Goal: Task Accomplishment & Management: Manage account settings

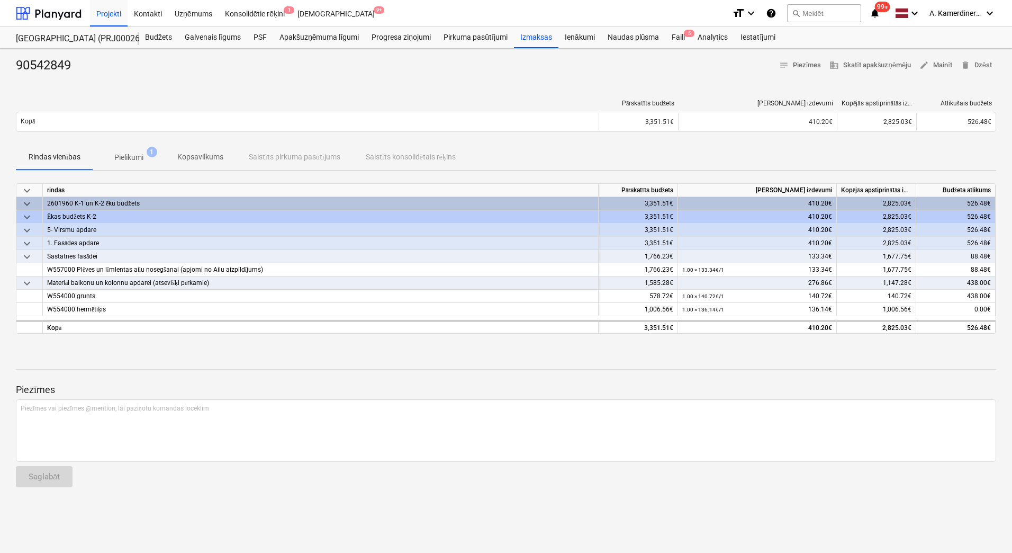
click at [129, 154] on p "Pielikumi" at bounding box center [128, 157] width 29 height 11
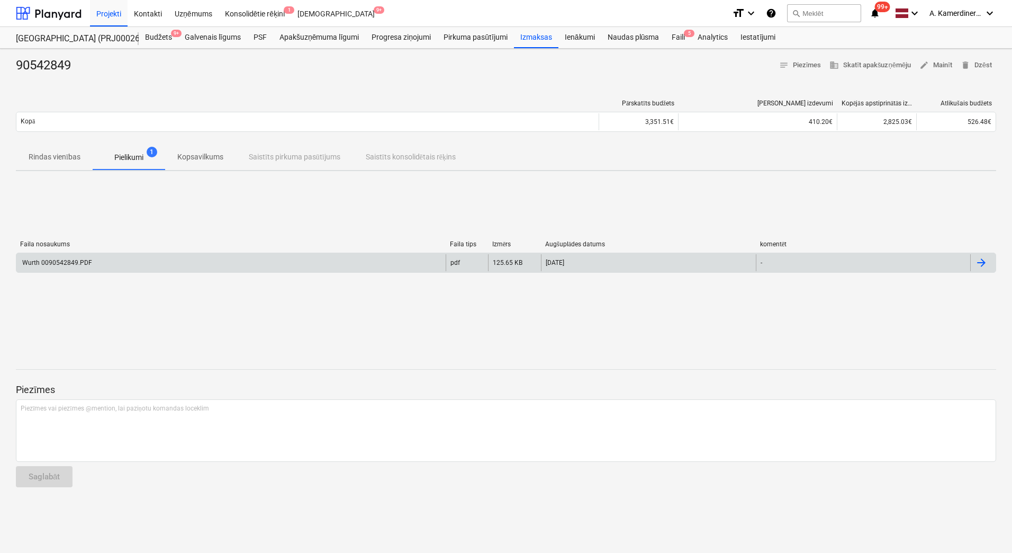
click at [118, 264] on div "Wurth 0090542849.PDF" at bounding box center [230, 262] width 429 height 17
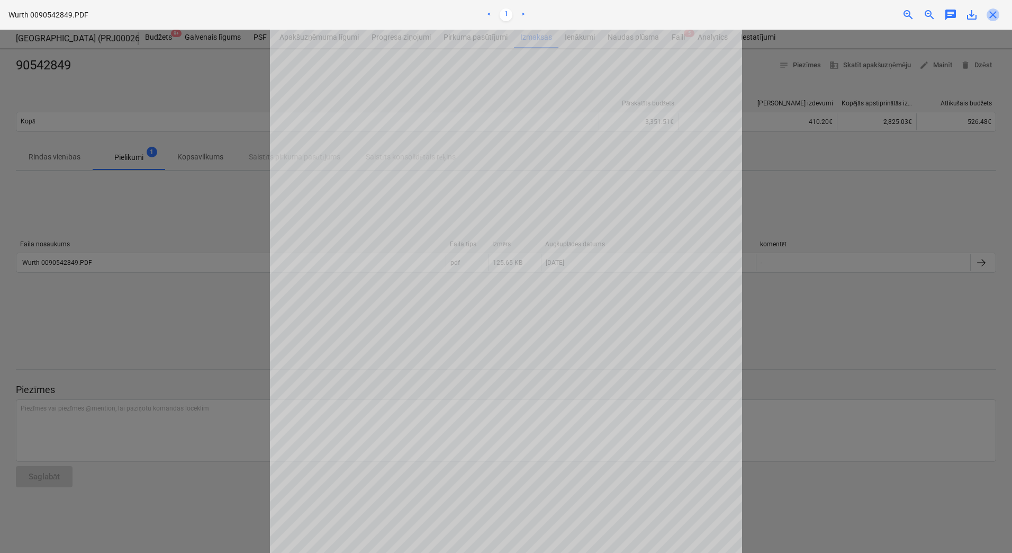
click at [993, 16] on span "close" at bounding box center [993, 14] width 13 height 13
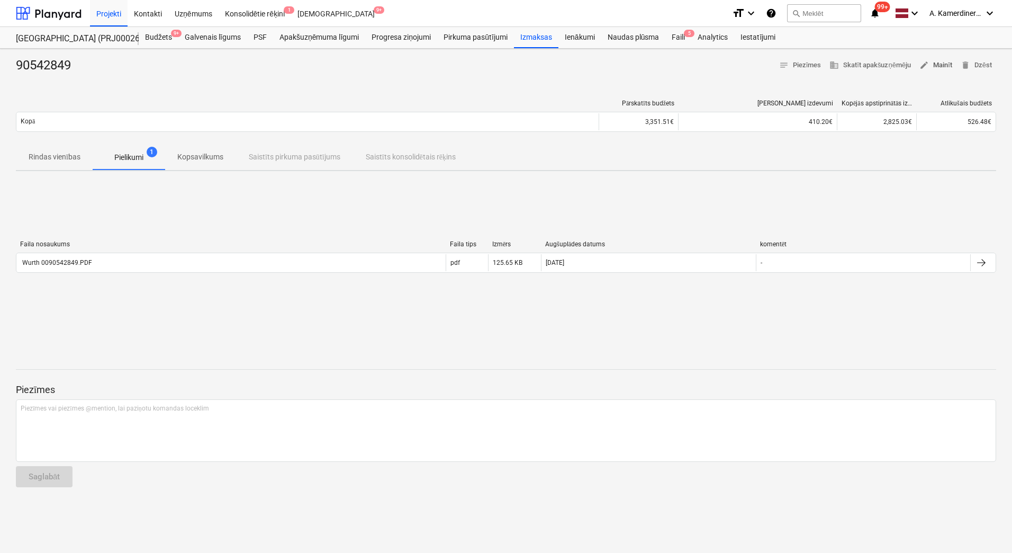
click at [940, 65] on span "edit Mainīt" at bounding box center [936, 65] width 33 height 12
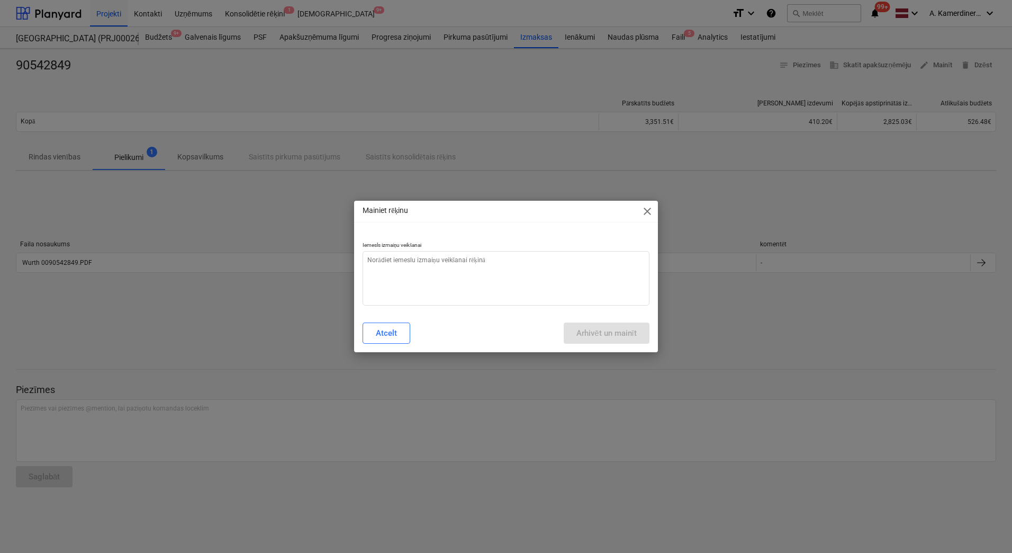
type textarea "x"
click at [516, 257] on textarea at bounding box center [506, 278] width 287 height 55
type textarea "o"
type textarea "x"
type textarea "ok"
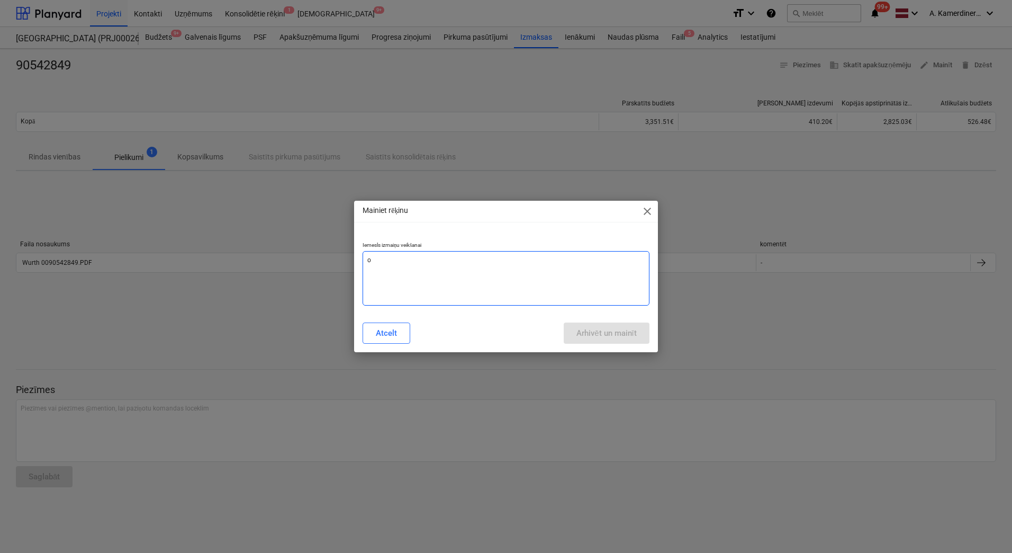
type textarea "x"
type textarea "ok"
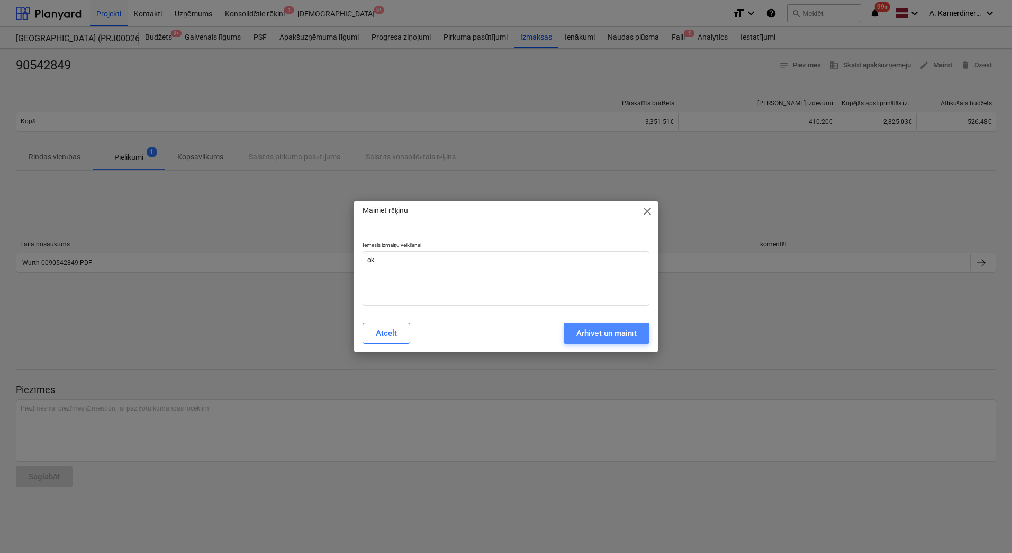
click at [589, 332] on div "Arhivēt un mainīt" at bounding box center [607, 333] width 60 height 14
type textarea "x"
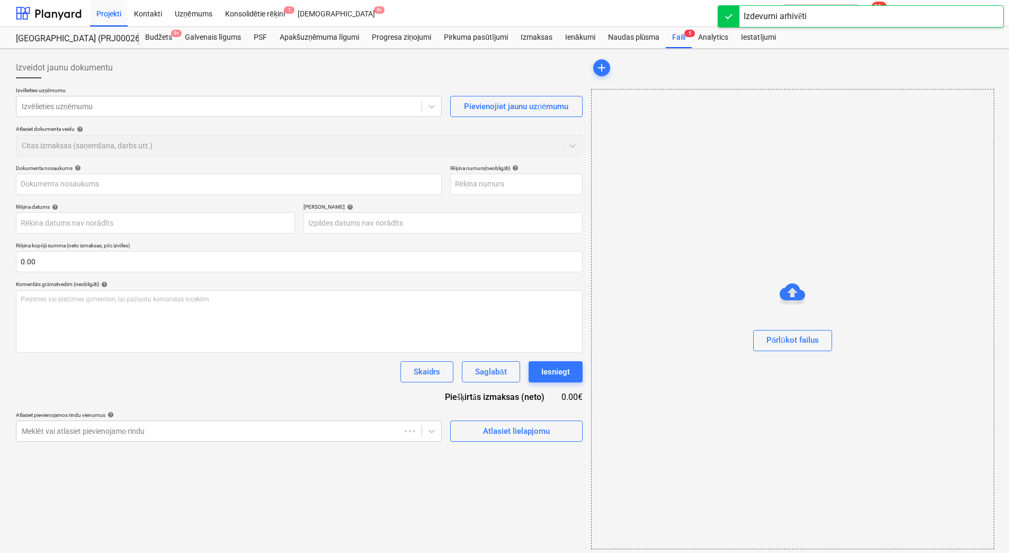
type input "90542849"
type input "30 Sep 2025"
type input "30 Oct 2025"
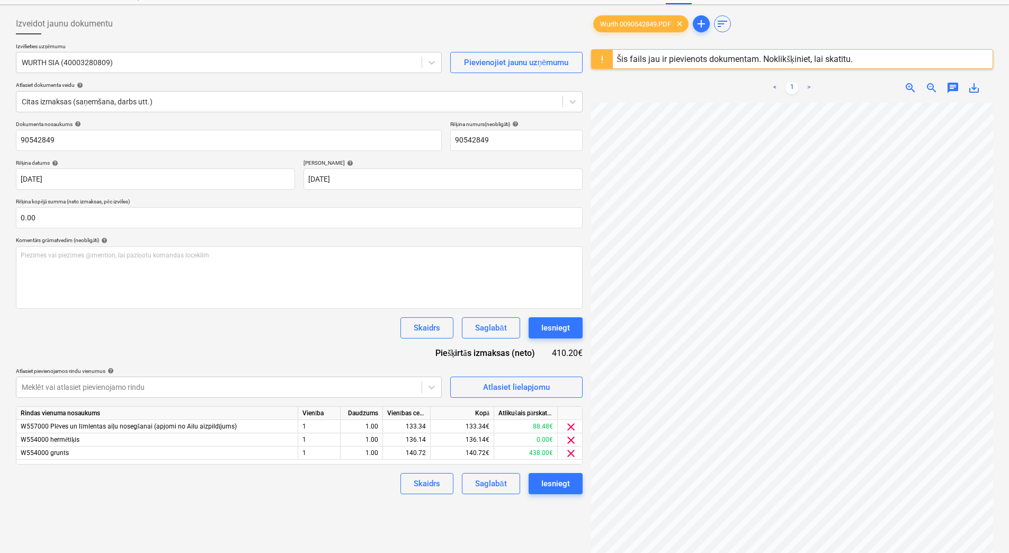
scroll to position [106, 0]
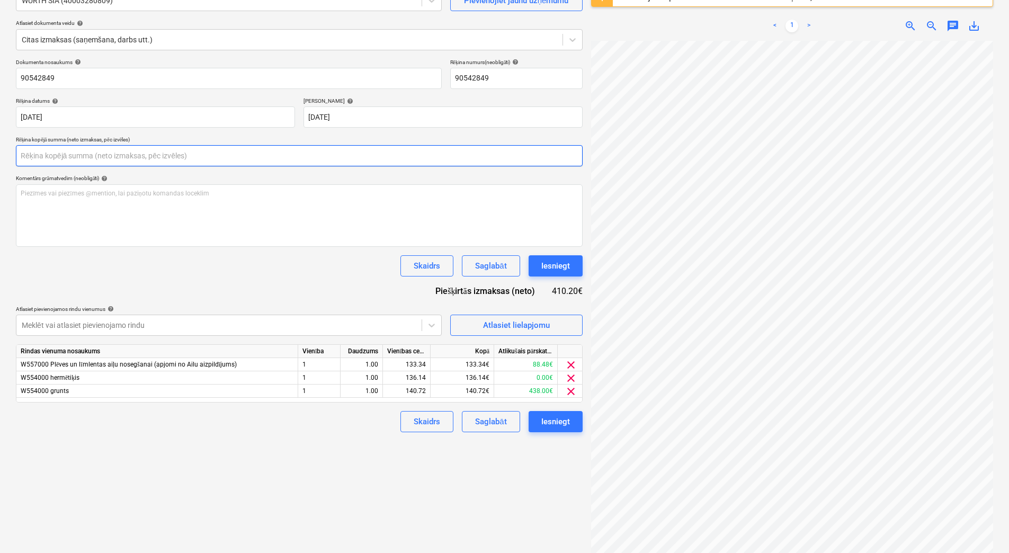
click at [61, 156] on input "text" at bounding box center [299, 155] width 567 height 21
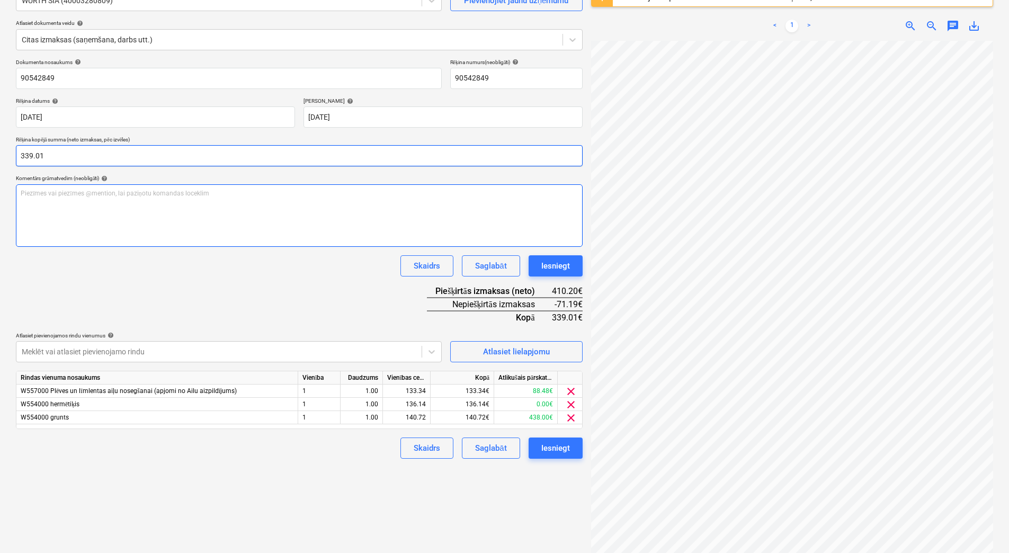
type input "339.01"
click at [121, 212] on div "Piezīmes vai piezīmes @mention, lai paziņotu komandas loceklim ﻿" at bounding box center [299, 215] width 567 height 62
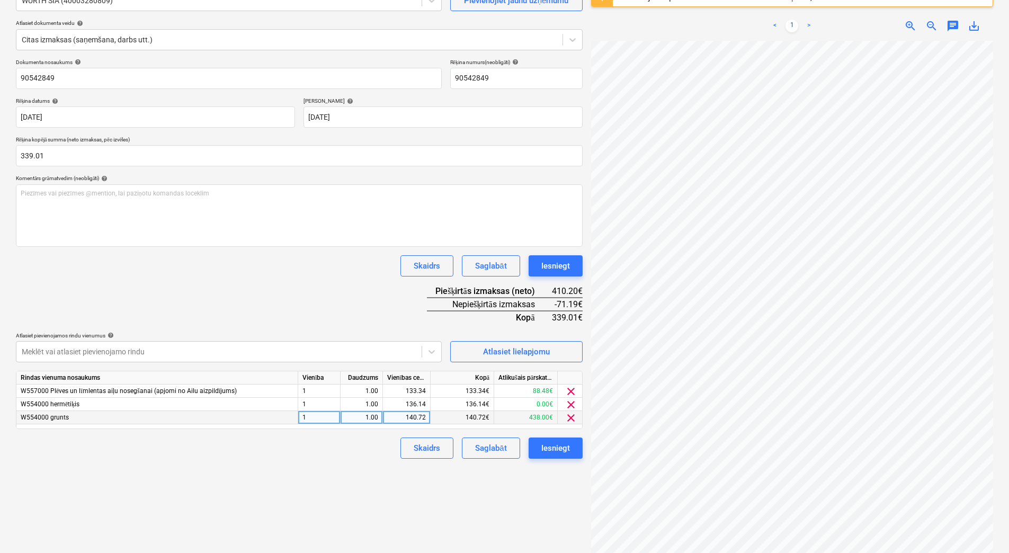
click at [409, 414] on div "140.72" at bounding box center [406, 417] width 39 height 13
click at [371, 419] on div "1.00" at bounding box center [361, 417] width 33 height 13
click at [405, 419] on div "0.00" at bounding box center [406, 417] width 39 height 13
type input "69.53"
click at [373, 418] on div "1.00" at bounding box center [361, 417] width 33 height 13
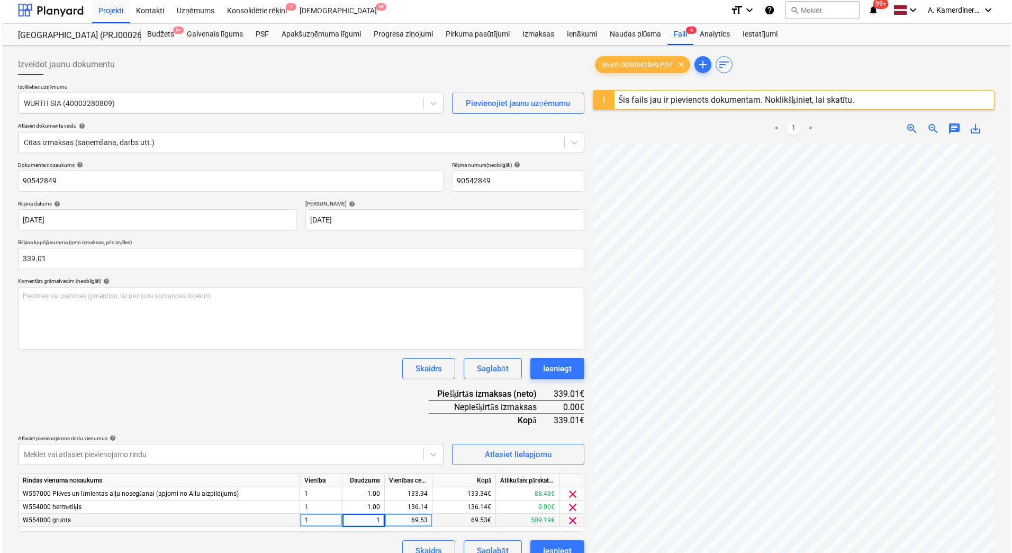
scroll to position [0, 0]
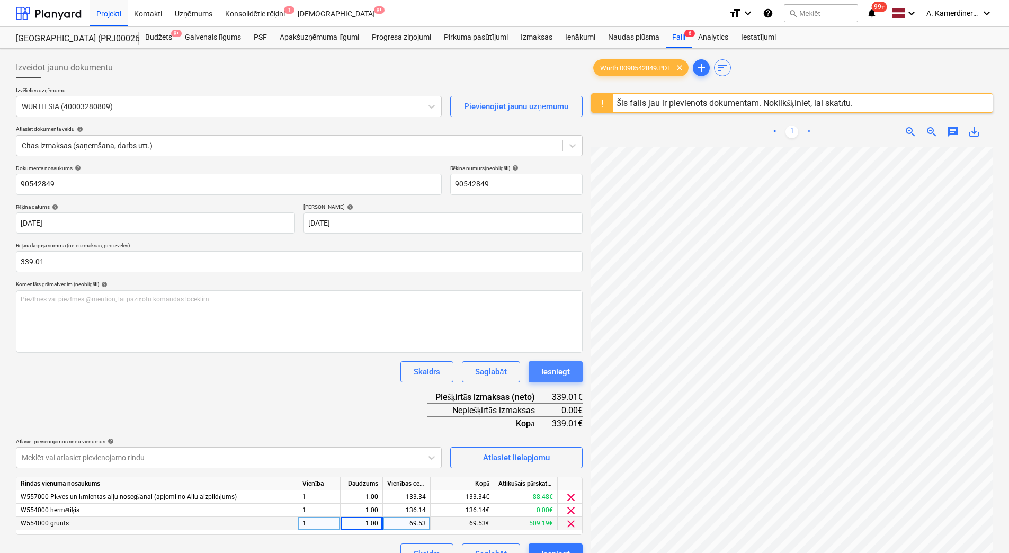
click at [560, 373] on div "Iesniegt" at bounding box center [555, 372] width 29 height 14
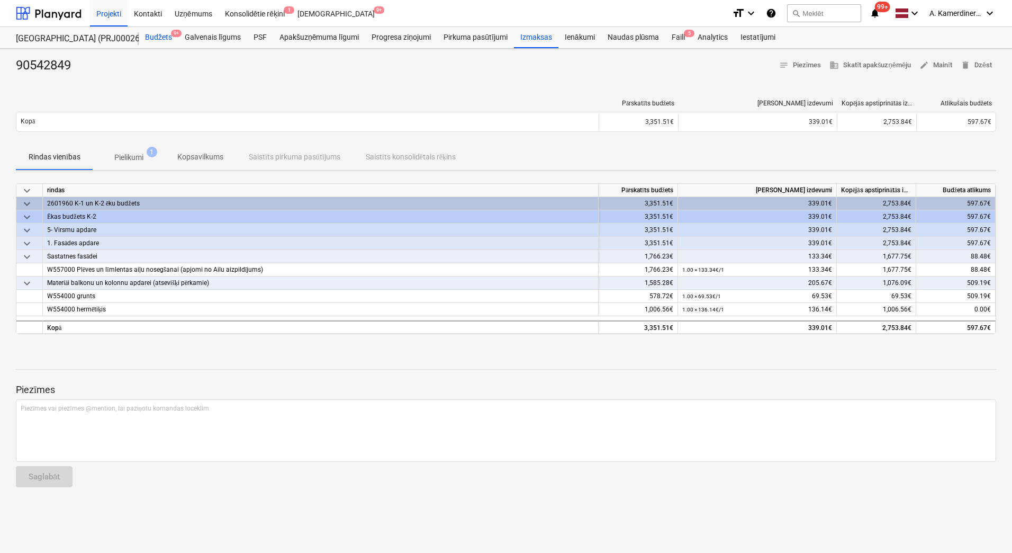
click at [154, 38] on div "Budžets 9+" at bounding box center [159, 37] width 40 height 21
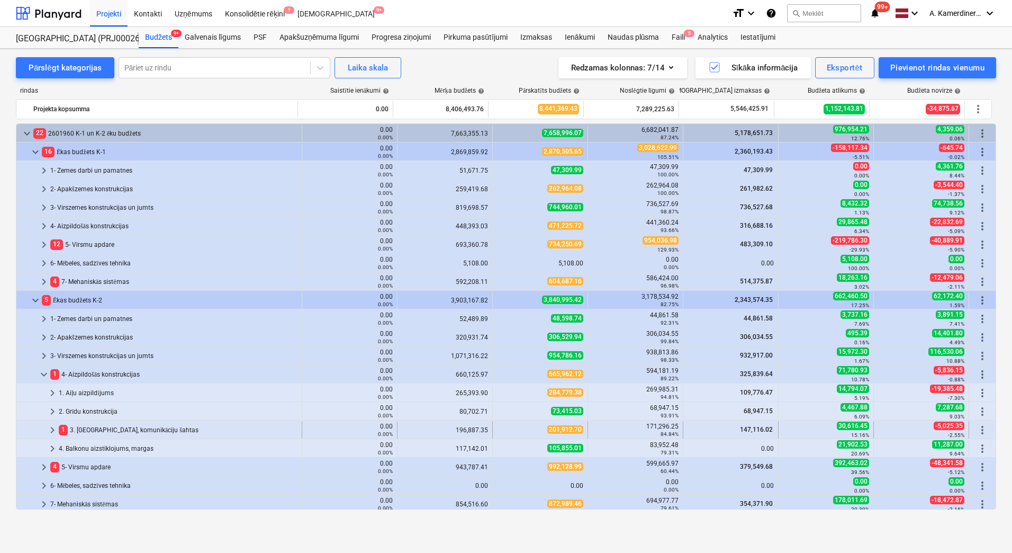
click at [93, 427] on div "1 3. Starpsienas, komunikāciju šahtas" at bounding box center [178, 430] width 239 height 17
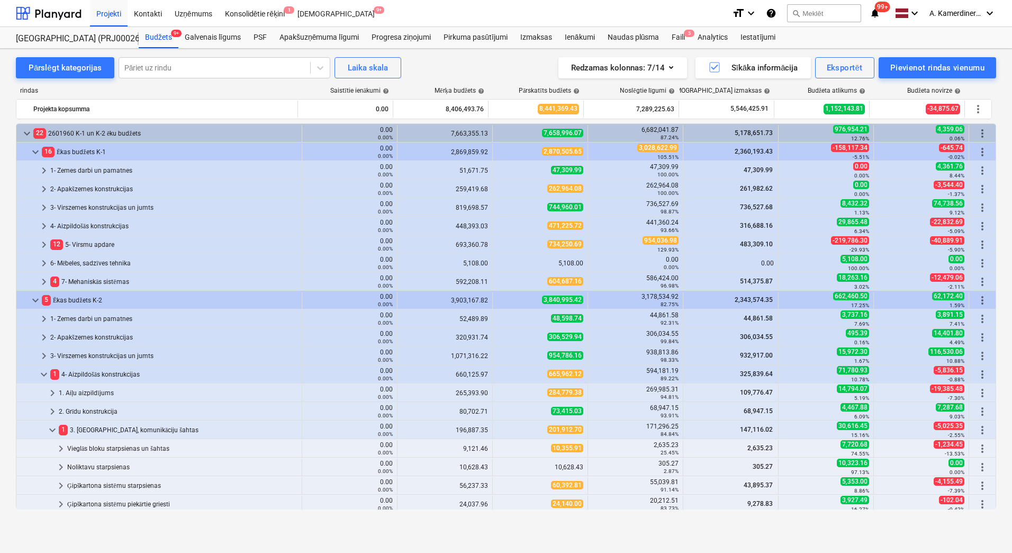
scroll to position [212, 0]
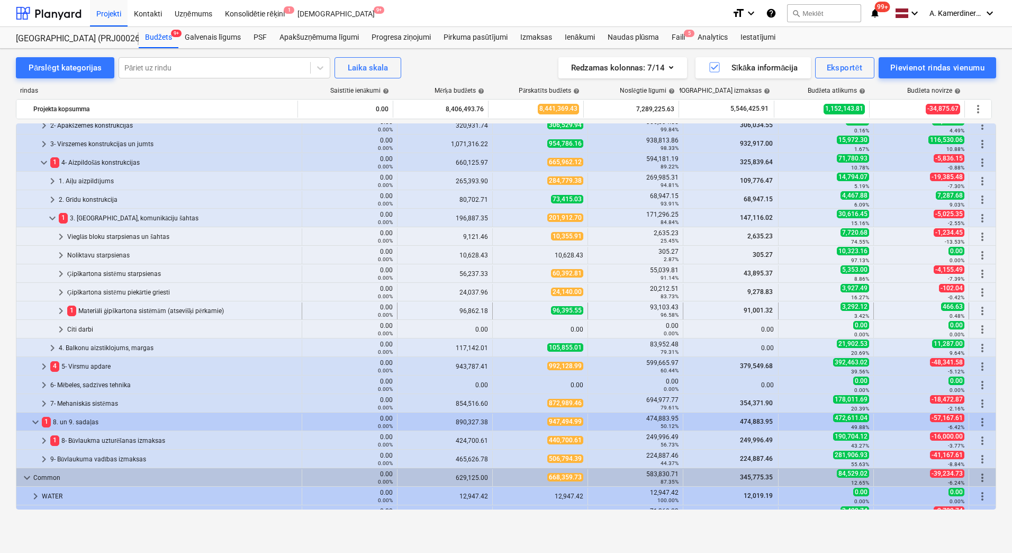
click at [145, 308] on div "1 Materiāli ģipškartona sistēmām (atsevišķi pērkamie)" at bounding box center [182, 310] width 230 height 17
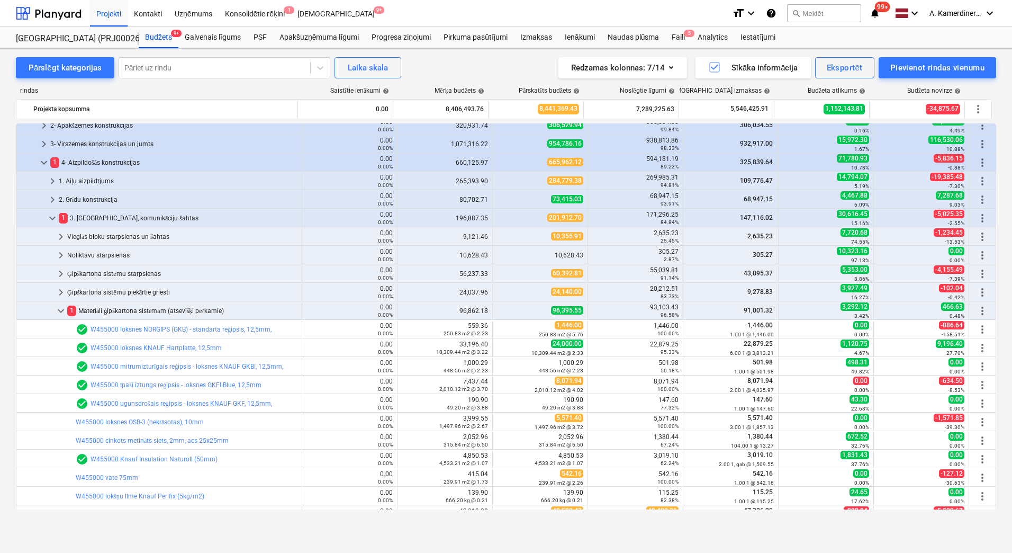
click at [145, 308] on div "1 Materiāli ģipškartona sistēmām (atsevišķi pērkamie)" at bounding box center [182, 310] width 230 height 17
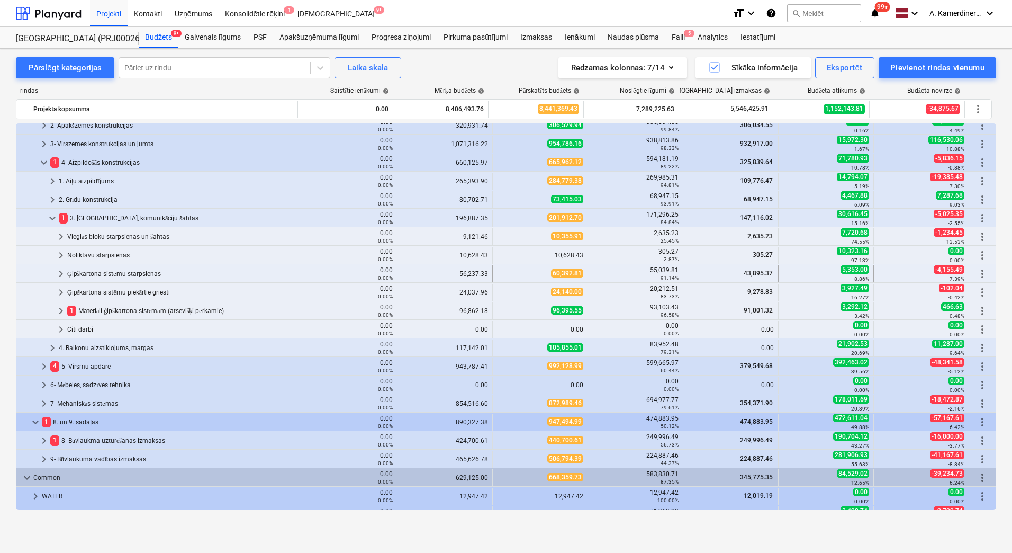
click at [148, 275] on div "Ģipškartona sistēmu starpsienas" at bounding box center [182, 273] width 230 height 17
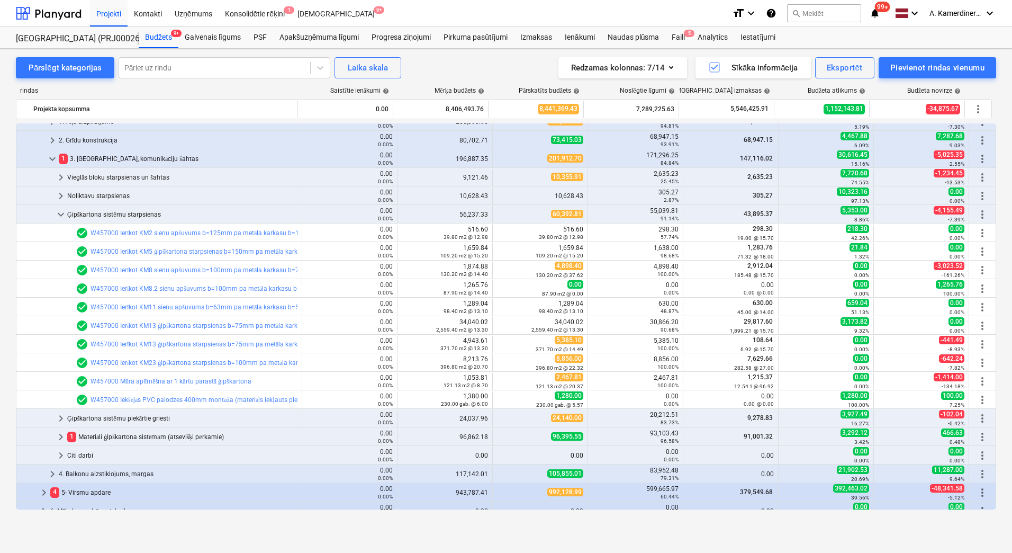
scroll to position [265, 0]
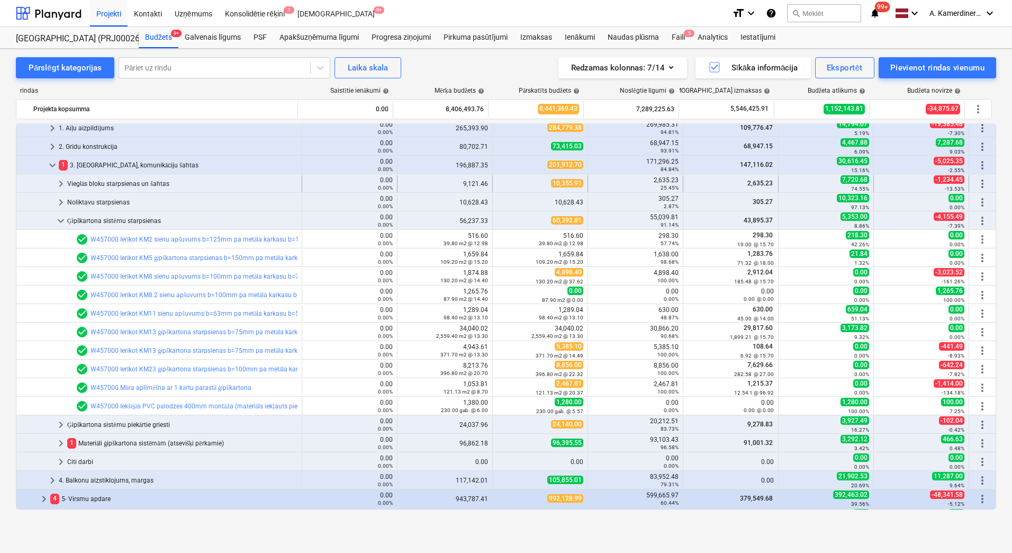
click at [112, 182] on div "Vieglās bloku starpsienas un šahtas" at bounding box center [182, 183] width 230 height 17
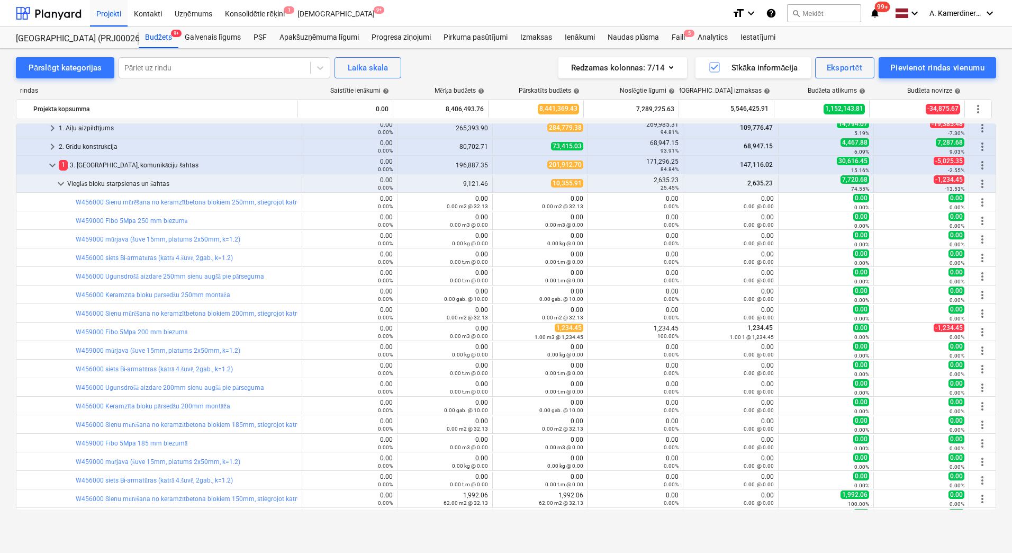
click at [112, 182] on div "Vieglās bloku starpsienas un šahtas" at bounding box center [182, 183] width 230 height 17
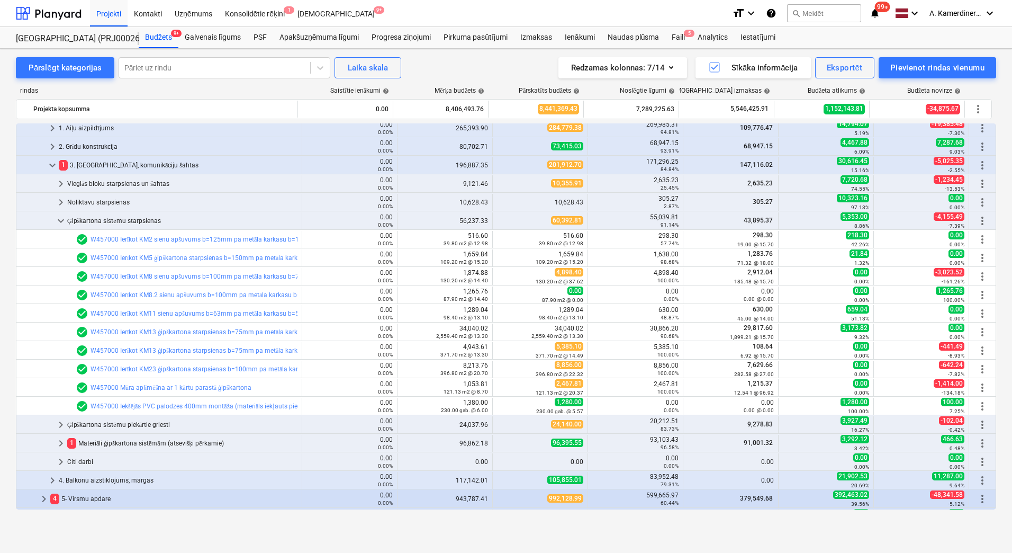
click at [112, 182] on div "Vieglās bloku starpsienas un šahtas" at bounding box center [182, 183] width 230 height 17
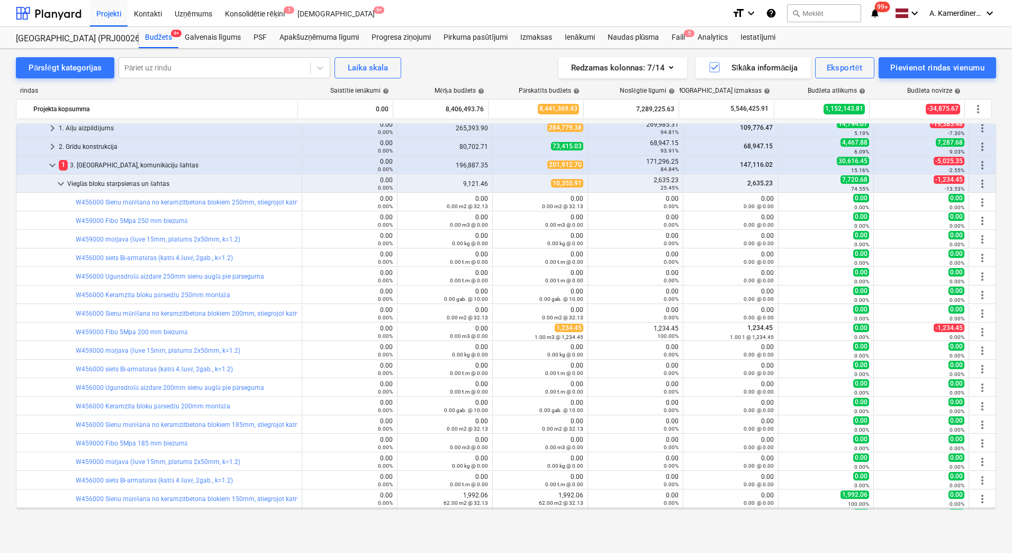
scroll to position [371, 0]
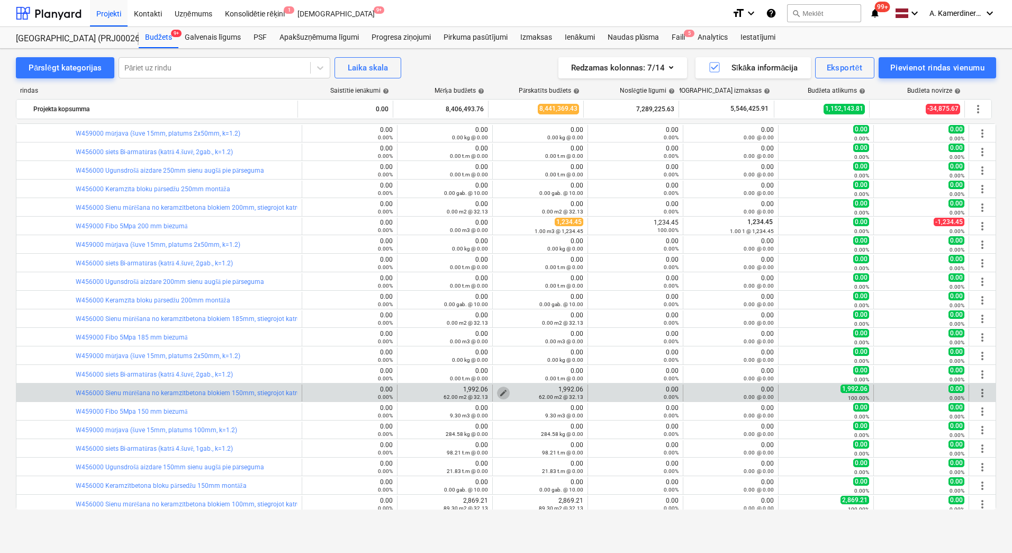
click at [499, 392] on span "edit" at bounding box center [503, 393] width 8 height 8
type textarea "x"
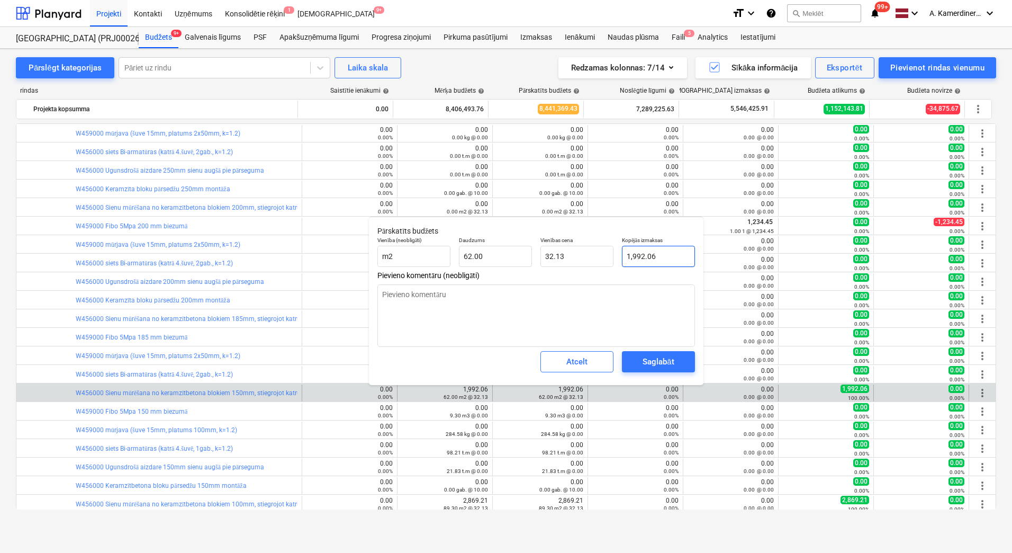
type input "1992.06"
drag, startPoint x: 667, startPoint y: 255, endPoint x: 613, endPoint y: 251, distance: 54.1
click at [613, 251] on div "Vienība (neobligāti) m2 Daudzums 62.00 Vienības cena 32.13 Kopējās izmaksas 199…" at bounding box center [536, 251] width 326 height 39
type textarea "x"
type input "0"
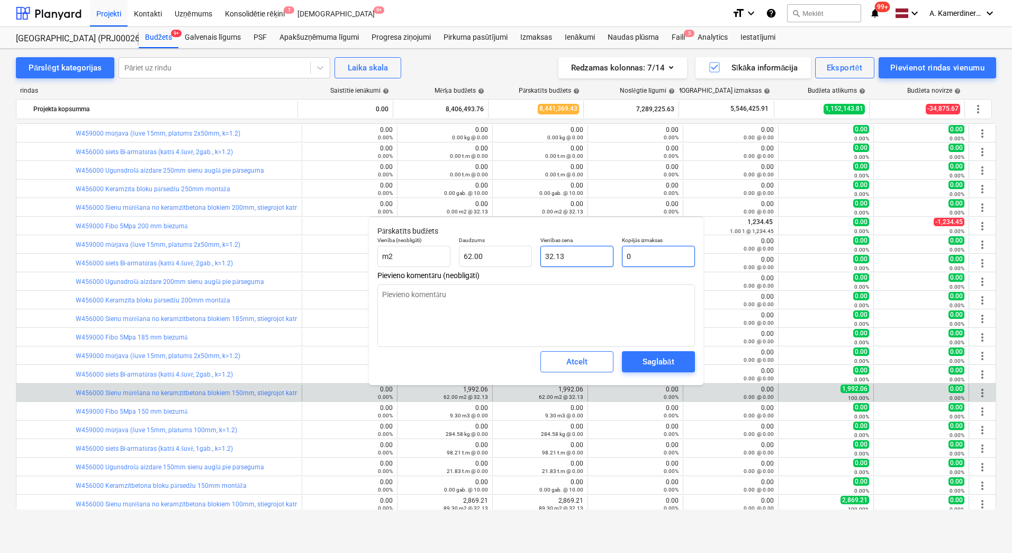
type input "0.00"
type input "0"
type textarea "x"
type input "0.00"
click at [668, 362] on div "Saglabāt" at bounding box center [658, 362] width 31 height 14
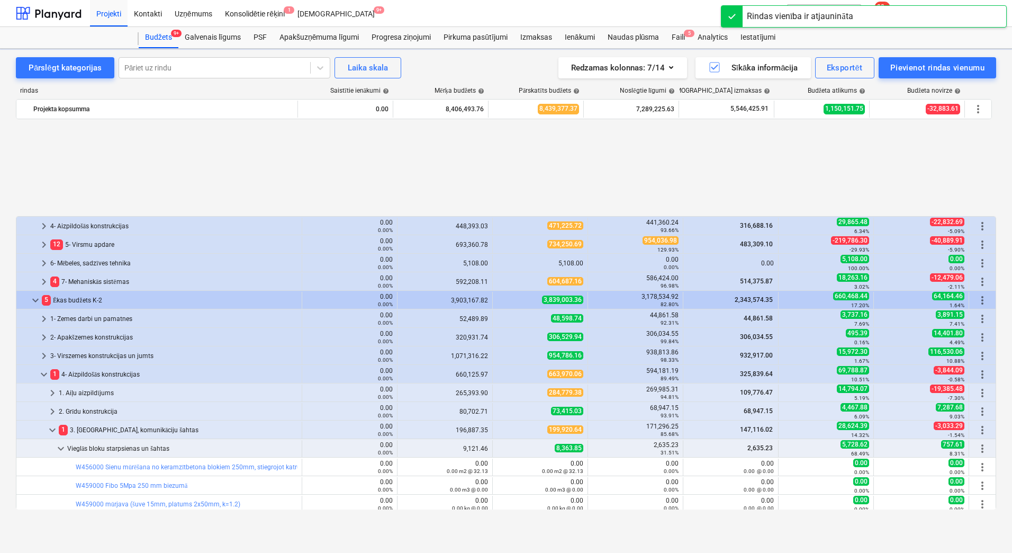
scroll to position [469, 0]
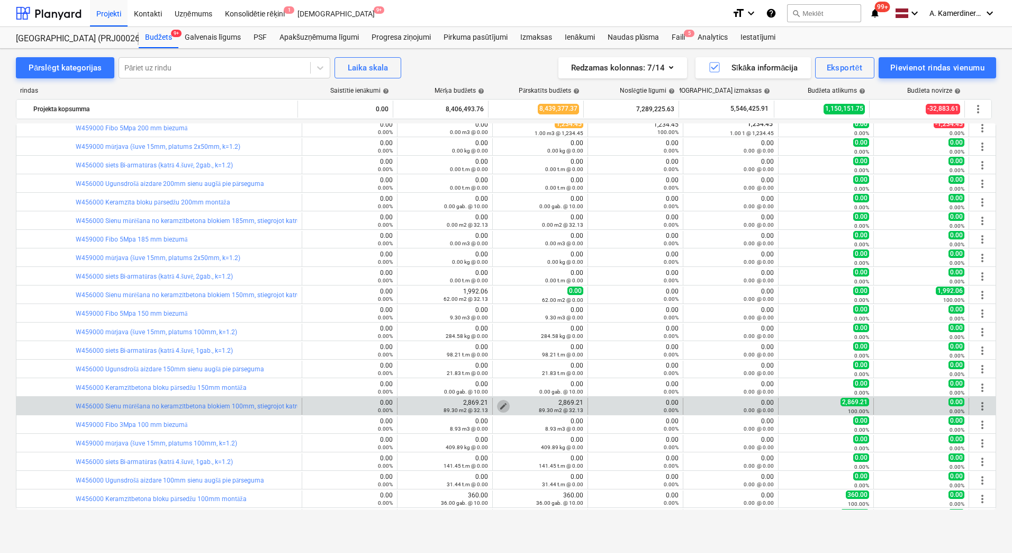
click at [499, 404] on span "edit" at bounding box center [503, 406] width 8 height 8
type textarea "x"
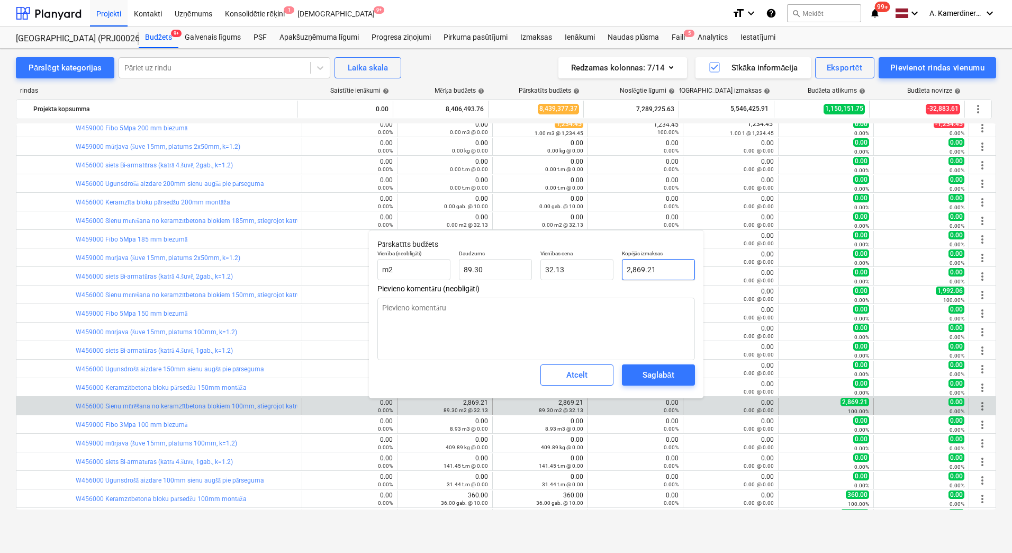
type input "2869.209"
drag, startPoint x: 640, startPoint y: 265, endPoint x: 612, endPoint y: 266, distance: 28.1
click at [610, 264] on div "Vienība (neobligāti) m2 Daudzums 89.30 Vienības cena 32.13 Kopējās izmaksas 286…" at bounding box center [536, 265] width 326 height 39
type textarea "x"
type input "0"
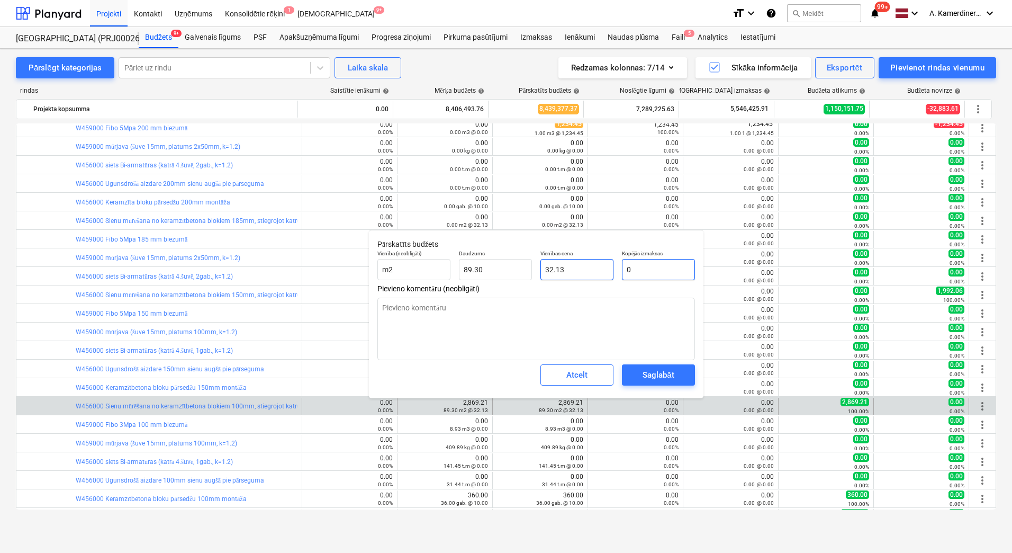
type input "0.00"
type input "0"
type textarea "x"
type input "0.00"
click at [659, 369] on div "Saglabāt" at bounding box center [658, 375] width 31 height 14
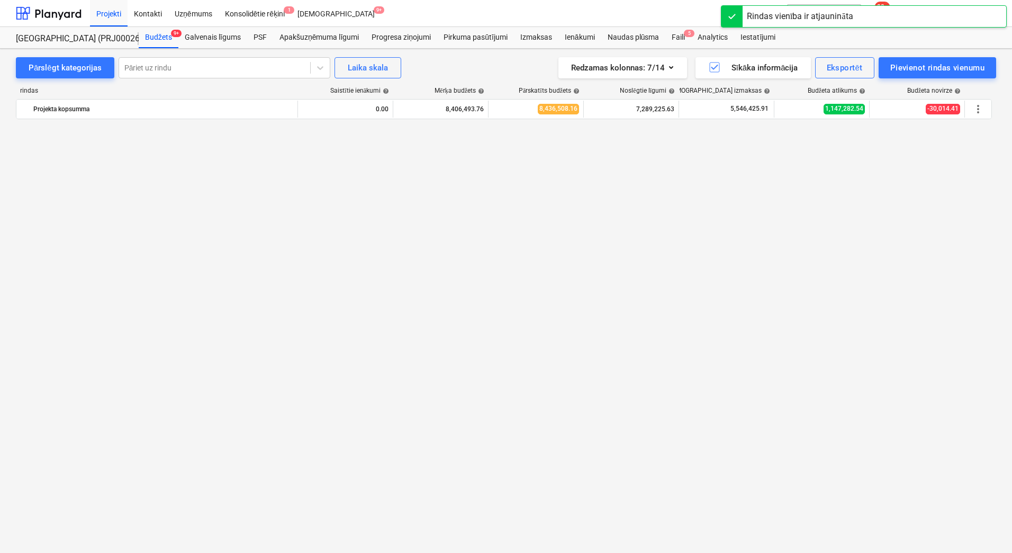
scroll to position [733, 0]
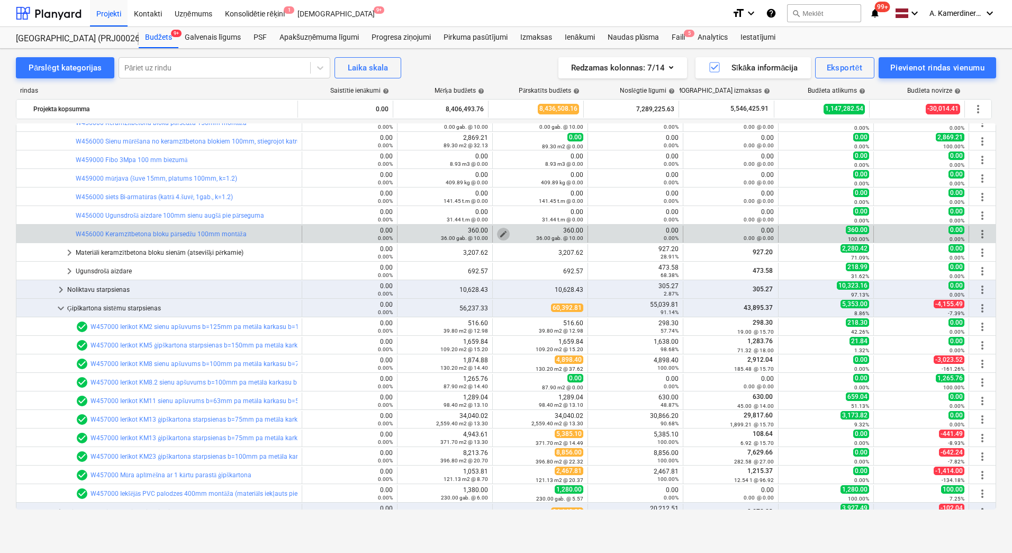
click at [499, 231] on span "edit" at bounding box center [503, 234] width 8 height 8
type textarea "x"
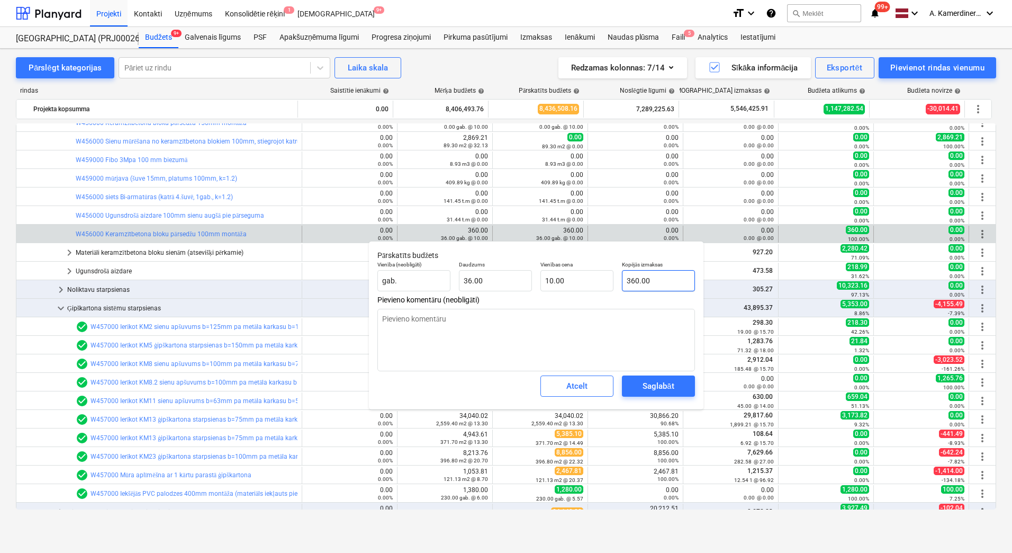
type input "360"
drag, startPoint x: 677, startPoint y: 283, endPoint x: 608, endPoint y: 276, distance: 69.7
click at [608, 276] on div "Vienība (neobligāti) gab. Daudzums 36.00 Vienības cena 10.00 Kopējās izmaksas 3…" at bounding box center [536, 276] width 326 height 39
type textarea "x"
type input "0"
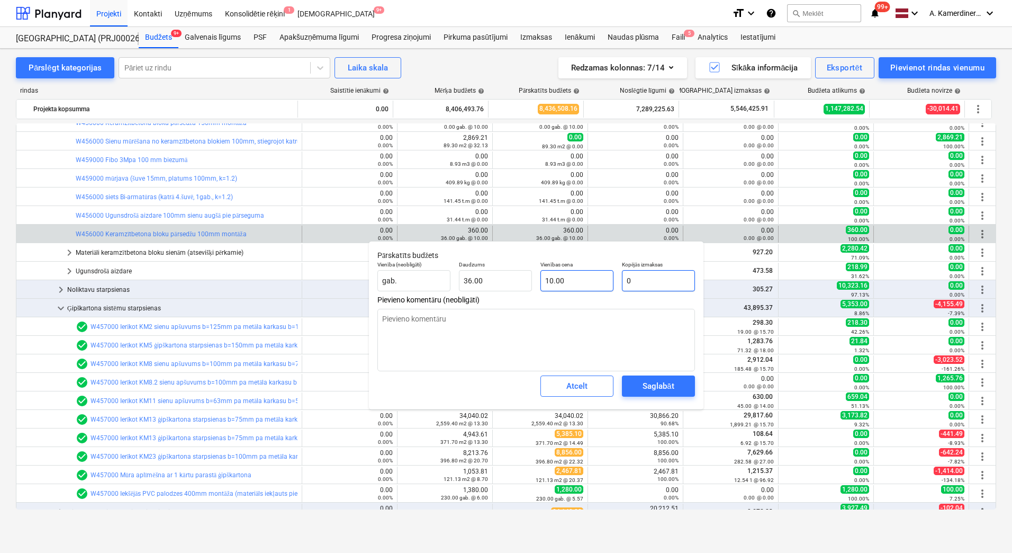
type input "0.00"
type input "0"
type textarea "x"
type input "0.00"
click at [648, 387] on div "Saglabāt" at bounding box center [658, 386] width 31 height 14
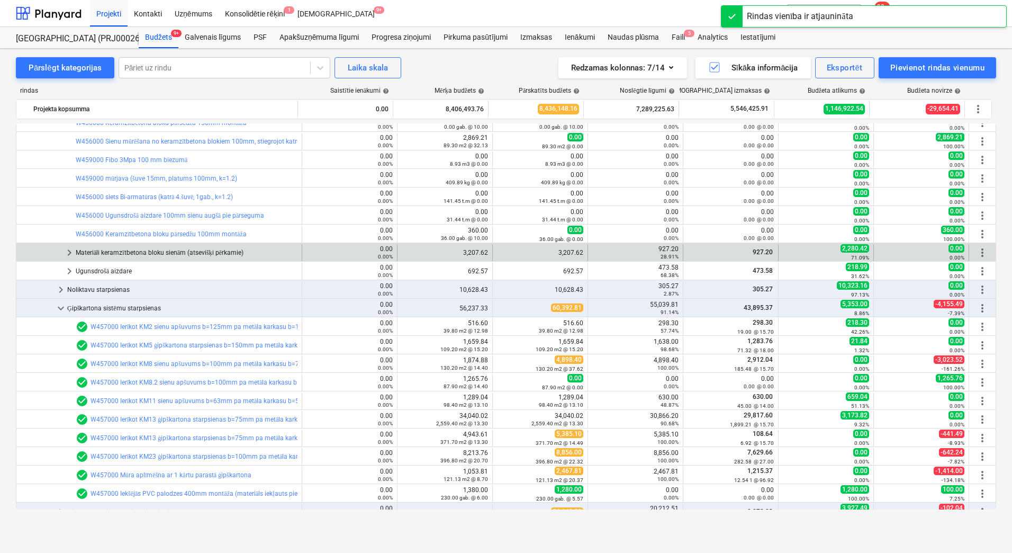
click at [141, 253] on div "Materiāli keramzītbetona bloku sienām (atsevišķi pērkamie)" at bounding box center [187, 252] width 222 height 17
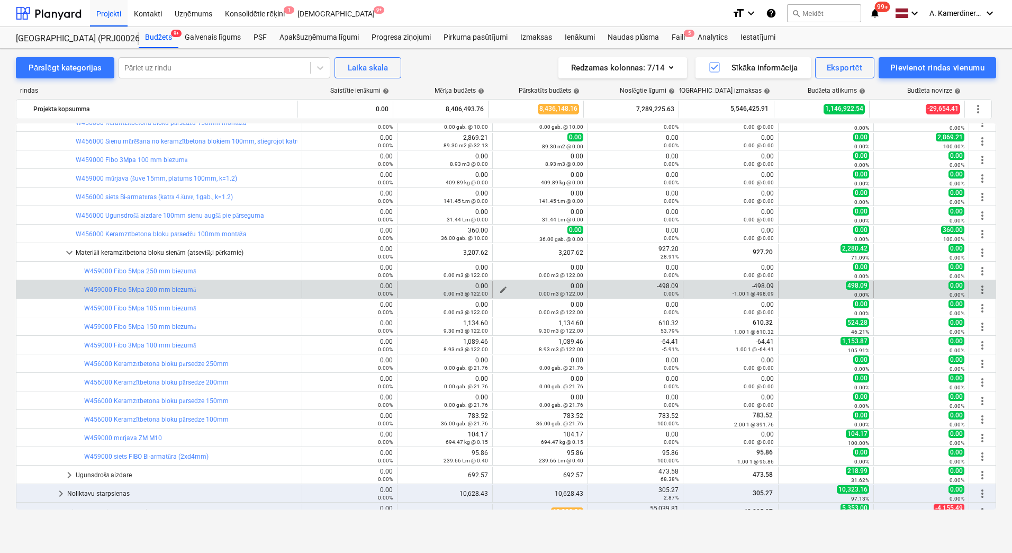
click at [499, 288] on span "edit" at bounding box center [503, 289] width 8 height 8
type textarea "x"
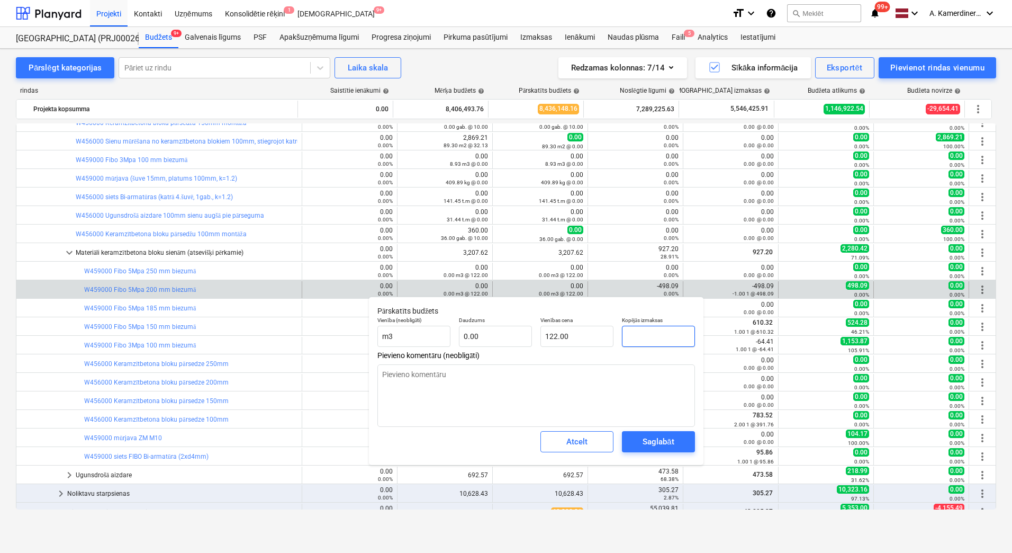
drag, startPoint x: 657, startPoint y: 337, endPoint x: 622, endPoint y: 335, distance: 35.0
click at [622, 335] on input "text" at bounding box center [658, 336] width 73 height 21
type textarea "x"
type input "4"
type input "0.00"
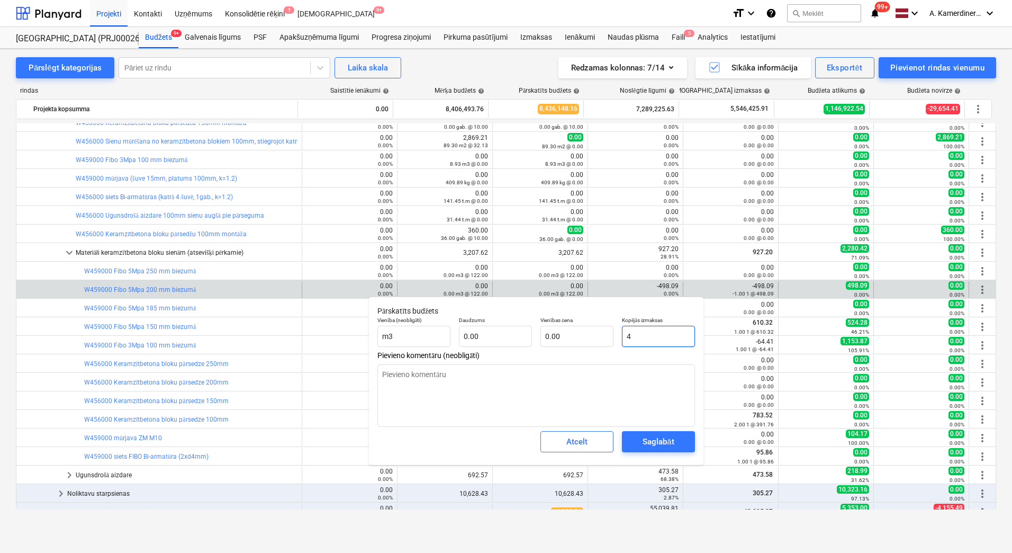
type textarea "x"
type input "49"
type textarea "x"
type input "498"
type textarea "x"
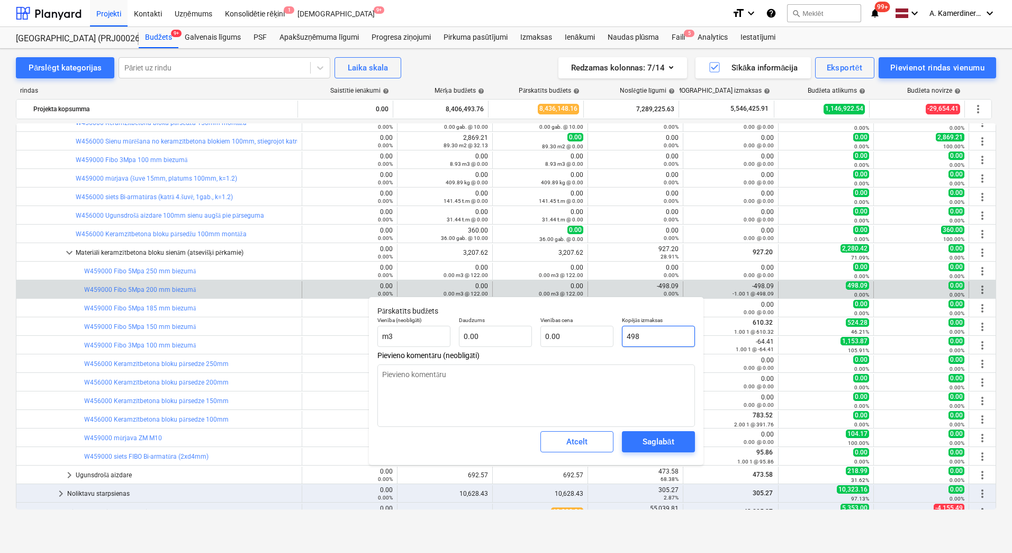
type input "498,"
type textarea "x"
type input "498,0"
type textarea "x"
type input "498,0"
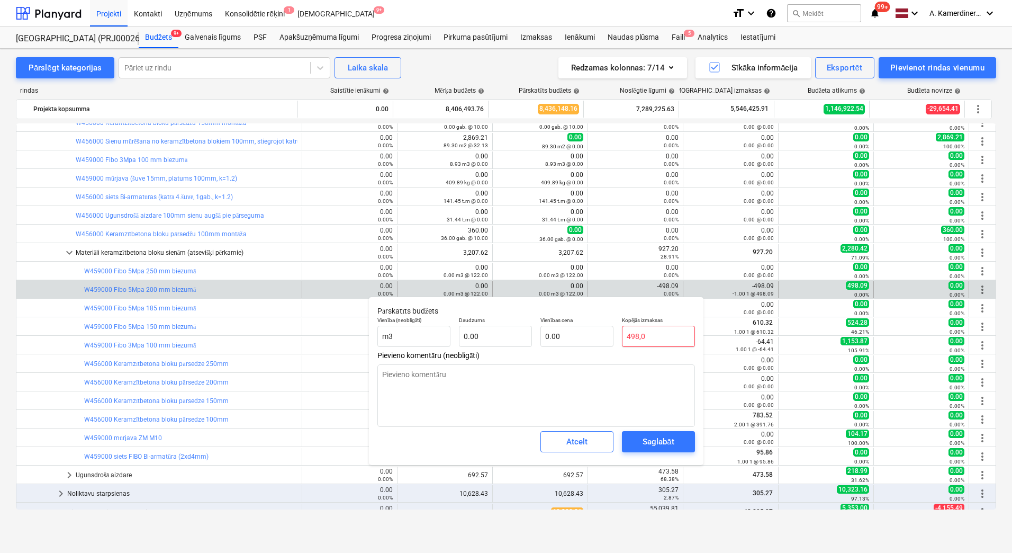
type textarea "x"
type input "498,"
type textarea "x"
type input "498"
type textarea "x"
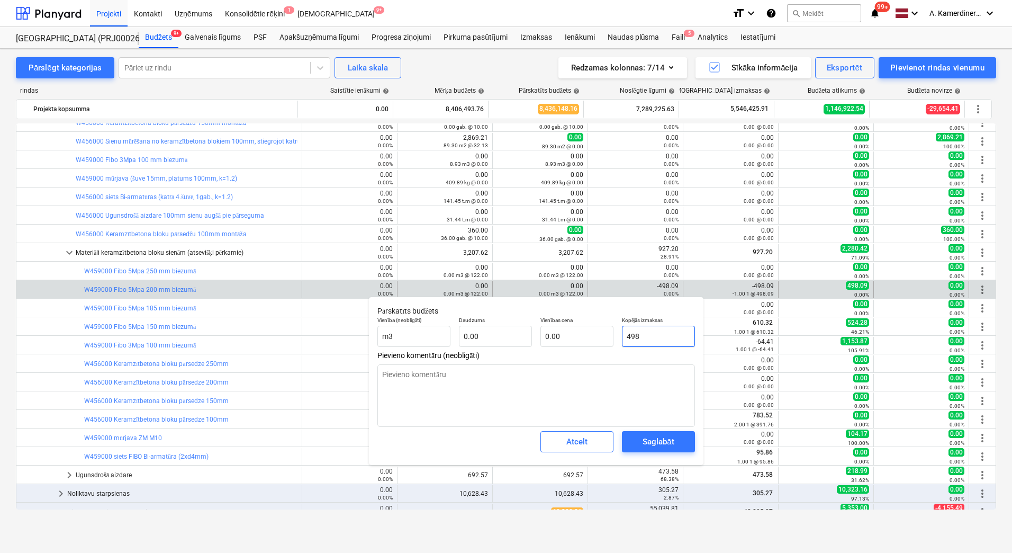
type input "498."
type textarea "x"
type input "498.0"
type textarea "x"
type input "498.09"
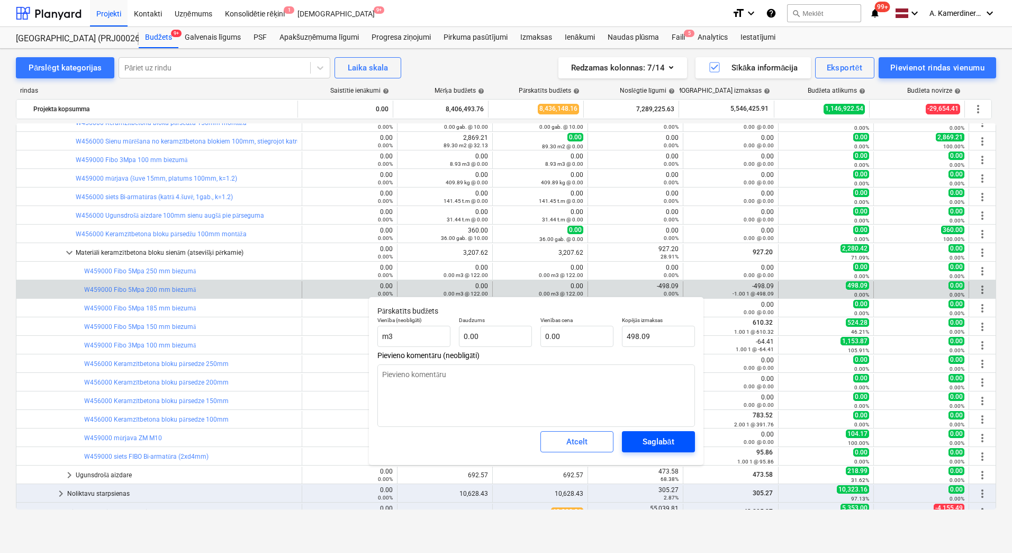
click at [682, 443] on span "Saglabāt" at bounding box center [659, 442] width 48 height 14
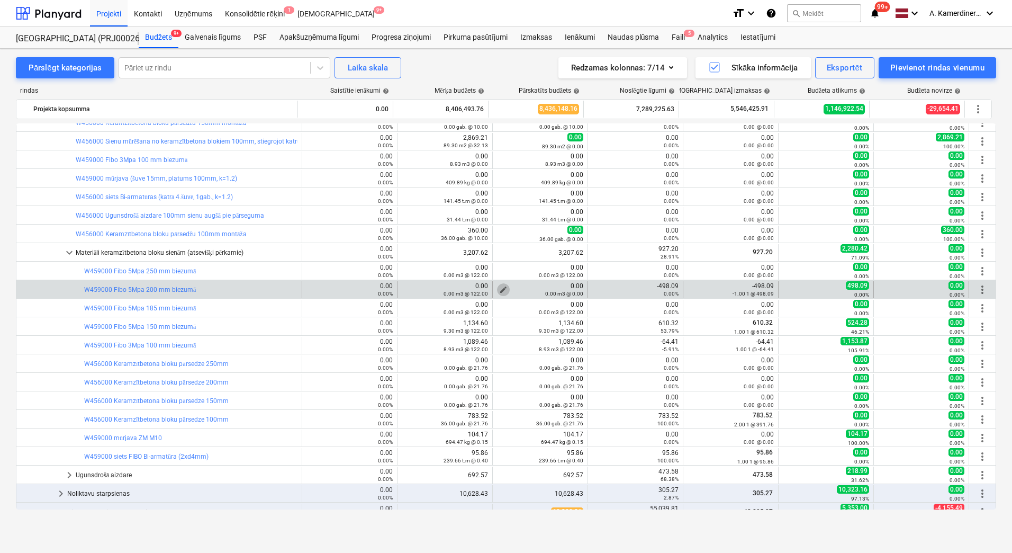
click at [500, 288] on span "edit" at bounding box center [503, 289] width 8 height 8
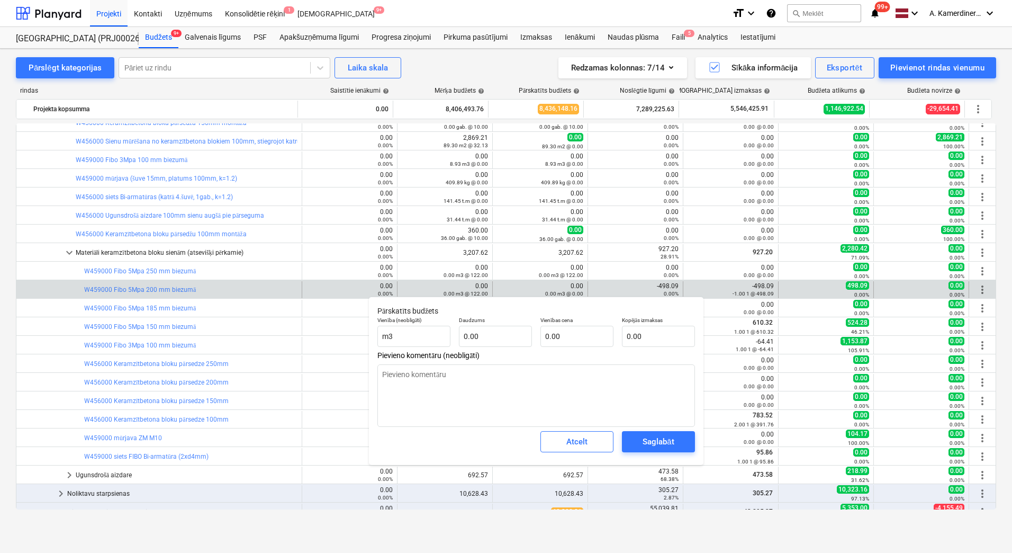
click at [639, 286] on div "-498.09 0.00%" at bounding box center [636, 289] width 86 height 15
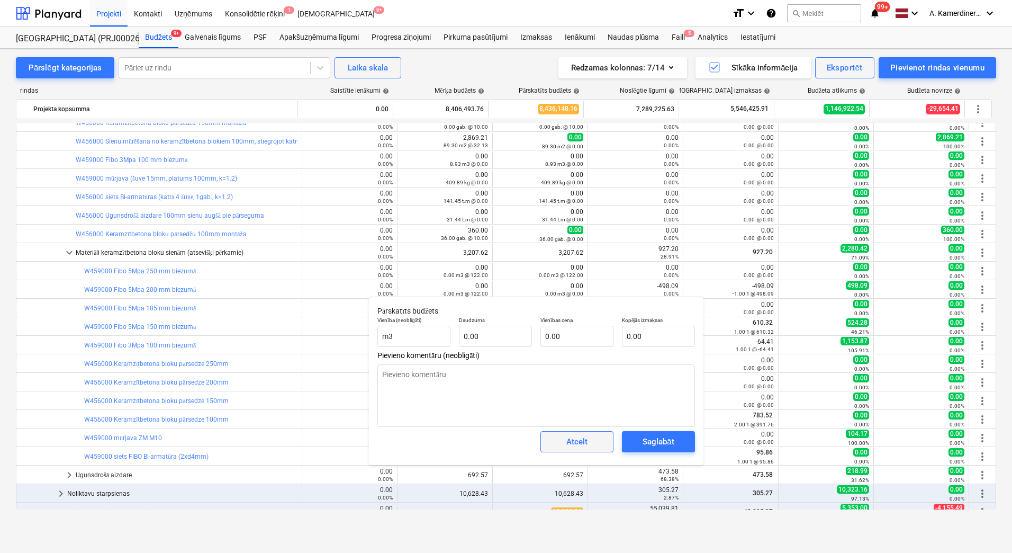
click at [595, 437] on span "Atcelt" at bounding box center [577, 442] width 47 height 14
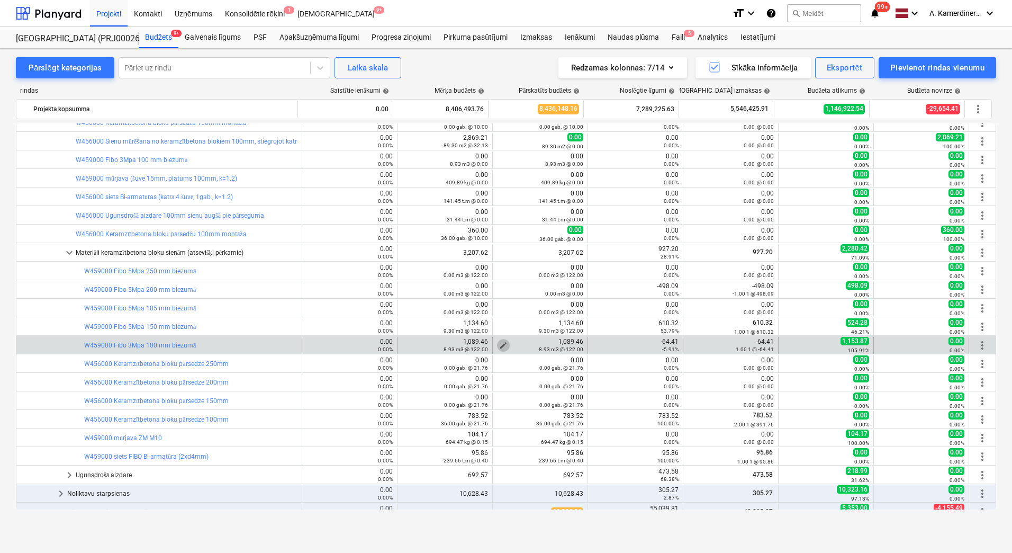
click at [497, 343] on button "edit" at bounding box center [503, 345] width 13 height 13
type textarea "x"
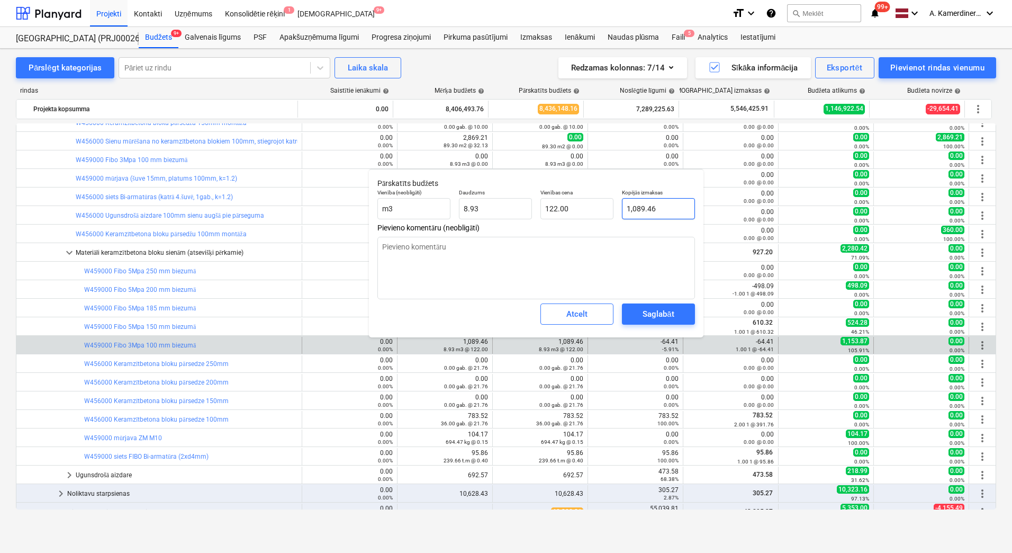
type input "1089.46"
click at [633, 208] on input "1089.46" at bounding box center [658, 208] width 73 height 21
type textarea "x"
type input "0"
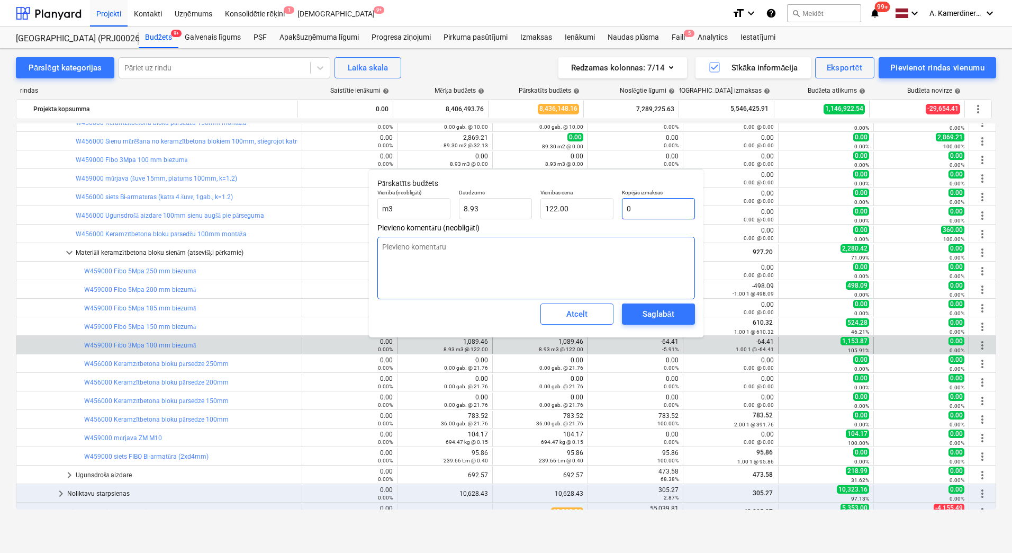
type input "0.00"
click at [677, 315] on span "Saglabāt" at bounding box center [659, 314] width 48 height 14
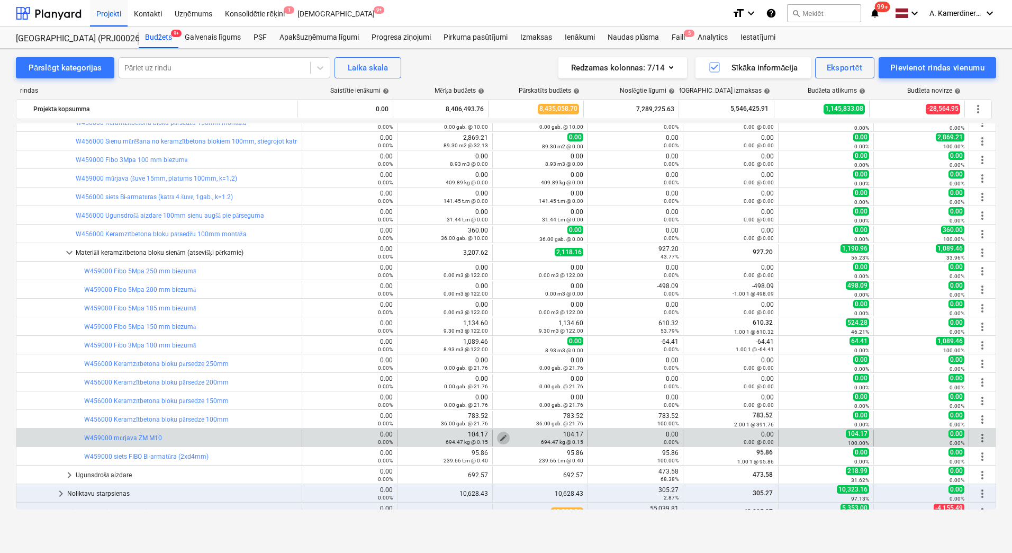
click at [499, 434] on span "edit" at bounding box center [503, 438] width 8 height 8
type textarea "x"
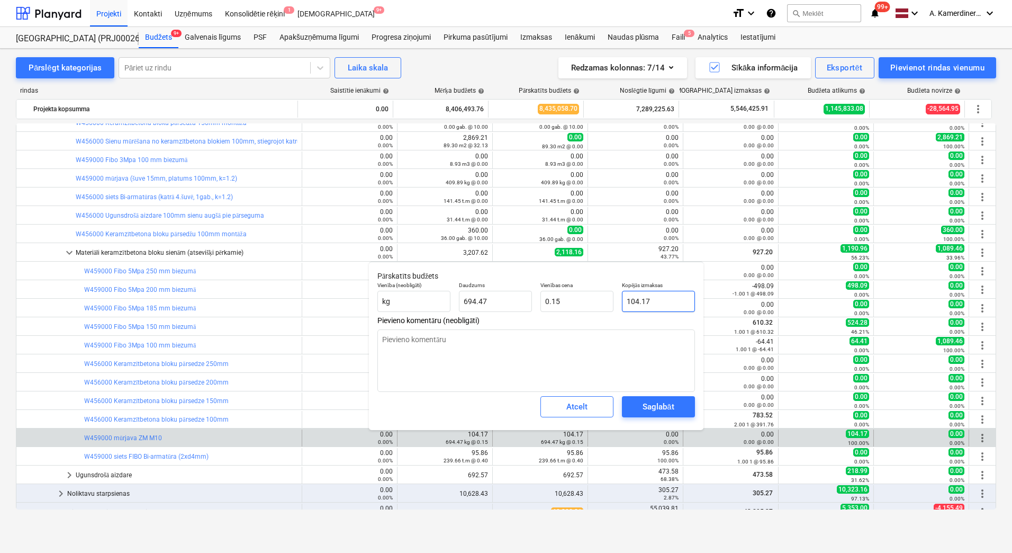
type input "104.1701"
click at [651, 307] on input "104.1701" at bounding box center [658, 301] width 73 height 21
click at [645, 302] on input "104.1701" at bounding box center [658, 301] width 73 height 21
type textarea "x"
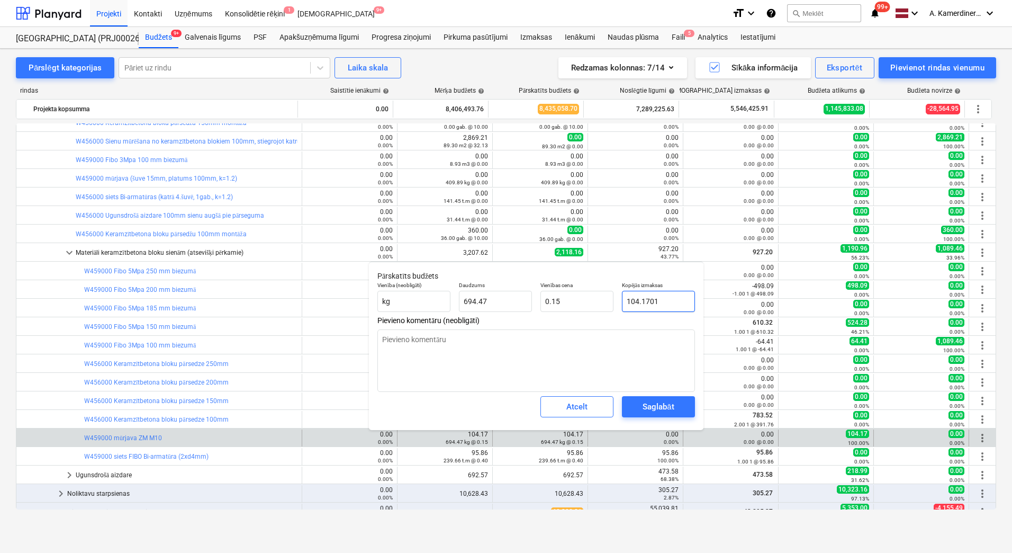
type input "0"
type input "0.00"
type input "0"
type textarea "x"
type input "0.00"
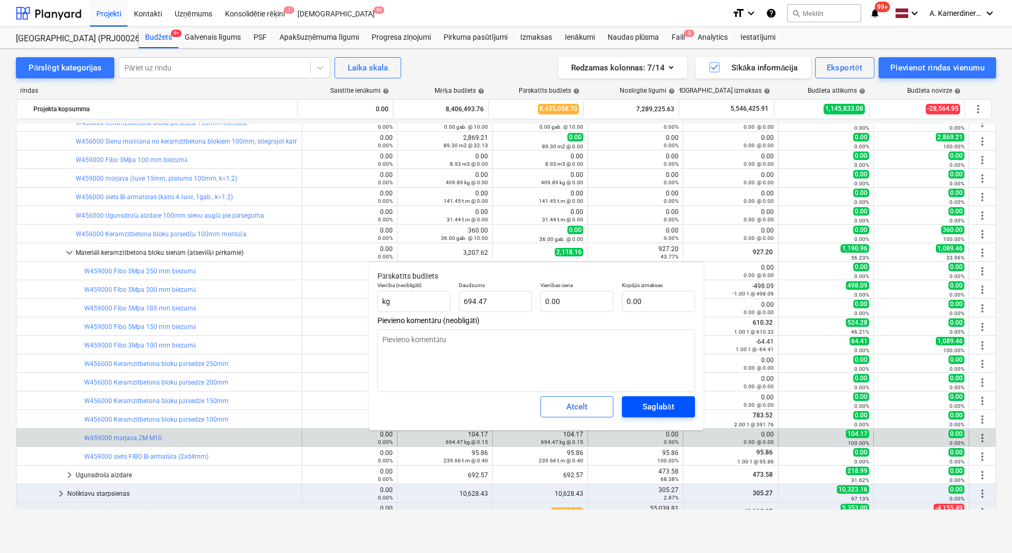
click at [659, 402] on div "Saglabāt" at bounding box center [658, 407] width 31 height 14
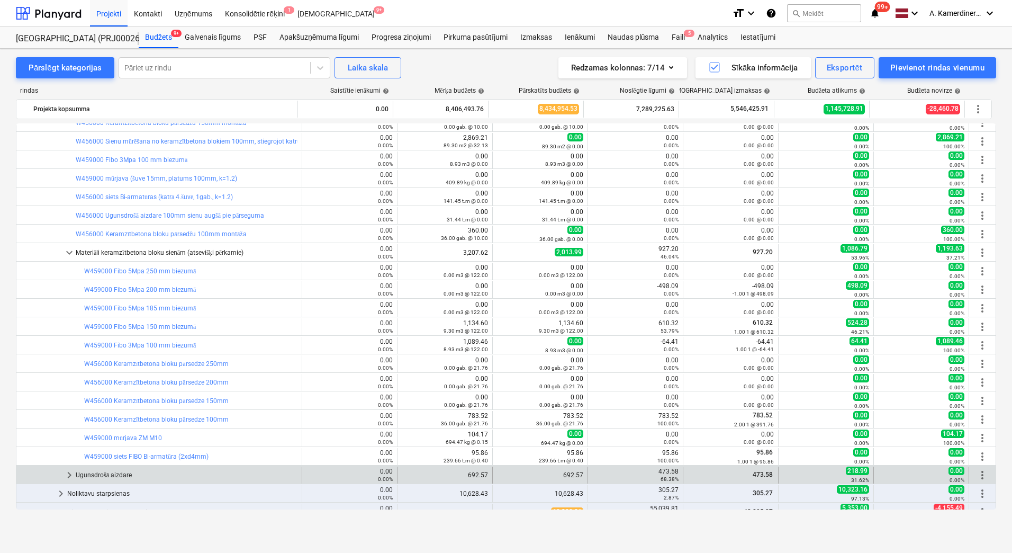
scroll to position [839, 0]
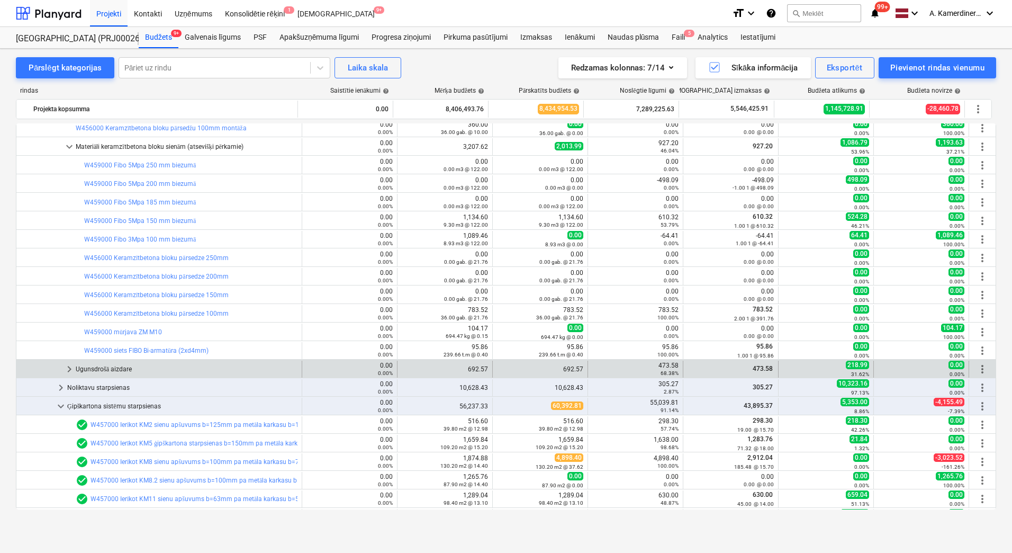
click at [85, 368] on div "Ugunsdrošā aizdare" at bounding box center [187, 369] width 222 height 17
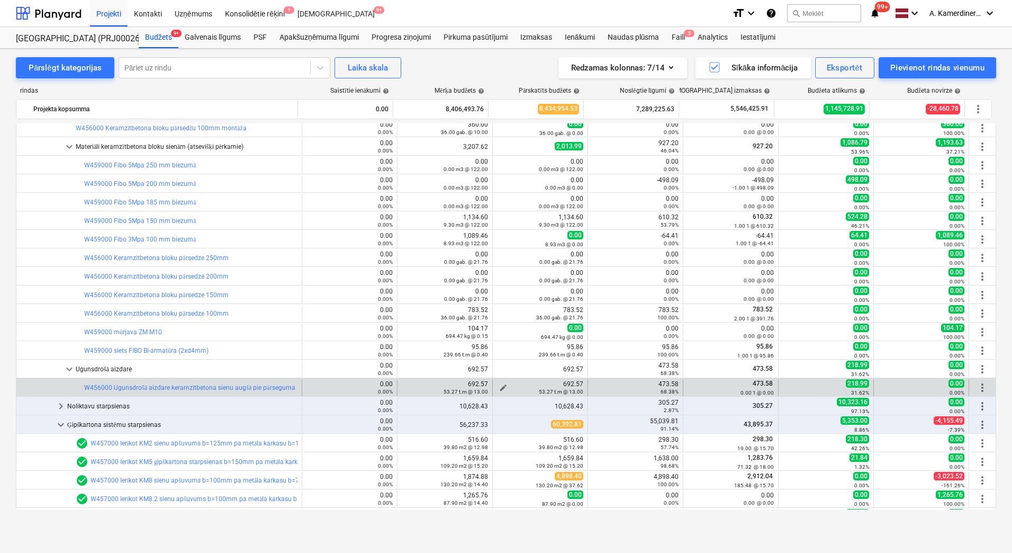
click at [499, 386] on span "edit" at bounding box center [503, 387] width 8 height 8
type textarea "x"
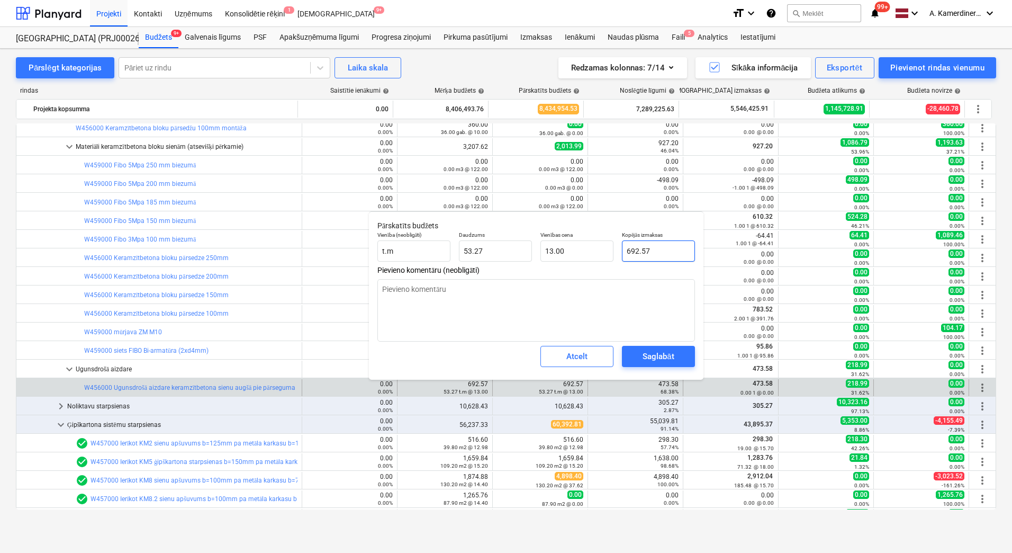
type input "692.5704"
click at [627, 251] on input "692.5704" at bounding box center [658, 250] width 73 height 21
type textarea "x"
type input "2692.5704"
type input "50.54"
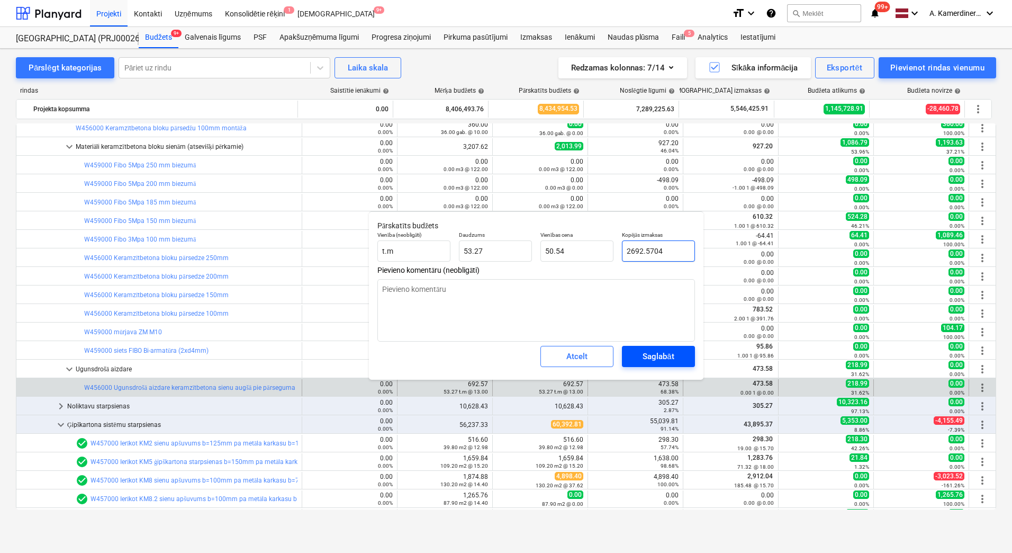
type input "2692.5704"
type textarea "x"
type input "2,692.57"
click at [666, 357] on div "Saglabāt" at bounding box center [658, 356] width 31 height 14
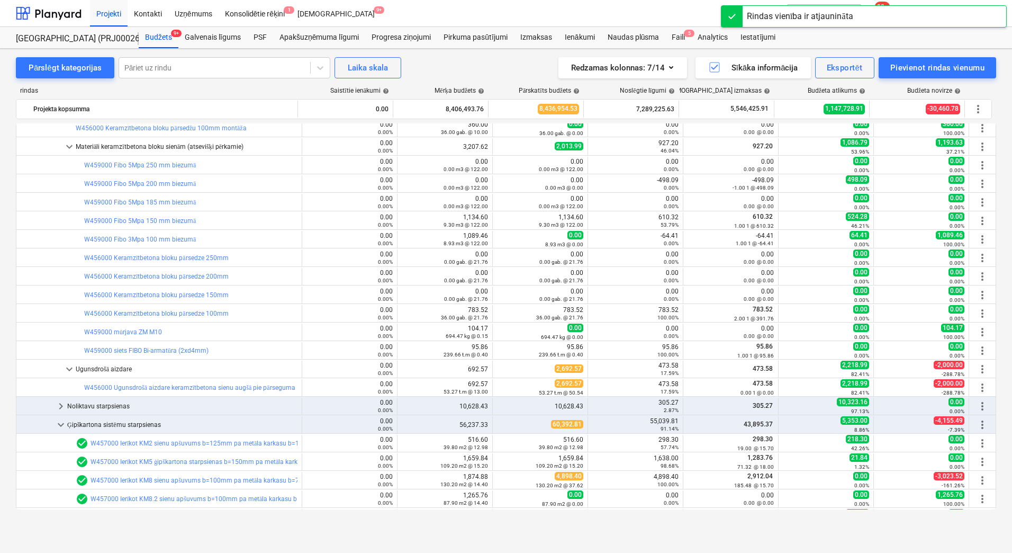
scroll to position [733, 0]
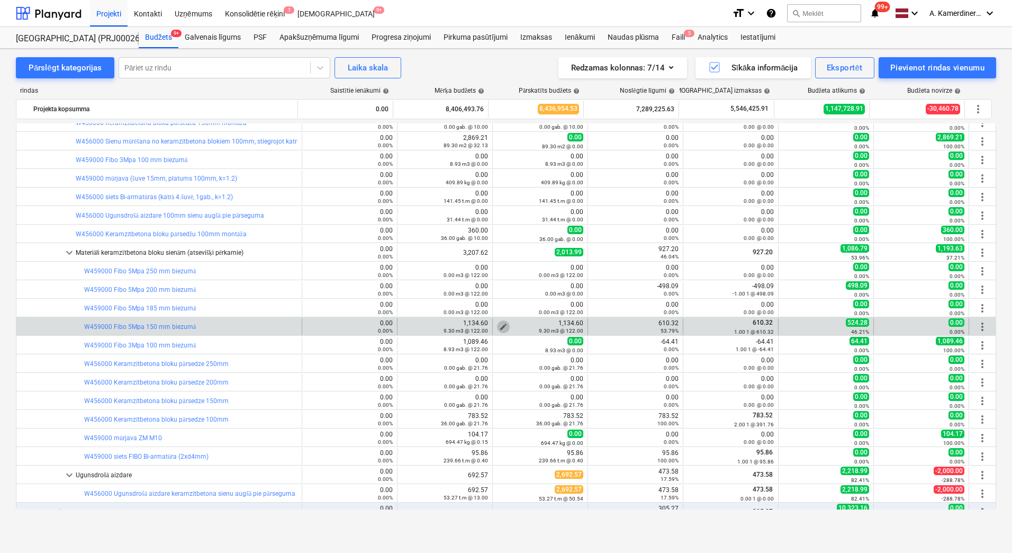
click at [499, 323] on span "edit" at bounding box center [503, 326] width 8 height 8
type textarea "x"
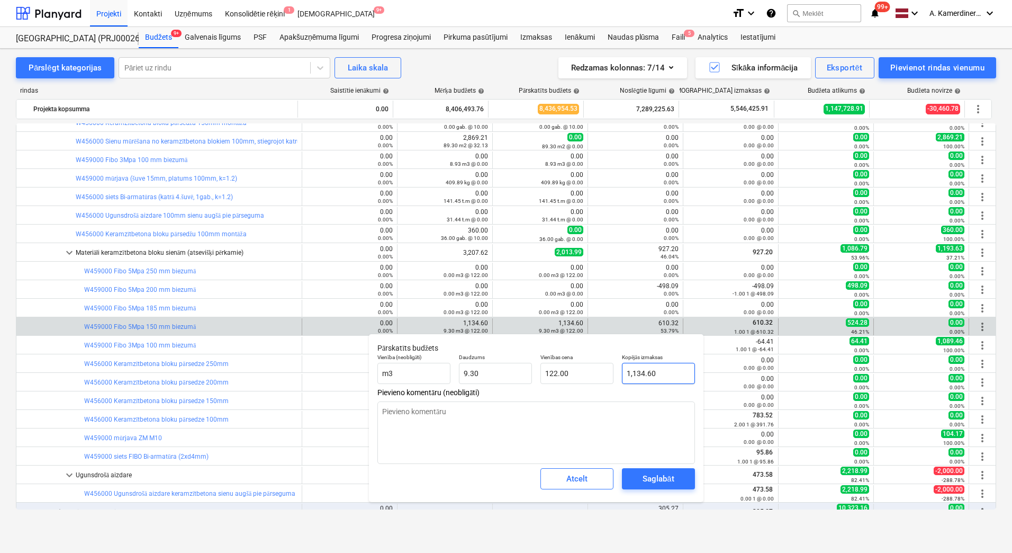
type input "1134.6"
drag, startPoint x: 672, startPoint y: 374, endPoint x: 614, endPoint y: 372, distance: 57.7
click at [615, 372] on div "Vienība (neobligāti) m3 Daudzums 9.30 Vienības cena 122.00 Kopējās izmaksas 113…" at bounding box center [536, 368] width 326 height 39
type textarea "x"
type input "6"
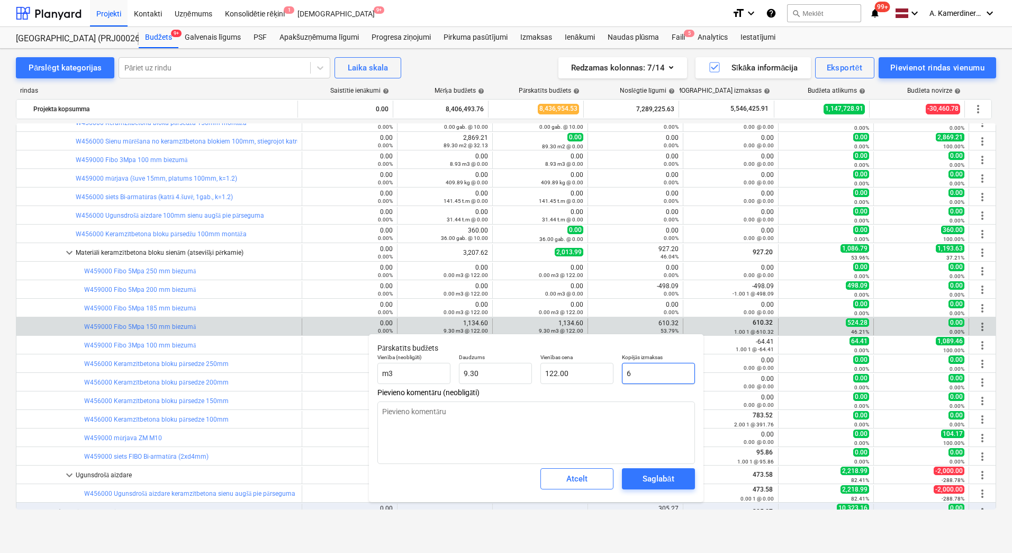
type input "0.65"
type textarea "x"
type input "61"
type input "6.56"
type textarea "x"
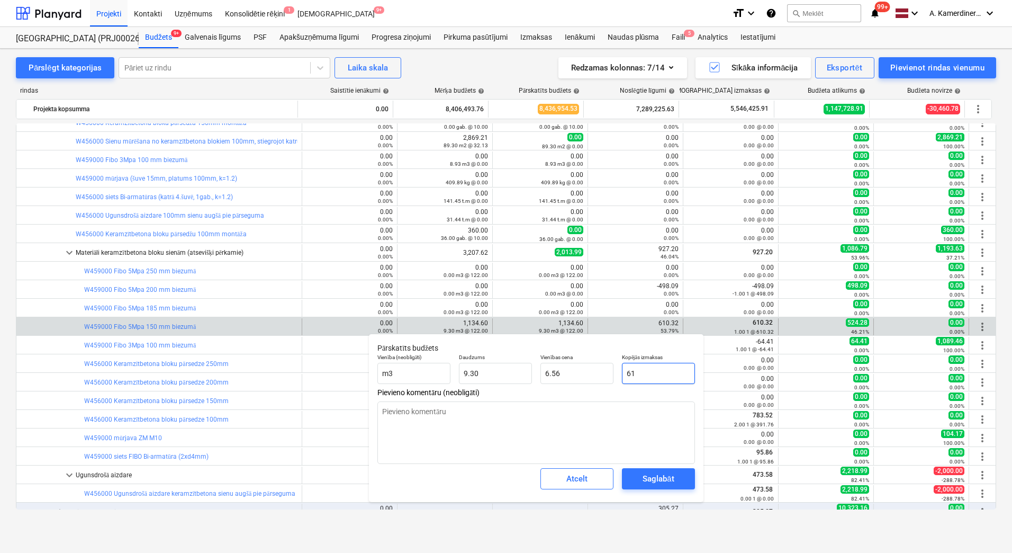
type input "610"
type input "65.59"
type textarea "x"
type input "610."
type textarea "x"
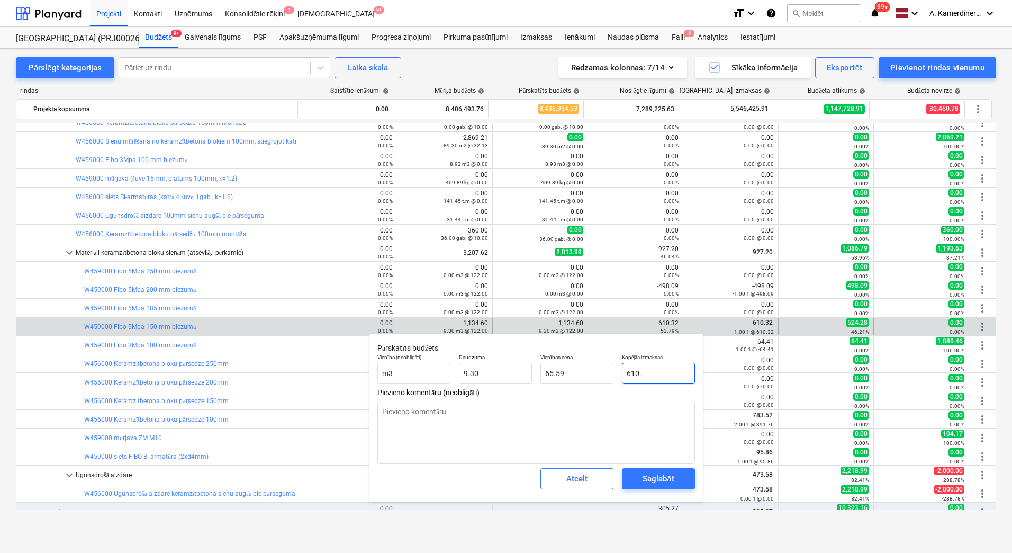
type input "610.3"
type input "65.62"
type textarea "x"
type input "610.32"
type input "65.63"
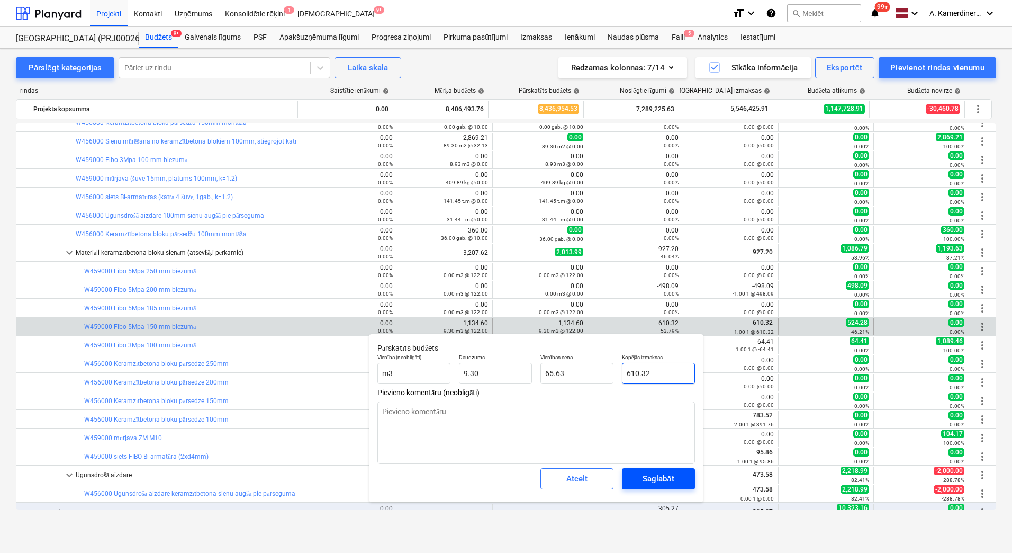
type input "610.32"
click at [674, 481] on div "Saglabāt" at bounding box center [658, 479] width 31 height 14
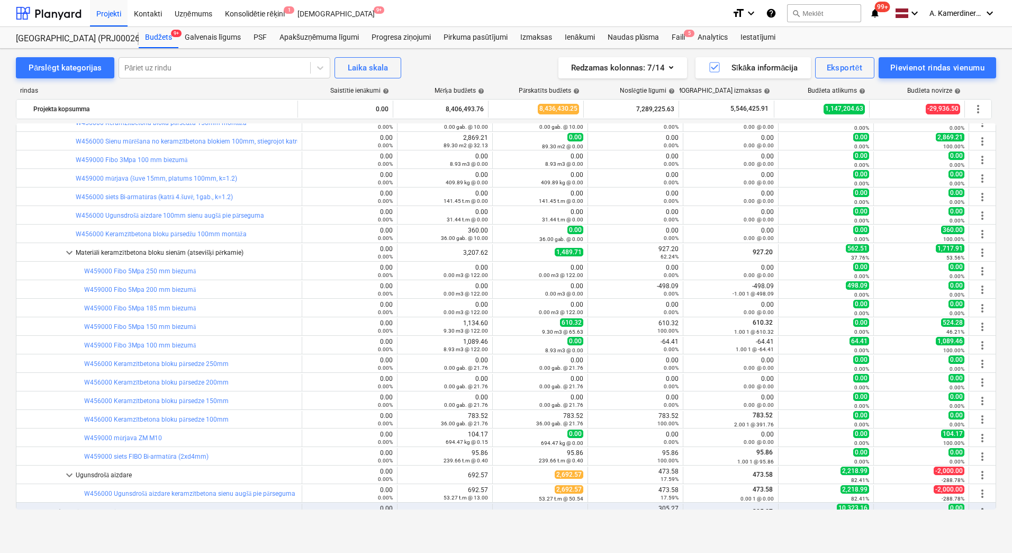
scroll to position [839, 0]
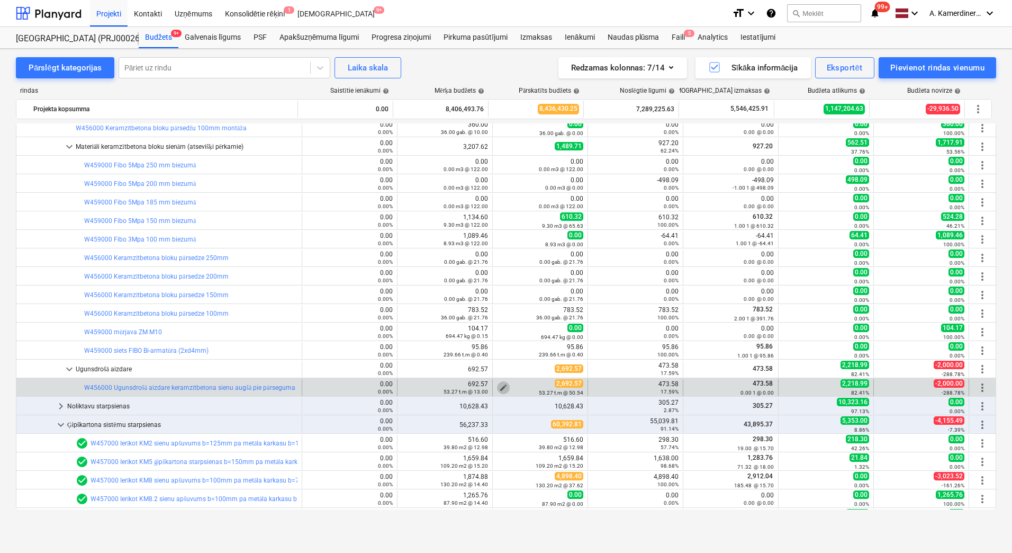
click at [502, 387] on span "edit" at bounding box center [503, 387] width 8 height 8
type textarea "x"
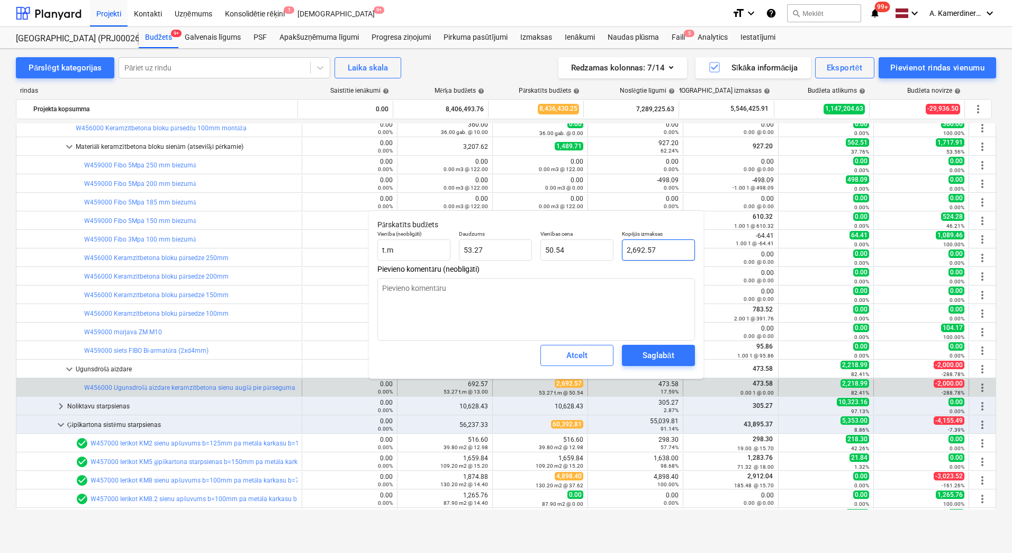
type input "2692.5704"
drag, startPoint x: 632, startPoint y: 248, endPoint x: 624, endPoint y: 247, distance: 8.0
click at [624, 247] on input "2692.5704" at bounding box center [658, 249] width 73 height 21
type textarea "x"
type input "4692.5704"
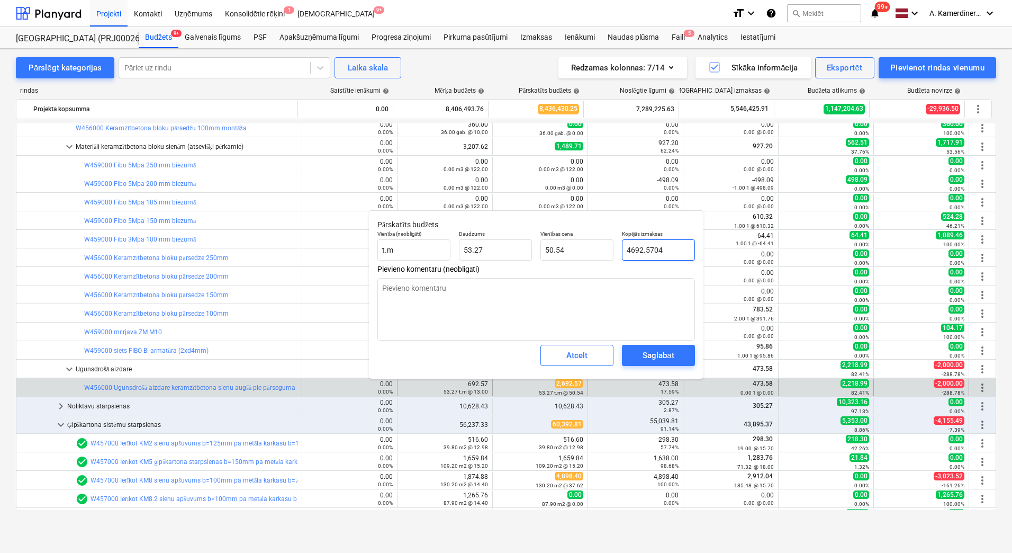
type input "88.08"
type input "4692.5704"
type textarea "x"
type input "4,692.57"
click at [672, 351] on div "Saglabāt" at bounding box center [658, 355] width 31 height 14
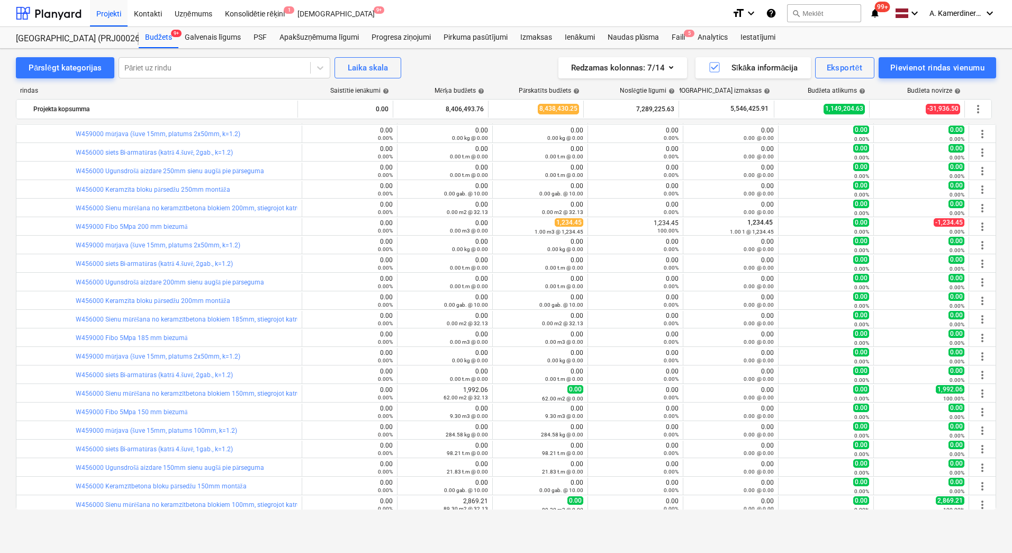
scroll to position [257, 0]
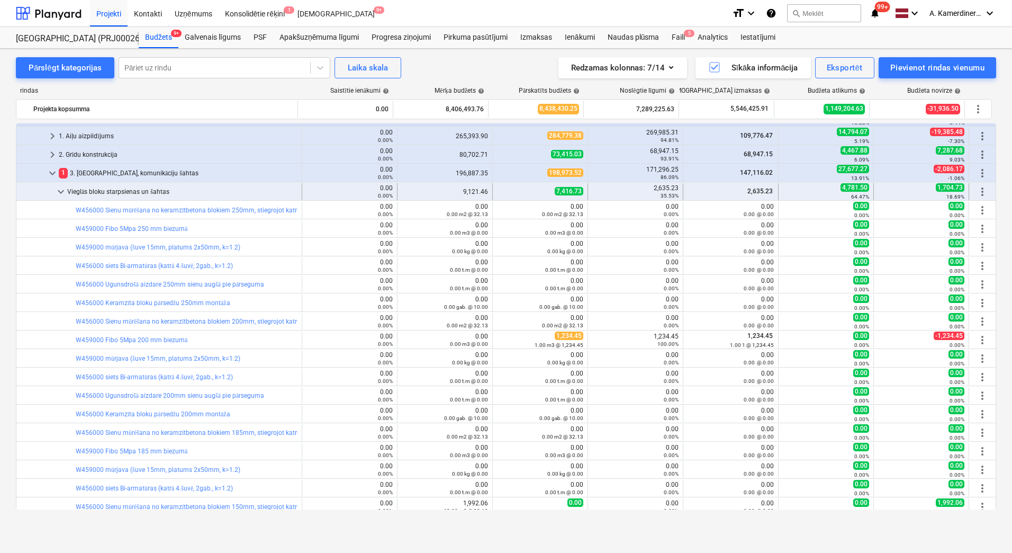
click at [58, 190] on span "keyboard_arrow_down" at bounding box center [61, 191] width 13 height 13
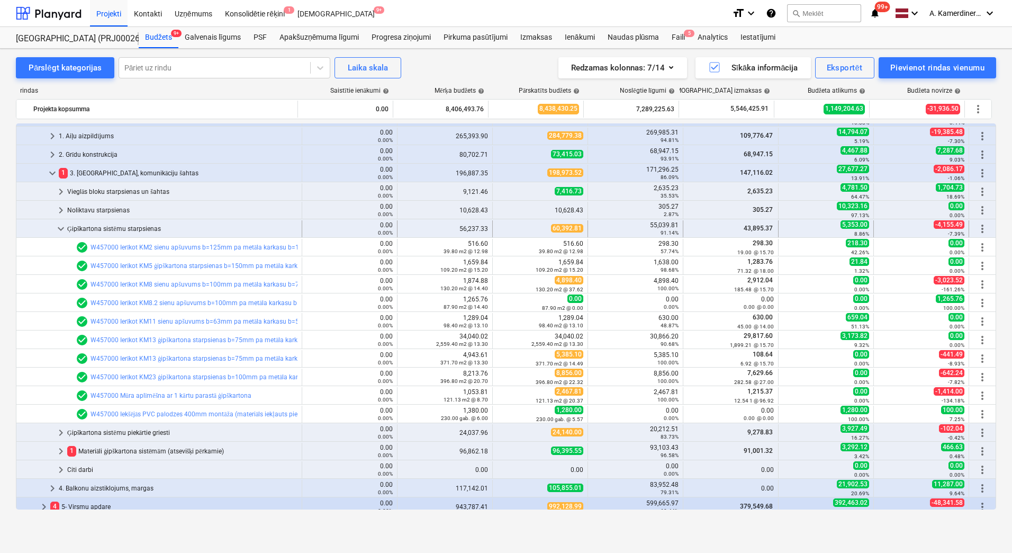
click at [58, 229] on span "keyboard_arrow_down" at bounding box center [61, 228] width 13 height 13
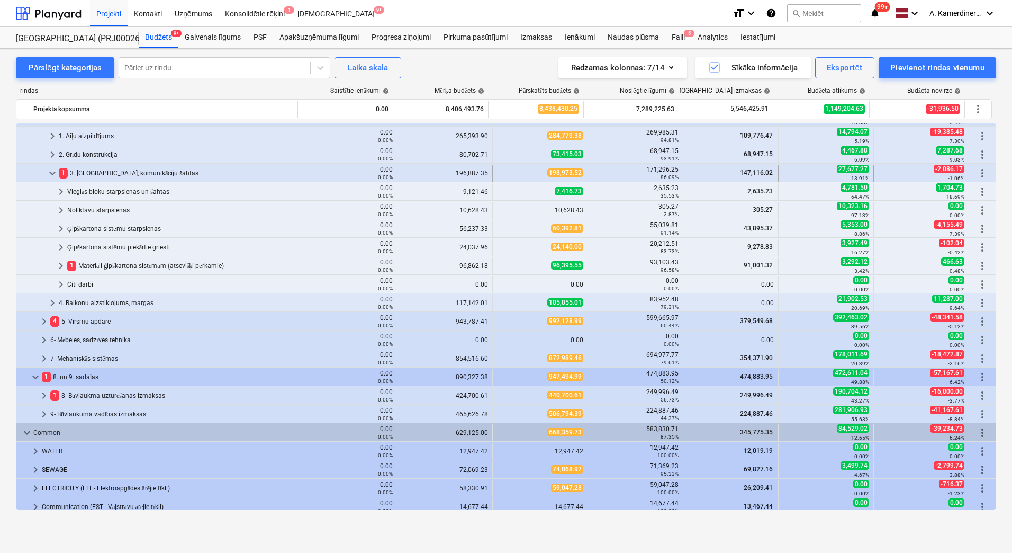
click at [115, 169] on div "1 3. Starpsienas, komunikāciju šahtas" at bounding box center [178, 173] width 239 height 17
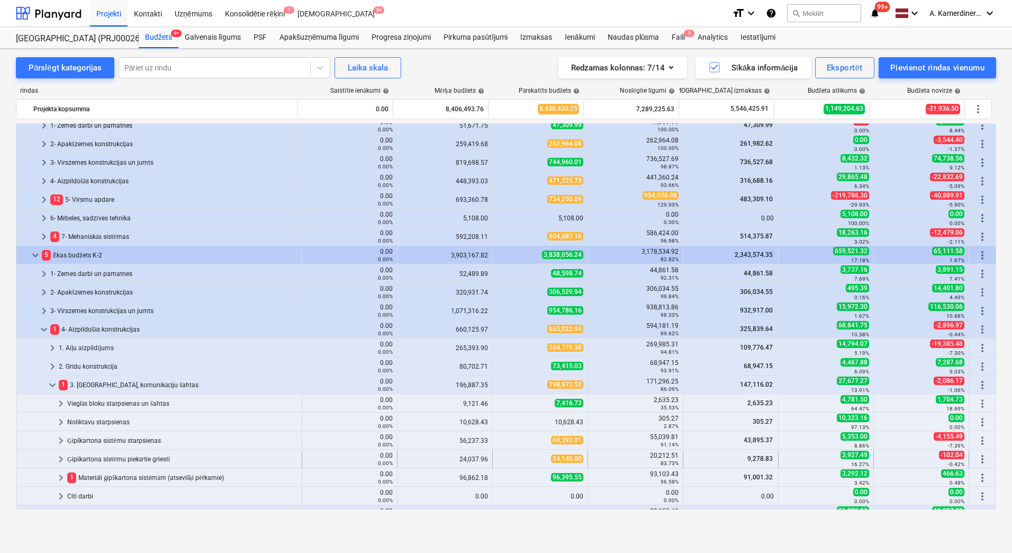
scroll to position [204, 0]
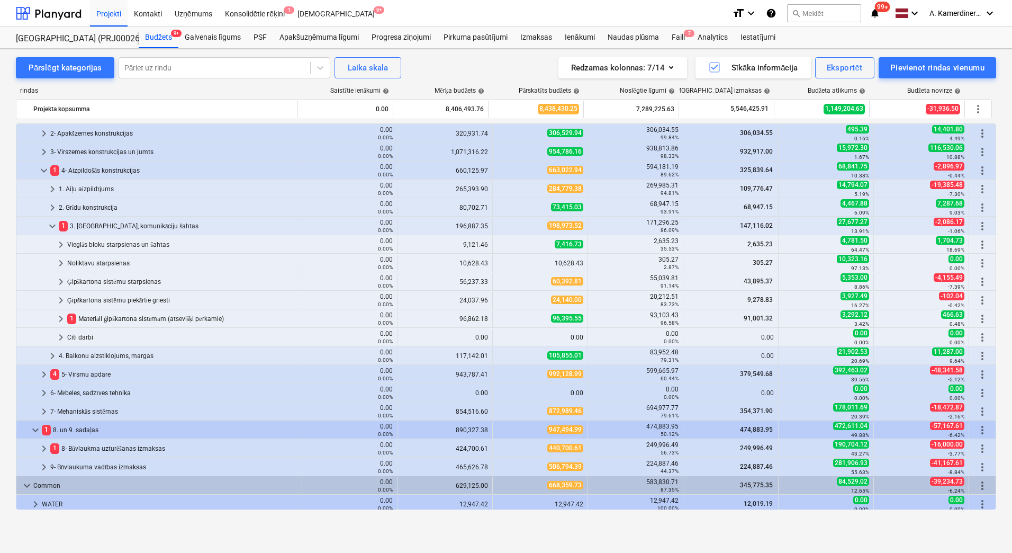
click at [129, 301] on div "Ģipškartona sistēmu piekārtie griesti" at bounding box center [182, 300] width 230 height 17
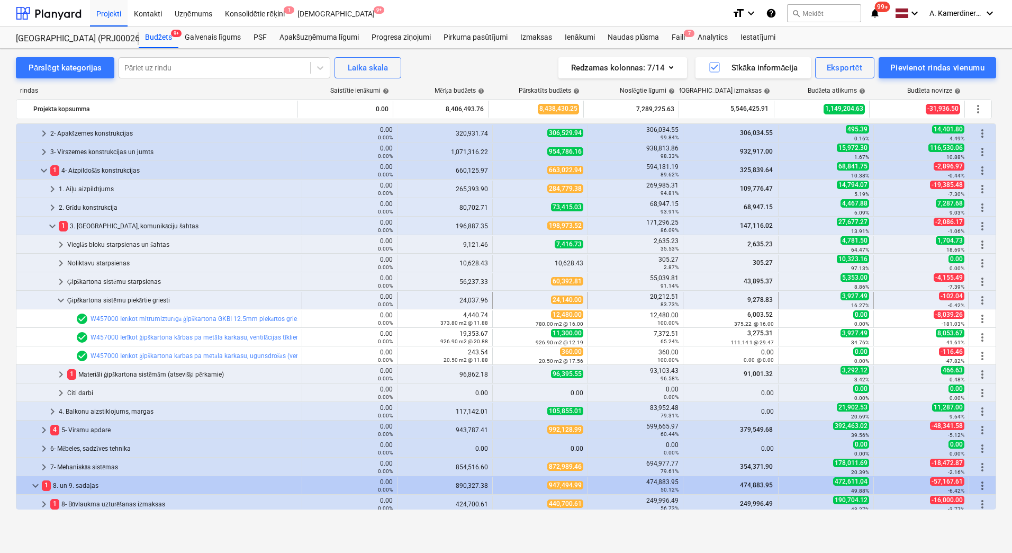
click at [108, 298] on div "Ģipškartona sistēmu piekārtie griesti" at bounding box center [182, 300] width 230 height 17
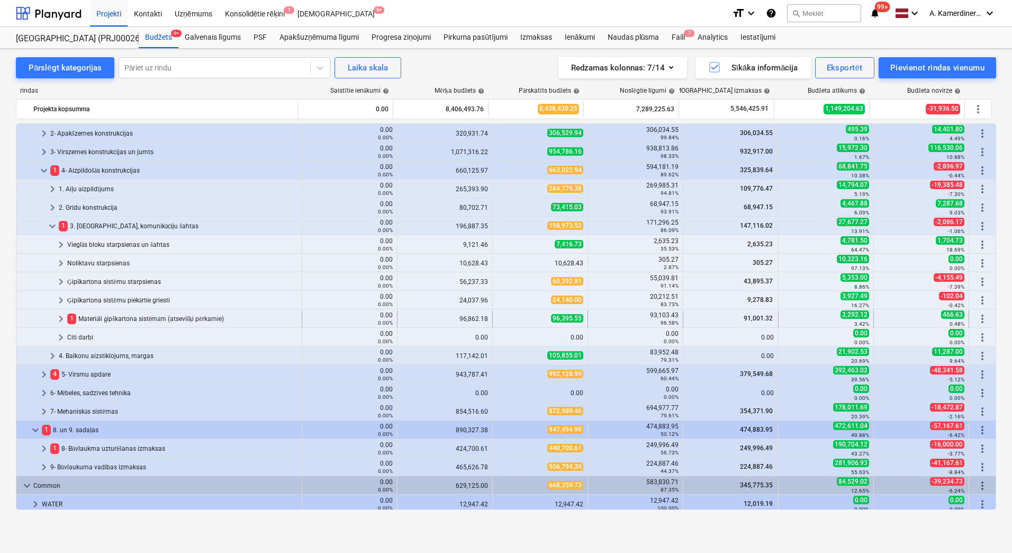
click at [102, 319] on div "1 Materiāli ģipškartona sistēmām (atsevišķi pērkamie)" at bounding box center [182, 318] width 230 height 17
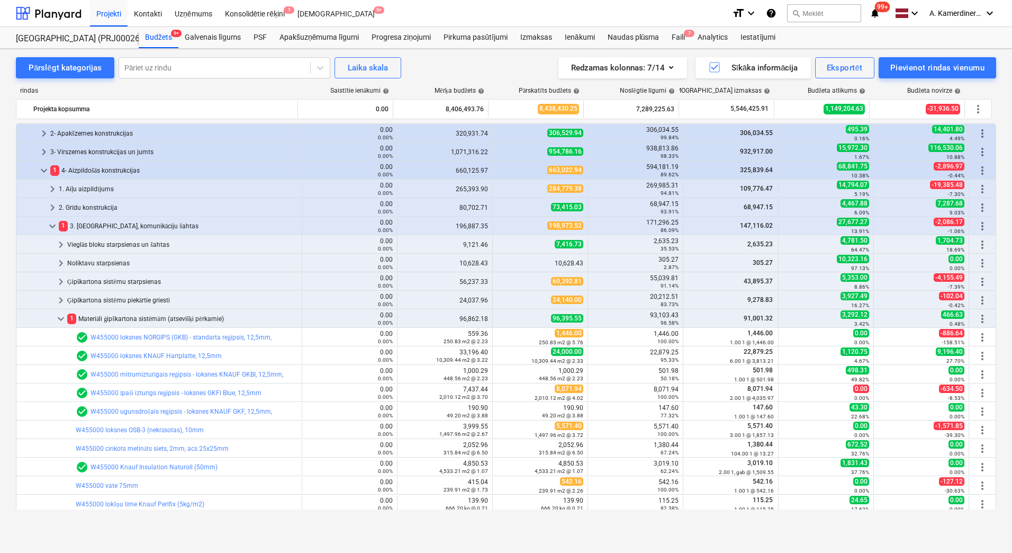
scroll to position [363, 0]
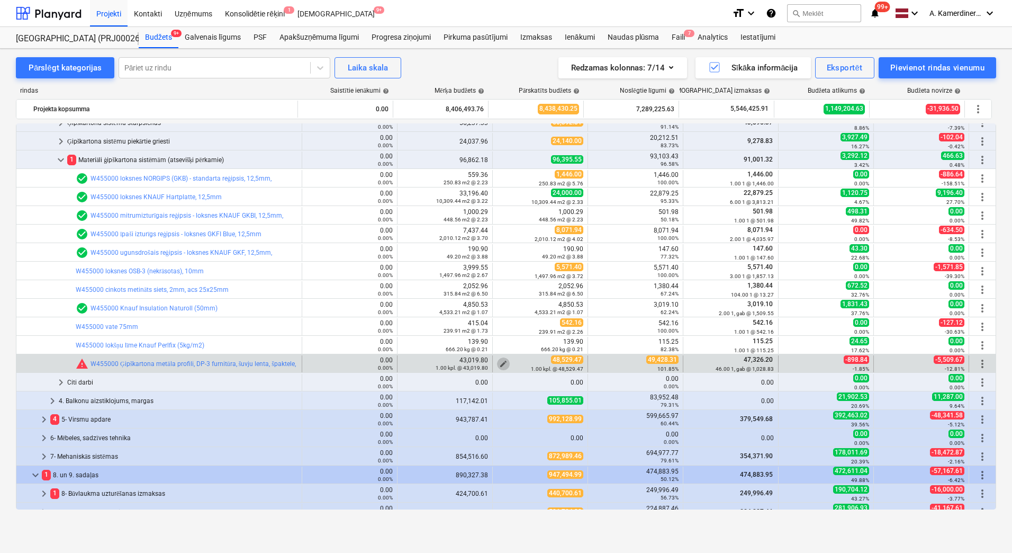
click at [499, 362] on span "edit" at bounding box center [503, 364] width 8 height 8
type textarea "x"
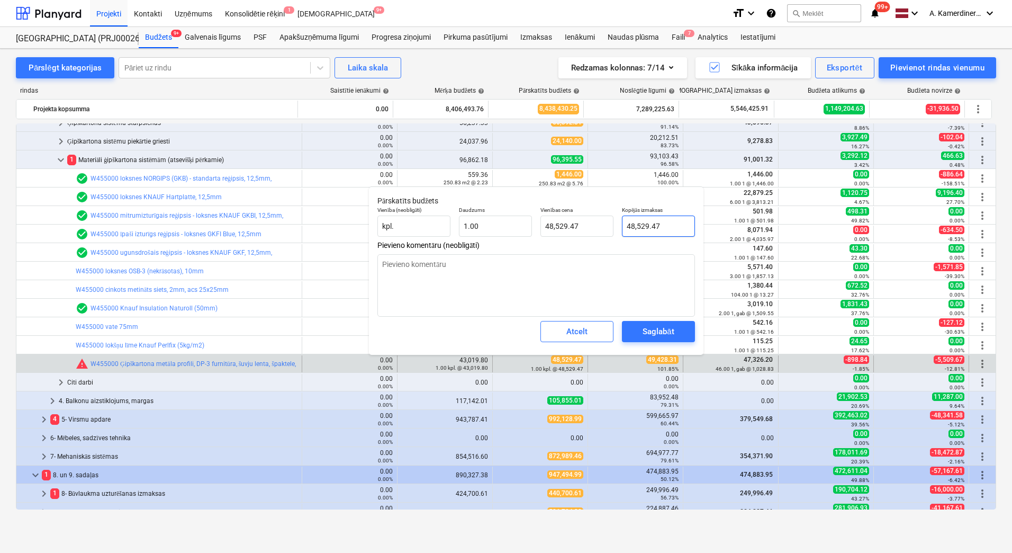
type input "48529.47"
drag, startPoint x: 673, startPoint y: 226, endPoint x: 623, endPoint y: 223, distance: 49.8
click at [623, 223] on input "48529.47" at bounding box center [658, 226] width 73 height 21
type textarea "x"
type input "5"
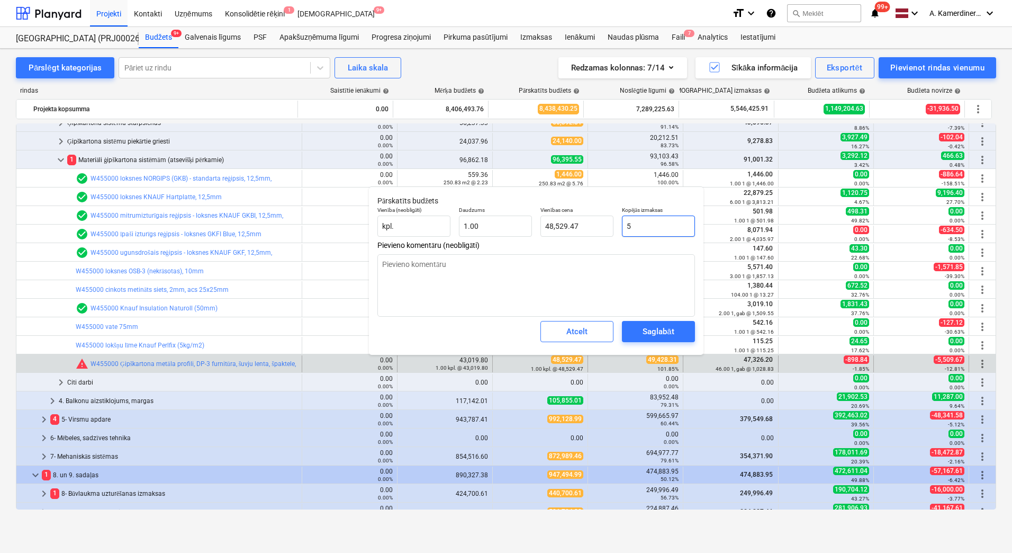
type input "5.00"
type textarea "x"
type input "52"
type input "52.00"
type textarea "x"
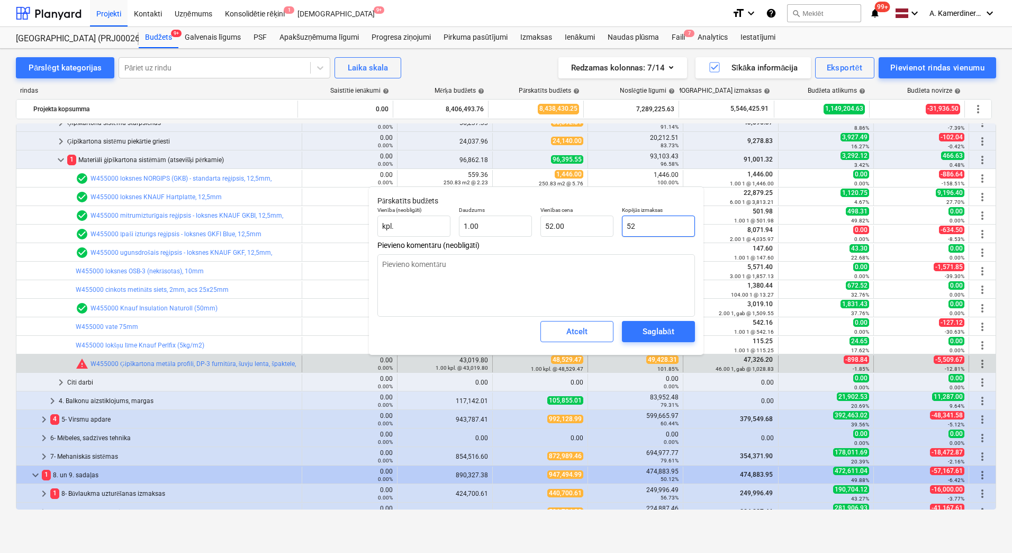
type input "520"
type input "520.00"
type textarea "x"
type input "5200"
type input "5,200.00"
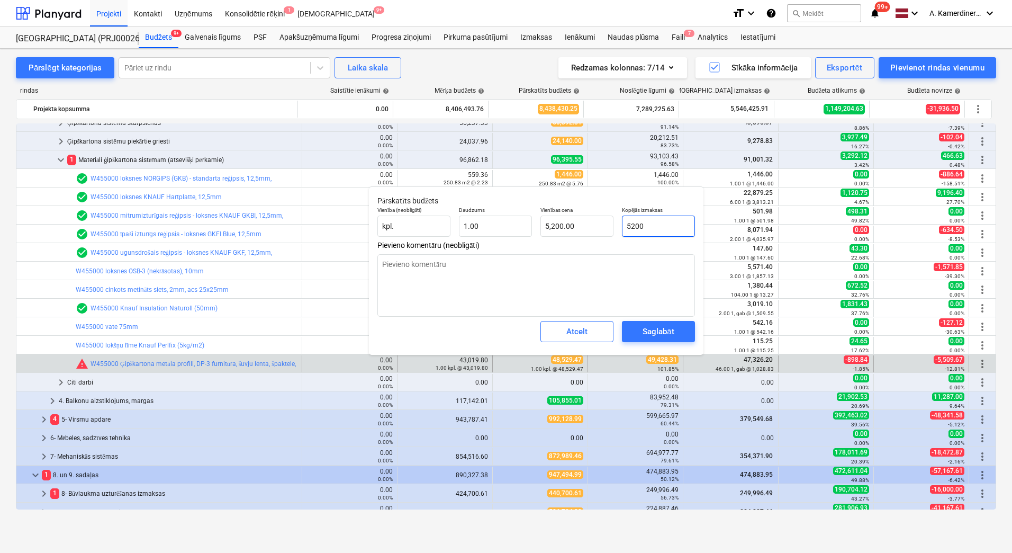
type textarea "x"
type input "52000"
type input "52,000.00"
type input "52000"
type textarea "x"
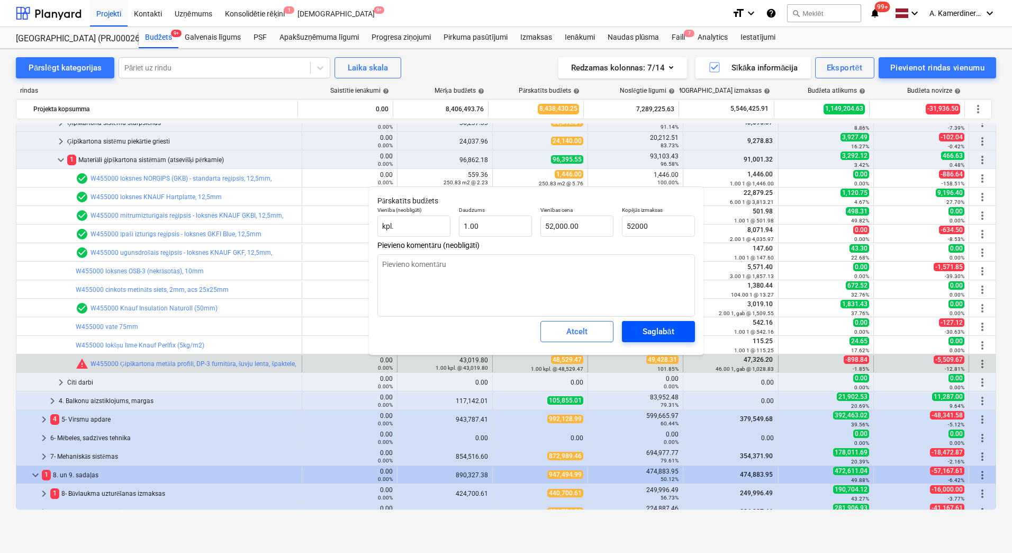
type input "52,000.00"
click at [676, 328] on span "Saglabāt" at bounding box center [659, 332] width 48 height 14
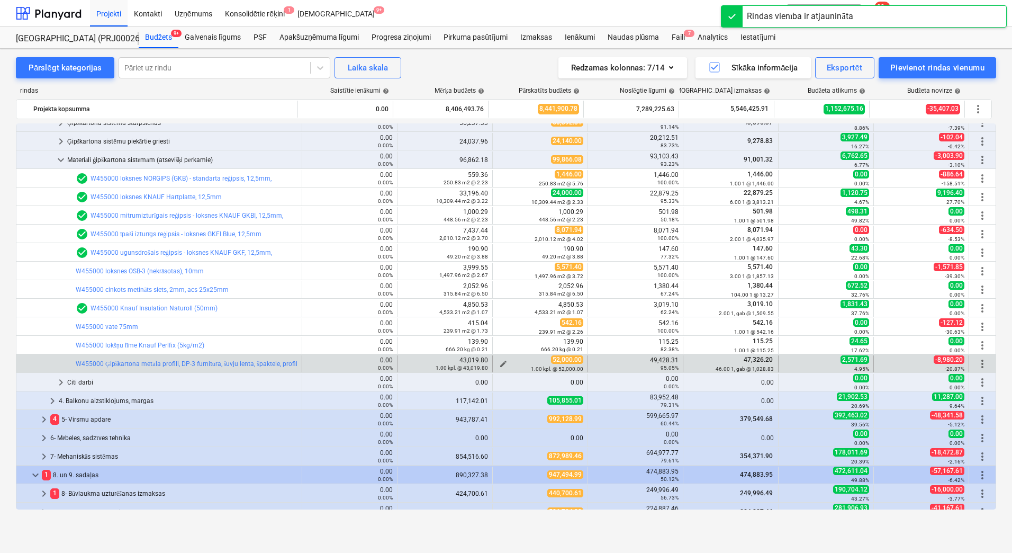
click at [497, 358] on button "edit" at bounding box center [503, 363] width 13 height 13
type textarea "x"
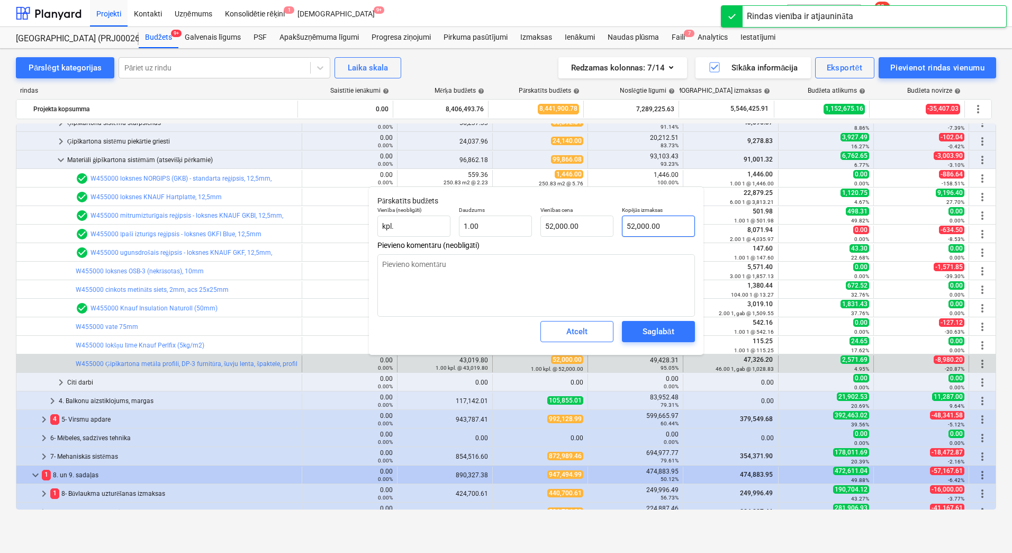
type input "52000"
click at [633, 226] on input "52000" at bounding box center [658, 226] width 73 height 21
type textarea "x"
type input "5000"
type input "5,000.00"
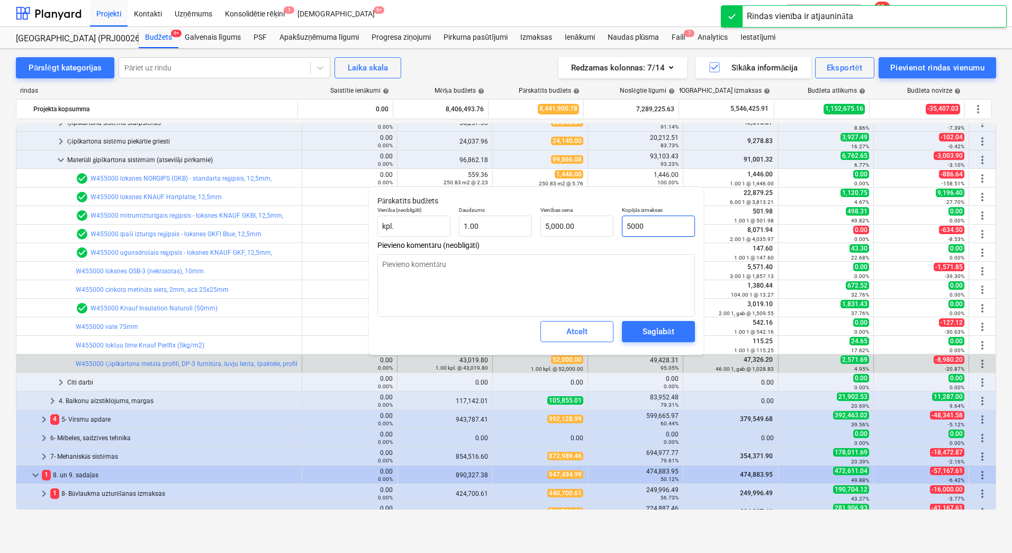
type input "51000"
type textarea "x"
type input "51,000.00"
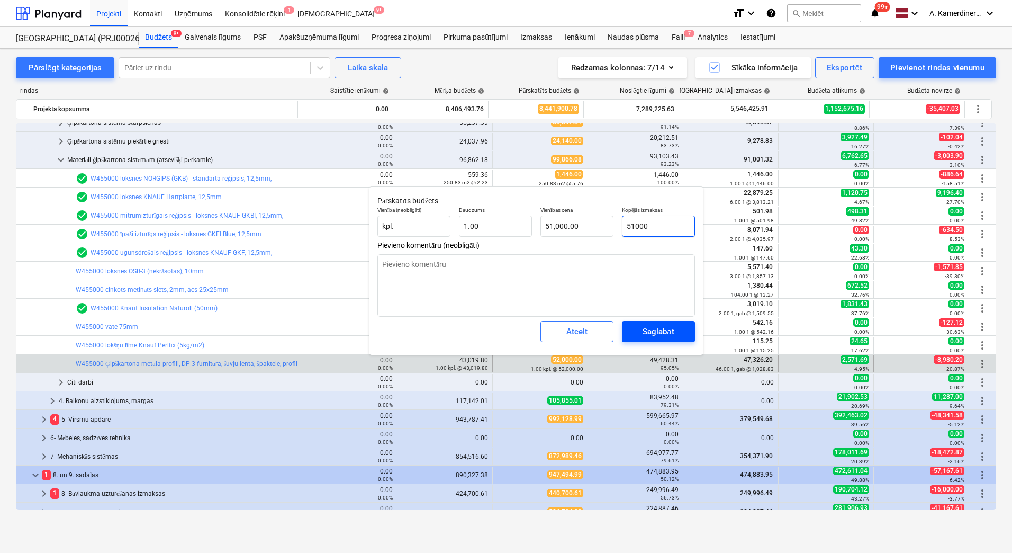
type input "51000"
type textarea "x"
type input "51,000.00"
click at [676, 331] on span "Saglabāt" at bounding box center [659, 332] width 48 height 14
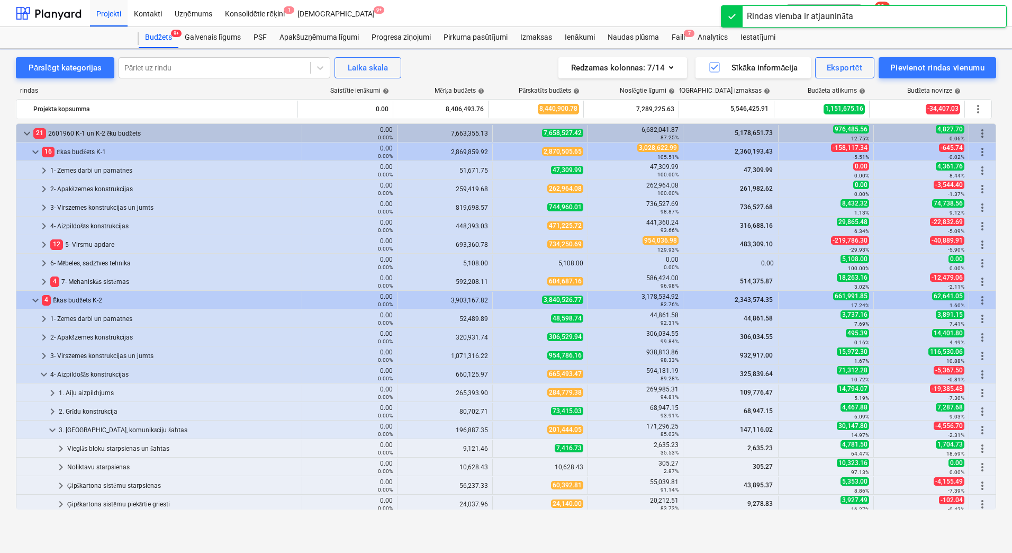
scroll to position [151, 0]
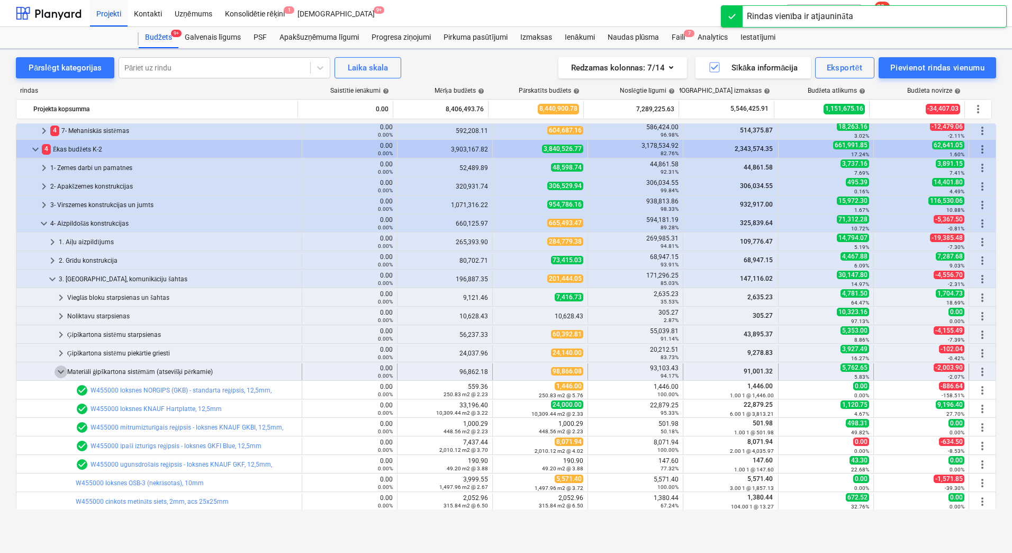
click at [58, 372] on span "keyboard_arrow_down" at bounding box center [61, 371] width 13 height 13
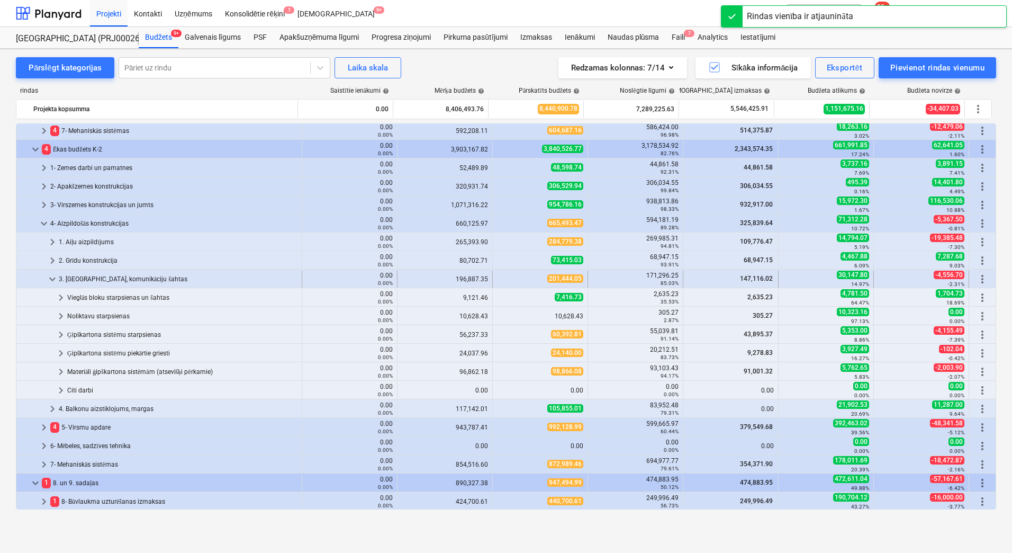
click at [84, 275] on div "3. [GEOGRAPHIC_DATA], komunikāciju šahtas" at bounding box center [178, 279] width 239 height 17
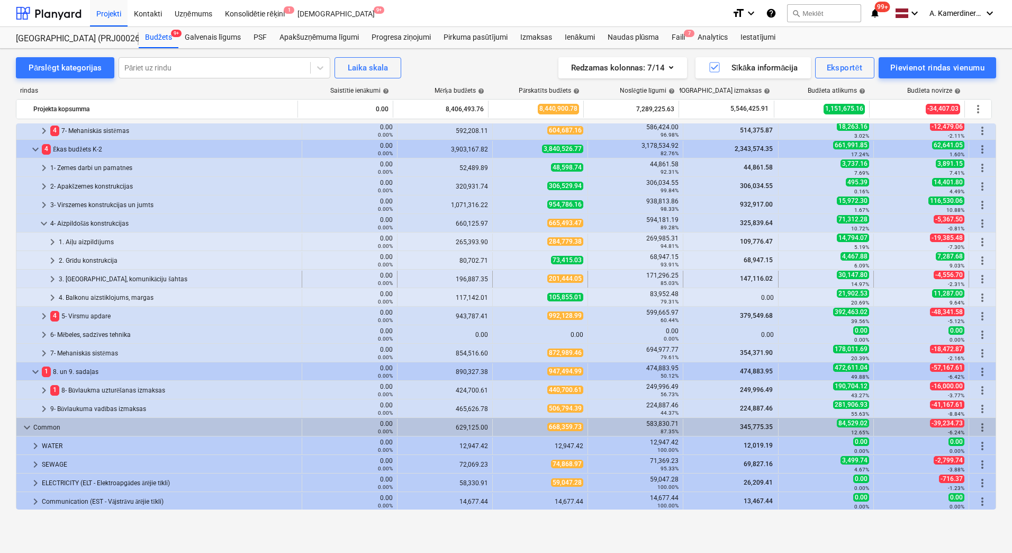
click at [82, 278] on div "3. [GEOGRAPHIC_DATA], komunikāciju šahtas" at bounding box center [178, 279] width 239 height 17
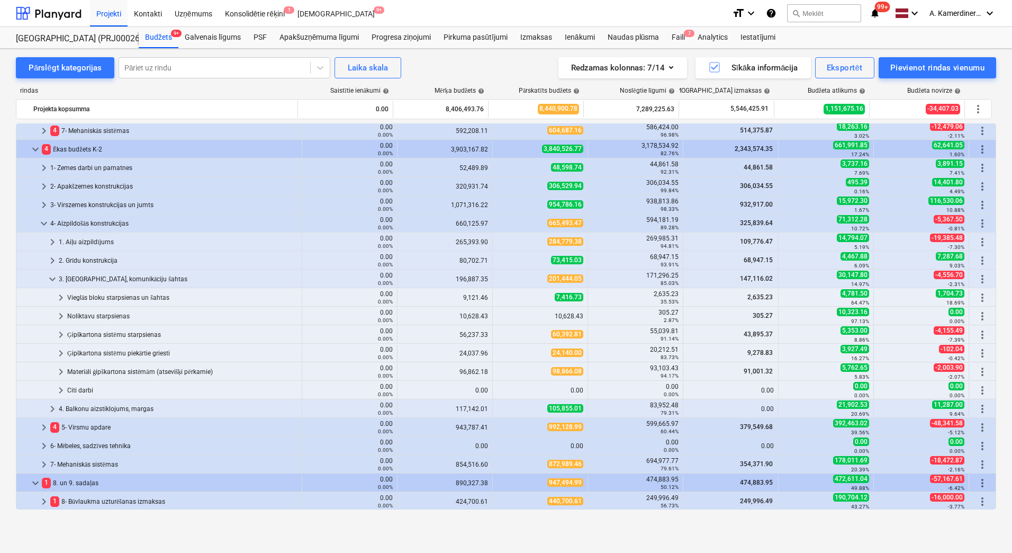
click at [82, 278] on div "3. [GEOGRAPHIC_DATA], komunikāciju šahtas" at bounding box center [178, 279] width 239 height 17
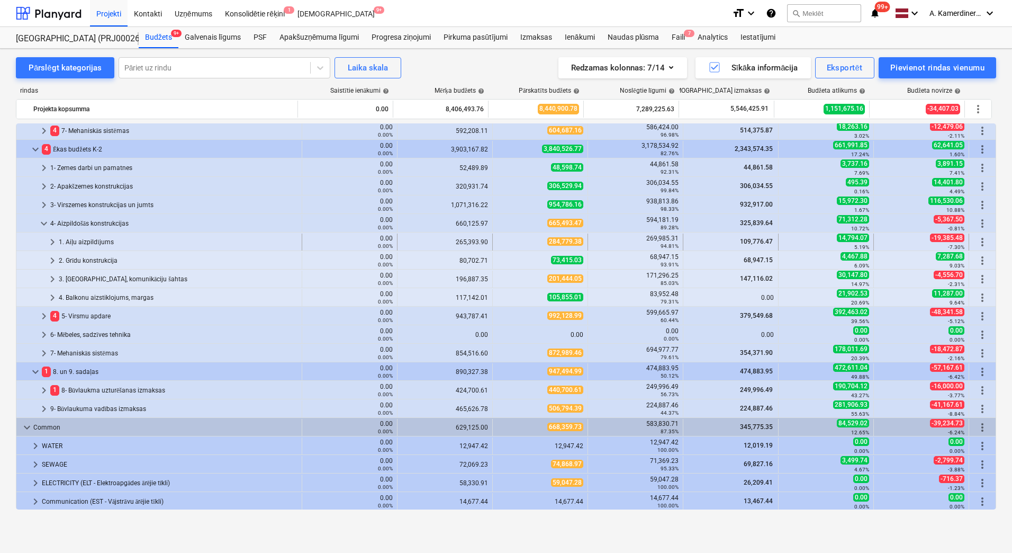
click at [82, 241] on div "1. Aiļu aizpildījums" at bounding box center [178, 242] width 239 height 17
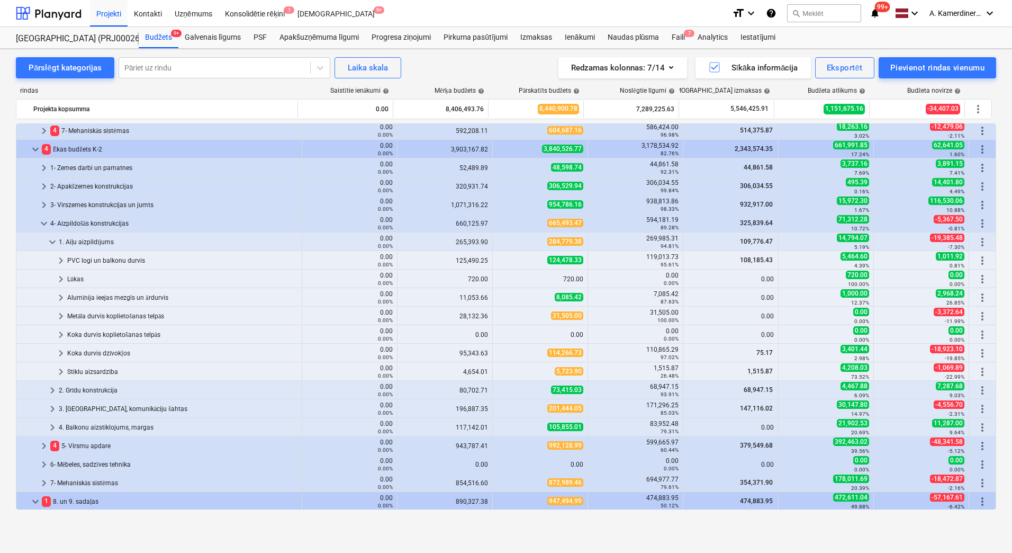
click at [82, 241] on div "1. Aiļu aizpildījums" at bounding box center [178, 242] width 239 height 17
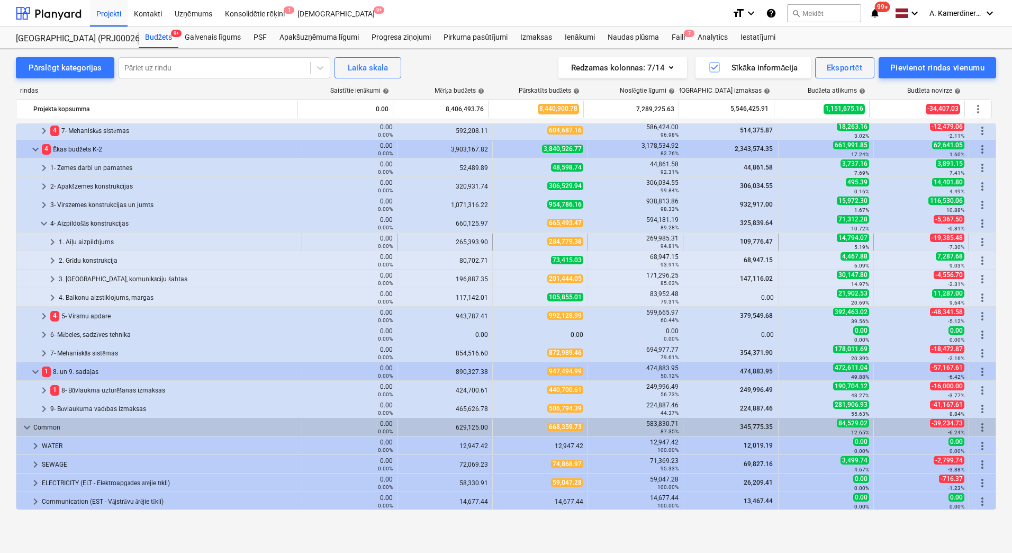
click at [84, 240] on div "1. Aiļu aizpildījums" at bounding box center [178, 242] width 239 height 17
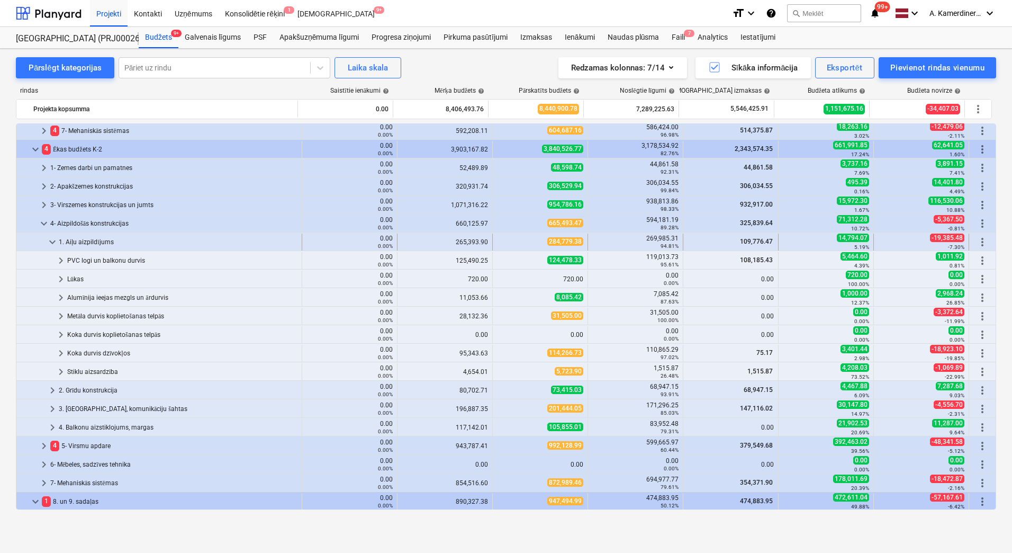
click at [95, 240] on div "1. Aiļu aizpildījums" at bounding box center [178, 242] width 239 height 17
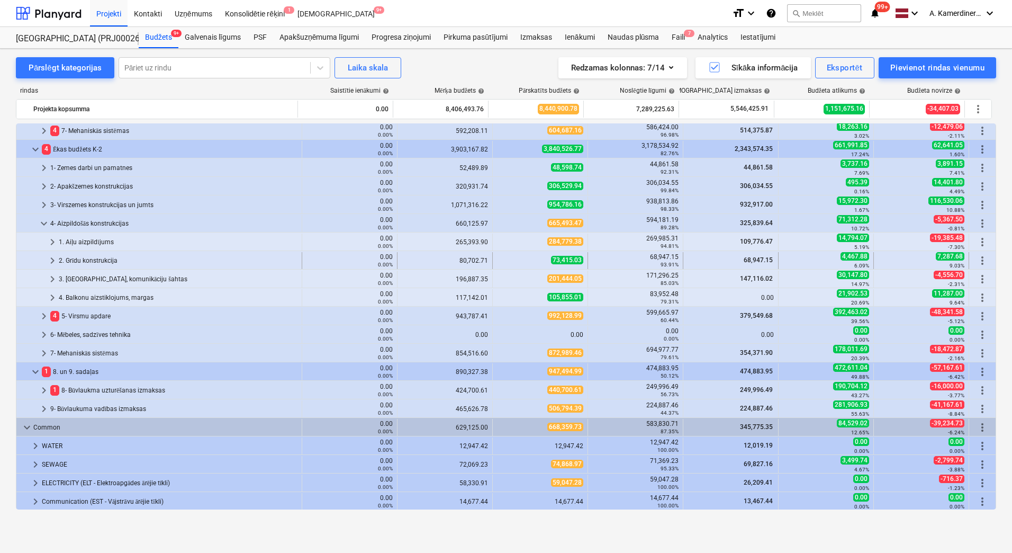
click at [91, 257] on div "2. Grīdu konstrukcija" at bounding box center [178, 260] width 239 height 17
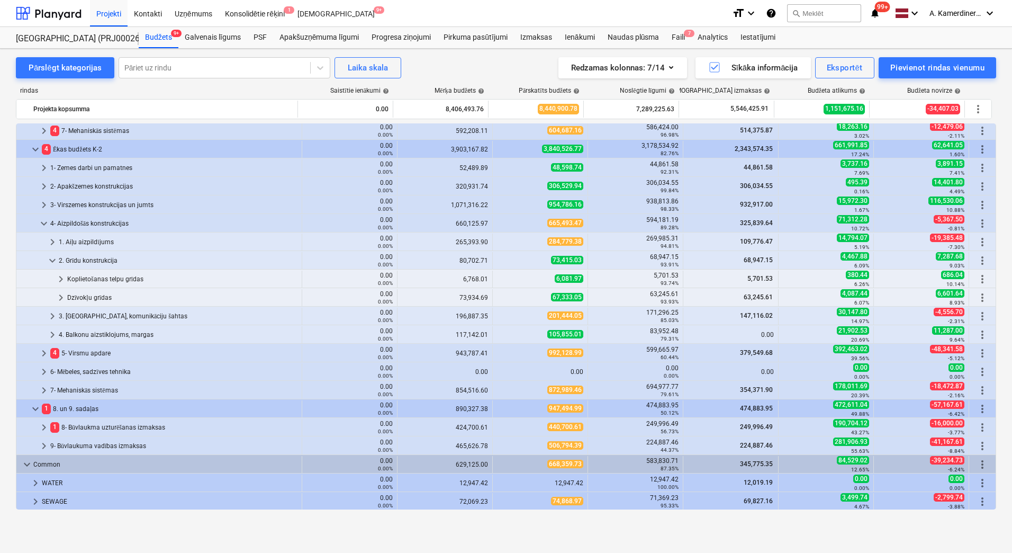
click at [91, 257] on div "2. Grīdu konstrukcija" at bounding box center [178, 260] width 239 height 17
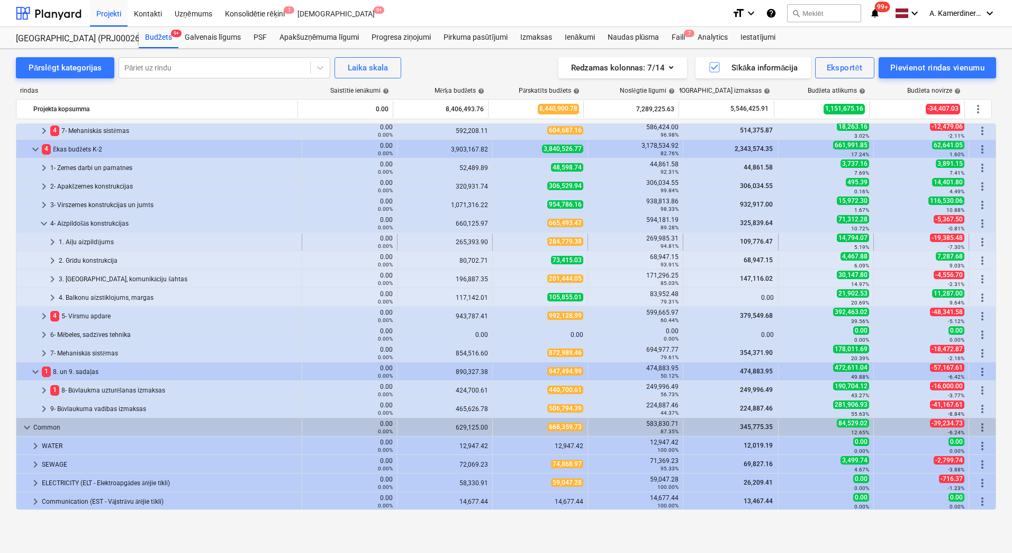
click at [91, 240] on div "1. Aiļu aizpildījums" at bounding box center [178, 242] width 239 height 17
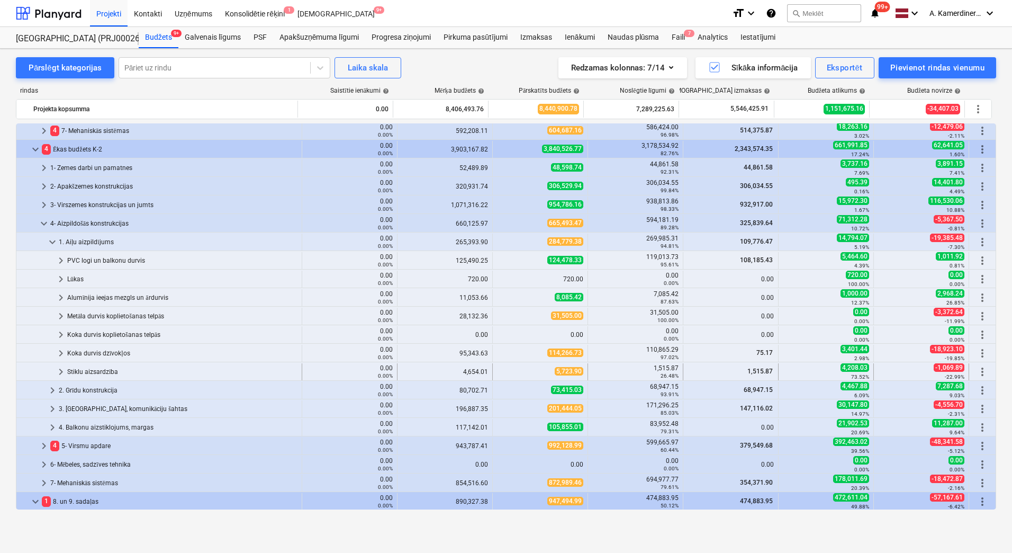
click at [91, 370] on div "Stiklu aizsardzība" at bounding box center [182, 371] width 230 height 17
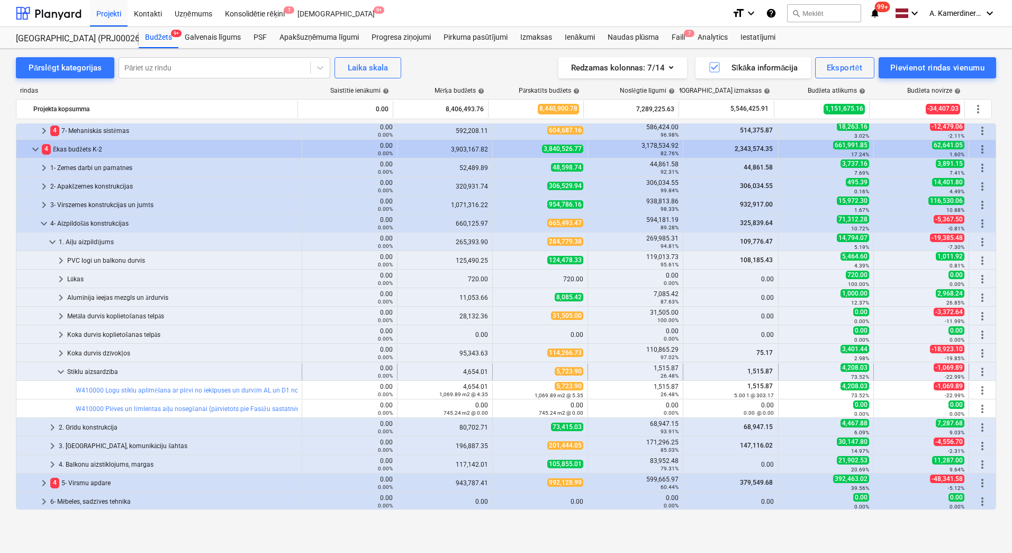
click at [94, 369] on div "Stiklu aizsardzība" at bounding box center [182, 371] width 230 height 17
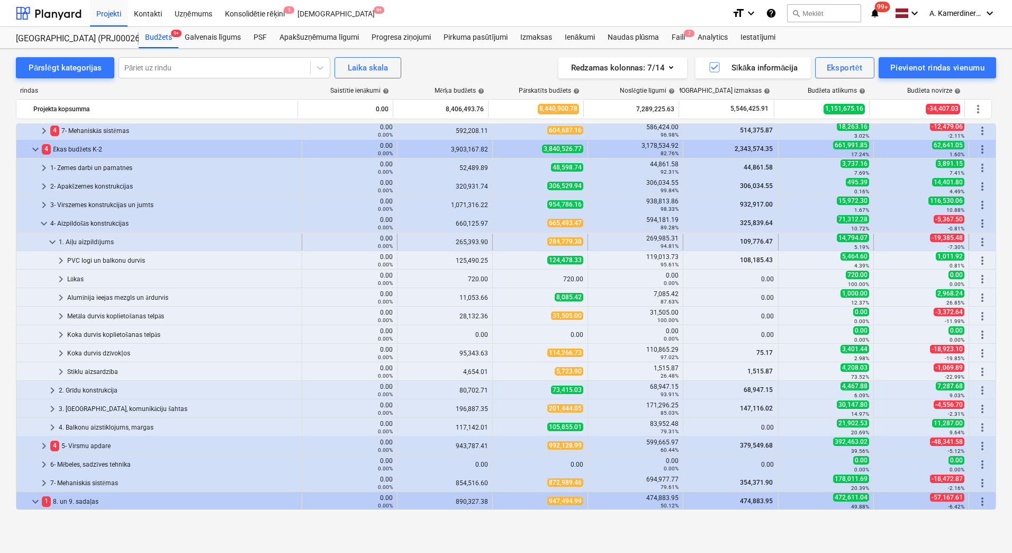
click at [71, 236] on div "1. Aiļu aizpildījums" at bounding box center [178, 242] width 239 height 17
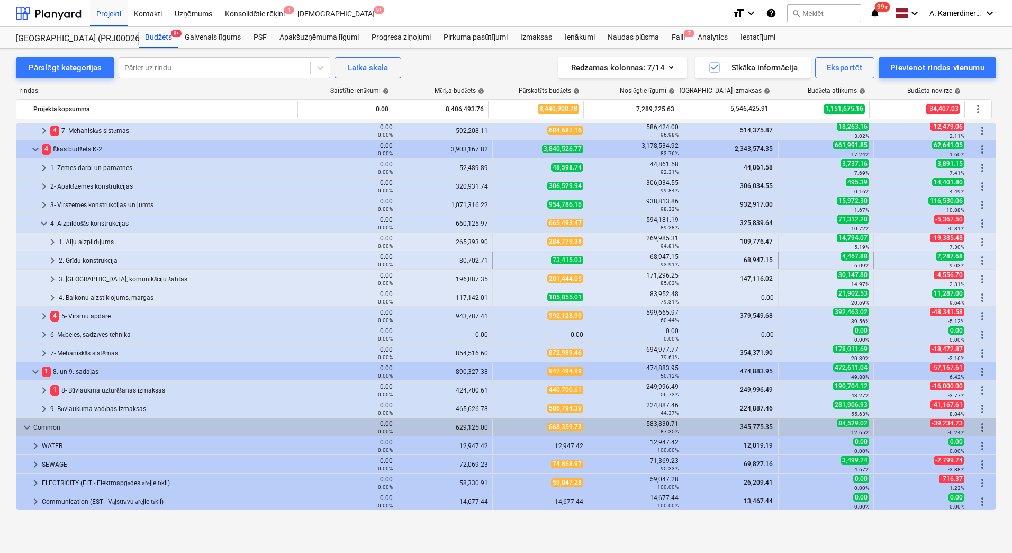
click at [70, 260] on div "2. Grīdu konstrukcija" at bounding box center [178, 260] width 239 height 17
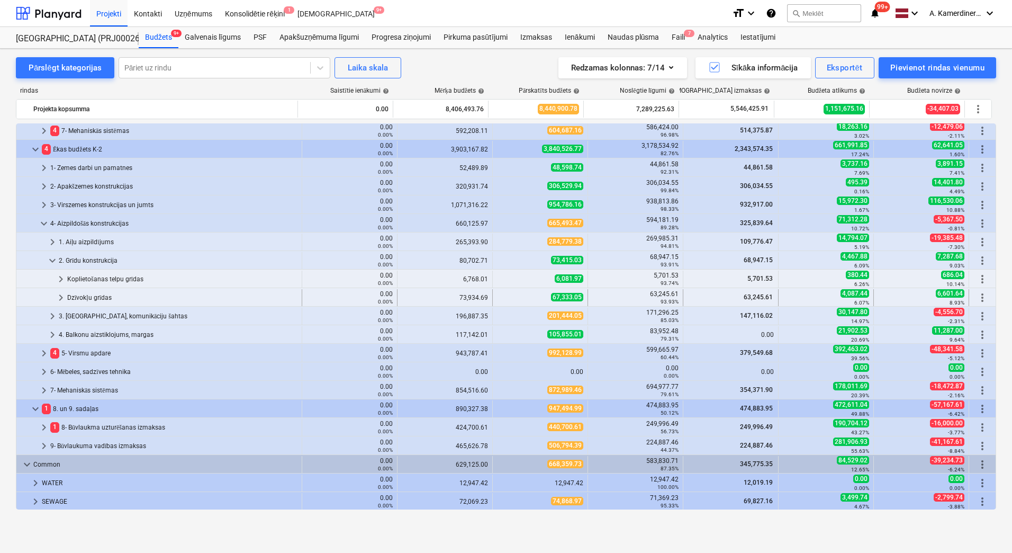
click at [86, 298] on div "Dzīvokļu grīdas" at bounding box center [182, 297] width 230 height 17
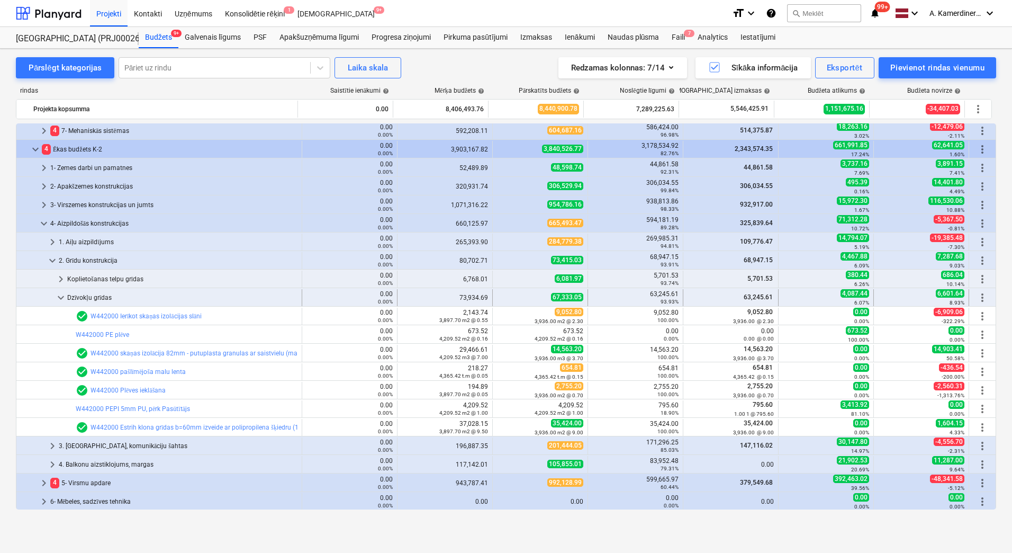
click at [88, 297] on div "Dzīvokļu grīdas" at bounding box center [182, 297] width 230 height 17
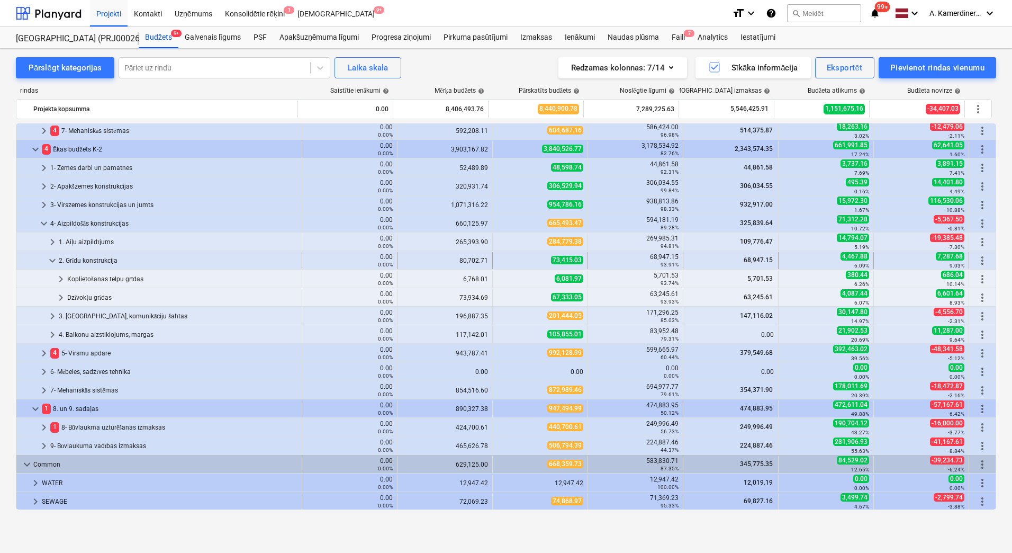
click at [90, 259] on div "2. Grīdu konstrukcija" at bounding box center [178, 260] width 239 height 17
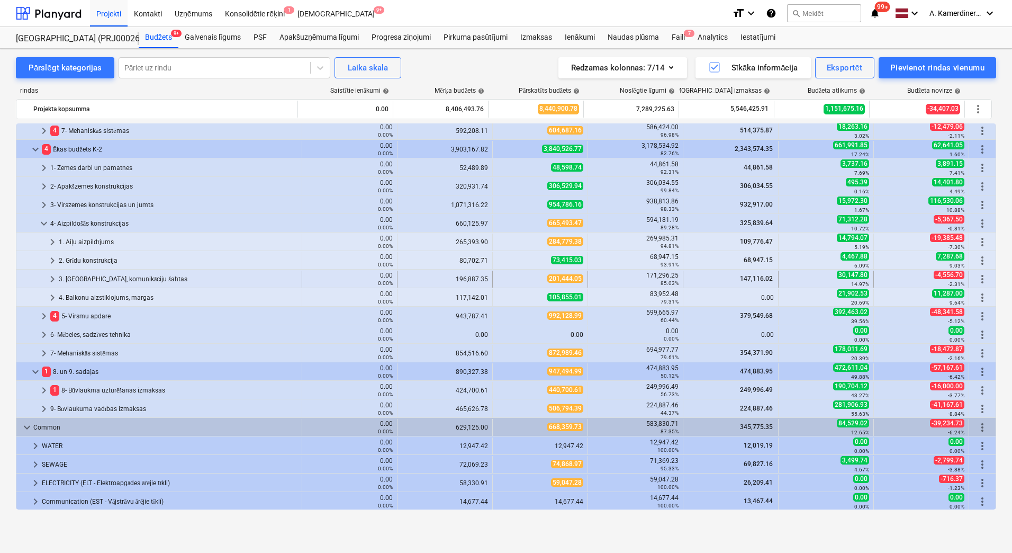
click at [89, 275] on div "3. [GEOGRAPHIC_DATA], komunikāciju šahtas" at bounding box center [178, 279] width 239 height 17
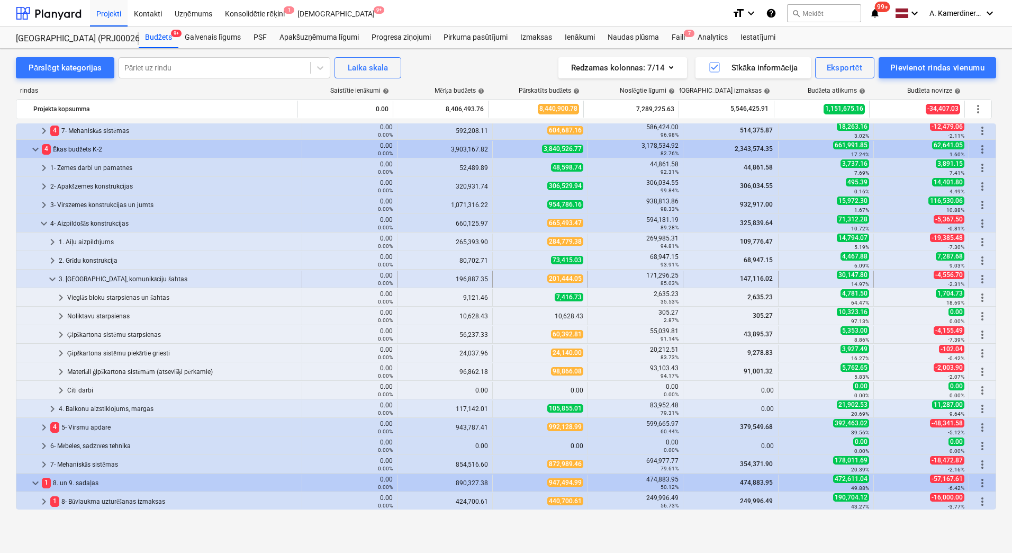
click at [94, 275] on div "3. [GEOGRAPHIC_DATA], komunikāciju šahtas" at bounding box center [178, 279] width 239 height 17
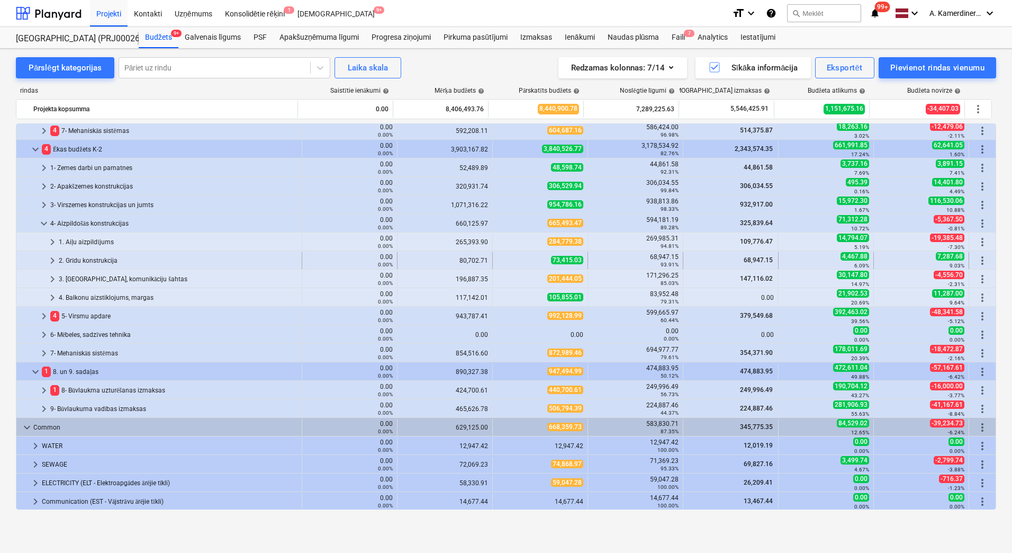
click at [94, 260] on div "2. Grīdu konstrukcija" at bounding box center [178, 260] width 239 height 17
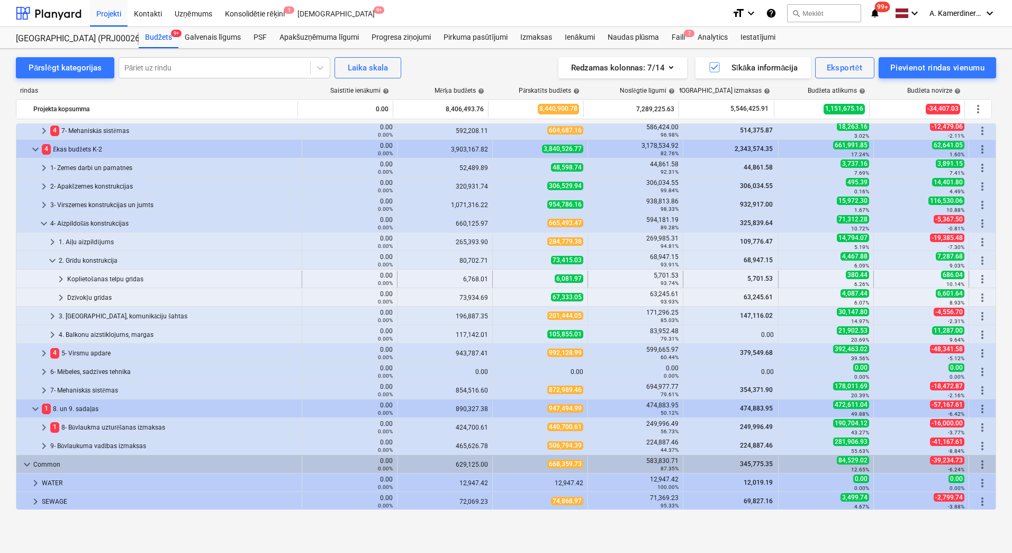
click at [97, 277] on div "Koplietošanas telpu grīdas" at bounding box center [182, 279] width 230 height 17
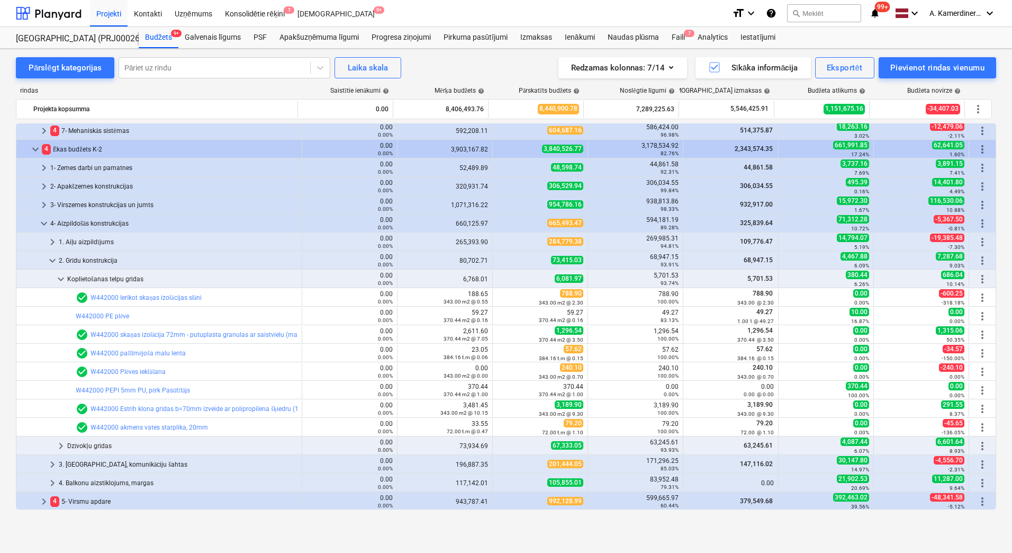
click at [97, 277] on div "Koplietošanas telpu grīdas" at bounding box center [182, 279] width 230 height 17
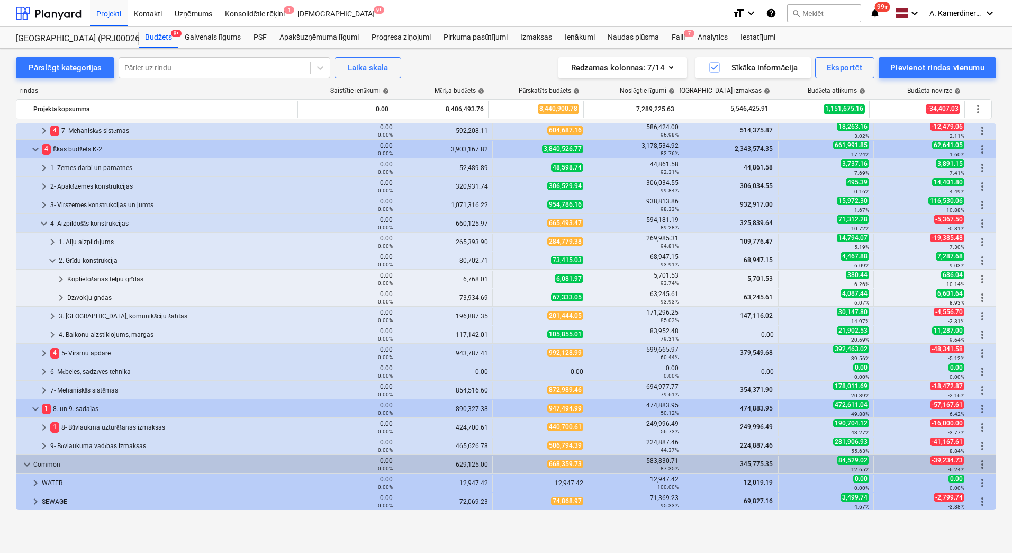
click at [97, 277] on div "Koplietošanas telpu grīdas" at bounding box center [182, 279] width 230 height 17
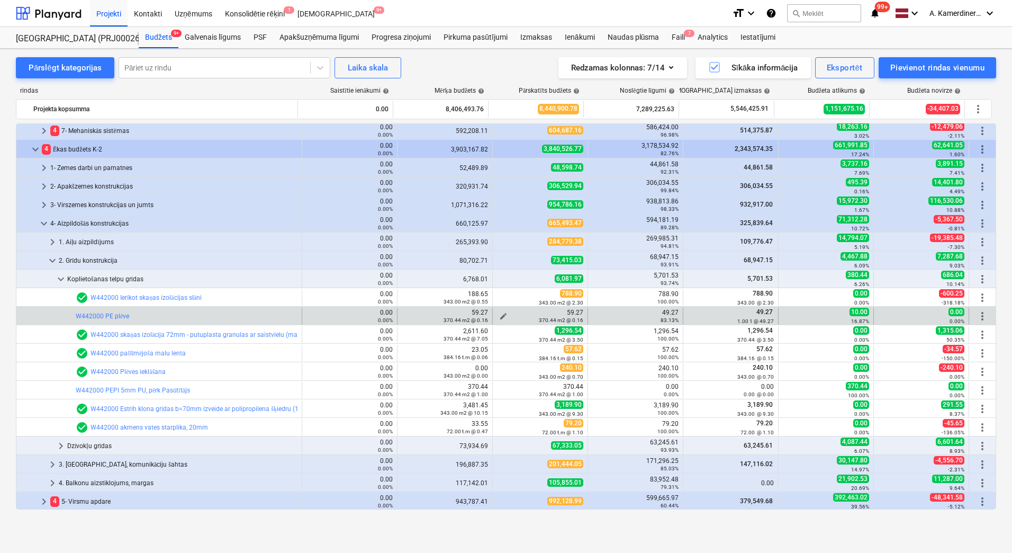
click at [499, 315] on span "edit" at bounding box center [503, 316] width 8 height 8
type textarea "x"
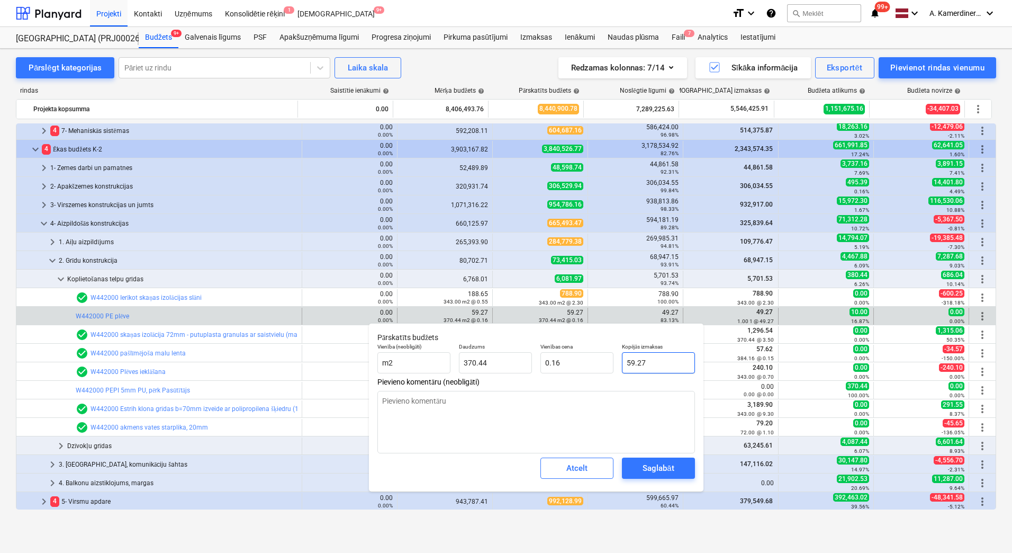
type input "59.2704"
click at [634, 363] on input "59.2704" at bounding box center [658, 362] width 73 height 21
click at [630, 362] on input "59.2704" at bounding box center [658, 362] width 73 height 21
type textarea "x"
type input "9.2704"
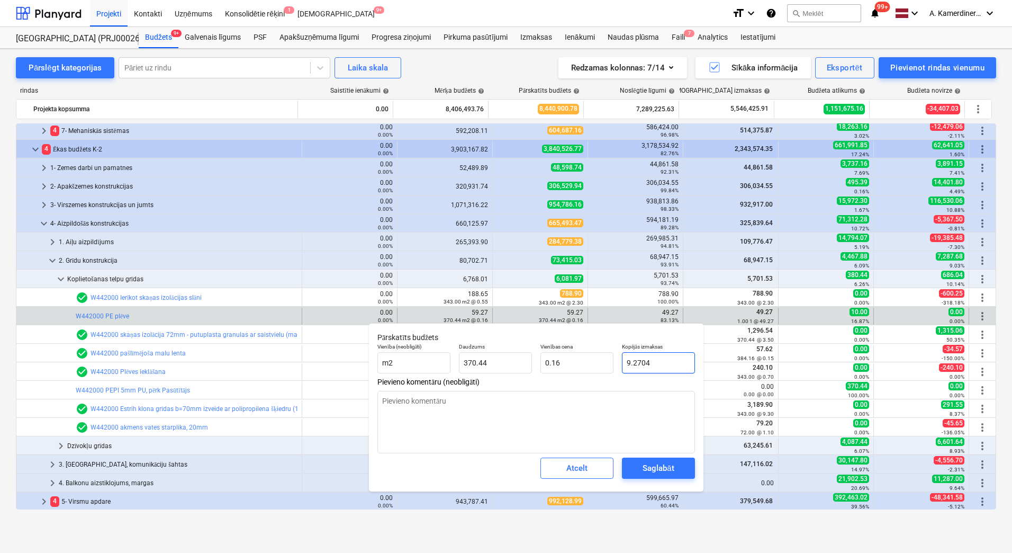
type input "0.03"
type textarea "x"
type input "49.2704"
type input "0.13"
type input "49.2704"
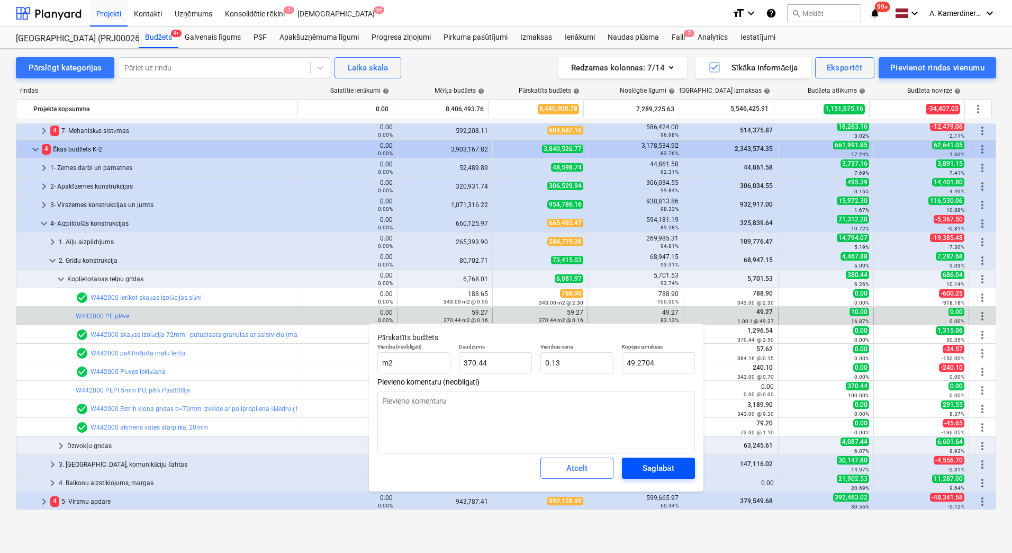
type textarea "x"
type input "49.27"
click at [673, 467] on div "Saglabāt" at bounding box center [658, 468] width 31 height 14
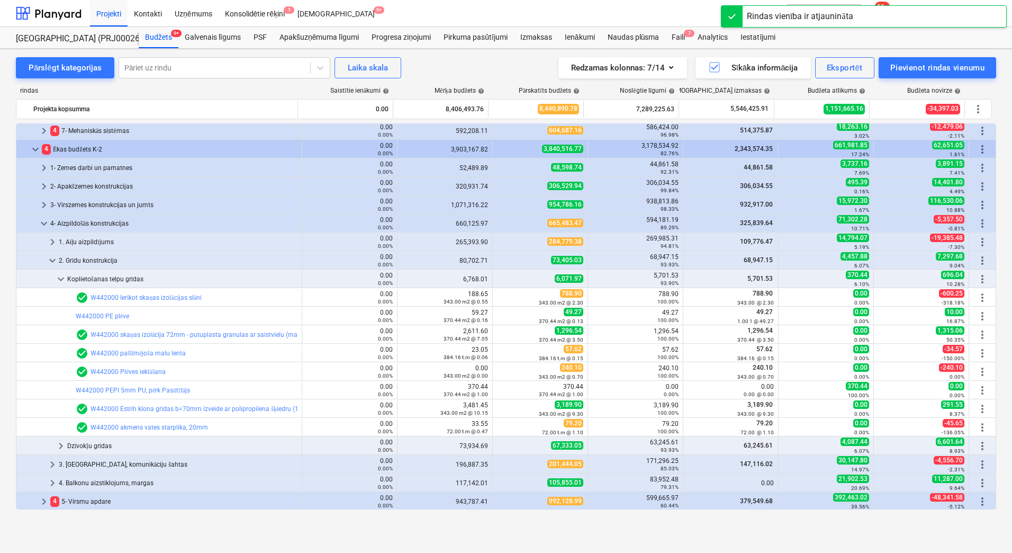
click at [499, 389] on span "edit" at bounding box center [503, 390] width 8 height 8
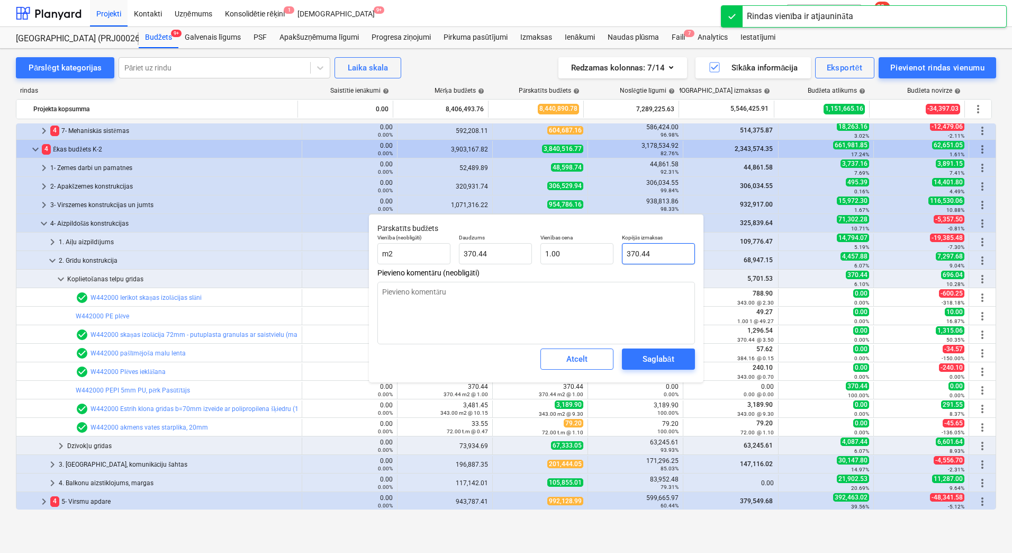
drag, startPoint x: 655, startPoint y: 251, endPoint x: 625, endPoint y: 247, distance: 29.4
click at [625, 247] on input "370.44" at bounding box center [658, 253] width 73 height 21
type textarea "x"
type input "0"
type input "0.00"
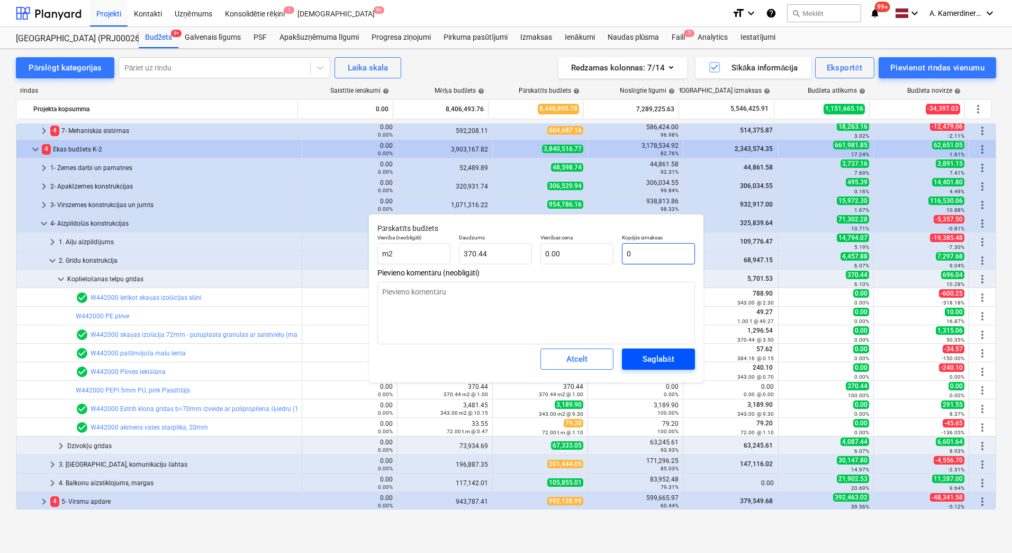
type input "0"
type textarea "x"
type input "0.00"
click at [638, 364] on span "Saglabāt" at bounding box center [659, 359] width 48 height 14
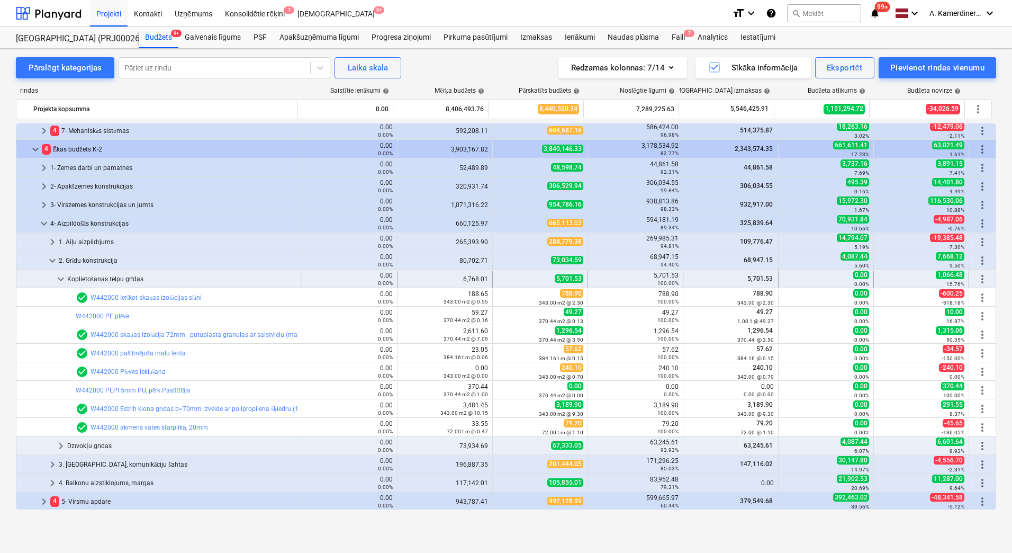
click at [116, 277] on div "Koplietošanas telpu grīdas" at bounding box center [182, 279] width 230 height 17
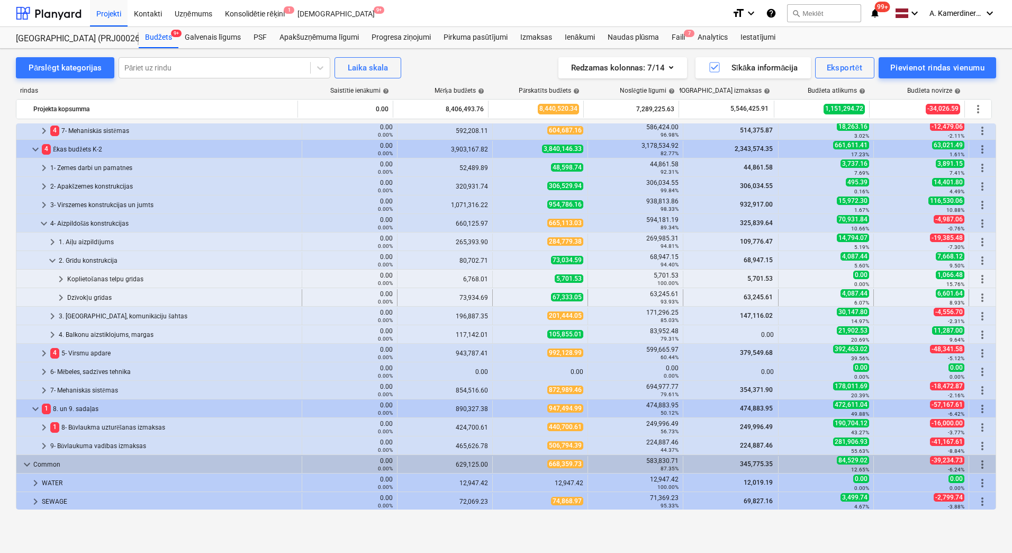
click at [92, 298] on div "Dzīvokļu grīdas" at bounding box center [182, 297] width 230 height 17
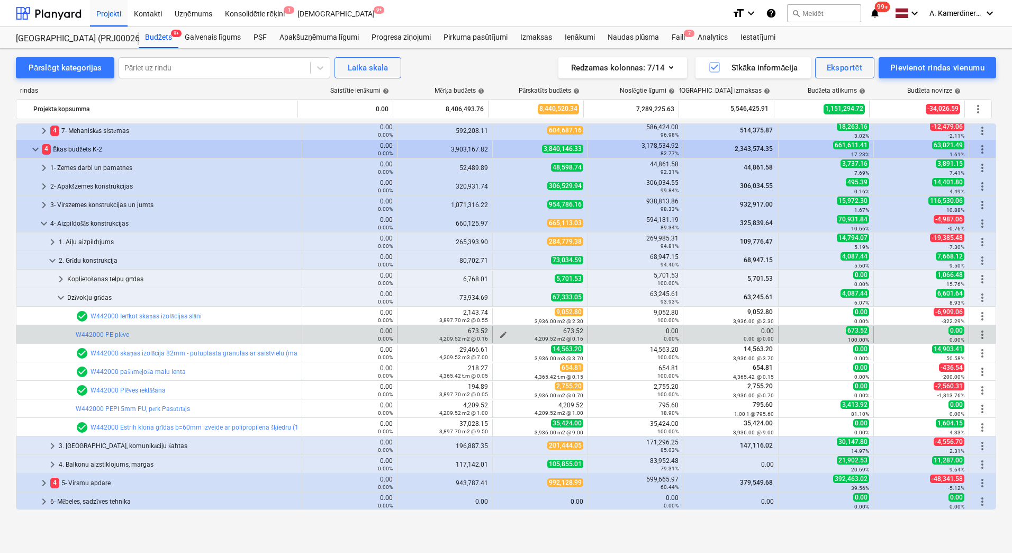
click at [500, 333] on span "edit" at bounding box center [503, 334] width 8 height 8
type textarea "x"
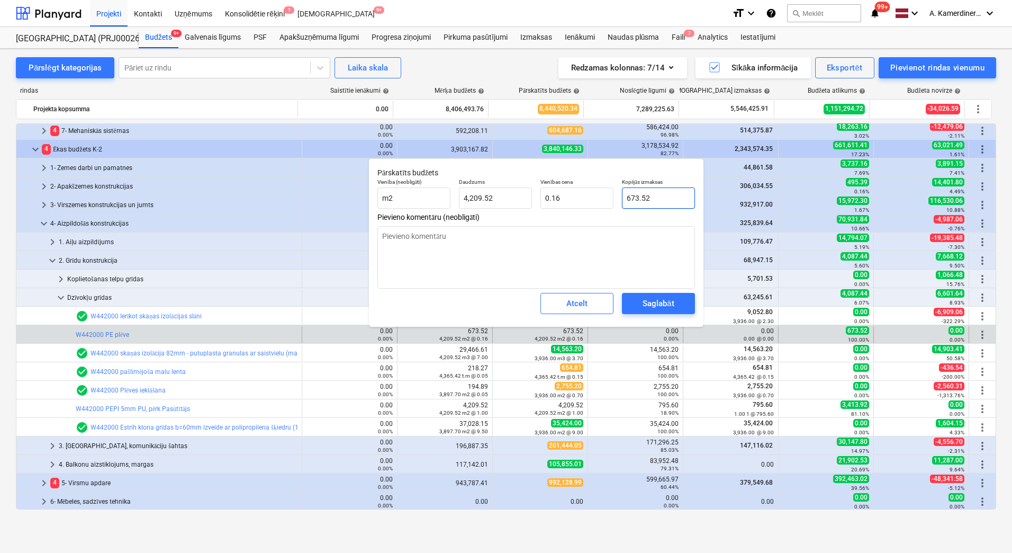
type input "673.5226"
drag, startPoint x: 664, startPoint y: 198, endPoint x: 622, endPoint y: 193, distance: 42.6
click at [622, 193] on div "Kopējās izmaksas 673.5226" at bounding box center [659, 193] width 82 height 39
type textarea "x"
type input "0"
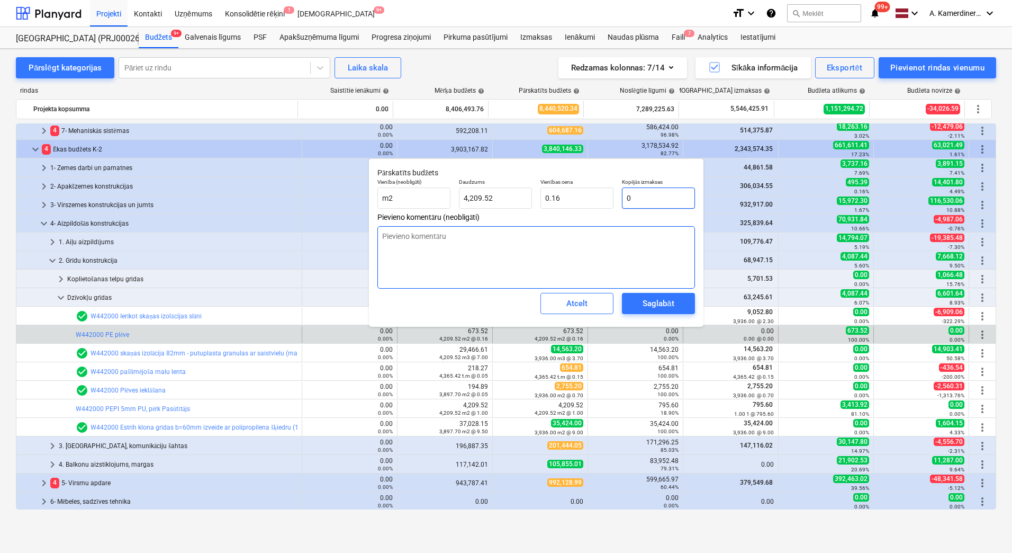
type input "0.00"
click at [657, 302] on div "Saglabāt" at bounding box center [658, 304] width 31 height 14
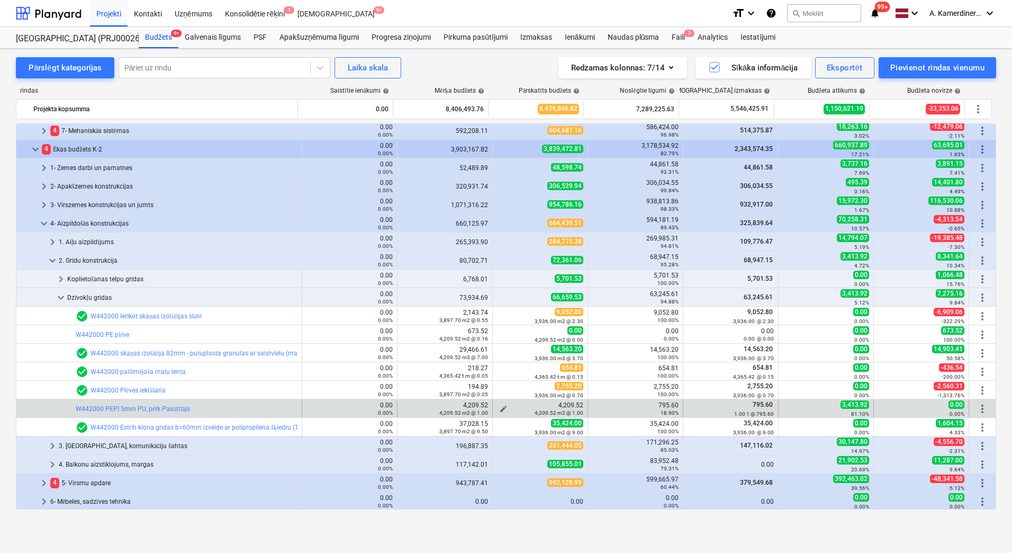
click at [499, 407] on span "edit" at bounding box center [503, 409] width 8 height 8
type textarea "x"
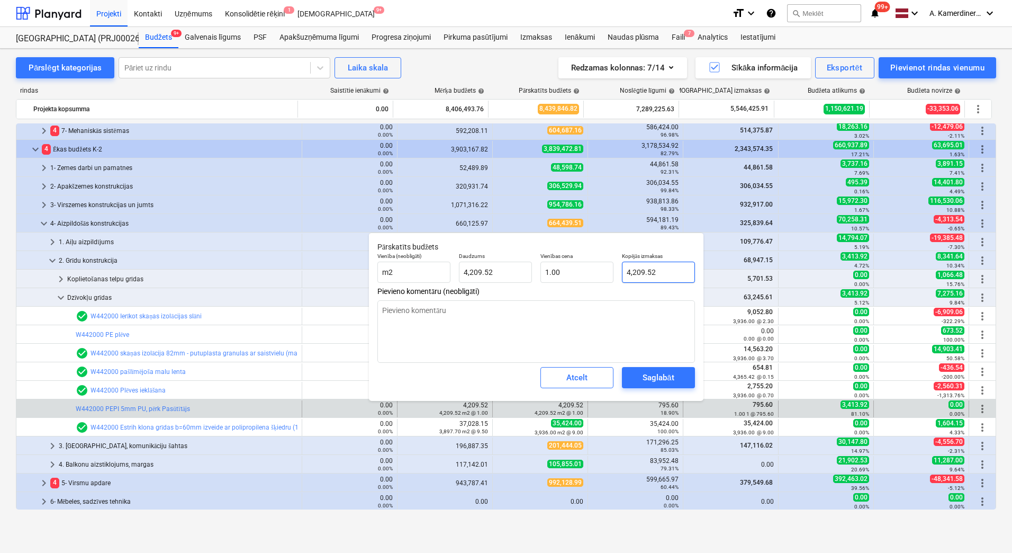
type input "4209.516"
click at [632, 271] on input "4209.516" at bounding box center [658, 272] width 73 height 21
drag, startPoint x: 635, startPoint y: 271, endPoint x: 615, endPoint y: 272, distance: 19.6
click at [615, 272] on div "Vienība (neobligāti) m2 Daudzums 4,209.52 Vienības cena 1.00 Kopējās izmaksas 4…" at bounding box center [536, 267] width 326 height 39
type textarea "x"
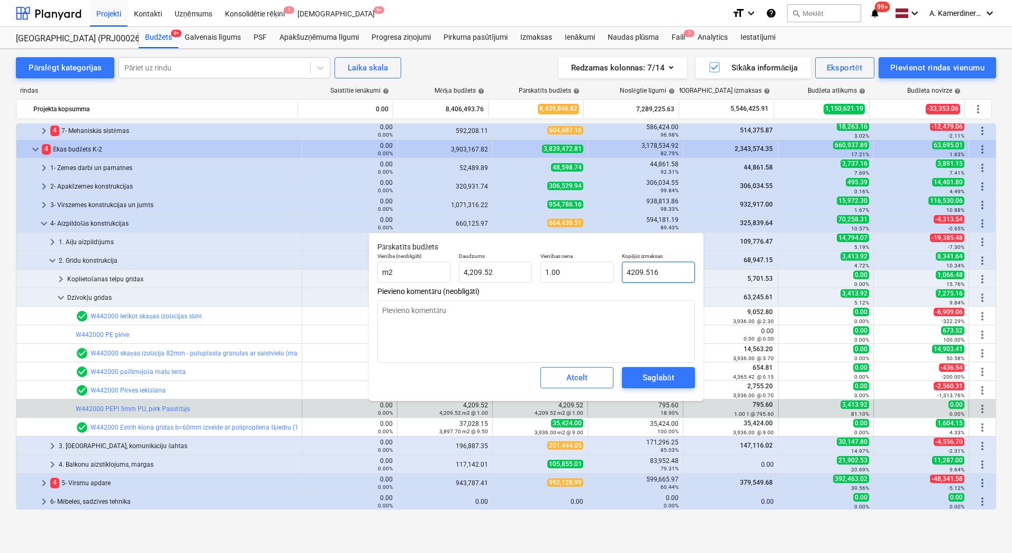
type input "309.516"
type input "0.07"
type textarea "x"
type input "3809.516"
type input "0.90"
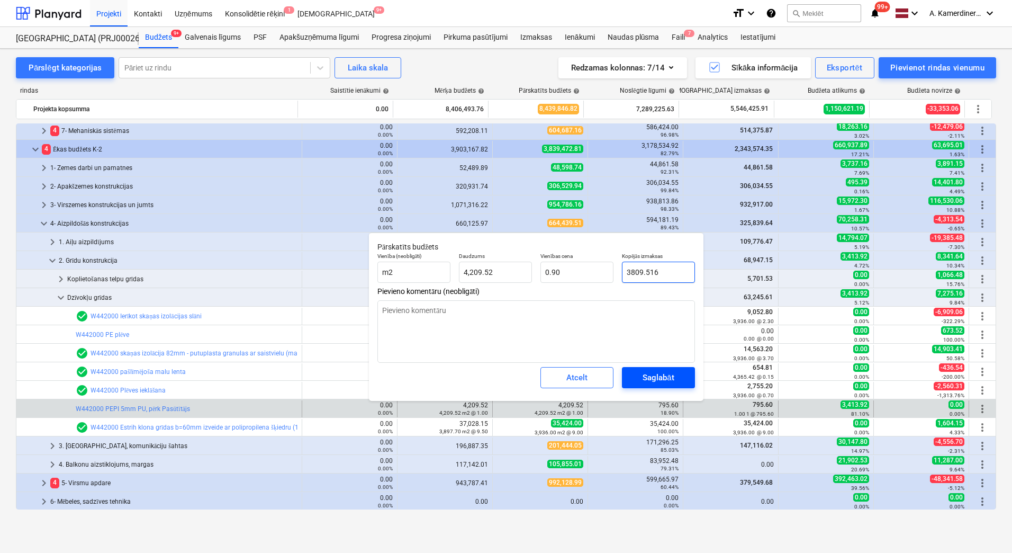
type input "3809.516"
type textarea "x"
type input "3,809.52"
click at [654, 374] on div "Saglabāt" at bounding box center [658, 378] width 31 height 14
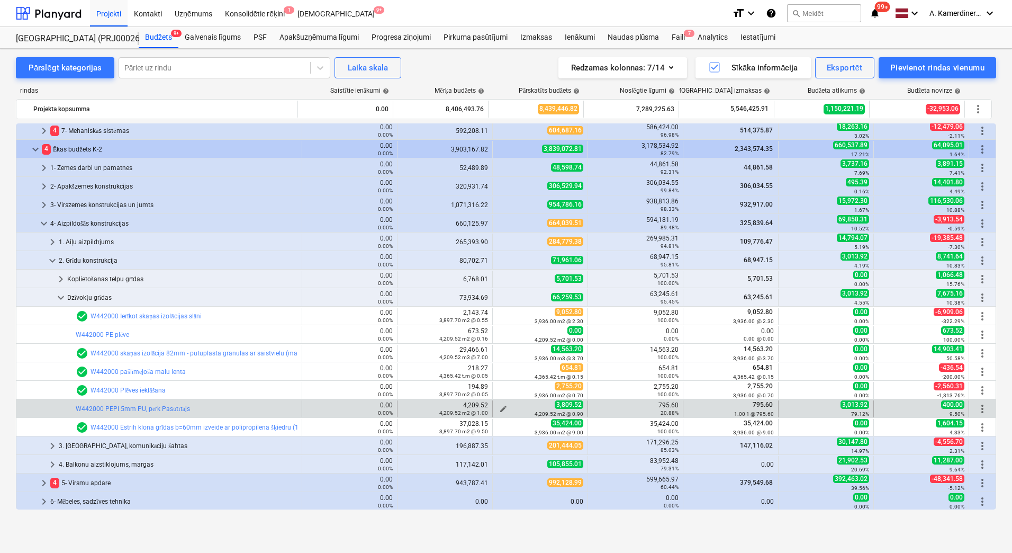
click at [500, 408] on span "edit" at bounding box center [503, 409] width 8 height 8
type textarea "x"
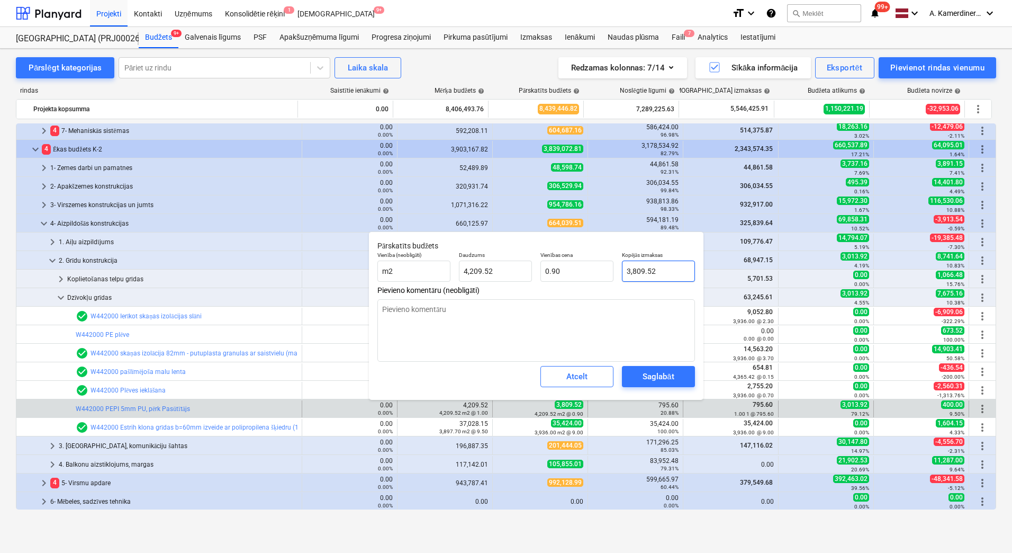
type input "3809.516"
drag, startPoint x: 644, startPoint y: 270, endPoint x: 633, endPoint y: 272, distance: 11.3
click at [633, 272] on input "3809.516" at bounding box center [658, 271] width 73 height 21
type textarea "x"
type input "37.516"
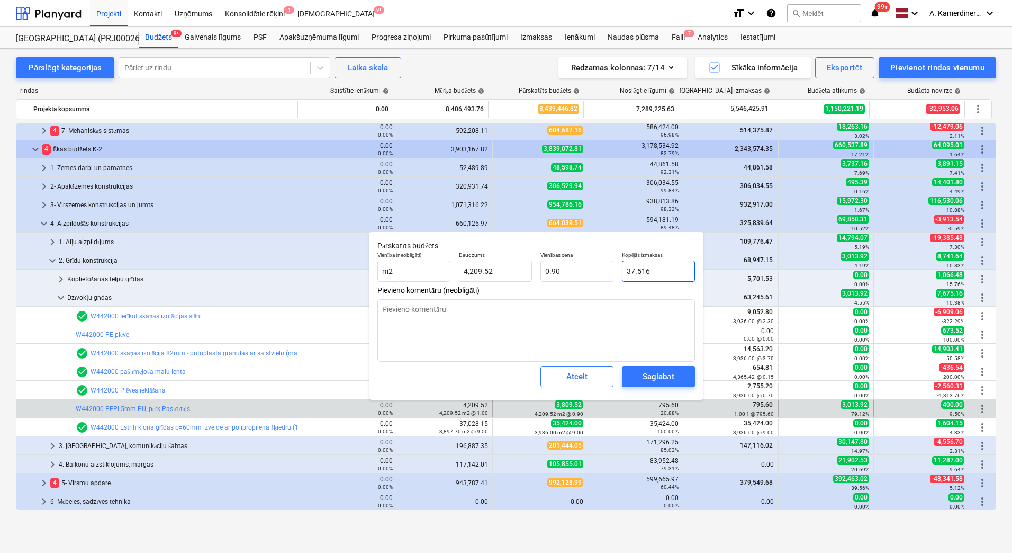
type input "0.01"
type textarea "x"
type input "378.516"
type input "0.09"
type textarea "x"
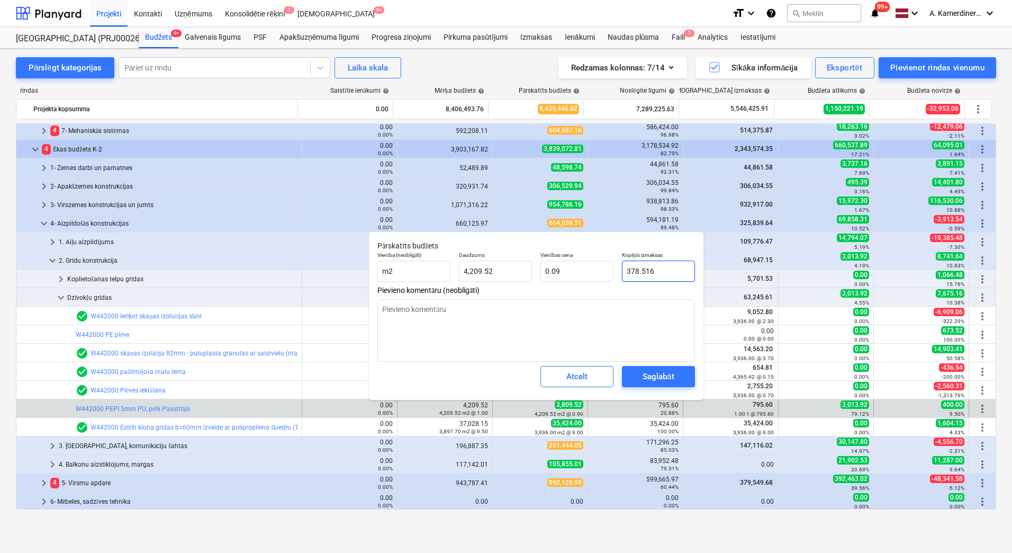
type input "3780.516"
type input "0.90"
type input "3780.516"
type textarea "x"
type input "3,780.52"
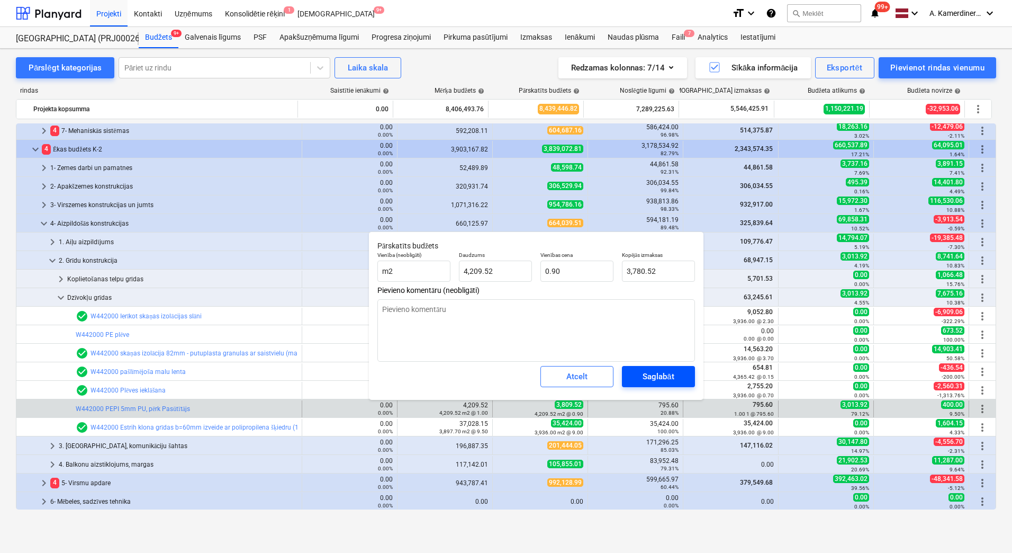
click at [683, 373] on button "Saglabāt" at bounding box center [658, 376] width 73 height 21
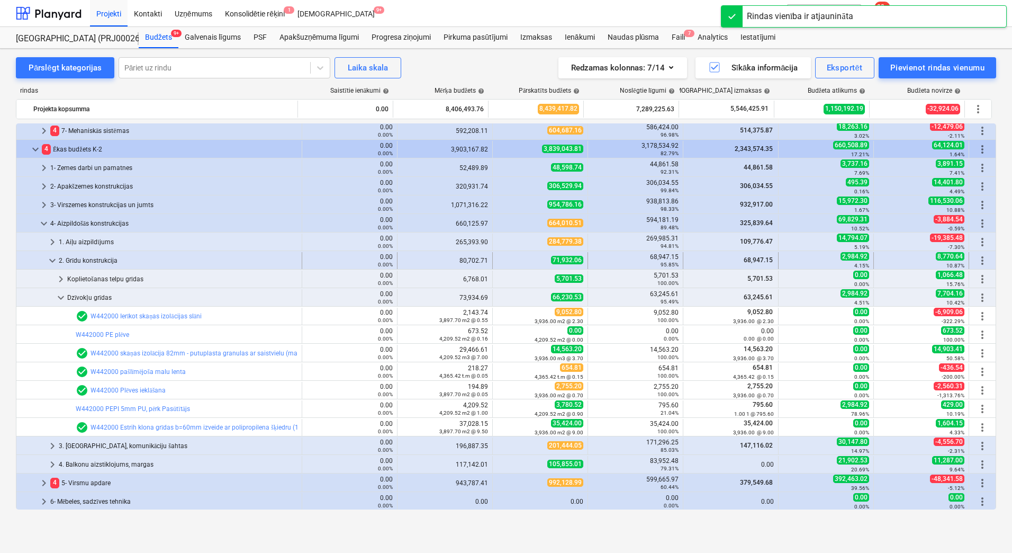
click at [98, 258] on div "2. Grīdu konstrukcija" at bounding box center [178, 260] width 239 height 17
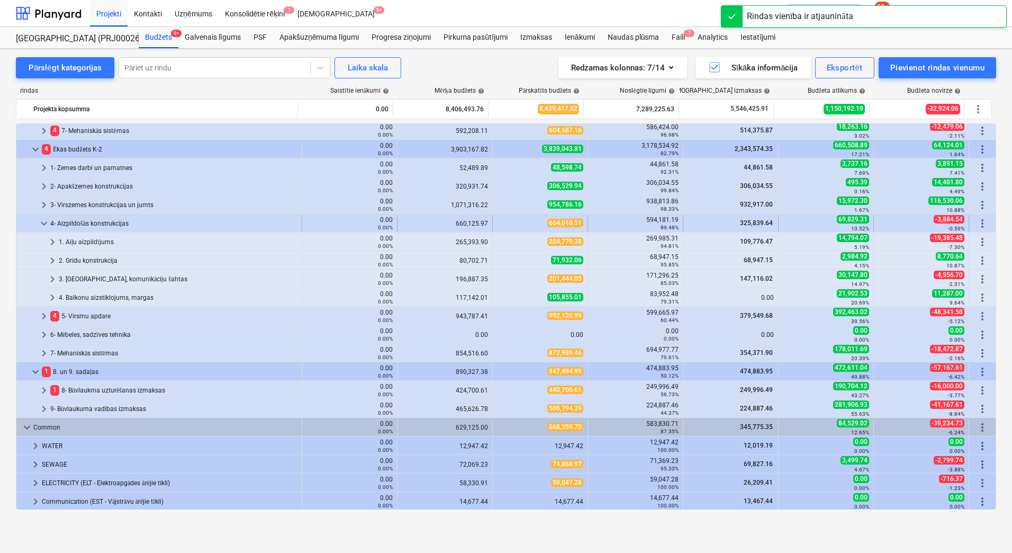
click at [101, 220] on div "4- Aizpildošās konstrukcijas" at bounding box center [173, 223] width 247 height 17
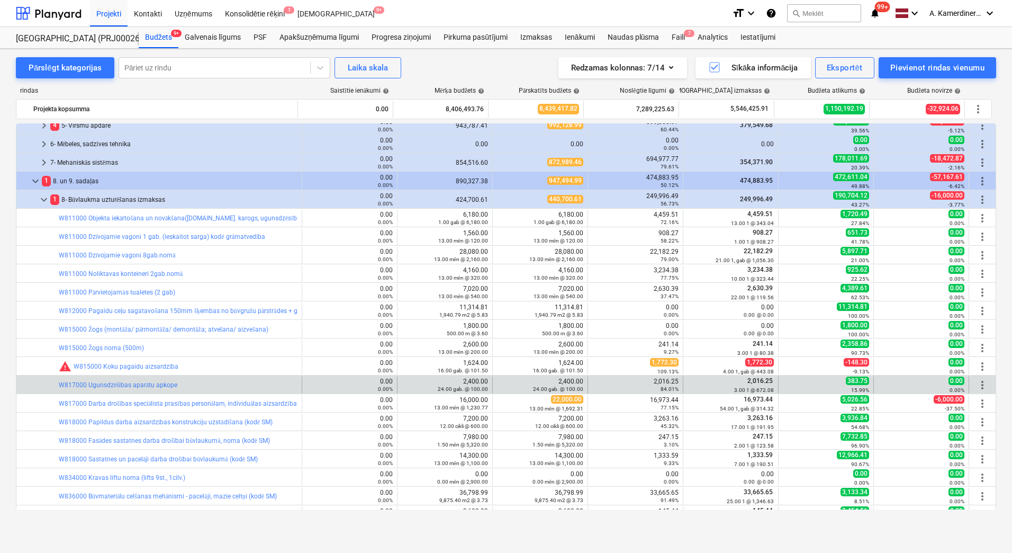
scroll to position [310, 0]
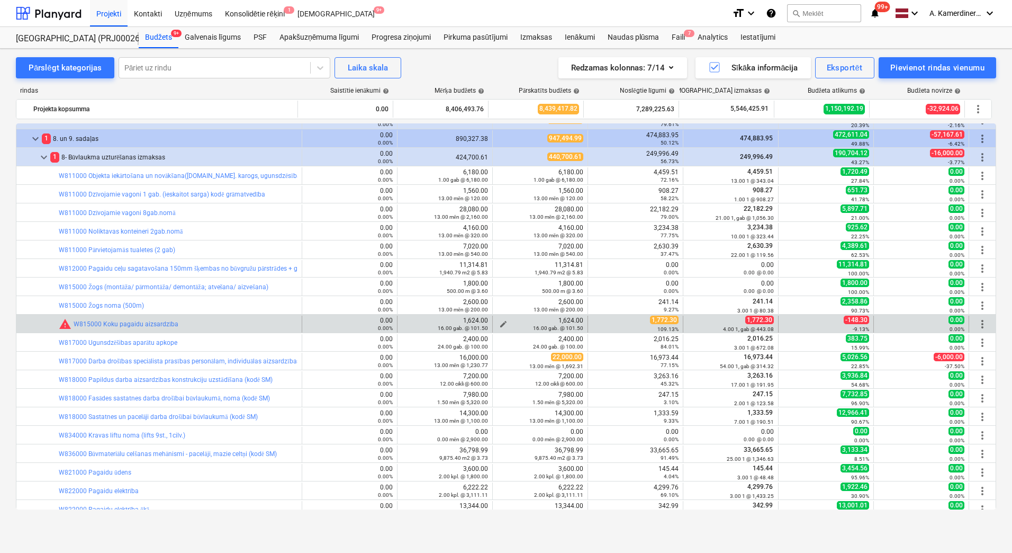
click at [500, 323] on span "edit" at bounding box center [503, 324] width 8 height 8
type textarea "x"
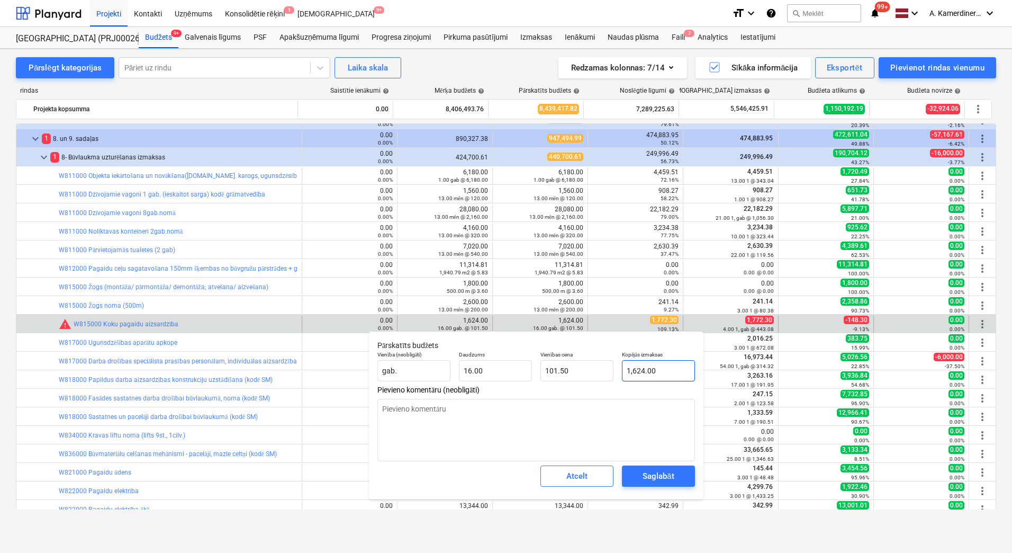
type input "1624"
drag, startPoint x: 675, startPoint y: 373, endPoint x: 594, endPoint y: 366, distance: 81.3
click at [594, 366] on div "Vienība (neobligāti) gab. Daudzums 16.00 Vienības cena 101.50 Kopējās izmaksas …" at bounding box center [536, 366] width 326 height 39
type textarea "x"
type input "1"
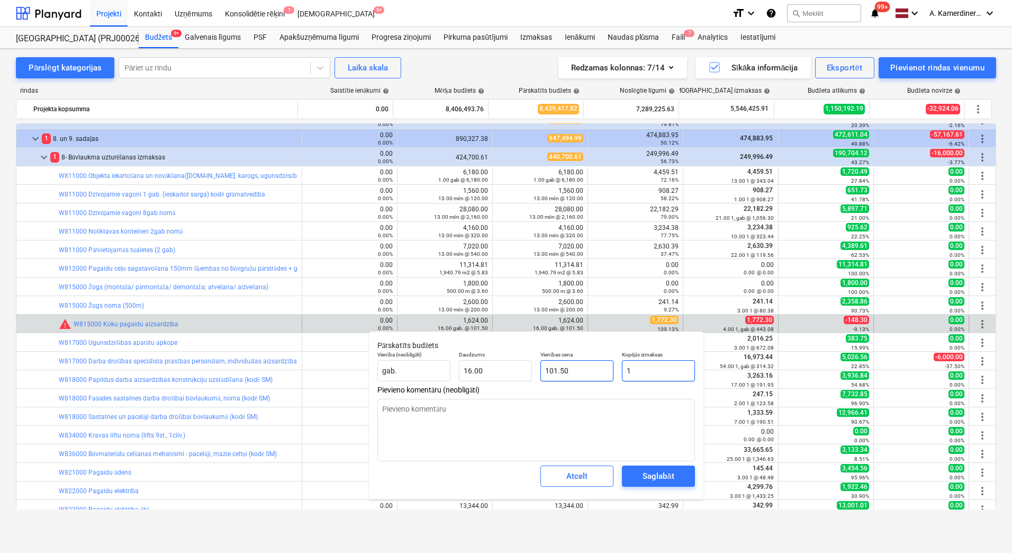
type input "0.06"
type textarea "x"
type input "17"
type input "1.06"
type textarea "x"
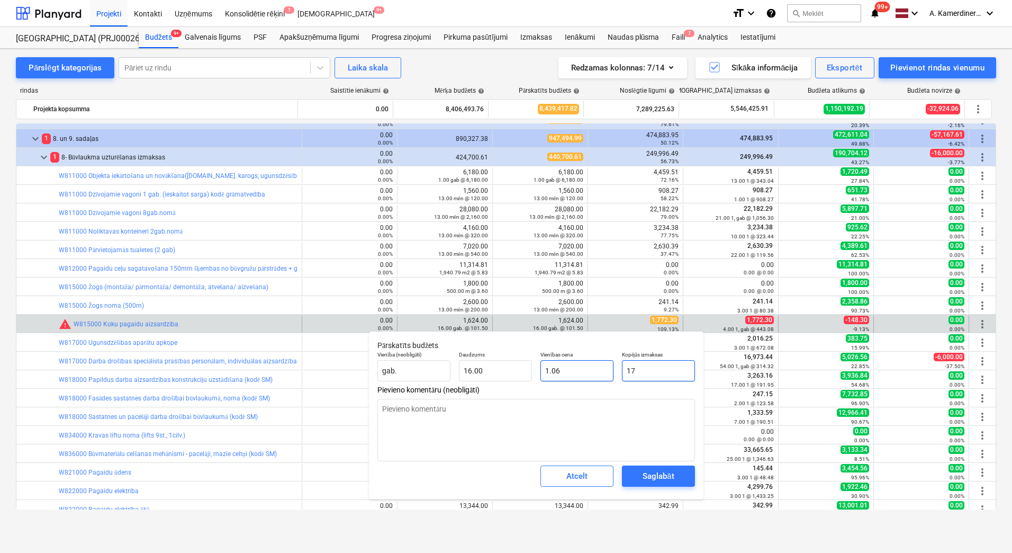
type input "177"
click at [662, 475] on div "Saglabāt" at bounding box center [658, 476] width 31 height 14
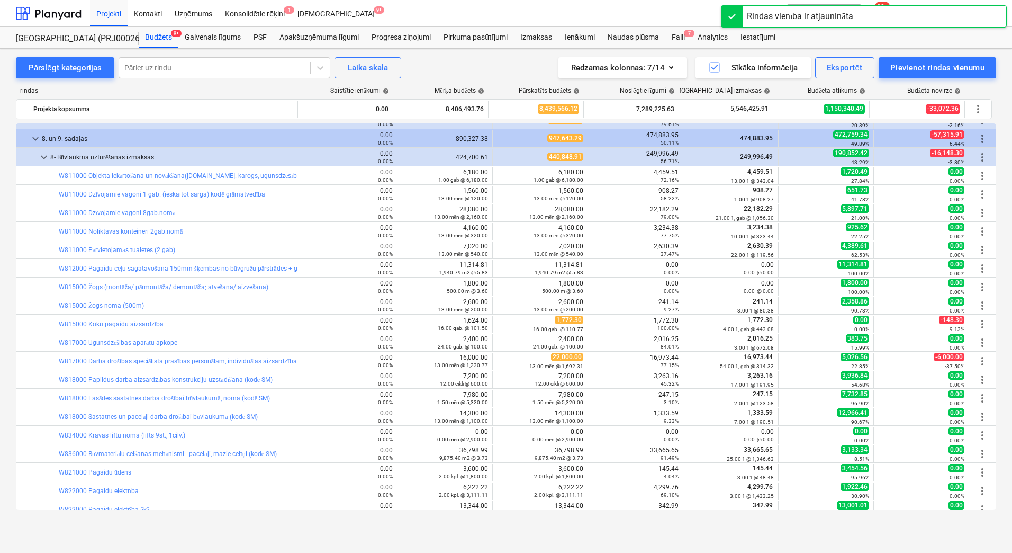
scroll to position [469, 0]
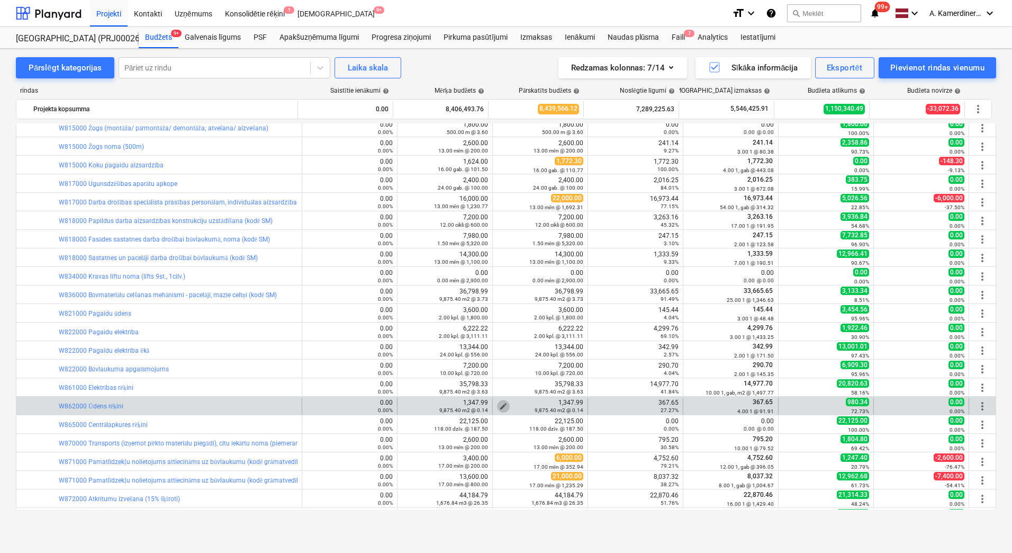
click at [499, 404] on span "edit" at bounding box center [503, 406] width 8 height 8
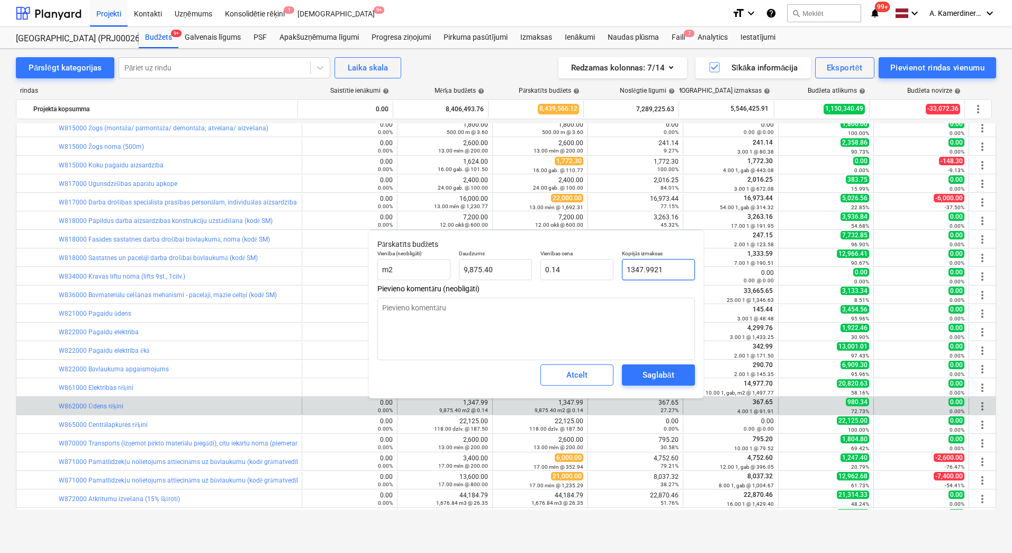
drag, startPoint x: 661, startPoint y: 267, endPoint x: 637, endPoint y: 268, distance: 24.4
click at [637, 268] on input "1347.9921" at bounding box center [658, 269] width 73 height 21
click at [683, 370] on button "Saglabāt" at bounding box center [658, 374] width 73 height 21
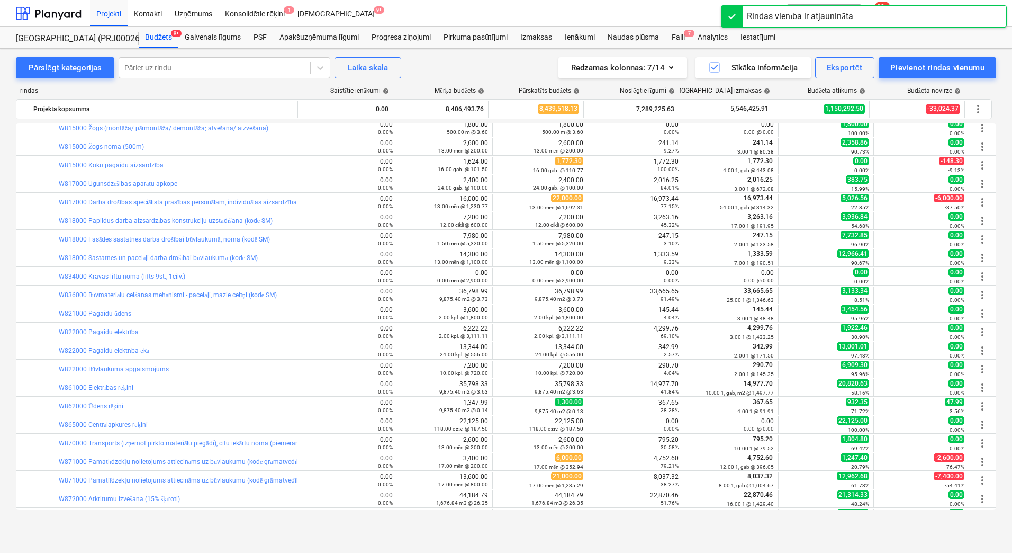
scroll to position [204, 0]
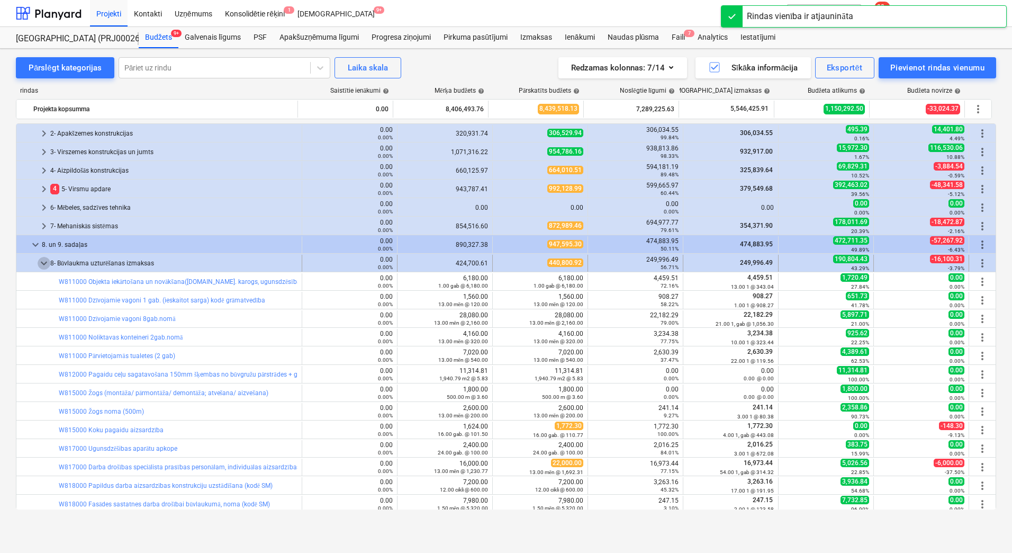
click at [42, 265] on span "keyboard_arrow_down" at bounding box center [44, 263] width 13 height 13
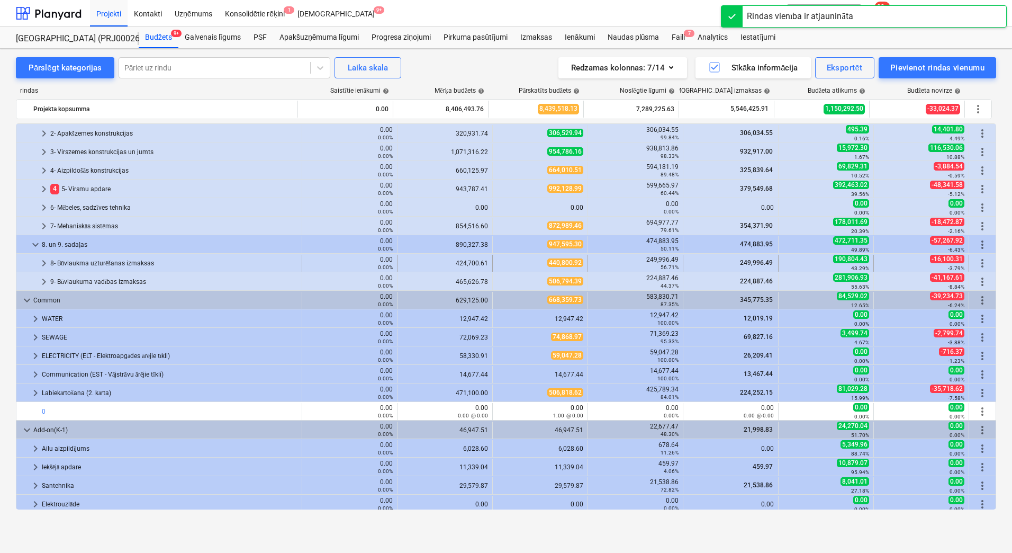
click at [109, 265] on div "8- Būvlaukma uzturēšanas izmaksas" at bounding box center [173, 263] width 247 height 17
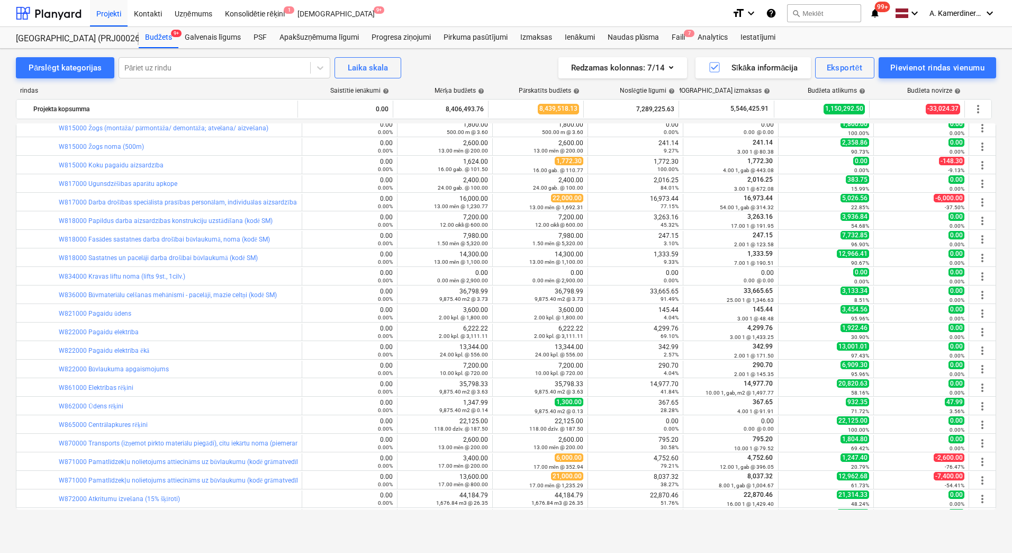
scroll to position [628, 0]
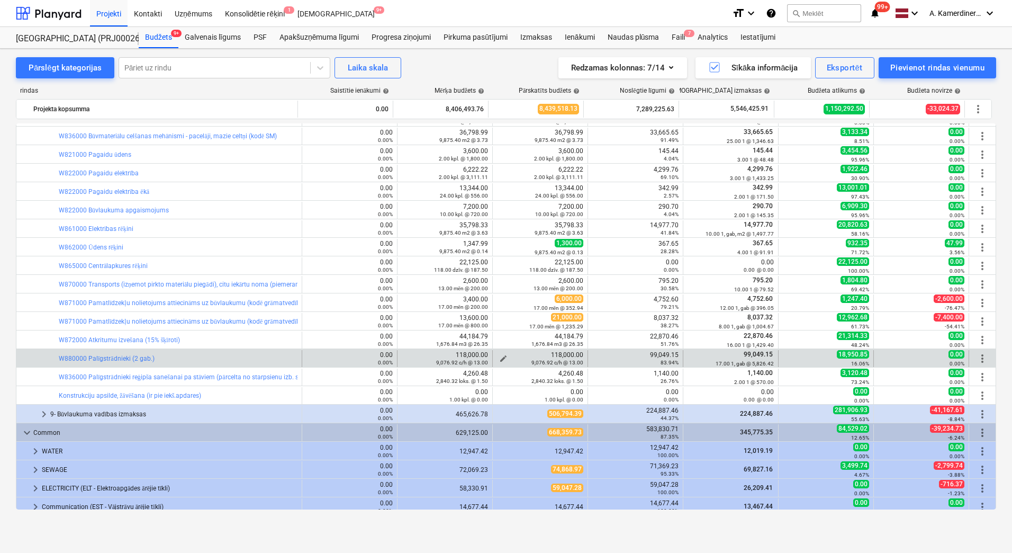
click at [499, 356] on span "edit" at bounding box center [503, 358] width 8 height 8
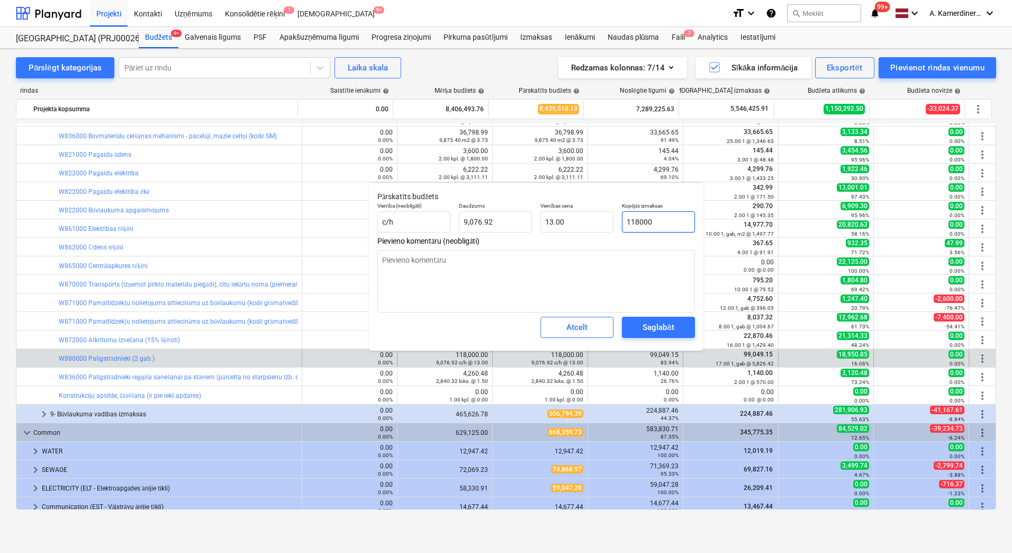
click at [634, 226] on input "118000" at bounding box center [658, 221] width 73 height 21
click at [653, 325] on div "Saglabāt" at bounding box center [658, 327] width 31 height 14
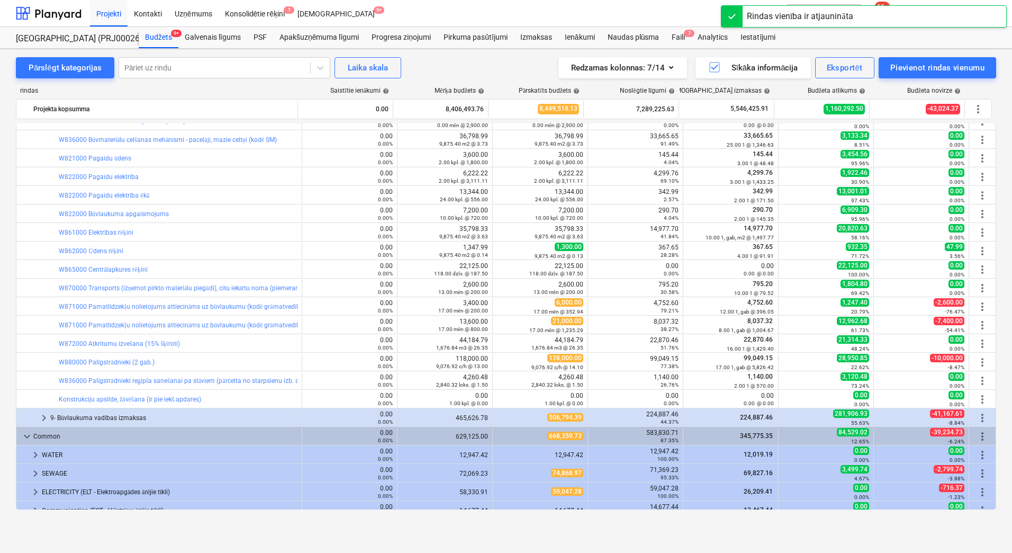
scroll to position [412, 0]
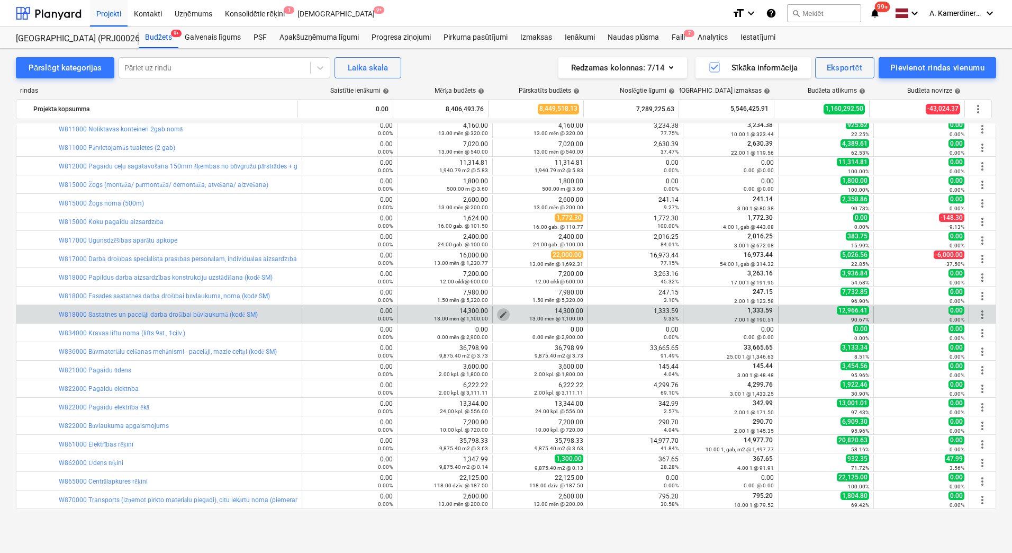
click at [499, 308] on button "edit" at bounding box center [503, 314] width 13 height 13
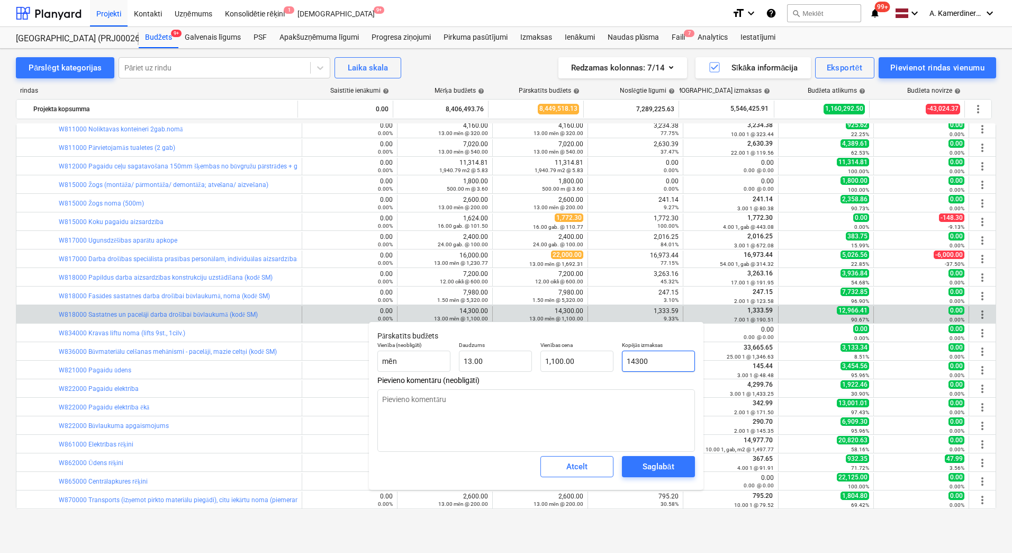
click at [630, 361] on input "14300" at bounding box center [658, 361] width 73 height 21
click at [666, 466] on div "Saglabāt" at bounding box center [658, 467] width 31 height 14
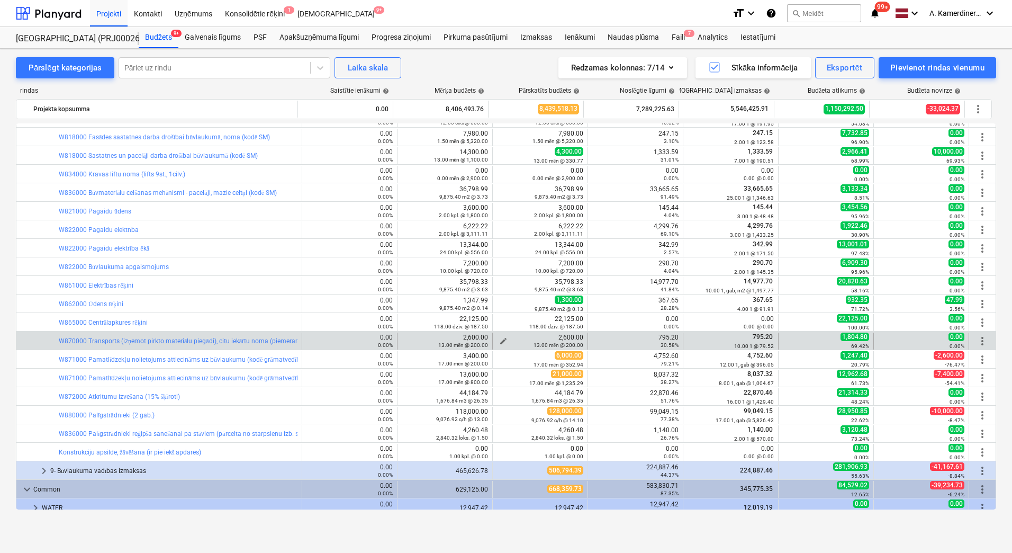
scroll to position [518, 0]
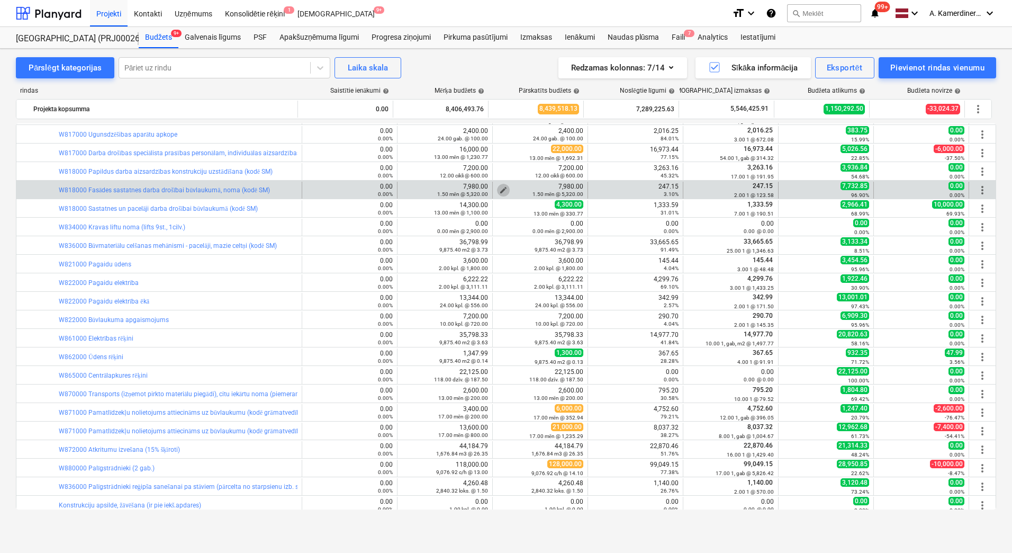
click at [499, 186] on span "edit" at bounding box center [503, 190] width 8 height 8
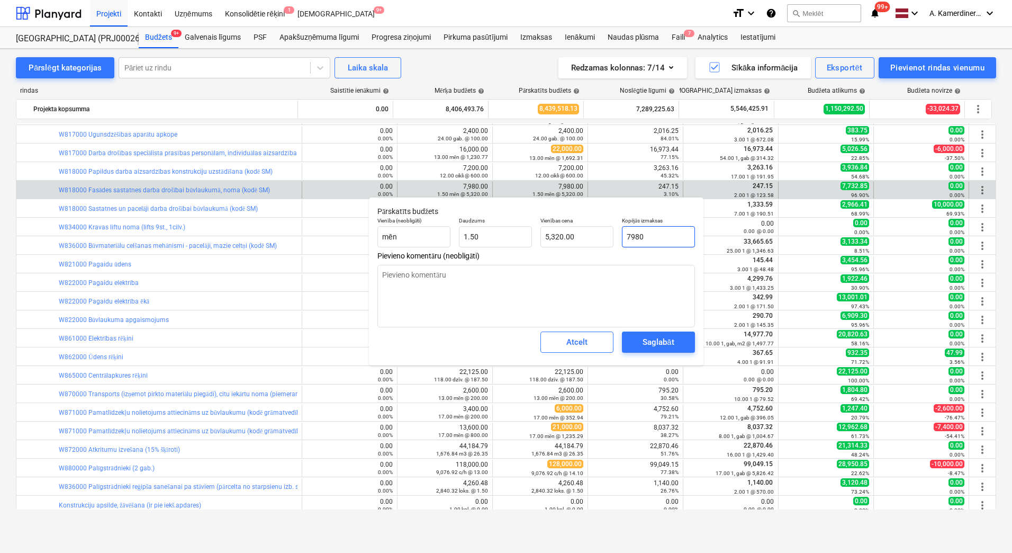
drag, startPoint x: 630, startPoint y: 235, endPoint x: 623, endPoint y: 235, distance: 6.9
click at [623, 235] on input "7980" at bounding box center [658, 236] width 73 height 21
click at [650, 345] on div "Saglabāt" at bounding box center [658, 342] width 31 height 14
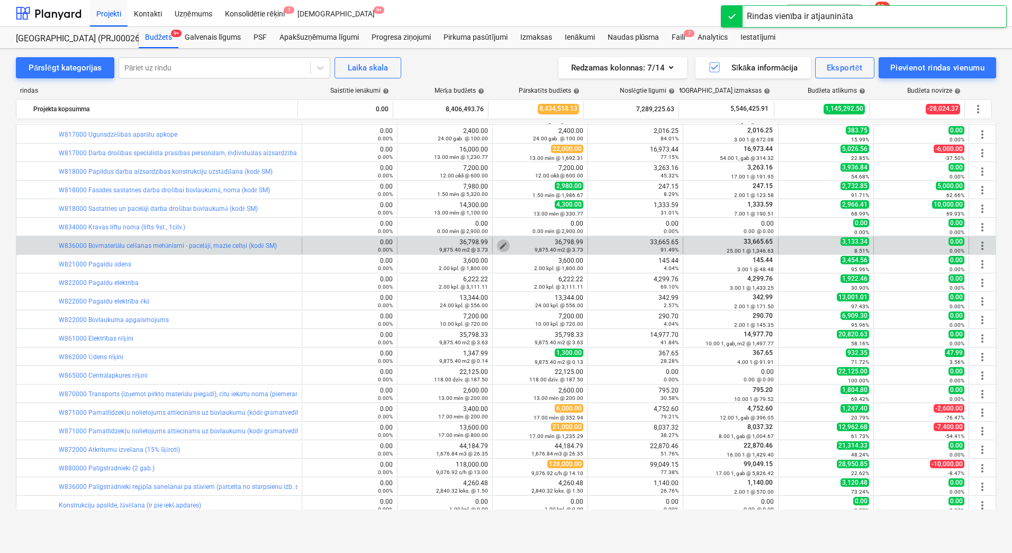
click at [503, 242] on span "edit" at bounding box center [503, 245] width 8 height 8
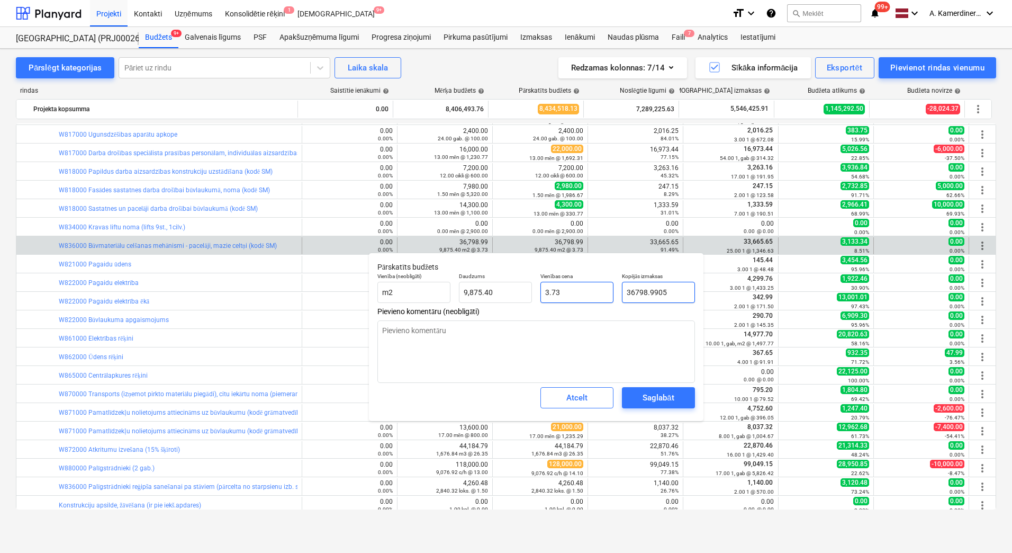
drag, startPoint x: 635, startPoint y: 290, endPoint x: 613, endPoint y: 290, distance: 21.7
click at [613, 290] on div "Vienība (neobligāti) m2 Daudzums 9,875.40 Vienības cena 3.73 Kopējās izmaksas 3…" at bounding box center [536, 287] width 326 height 39
click at [674, 397] on div "Saglabāt" at bounding box center [658, 398] width 31 height 14
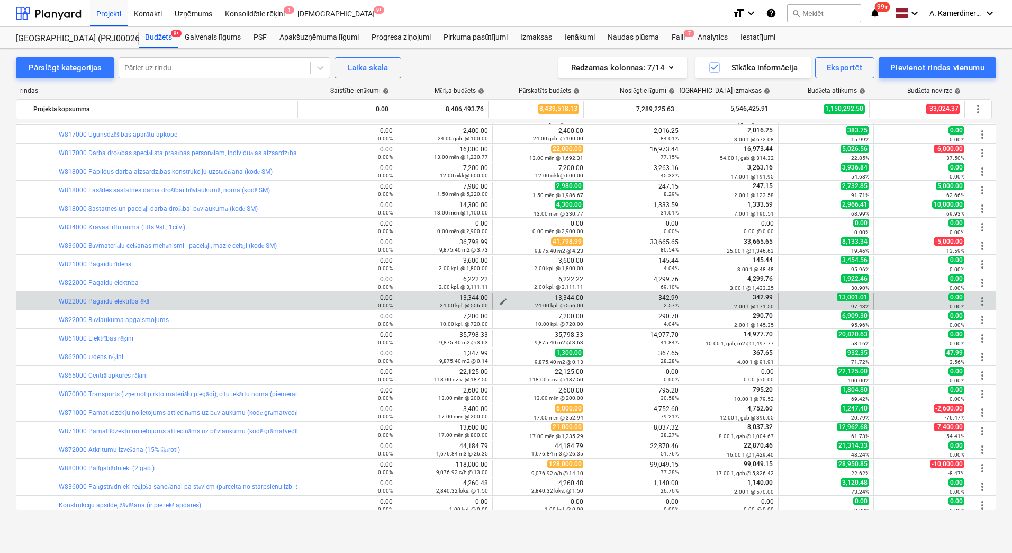
click at [501, 299] on span "edit" at bounding box center [503, 301] width 8 height 8
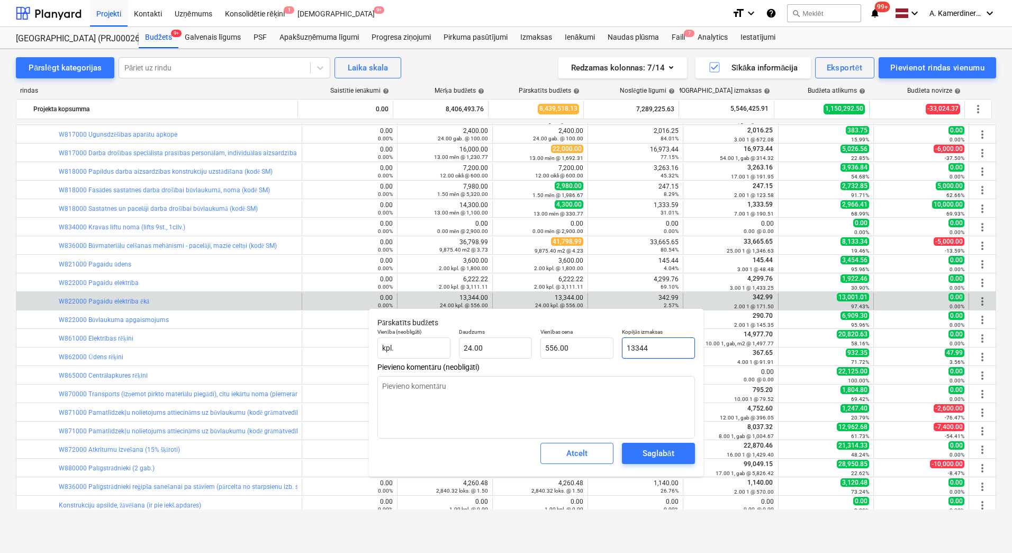
drag, startPoint x: 634, startPoint y: 347, endPoint x: 627, endPoint y: 348, distance: 7.1
click at [627, 348] on input "13344" at bounding box center [658, 347] width 73 height 21
click at [652, 456] on div "Saglabāt" at bounding box center [658, 453] width 31 height 14
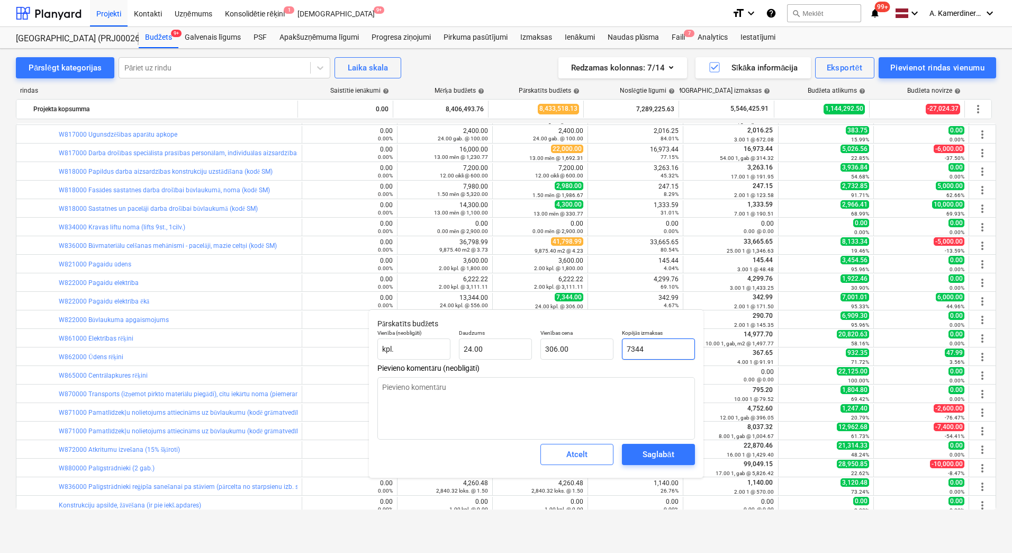
drag, startPoint x: 630, startPoint y: 347, endPoint x: 622, endPoint y: 347, distance: 7.9
click at [622, 347] on input "7344" at bounding box center [658, 348] width 73 height 21
click at [631, 346] on input "7344" at bounding box center [658, 348] width 73 height 21
click at [655, 450] on div "Saglabāt" at bounding box center [658, 454] width 31 height 14
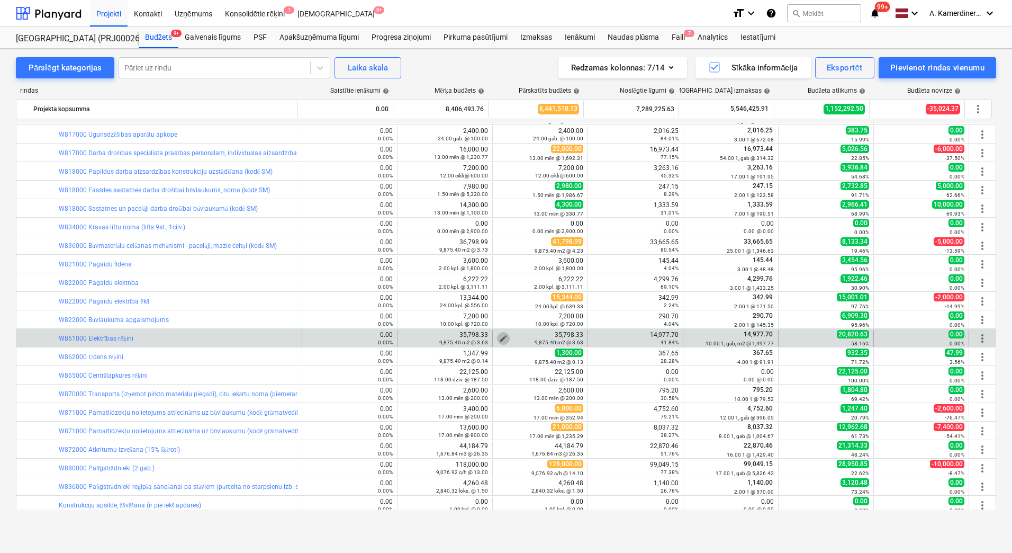
click at [501, 337] on span "edit" at bounding box center [503, 338] width 8 height 8
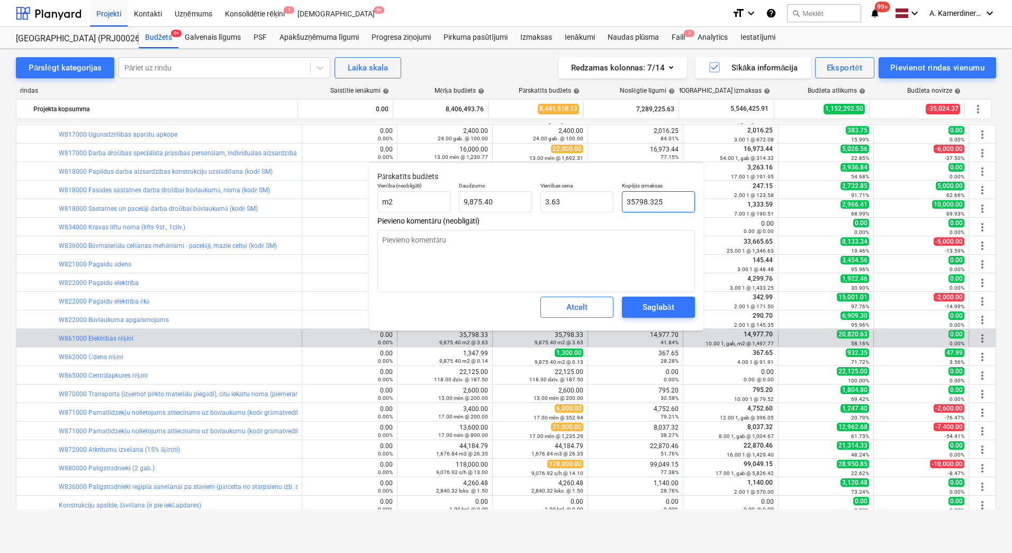
click at [631, 200] on input "35798.325" at bounding box center [658, 201] width 73 height 21
drag, startPoint x: 635, startPoint y: 201, endPoint x: 622, endPoint y: 201, distance: 13.2
click at [622, 201] on div "Kopējās izmaksas 35798.325" at bounding box center [659, 197] width 82 height 39
click at [671, 303] on div "Saglabāt" at bounding box center [658, 307] width 31 height 14
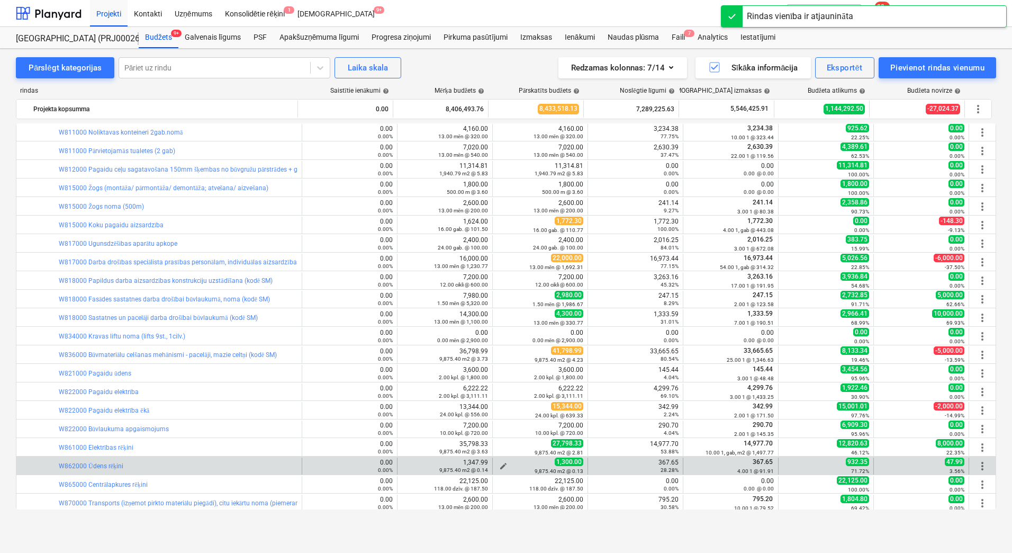
scroll to position [515, 0]
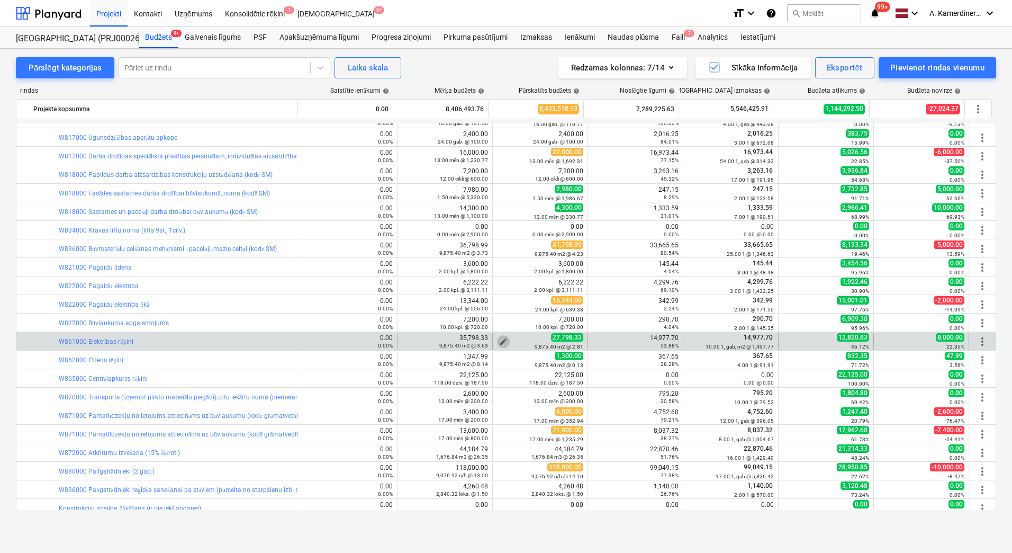
click at [499, 340] on span "edit" at bounding box center [503, 341] width 8 height 8
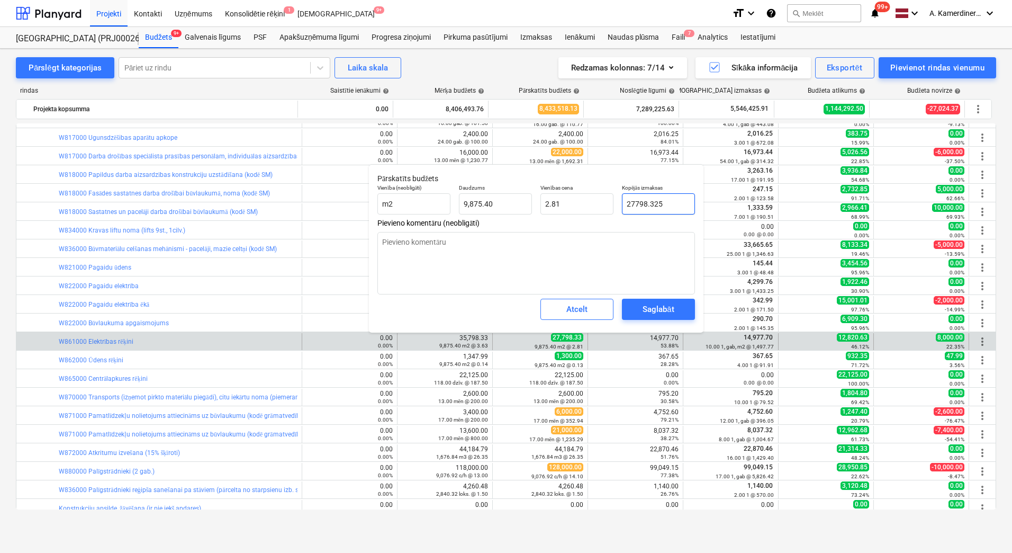
drag, startPoint x: 663, startPoint y: 201, endPoint x: 636, endPoint y: 202, distance: 27.0
click at [636, 202] on input "27798.325" at bounding box center [658, 203] width 73 height 21
click at [647, 311] on div "Saglabāt" at bounding box center [658, 309] width 31 height 14
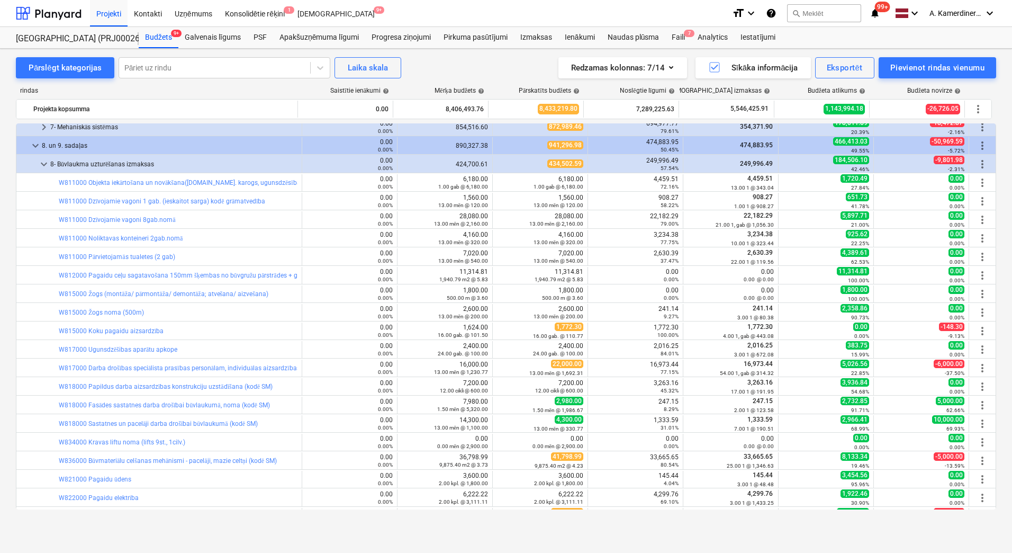
scroll to position [462, 0]
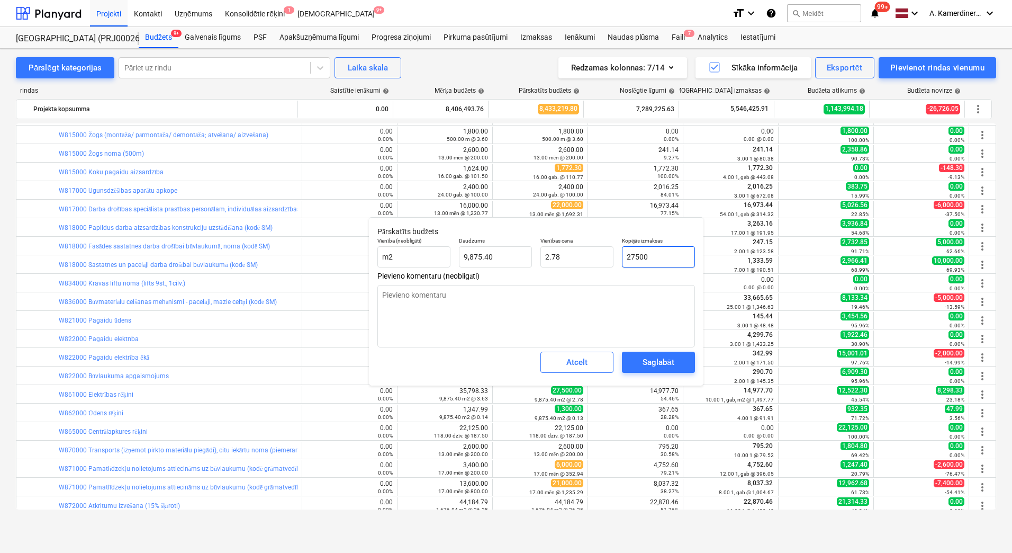
click at [641, 253] on input "27500" at bounding box center [658, 256] width 73 height 21
click at [671, 360] on div "Saglabāt" at bounding box center [658, 362] width 31 height 14
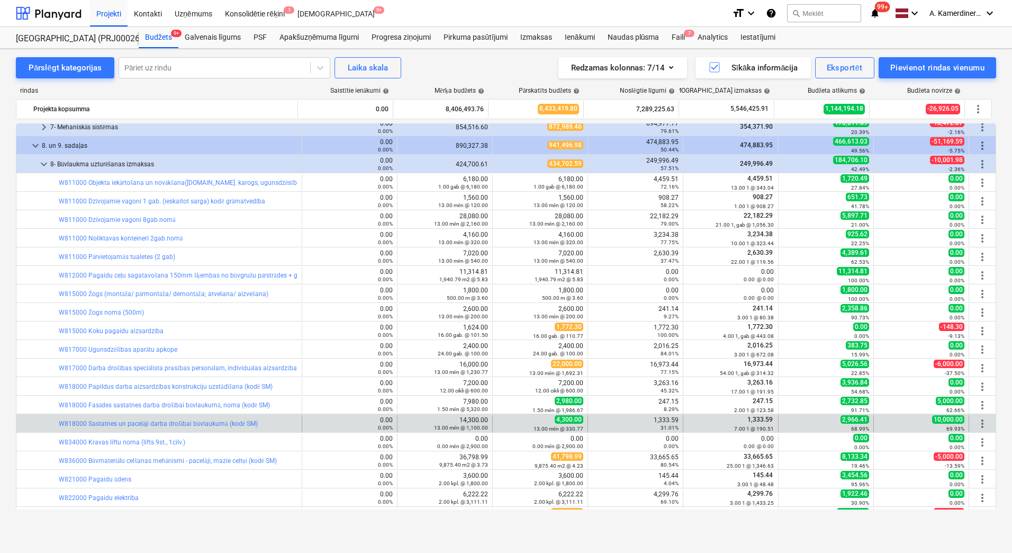
scroll to position [356, 0]
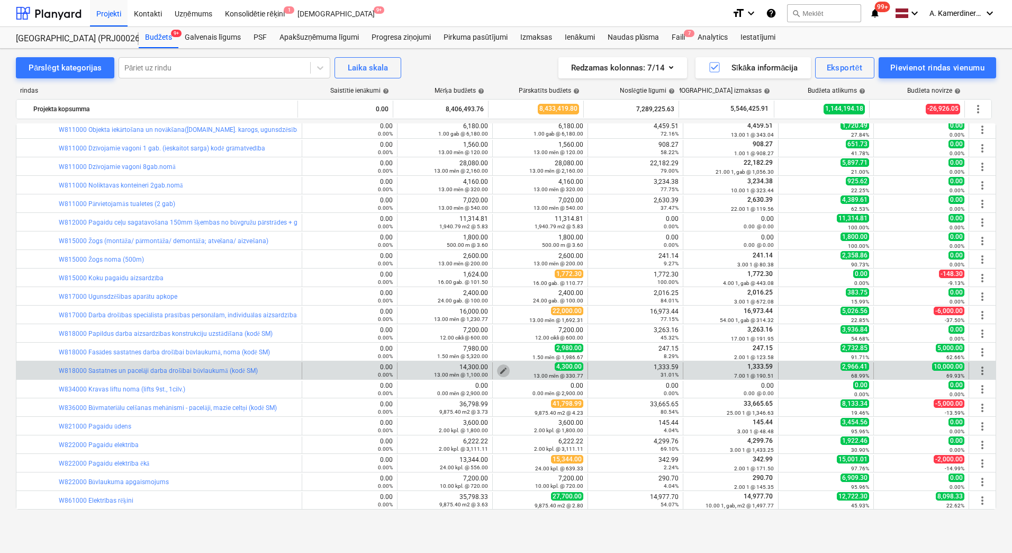
click at [499, 370] on span "edit" at bounding box center [503, 370] width 8 height 8
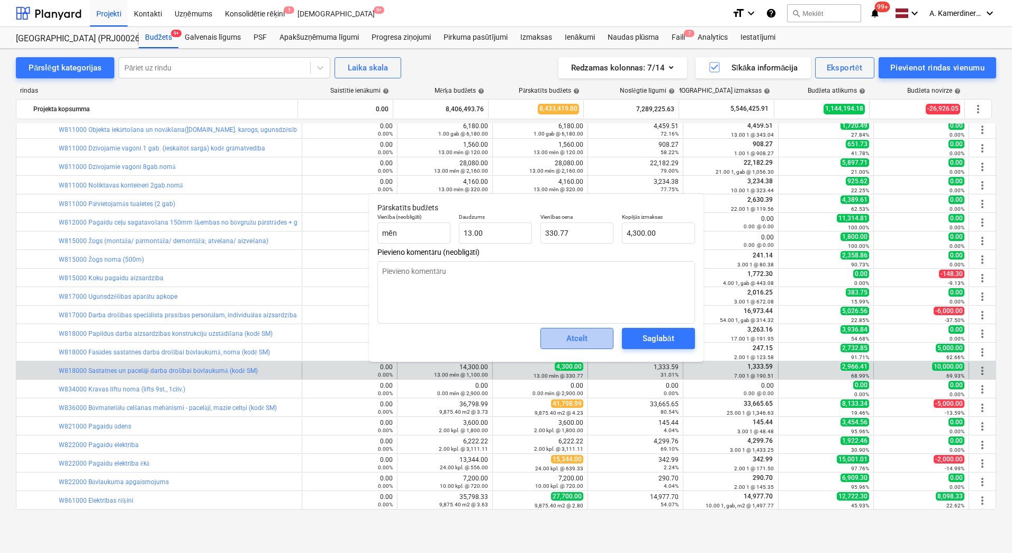
click at [566, 342] on span "Atcelt" at bounding box center [577, 338] width 47 height 14
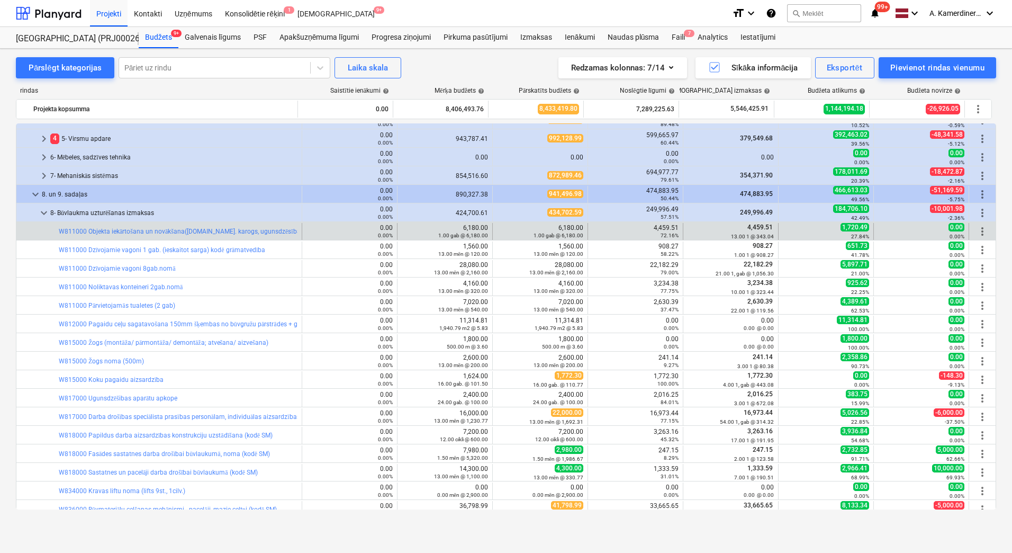
scroll to position [250, 0]
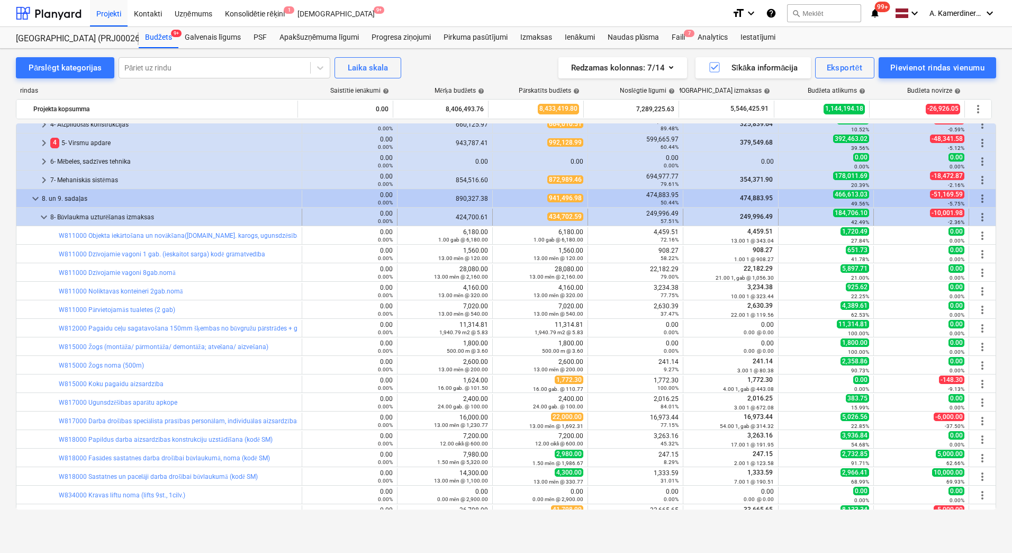
click at [82, 212] on div "8- Būvlaukma uzturēšanas izmaksas" at bounding box center [173, 217] width 247 height 17
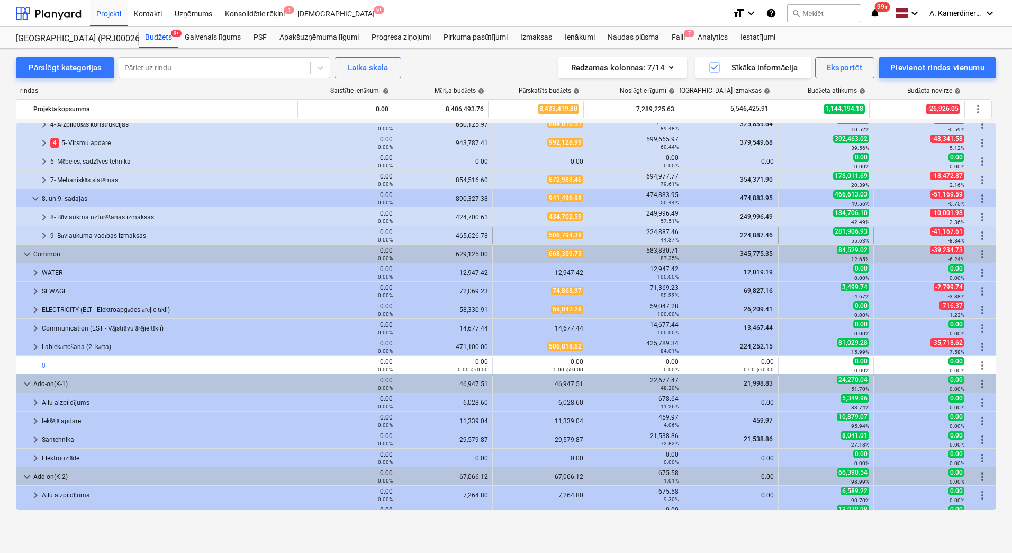
click at [83, 233] on div "9- Būvlaukuma vadības izmaksas" at bounding box center [173, 235] width 247 height 17
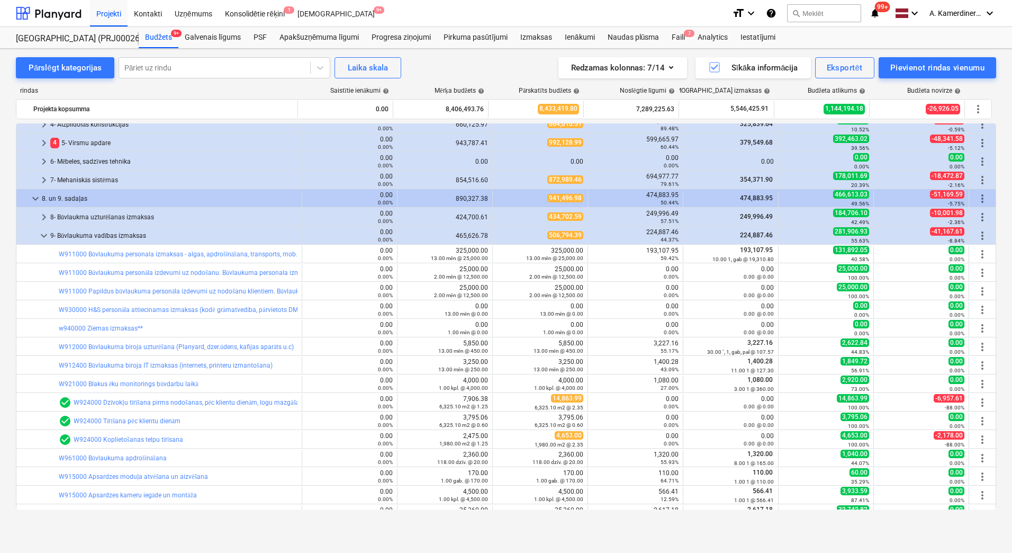
scroll to position [462, 0]
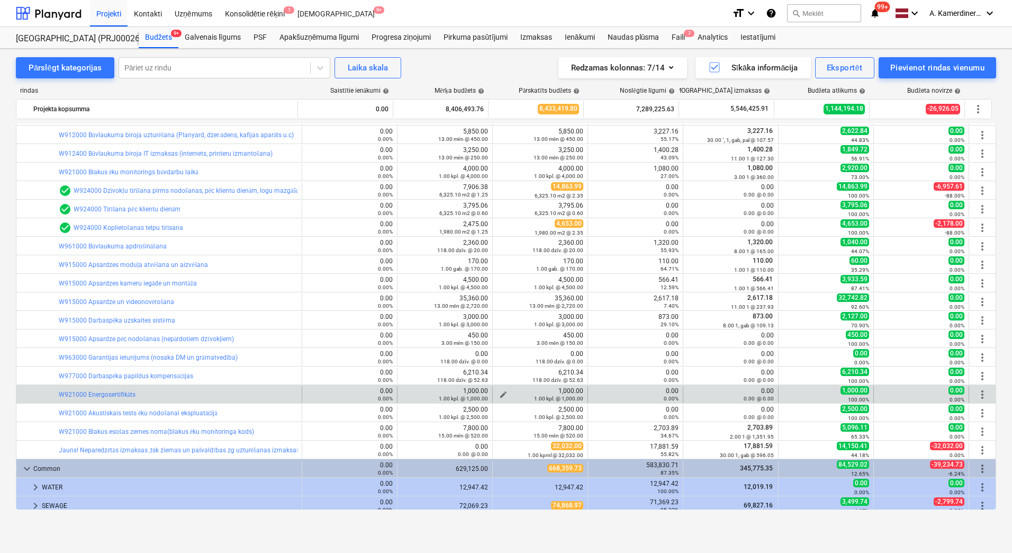
click at [499, 392] on span "edit" at bounding box center [503, 394] width 8 height 8
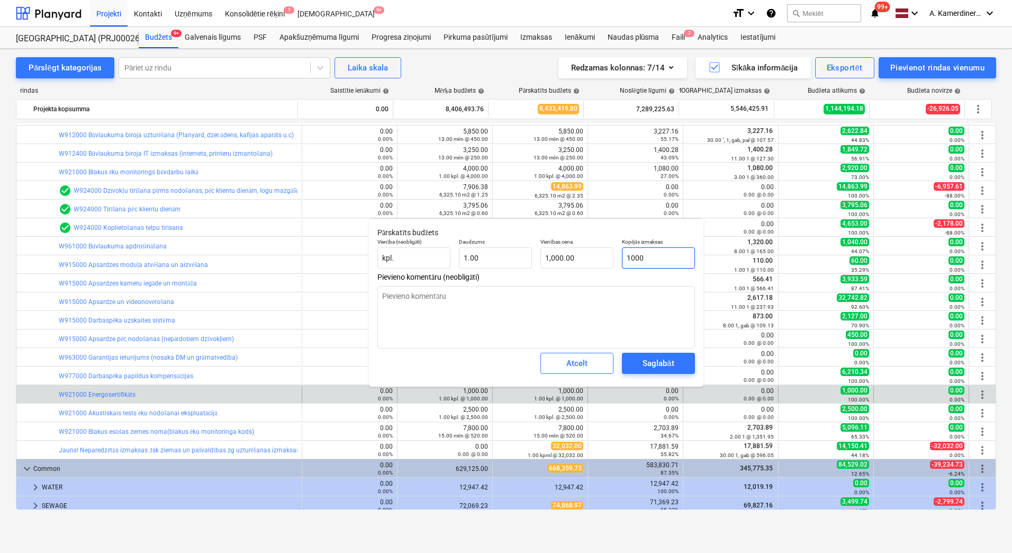
drag, startPoint x: 631, startPoint y: 255, endPoint x: 623, endPoint y: 256, distance: 7.4
click at [623, 256] on input "1000" at bounding box center [658, 257] width 73 height 21
click at [646, 360] on div "Saglabāt" at bounding box center [658, 363] width 31 height 14
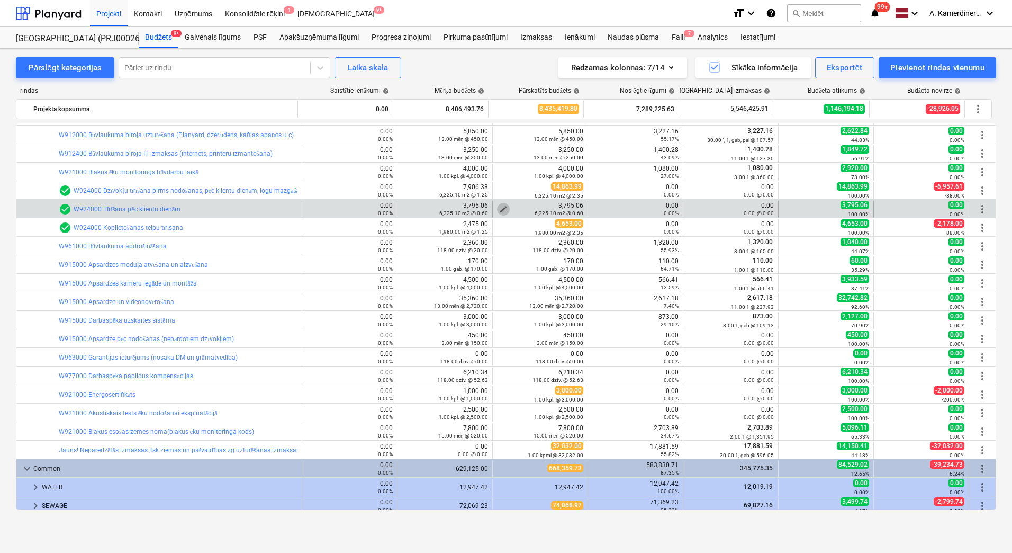
click at [499, 208] on span "edit" at bounding box center [503, 209] width 8 height 8
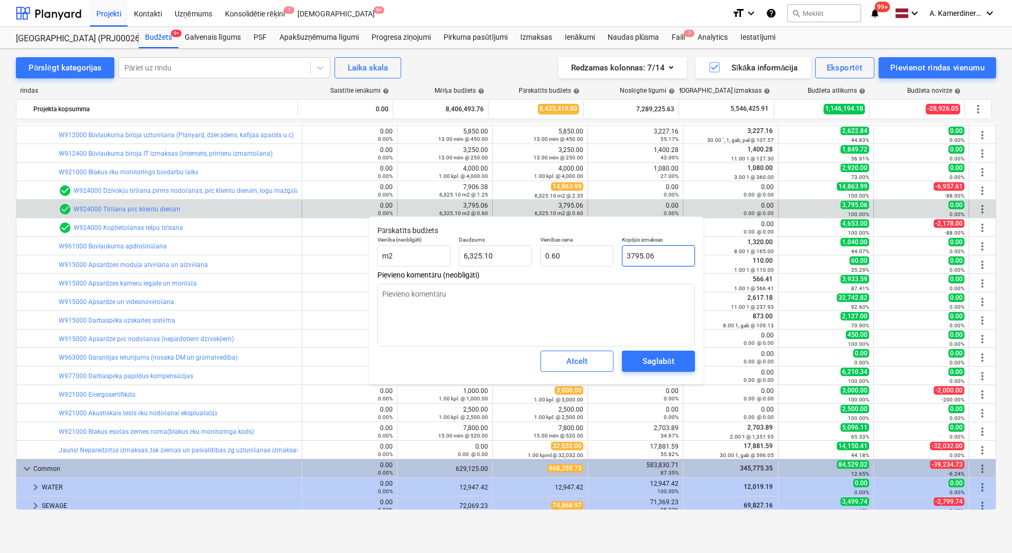
drag, startPoint x: 631, startPoint y: 255, endPoint x: 625, endPoint y: 254, distance: 5.4
click at [625, 254] on input "3795.06" at bounding box center [658, 255] width 73 height 21
click at [658, 364] on div "Saglabāt" at bounding box center [658, 361] width 31 height 14
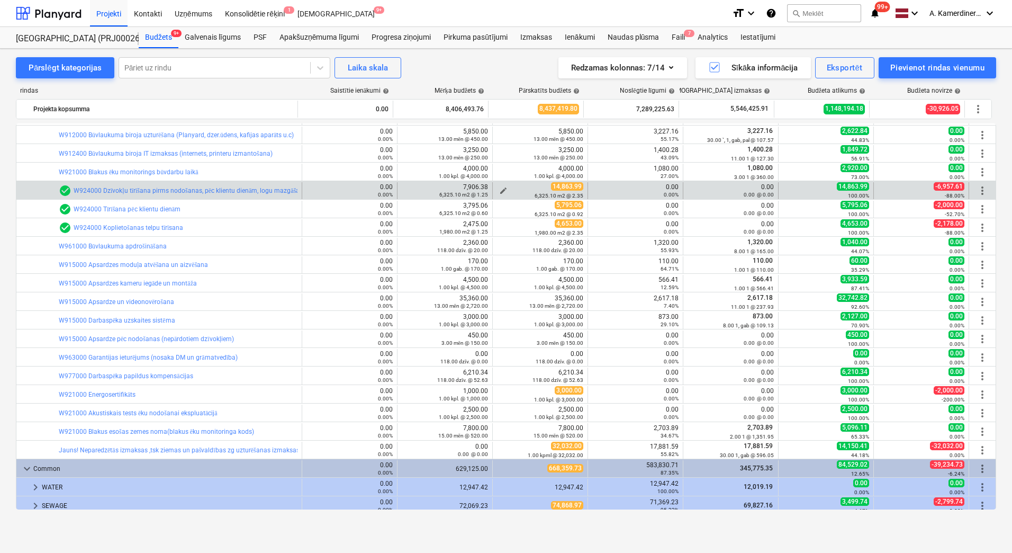
click at [501, 189] on span "edit" at bounding box center [503, 190] width 8 height 8
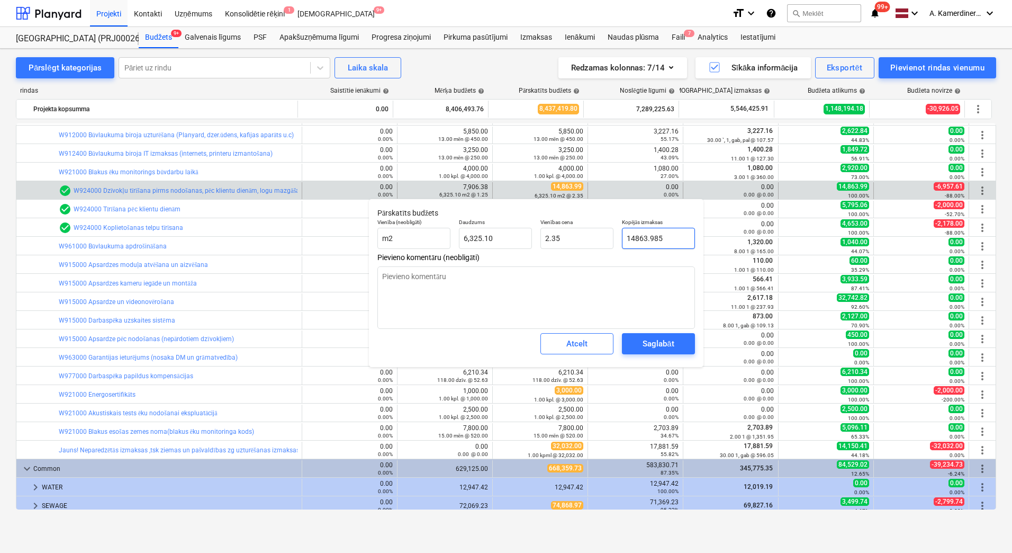
drag, startPoint x: 634, startPoint y: 236, endPoint x: 620, endPoint y: 232, distance: 14.4
click at [621, 232] on div "Kopējās izmaksas 14863.985" at bounding box center [659, 233] width 82 height 39
click at [648, 343] on div "Saglabāt" at bounding box center [658, 344] width 31 height 14
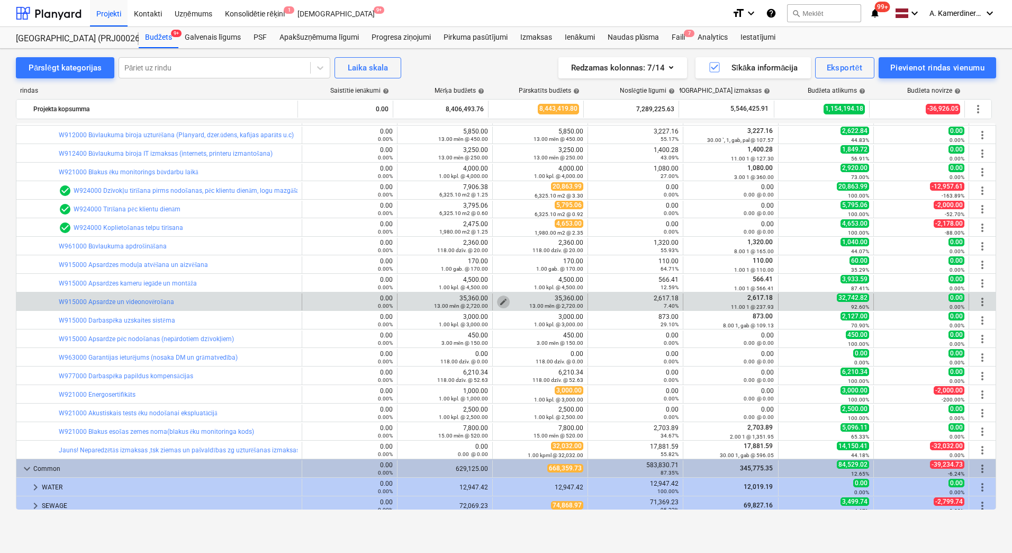
click at [499, 299] on span "edit" at bounding box center [503, 302] width 8 height 8
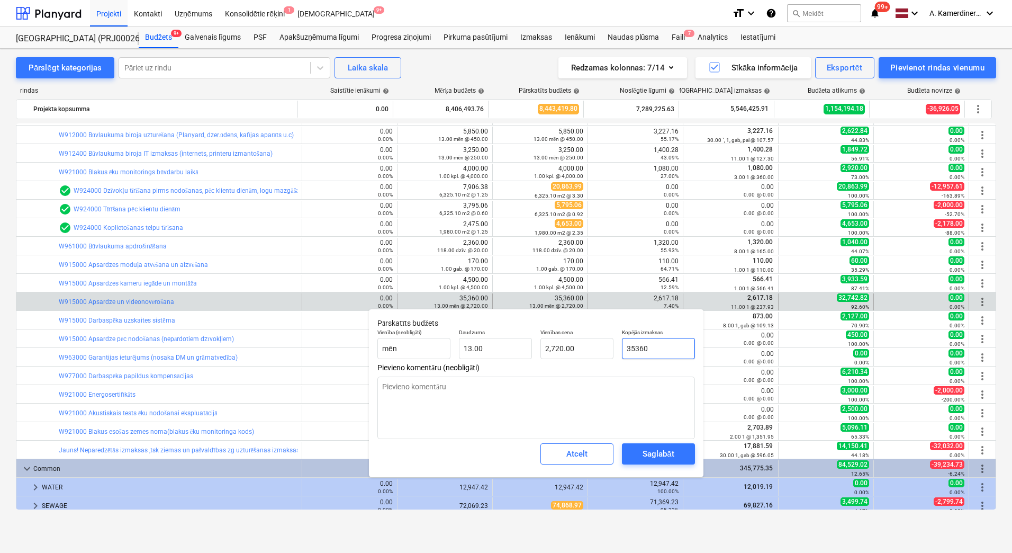
drag, startPoint x: 634, startPoint y: 349, endPoint x: 625, endPoint y: 347, distance: 9.7
click at [625, 347] on input "35360" at bounding box center [658, 348] width 73 height 21
click at [653, 454] on div "Saglabāt" at bounding box center [658, 454] width 31 height 14
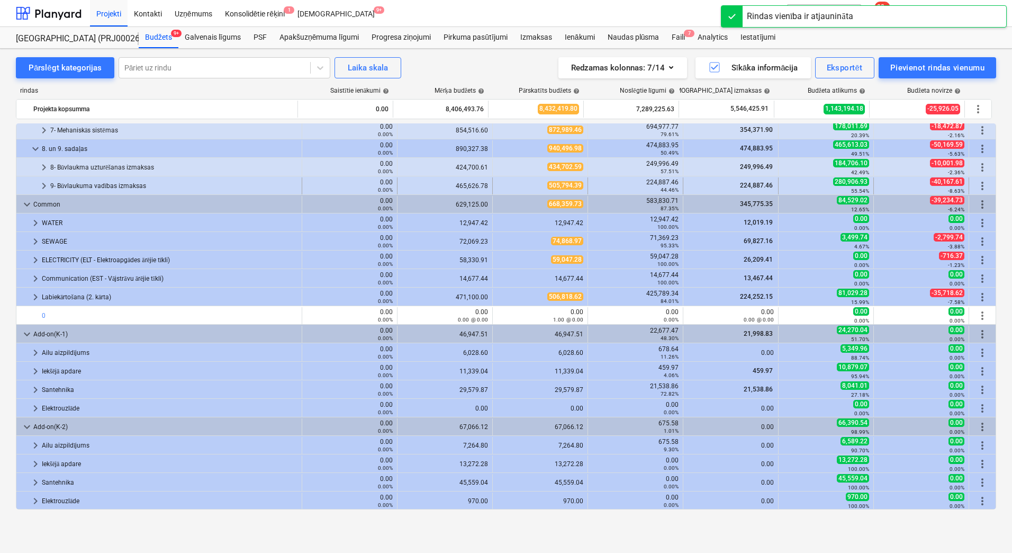
scroll to position [196, 0]
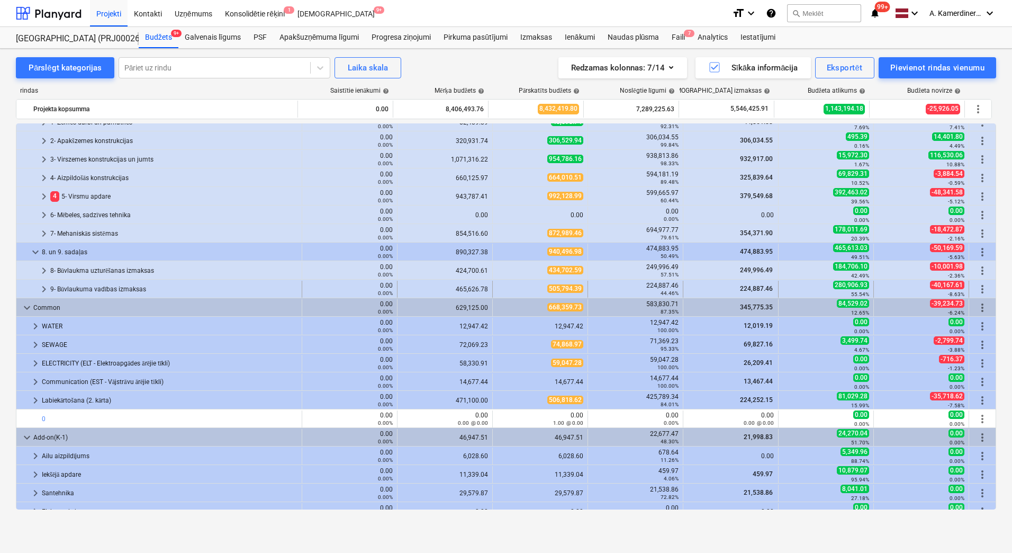
click at [73, 286] on div "9- Būvlaukuma vadības izmaksas" at bounding box center [173, 289] width 247 height 17
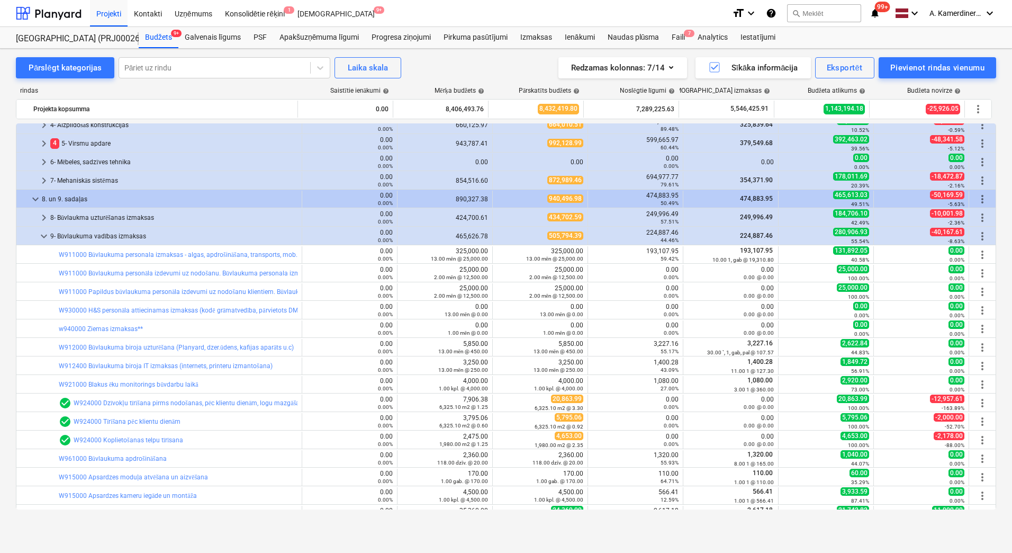
scroll to position [302, 0]
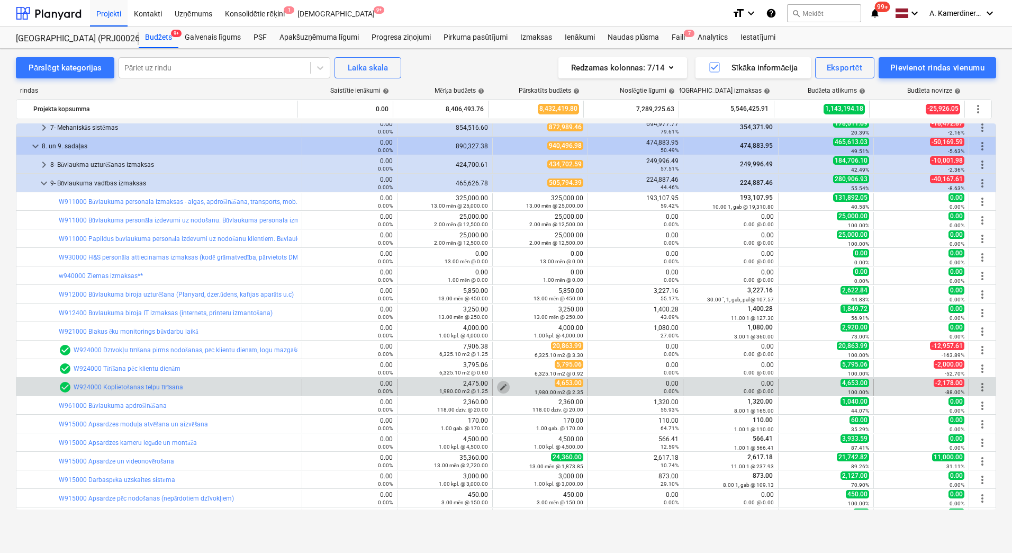
click at [499, 385] on span "edit" at bounding box center [503, 387] width 8 height 8
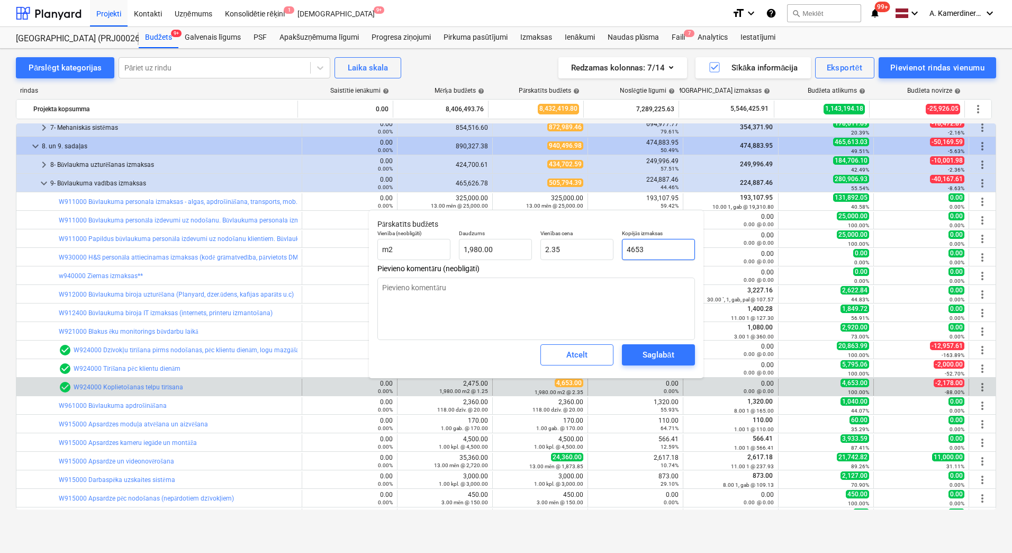
click at [625, 244] on input "4653" at bounding box center [658, 249] width 73 height 21
click at [648, 356] on div "Saglabāt" at bounding box center [658, 355] width 31 height 14
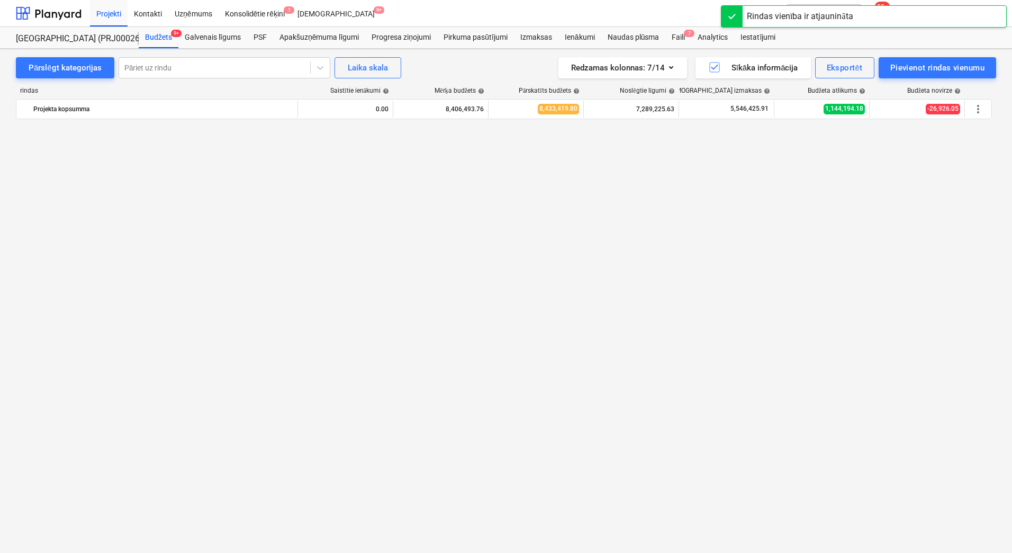
scroll to position [408, 0]
click span "edit"
drag, startPoint x: 632, startPoint y: 216, endPoint x: 620, endPoint y: 212, distance: 12.2
click div "Kopējās izmaksas 24360"
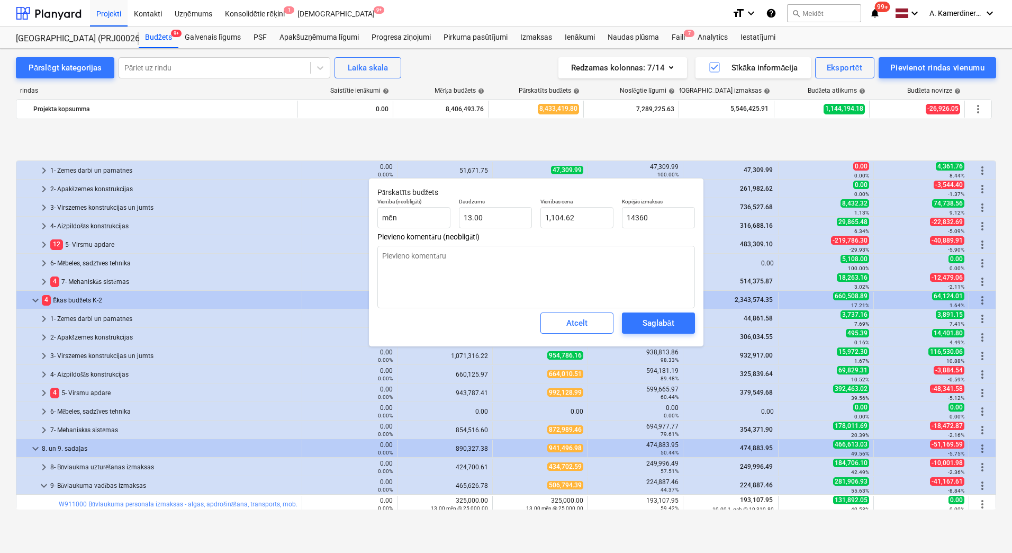
scroll to position [408, 0]
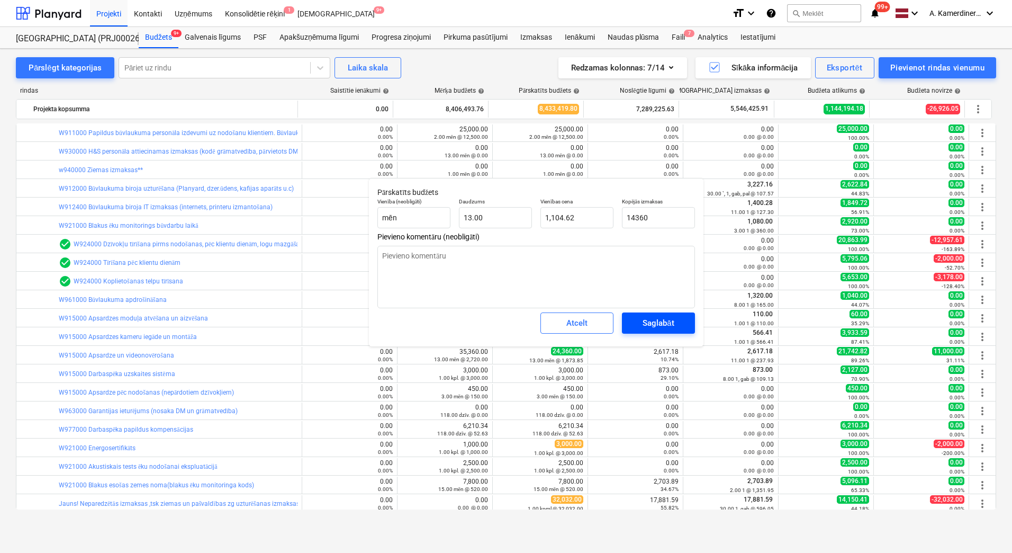
type input "14360"
type textarea "x"
type input "14,360.00"
click at [665, 326] on div "Saglabāt" at bounding box center [658, 323] width 31 height 14
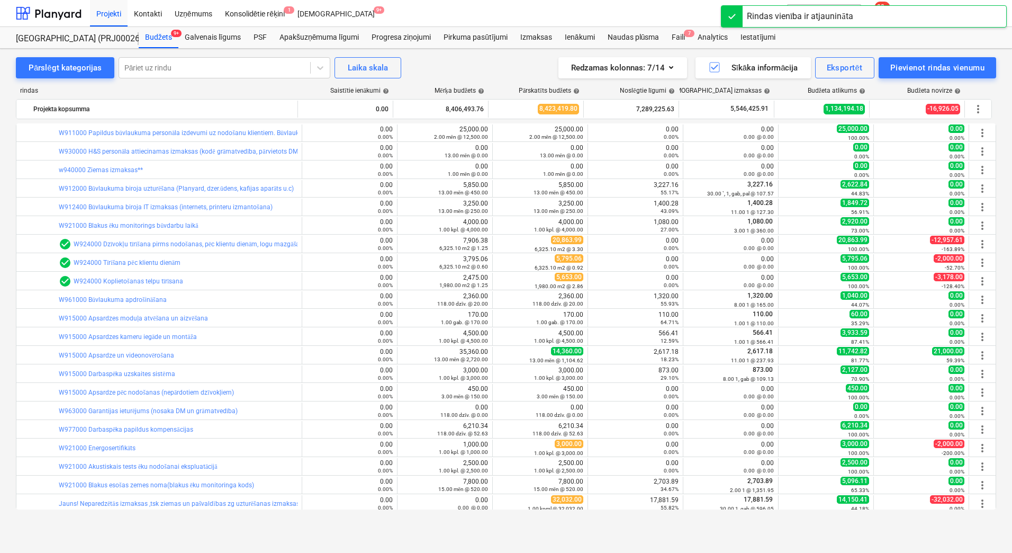
scroll to position [302, 0]
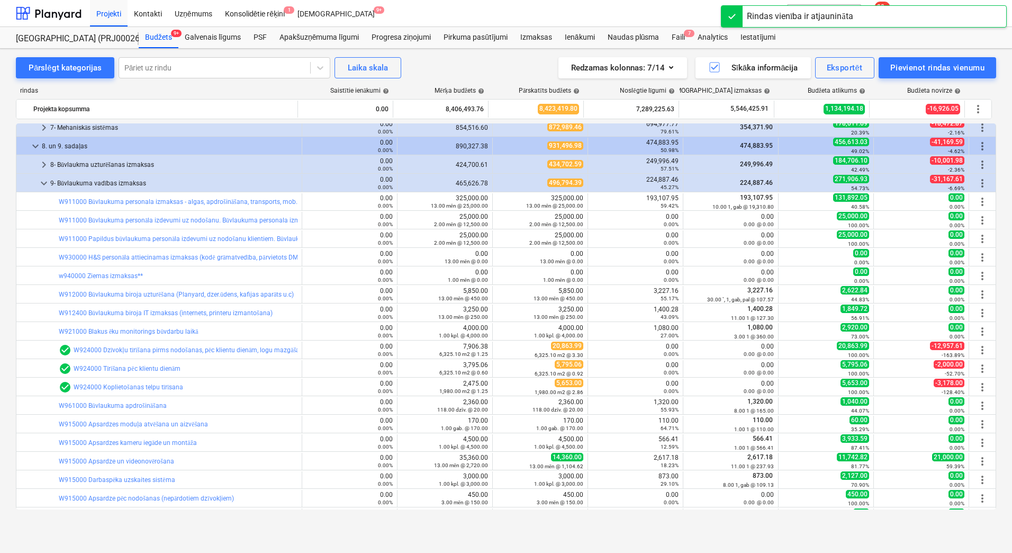
click at [499, 219] on span "edit" at bounding box center [503, 220] width 8 height 8
type textarea "x"
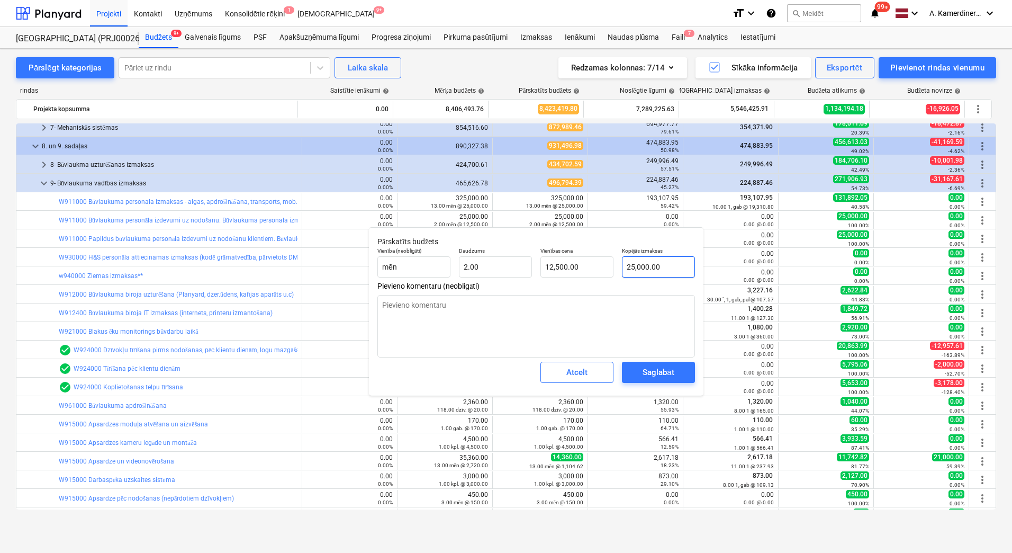
type input "25000"
click at [630, 267] on input "25000" at bounding box center [658, 266] width 73 height 21
click at [639, 267] on input "25000" at bounding box center [658, 266] width 73 height 21
drag, startPoint x: 633, startPoint y: 266, endPoint x: 619, endPoint y: 266, distance: 14.3
click at [620, 266] on div "Kopējās izmaksas 25000" at bounding box center [659, 262] width 82 height 39
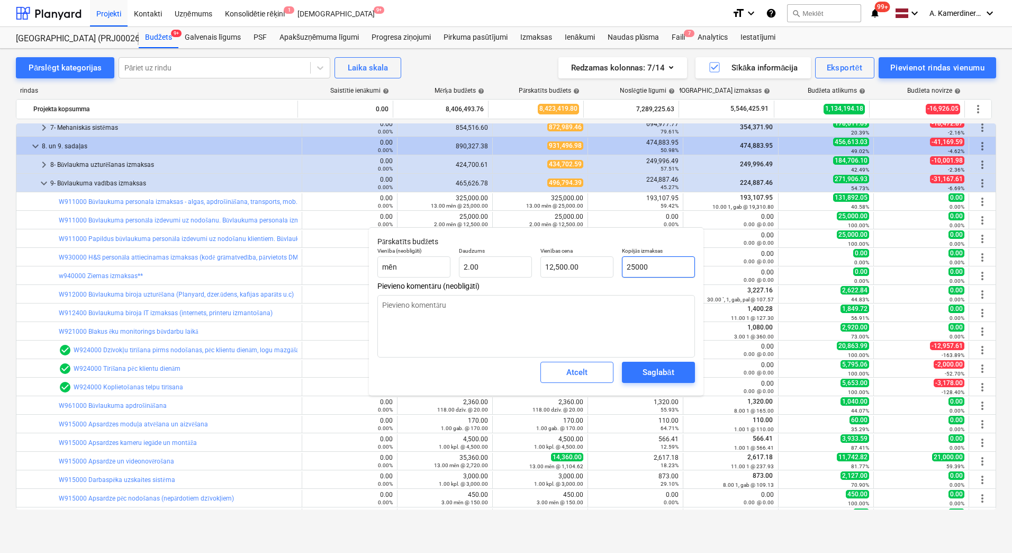
type textarea "x"
type input "3000"
type input "1,500.00"
type textarea "x"
type input "30000"
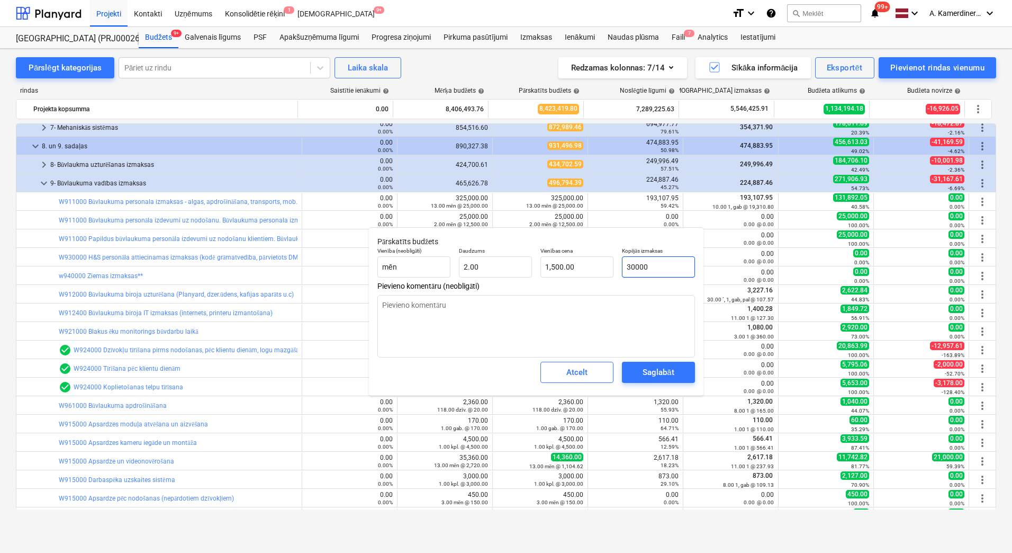
type input "15,000.00"
type input "30000"
type textarea "x"
type input "30,000.00"
click at [647, 377] on div "Saglabāt" at bounding box center [658, 372] width 31 height 14
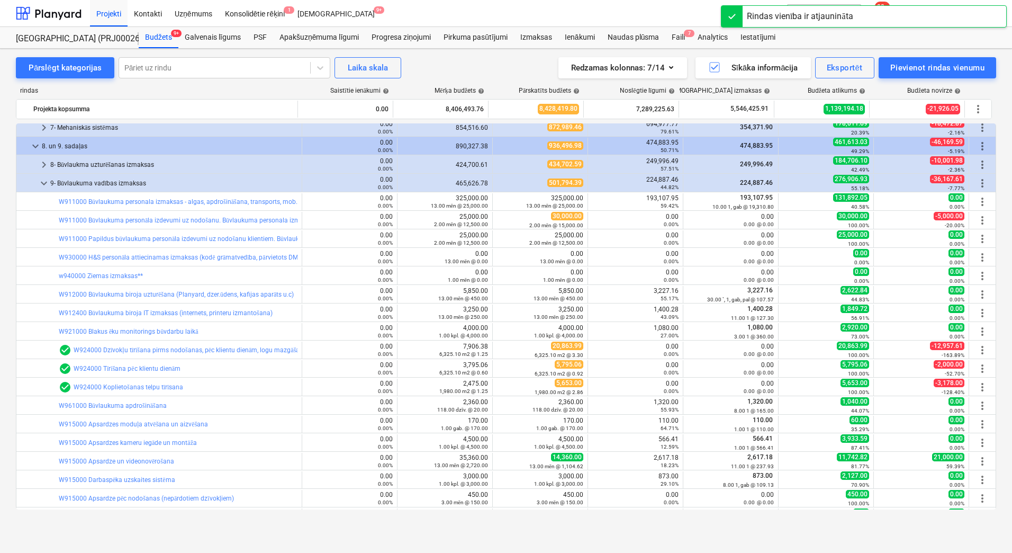
click at [499, 237] on span "edit" at bounding box center [503, 239] width 8 height 8
type textarea "x"
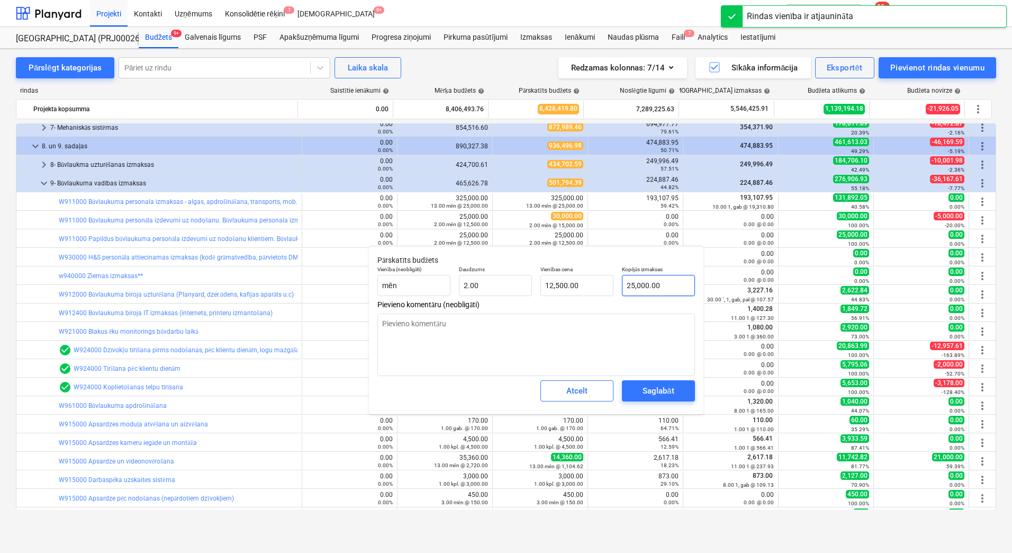
type input "25000"
drag, startPoint x: 634, startPoint y: 284, endPoint x: 614, endPoint y: 282, distance: 20.2
click at [615, 282] on div "Vienība (neobligāti) mēn Daudzums 2.00 Vienības cena 12,500.00 Kopējās izmaksas…" at bounding box center [536, 281] width 326 height 39
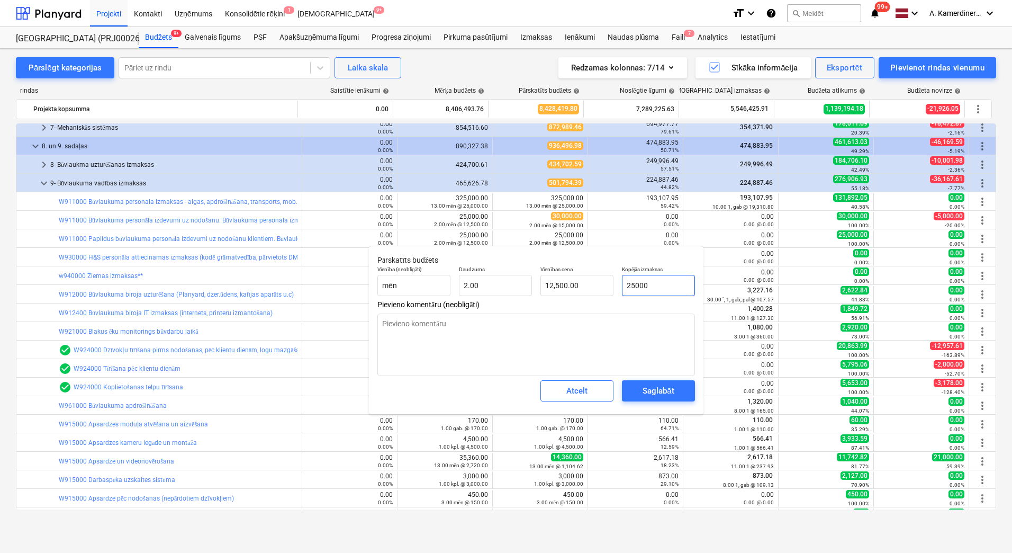
type textarea "x"
type input "3000"
type input "1,500.00"
type textarea "x"
type input "30000"
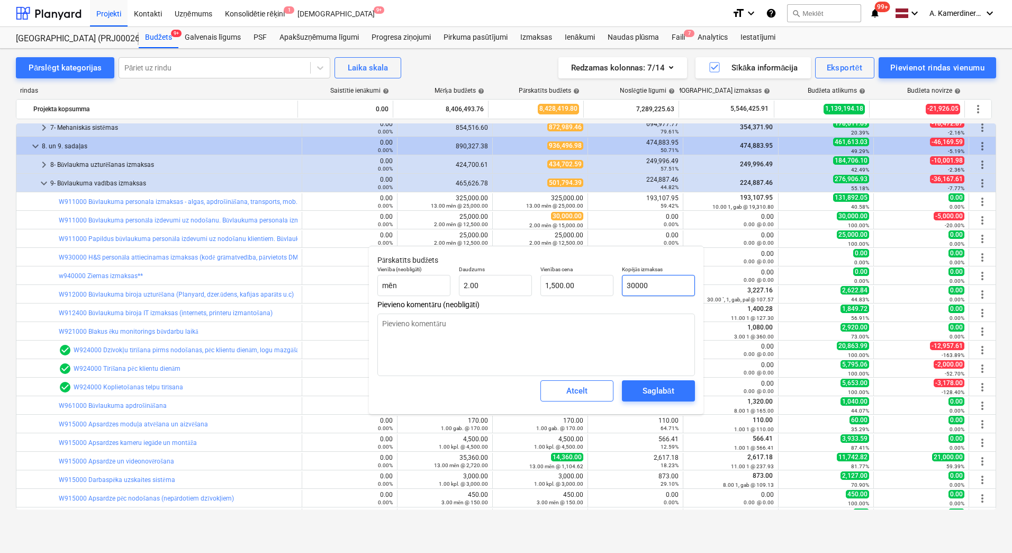
type input "15,000.00"
type input "30000"
type textarea "x"
type input "30,000.00"
click at [662, 388] on div "Saglabāt" at bounding box center [658, 391] width 31 height 14
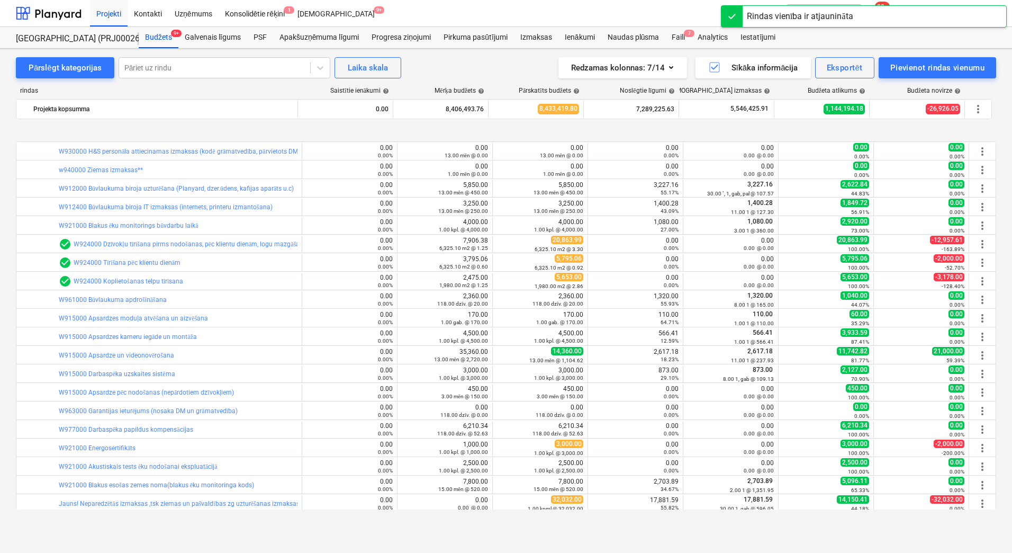
scroll to position [461, 0]
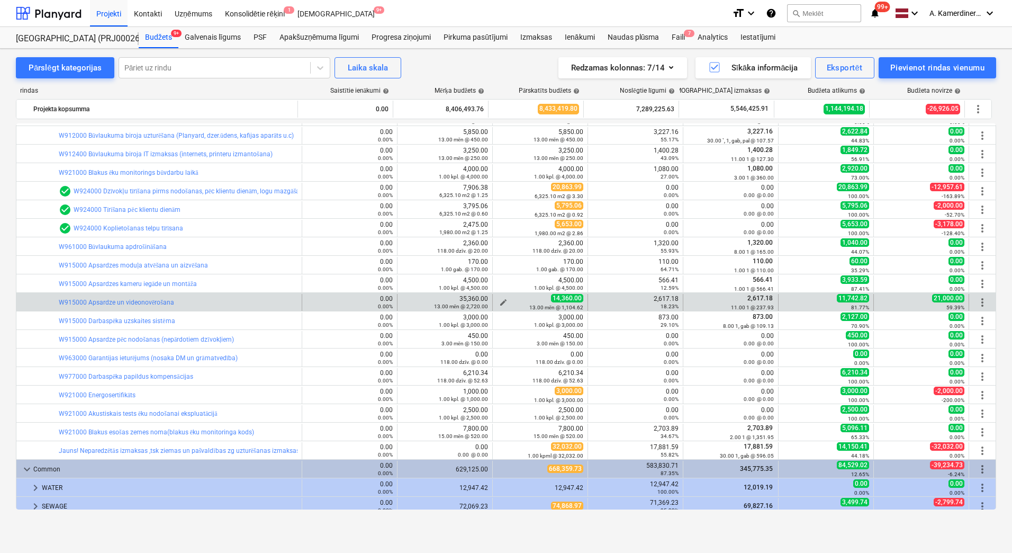
click at [501, 298] on span "edit" at bounding box center [503, 302] width 8 height 8
type textarea "x"
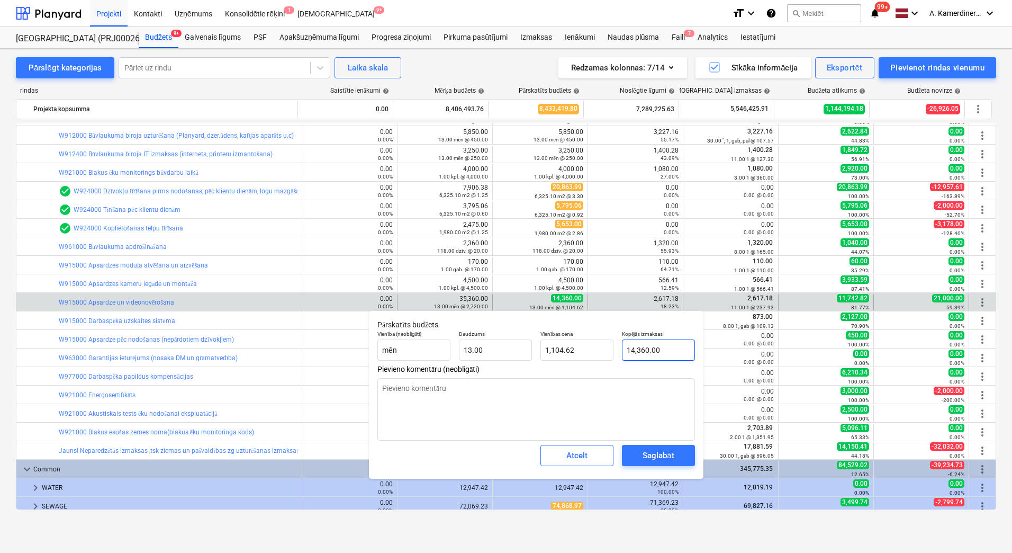
type input "14360"
drag, startPoint x: 634, startPoint y: 349, endPoint x: 618, endPoint y: 347, distance: 16.5
click at [618, 347] on div "Kopējās izmaksas 14360" at bounding box center [659, 345] width 82 height 39
type textarea "x"
type input "9360"
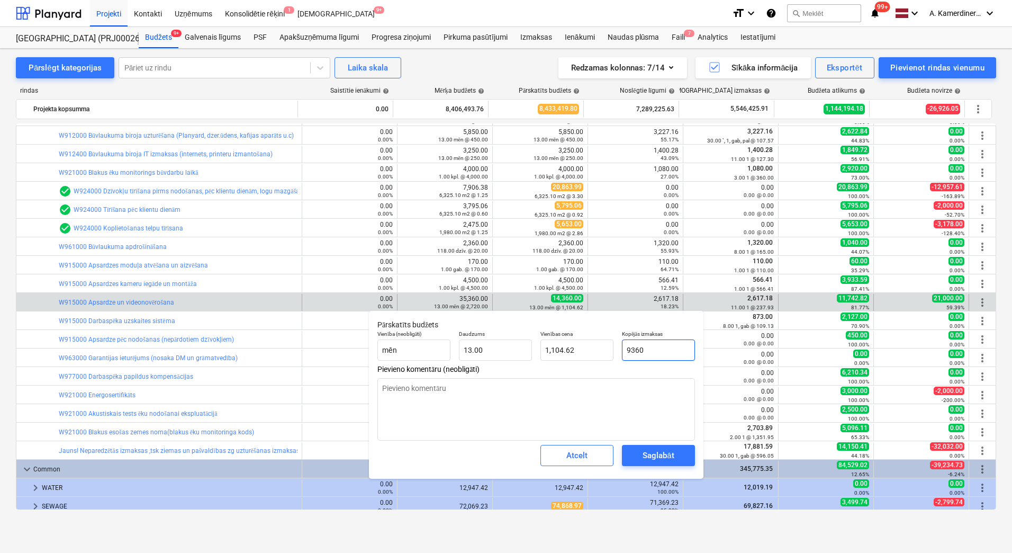
type input "720.00"
type input "9360"
type textarea "x"
type input "9,360.00"
click at [650, 456] on div "Saglabāt" at bounding box center [658, 456] width 31 height 14
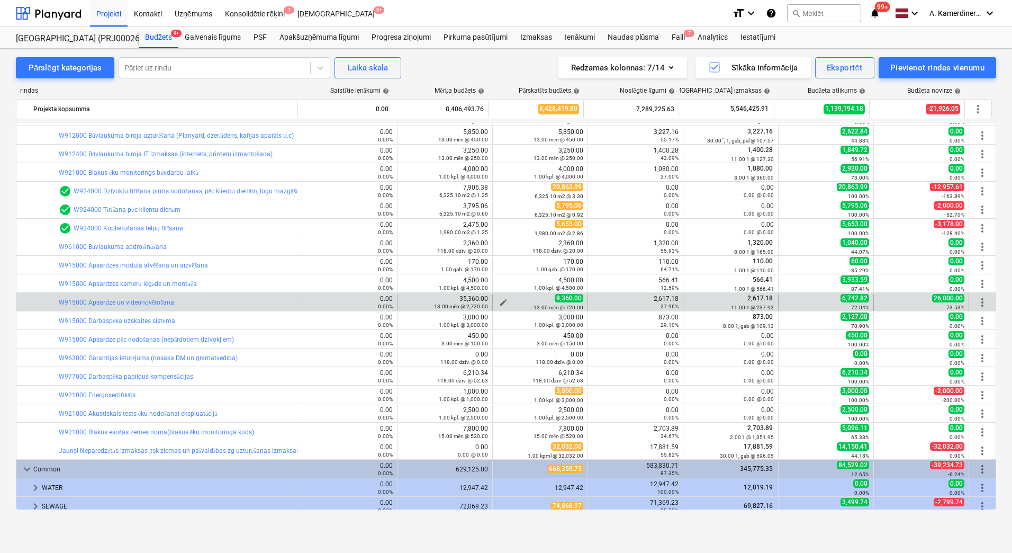
click at [499, 300] on span "edit" at bounding box center [503, 302] width 8 height 8
type textarea "x"
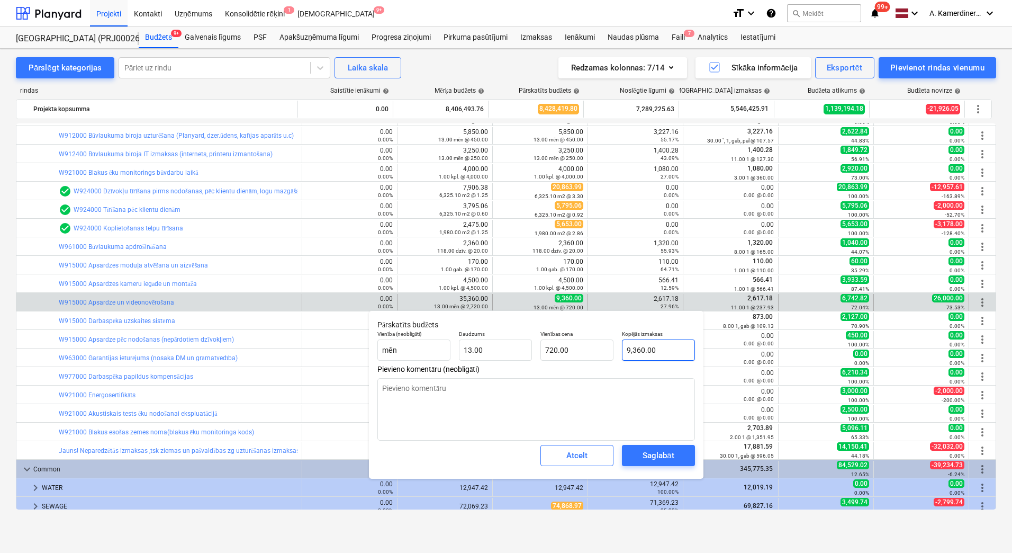
type input "9360"
drag, startPoint x: 630, startPoint y: 345, endPoint x: 616, endPoint y: 347, distance: 13.3
click at [618, 347] on div "Kopējās izmaksas 9360" at bounding box center [659, 345] width 82 height 39
type textarea "x"
type input "1360"
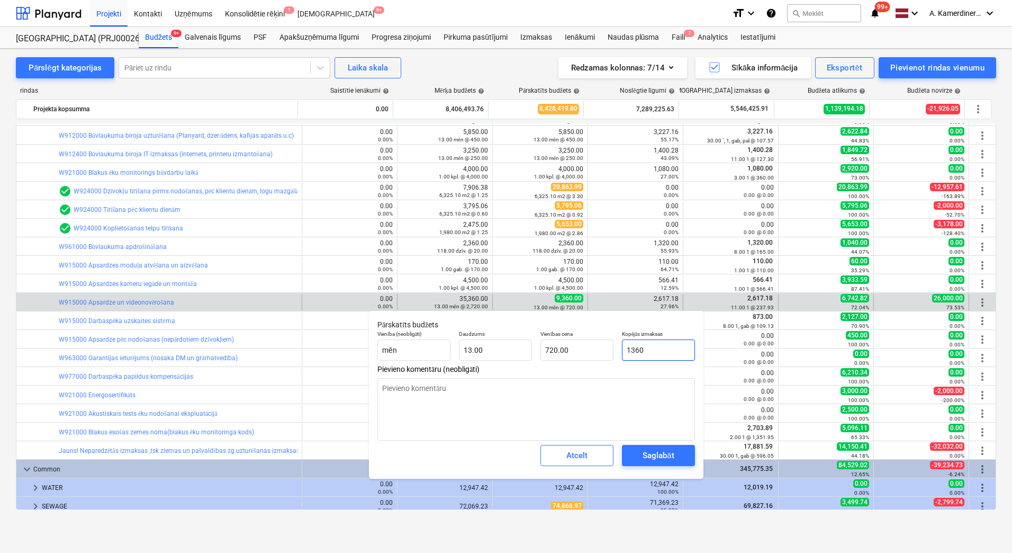
type input "104.62"
type textarea "x"
type input "14360"
type input "1,104.62"
type input "14360"
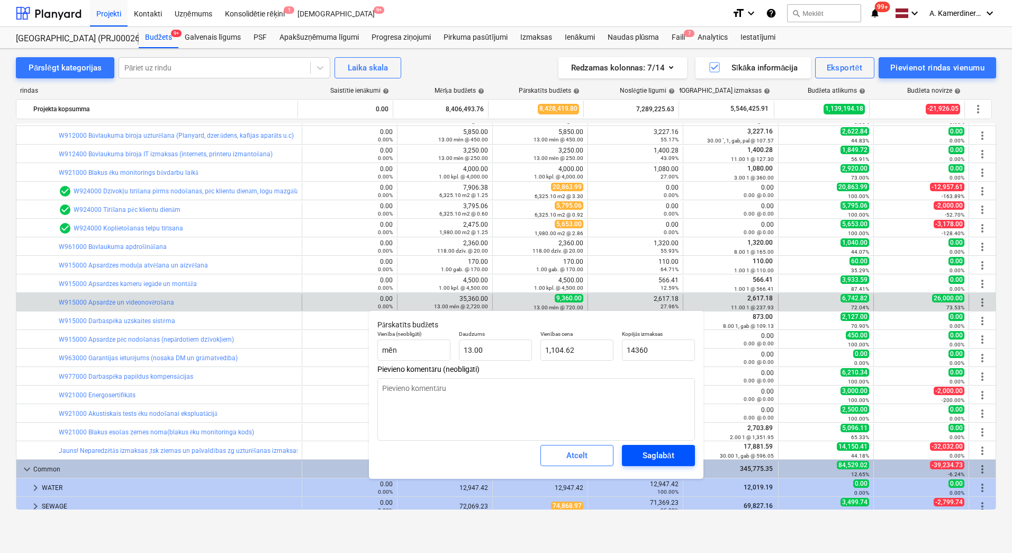
type textarea "x"
type input "14,360.00"
click at [633, 452] on button "Saglabāt" at bounding box center [658, 455] width 73 height 21
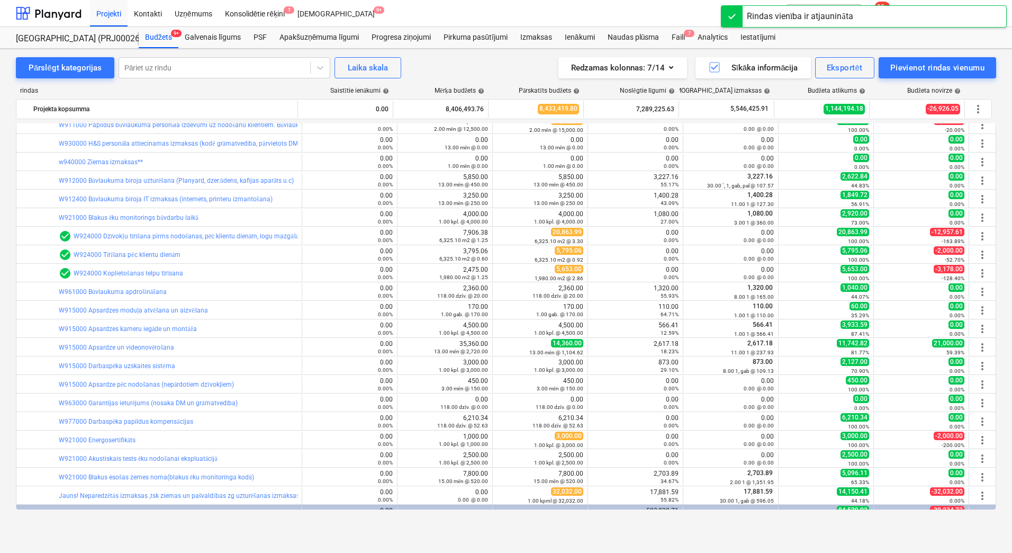
scroll to position [257, 0]
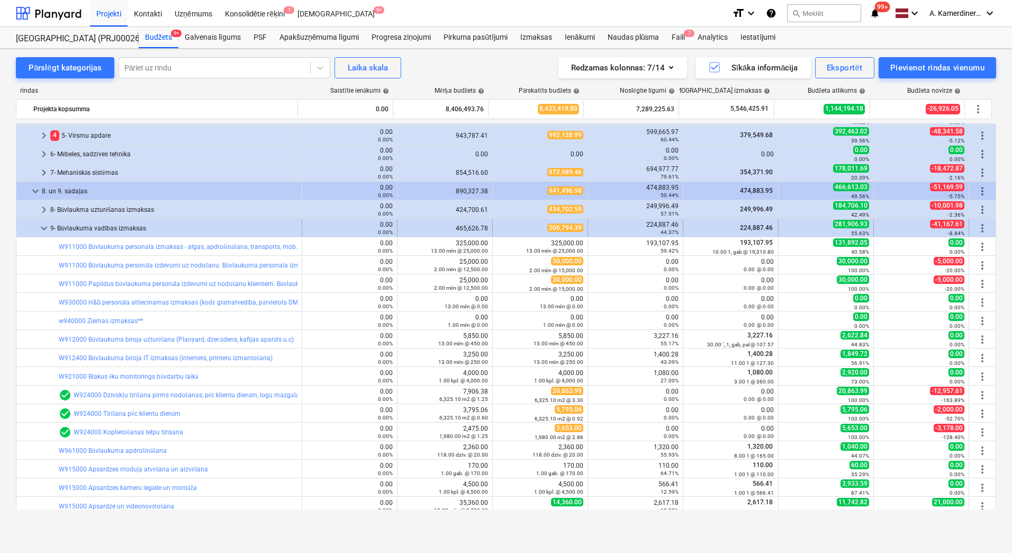
click at [51, 228] on div "9- Būvlaukuma vadības izmaksas" at bounding box center [173, 228] width 247 height 17
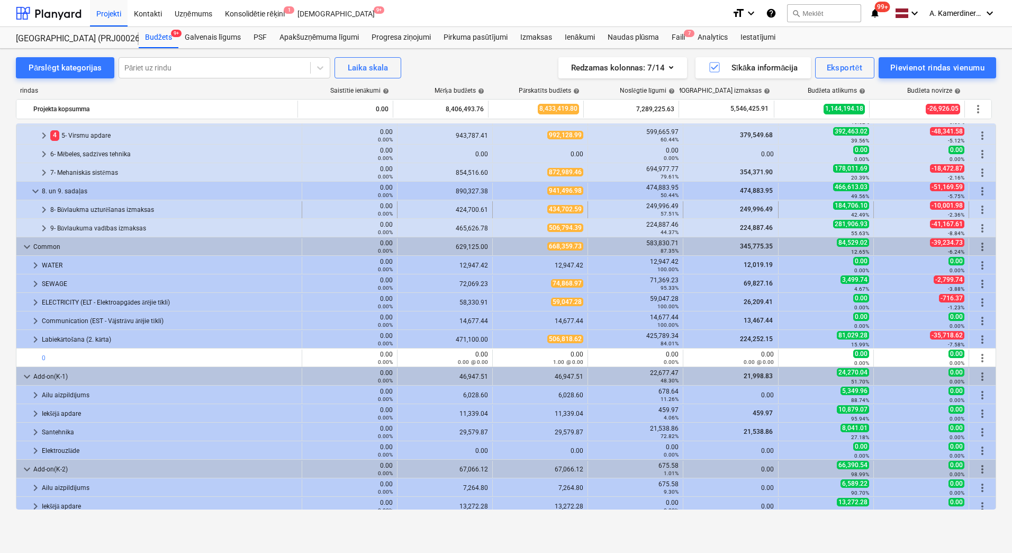
click at [77, 211] on div "8- Būvlaukma uzturēšanas izmaksas" at bounding box center [173, 209] width 247 height 17
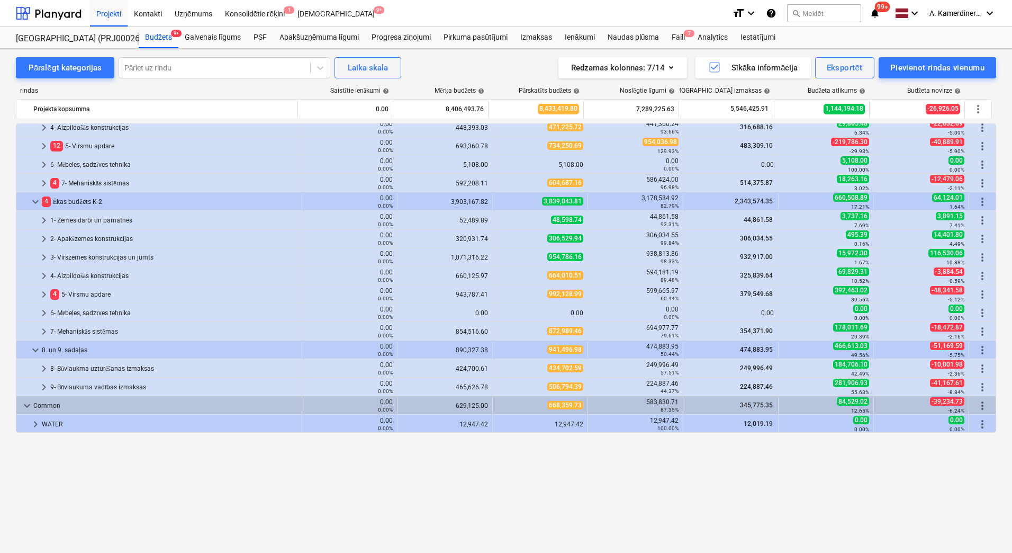
scroll to position [0, 0]
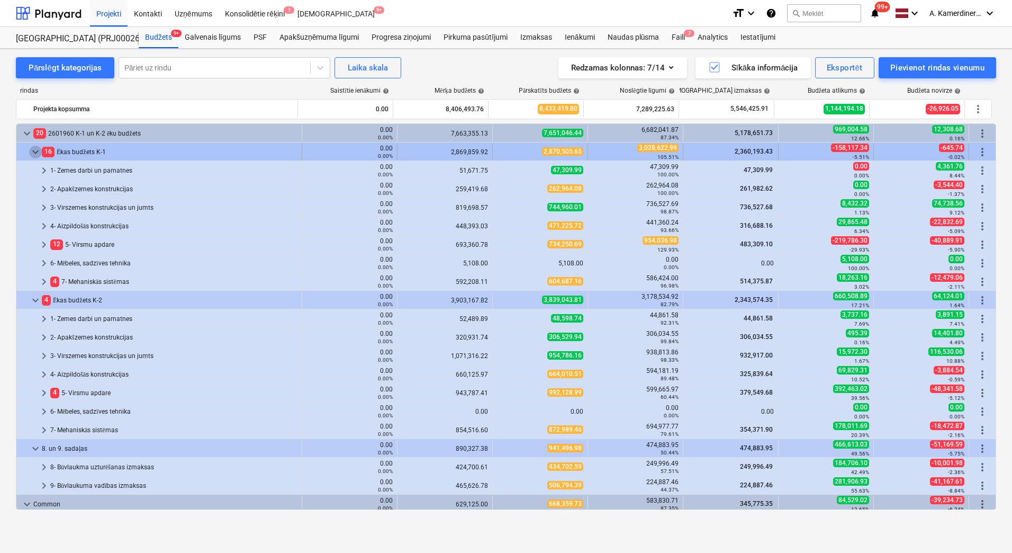
click at [34, 154] on span "keyboard_arrow_down" at bounding box center [35, 152] width 13 height 13
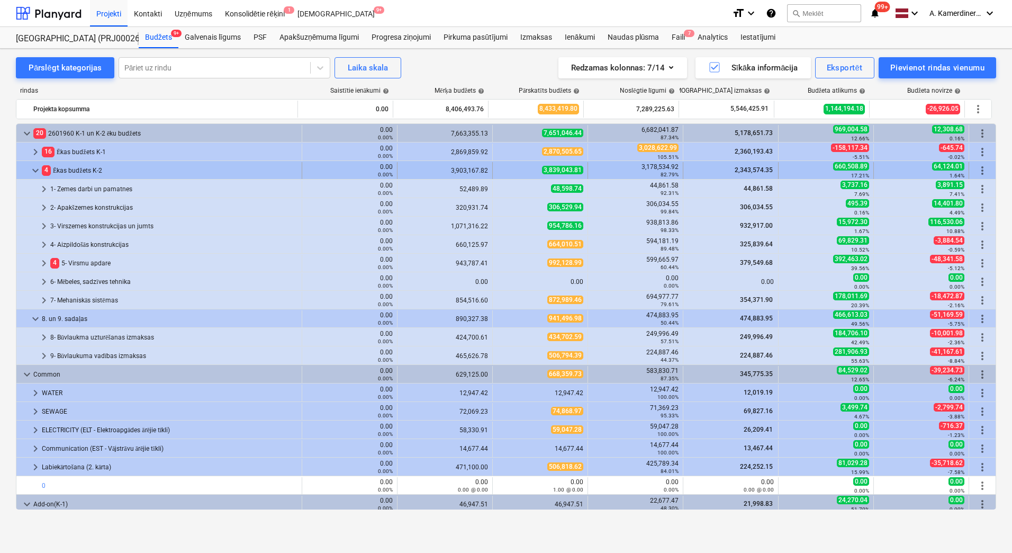
click at [34, 170] on span "keyboard_arrow_down" at bounding box center [35, 170] width 13 height 13
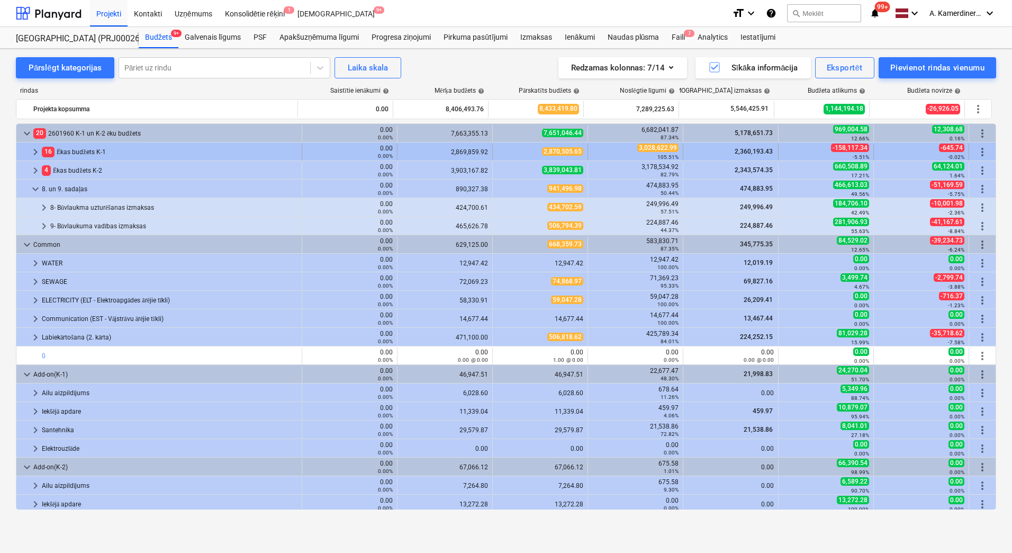
click at [84, 150] on div "16 Ēkas budžets K-1" at bounding box center [170, 152] width 256 height 17
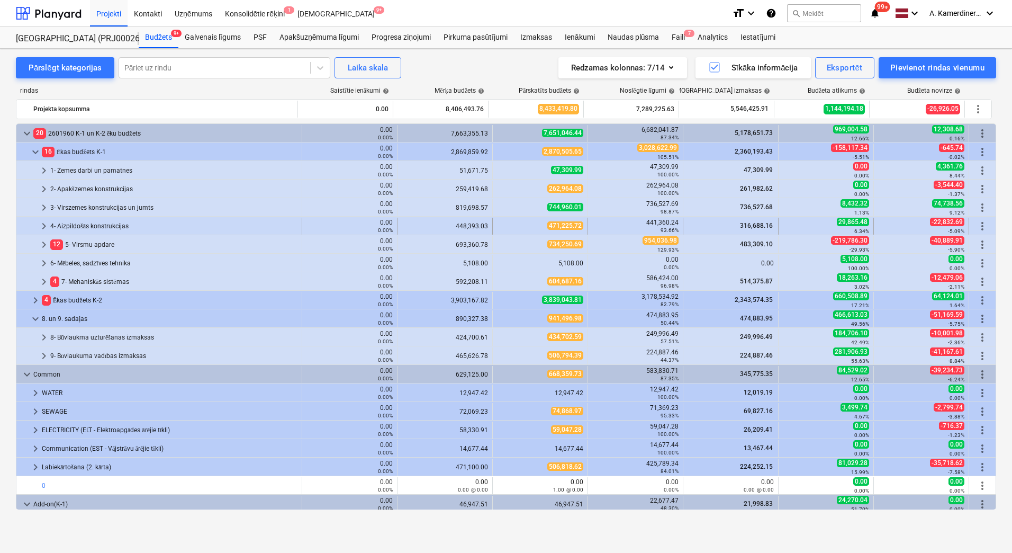
click at [261, 218] on div "4- Aizpildošās konstrukcijas" at bounding box center [173, 226] width 247 height 17
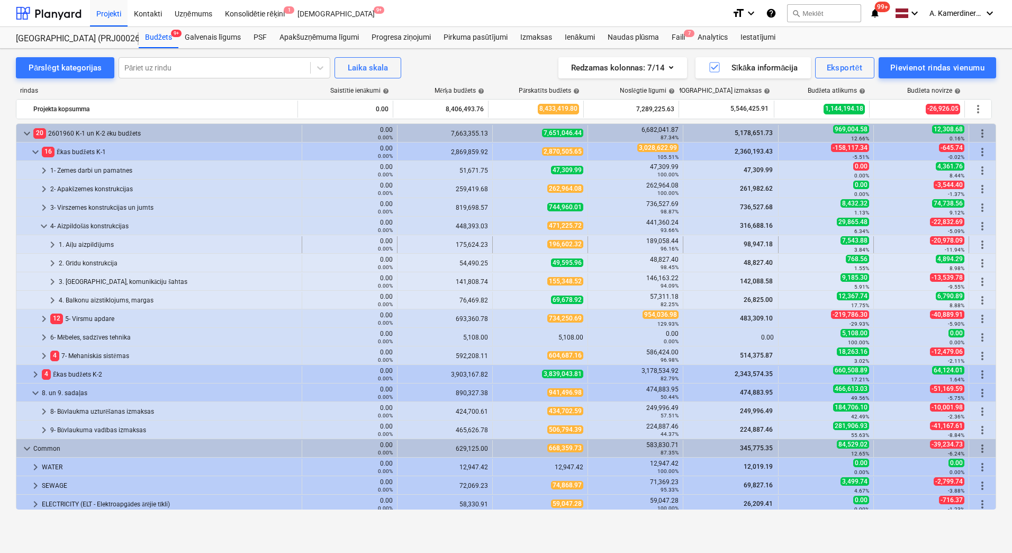
click at [236, 239] on div "1. Aiļu aizpildījums" at bounding box center [178, 244] width 239 height 17
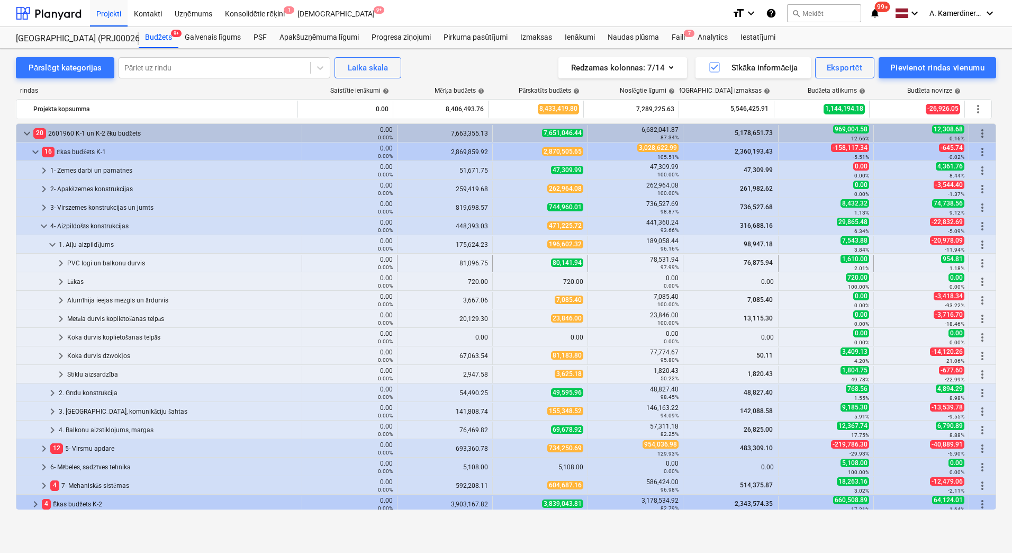
click at [159, 261] on div "PVC logi un balkonu durvis" at bounding box center [182, 263] width 230 height 17
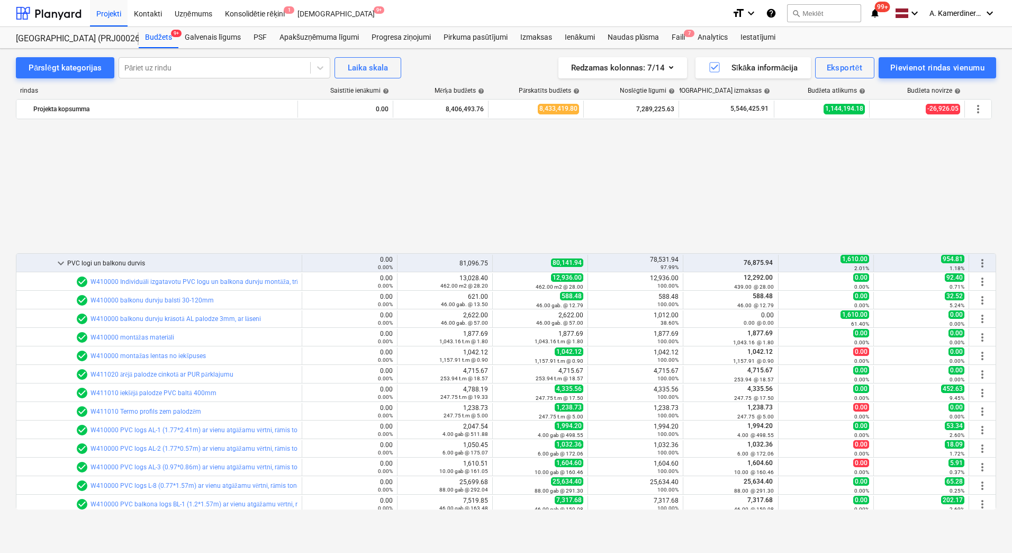
scroll to position [159, 0]
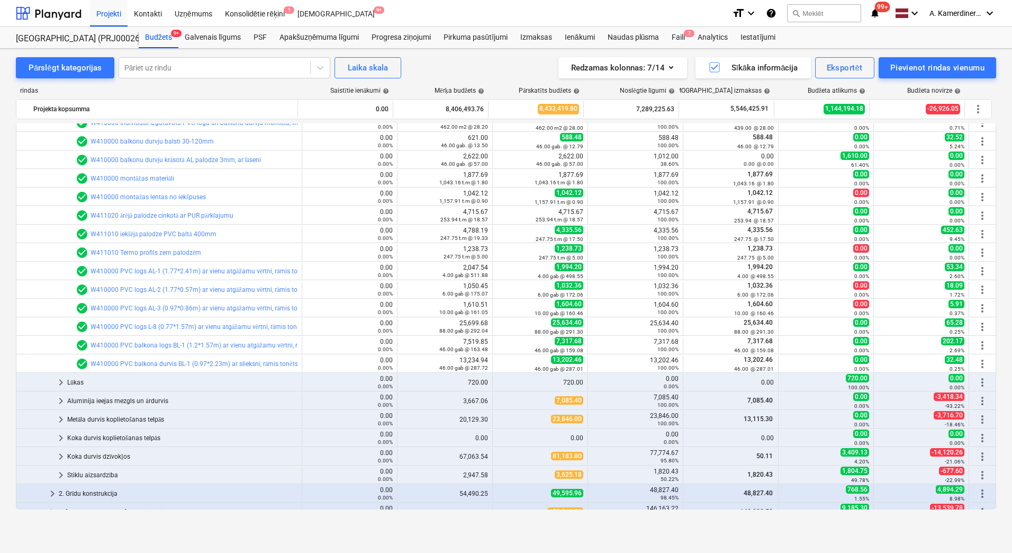
click at [115, 209] on div "keyboard_arrow_down 20 2601960 K-1 un K-2 ēku budžets 0.00 0.00% 7,663,355.13 7…" at bounding box center [506, 316] width 981 height 386
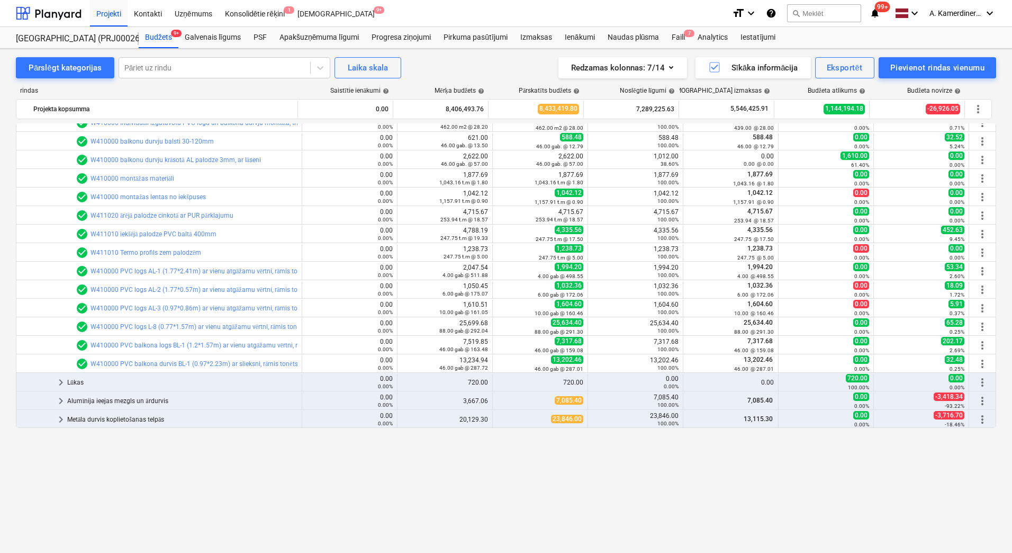
scroll to position [53, 0]
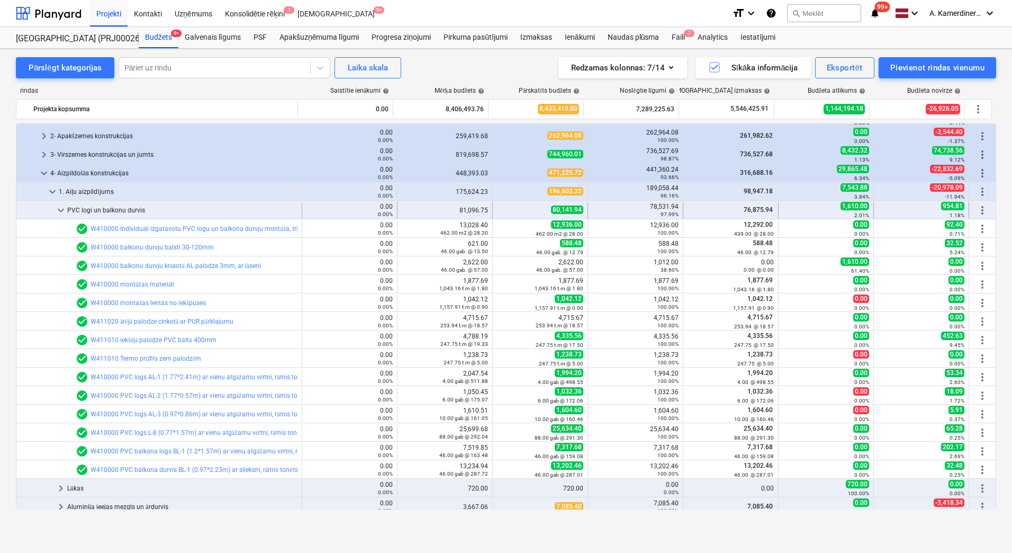
click at [90, 209] on div "PVC logi un balkonu durvis" at bounding box center [182, 210] width 230 height 17
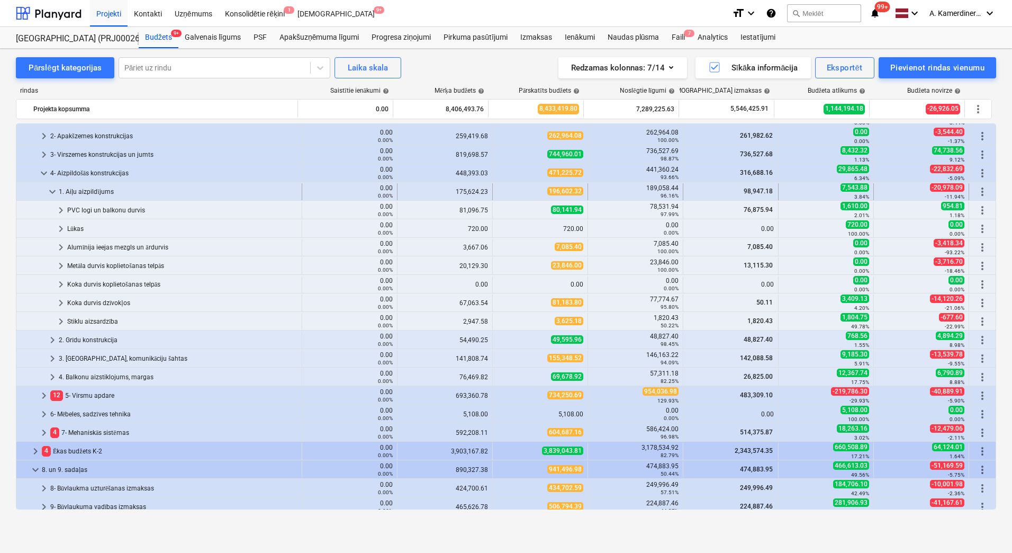
click at [83, 189] on div "1. Aiļu aizpildījums" at bounding box center [178, 191] width 239 height 17
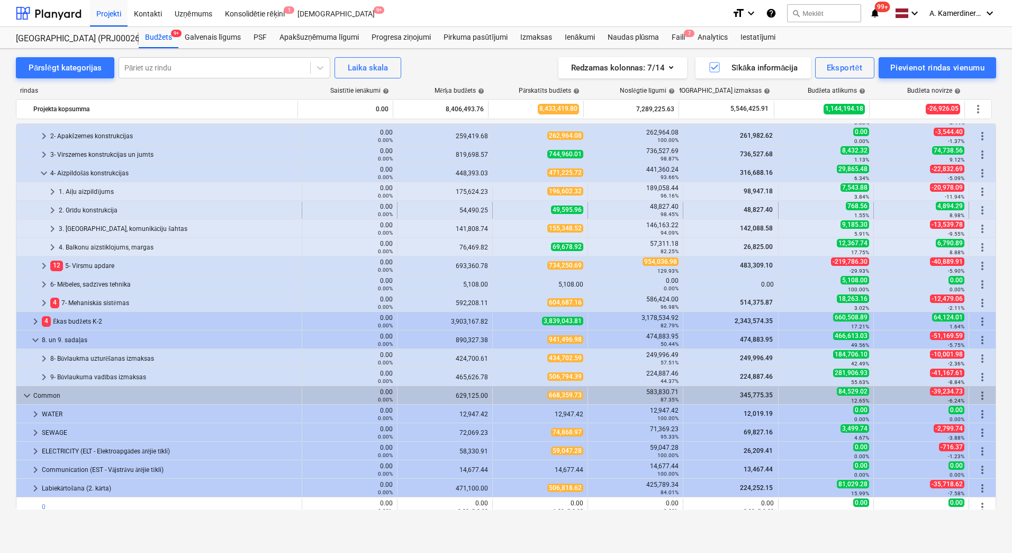
click at [91, 209] on div "2. Grīdu konstrukcija" at bounding box center [178, 210] width 239 height 17
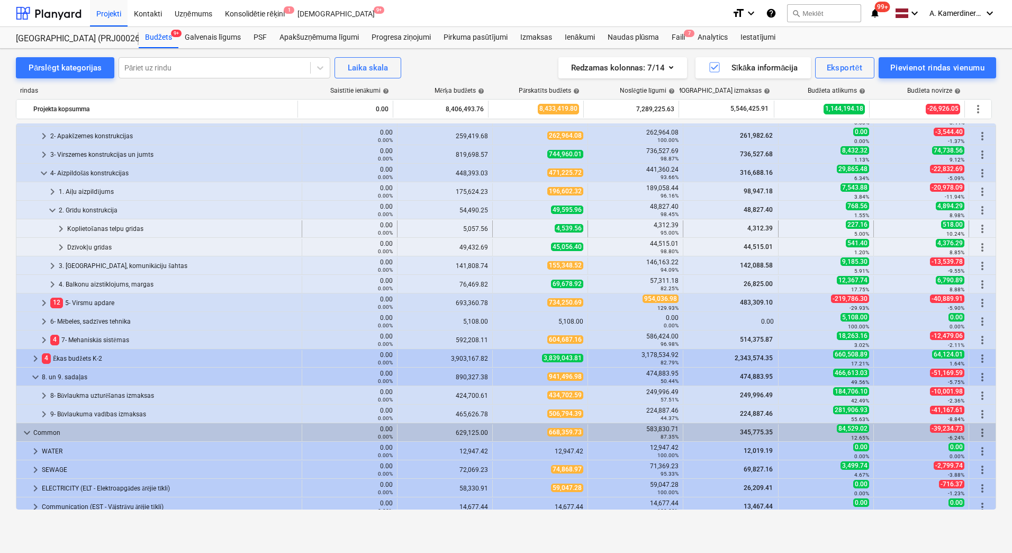
click at [92, 230] on div "Koplietošanas telpu grīdas" at bounding box center [182, 228] width 230 height 17
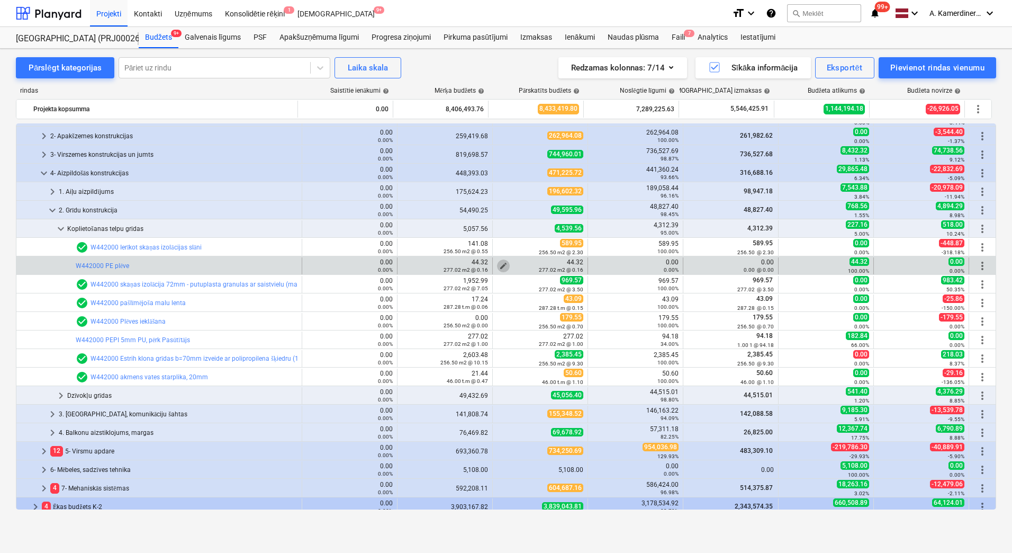
click at [499, 262] on span "edit" at bounding box center [503, 266] width 8 height 8
type textarea "x"
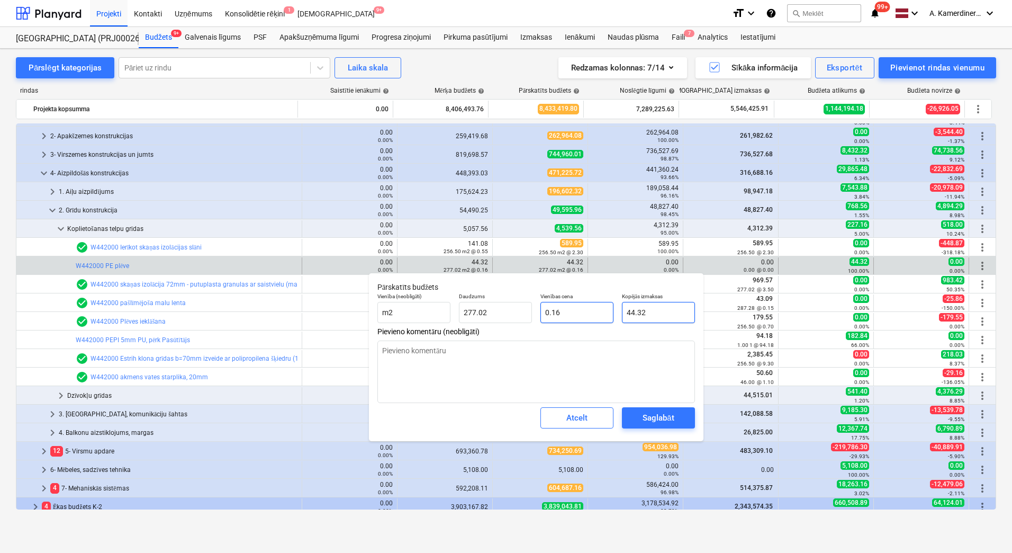
type input "44.3232"
drag, startPoint x: 613, startPoint y: 315, endPoint x: 607, endPoint y: 315, distance: 5.8
click at [607, 315] on div "Vienība (neobligāti) m2 Daudzums 277.02 Vienības cena 0.16 Kopējās izmaksas 44.…" at bounding box center [536, 308] width 326 height 39
drag, startPoint x: 669, startPoint y: 313, endPoint x: 612, endPoint y: 308, distance: 56.9
click at [613, 308] on div "Vienība (neobligāti) m2 Daudzums 277.02 Vienības cena 0.16 Kopējās izmaksas 44.…" at bounding box center [536, 308] width 326 height 39
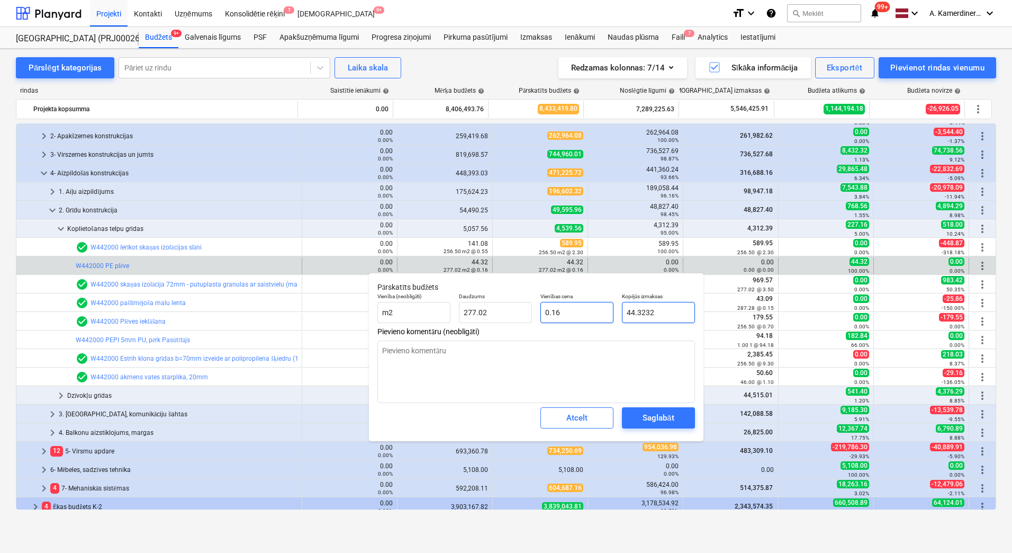
type textarea "x"
type input "0"
type input "0.00"
type input "0"
type textarea "x"
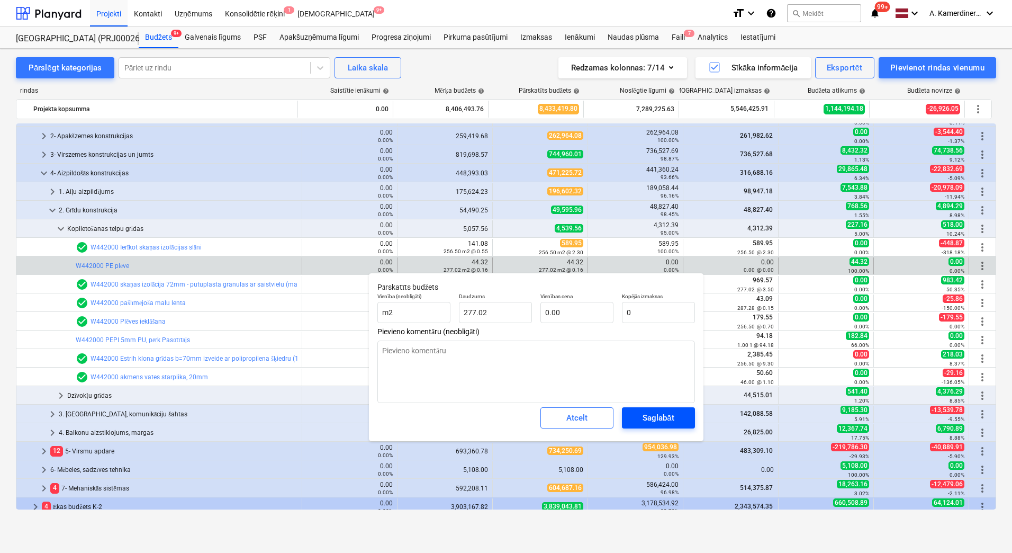
type input "0.00"
click at [663, 419] on div "Saglabāt" at bounding box center [658, 418] width 31 height 14
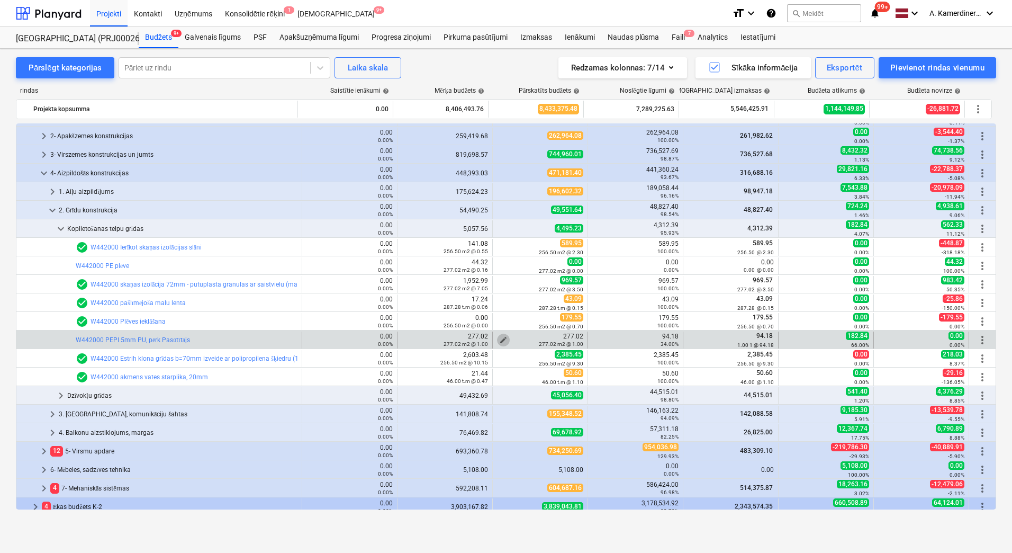
click at [499, 336] on span "edit" at bounding box center [503, 340] width 8 height 8
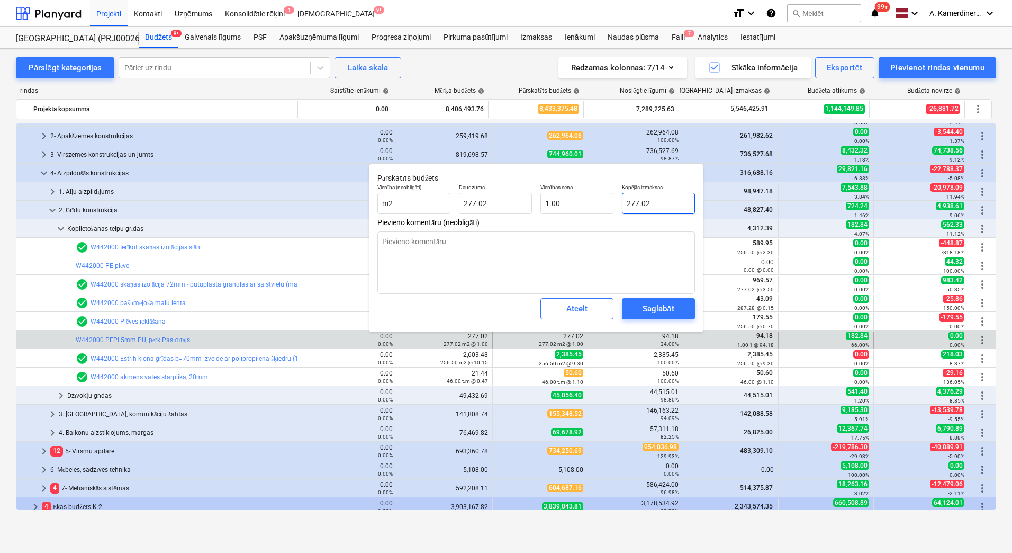
drag, startPoint x: 626, startPoint y: 198, endPoint x: 614, endPoint y: 197, distance: 12.7
click at [620, 197] on div "Kopējās izmaksas 277.02" at bounding box center [659, 199] width 82 height 39
type textarea "x"
type input "9"
type input "0.03"
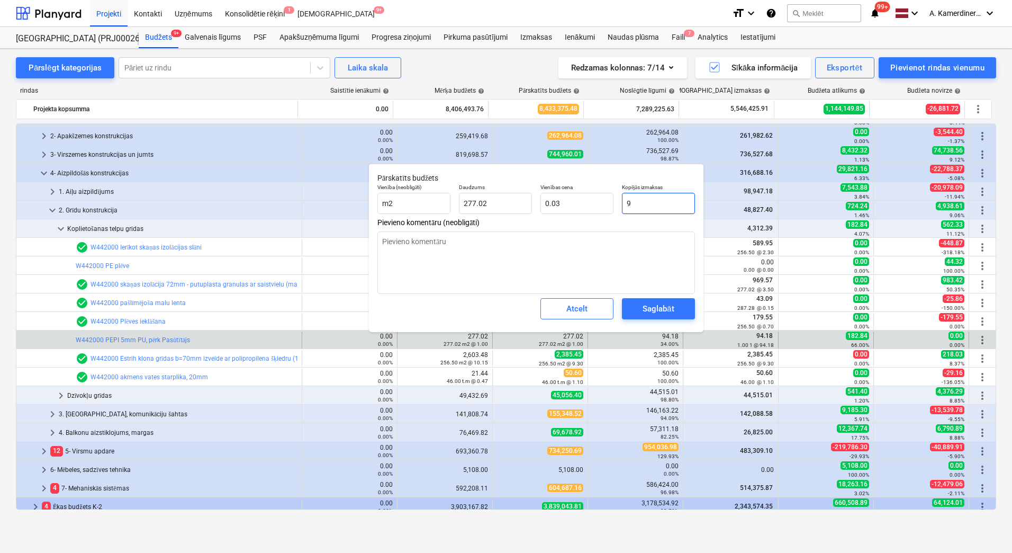
type textarea "x"
type input "94"
type input "0.34"
type textarea "x"
type input "94.1"
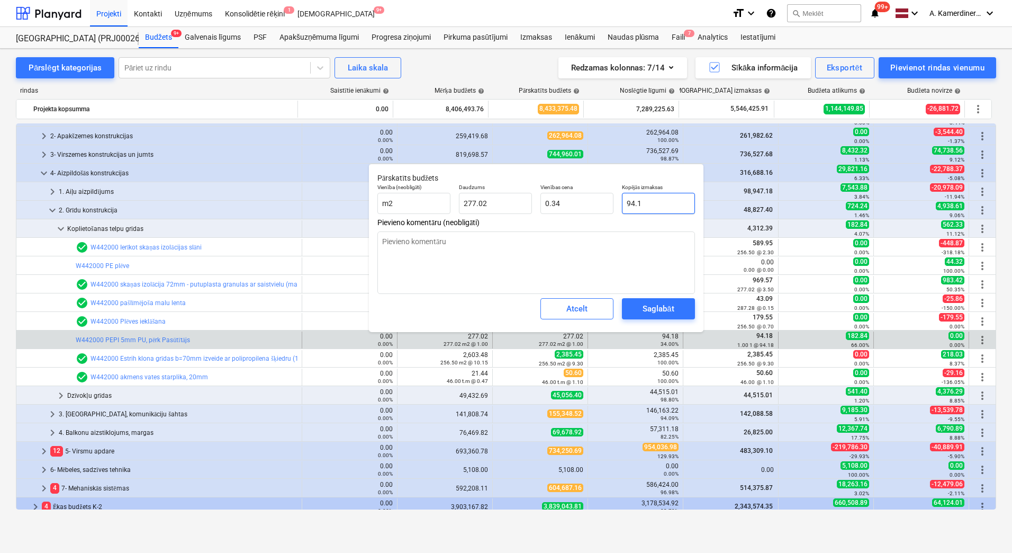
type textarea "x"
type input "94.18"
click at [663, 305] on div "Saglabāt" at bounding box center [658, 309] width 31 height 14
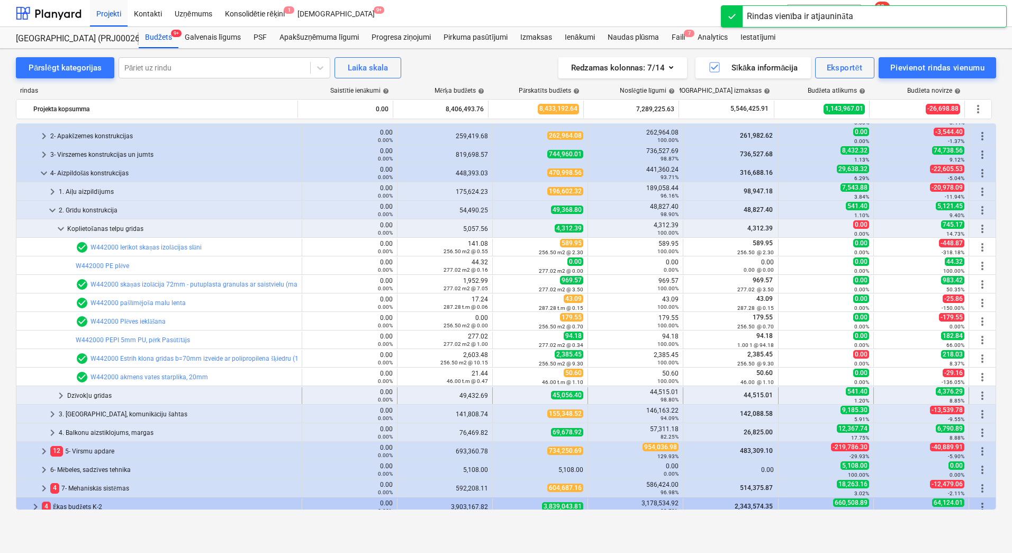
click at [92, 394] on div "Dzīvokļu grīdas" at bounding box center [182, 395] width 230 height 17
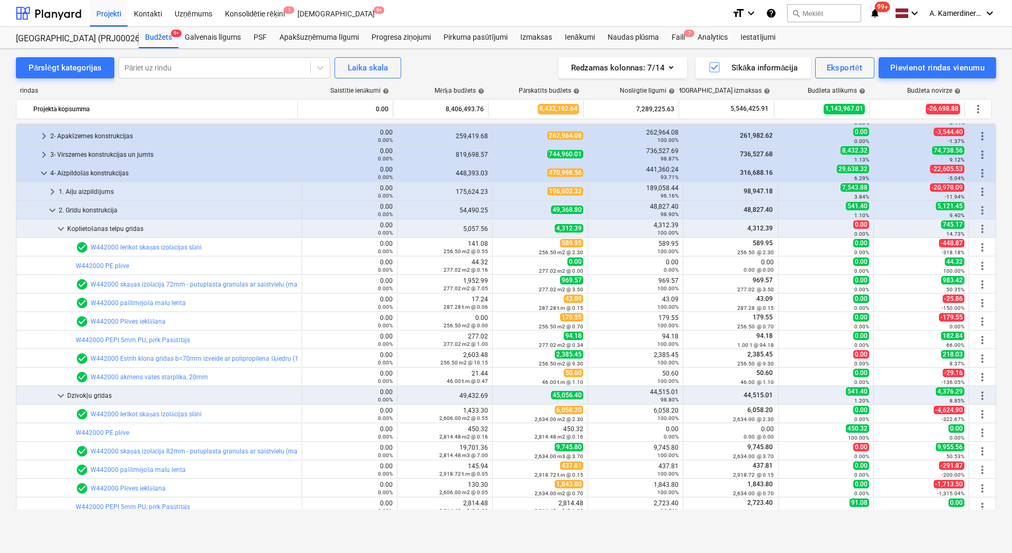
scroll to position [212, 0]
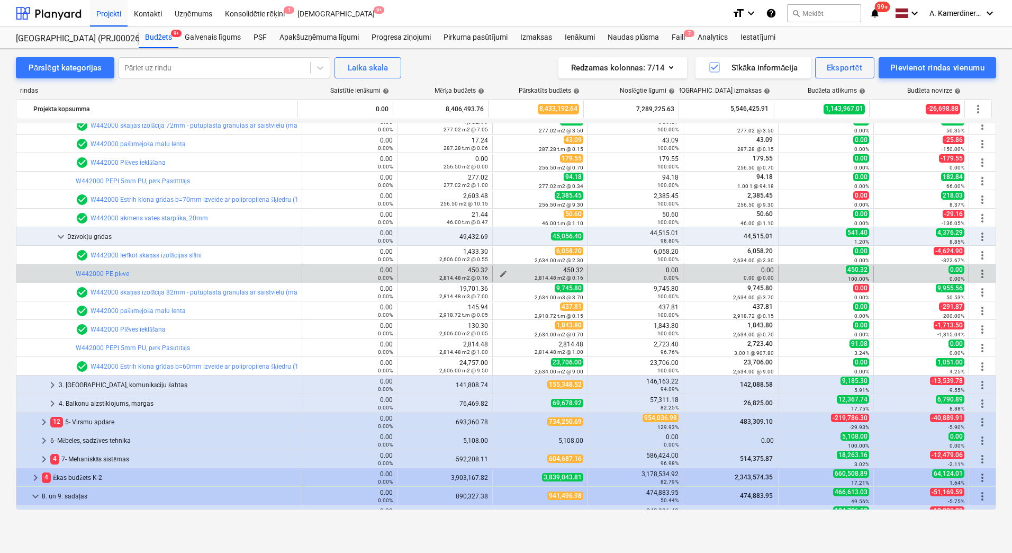
click at [499, 271] on span "edit" at bounding box center [503, 274] width 8 height 8
type textarea "x"
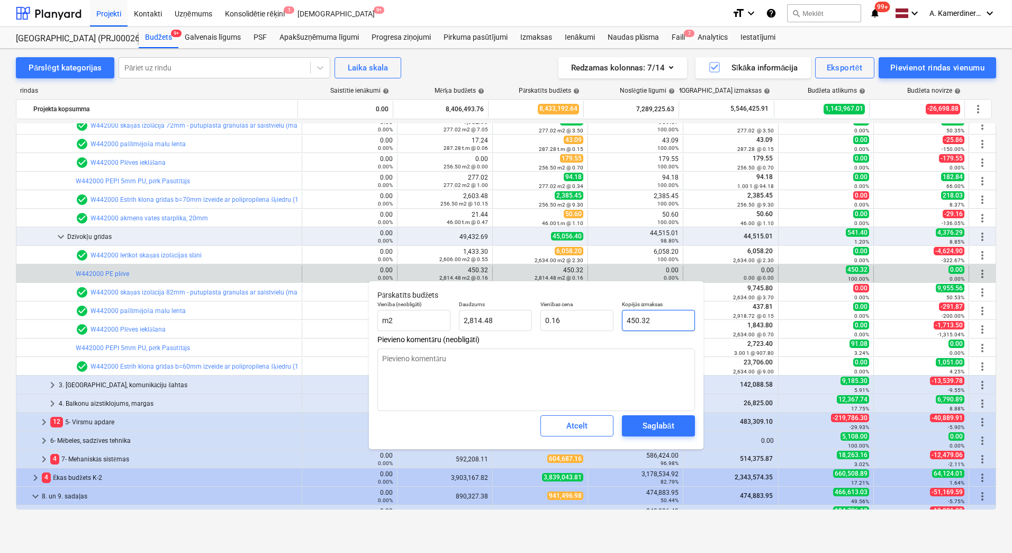
type input "450.3168"
drag, startPoint x: 664, startPoint y: 325, endPoint x: 597, endPoint y: 317, distance: 67.2
click at [597, 317] on div "Vienība (neobligāti) m2 Daudzums 2,814.48 Vienības cena 0.16 Kopējās izmaksas 4…" at bounding box center [536, 316] width 326 height 39
type textarea "x"
type input "0"
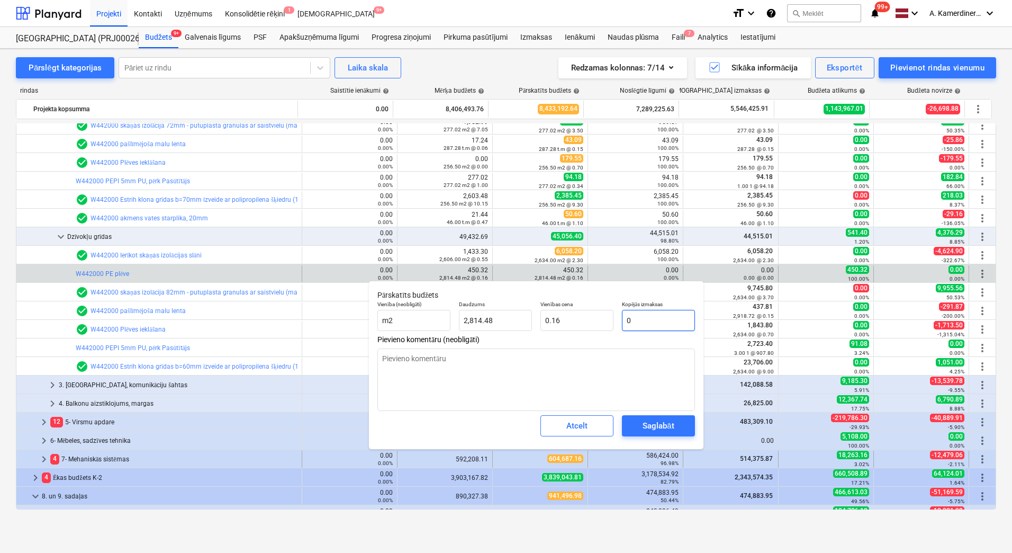
type input "0.00"
type input "0"
type textarea "x"
type input "0.00"
click at [673, 427] on div "Saglabāt" at bounding box center [658, 426] width 31 height 14
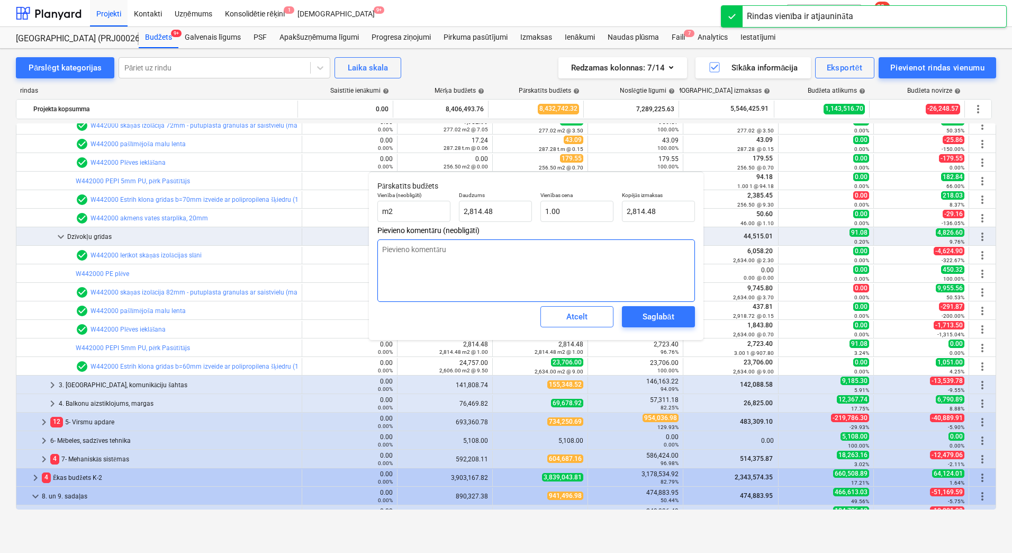
type textarea "x"
type input "2814.48"
drag, startPoint x: 666, startPoint y: 211, endPoint x: 620, endPoint y: 210, distance: 46.1
click at [620, 210] on div "Kopējās izmaksas 2814.48" at bounding box center [659, 206] width 82 height 39
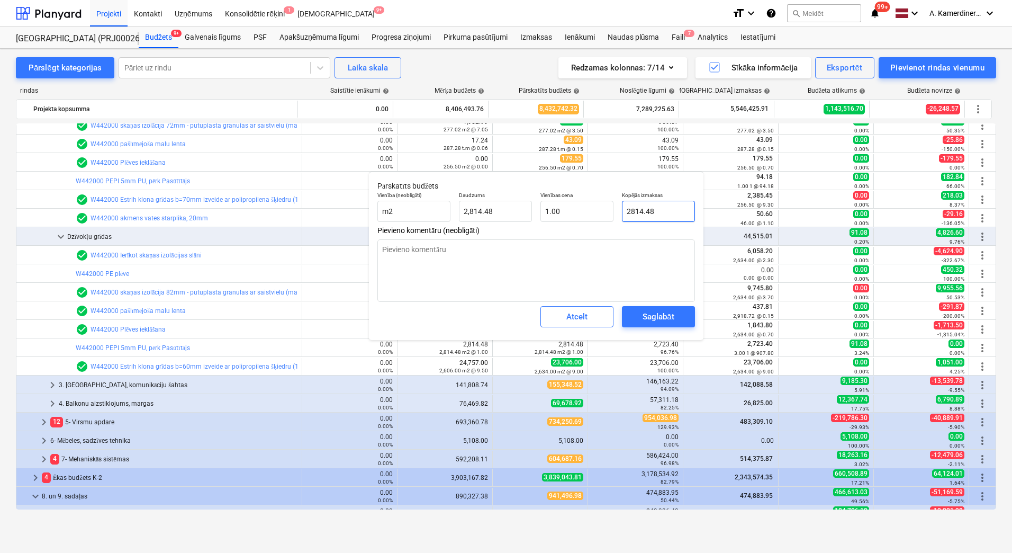
type textarea "x"
type input "2"
type input "0.00"
type textarea "x"
type input "27"
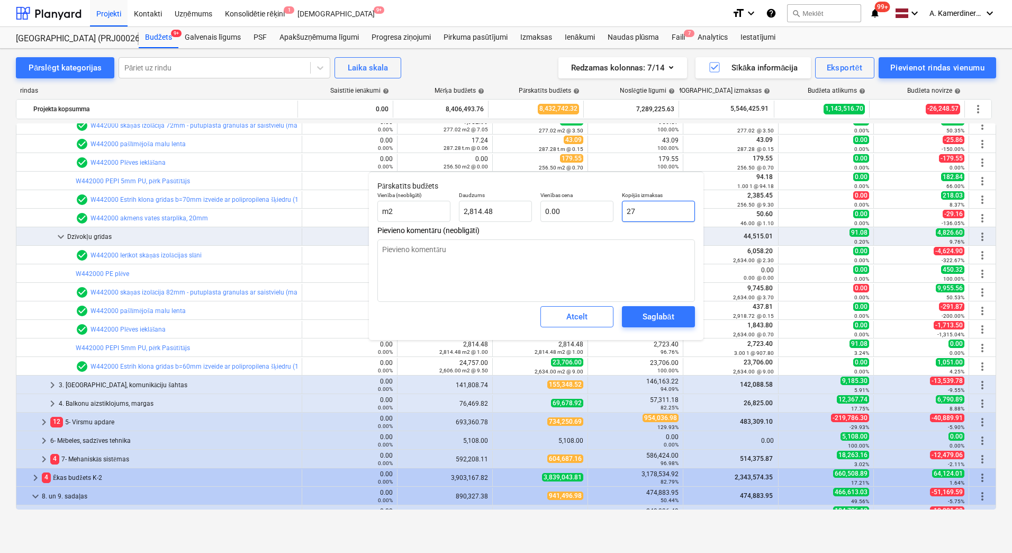
type input "0.01"
type textarea "x"
type input "272"
type input "0.10"
type textarea "x"
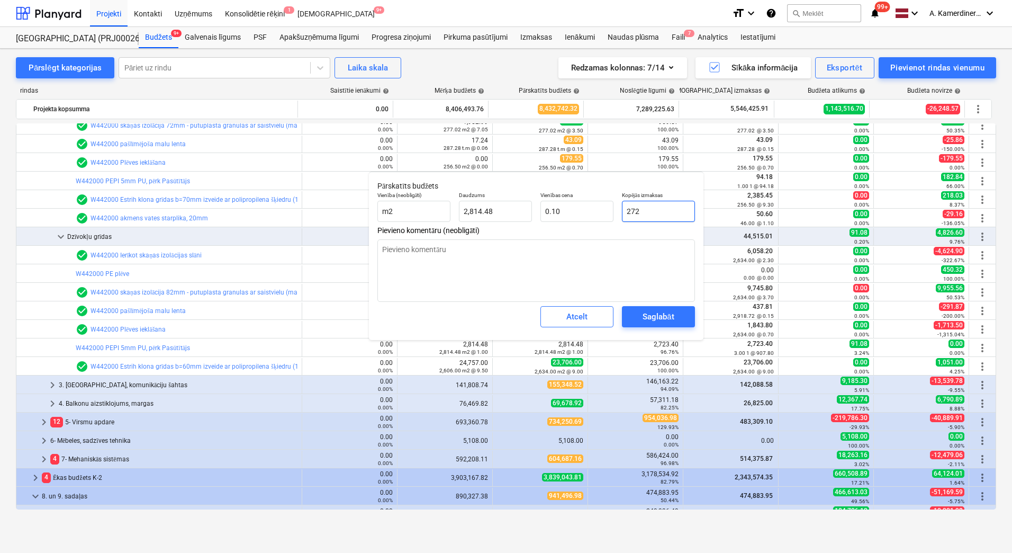
type input "2723"
type input "0.97"
type textarea "x"
type input "2723."
type textarea "x"
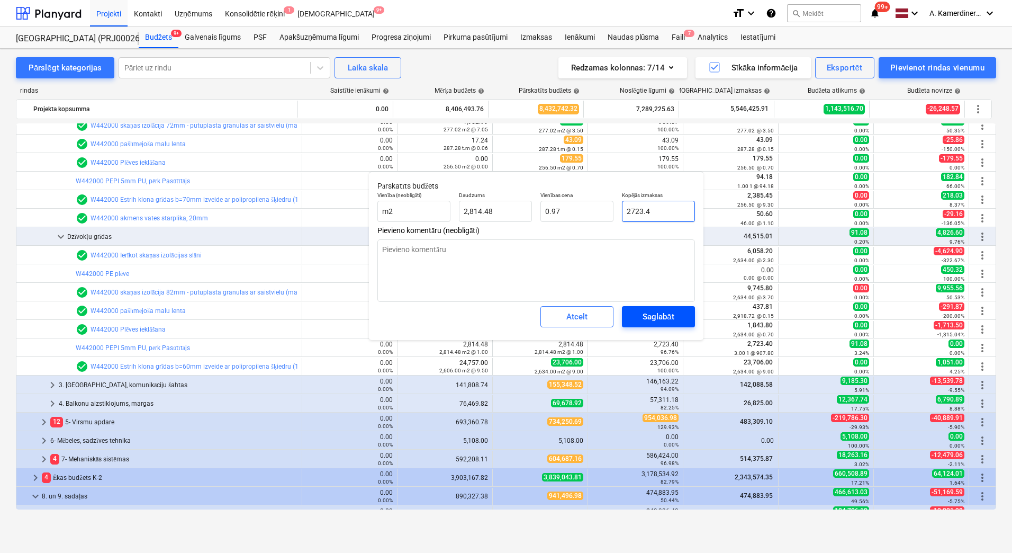
type input "2723.4"
type textarea "x"
type input "2,723.40"
click at [662, 313] on div "Saglabāt" at bounding box center [658, 317] width 31 height 14
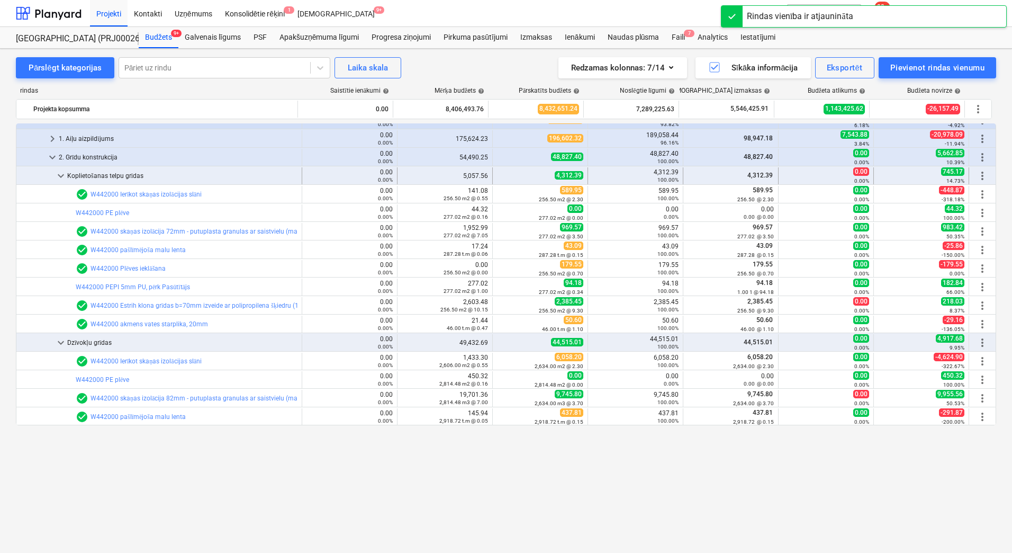
scroll to position [0, 0]
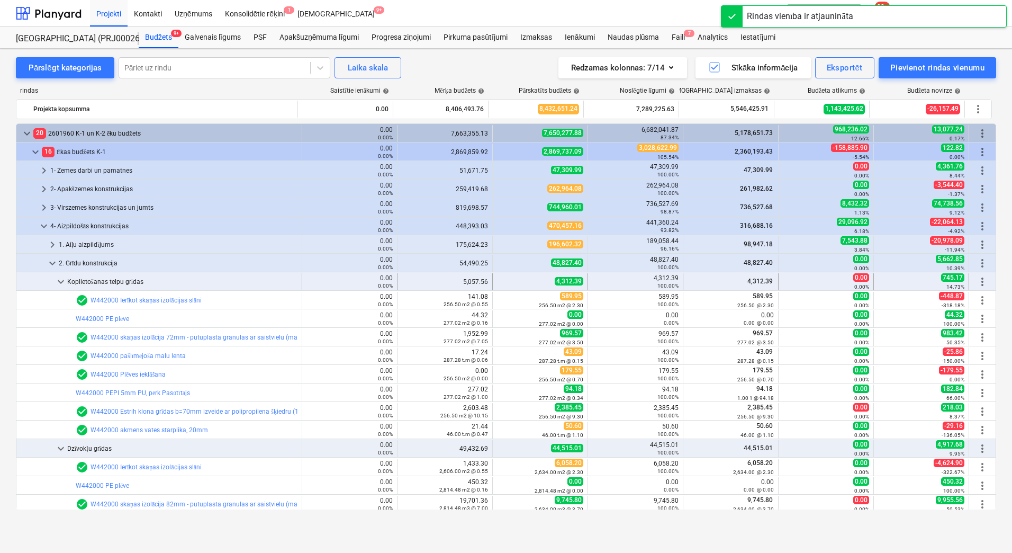
click at [122, 281] on div "Koplietošanas telpu grīdas" at bounding box center [182, 281] width 230 height 17
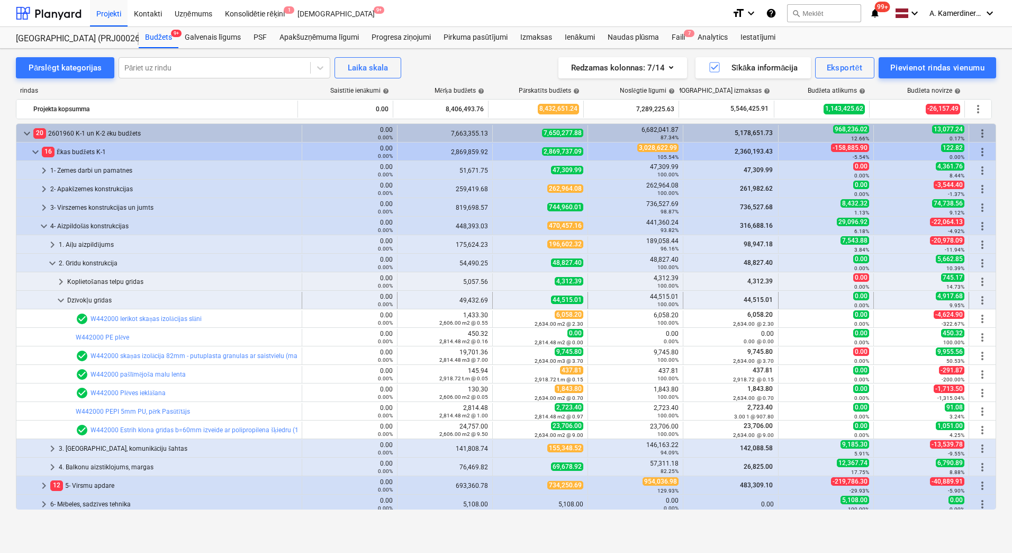
click at [103, 295] on div "Dzīvokļu grīdas" at bounding box center [182, 300] width 230 height 17
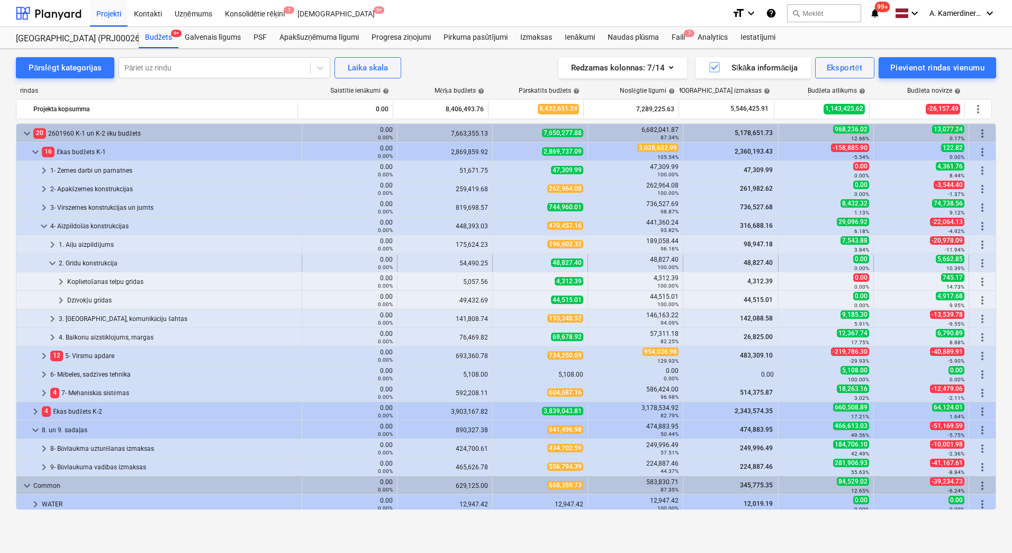
click at [104, 261] on div "2. Grīdu konstrukcija" at bounding box center [178, 263] width 239 height 17
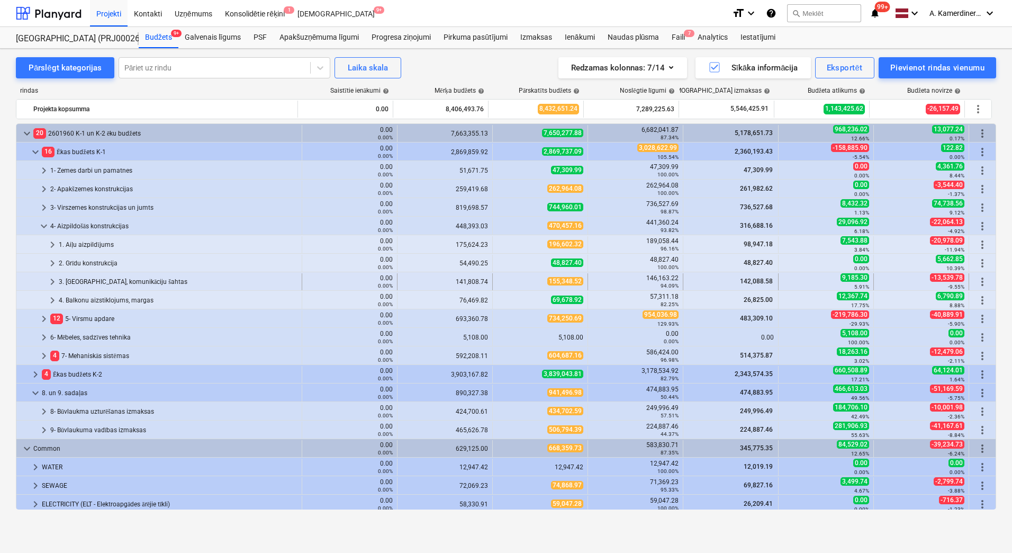
click at [103, 278] on div "3. [GEOGRAPHIC_DATA], komunikāciju šahtas" at bounding box center [178, 281] width 239 height 17
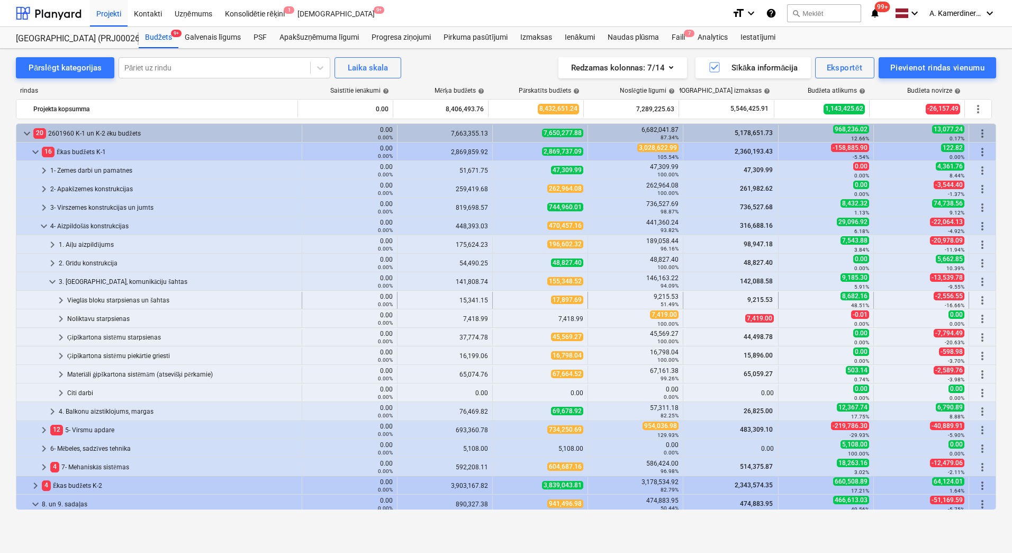
click at [96, 298] on div "Vieglās bloku starpsienas un šahtas" at bounding box center [182, 300] width 230 height 17
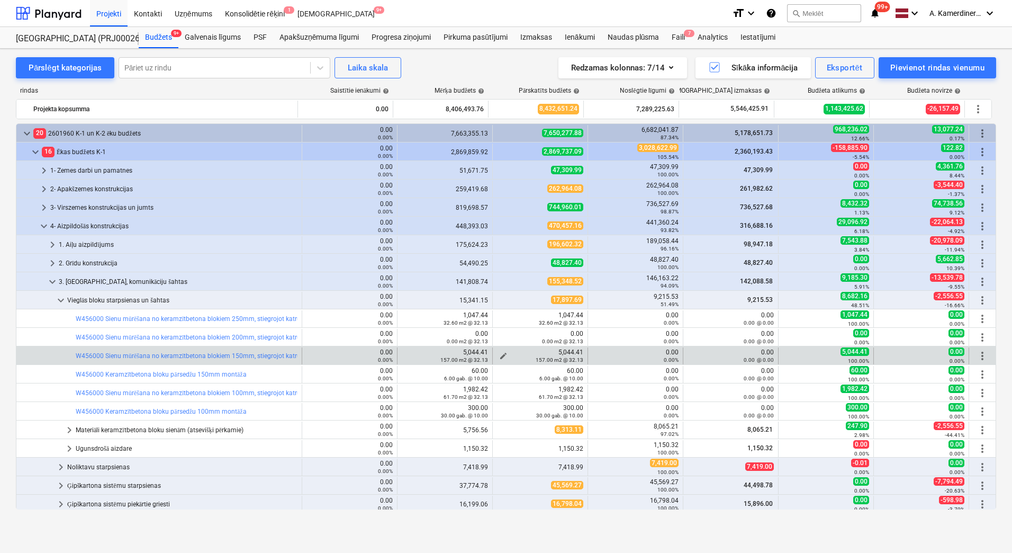
scroll to position [106, 0]
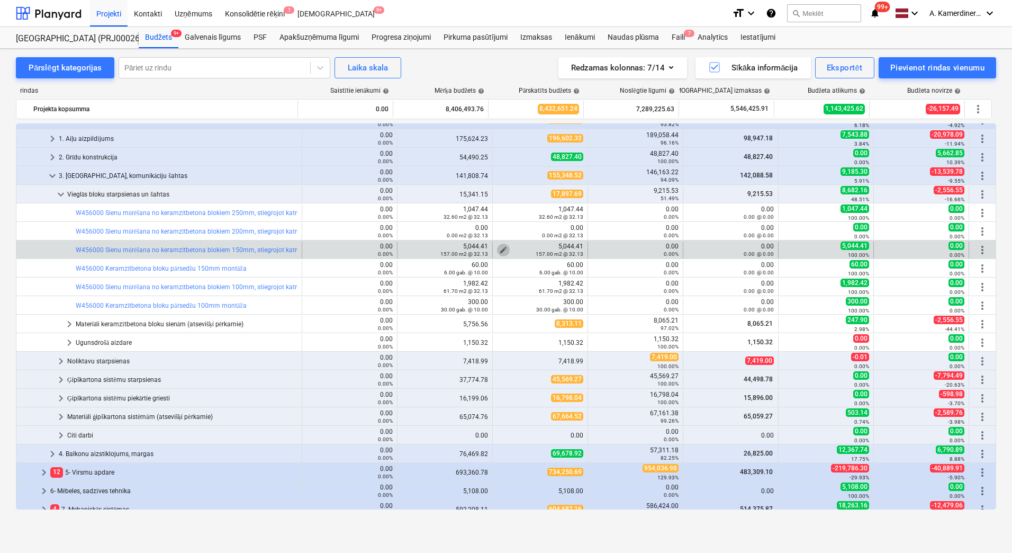
click at [499, 248] on span "edit" at bounding box center [503, 250] width 8 height 8
type textarea "x"
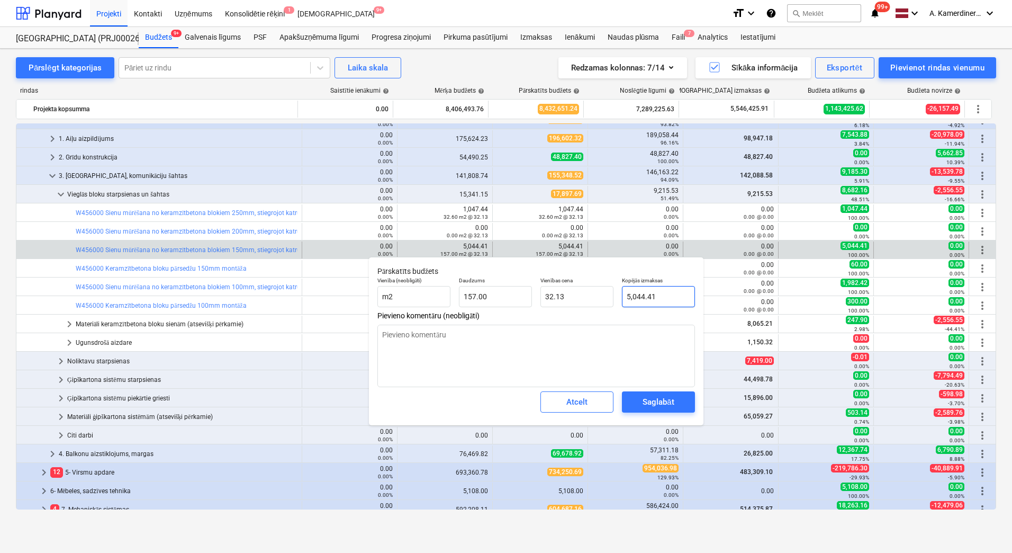
type input "5044.41"
drag, startPoint x: 676, startPoint y: 299, endPoint x: 581, endPoint y: 291, distance: 95.6
click at [581, 291] on div "Vienība (neobligāti) m2 Daudzums 157.00 Vienības cena 32.13 Kopējās izmaksas 50…" at bounding box center [536, 292] width 326 height 39
type textarea "x"
type input "0"
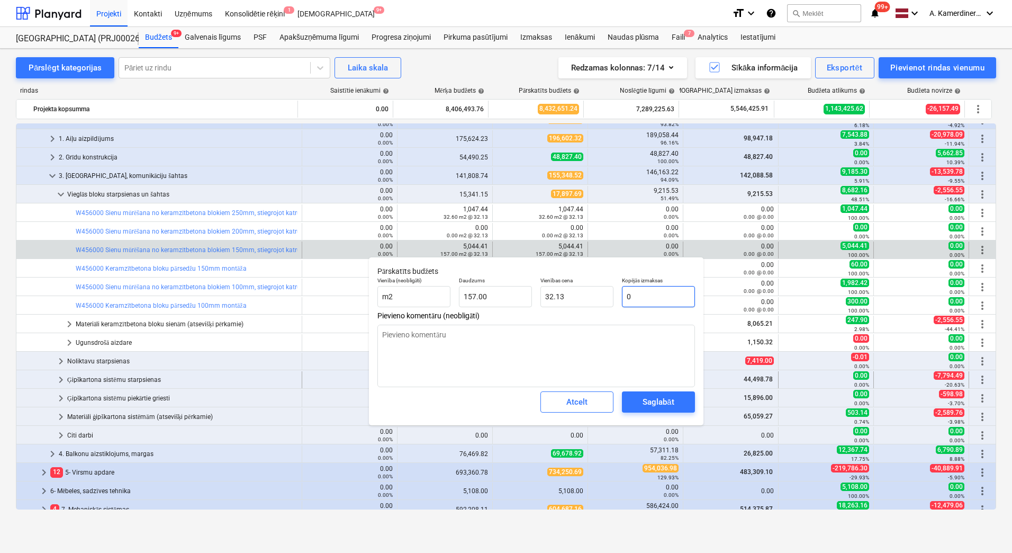
type input "0.00"
type input "0"
type textarea "x"
type input "0.00"
click at [675, 403] on span "Saglabāt" at bounding box center [659, 402] width 48 height 14
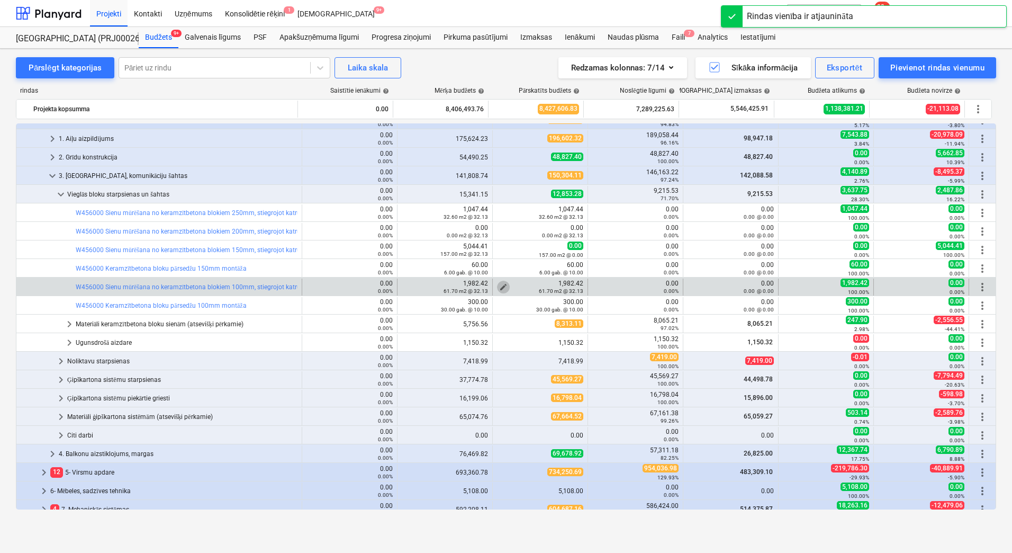
click at [499, 281] on button "edit" at bounding box center [503, 287] width 13 height 13
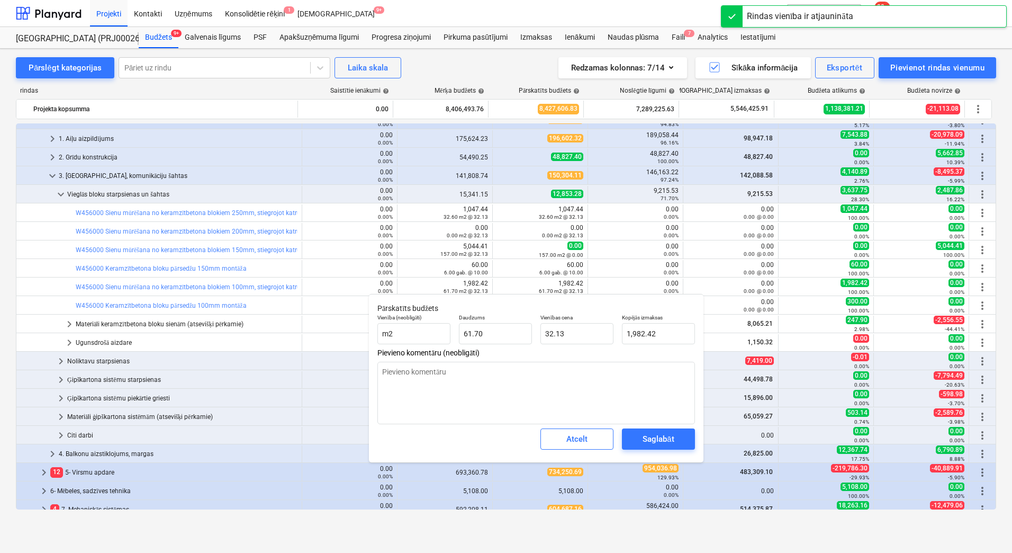
type textarea "x"
type input "1982.421"
drag, startPoint x: 629, startPoint y: 334, endPoint x: 615, endPoint y: 333, distance: 13.3
click at [618, 333] on div "Kopējās izmaksas 1982.421" at bounding box center [659, 329] width 82 height 39
type textarea "x"
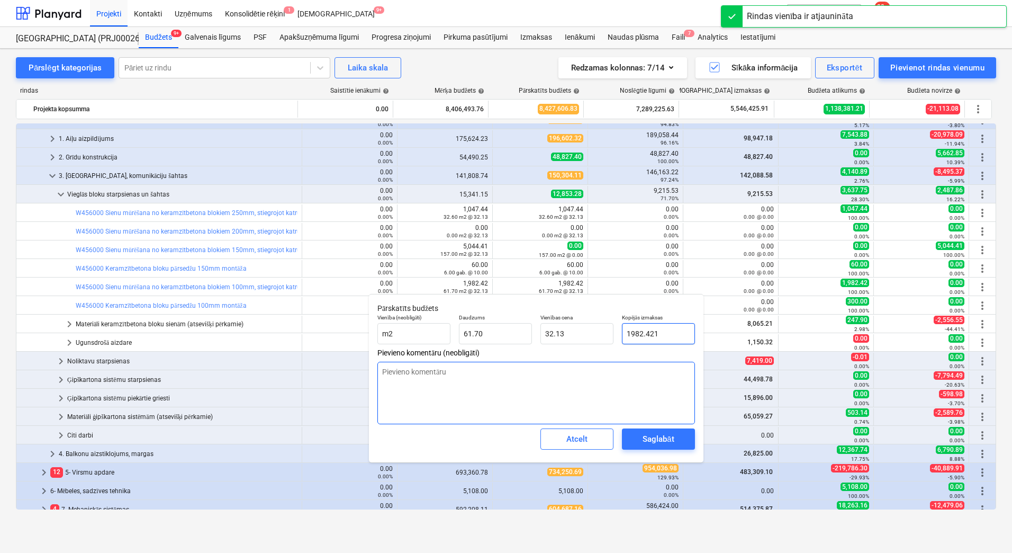
type input "0"
type input "0.00"
type input "0"
type textarea "x"
type input "0.00"
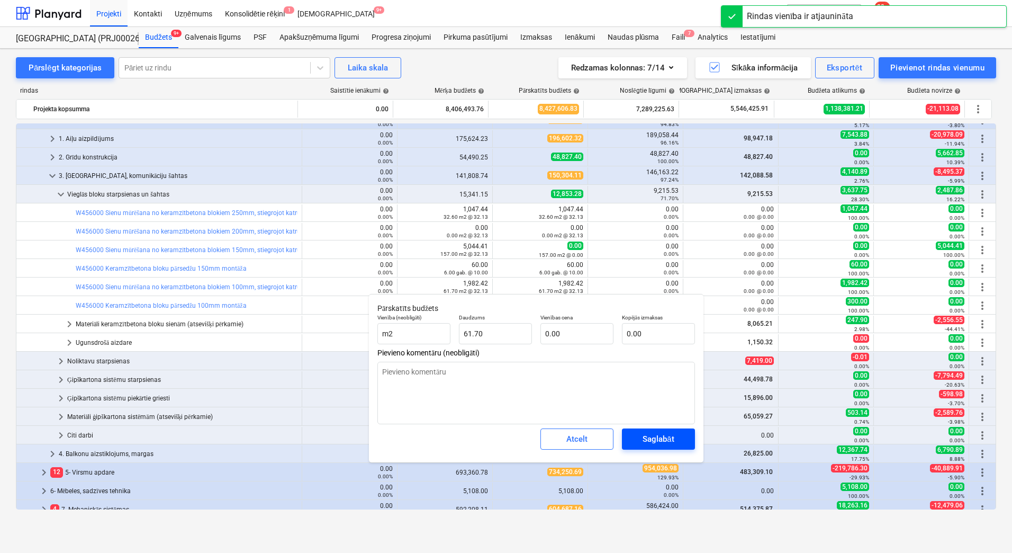
click at [677, 440] on span "Saglabāt" at bounding box center [659, 439] width 48 height 14
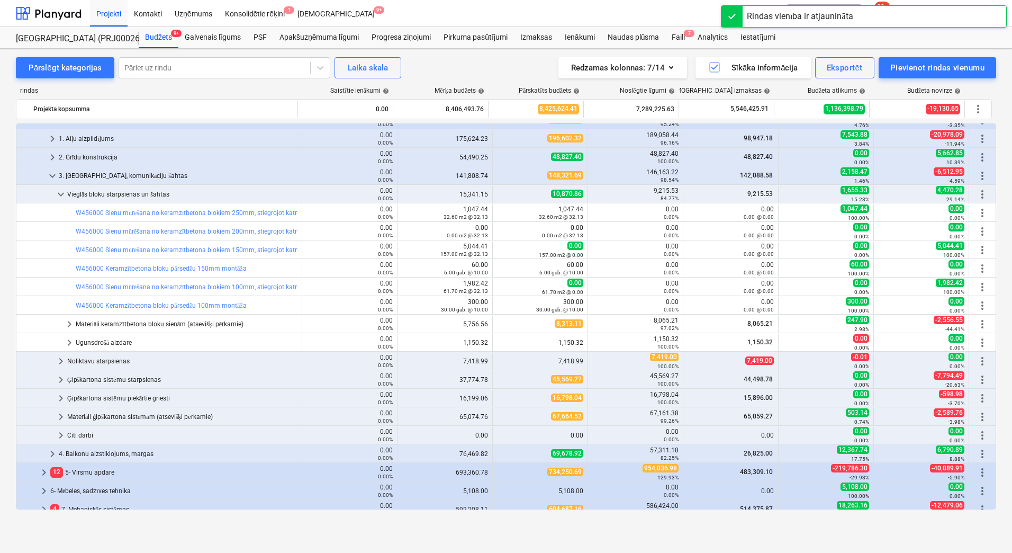
click at [501, 302] on span "edit" at bounding box center [503, 305] width 8 height 8
type textarea "x"
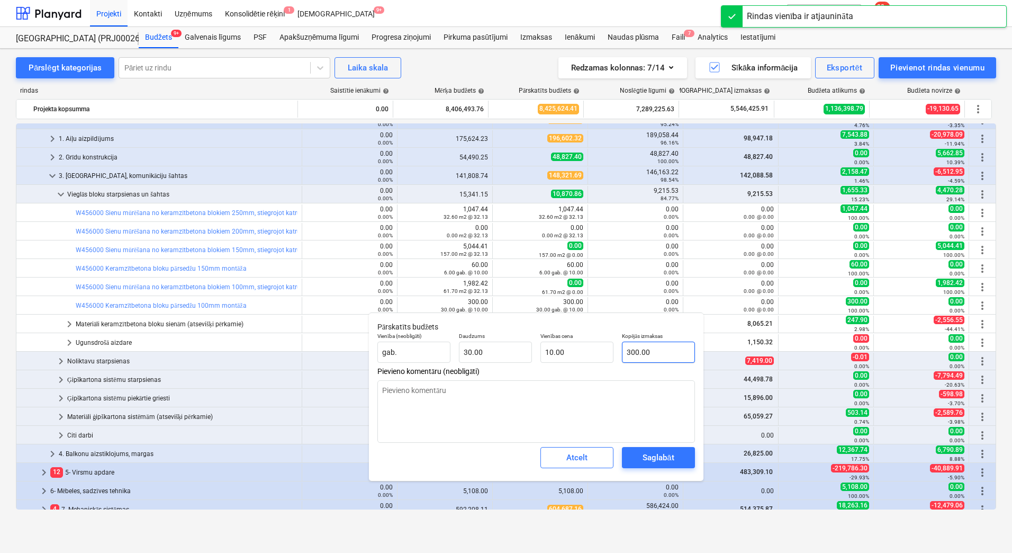
type input "300"
drag, startPoint x: 651, startPoint y: 349, endPoint x: 624, endPoint y: 348, distance: 27.0
click at [628, 348] on input "300" at bounding box center [658, 352] width 73 height 21
type textarea "x"
type input "0"
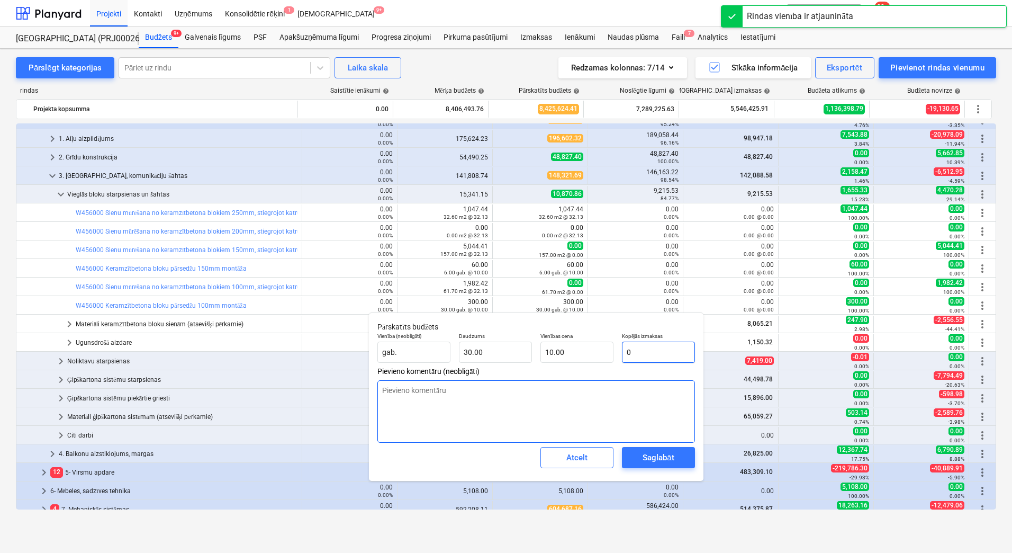
type input "0.00"
type input "0"
type textarea "x"
type input "0.00"
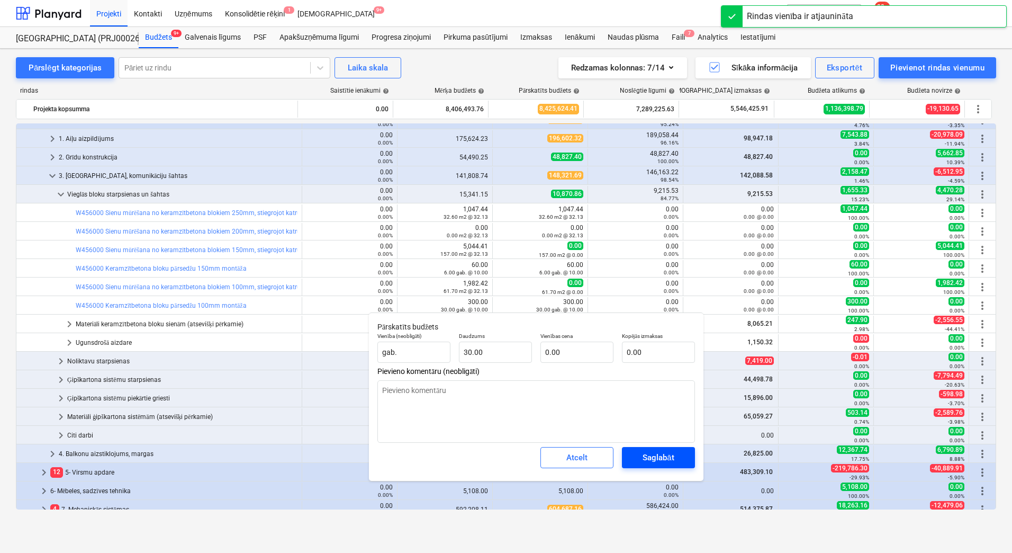
click at [663, 453] on div "Saglabāt" at bounding box center [658, 458] width 31 height 14
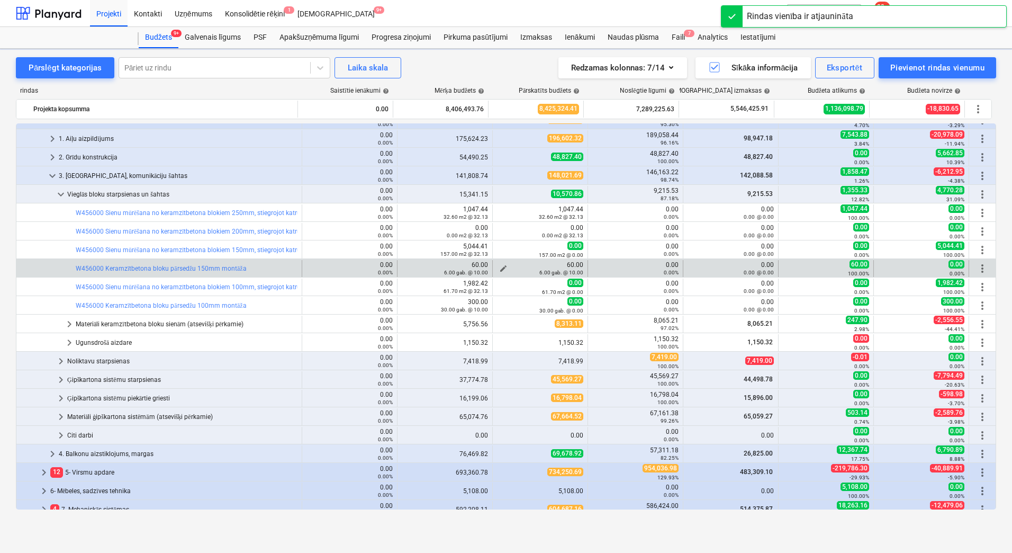
click at [499, 269] on div "6.00 gab. @ 10.00" at bounding box center [540, 271] width 86 height 7
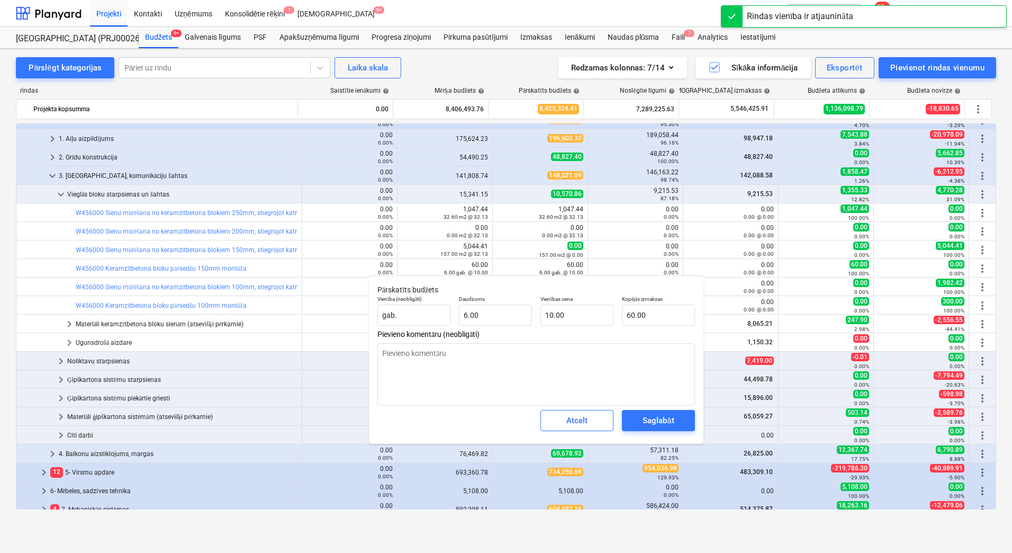
type textarea "x"
type input "60"
type textarea "x"
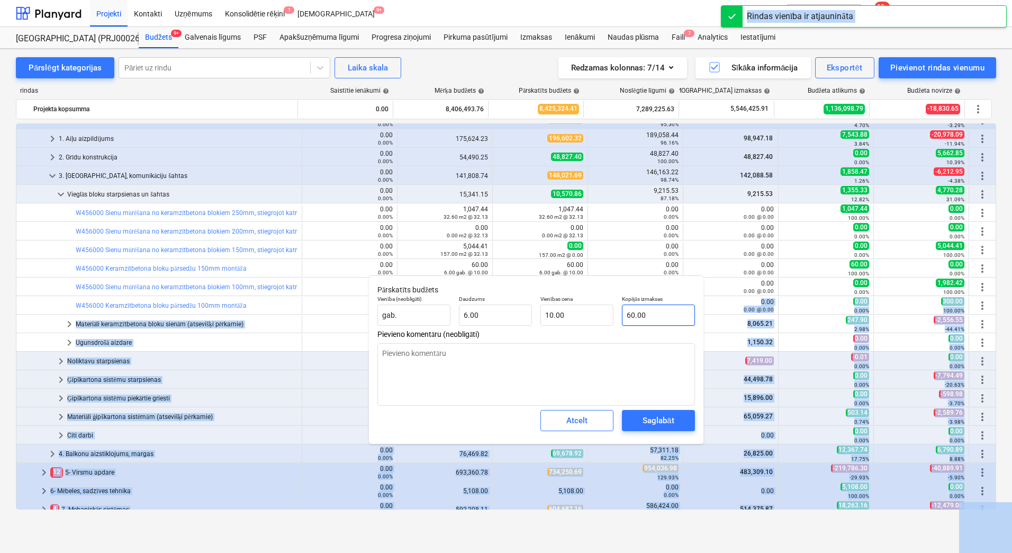
type input "60"
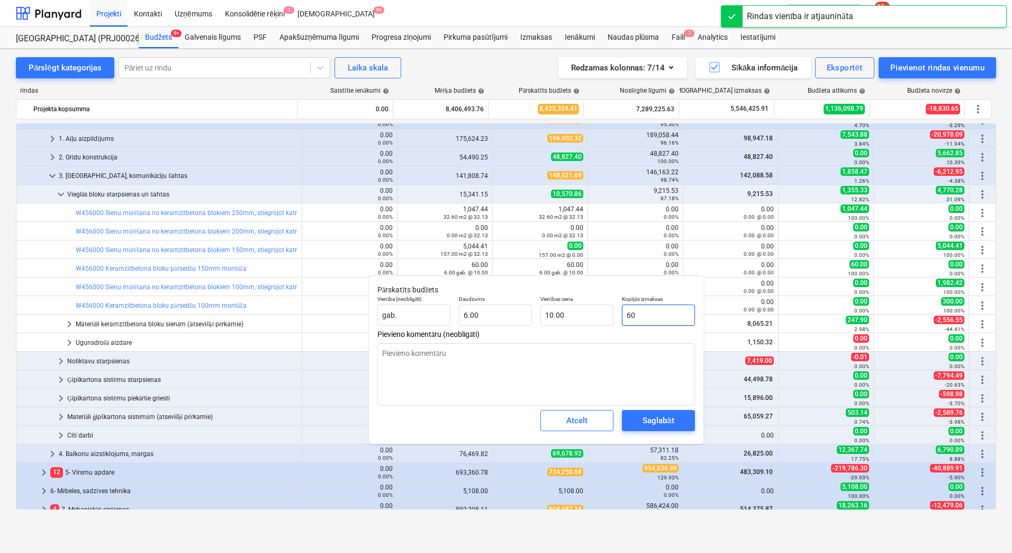
click at [651, 316] on input "60" at bounding box center [658, 314] width 73 height 21
drag, startPoint x: 651, startPoint y: 316, endPoint x: 624, endPoint y: 314, distance: 27.1
click at [624, 314] on input "60" at bounding box center [658, 314] width 73 height 21
type textarea "x"
type input "0"
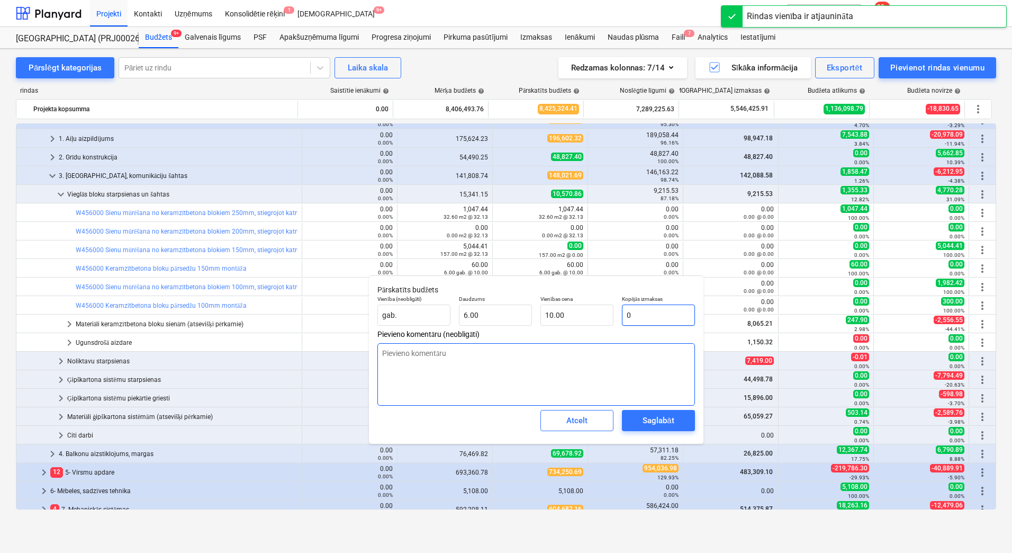
type input "0.00"
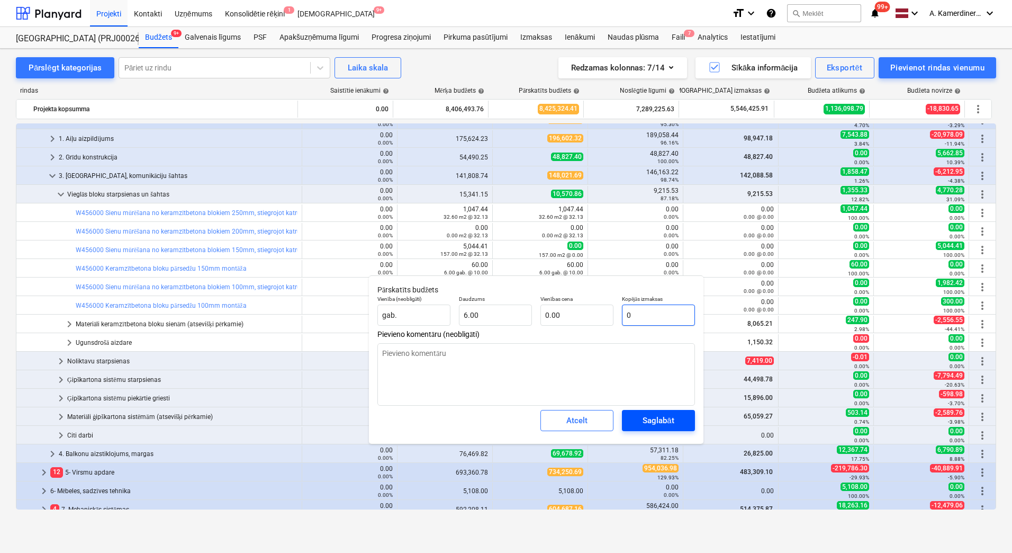
type input "0"
type textarea "x"
type input "0.00"
click at [647, 423] on div "Saglabāt" at bounding box center [658, 421] width 31 height 14
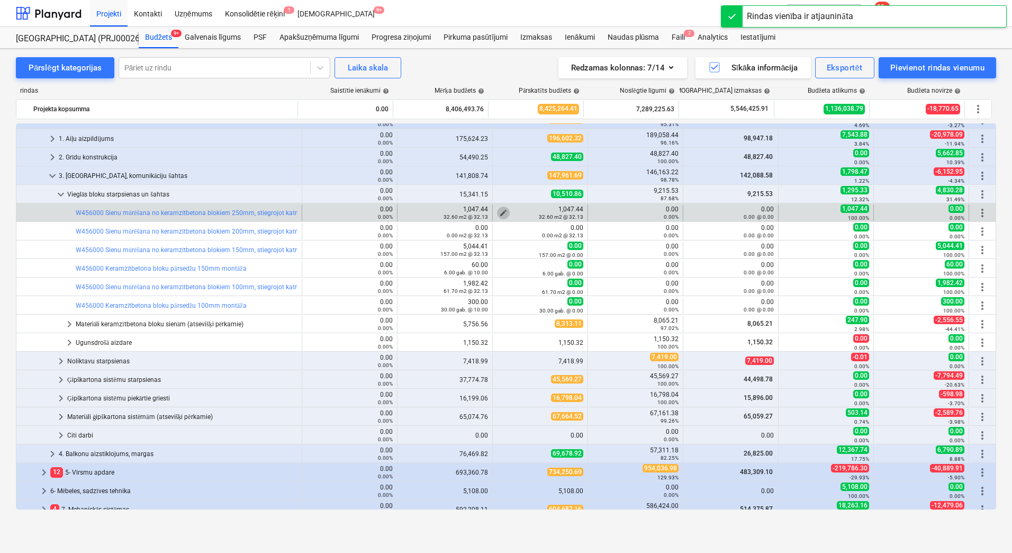
click at [501, 210] on span "edit" at bounding box center [503, 213] width 8 height 8
type textarea "x"
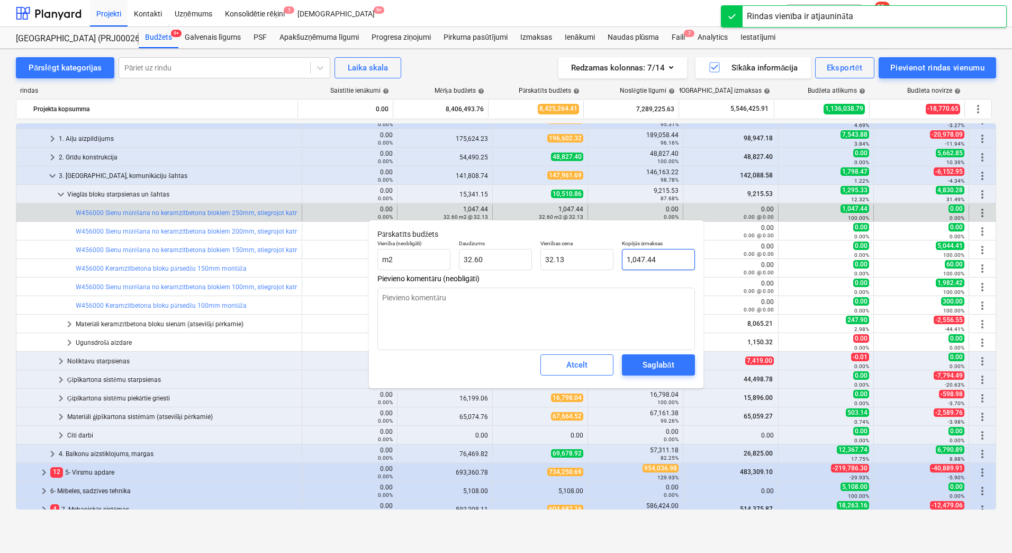
type input "1047.438"
drag, startPoint x: 636, startPoint y: 258, endPoint x: 604, endPoint y: 254, distance: 32.5
click at [604, 254] on div "Vienība (neobligāti) m2 Daudzums 32.60 Vienības cena 32.13 Kopējās izmaksas 104…" at bounding box center [536, 255] width 326 height 39
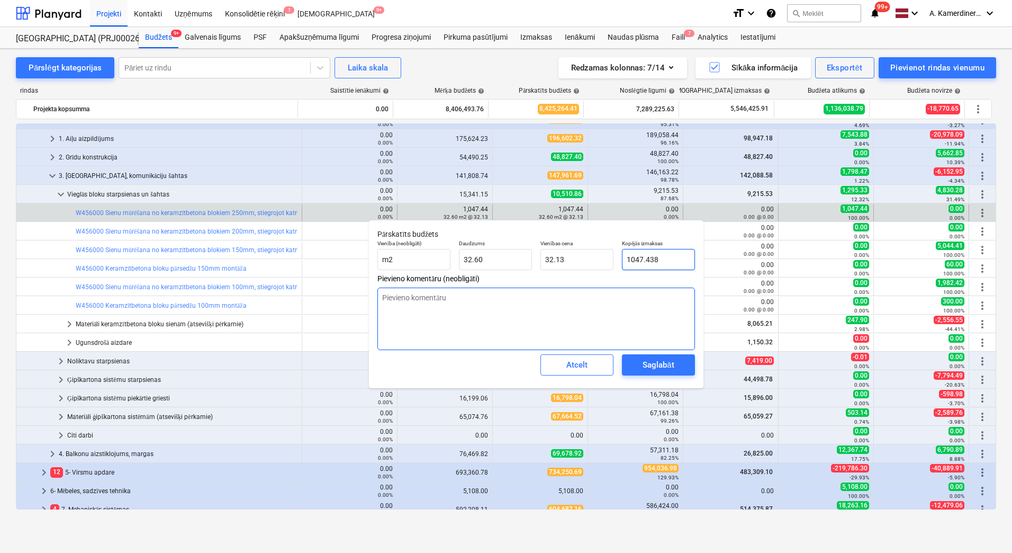
type textarea "x"
type input "0"
type input "0.00"
type input "0"
type textarea "x"
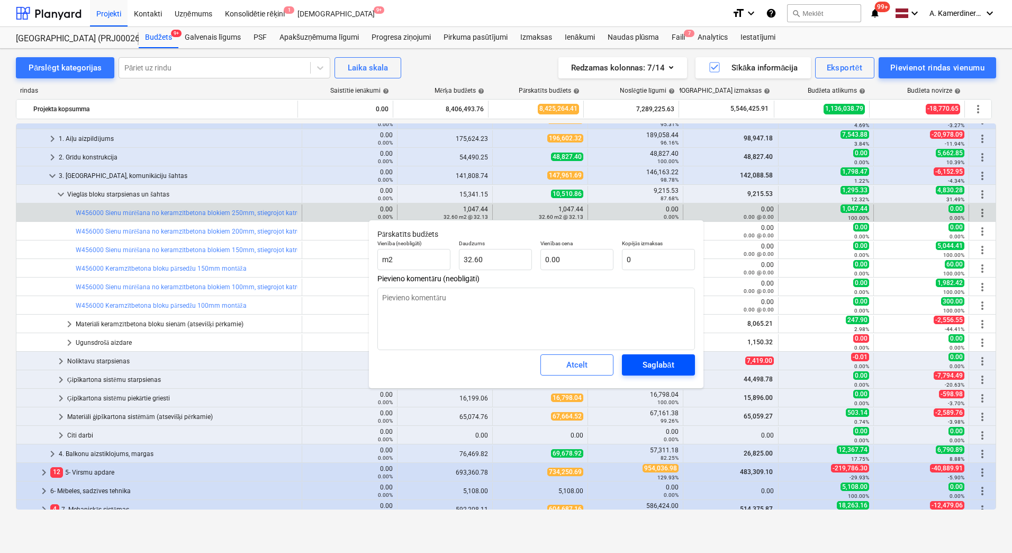
type input "0.00"
click at [665, 365] on div "Saglabāt" at bounding box center [658, 365] width 31 height 14
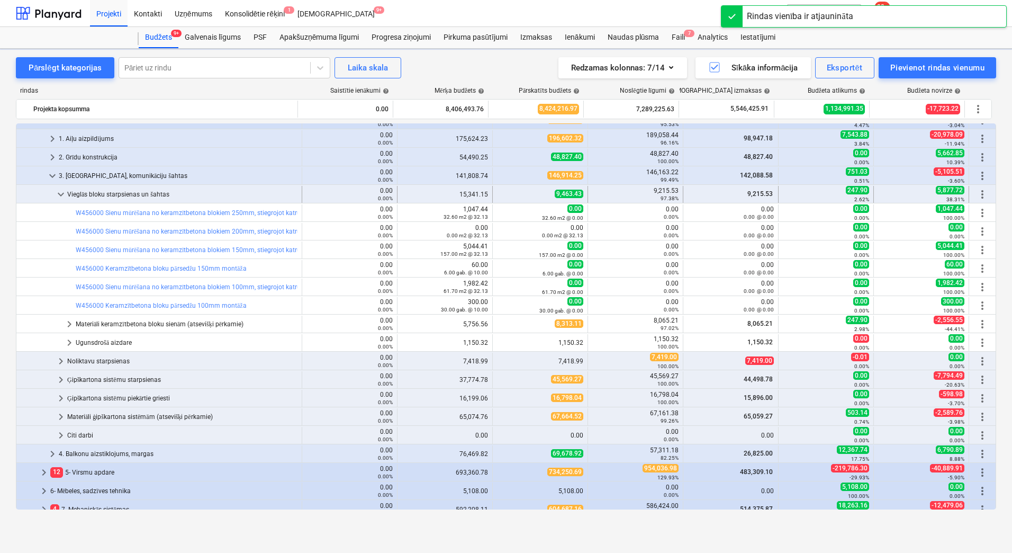
click at [162, 196] on div "Vieglās bloku starpsienas un šahtas" at bounding box center [182, 194] width 230 height 17
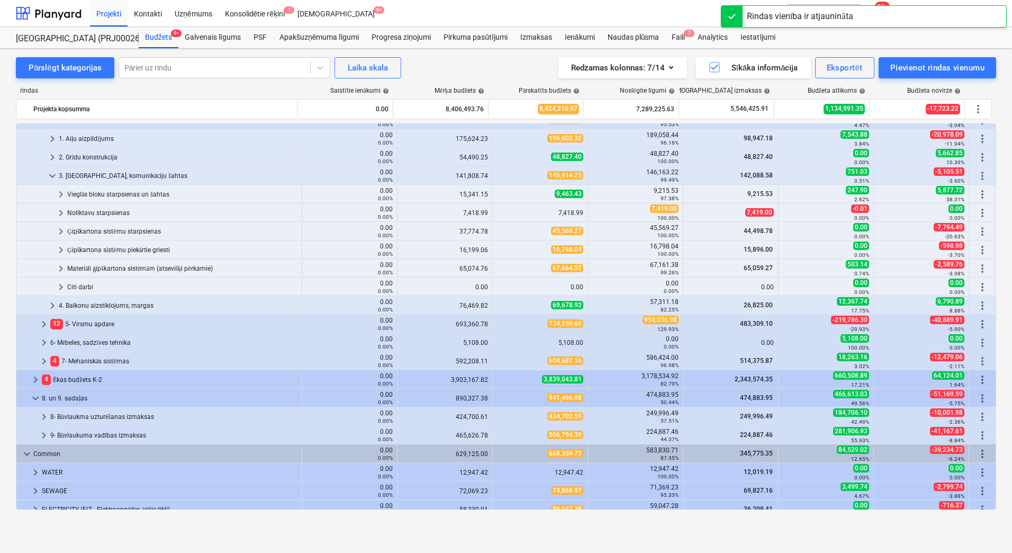
click at [162, 196] on div "Vieglās bloku starpsienas un šahtas" at bounding box center [182, 194] width 230 height 17
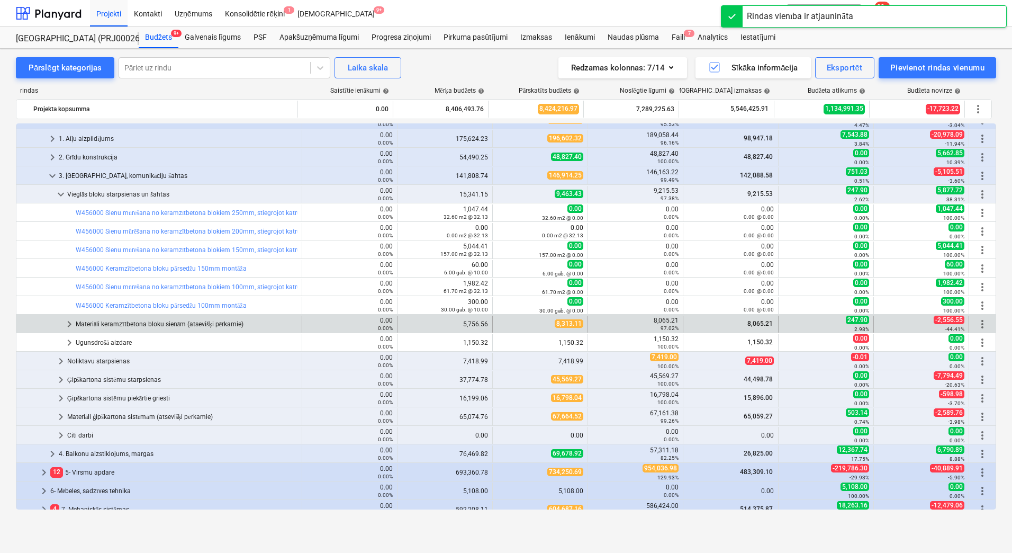
click at [159, 322] on div "Materiāli keramzītbetona bloku sienām (atsevišķi pērkamie)" at bounding box center [187, 324] width 222 height 17
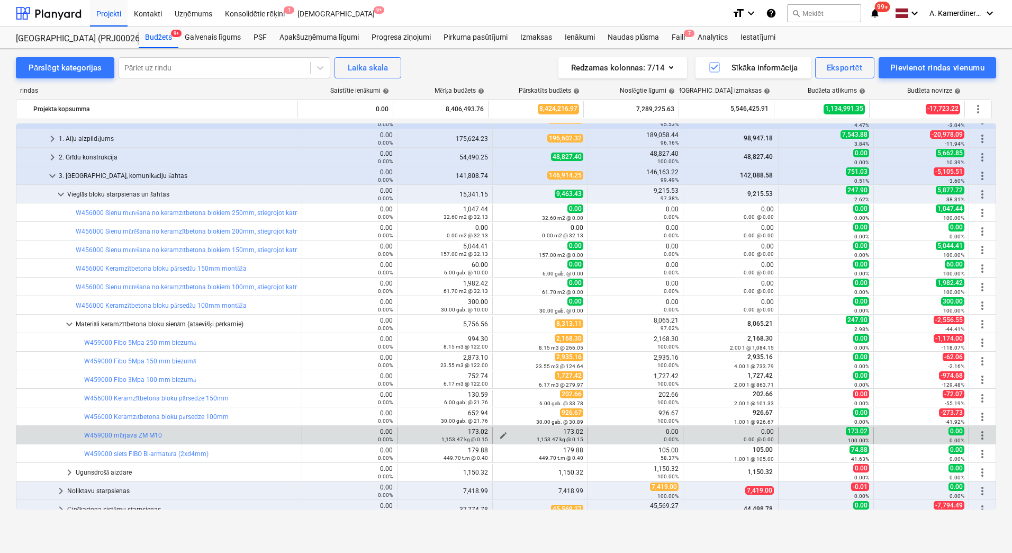
click at [501, 435] on div "1,153.47 kg @ 0.15" at bounding box center [540, 438] width 86 height 7
click at [501, 433] on span "edit" at bounding box center [503, 435] width 8 height 8
type textarea "x"
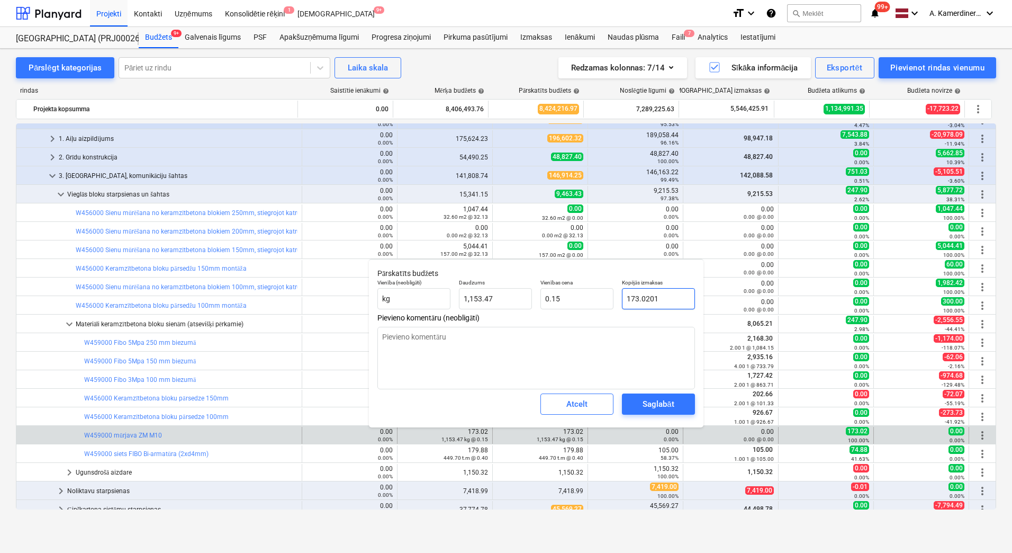
type input "173.0201"
drag, startPoint x: 662, startPoint y: 300, endPoint x: 622, endPoint y: 291, distance: 41.1
click at [623, 291] on input "173.0201" at bounding box center [658, 298] width 73 height 21
type textarea "x"
type input "0"
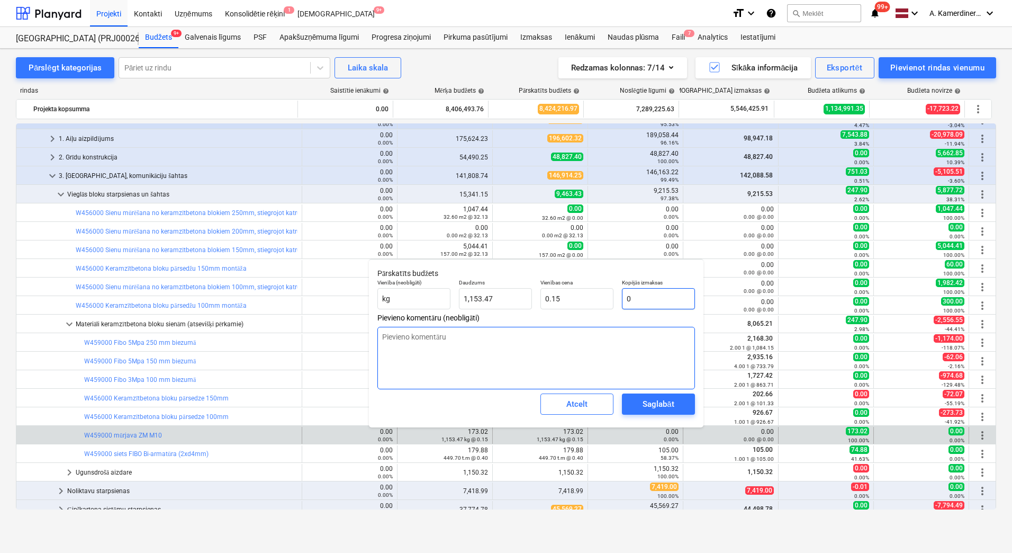
type input "0.00"
type input "0"
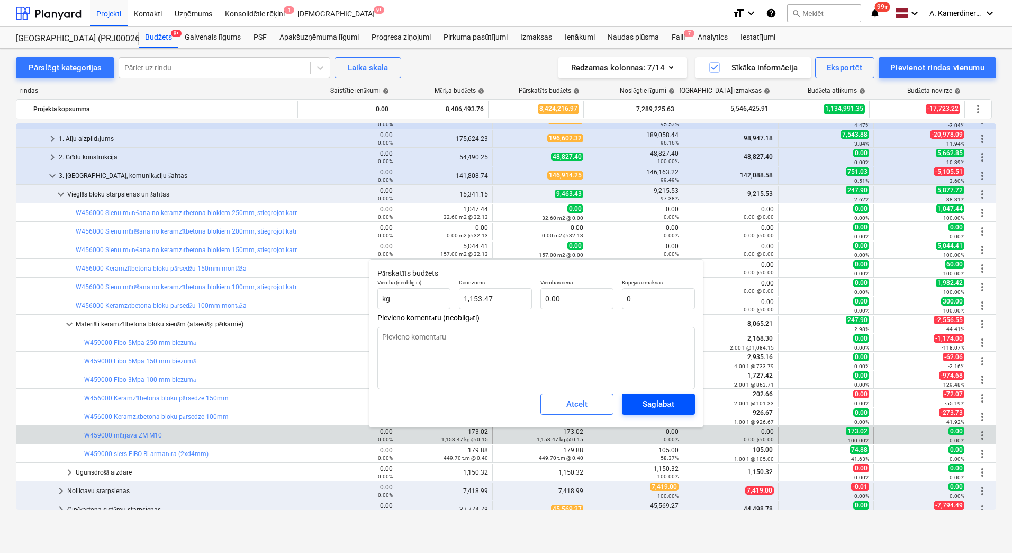
type textarea "x"
type input "0.00"
click at [658, 400] on div "Saglabāt" at bounding box center [658, 404] width 31 height 14
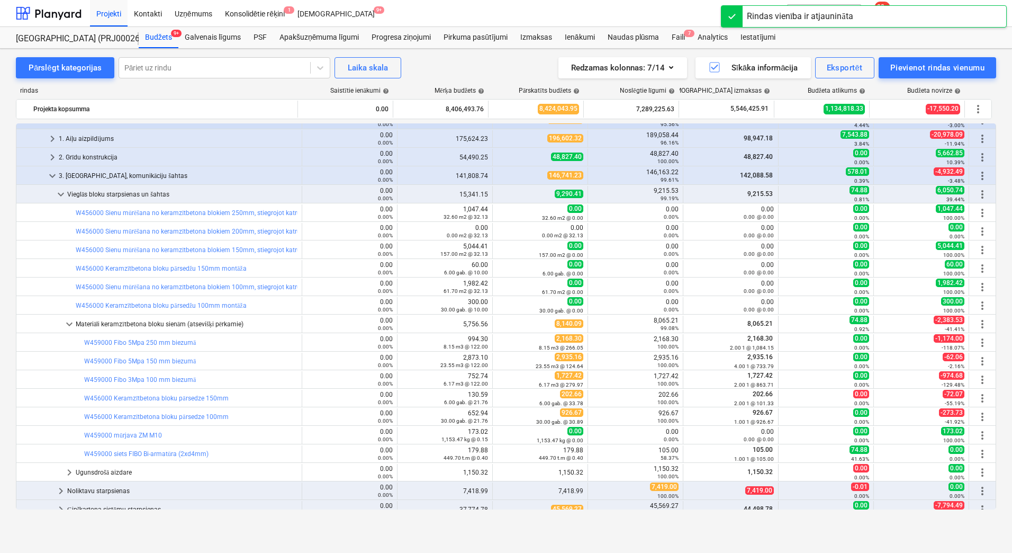
click at [499, 451] on span "edit" at bounding box center [503, 454] width 8 height 8
type textarea "x"
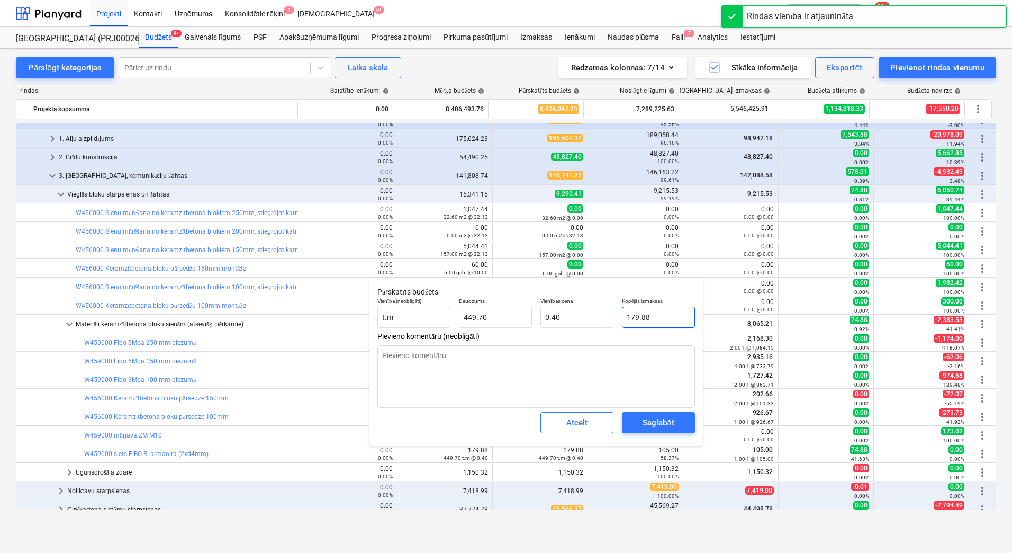
type input "179.879"
drag, startPoint x: 659, startPoint y: 315, endPoint x: 626, endPoint y: 313, distance: 32.4
click at [623, 314] on input "179.879" at bounding box center [658, 317] width 73 height 21
type textarea "x"
type input "1"
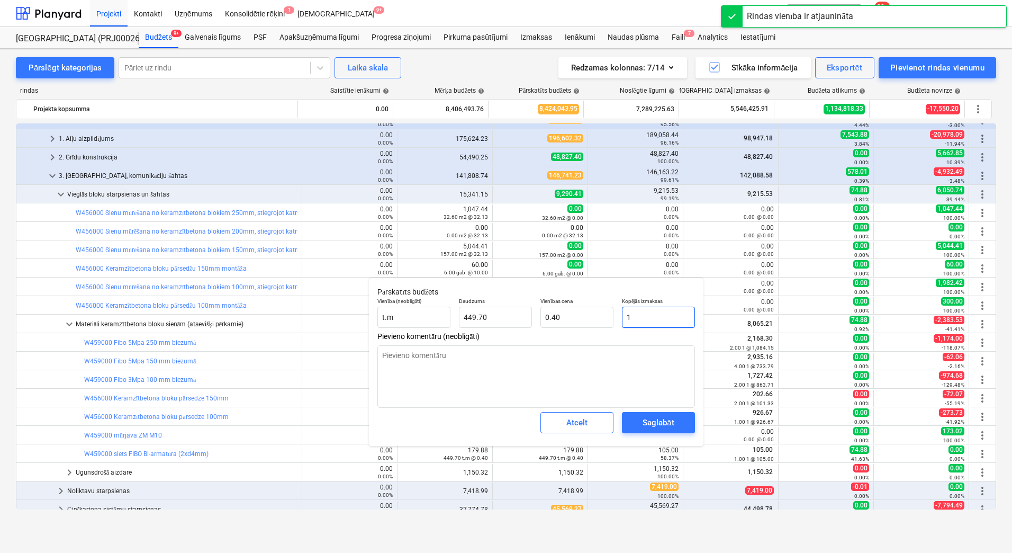
type input "0.00"
type textarea "x"
type input "10"
type input "0.02"
type textarea "x"
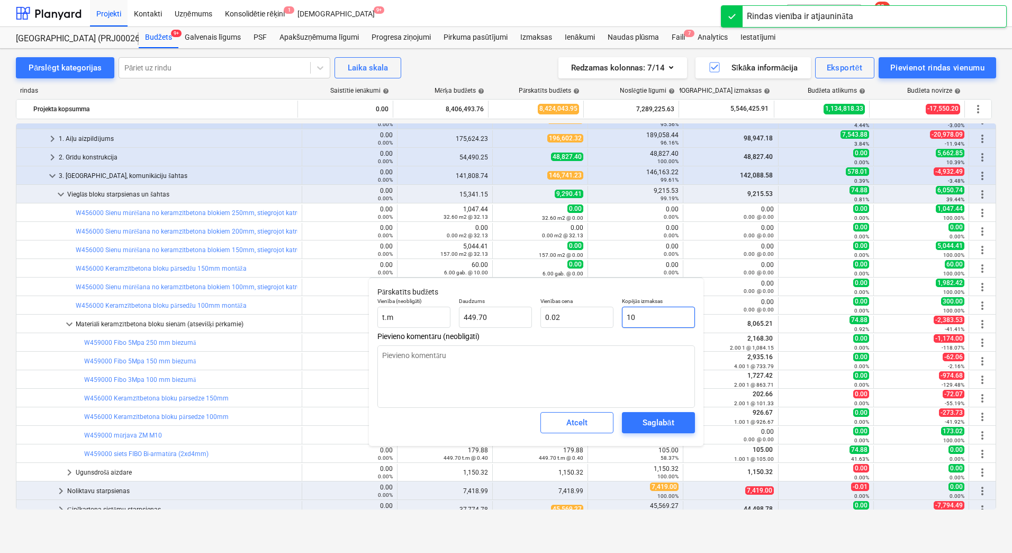
type input "105"
type input "0.23"
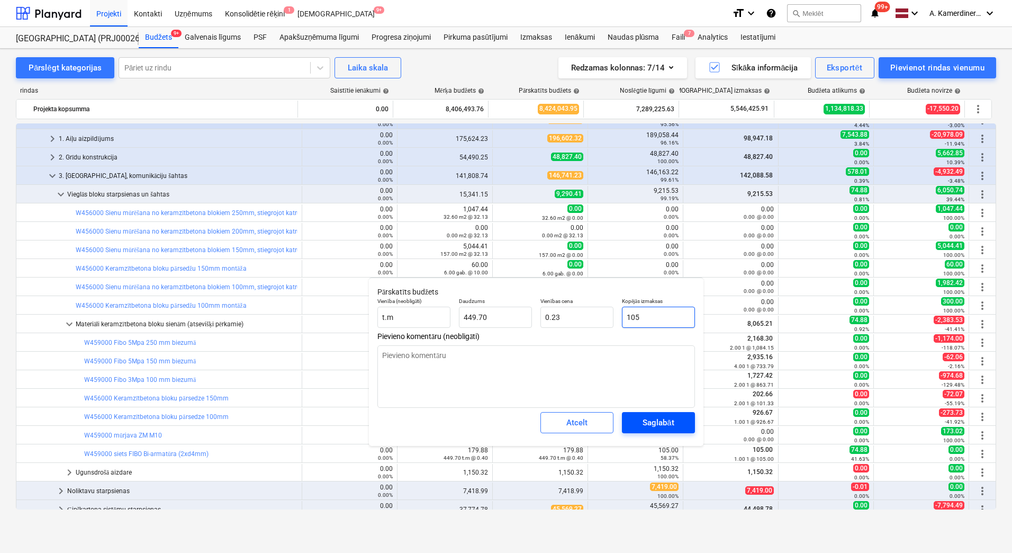
type input "105"
type textarea "x"
type input "105.00"
click at [684, 424] on button "Saglabāt" at bounding box center [658, 422] width 73 height 21
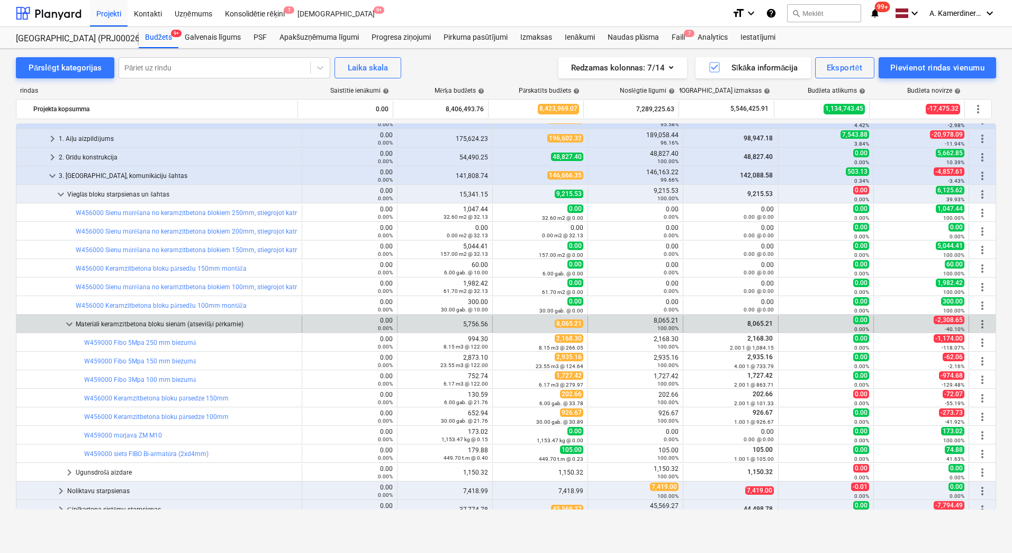
click at [100, 330] on div "Materiāli keramzītbetona bloku sienām (atsevišķi pērkamie)" at bounding box center [187, 324] width 222 height 17
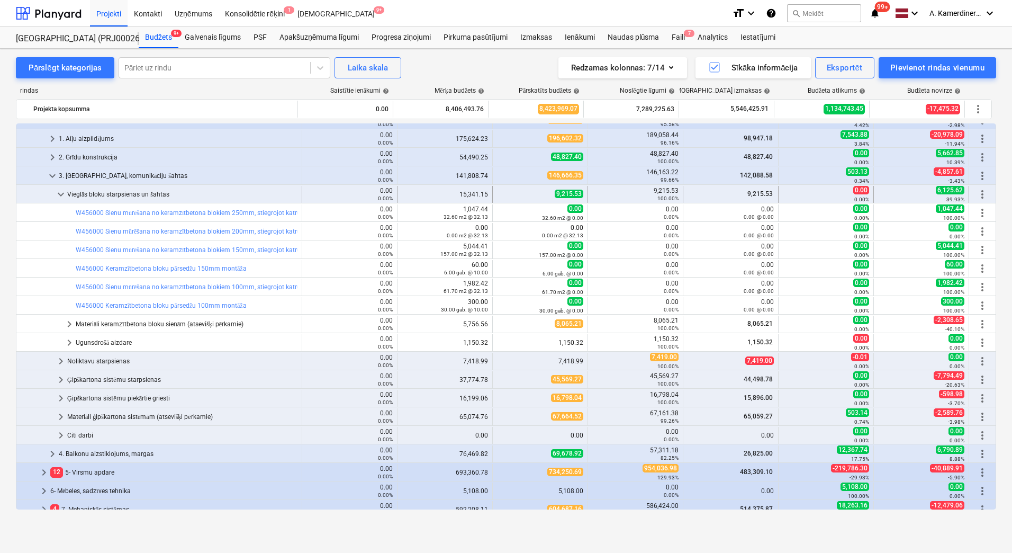
click at [116, 193] on div "Vieglās bloku starpsienas un šahtas" at bounding box center [182, 194] width 230 height 17
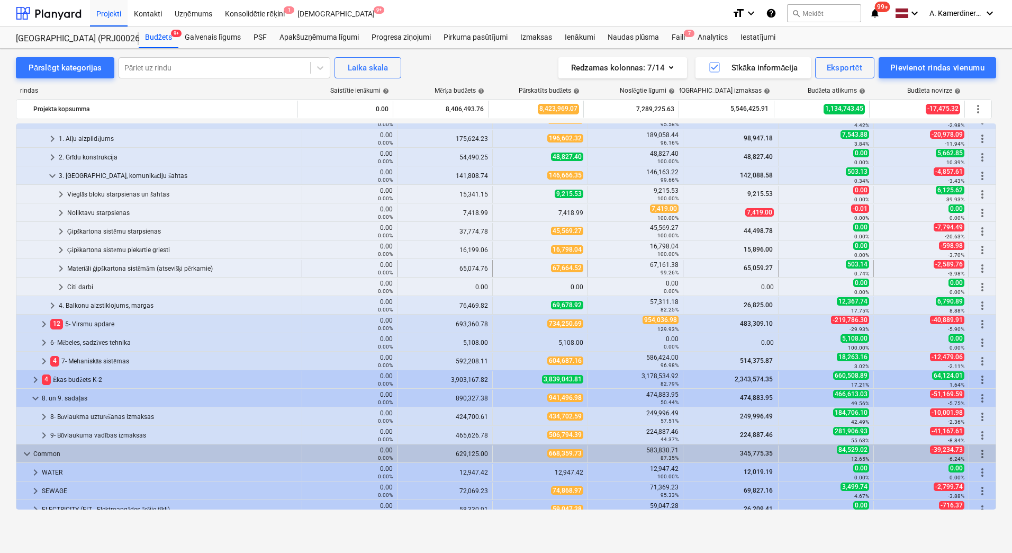
click at [144, 268] on div "Materiāli ģipškartona sistēmām (atsevišķi pērkamie)" at bounding box center [182, 268] width 230 height 17
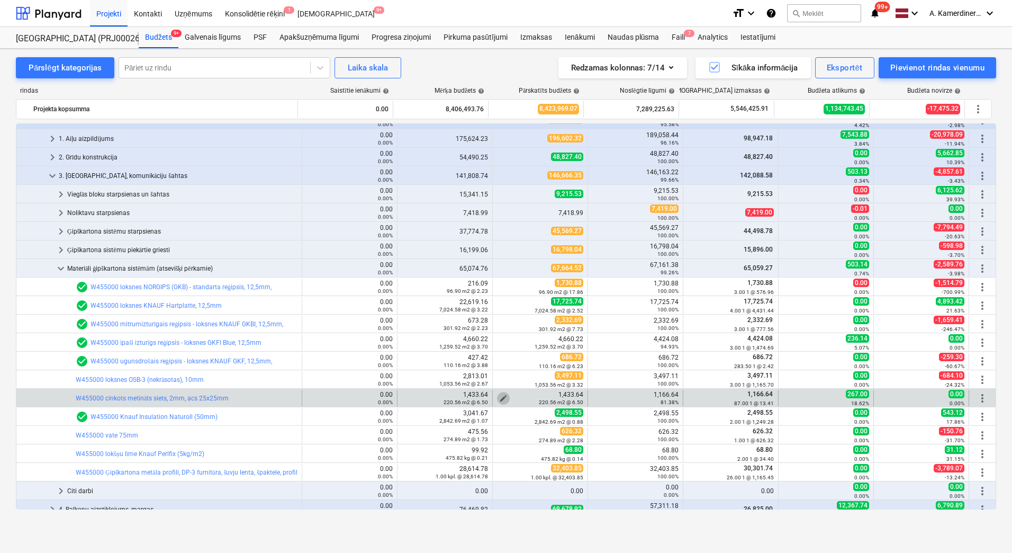
click at [499, 396] on span "edit" at bounding box center [503, 398] width 8 height 8
type textarea "x"
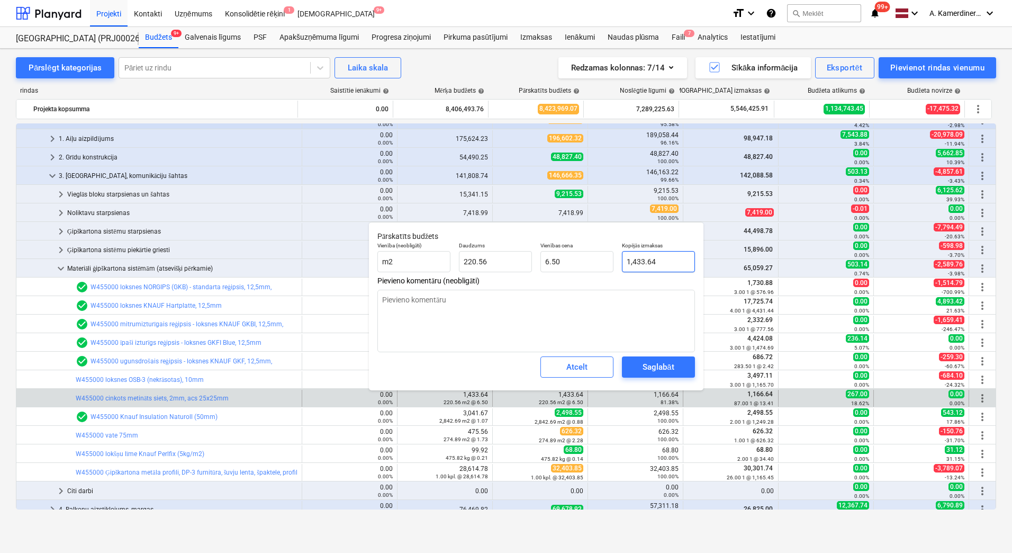
type input "1433.64"
drag, startPoint x: 662, startPoint y: 259, endPoint x: 611, endPoint y: 255, distance: 51.0
click at [611, 255] on div "Vienība (neobligāti) m2 Daudzums 220.56 Vienības cena 6.50 Kopējās izmaksas 143…" at bounding box center [536, 257] width 326 height 39
type textarea "x"
type input "1"
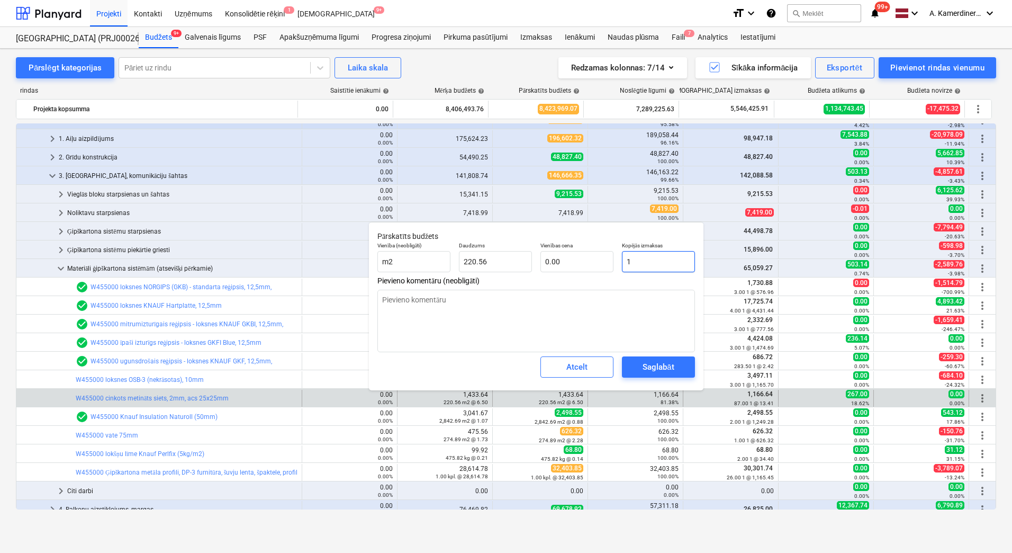
type input "0.00"
type textarea "x"
type input "11"
type input "0.05"
type input "116"
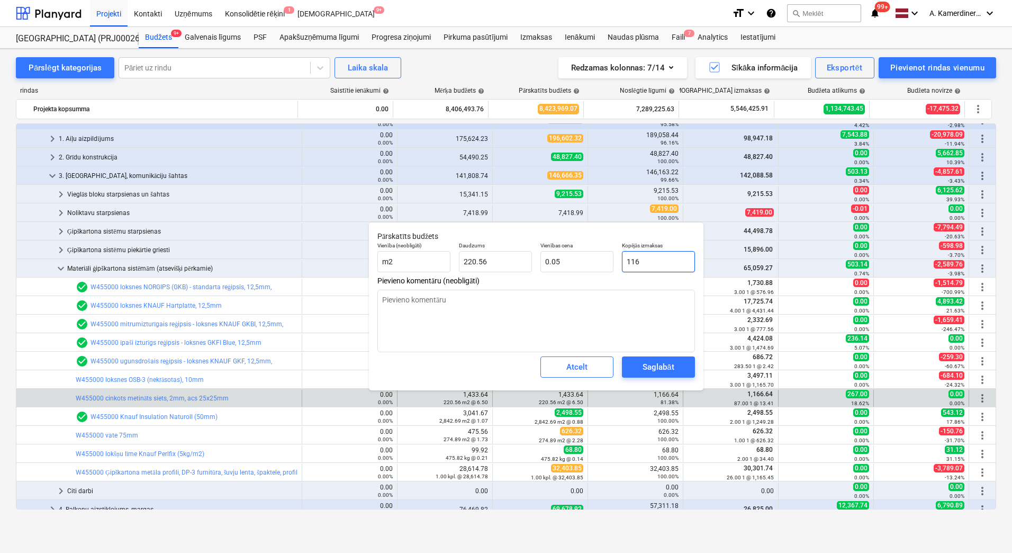
type textarea "x"
type input "0.53"
type textarea "x"
type input "1166"
type input "5.29"
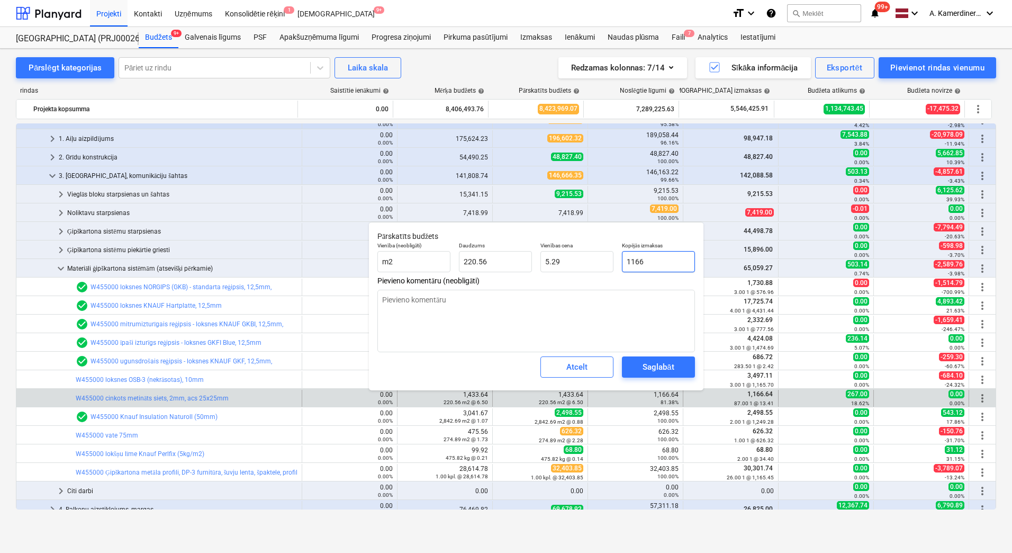
type textarea "x"
type input "1166."
type textarea "x"
type input "1166.6"
type textarea "x"
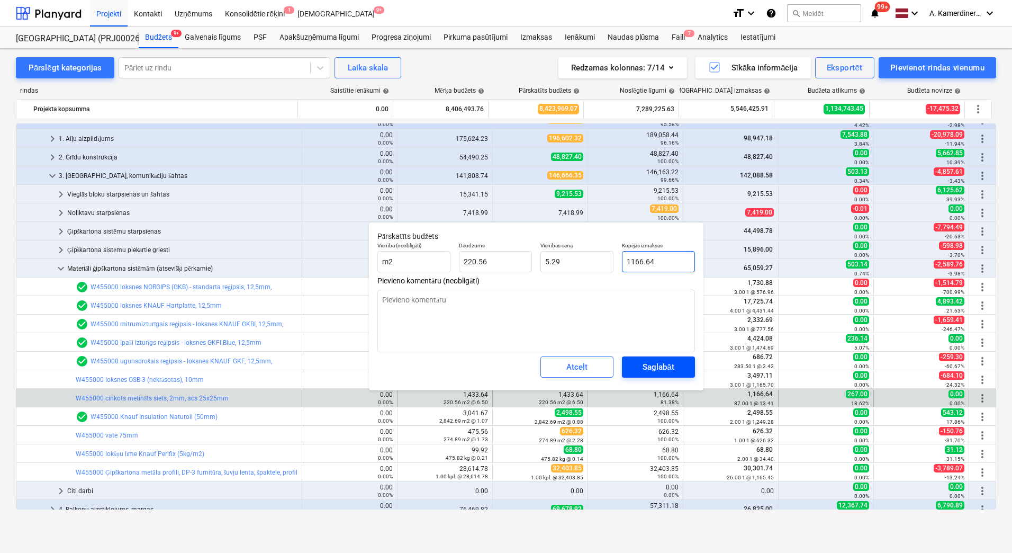
type input "1166.64"
type textarea "x"
type input "1,166.64"
click at [670, 364] on div "Saglabāt" at bounding box center [658, 367] width 31 height 14
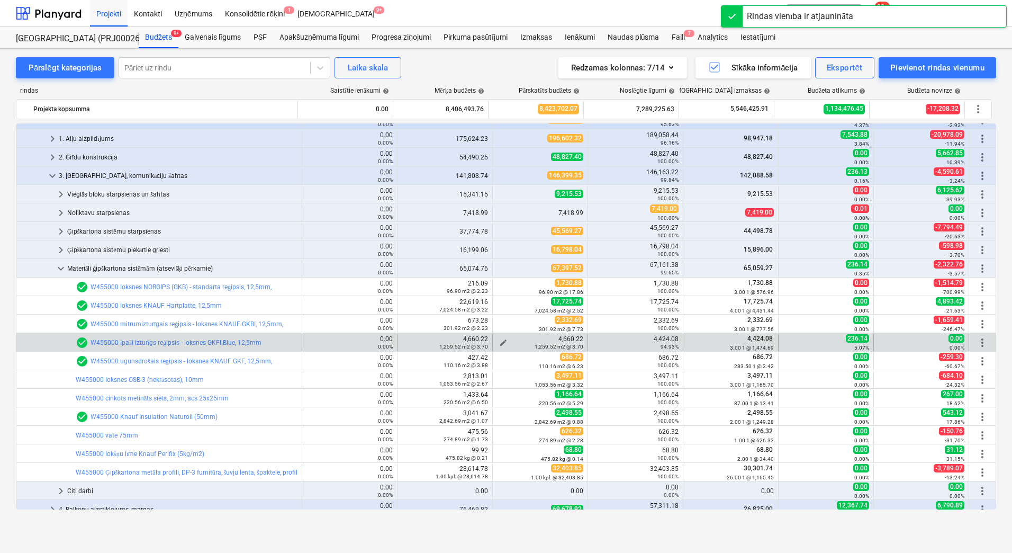
click at [499, 340] on span "edit" at bounding box center [503, 342] width 8 height 8
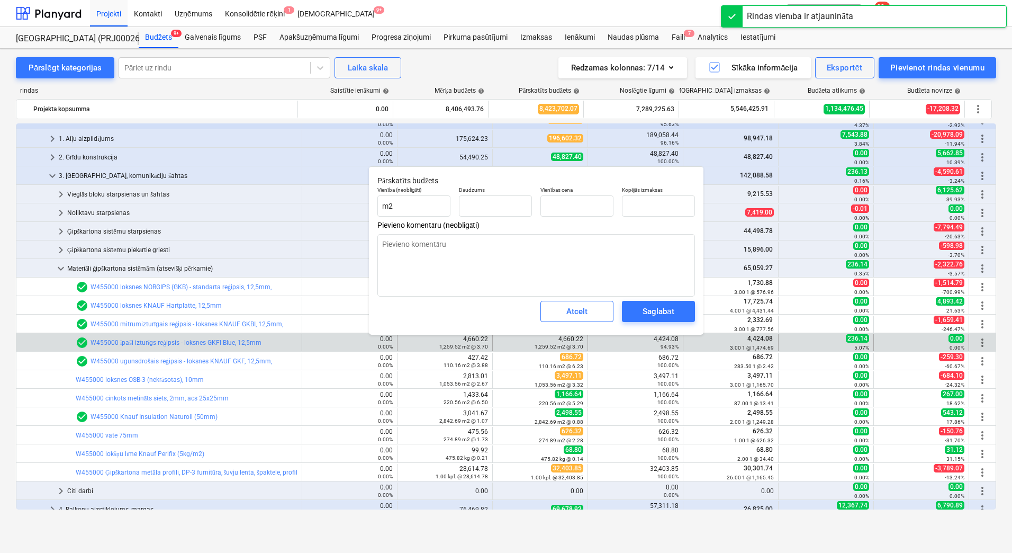
type textarea "x"
type input "1,259.52"
type input "3.70"
type input "4660.224"
drag, startPoint x: 665, startPoint y: 209, endPoint x: 616, endPoint y: 205, distance: 48.8
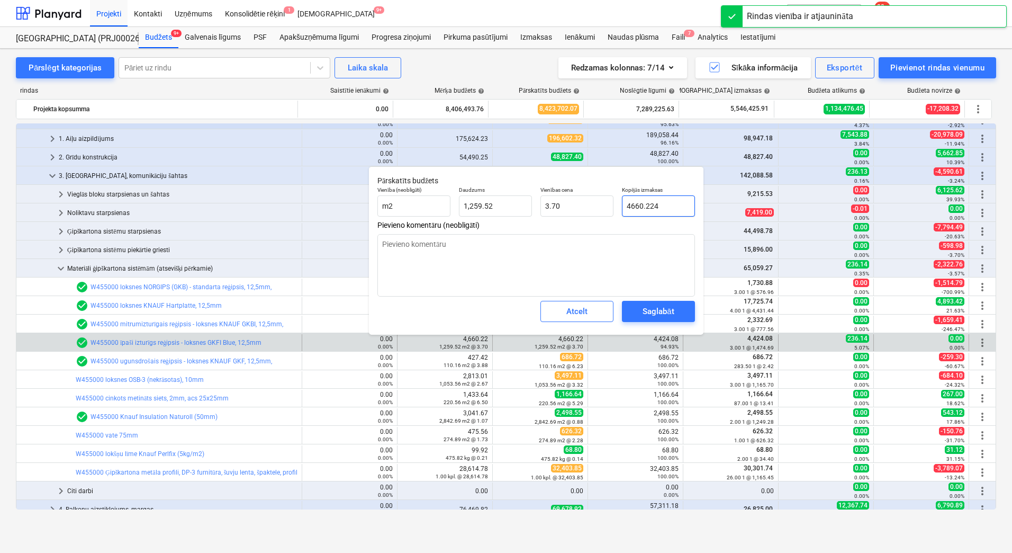
click at [616, 205] on div "Vienība (neobligāti) m2 Daudzums 1,259.52 Vienības cena 3.70 Kopējās izmaksas 4…" at bounding box center [536, 201] width 326 height 39
type textarea "x"
type input "4"
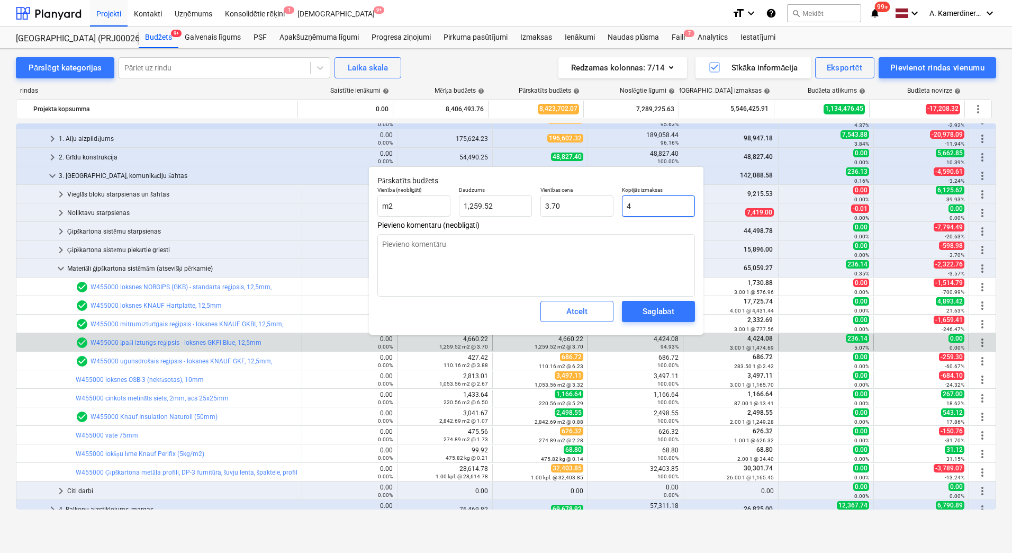
type input "0.00"
type textarea "x"
type input "44"
type input "0.03"
type textarea "x"
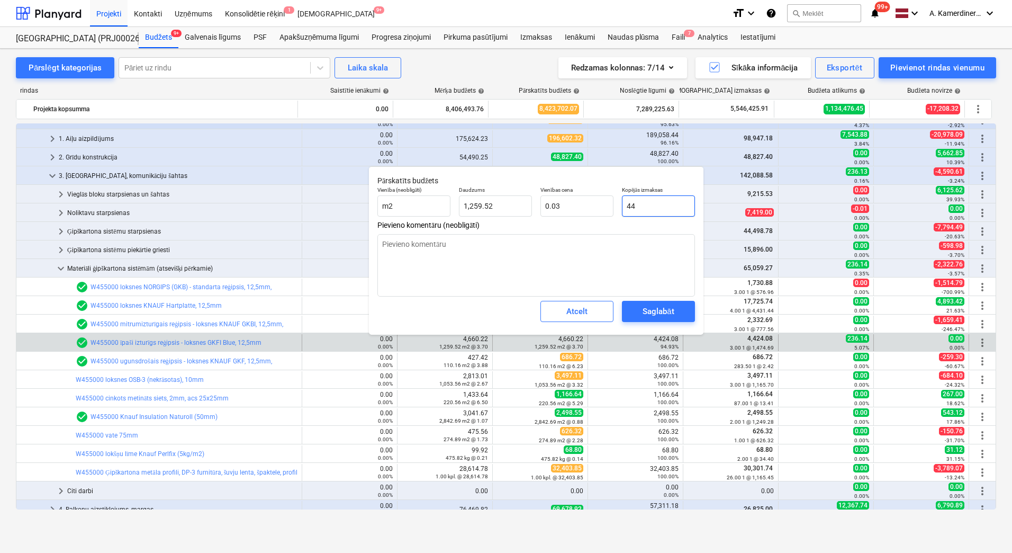
type input "442"
type input "0.35"
type textarea "x"
type input "4424"
type input "3.51"
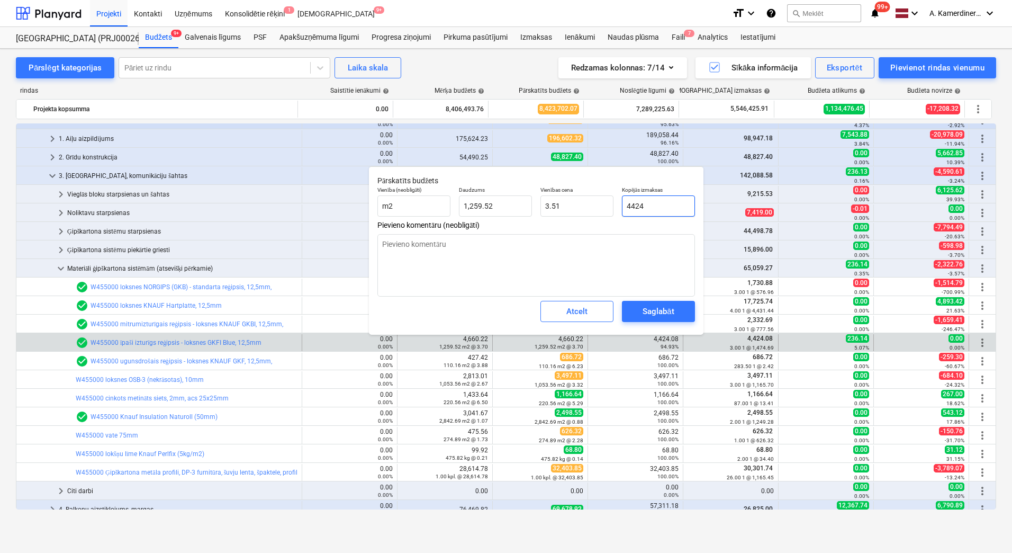
type textarea "x"
type input "4424."
type textarea "x"
type input "4424.0"
type textarea "x"
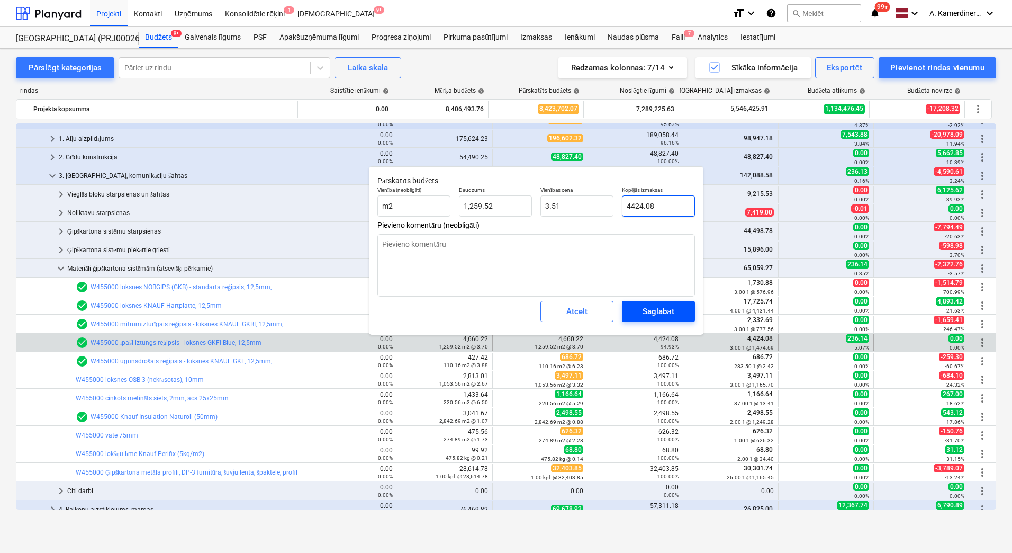
type input "4424.08"
type textarea "x"
type input "4,424.08"
click at [668, 308] on div "Saglabāt" at bounding box center [658, 311] width 31 height 14
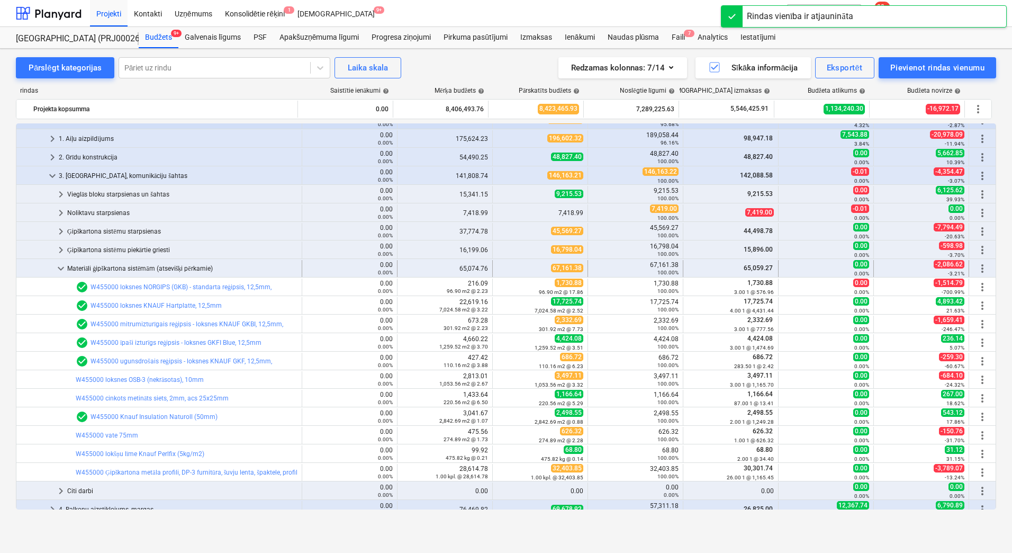
click at [208, 266] on div "Materiāli ģipškartona sistēmām (atsevišķi pērkamie)" at bounding box center [182, 268] width 230 height 17
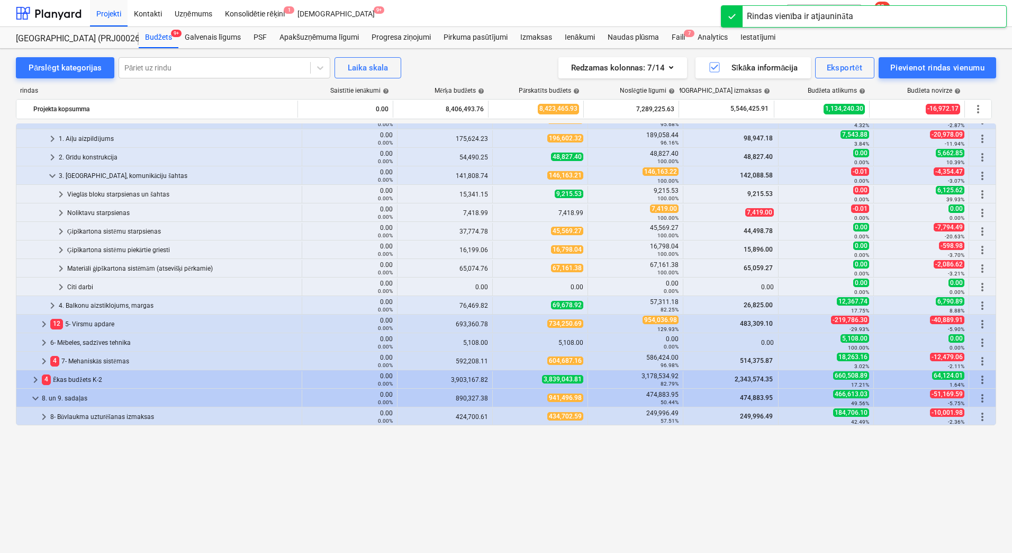
scroll to position [0, 0]
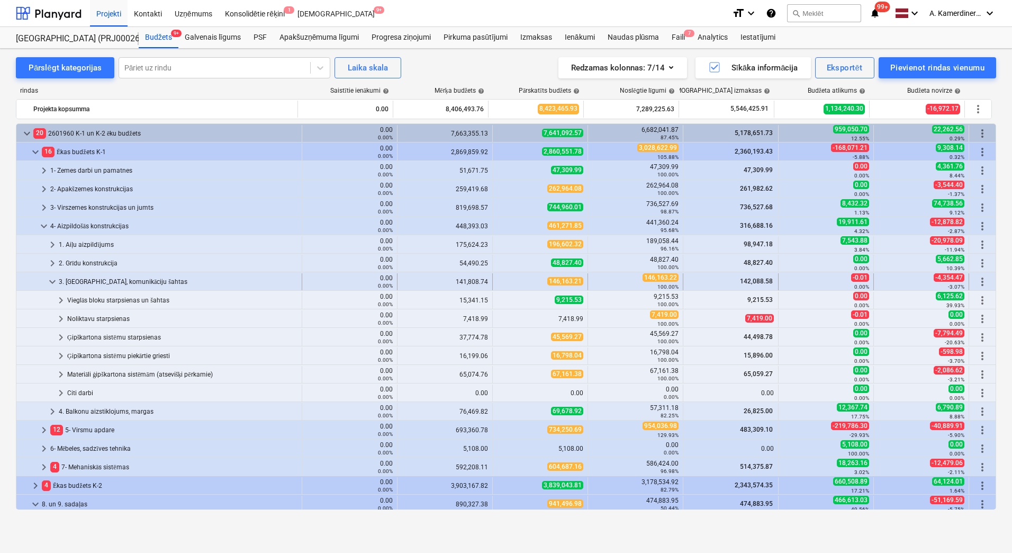
click at [90, 280] on div "3. [GEOGRAPHIC_DATA], komunikāciju šahtas" at bounding box center [178, 281] width 239 height 17
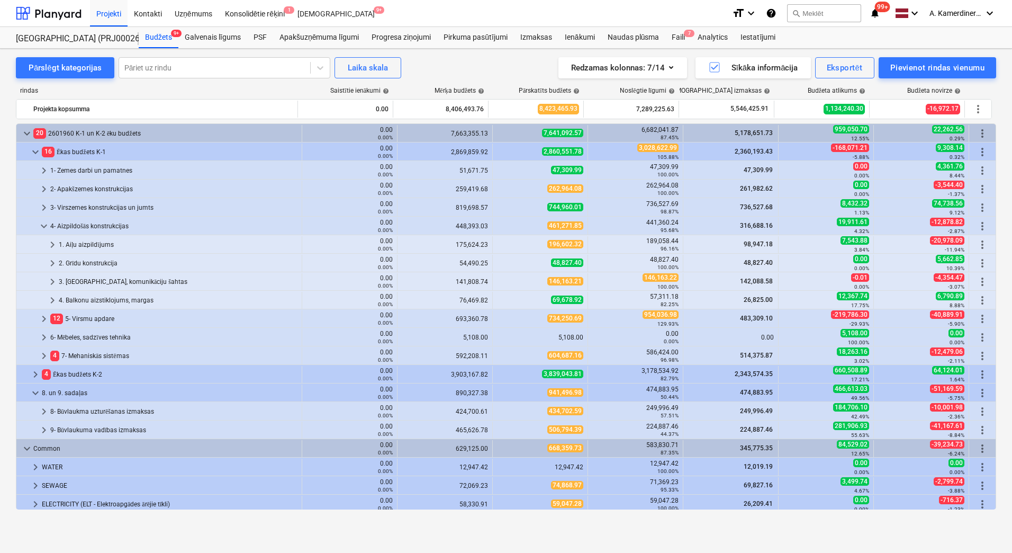
click at [90, 280] on div "3. [GEOGRAPHIC_DATA], komunikāciju šahtas" at bounding box center [178, 281] width 239 height 17
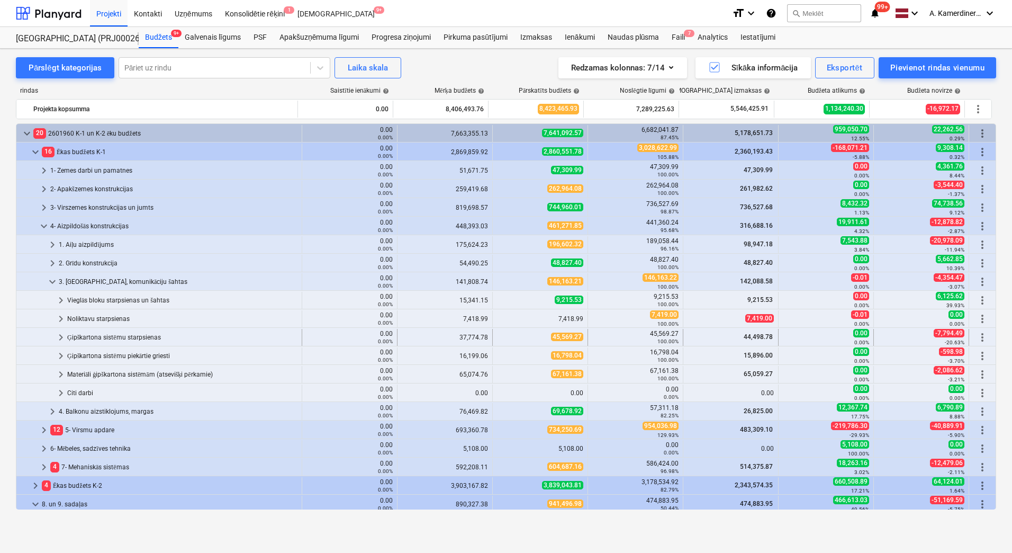
click at [106, 336] on div "Ģipškartona sistēmu starpsienas" at bounding box center [182, 337] width 230 height 17
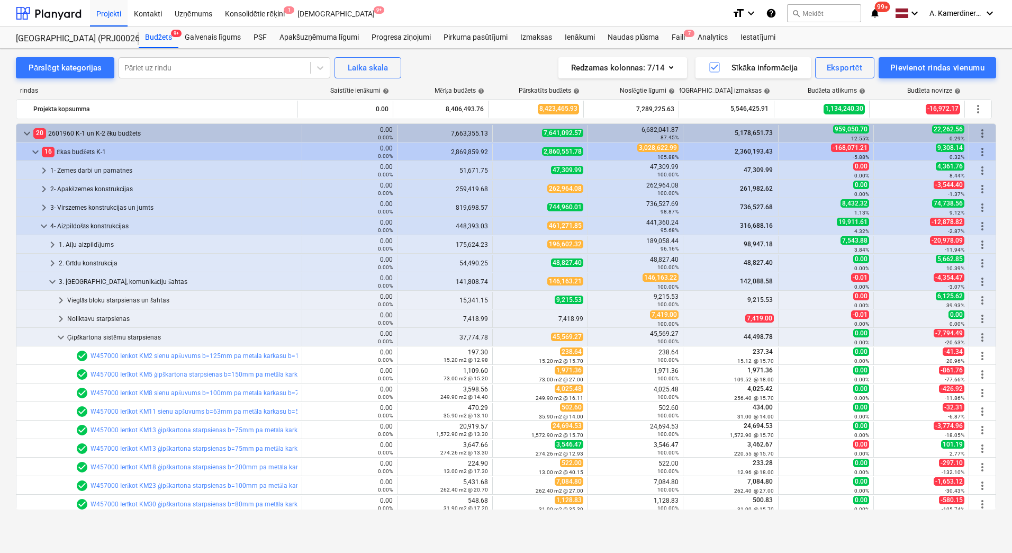
click at [106, 336] on div "Ģipškartona sistēmu starpsienas" at bounding box center [182, 337] width 230 height 17
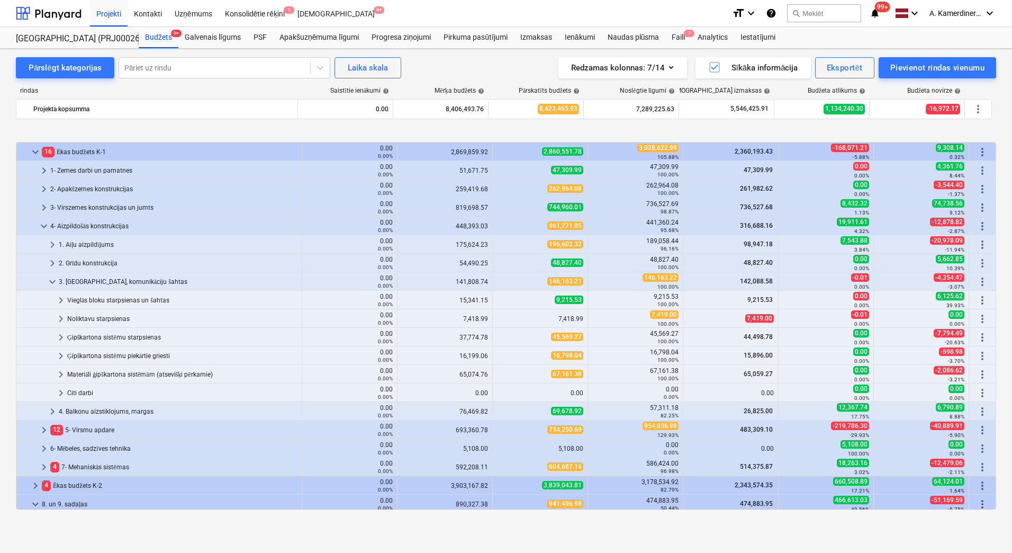
scroll to position [53, 0]
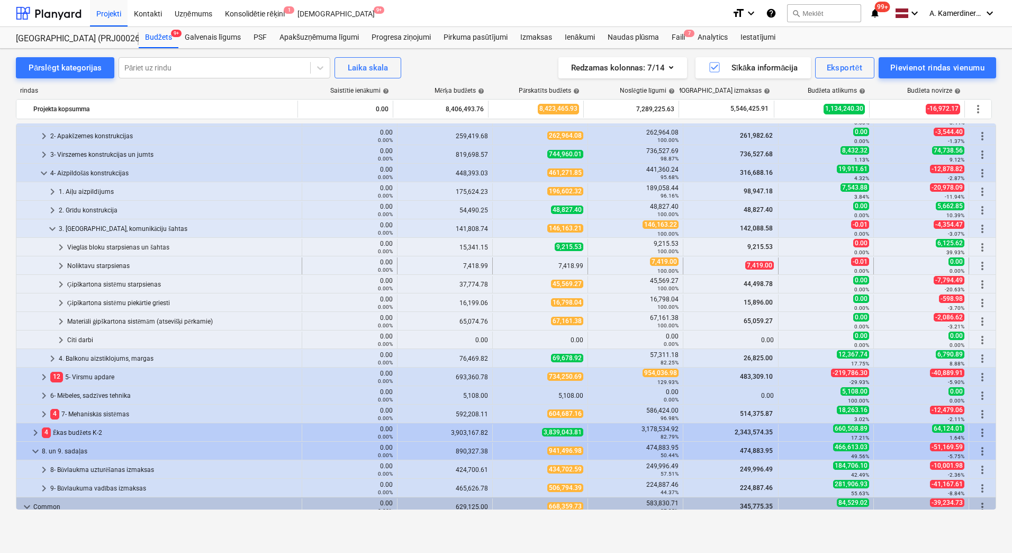
click at [108, 264] on div "Noliktavu starpsienas" at bounding box center [182, 265] width 230 height 17
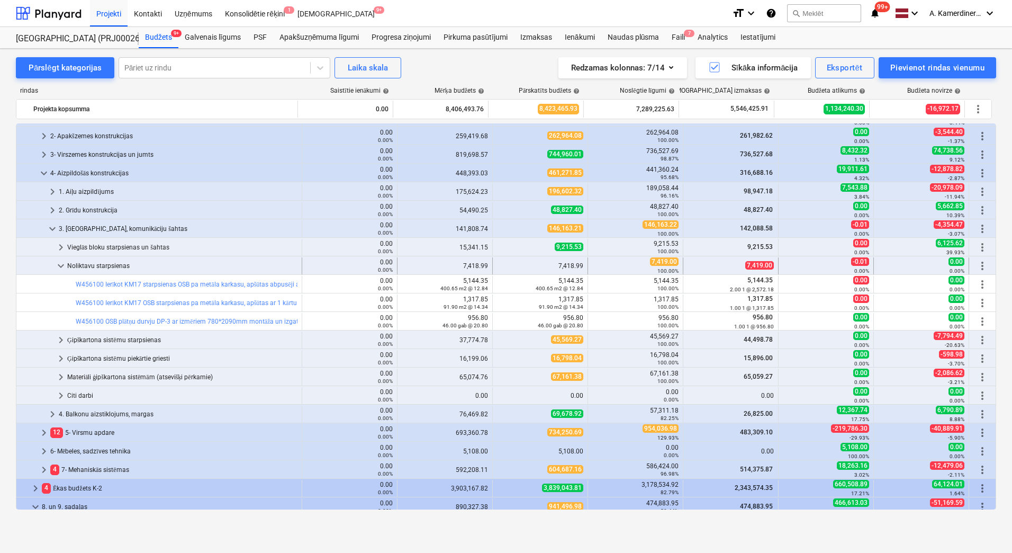
click at [114, 266] on div "Noliktavu starpsienas" at bounding box center [182, 265] width 230 height 17
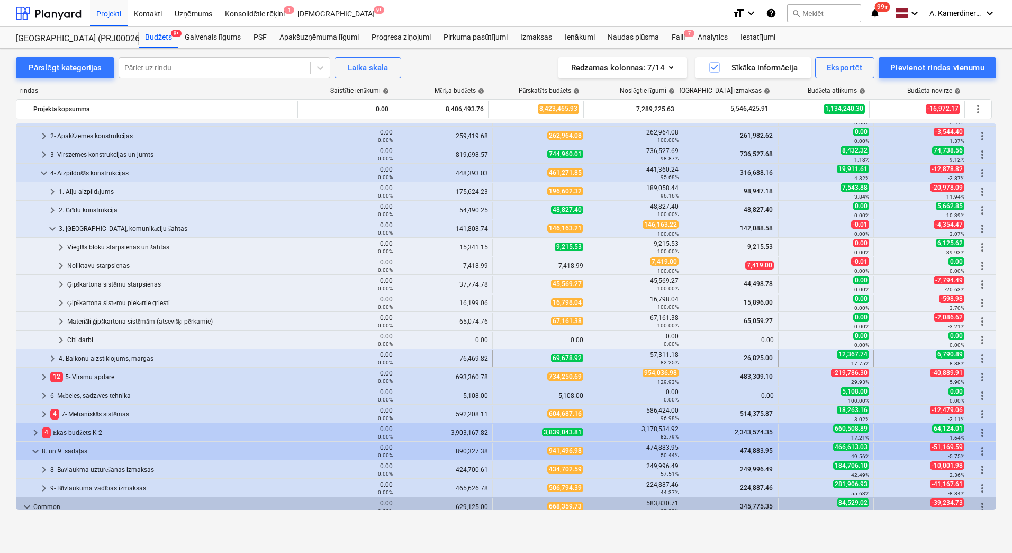
click at [113, 360] on div "4. Balkonu aizstiklojums, margas" at bounding box center [178, 358] width 239 height 17
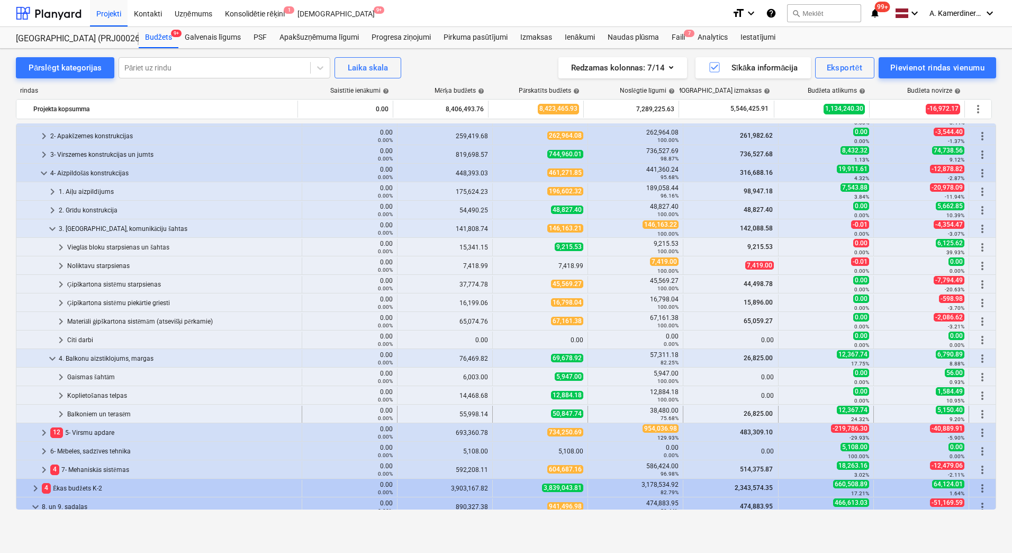
click at [106, 414] on div "Balkoniem un terasēm" at bounding box center [182, 414] width 230 height 17
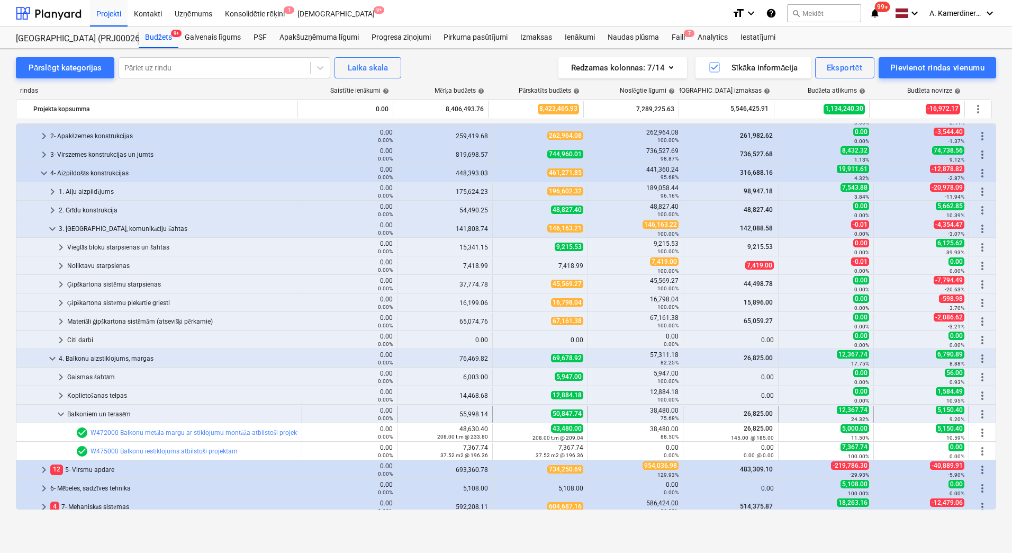
click at [105, 414] on div "Balkoniem un terasēm" at bounding box center [182, 414] width 230 height 17
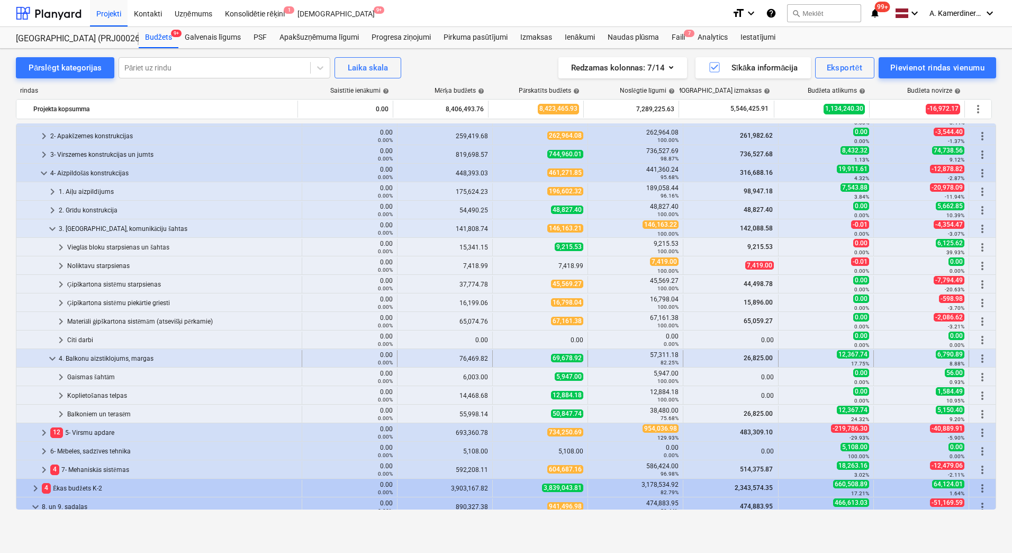
click at [103, 357] on div "4. Balkonu aizstiklojums, margas" at bounding box center [178, 358] width 239 height 17
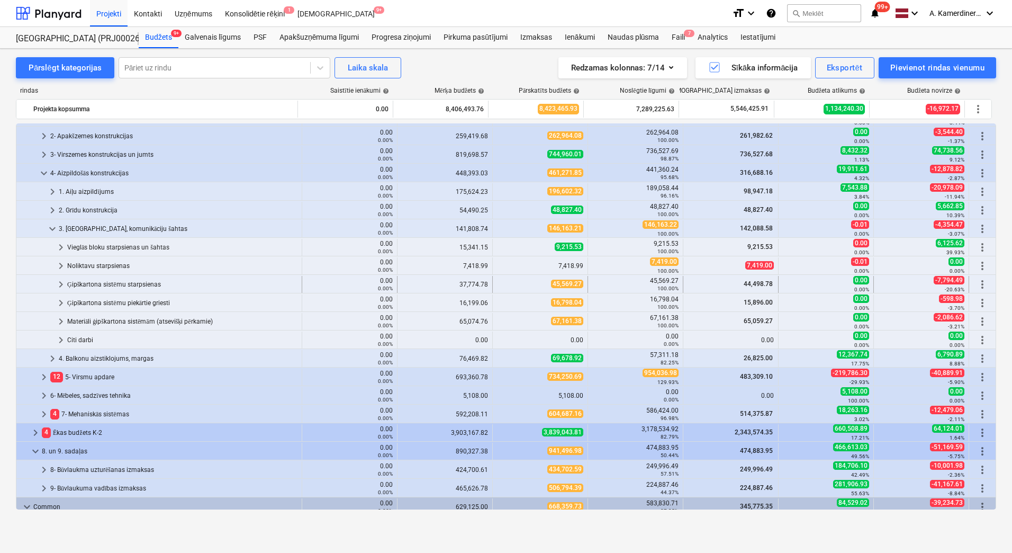
click at [104, 285] on div "Ģipškartona sistēmu starpsienas" at bounding box center [182, 284] width 230 height 17
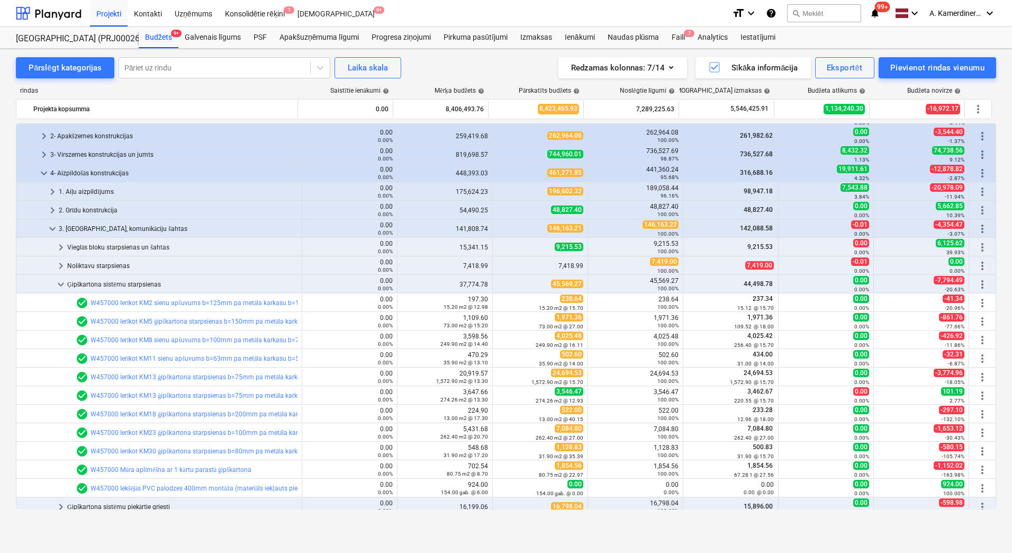
scroll to position [159, 0]
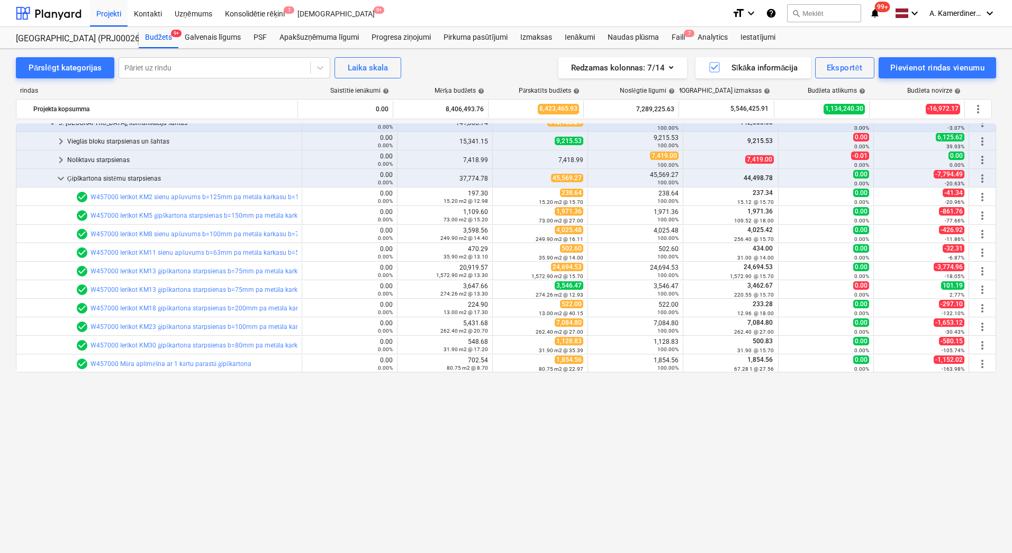
drag, startPoint x: 164, startPoint y: 331, endPoint x: 121, endPoint y: 339, distance: 43.2
click at [121, 339] on div "keyboard_arrow_down 20 2601960 K-1 un K-2 ēku budžets 0.00 0.00% 7,663,355.13 7…" at bounding box center [506, 316] width 981 height 386
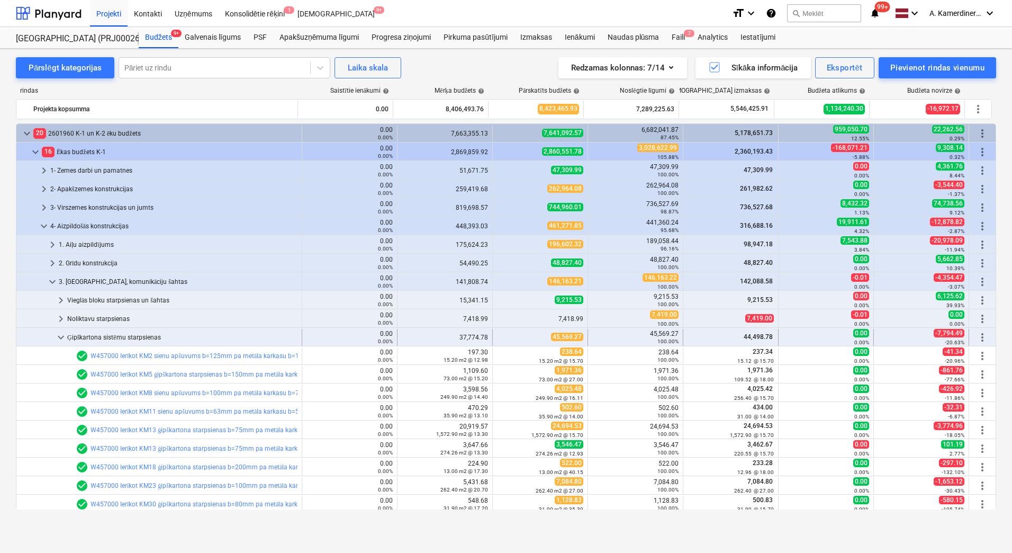
click at [121, 337] on div "Ģipškartona sistēmu starpsienas" at bounding box center [182, 337] width 230 height 17
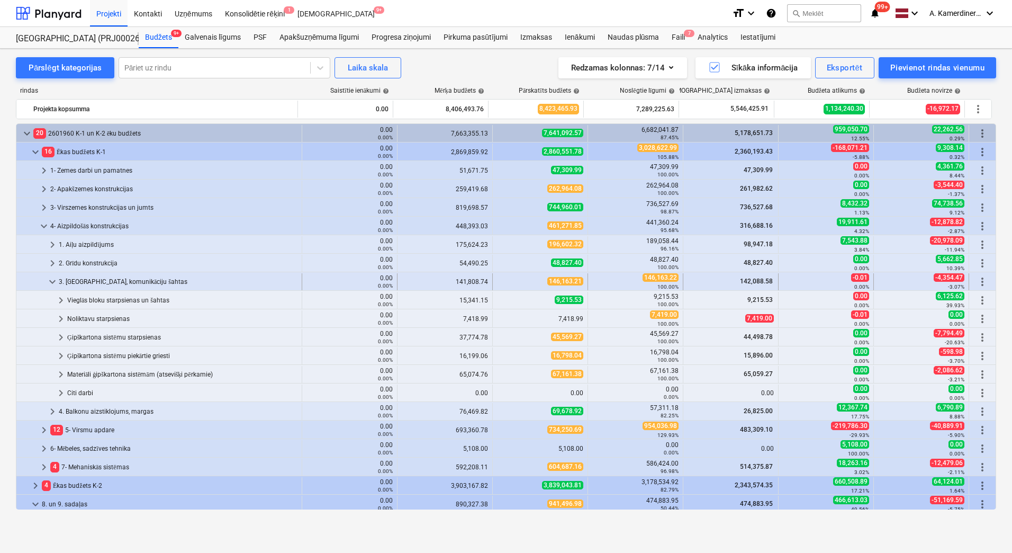
click at [102, 282] on div "3. [GEOGRAPHIC_DATA], komunikāciju šahtas" at bounding box center [178, 281] width 239 height 17
click at [95, 336] on div "Ģipškartona sistēmu starpsienas" at bounding box center [182, 337] width 230 height 17
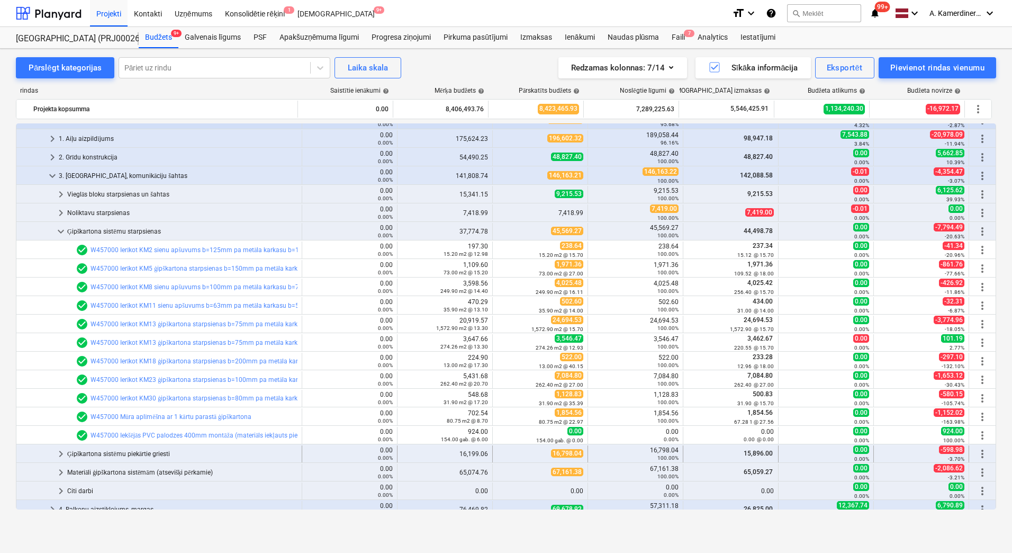
scroll to position [212, 0]
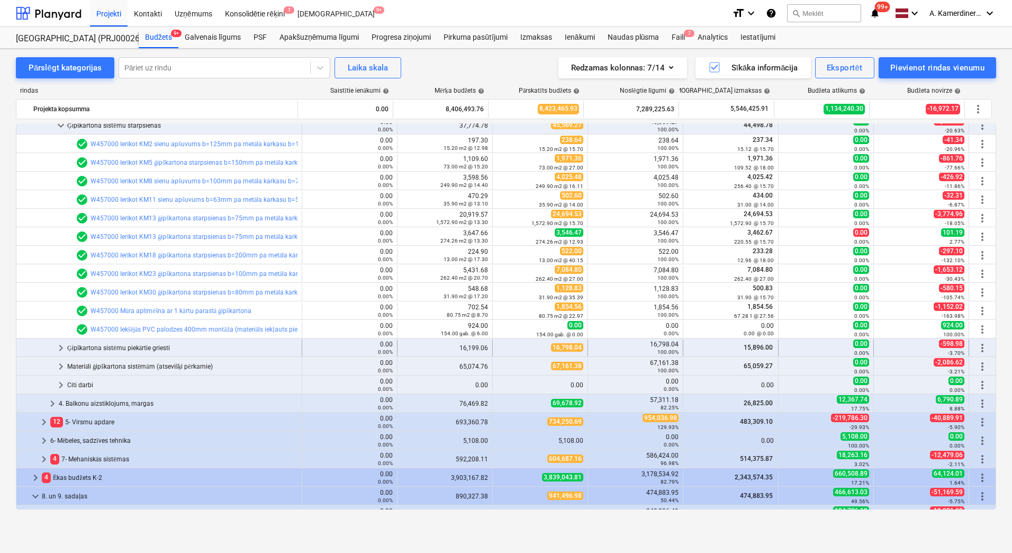
click at [147, 351] on div "Ģipškartona sistēmu piekārtie griesti" at bounding box center [182, 347] width 230 height 17
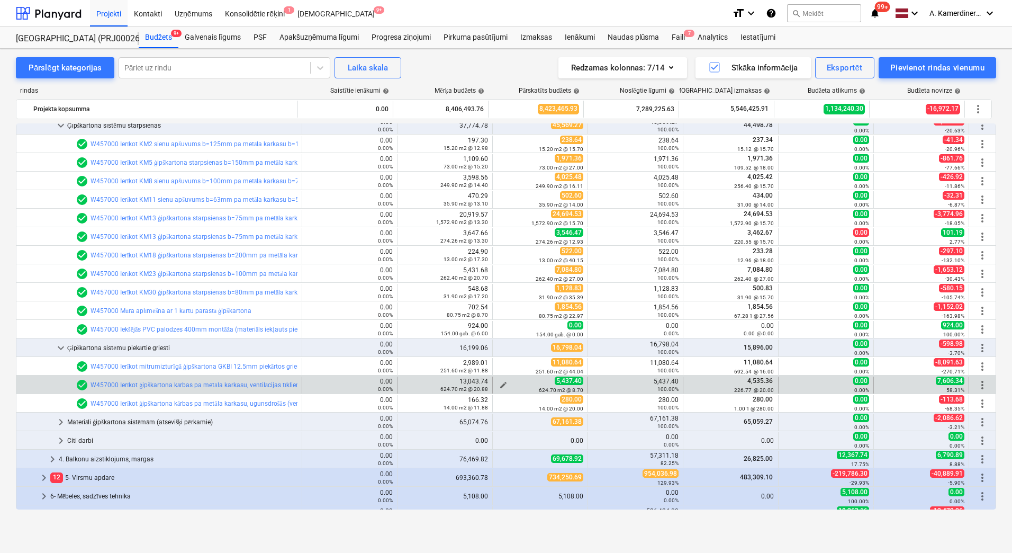
click at [500, 381] on span "edit" at bounding box center [503, 385] width 8 height 8
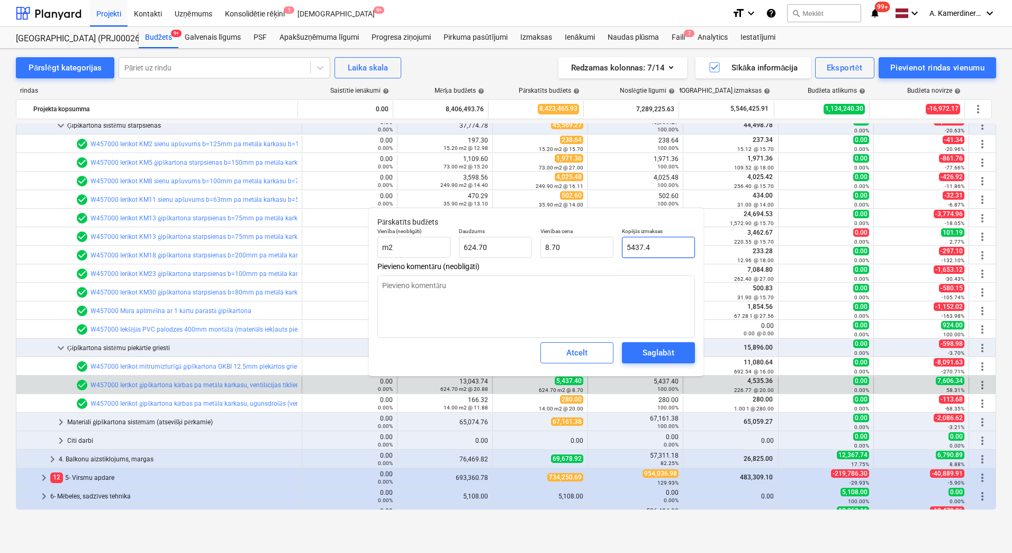
click at [626, 245] on input "5437.4" at bounding box center [658, 247] width 73 height 21
click at [662, 350] on div "Saglabāt" at bounding box center [658, 353] width 31 height 14
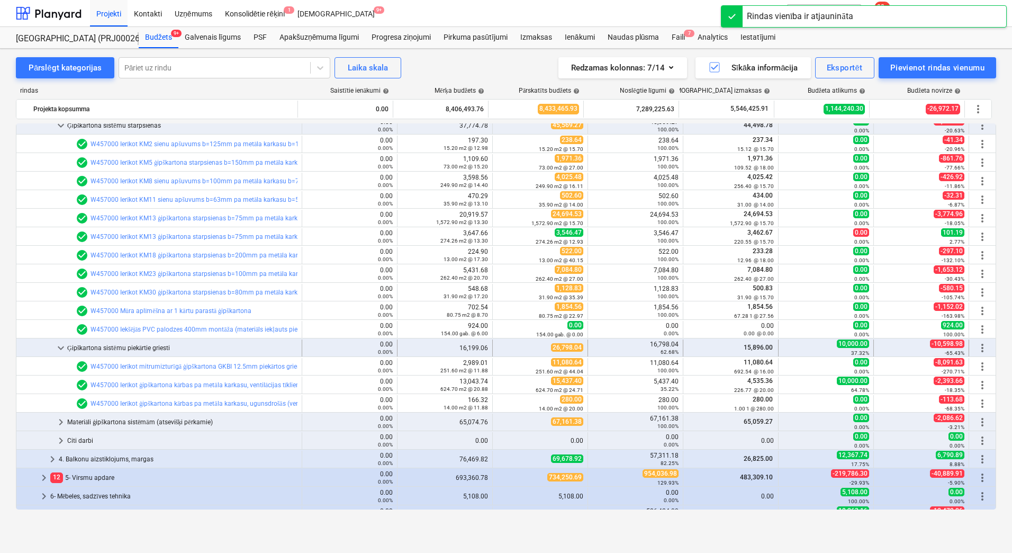
scroll to position [159, 0]
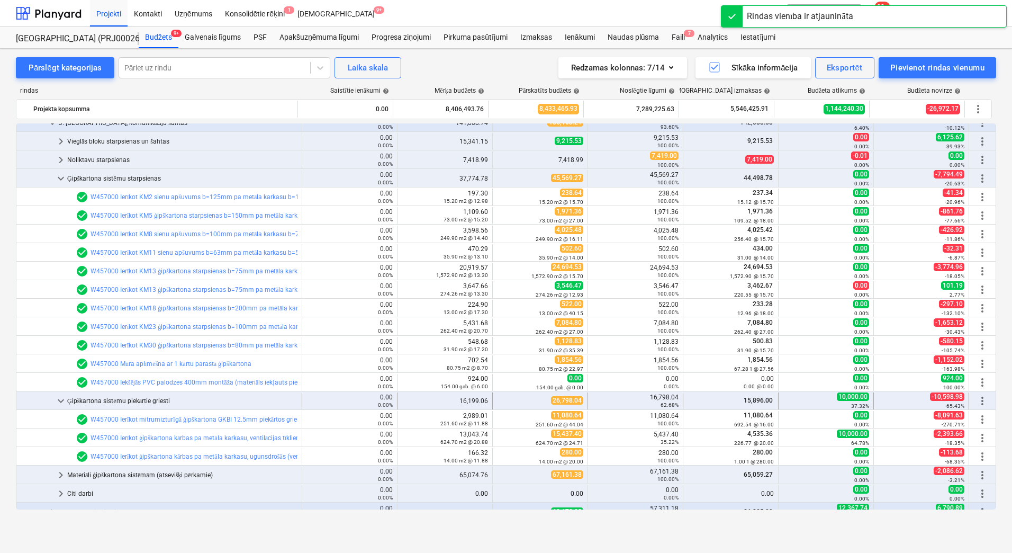
click at [59, 400] on span "keyboard_arrow_down" at bounding box center [61, 401] width 13 height 13
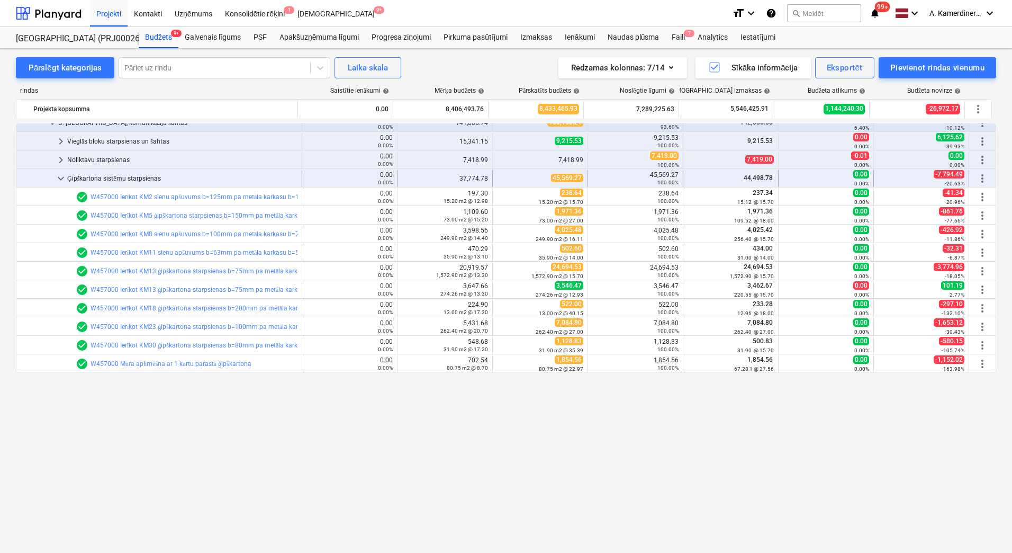
scroll to position [0, 0]
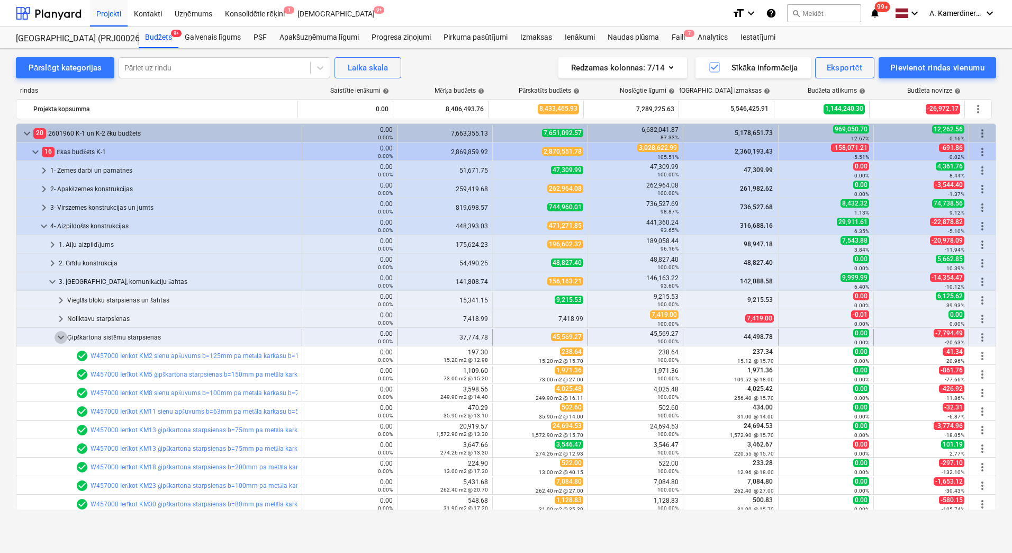
click at [60, 337] on span "keyboard_arrow_down" at bounding box center [61, 337] width 13 height 13
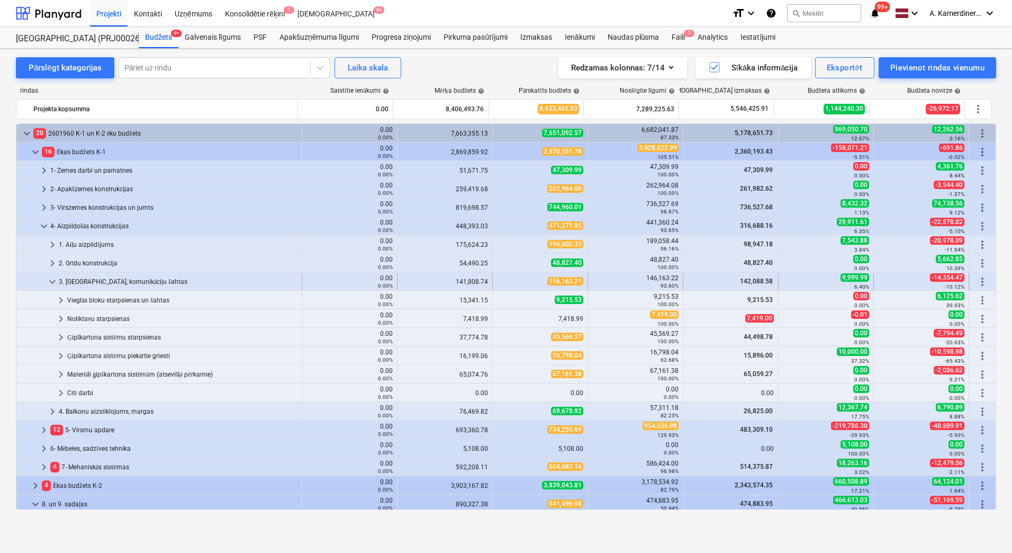
click at [56, 282] on span "keyboard_arrow_down" at bounding box center [52, 281] width 13 height 13
click at [99, 354] on div "Ģipškartona sistēmu piekārtie griesti" at bounding box center [182, 355] width 230 height 17
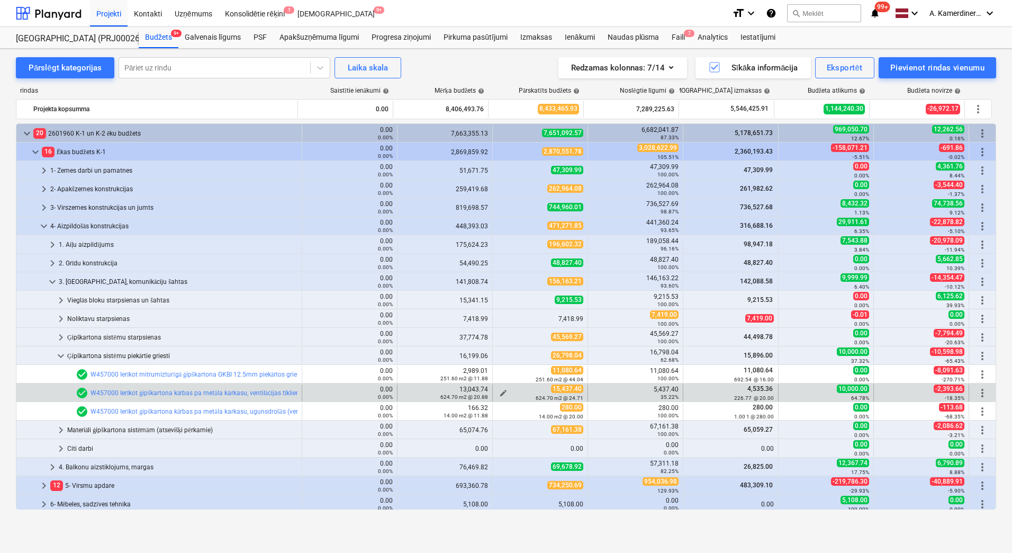
click at [499, 389] on span "edit" at bounding box center [503, 393] width 8 height 8
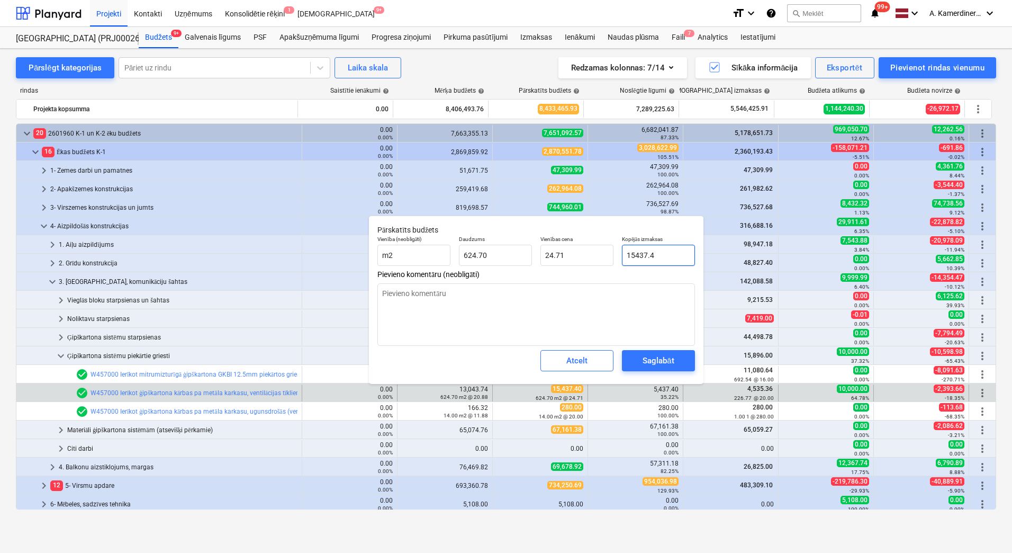
drag, startPoint x: 660, startPoint y: 254, endPoint x: 638, endPoint y: 254, distance: 22.8
click at [638, 254] on input "15437.4" at bounding box center [658, 255] width 73 height 21
click at [673, 363] on div "Saglabāt" at bounding box center [658, 361] width 31 height 14
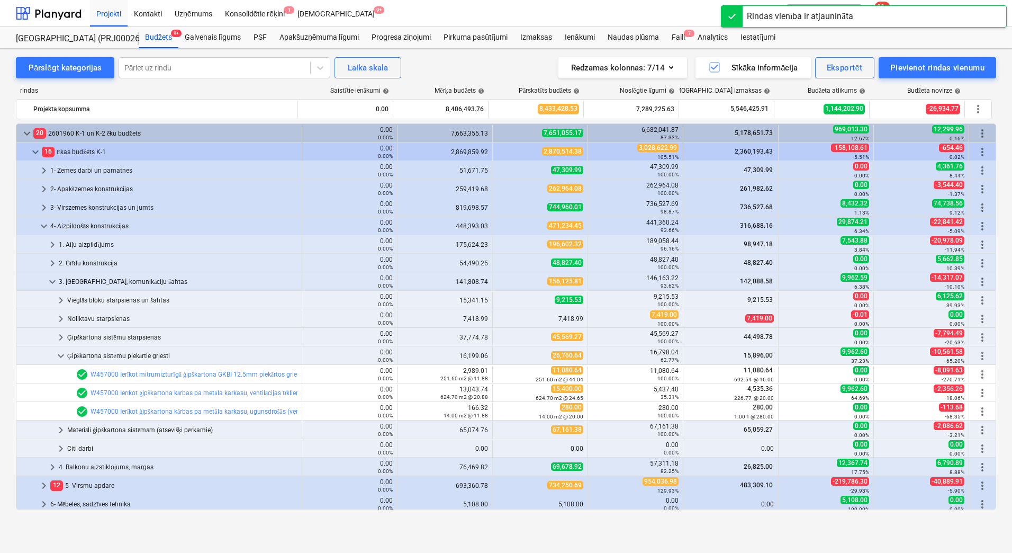
click at [78, 283] on div "3. [GEOGRAPHIC_DATA], komunikāciju šahtas" at bounding box center [178, 281] width 239 height 17
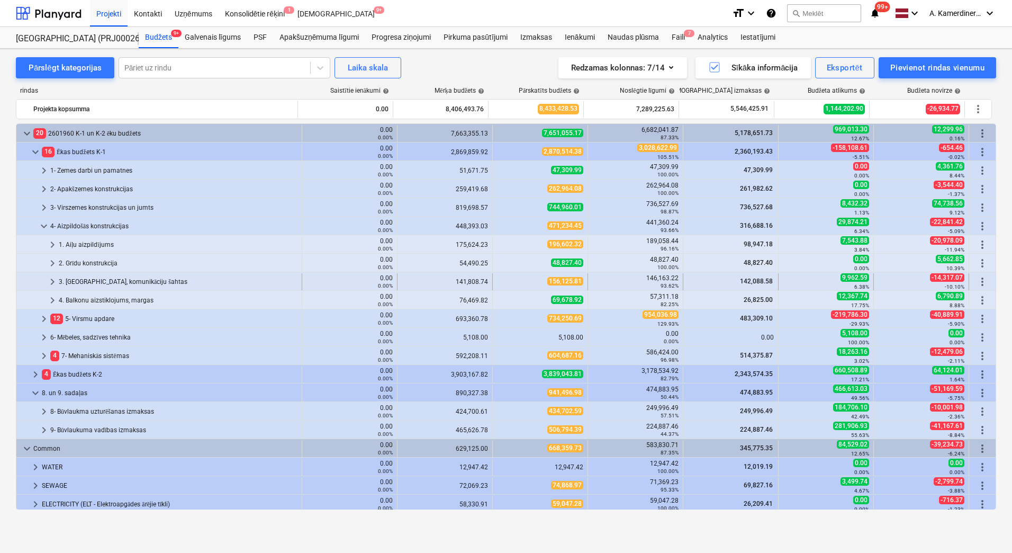
click at [97, 281] on div "3. [GEOGRAPHIC_DATA], komunikāciju šahtas" at bounding box center [178, 281] width 239 height 17
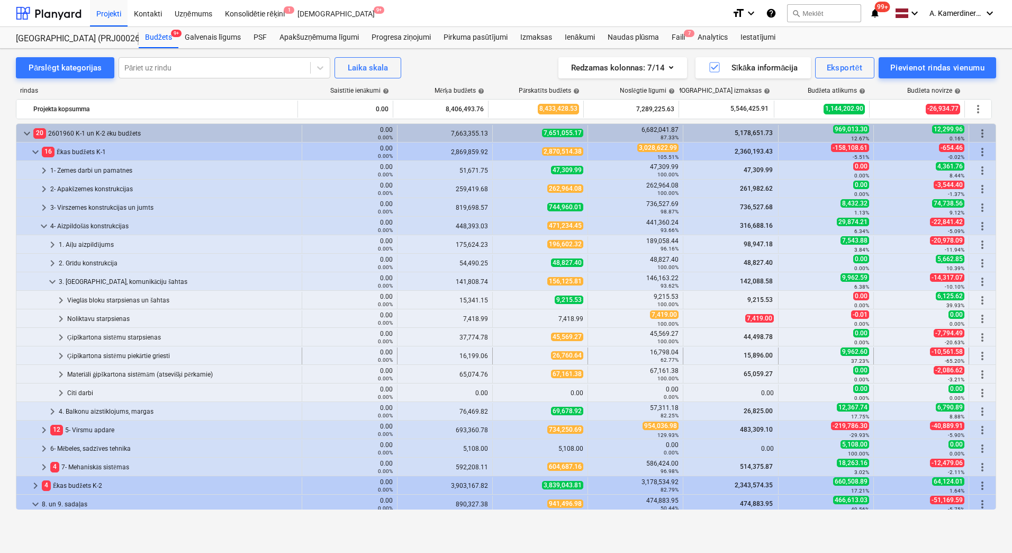
click at [128, 353] on div "Ģipškartona sistēmu piekārtie griesti" at bounding box center [182, 355] width 230 height 17
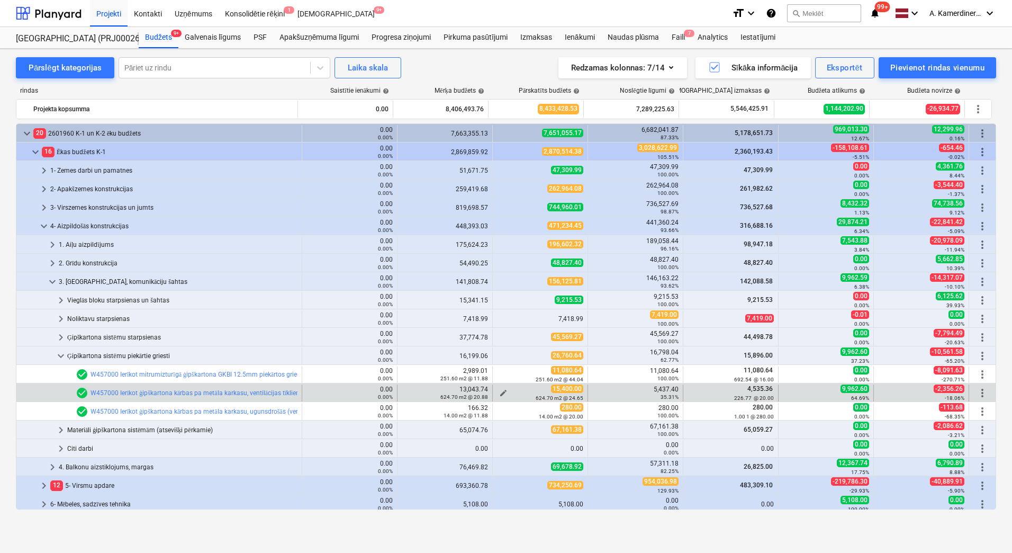
click at [499, 394] on div "624.70 m2 @ 24.65" at bounding box center [540, 397] width 86 height 7
click at [500, 389] on span "edit" at bounding box center [503, 393] width 8 height 8
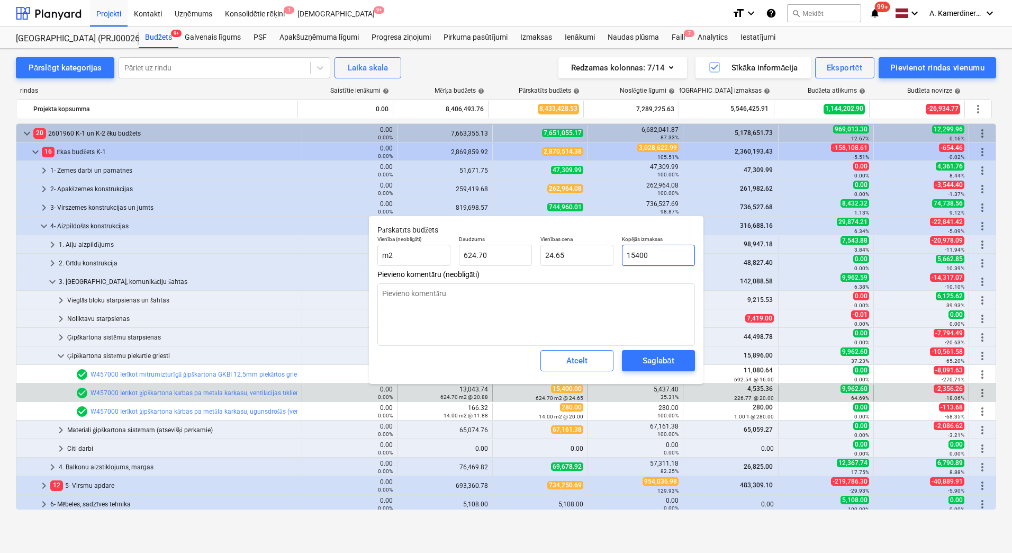
drag, startPoint x: 679, startPoint y: 254, endPoint x: 637, endPoint y: 255, distance: 41.8
click at [637, 255] on input "15400" at bounding box center [658, 255] width 73 height 21
click at [663, 361] on div "Saglabāt" at bounding box center [658, 361] width 31 height 14
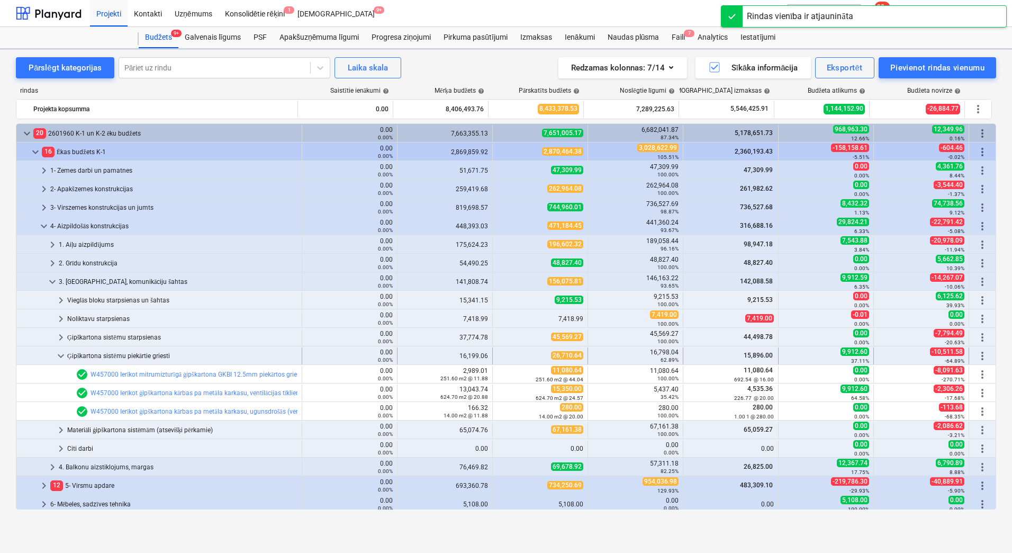
click at [89, 354] on div "Ģipškartona sistēmu piekārtie griesti" at bounding box center [182, 355] width 230 height 17
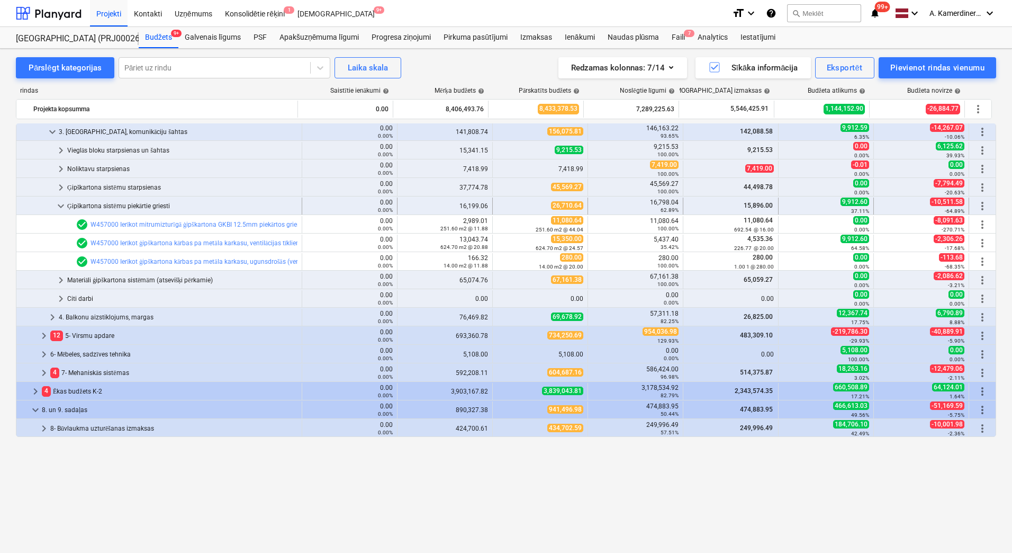
scroll to position [53, 0]
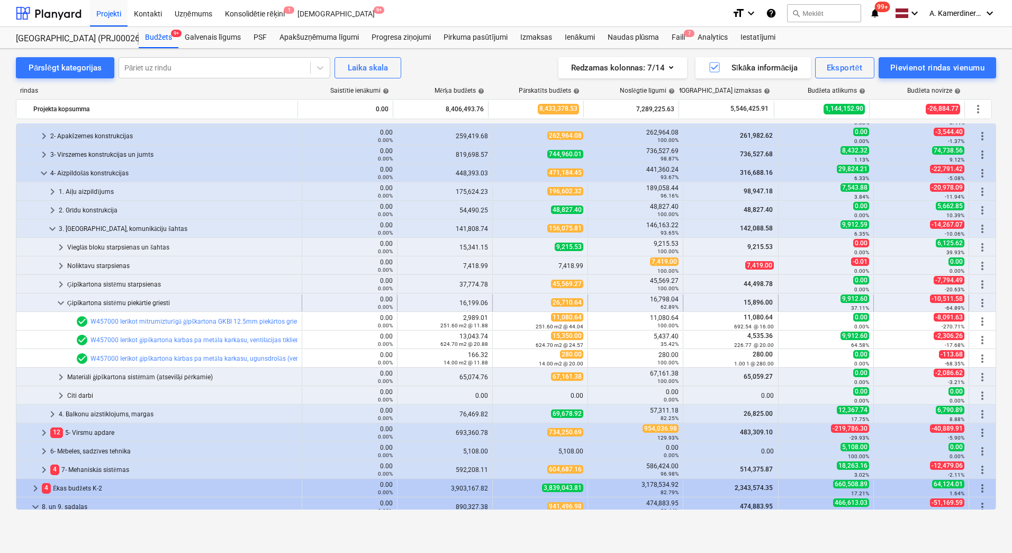
click at [86, 303] on div "Ģipškartona sistēmu piekārtie griesti" at bounding box center [182, 302] width 230 height 17
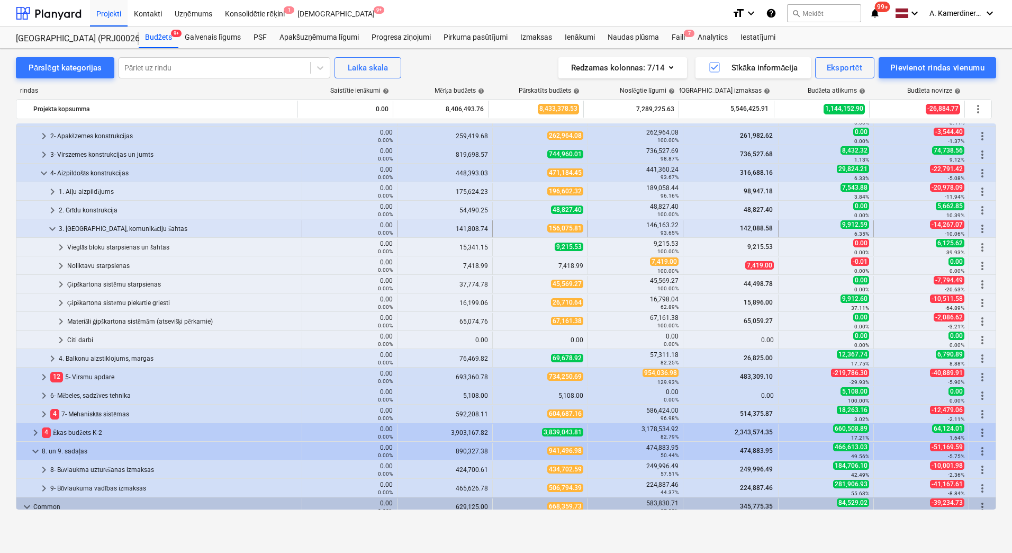
click at [99, 227] on div "3. [GEOGRAPHIC_DATA], komunikāciju šahtas" at bounding box center [178, 228] width 239 height 17
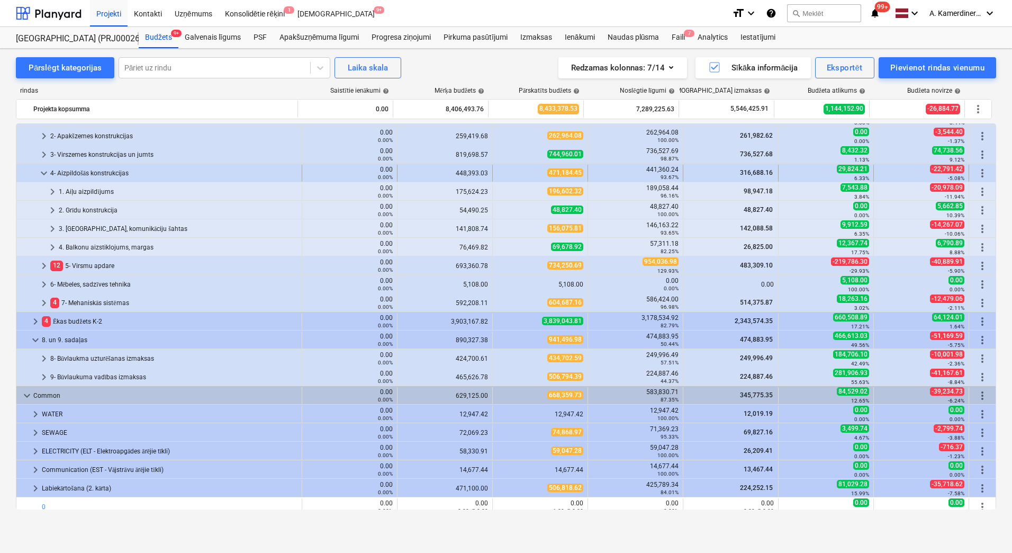
click at [104, 171] on div "4- Aizpildošās konstrukcijas" at bounding box center [173, 173] width 247 height 17
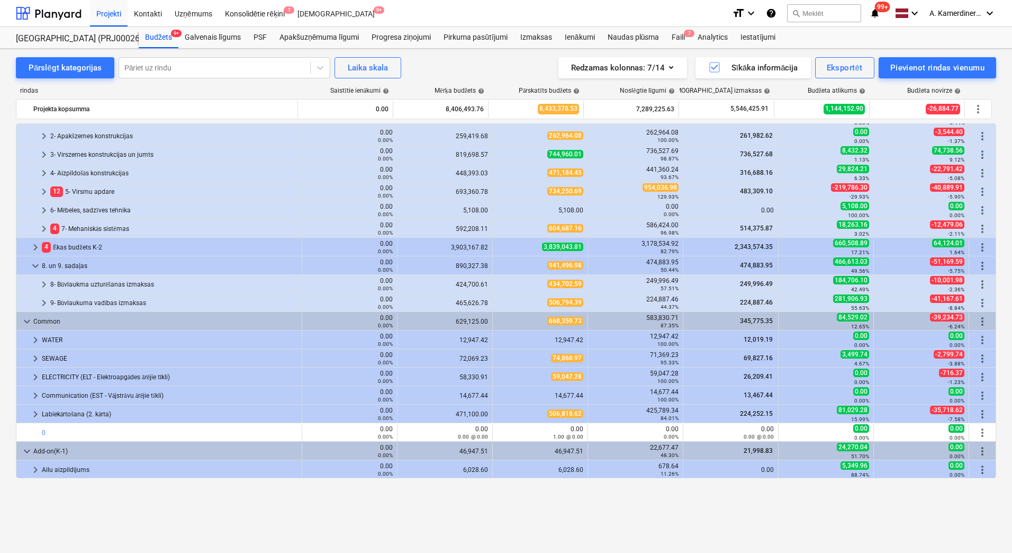
scroll to position [0, 0]
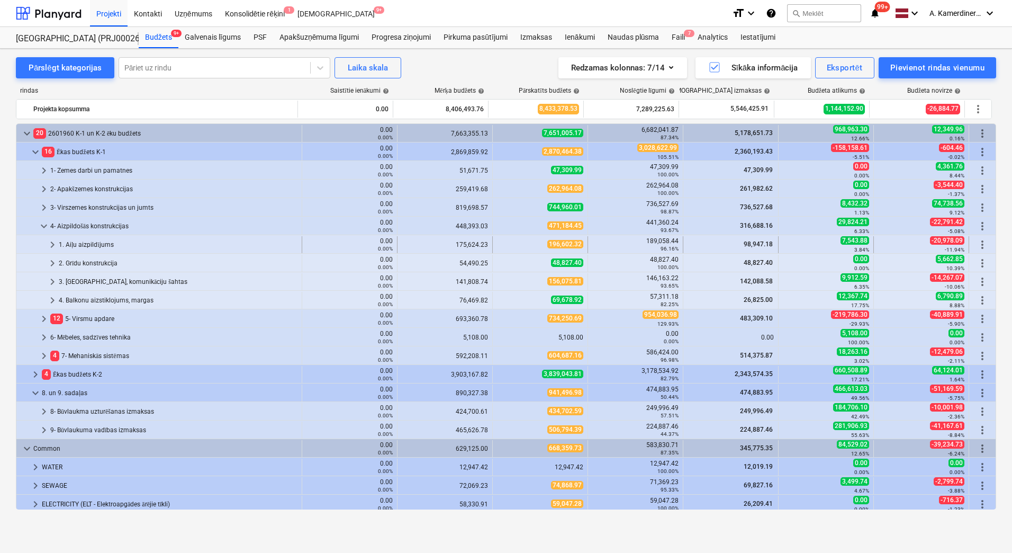
click at [94, 245] on div "1. Aiļu aizpildījums" at bounding box center [178, 244] width 239 height 17
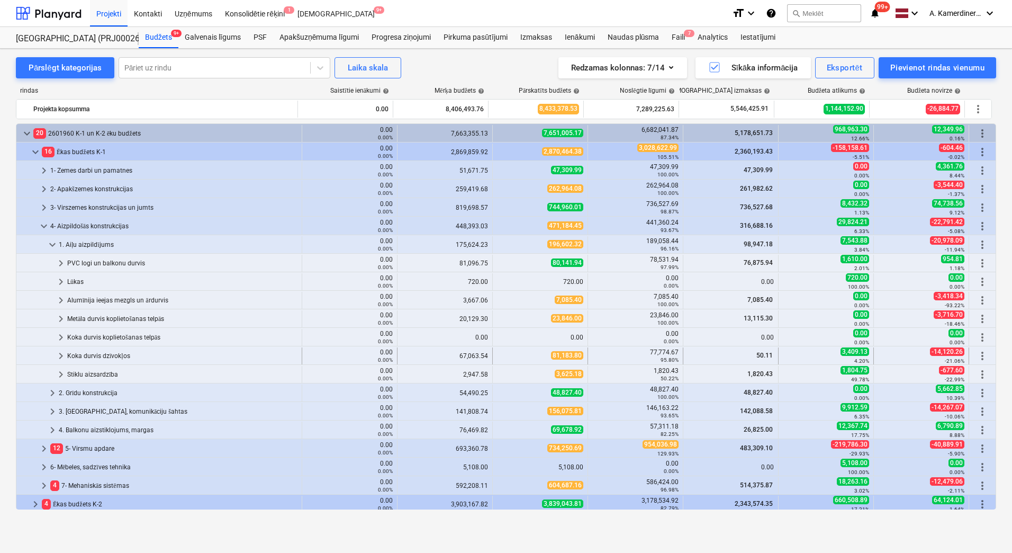
click at [103, 356] on div "Koka durvis dzīvokļos" at bounding box center [182, 355] width 230 height 17
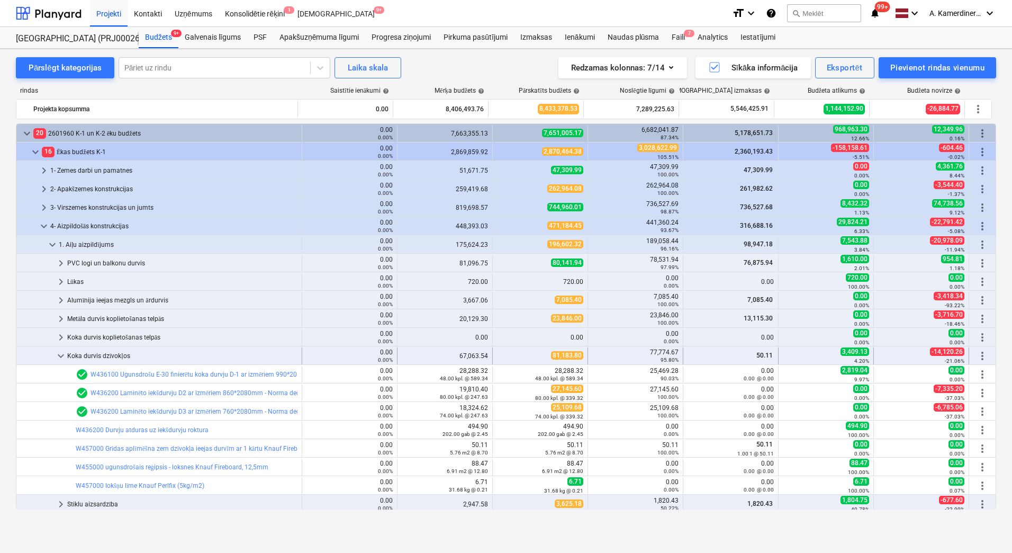
click at [101, 353] on div "Koka durvis dzīvokļos" at bounding box center [182, 355] width 230 height 17
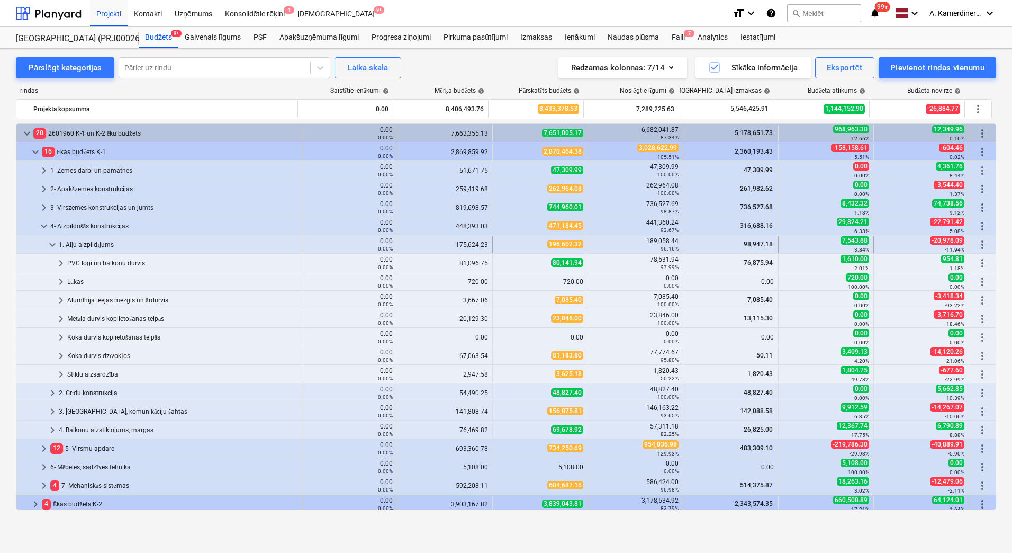
click at [82, 244] on div "1. Aiļu aizpildījums" at bounding box center [178, 244] width 239 height 17
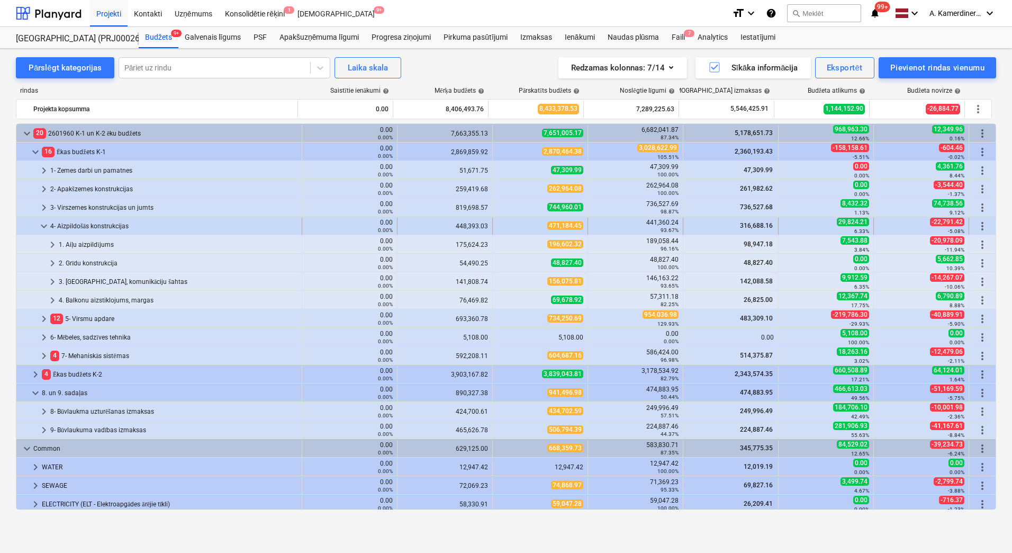
click at [80, 225] on div "4- Aizpildošās konstrukcijas" at bounding box center [173, 226] width 247 height 17
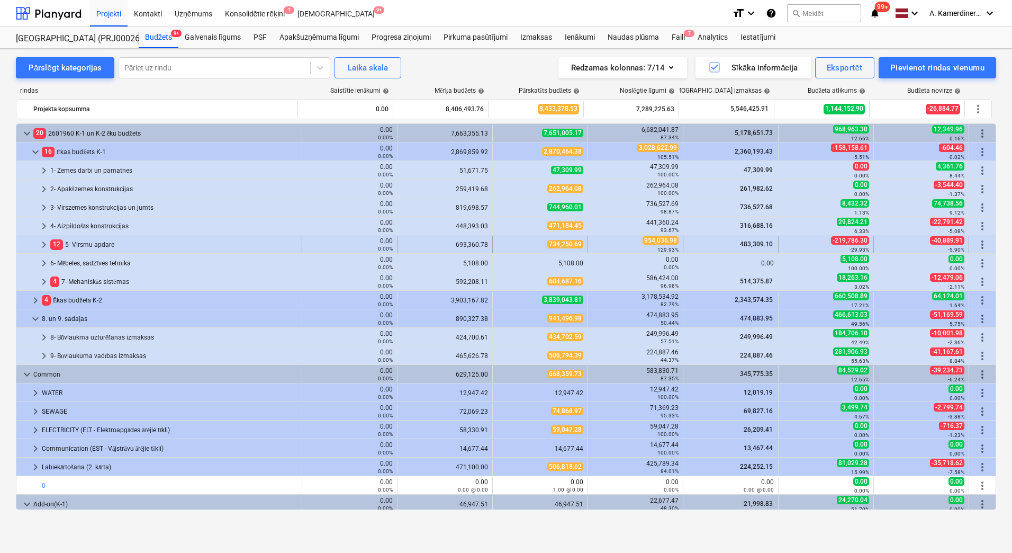
click at [87, 244] on div "12 5- Virsmu apdare" at bounding box center [173, 244] width 247 height 17
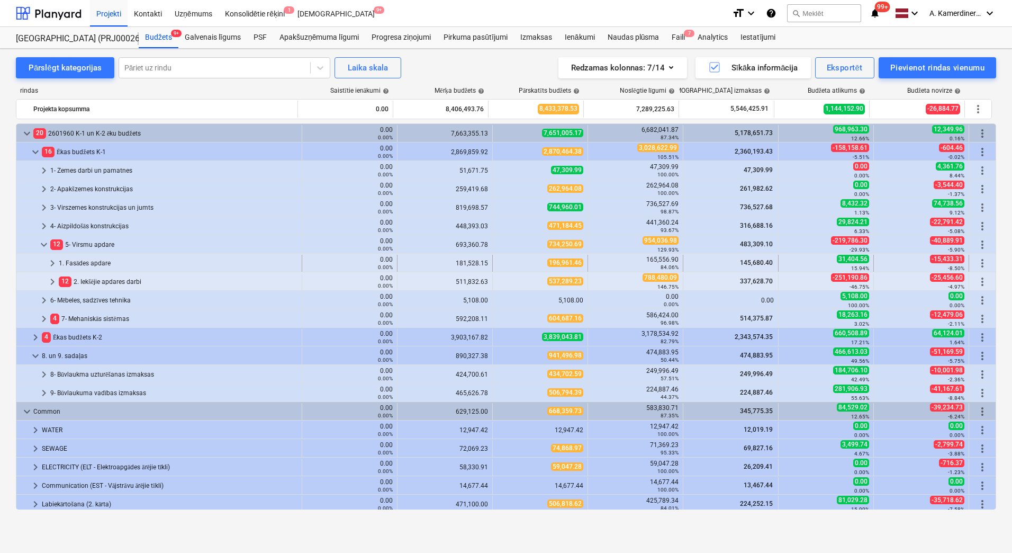
click at [87, 265] on div "1. Fasādes apdare" at bounding box center [178, 263] width 239 height 17
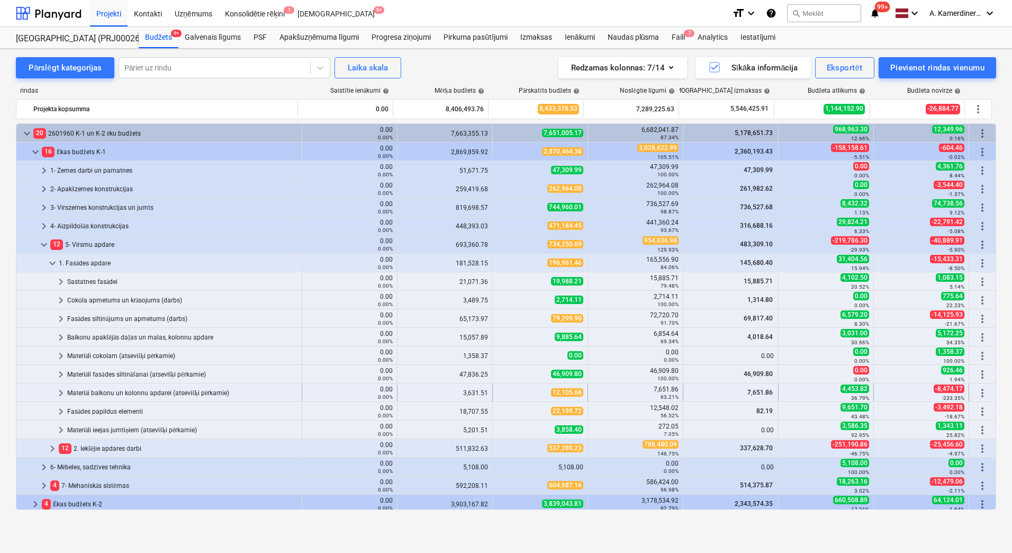
click at [125, 391] on div "Materiāi balkonu un kolonnu apdarei (atsevišķi pērkamie)" at bounding box center [182, 392] width 230 height 17
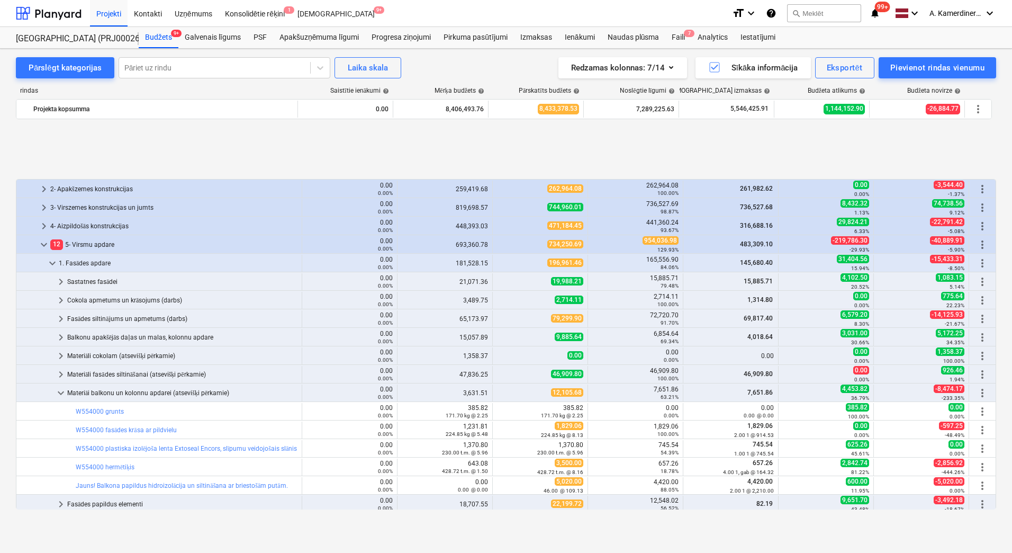
scroll to position [106, 0]
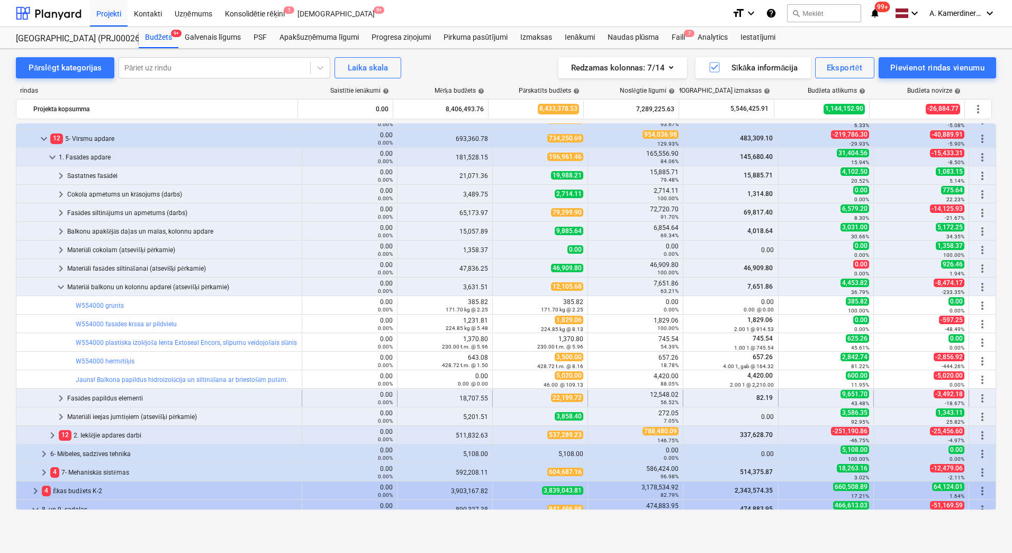
click at [105, 397] on div "Fasādes papildus elementi" at bounding box center [182, 398] width 230 height 17
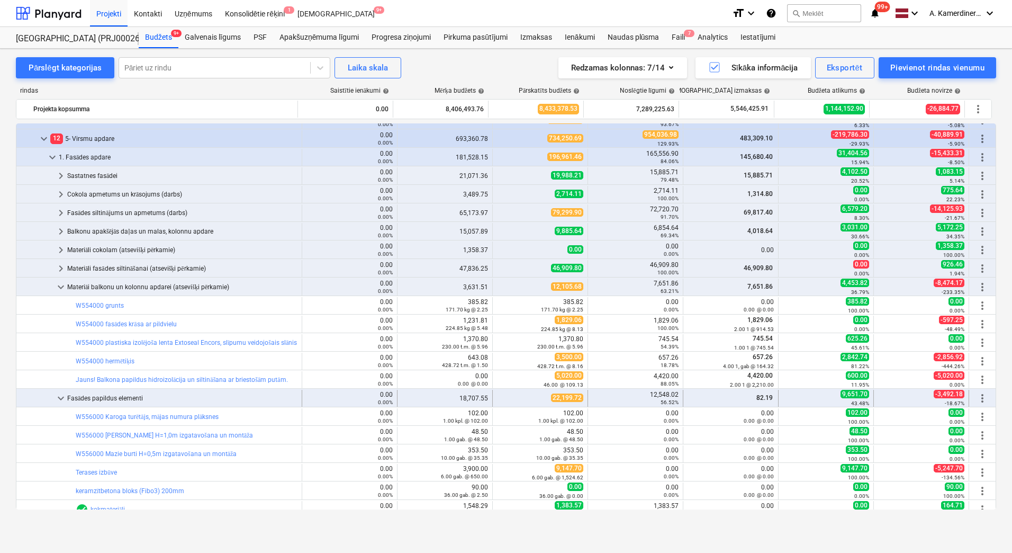
click at [110, 395] on div "Fasādes papildus elementi" at bounding box center [182, 398] width 230 height 17
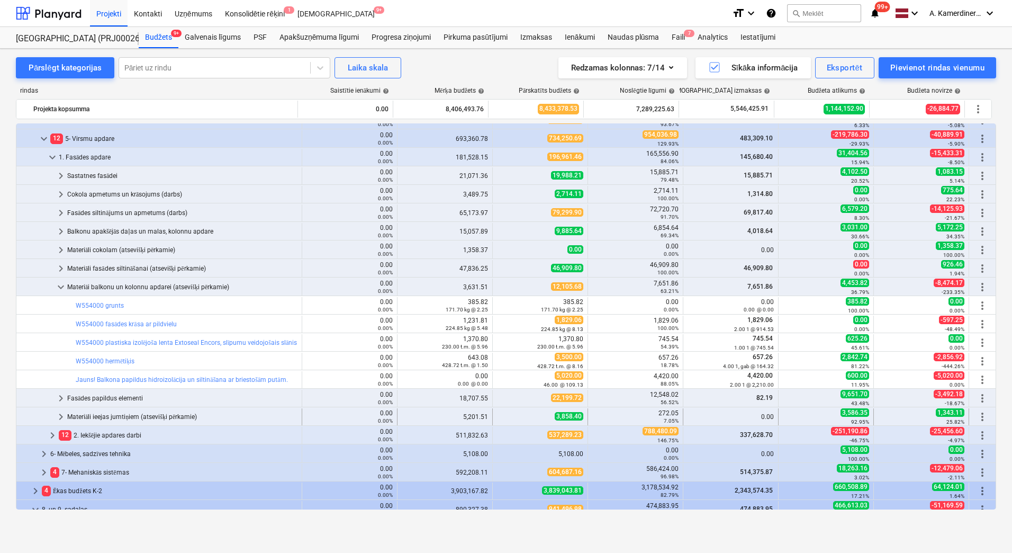
click at [95, 414] on div "Materiāli ieejas jumtiņiem (atsevišķi pērkamie)" at bounding box center [182, 416] width 230 height 17
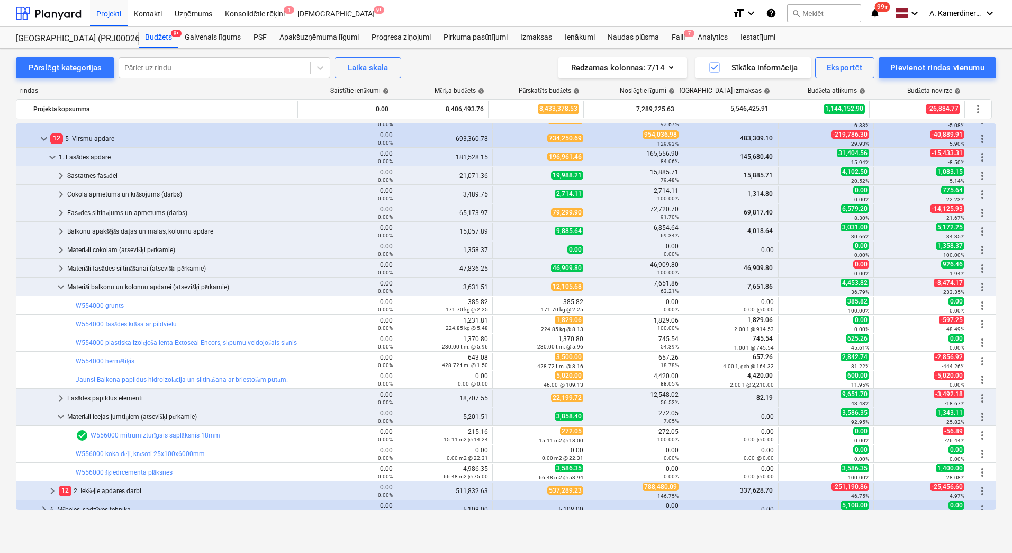
scroll to position [212, 0]
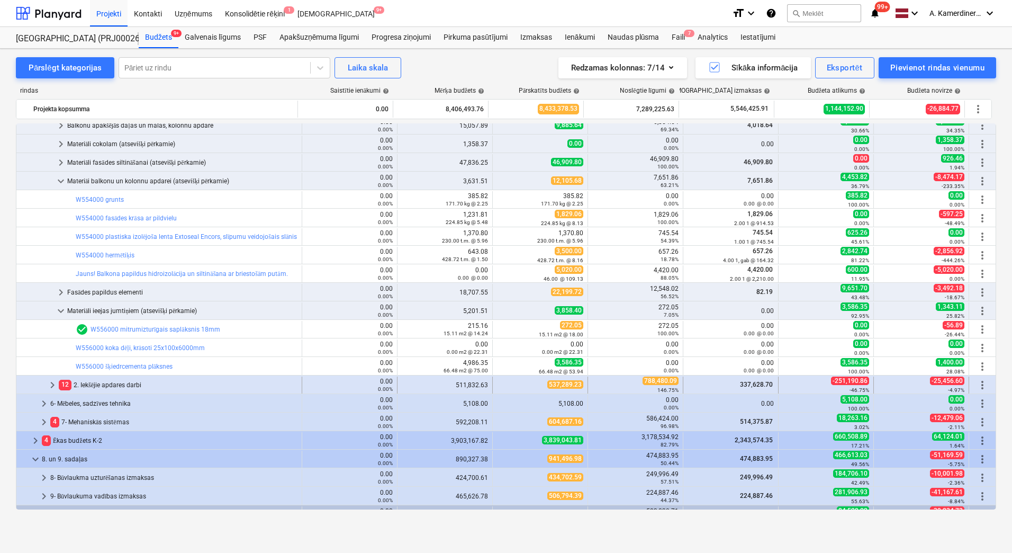
click at [122, 384] on div "12 2. Iekšējie apdares darbi" at bounding box center [178, 385] width 239 height 17
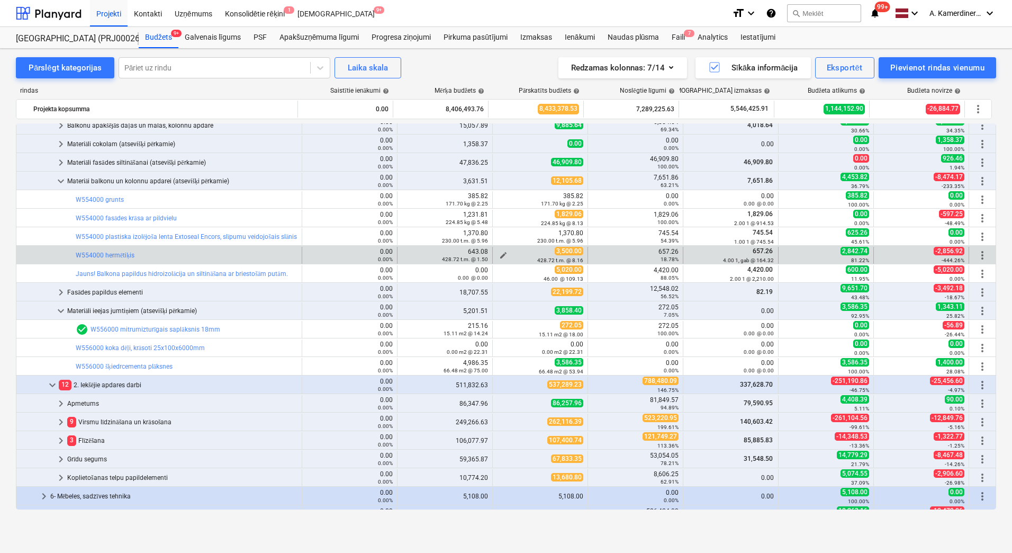
click at [501, 254] on span "edit" at bounding box center [503, 255] width 8 height 8
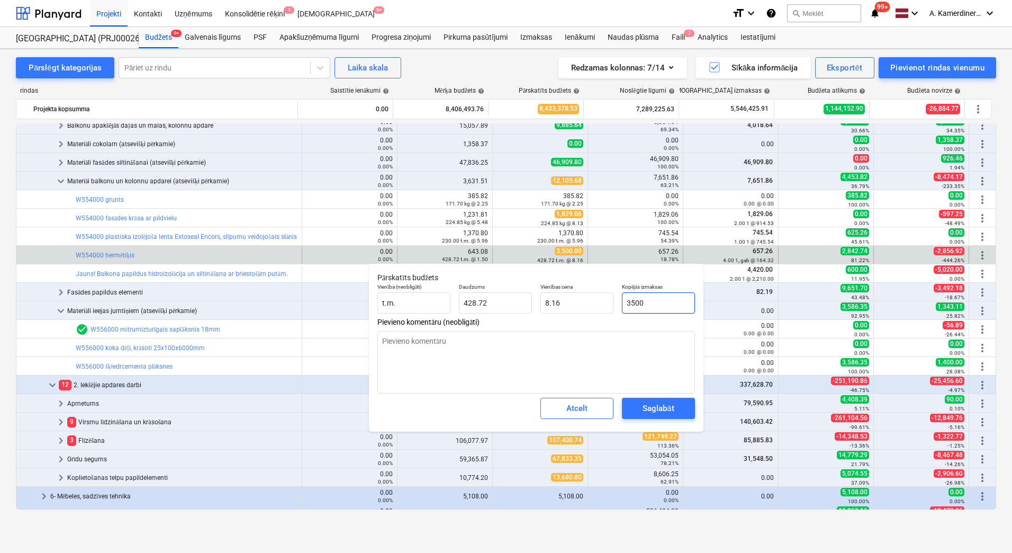
drag, startPoint x: 622, startPoint y: 304, endPoint x: 633, endPoint y: 300, distance: 12.4
click at [619, 304] on div "Kopējās izmaksas 3500" at bounding box center [659, 298] width 82 height 39
click at [647, 307] on input "3500" at bounding box center [658, 302] width 73 height 21
drag, startPoint x: 632, startPoint y: 302, endPoint x: 622, endPoint y: 301, distance: 10.7
click at [622, 301] on div "Kopējās izmaksas 3500" at bounding box center [659, 298] width 82 height 39
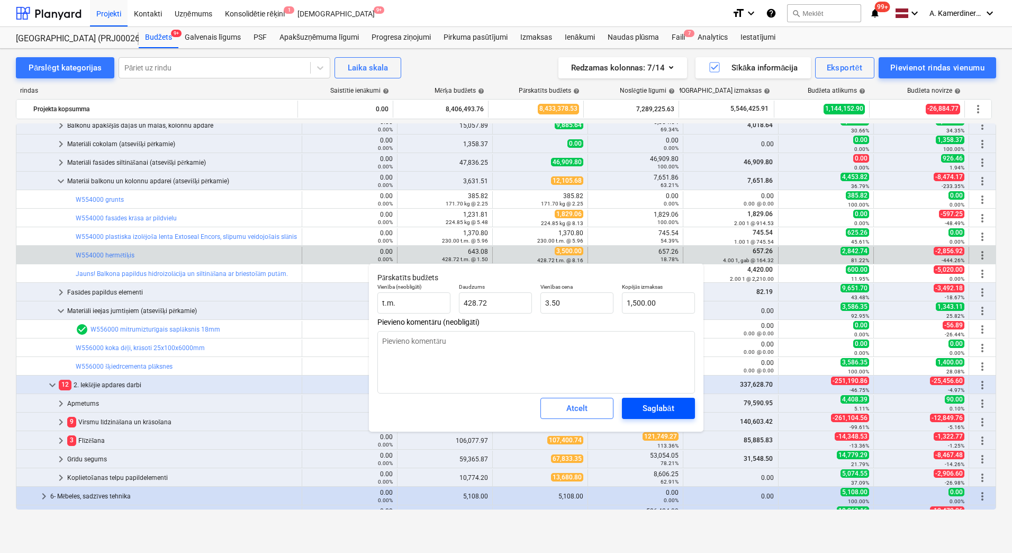
click at [644, 406] on div "Saglabāt" at bounding box center [658, 408] width 31 height 14
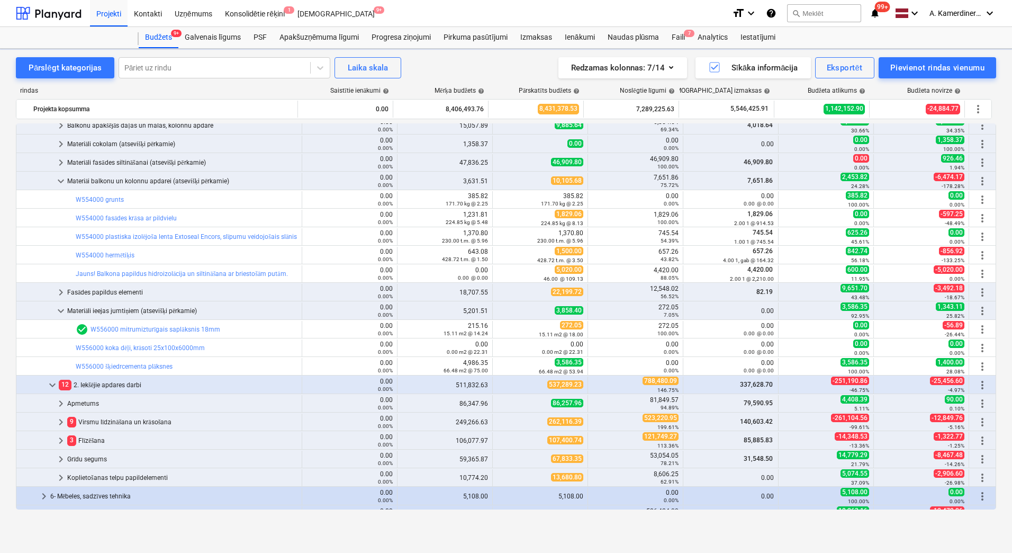
click at [588, 407] on div "81,849.57 94.89%" at bounding box center [635, 403] width 95 height 17
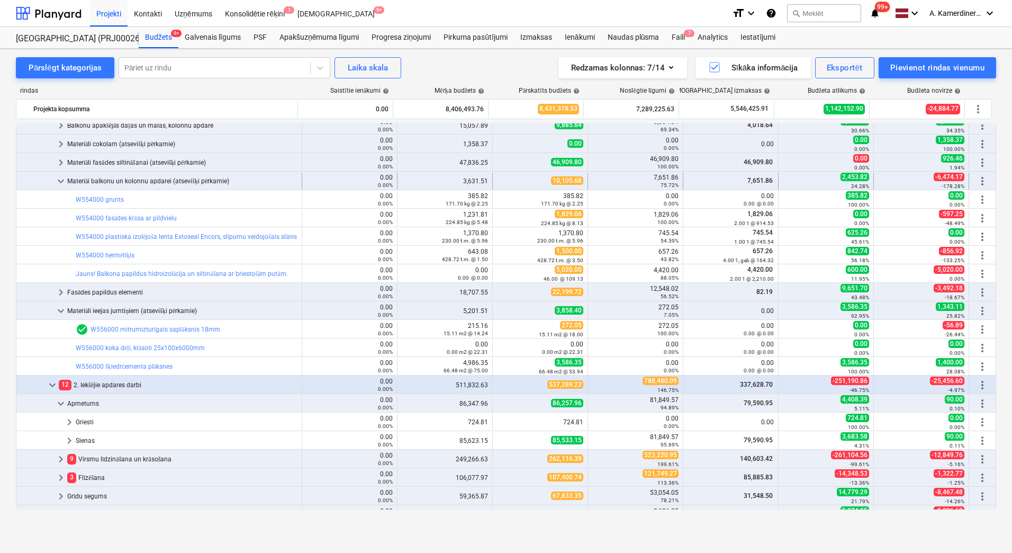
click at [149, 180] on div "Materiāi balkonu un kolonnu apdarei (atsevišķi pērkamie)" at bounding box center [182, 181] width 230 height 17
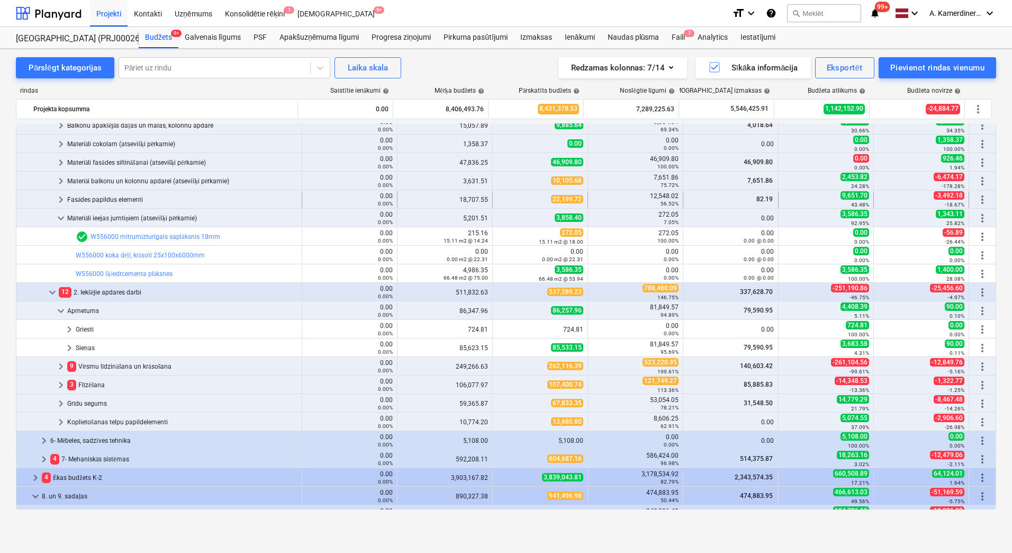
click at [131, 199] on div "Fasādes papildus elementi" at bounding box center [182, 199] width 230 height 17
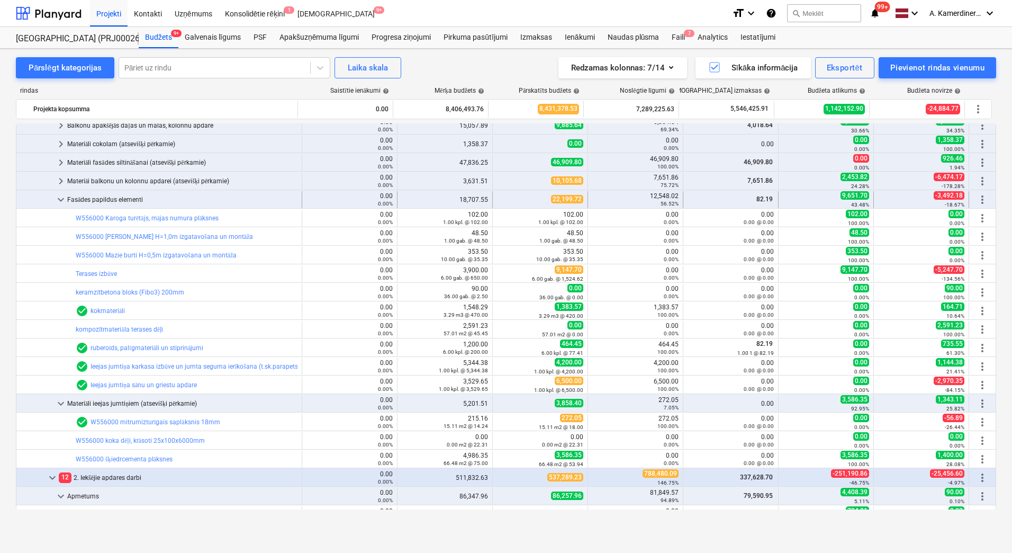
click at [127, 203] on div "Fasādes papildus elementi" at bounding box center [182, 199] width 230 height 17
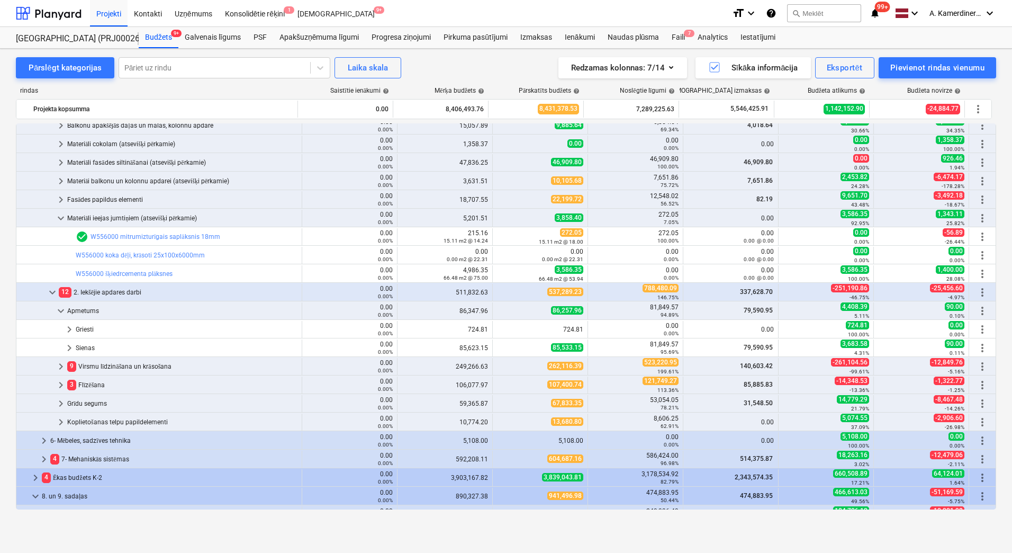
click at [127, 203] on div "Fasādes papildus elementi" at bounding box center [182, 199] width 230 height 17
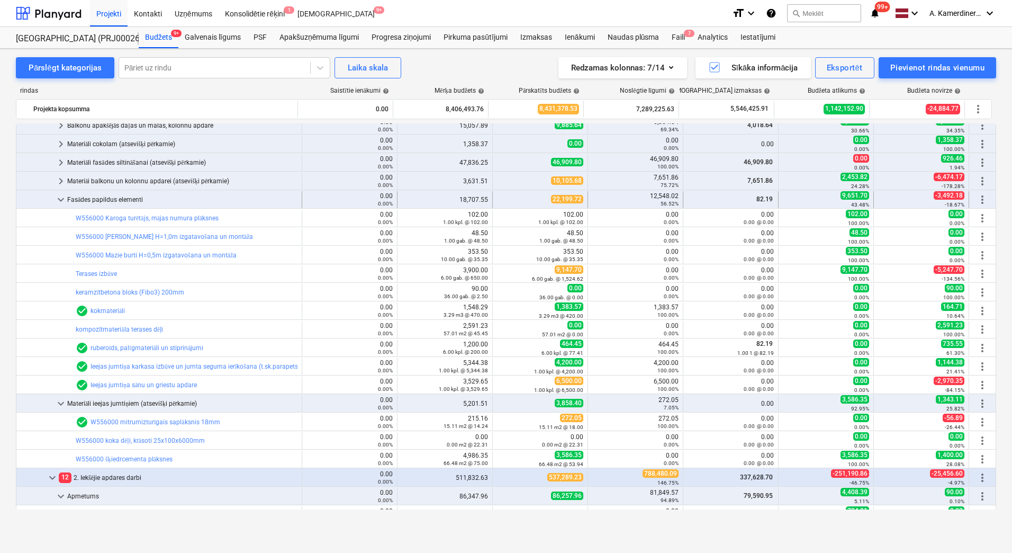
click at [117, 201] on div "Fasādes papildus elementi" at bounding box center [182, 199] width 230 height 17
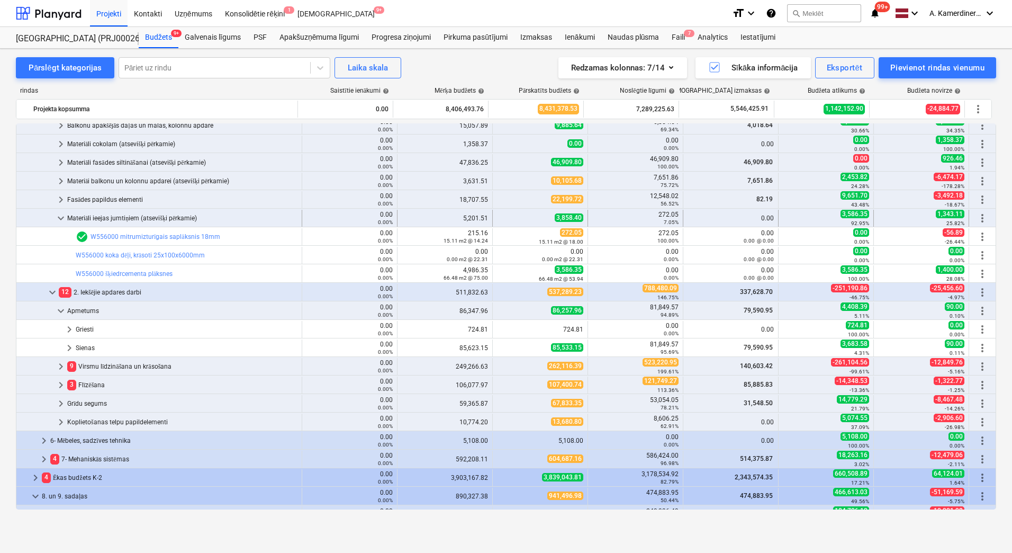
click at [156, 217] on div "Materiāli ieejas jumtiņiem (atsevišķi pērkamie)" at bounding box center [182, 218] width 230 height 17
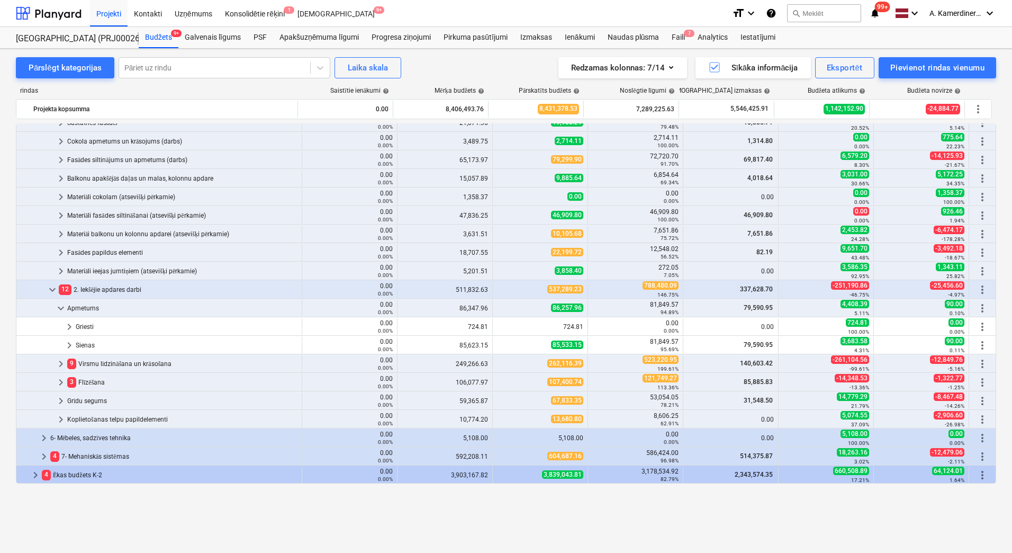
scroll to position [106, 0]
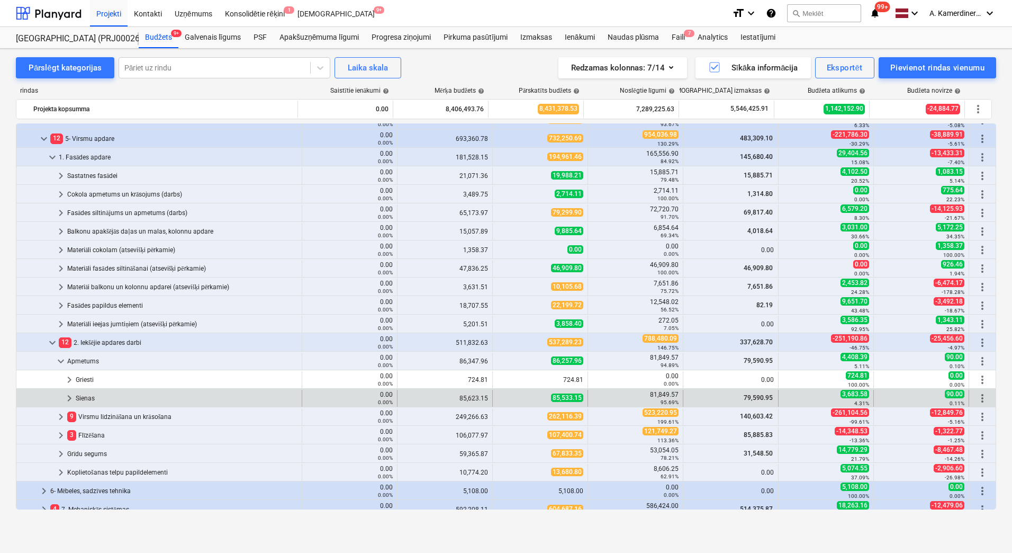
click at [102, 398] on div "Sienas" at bounding box center [187, 398] width 222 height 17
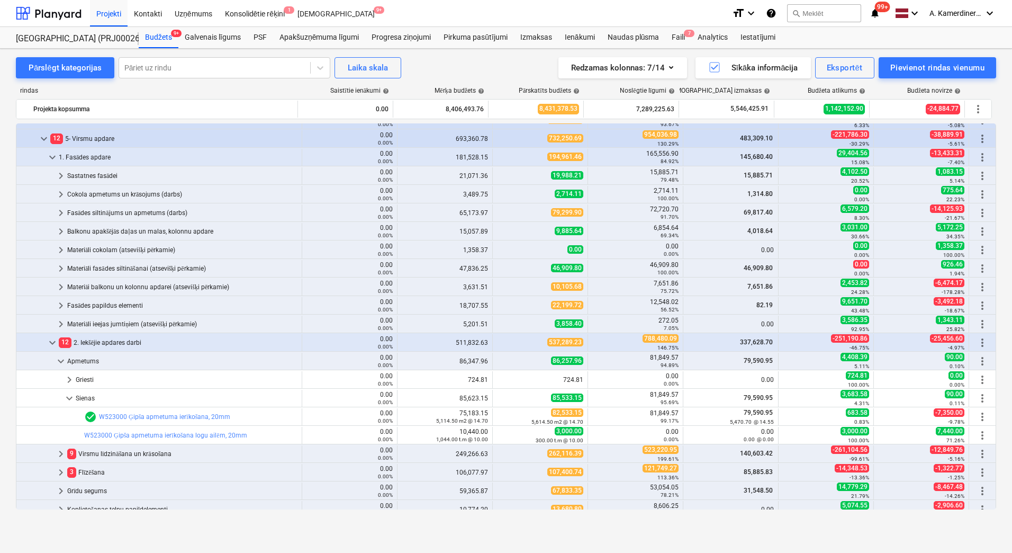
click at [102, 398] on div "Sienas" at bounding box center [187, 398] width 222 height 17
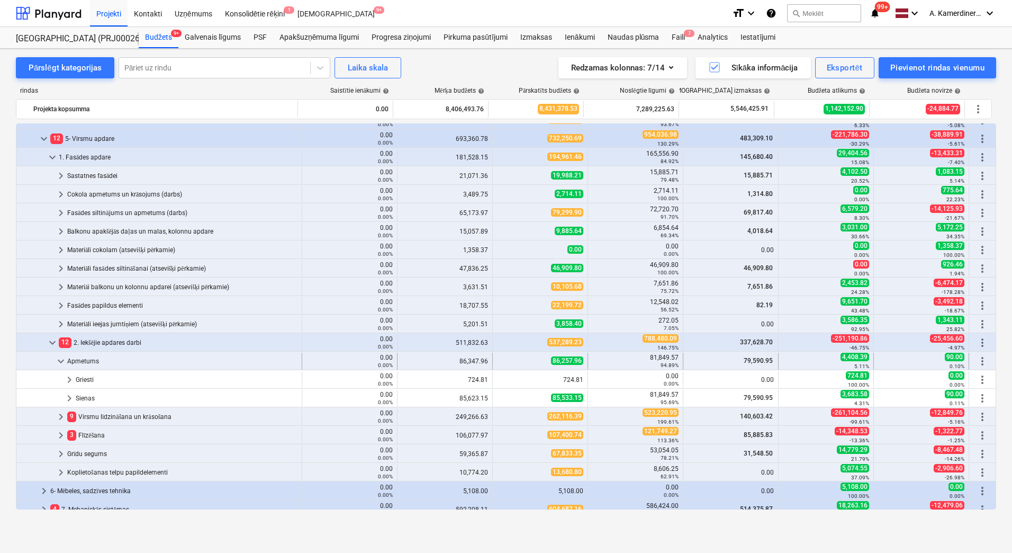
click at [92, 364] on div "Apmetums" at bounding box center [182, 361] width 230 height 17
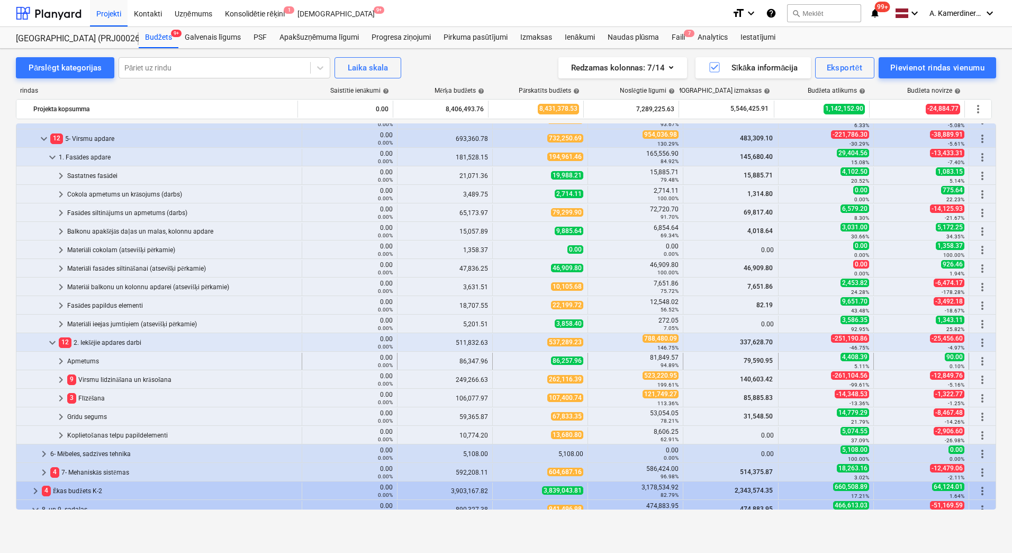
click at [87, 358] on div "Apmetums" at bounding box center [182, 361] width 230 height 17
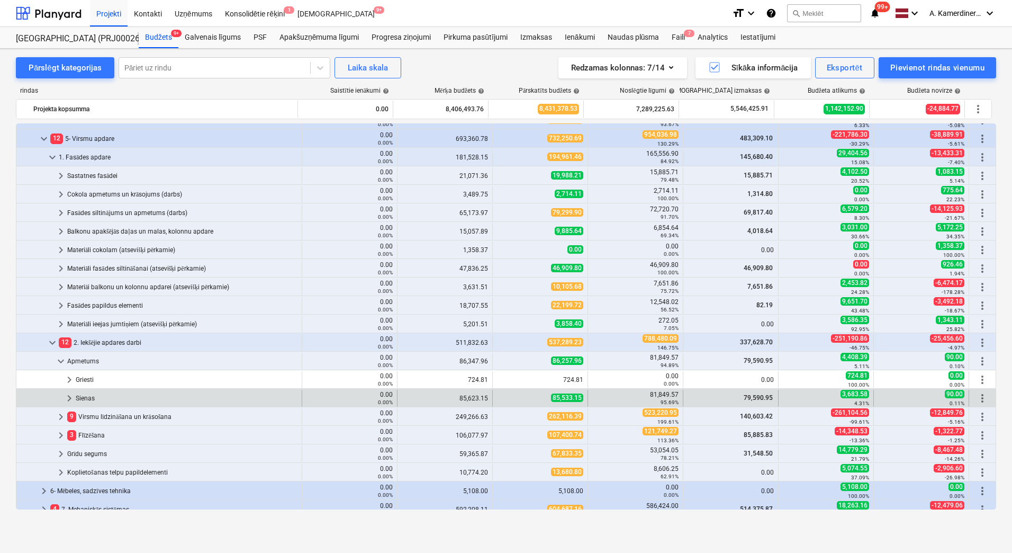
click at [91, 398] on div "Sienas" at bounding box center [187, 398] width 222 height 17
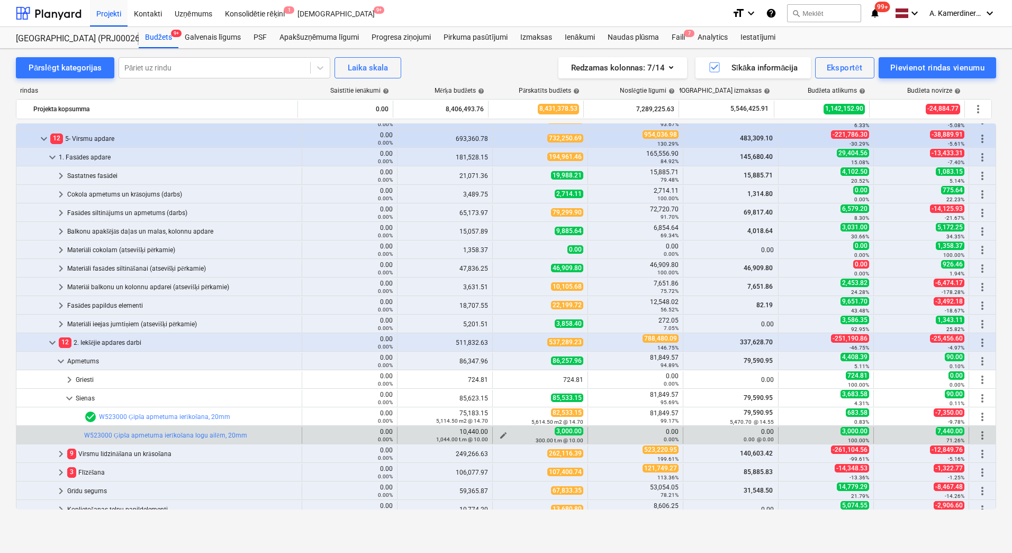
click at [500, 433] on span "edit" at bounding box center [503, 435] width 8 height 8
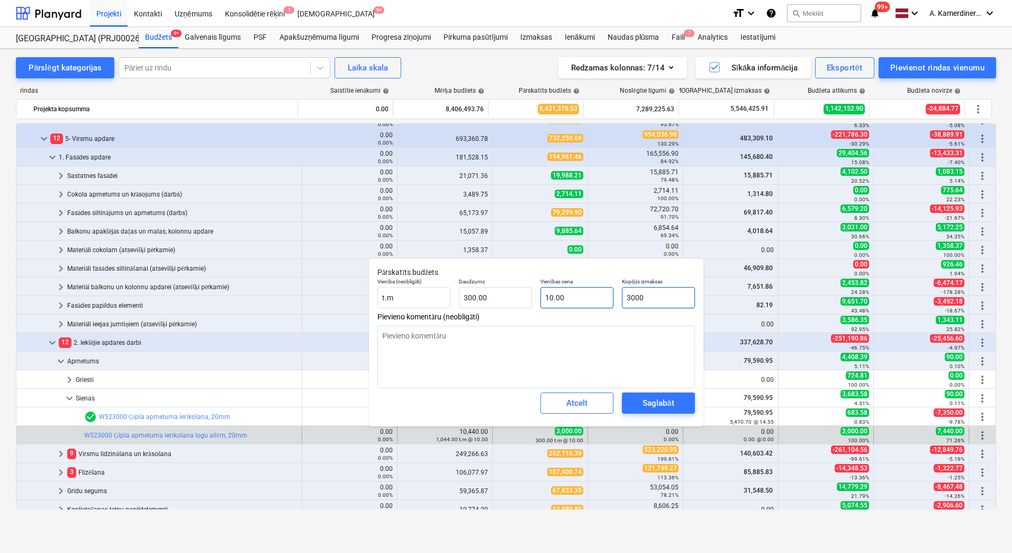
drag, startPoint x: 668, startPoint y: 294, endPoint x: 607, endPoint y: 296, distance: 60.9
click at [607, 296] on div "Vienība (neobligāti) t.m Daudzums 300.00 Vienības cena 10.00 Kopējās izmaksas 3…" at bounding box center [536, 293] width 326 height 39
click at [652, 405] on div "Saglabāt" at bounding box center [658, 403] width 31 height 14
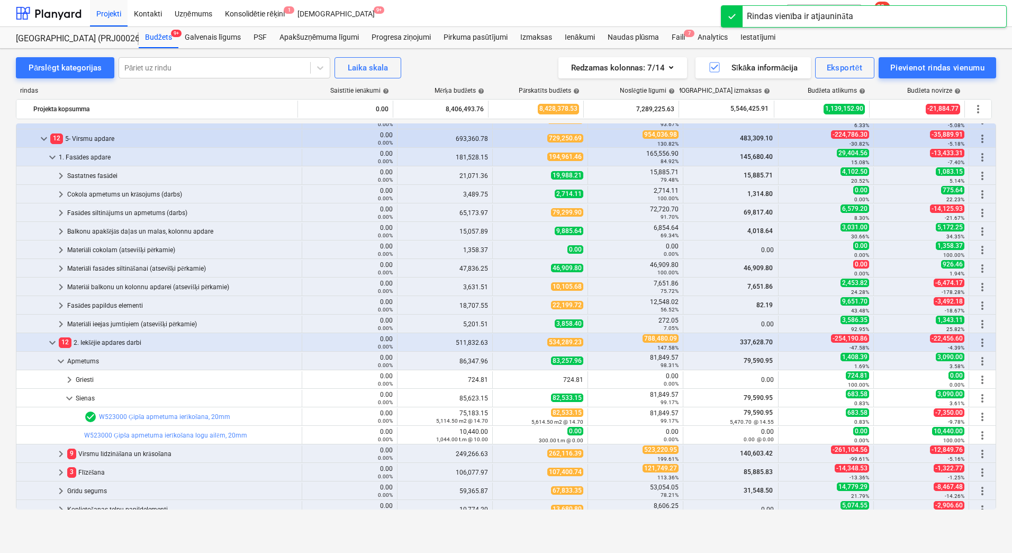
click at [81, 397] on div "Sienas" at bounding box center [187, 398] width 222 height 17
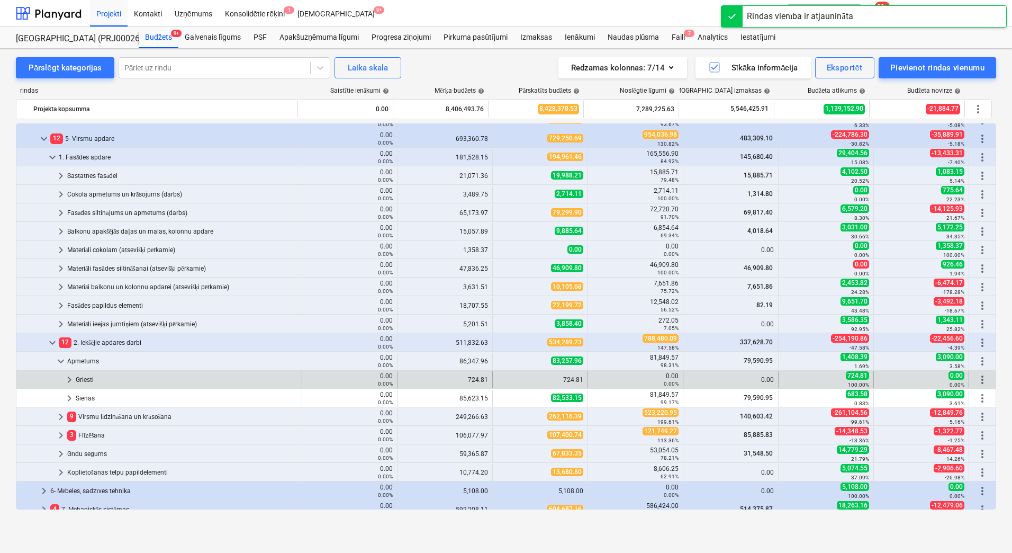
click at [81, 376] on div "Griesti" at bounding box center [187, 379] width 222 height 17
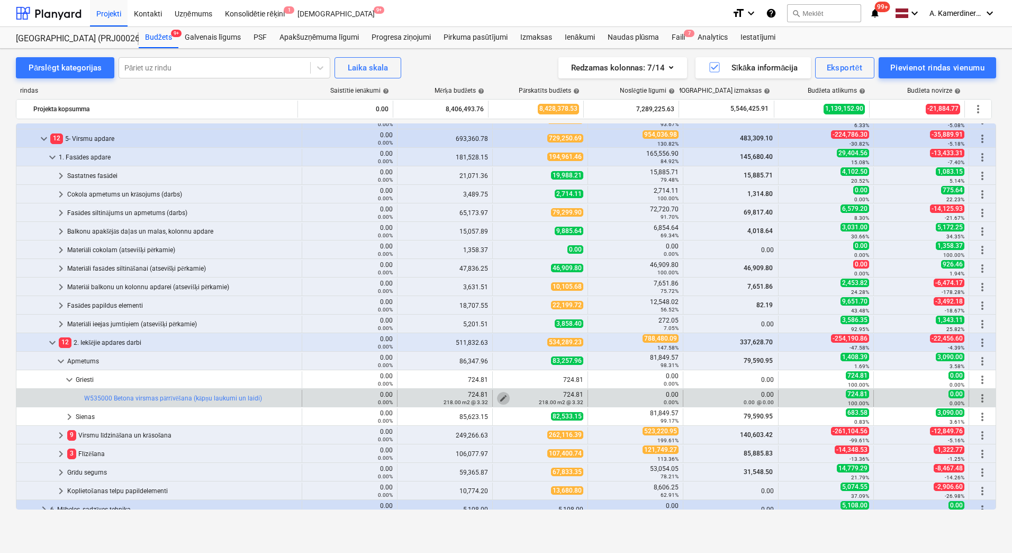
click at [501, 397] on span "edit" at bounding box center [503, 398] width 8 height 8
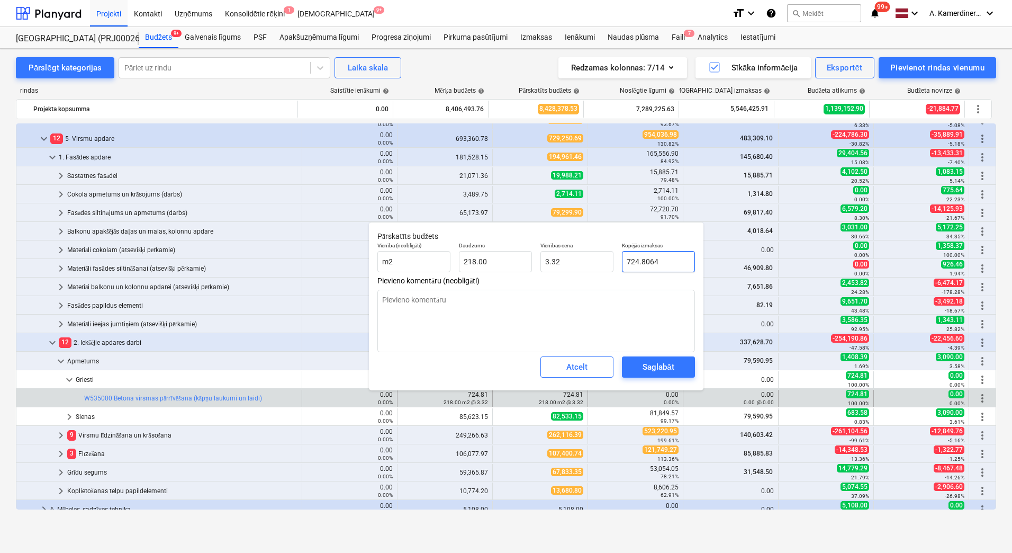
drag, startPoint x: 656, startPoint y: 260, endPoint x: 617, endPoint y: 259, distance: 38.7
click at [617, 259] on div "Vienība (neobligāti) m2 Daudzums 218.00 Vienības cena 3.32 Kopējās izmaksas 724…" at bounding box center [536, 257] width 326 height 39
click at [674, 367] on div "Saglabāt" at bounding box center [658, 367] width 31 height 14
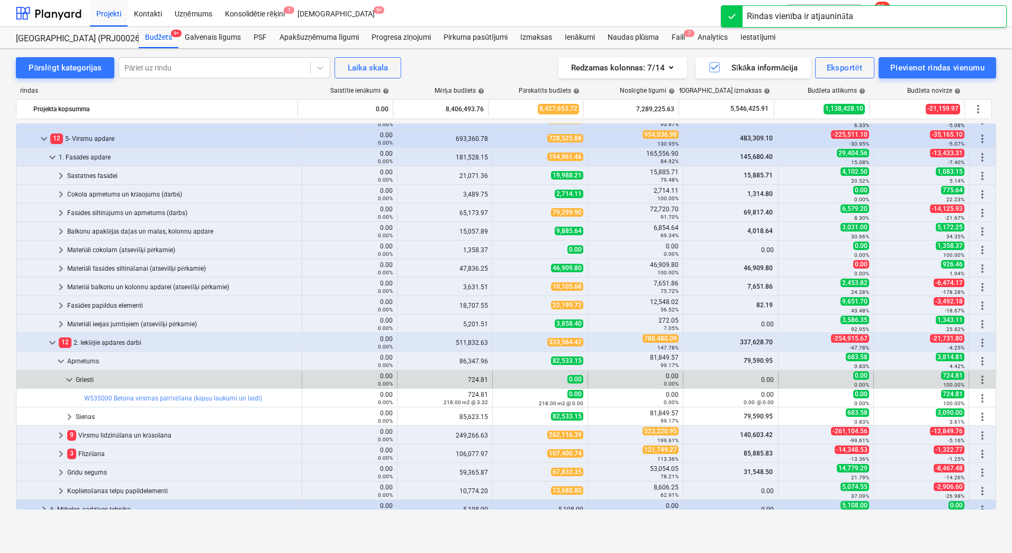
click at [84, 378] on div "Griesti" at bounding box center [187, 379] width 222 height 17
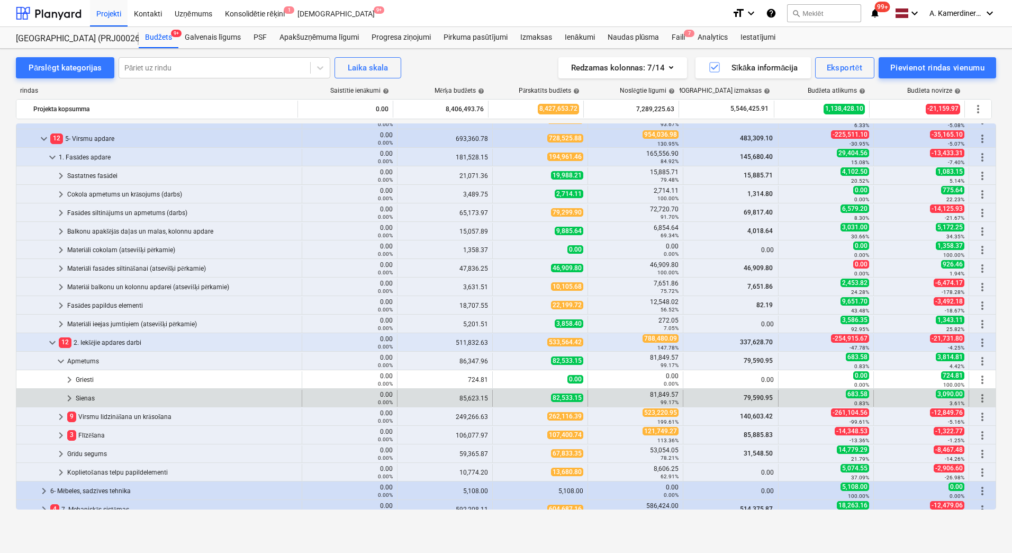
click at [84, 399] on div "Sienas" at bounding box center [187, 398] width 222 height 17
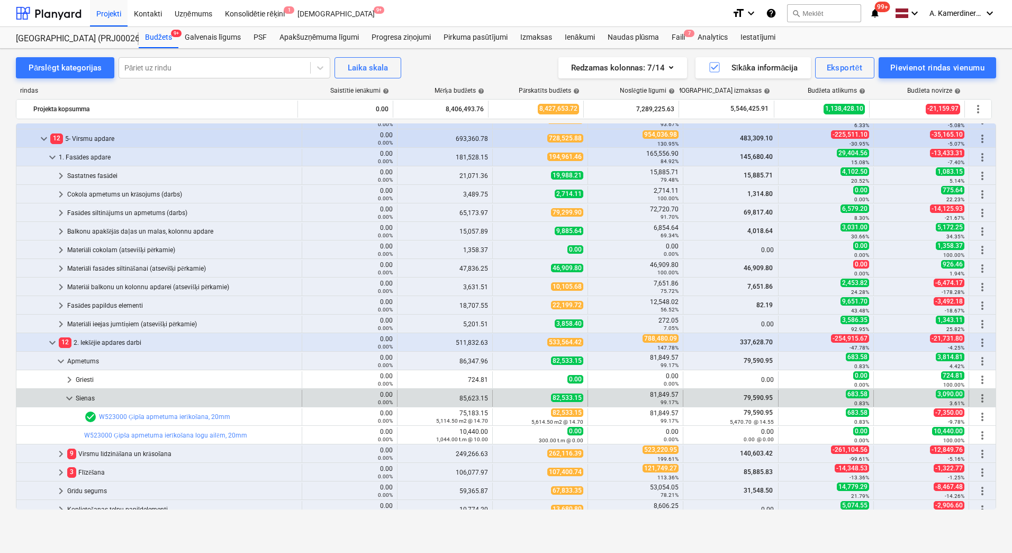
click at [78, 398] on div "Sienas" at bounding box center [187, 398] width 222 height 17
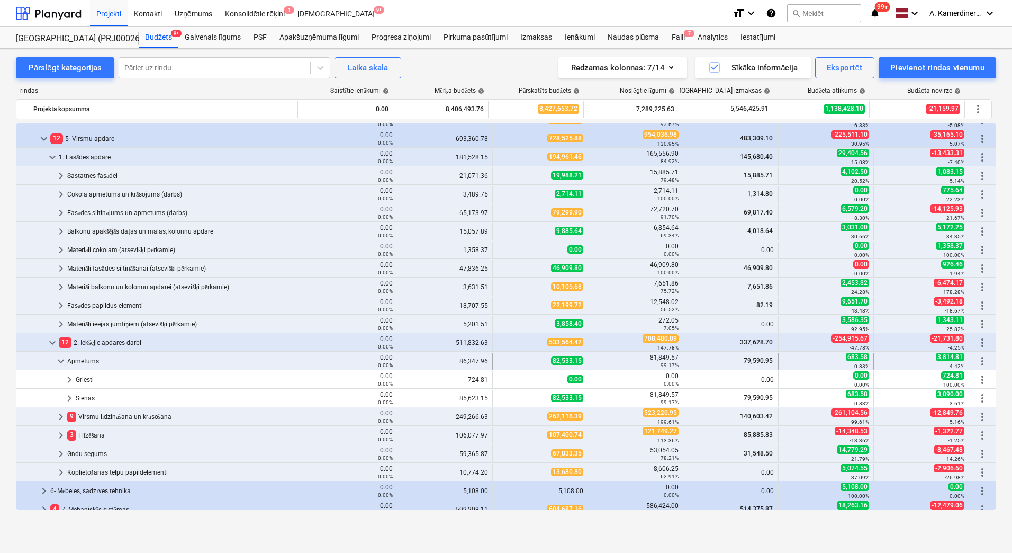
click at [80, 360] on div "Apmetums" at bounding box center [182, 361] width 230 height 17
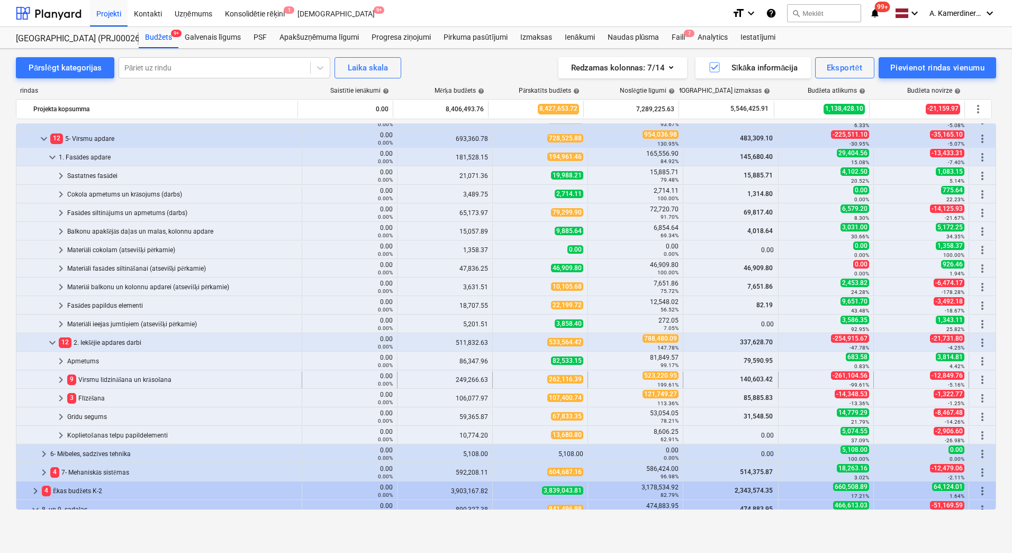
click at [103, 380] on div "9 Virsmu līdzināšana un krāsošana" at bounding box center [182, 379] width 230 height 17
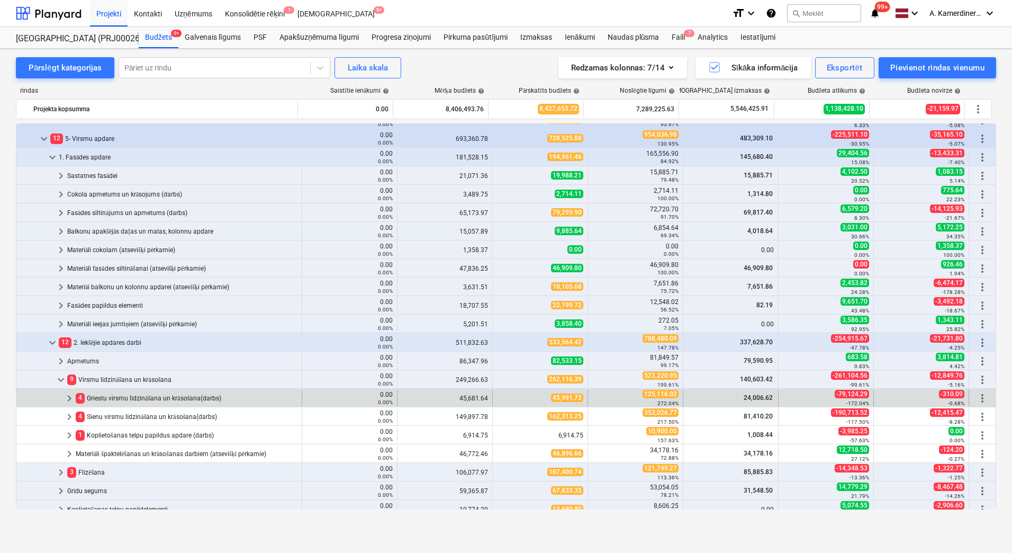
click at [151, 399] on div "4 Griestu virsmu līdzināšana un krāsošana(darbs)" at bounding box center [187, 398] width 222 height 17
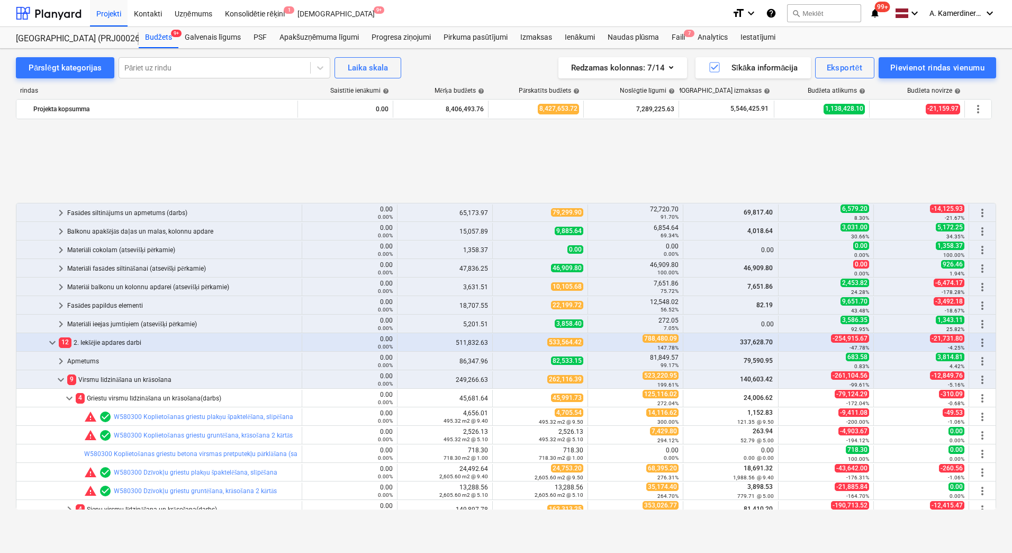
scroll to position [212, 0]
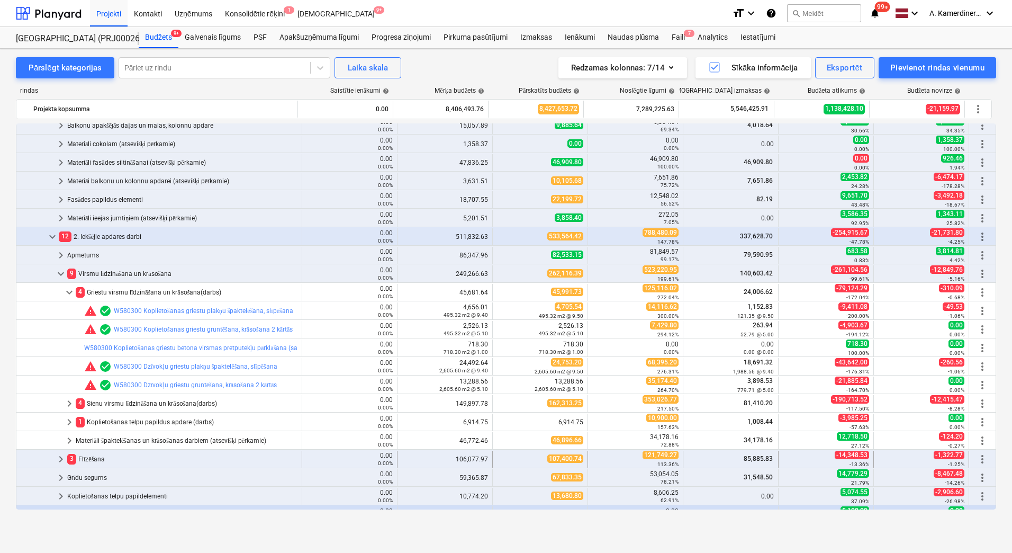
click at [95, 460] on div "3 Flīzēšana" at bounding box center [182, 459] width 230 height 17
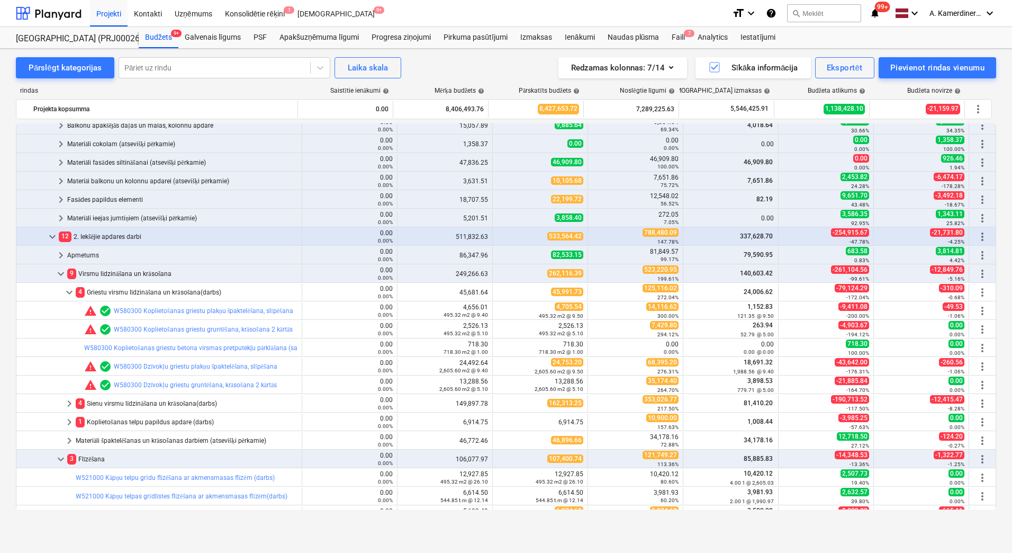
scroll to position [318, 0]
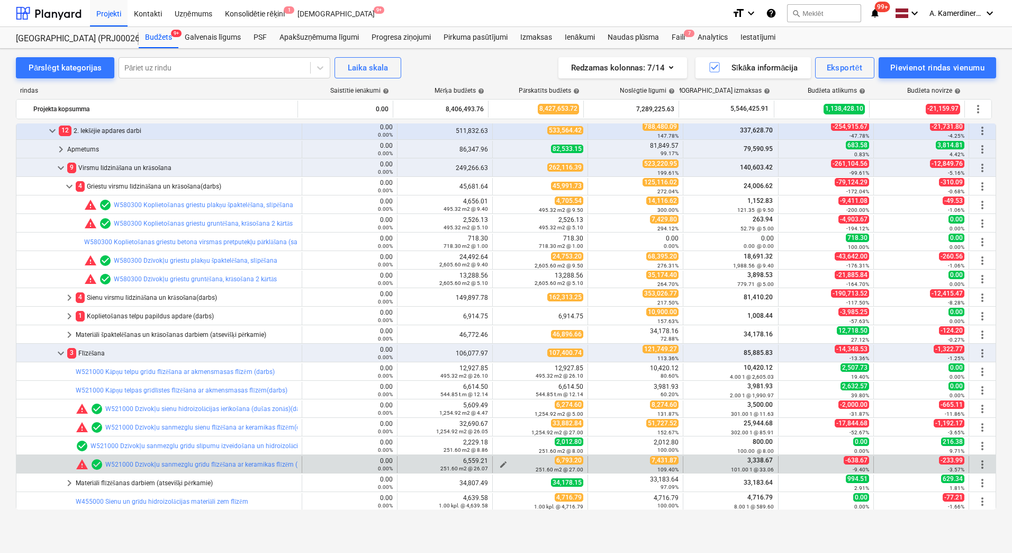
click at [500, 462] on span "edit" at bounding box center [503, 464] width 8 height 8
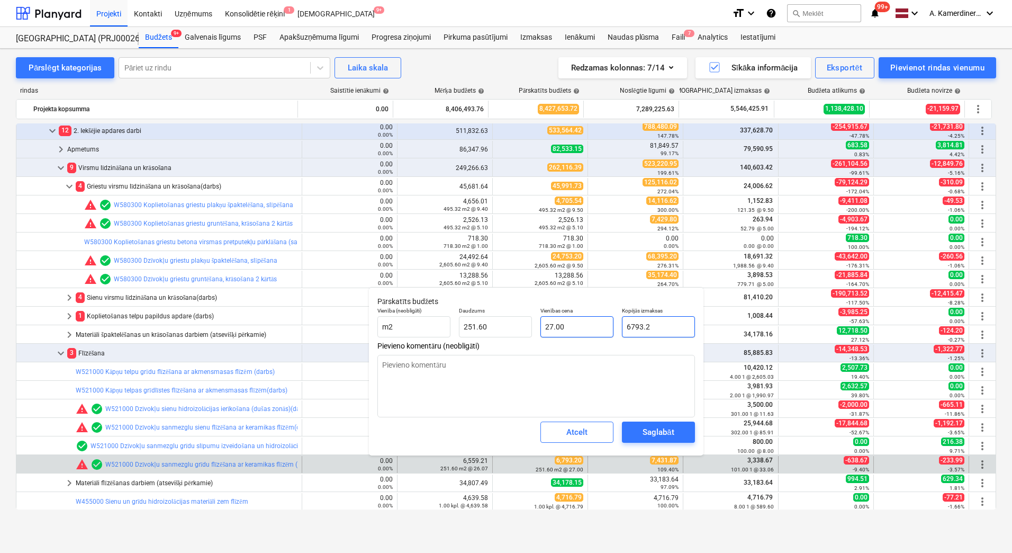
drag, startPoint x: 664, startPoint y: 326, endPoint x: 613, endPoint y: 324, distance: 50.9
click at [613, 324] on div "Vienība (neobligāti) m2 Daudzums 251.60 Vienības cena 27.00 Kopējās izmaksas 67…" at bounding box center [536, 322] width 326 height 39
click at [655, 431] on div "Saglabāt" at bounding box center [658, 432] width 31 height 14
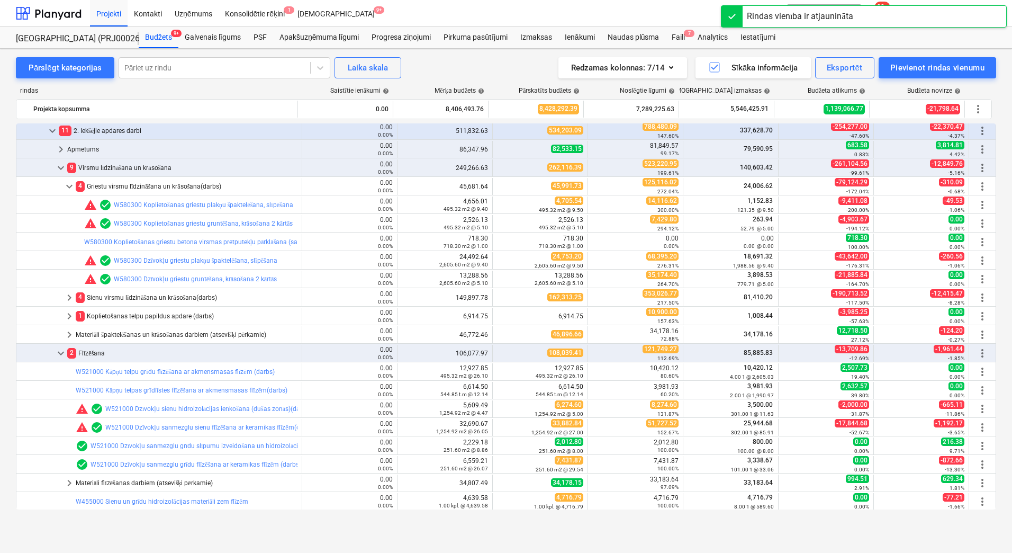
click at [499, 408] on span "edit" at bounding box center [503, 409] width 8 height 8
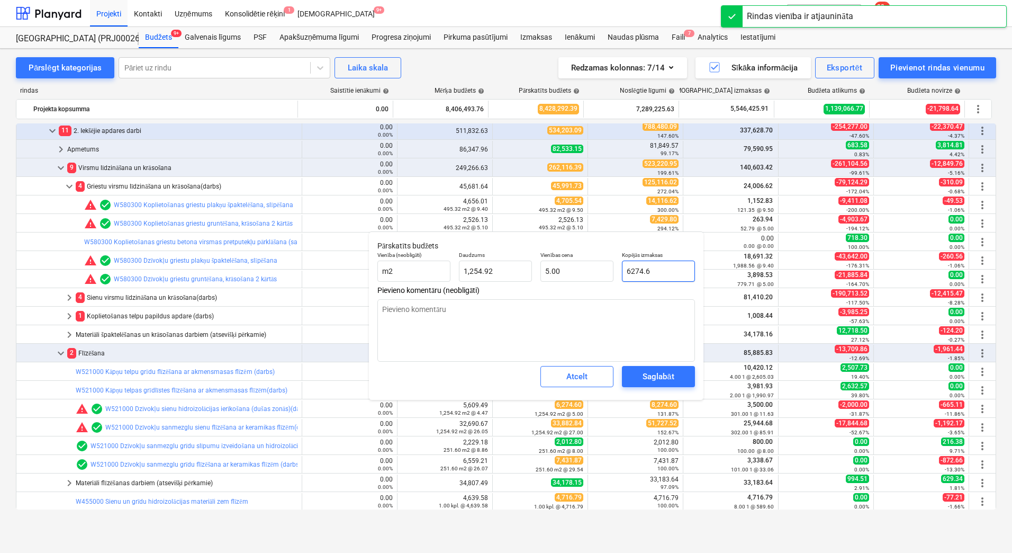
drag, startPoint x: 669, startPoint y: 271, endPoint x: 620, endPoint y: 271, distance: 49.2
click at [620, 271] on div "Kopējās izmaksas 6274.6" at bounding box center [659, 266] width 82 height 39
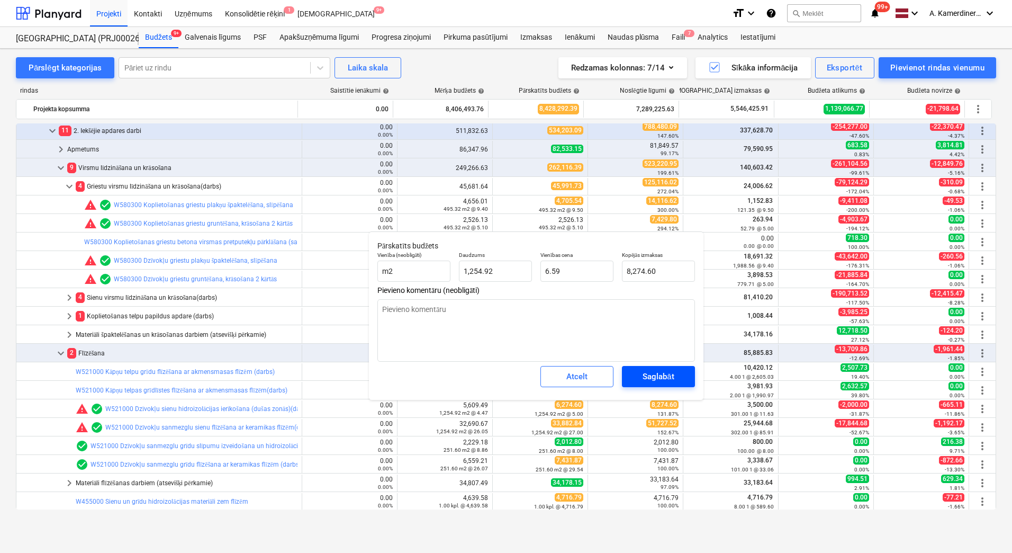
click at [669, 377] on div "Saglabāt" at bounding box center [658, 377] width 31 height 14
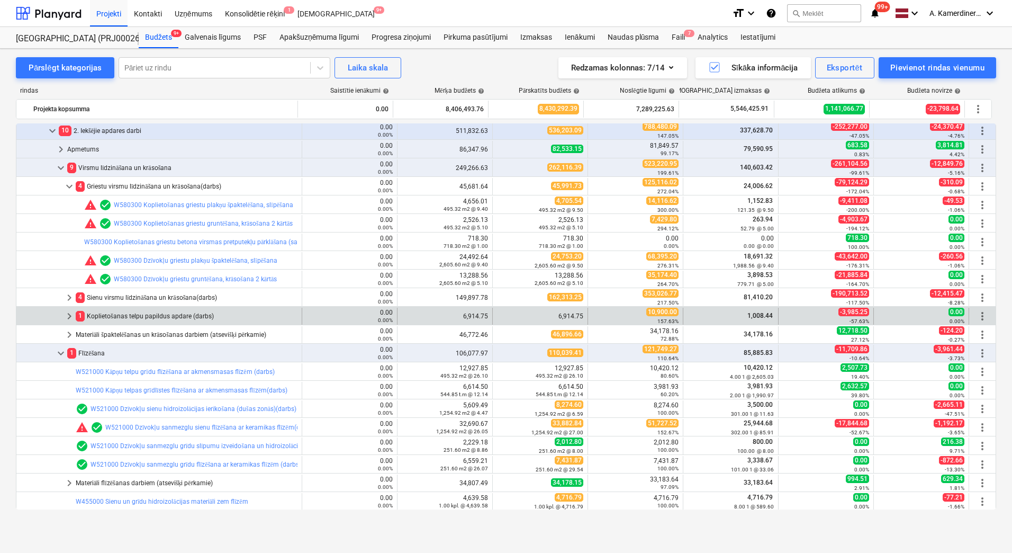
click at [165, 315] on div "1 Koplietošanas telpu papildus apdare (darbs)" at bounding box center [187, 316] width 222 height 17
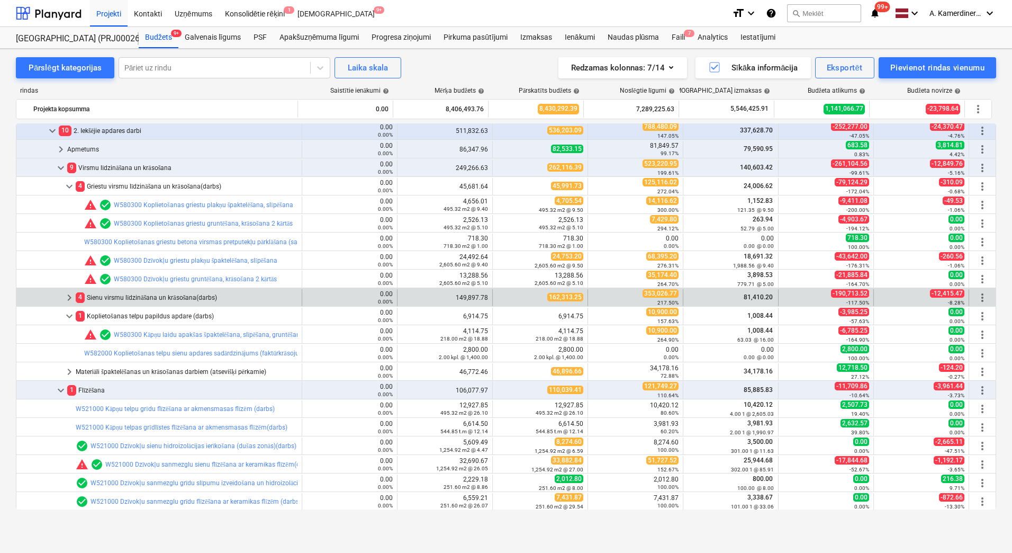
click at [163, 298] on div "4 Sienu virsmu līdzināšana un krāsošana(darbs)" at bounding box center [187, 297] width 222 height 17
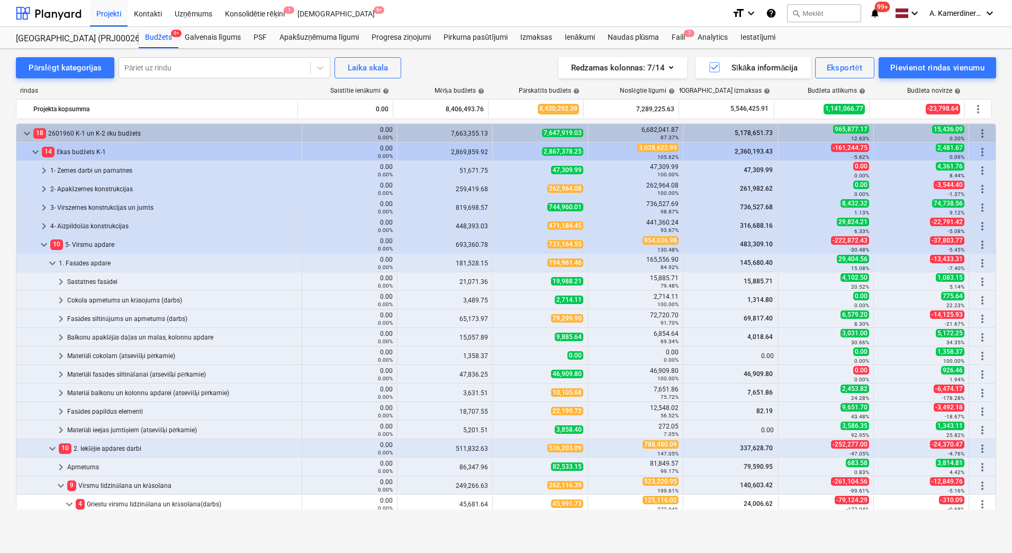
scroll to position [159, 0]
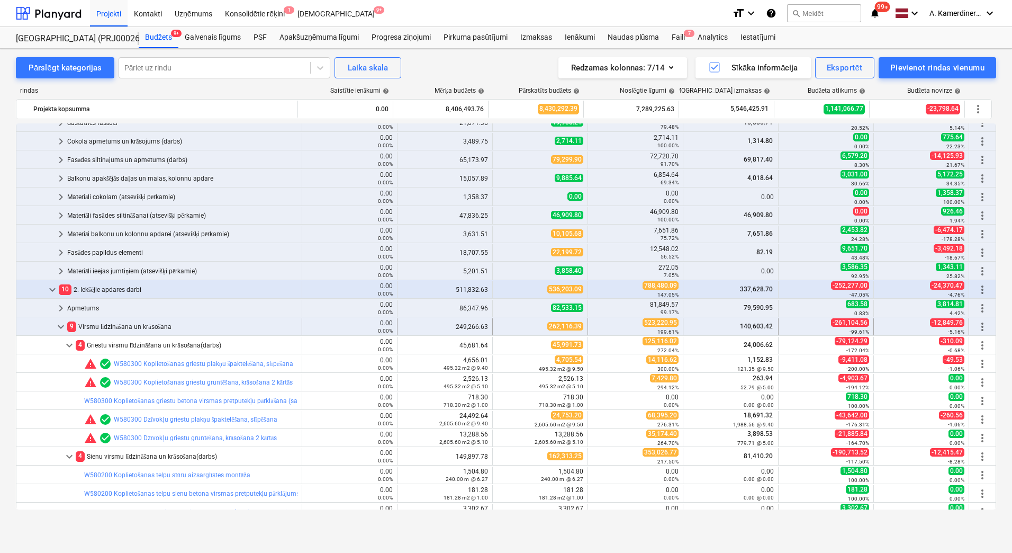
click at [166, 322] on div "9 Virsmu līdzināšana un krāsošana" at bounding box center [182, 326] width 230 height 17
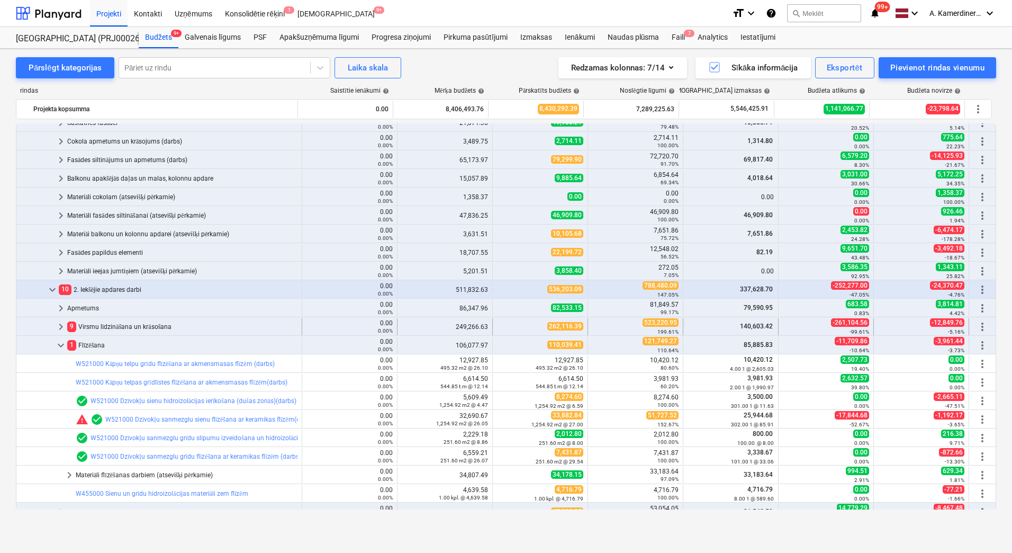
click at [132, 328] on div "9 Virsmu līdzināšana un krāsošana" at bounding box center [182, 326] width 230 height 17
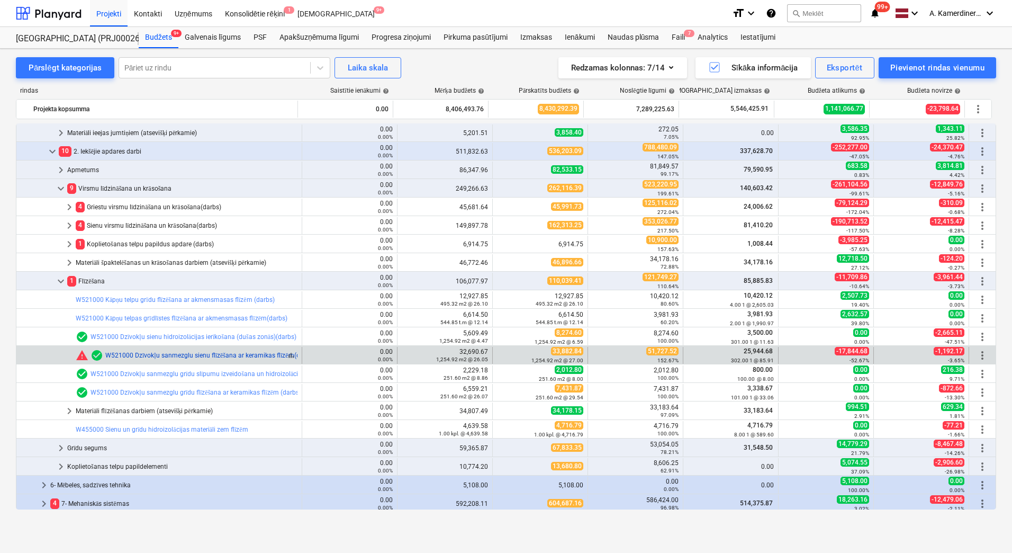
scroll to position [318, 0]
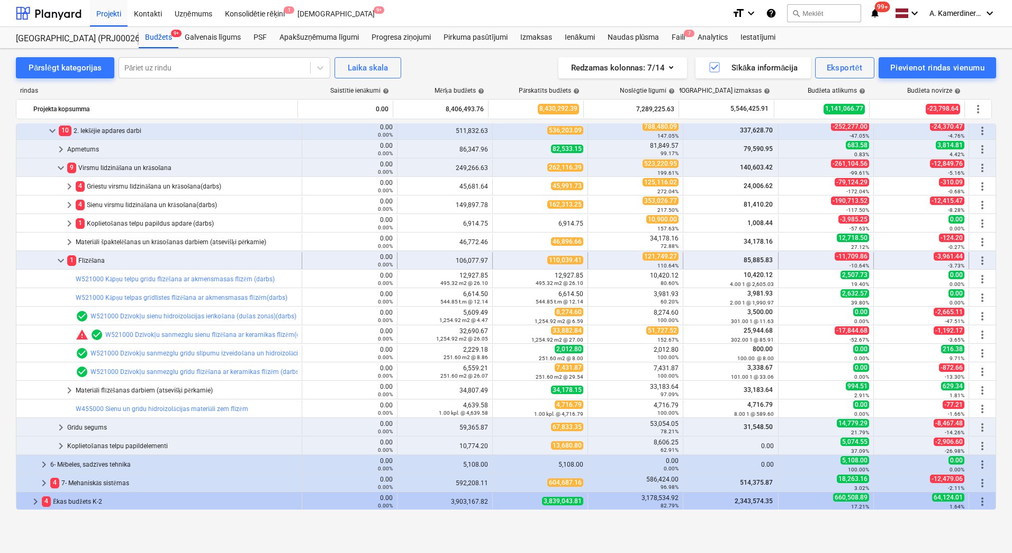
click at [94, 257] on div "1 Flīzēšana" at bounding box center [182, 260] width 230 height 17
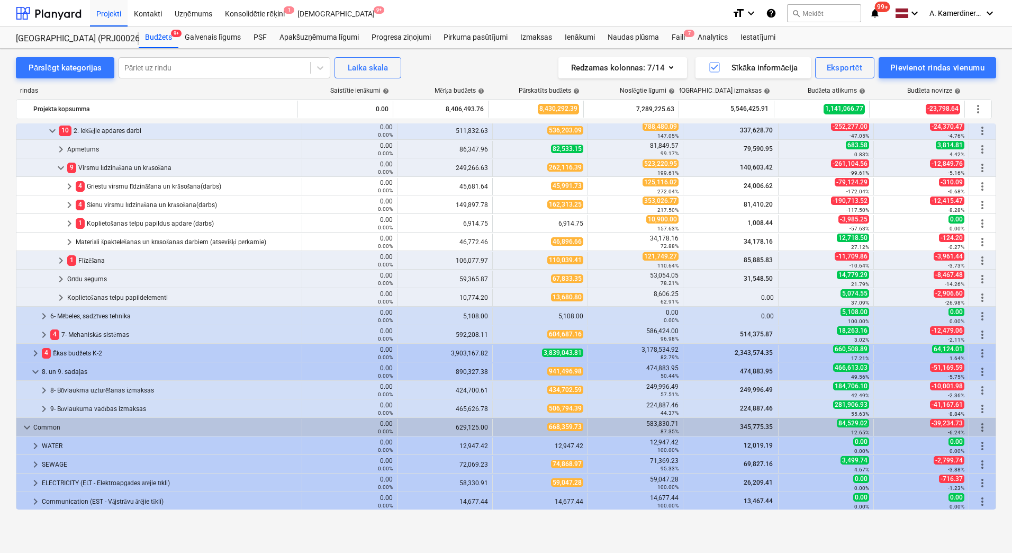
click at [93, 257] on div "1 Flīzēšana" at bounding box center [182, 260] width 230 height 17
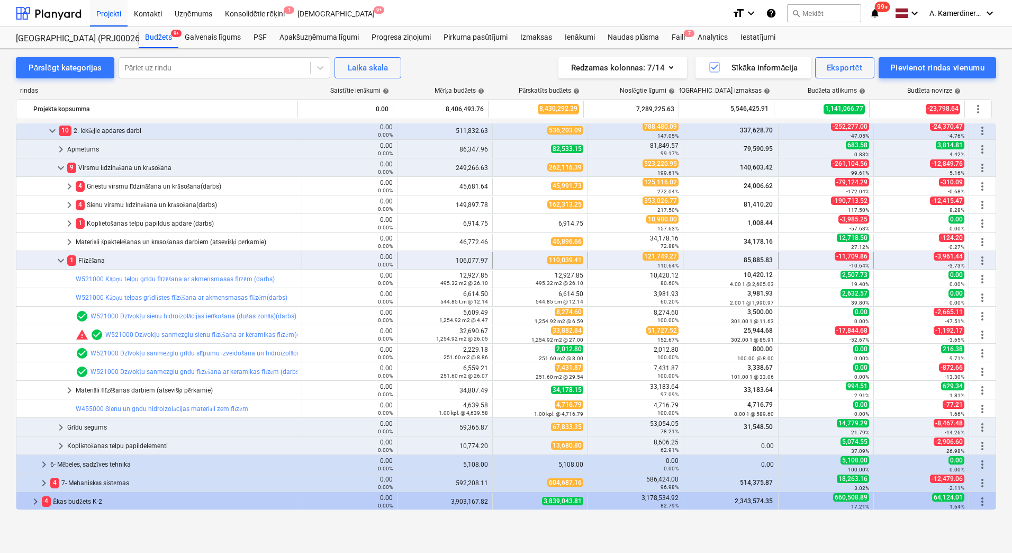
click at [89, 261] on div "1 Flīzēšana" at bounding box center [182, 260] width 230 height 17
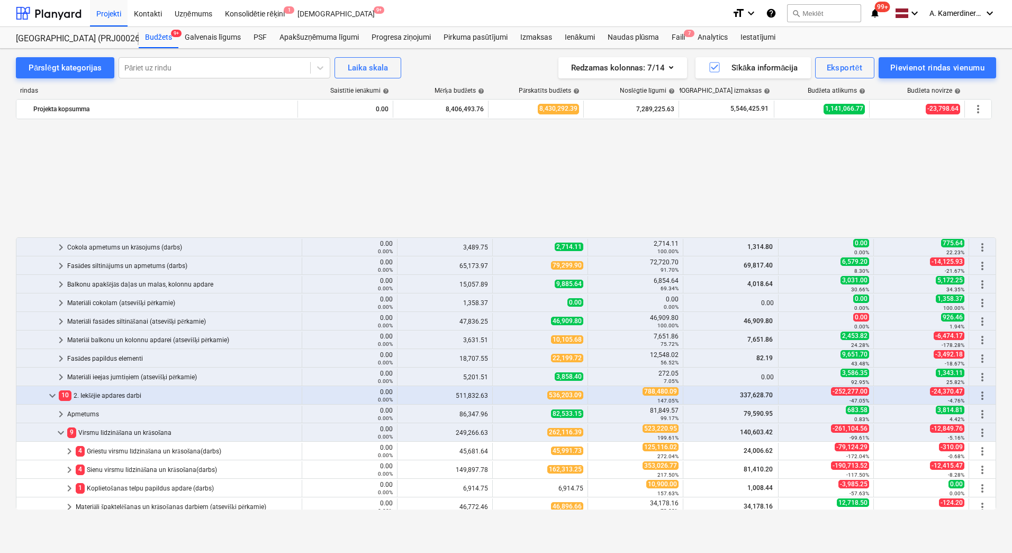
scroll to position [212, 0]
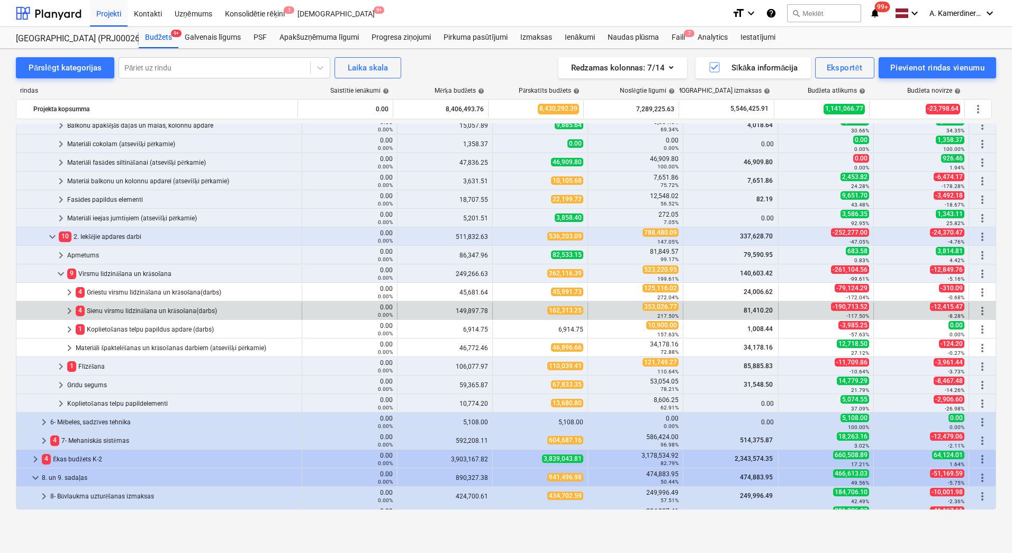
click at [133, 308] on div "4 Sienu virsmu līdzināšana un krāsošana(darbs)" at bounding box center [187, 310] width 222 height 17
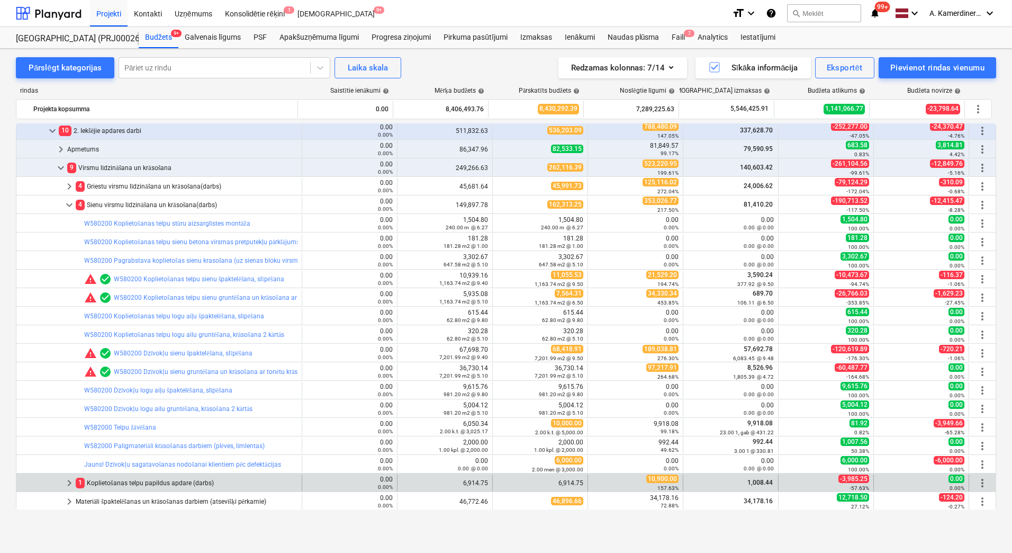
scroll to position [424, 0]
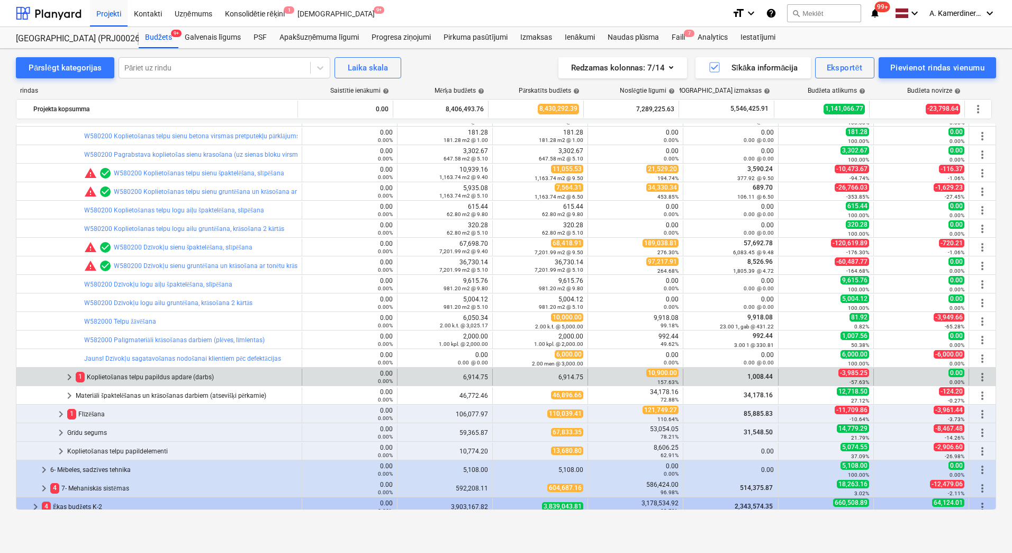
click at [186, 374] on div "1 Koplietošanas telpu papildus apdare (darbs)" at bounding box center [187, 377] width 222 height 17
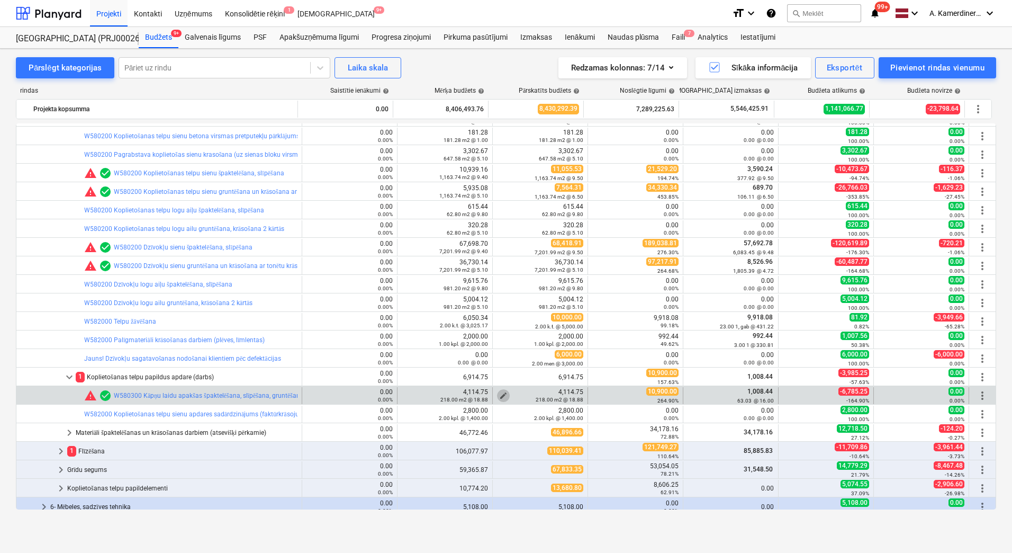
click at [499, 393] on span "edit" at bounding box center [503, 395] width 8 height 8
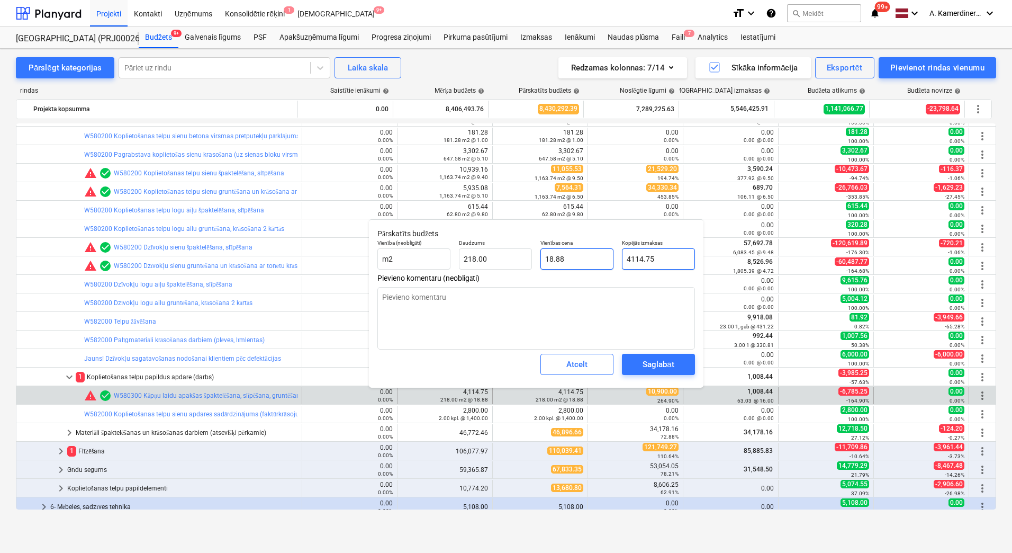
drag, startPoint x: 669, startPoint y: 259, endPoint x: 592, endPoint y: 253, distance: 77.0
click at [596, 254] on div "Vienība (neobligāti) m2 Daudzums 218.00 Vienības cena 18.88 Kopējās izmaksas 41…" at bounding box center [536, 254] width 326 height 39
click at [641, 356] on button "Saglabāt" at bounding box center [658, 364] width 73 height 21
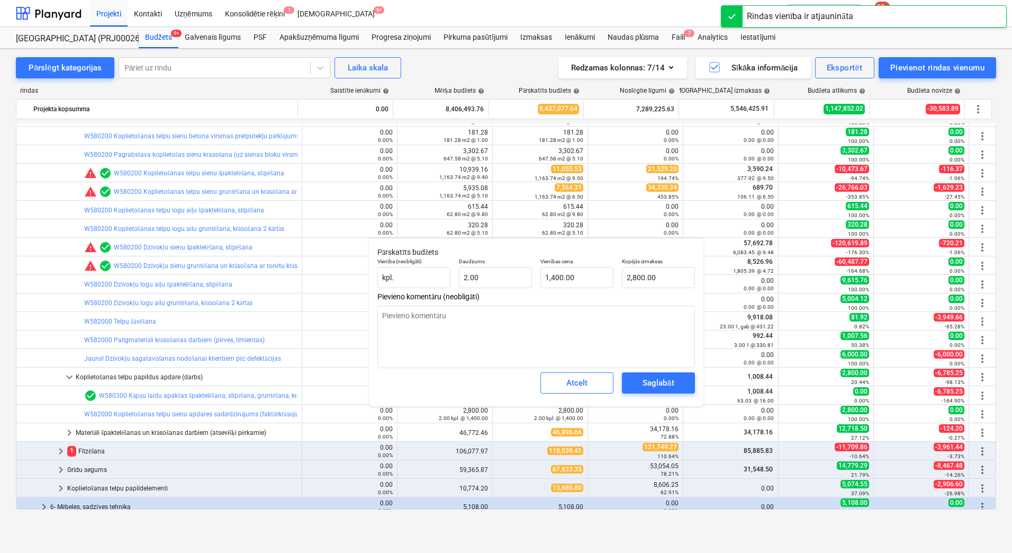
click at [633, 277] on body "Projekti Kontakti Uzņēmums Konsolidētie rēķini 1 Iesūtne 9+ format_size keyboar…" at bounding box center [506, 276] width 1012 height 553
click at [633, 277] on input "2800" at bounding box center [658, 277] width 73 height 21
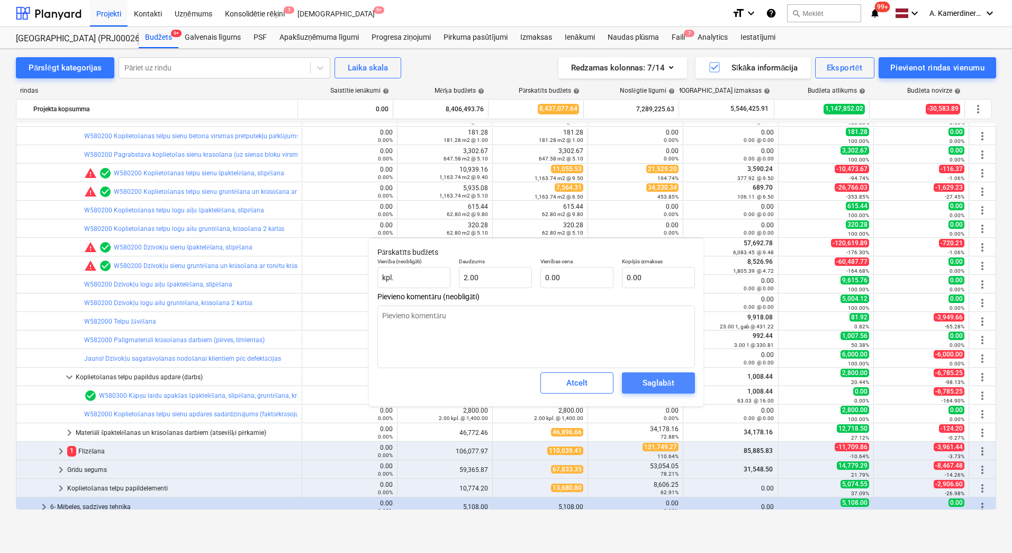
click at [669, 383] on div "Saglabāt" at bounding box center [658, 383] width 31 height 14
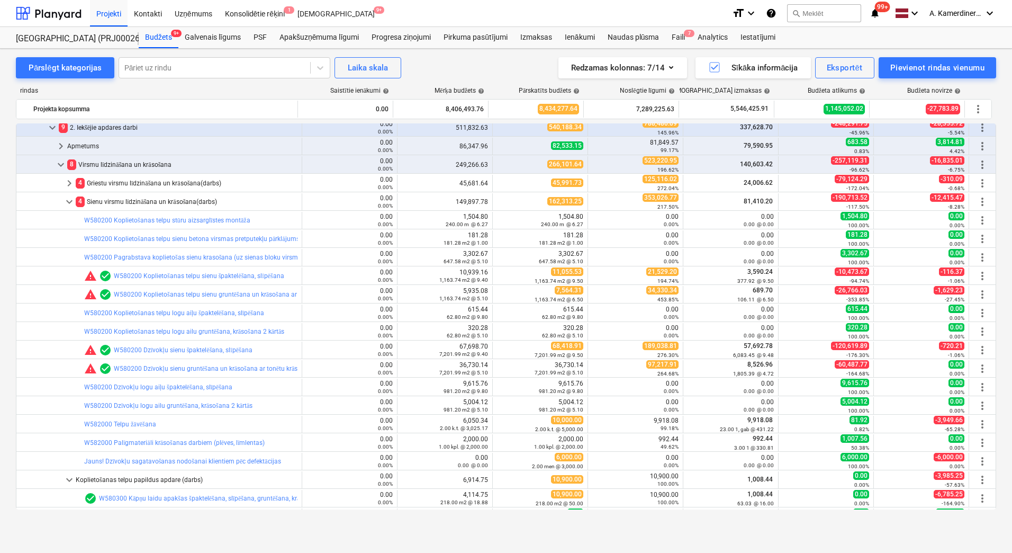
scroll to position [371, 0]
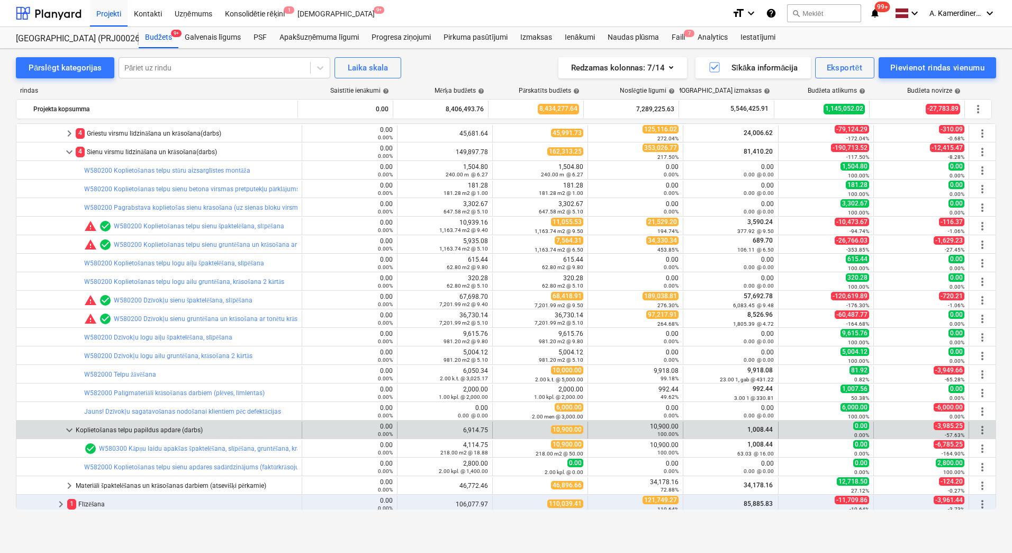
click at [180, 429] on div "Koplietošanas telpu papildus apdare (darbs)" at bounding box center [187, 430] width 222 height 17
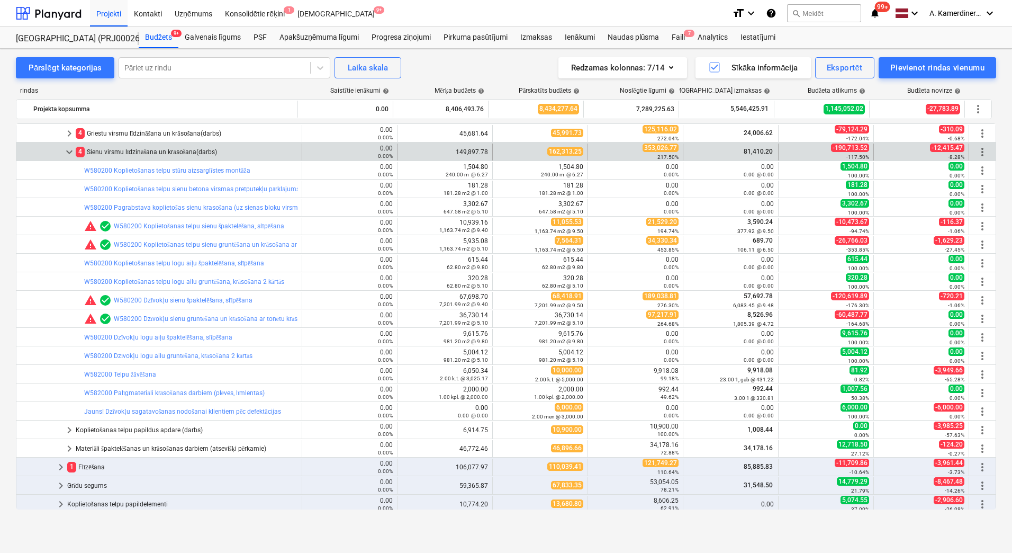
scroll to position [318, 0]
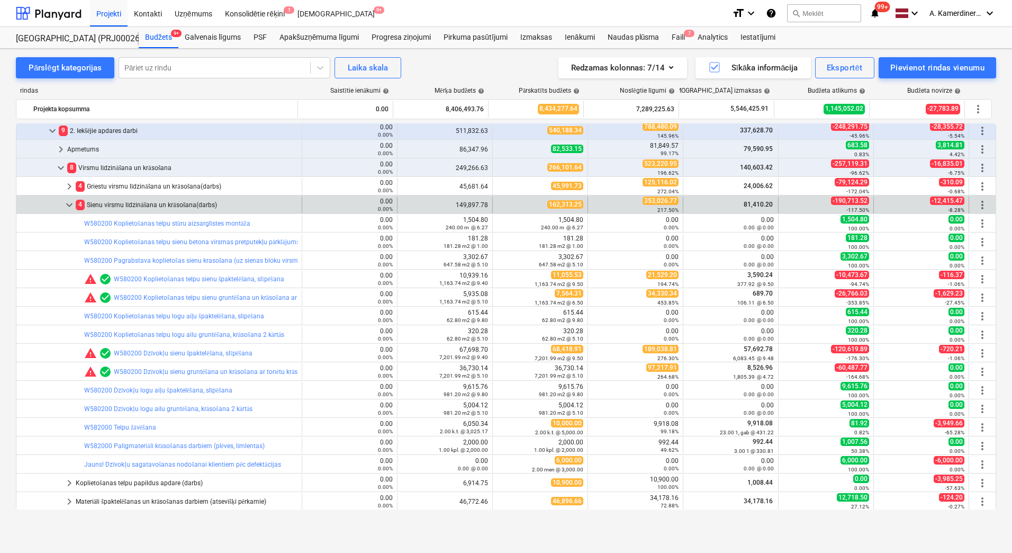
click at [165, 200] on div "4 Sienu virsmu līdzināšana un krāsošana(darbs)" at bounding box center [187, 204] width 222 height 17
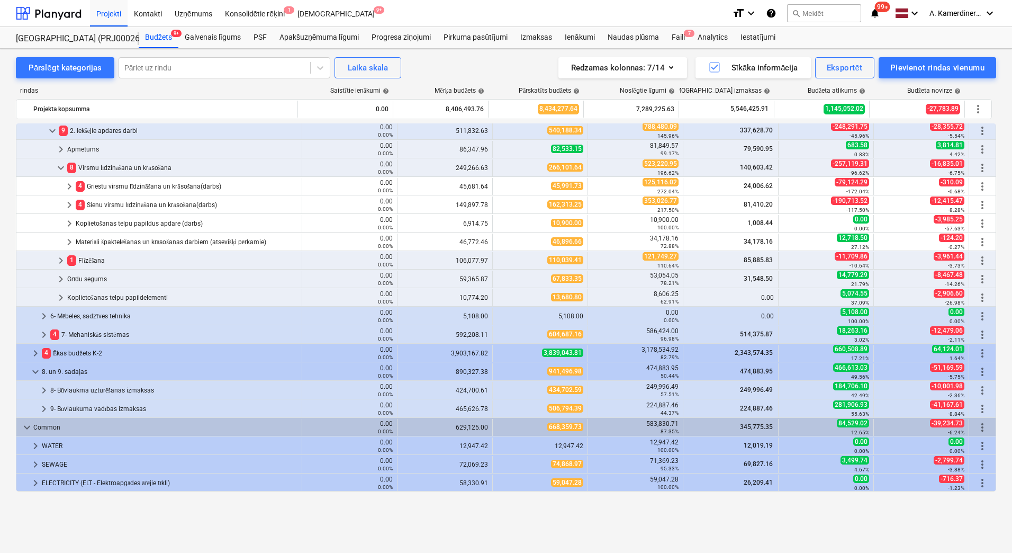
scroll to position [265, 0]
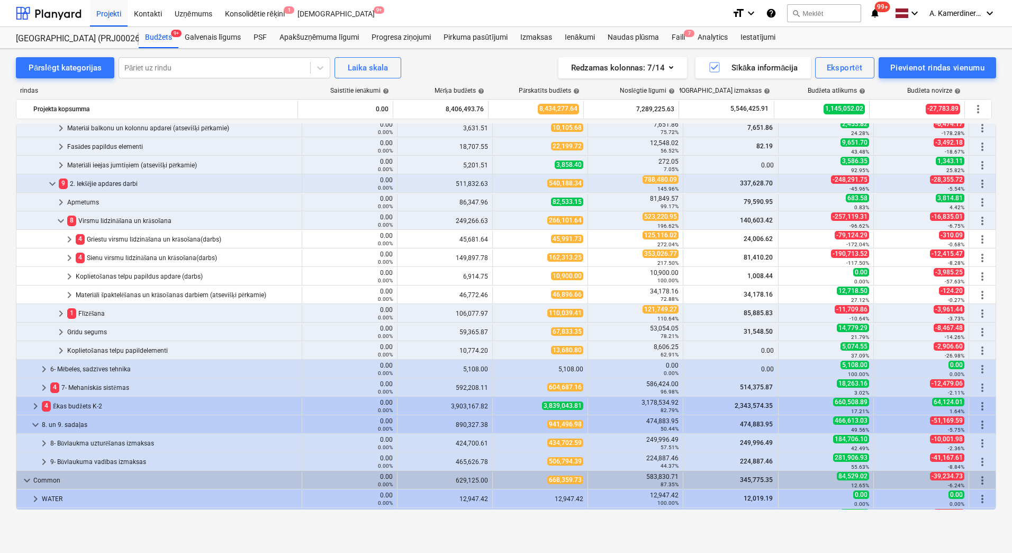
click at [88, 200] on div "Apmetums" at bounding box center [182, 202] width 230 height 17
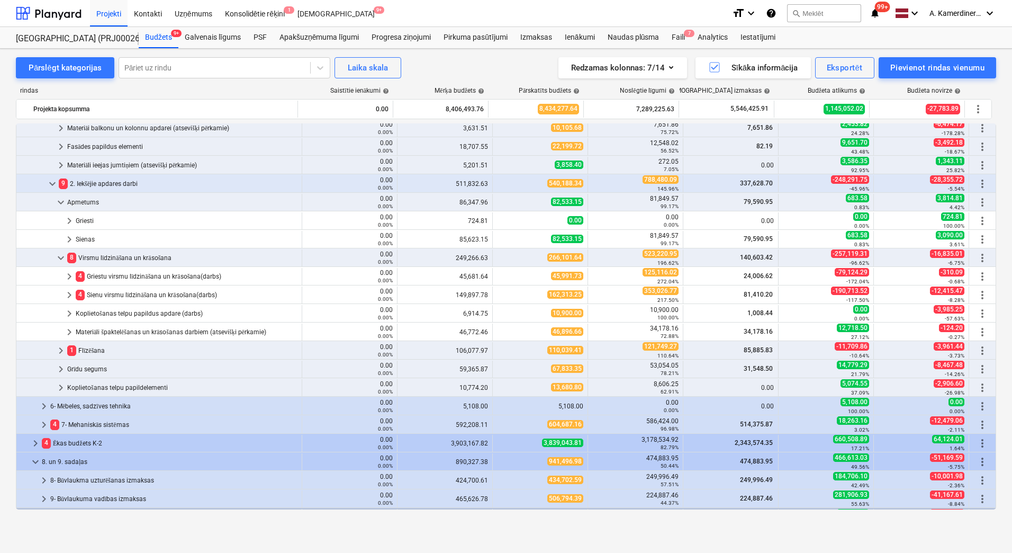
click at [88, 200] on div "Apmetums" at bounding box center [182, 202] width 230 height 17
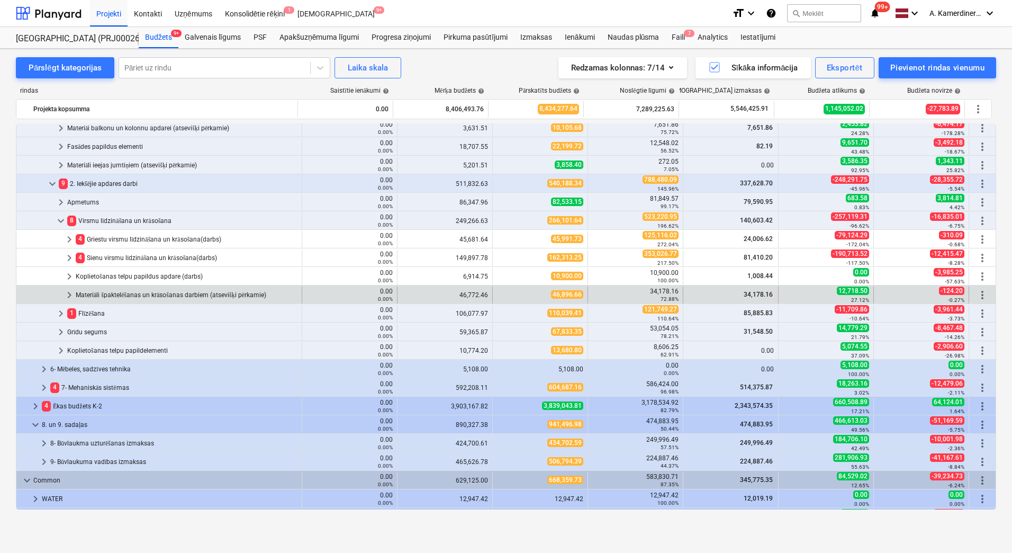
click at [97, 296] on div "Materiāli špaktelēšanas un krāsošanas darbiem (atsevišķi pērkamie)" at bounding box center [187, 294] width 222 height 17
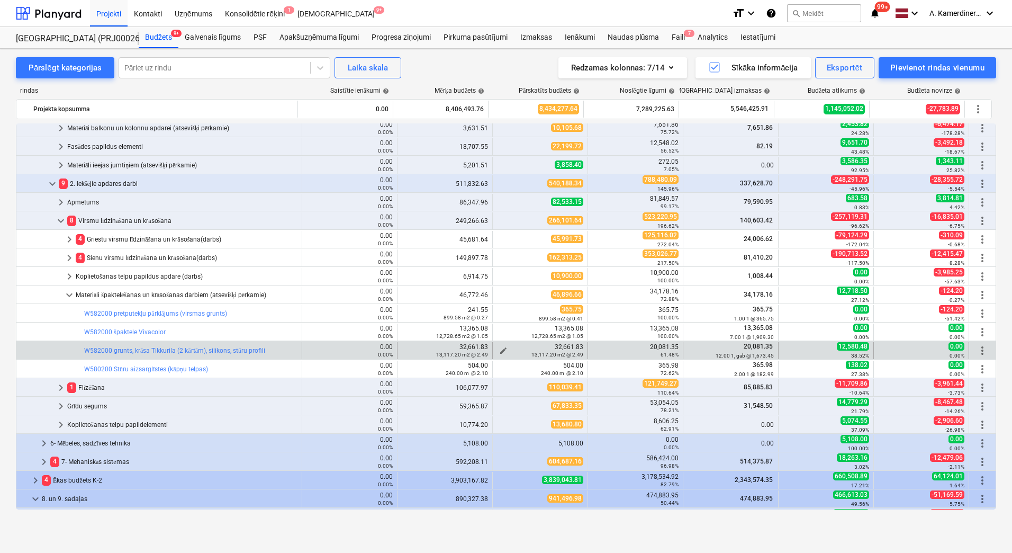
click at [499, 349] on span "edit" at bounding box center [503, 350] width 8 height 8
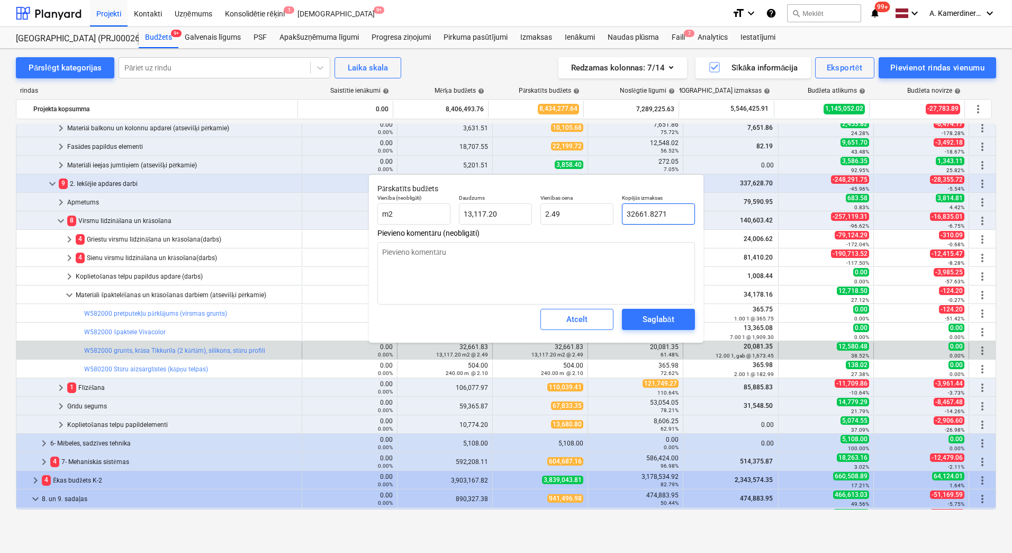
click at [635, 213] on input "32661.8271" at bounding box center [658, 213] width 73 height 21
click at [653, 323] on div "Saglabāt" at bounding box center [658, 319] width 31 height 14
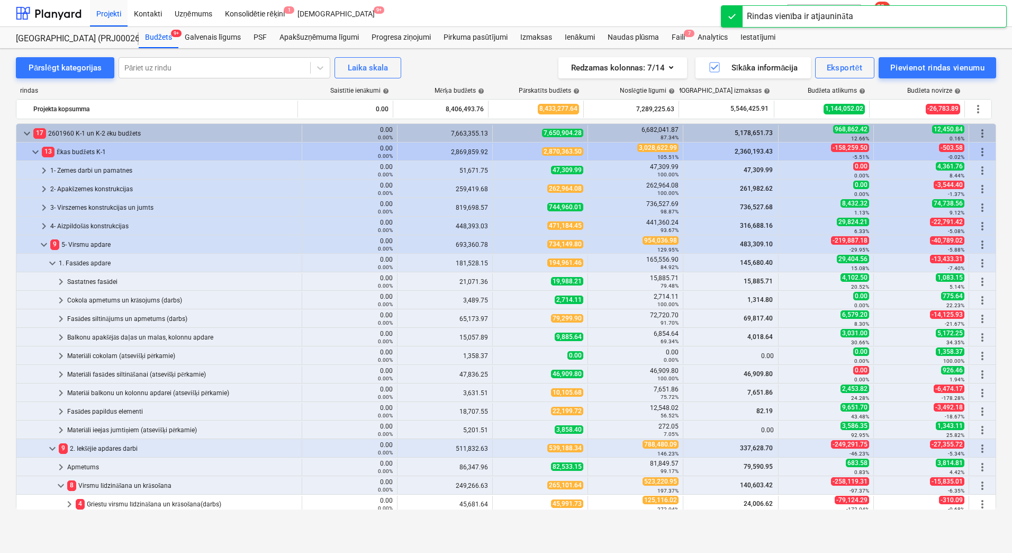
click at [71, 552] on span "keyboard_arrow_down" at bounding box center [69, 559] width 13 height 13
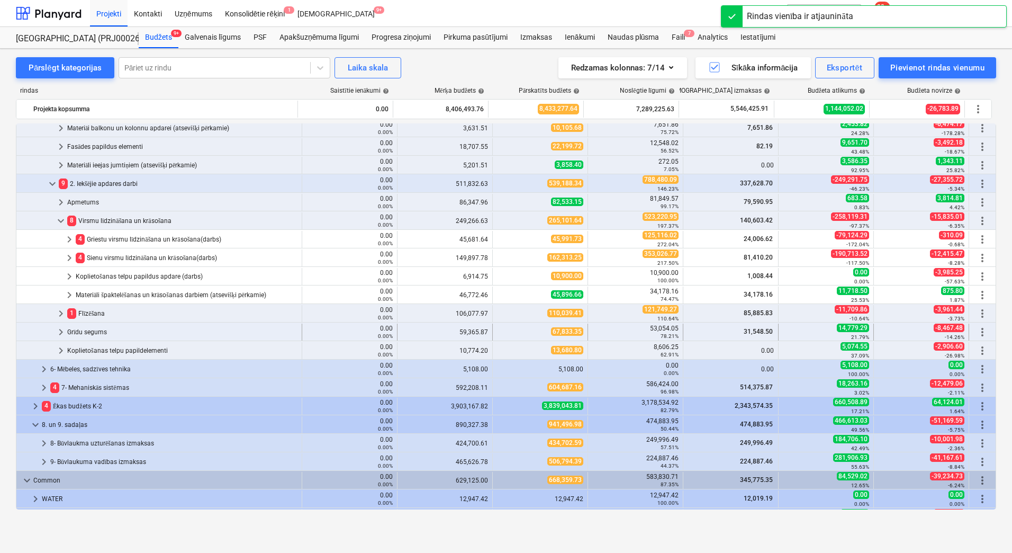
click at [98, 332] on div "Grīdu segums" at bounding box center [182, 332] width 230 height 17
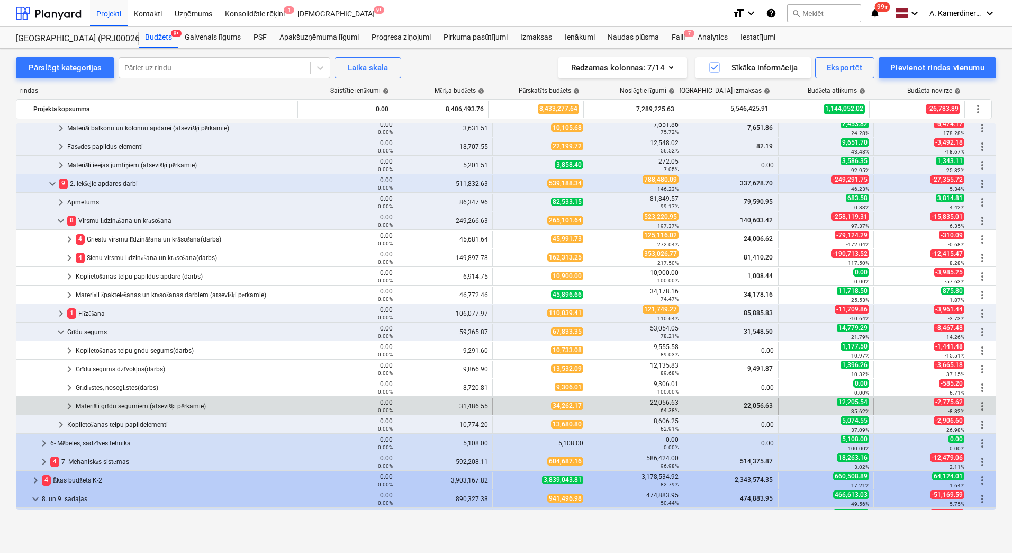
click at [119, 403] on div "Materiāli grīdu segumiem (atsevišķi pērkamie)" at bounding box center [187, 406] width 222 height 17
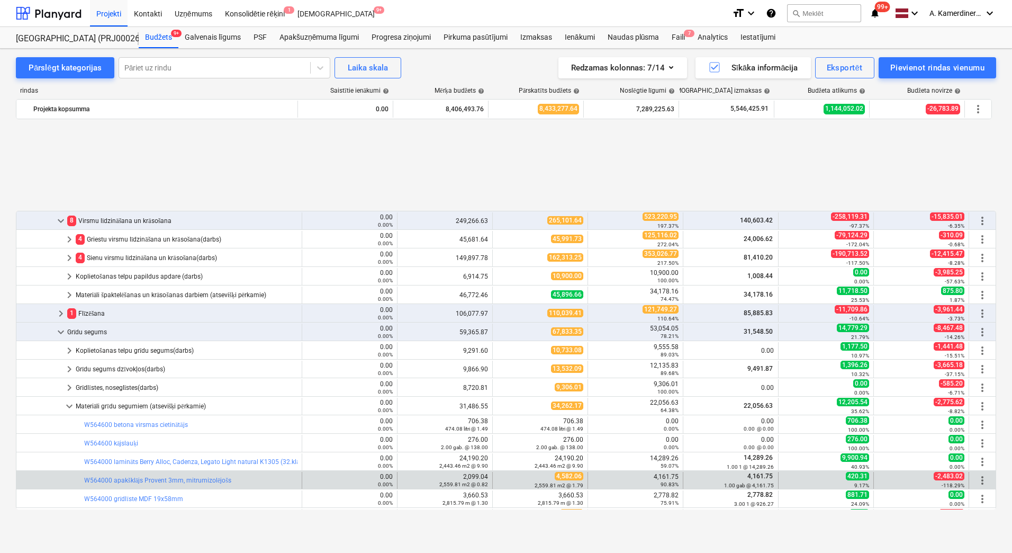
scroll to position [371, 0]
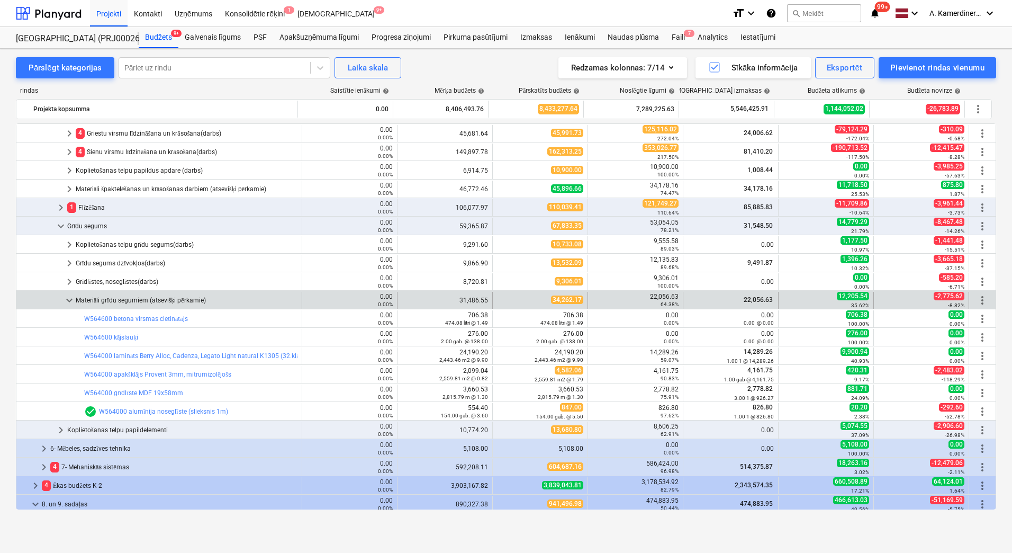
click at [105, 299] on div "Materiāli grīdu segumiem (atsevišķi pērkamie)" at bounding box center [187, 300] width 222 height 17
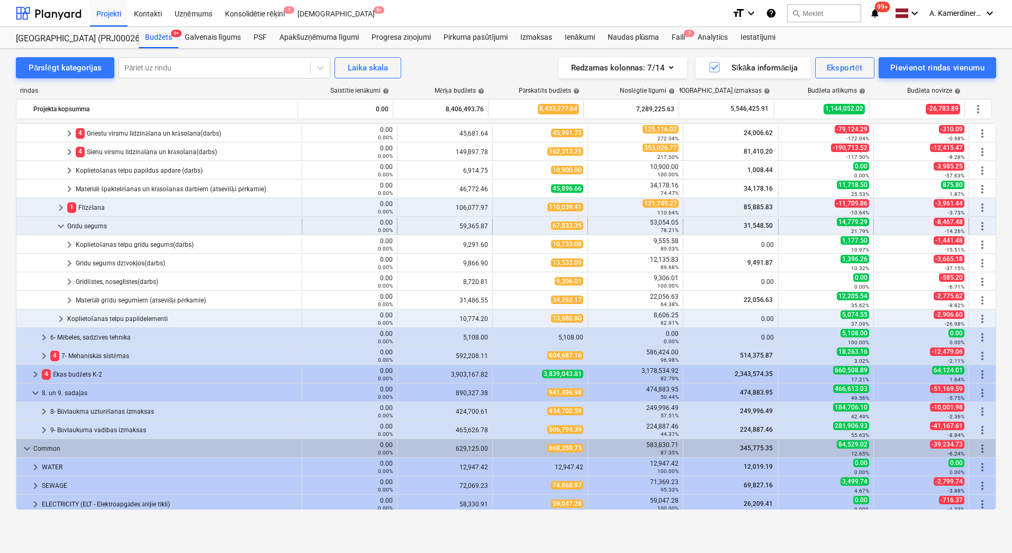
click at [83, 228] on div "Grīdu segums" at bounding box center [182, 226] width 230 height 17
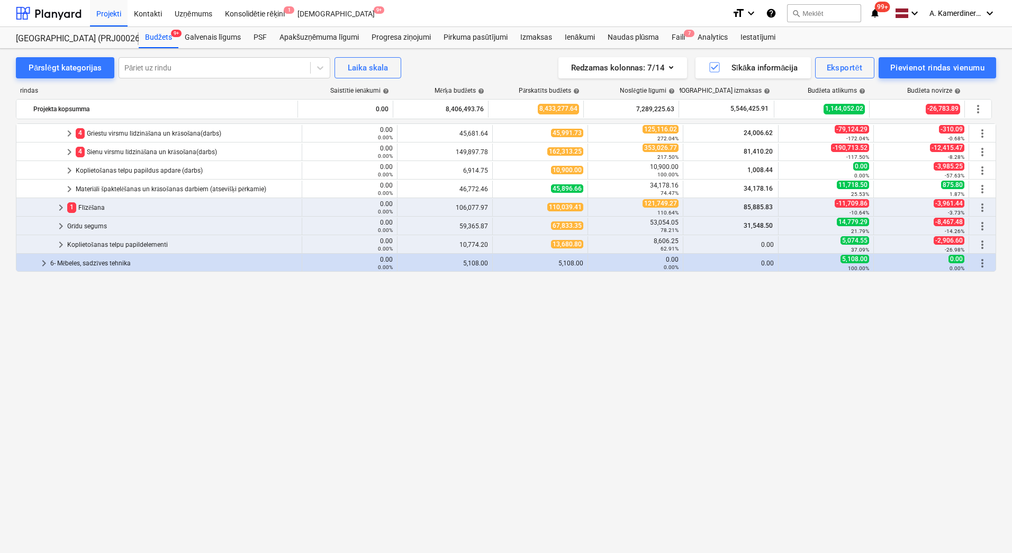
scroll to position [106, 0]
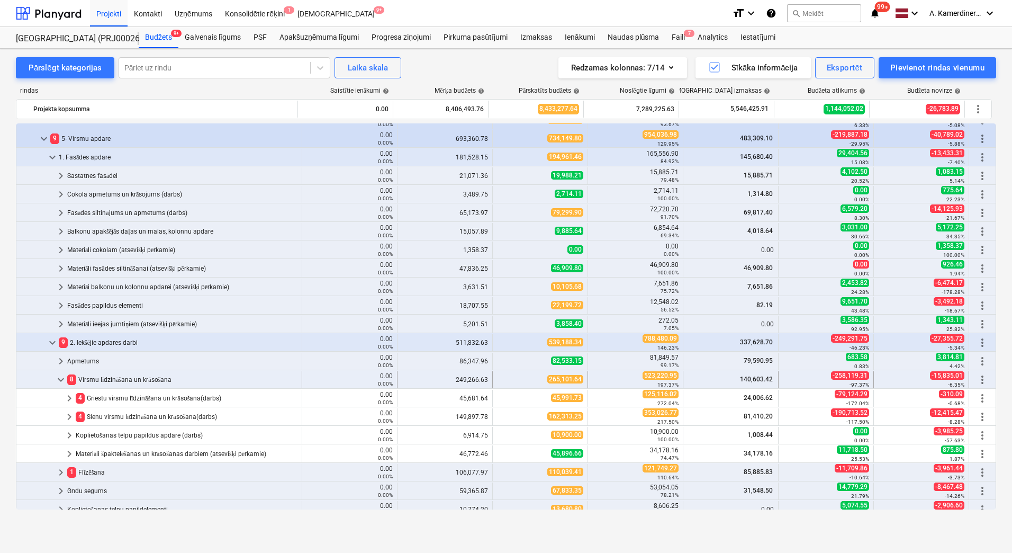
click at [83, 378] on div "8 Virsmu līdzināšana un krāsošana" at bounding box center [182, 379] width 230 height 17
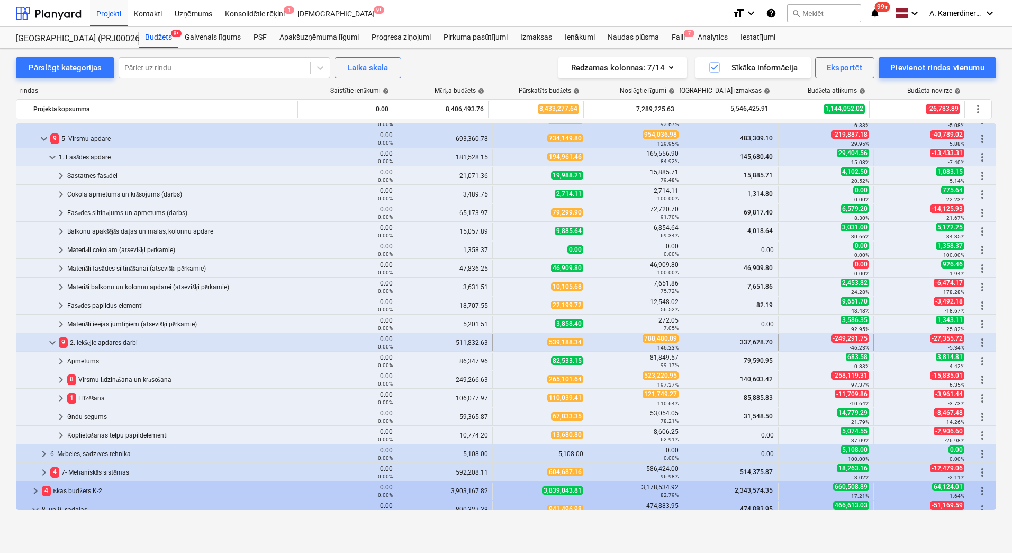
click at [112, 336] on div "9 2. Iekšējie apdares darbi" at bounding box center [178, 342] width 239 height 17
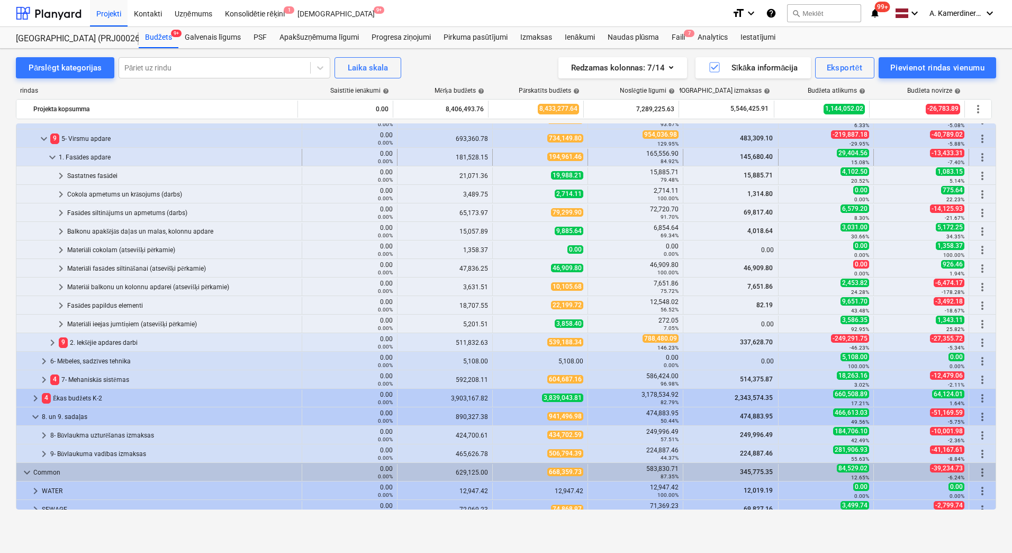
click at [111, 153] on div "1. Fasādes apdare" at bounding box center [178, 157] width 239 height 17
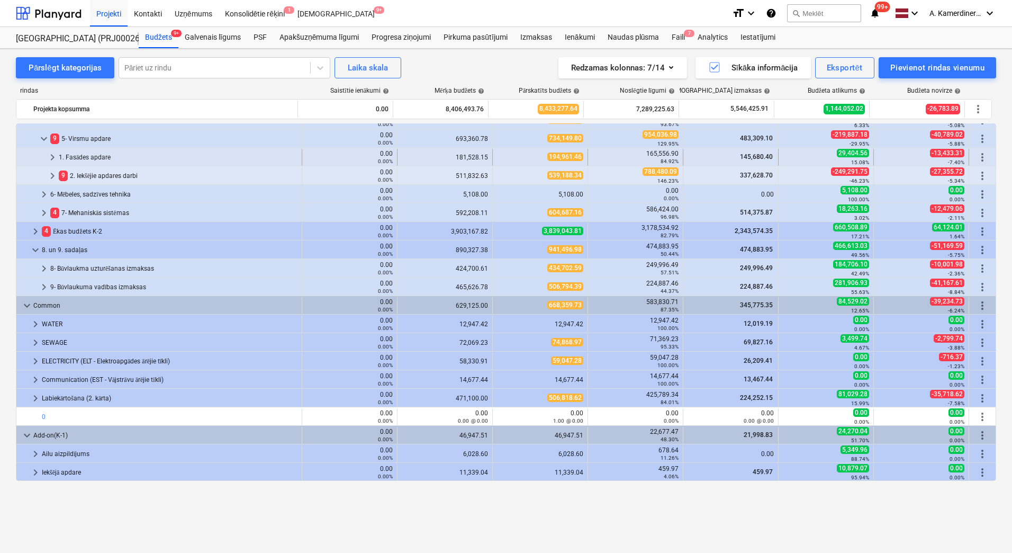
scroll to position [53, 0]
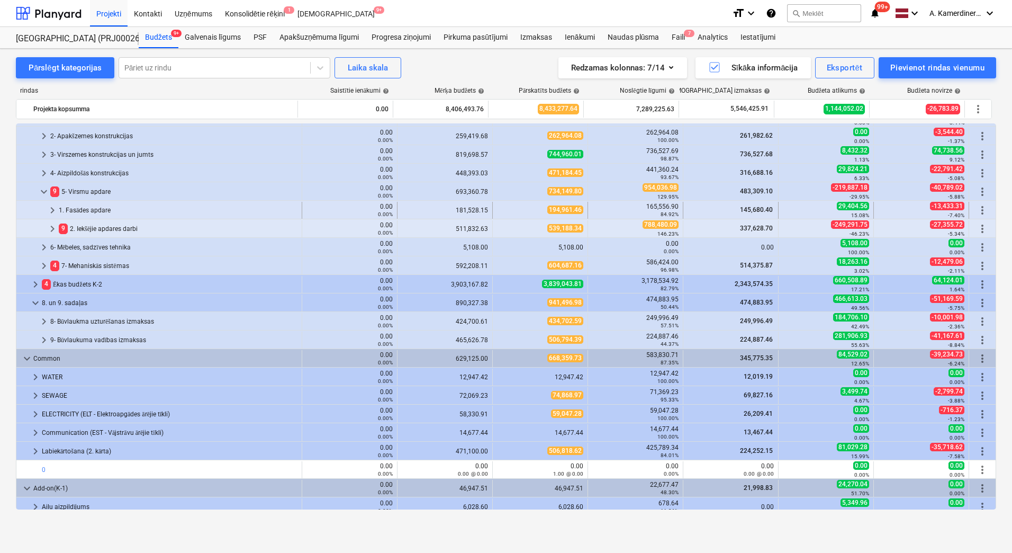
click at [114, 209] on div "1. Fasādes apdare" at bounding box center [178, 210] width 239 height 17
click at [91, 206] on div "1. Fasādes apdare" at bounding box center [178, 210] width 239 height 17
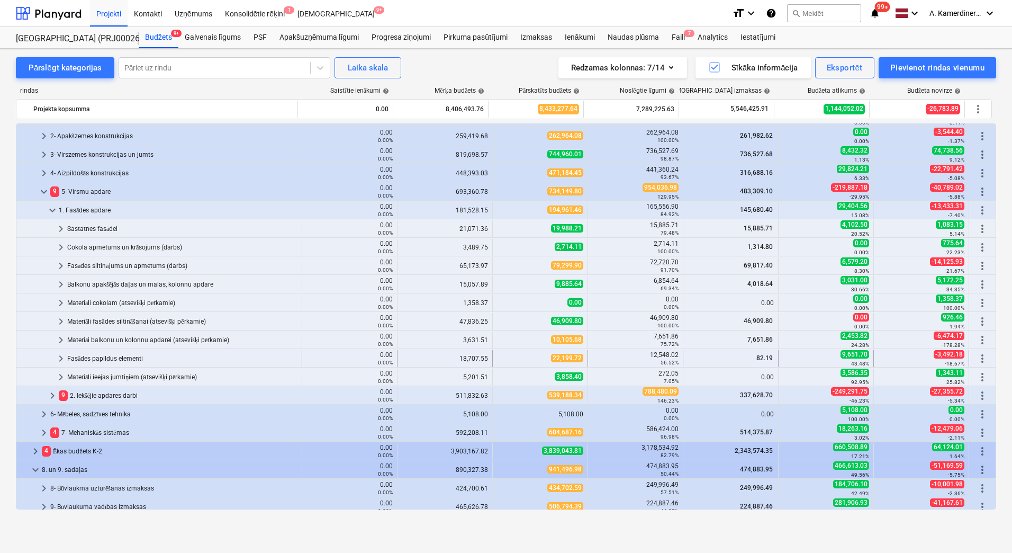
click at [127, 359] on div "Fasādes papildus elementi" at bounding box center [182, 358] width 230 height 17
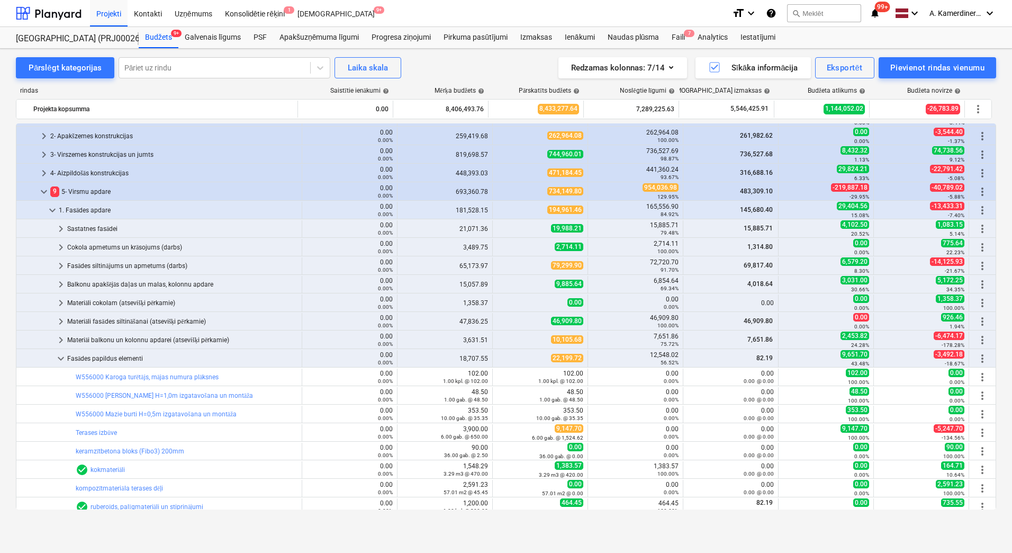
scroll to position [159, 0]
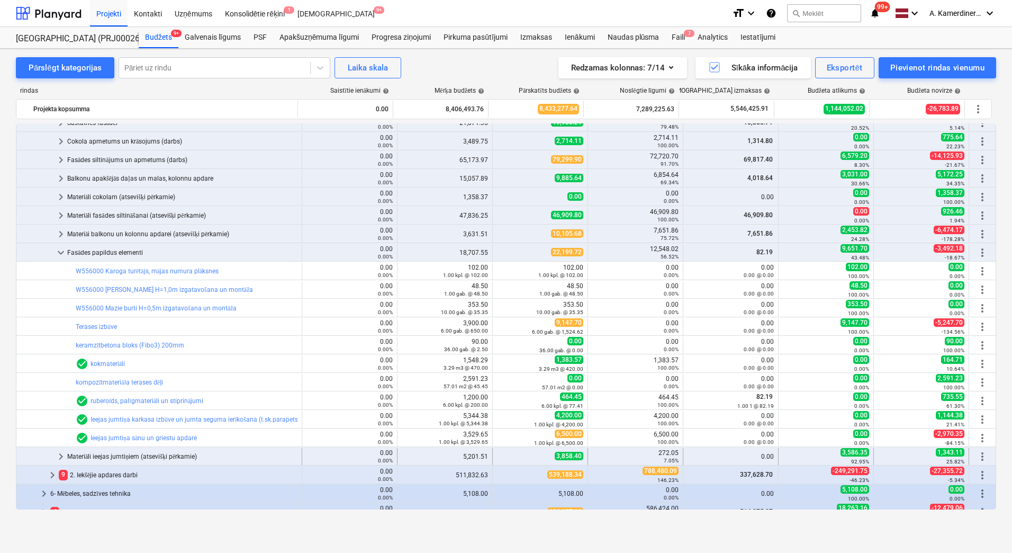
click at [176, 457] on div "Materiāli ieejas jumtiņiem (atsevišķi pērkamie)" at bounding box center [182, 456] width 230 height 17
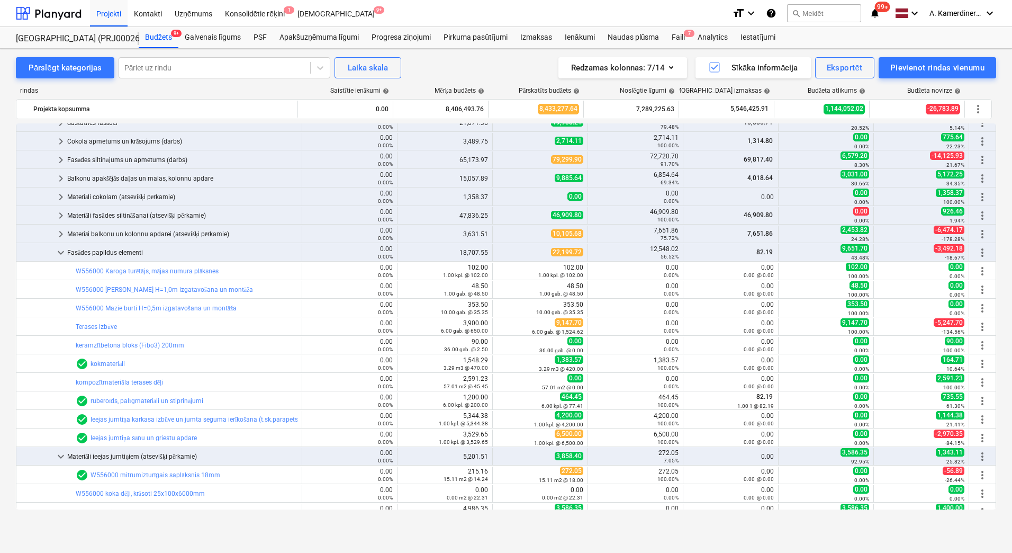
scroll to position [318, 0]
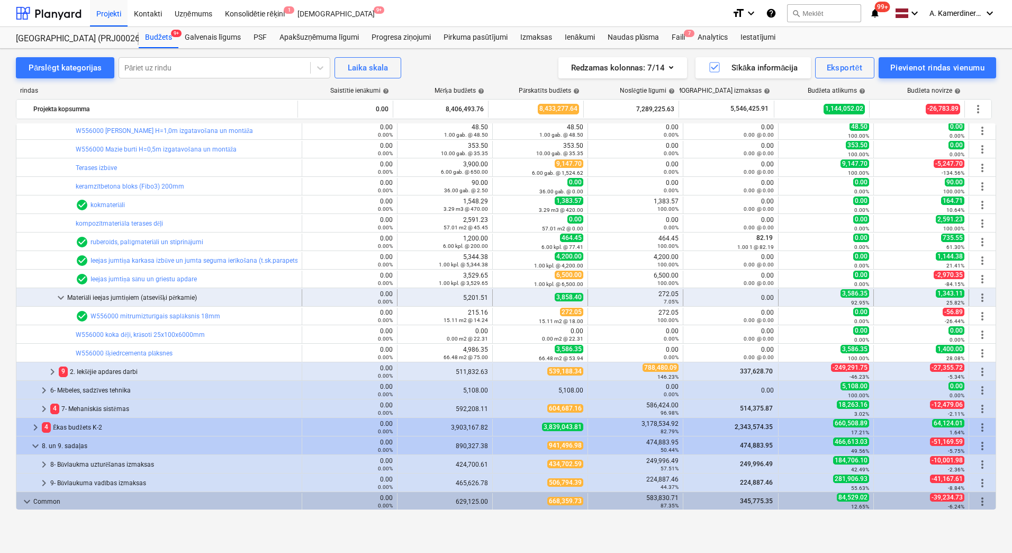
click at [131, 299] on div "Materiāli ieejas jumtiņiem (atsevišķi pērkamie)" at bounding box center [182, 297] width 230 height 17
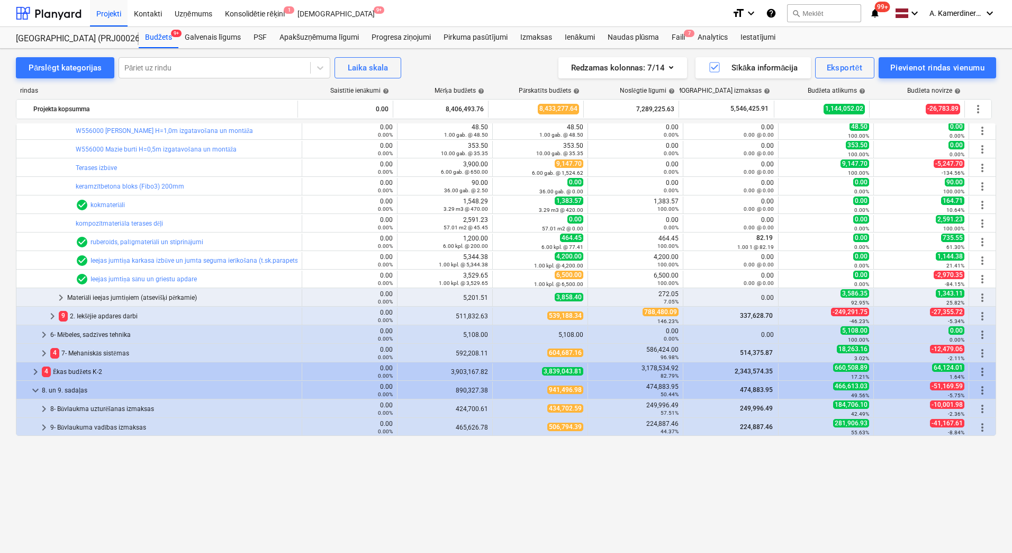
scroll to position [212, 0]
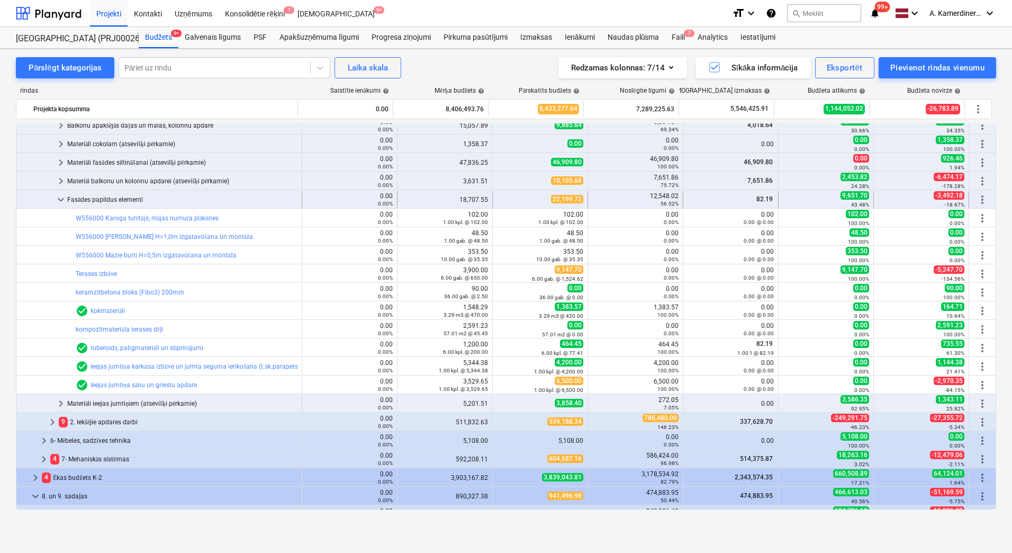
click at [102, 198] on div "Fasādes papildus elementi" at bounding box center [182, 199] width 230 height 17
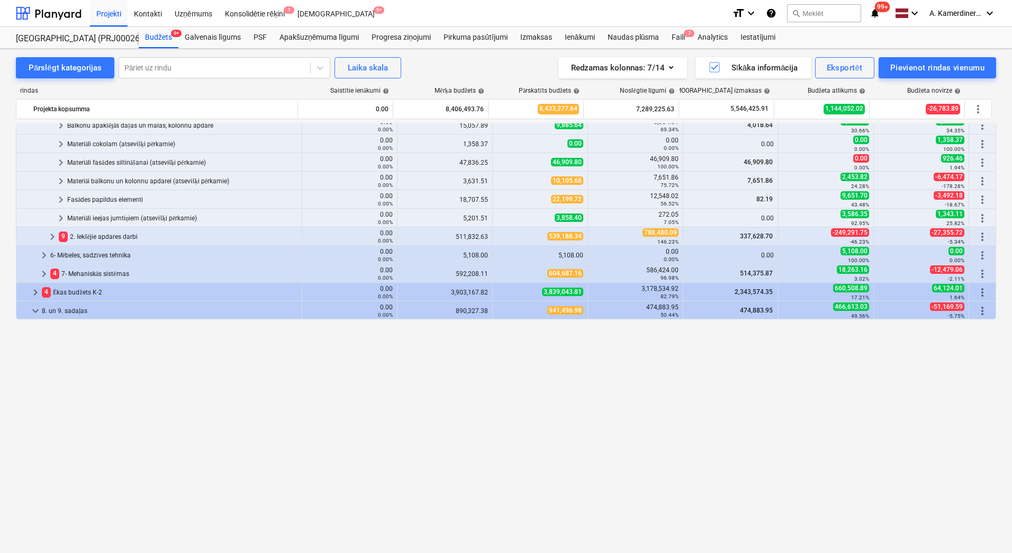
scroll to position [0, 0]
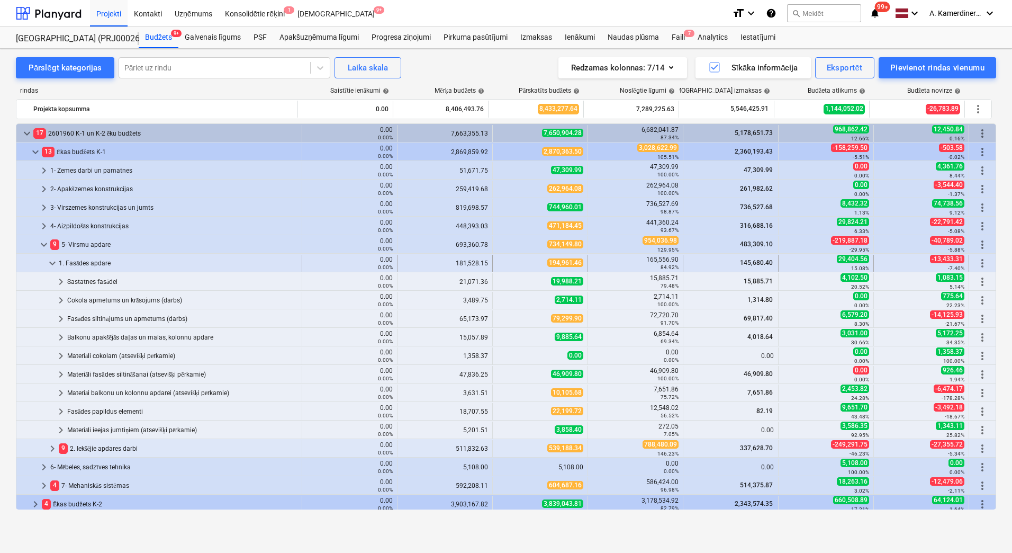
click at [77, 260] on div "1. Fasādes apdare" at bounding box center [178, 263] width 239 height 17
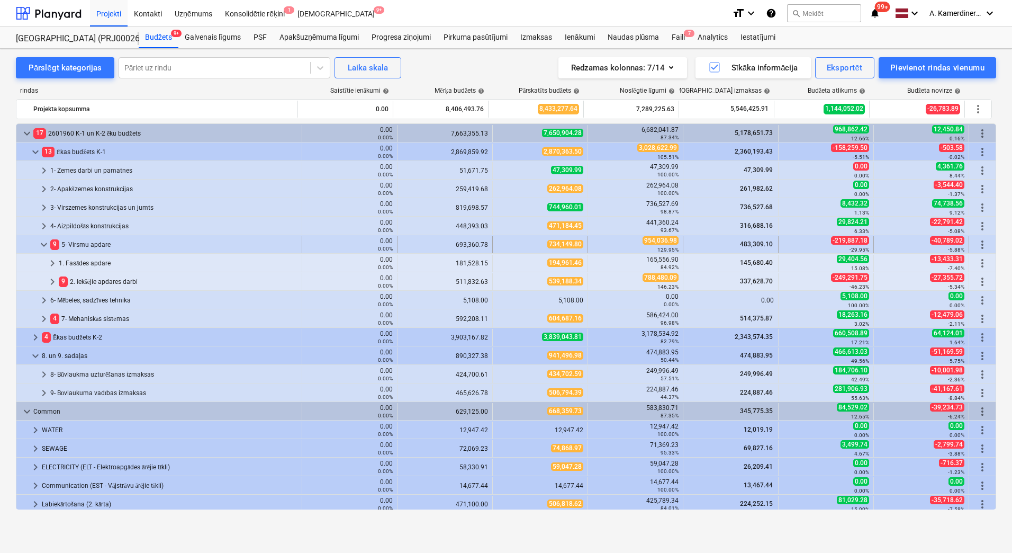
click at [78, 245] on div "9 5- Virsmu apdare" at bounding box center [173, 244] width 247 height 17
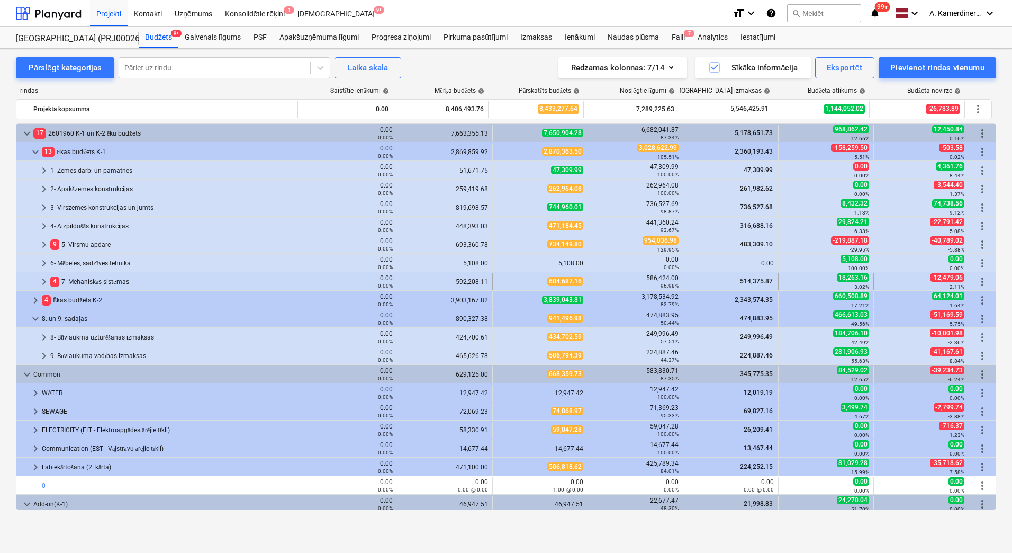
click at [79, 280] on div "4 7- Mehaniskās sistēmas" at bounding box center [173, 281] width 247 height 17
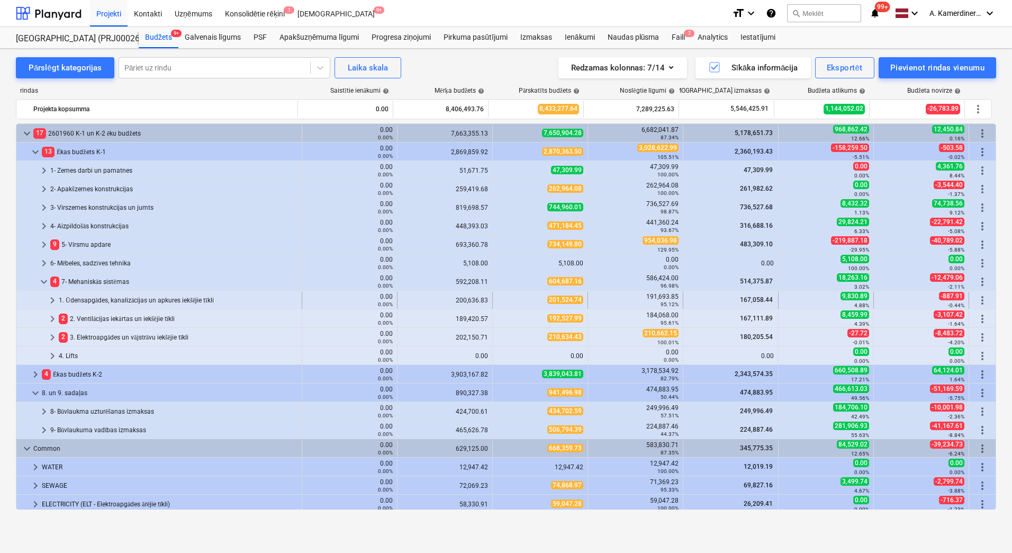
click at [93, 299] on div "1. Ūdensapgādes, kanalizācijas un apkures iekšējie tīkli" at bounding box center [178, 300] width 239 height 17
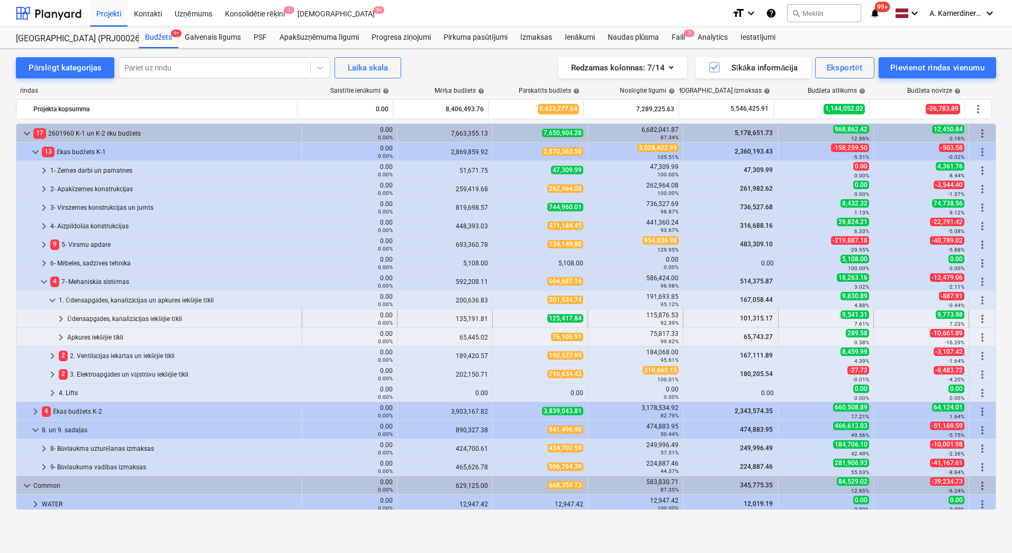
click at [103, 320] on div "Ūdensapgādes, kanalizācijas iekšējie tīkli" at bounding box center [182, 318] width 230 height 17
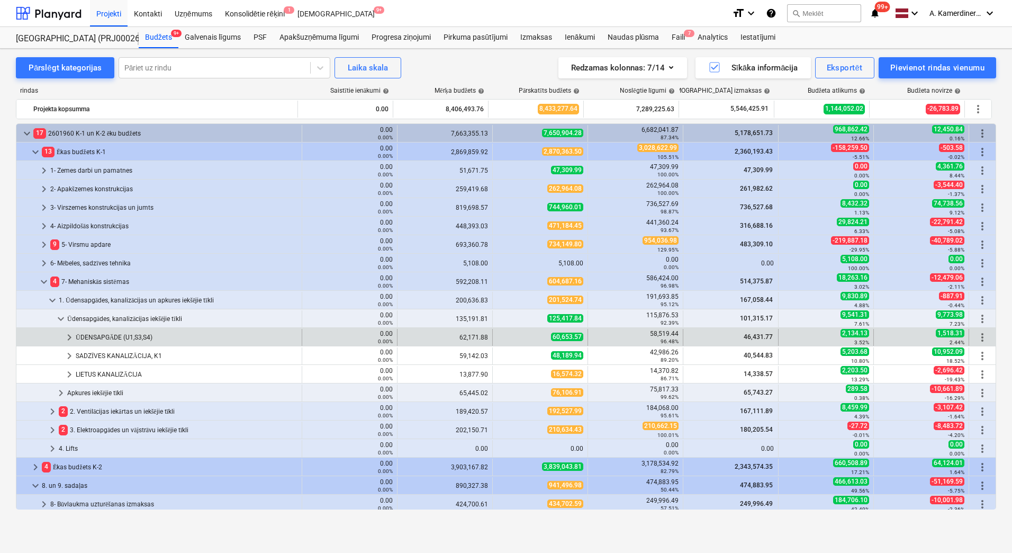
click at [112, 337] on div "ŪDENSAPGĀDE (U1,S3,S4)" at bounding box center [187, 337] width 222 height 17
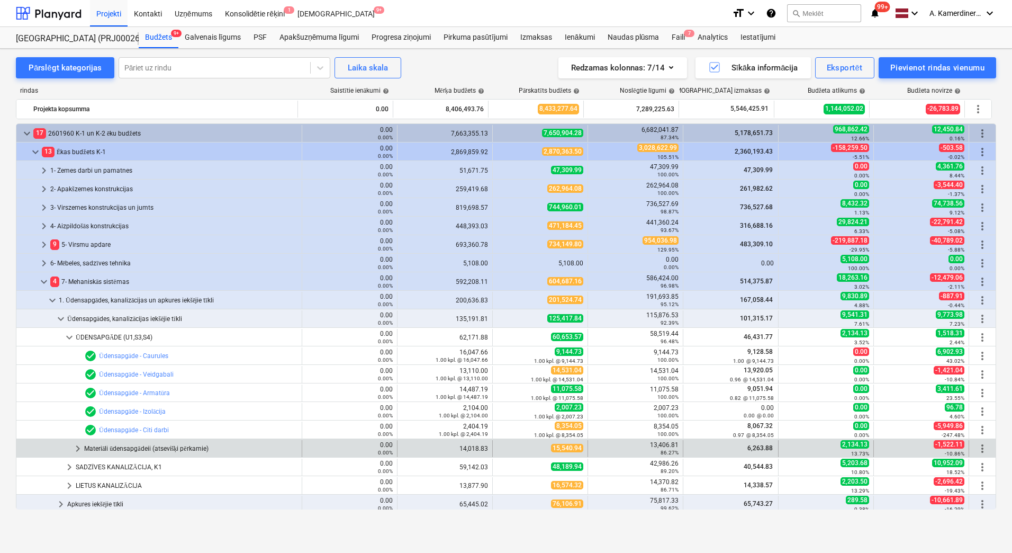
click at [138, 449] on div "Materiāli ūdensapgādeii (atsevišķi pērkamie)" at bounding box center [190, 448] width 213 height 17
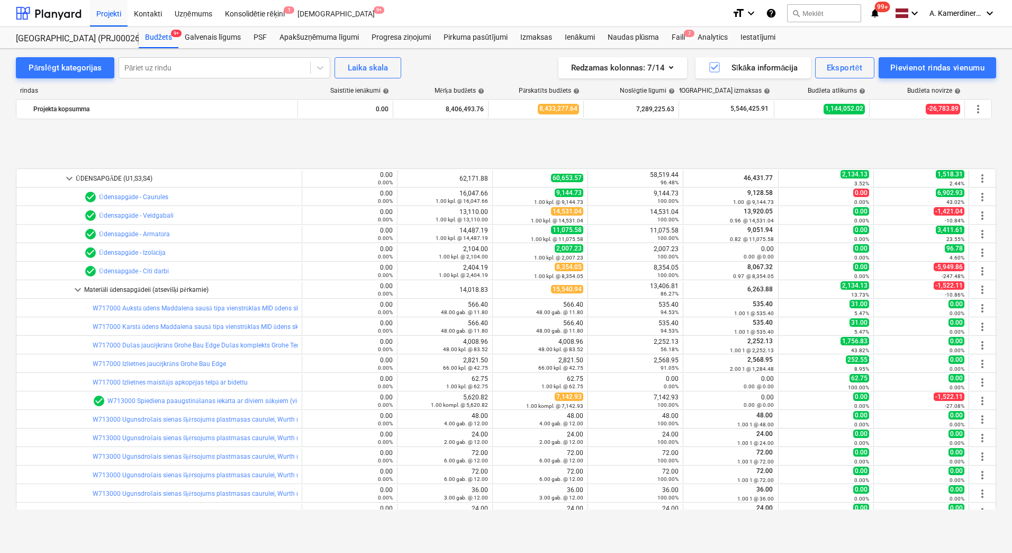
scroll to position [265, 0]
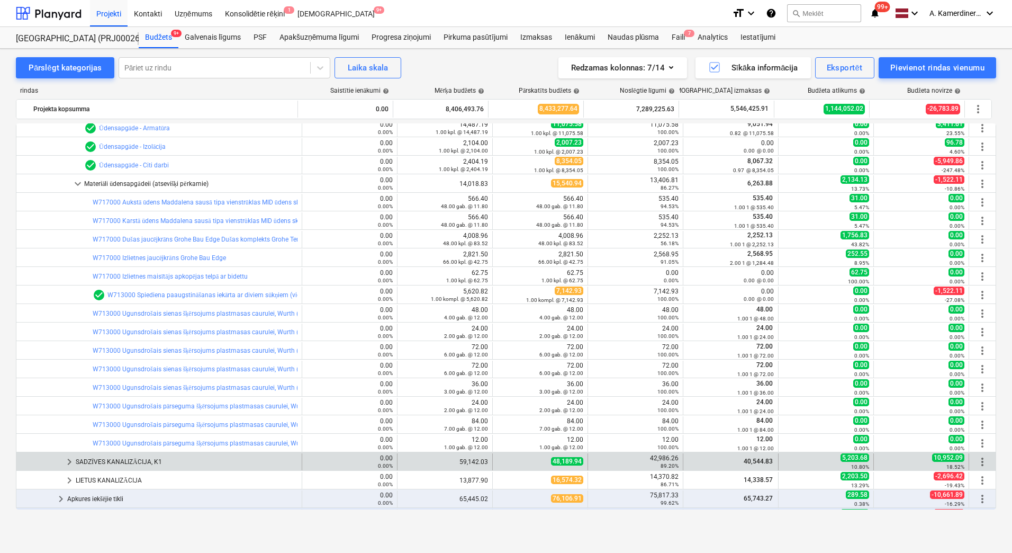
click at [141, 456] on div "SADZĪVES KANALIZĀCIJA, K1" at bounding box center [187, 461] width 222 height 17
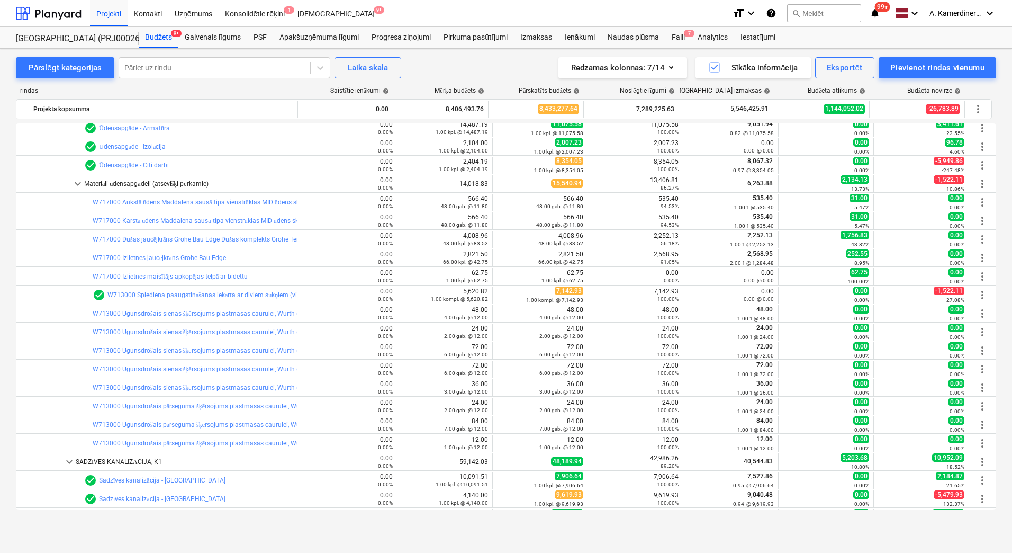
scroll to position [424, 0]
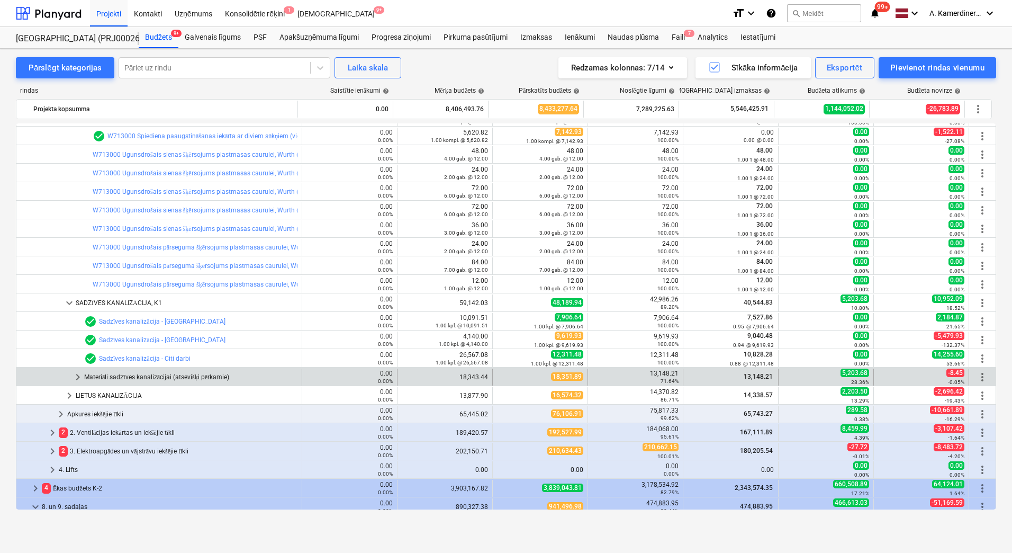
click at [196, 375] on div "Materiāli sadzīves kanalizācijai (atsevišķi pērkamie)" at bounding box center [190, 377] width 213 height 17
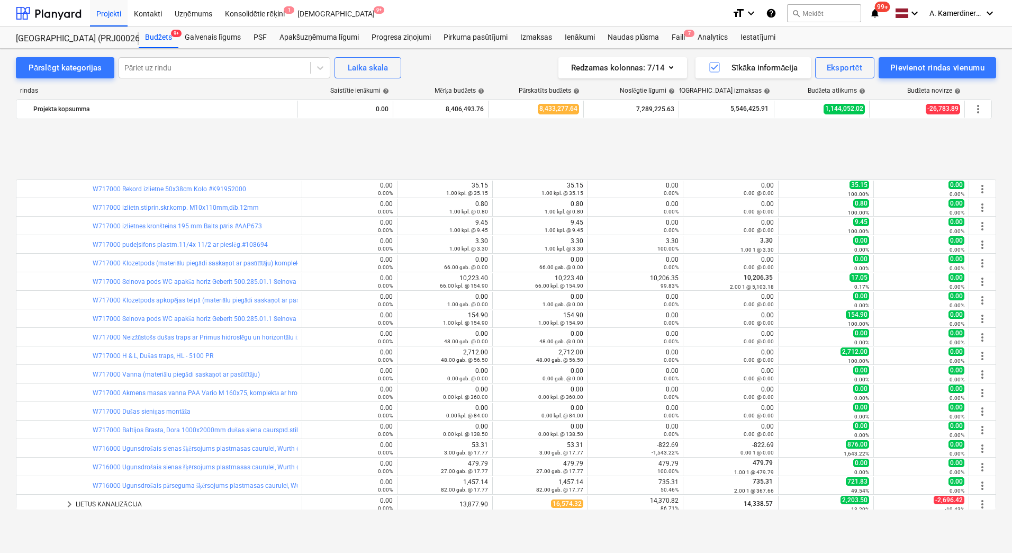
scroll to position [847, 0]
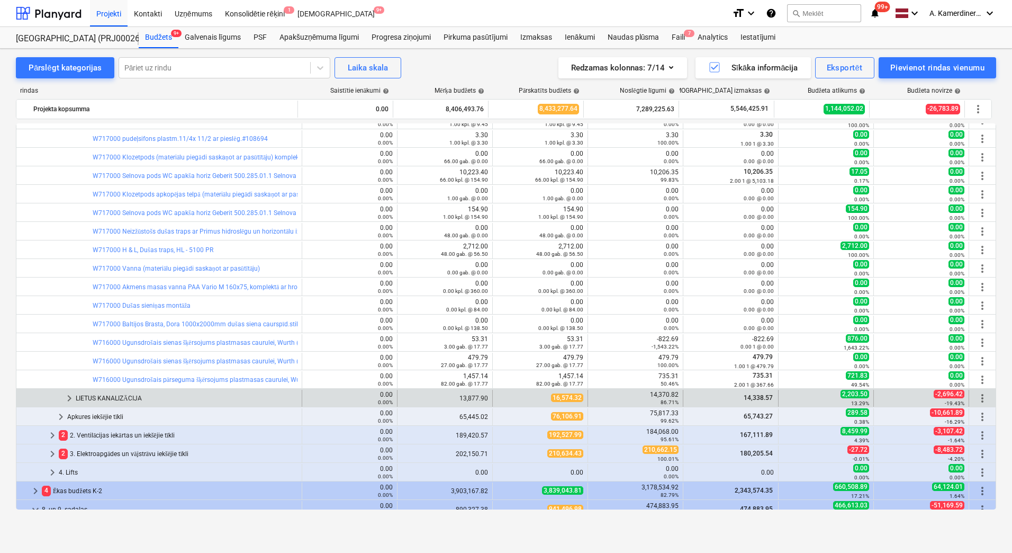
click at [94, 398] on div "LIETUS KANALIZĀCIJA" at bounding box center [187, 398] width 222 height 17
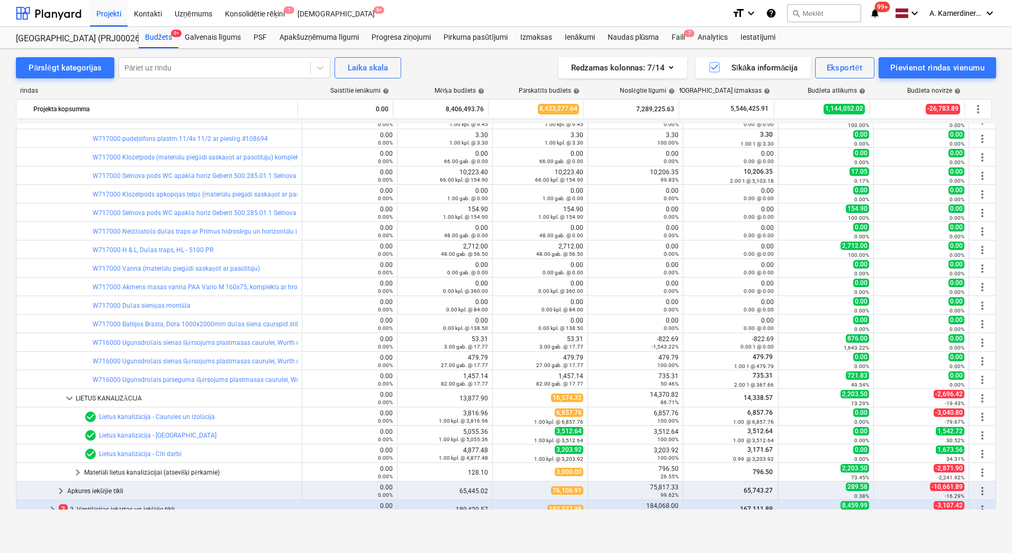
scroll to position [953, 0]
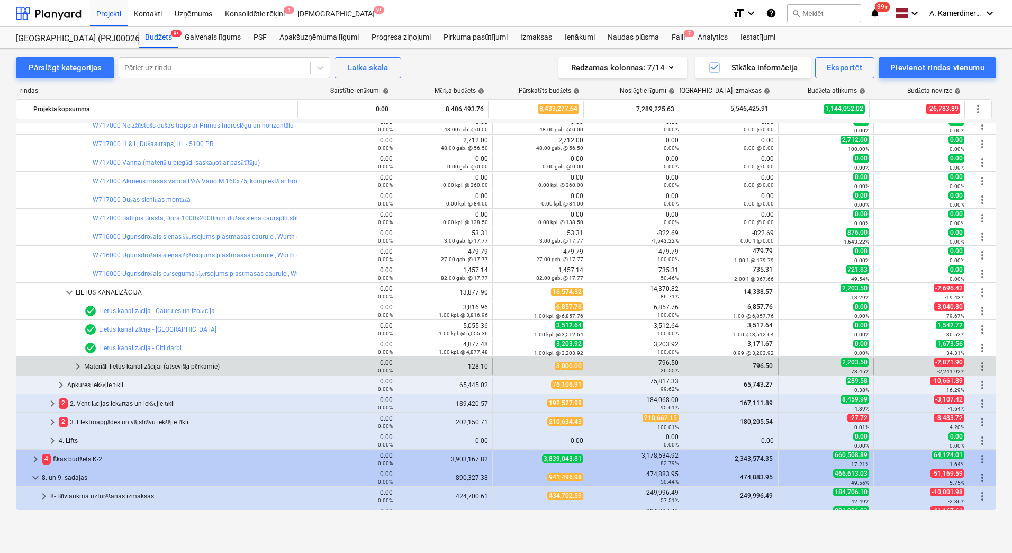
click at [140, 367] on div "Materiāli lietus kanalizācijai (atsevišķi pērkamie)" at bounding box center [190, 366] width 213 height 17
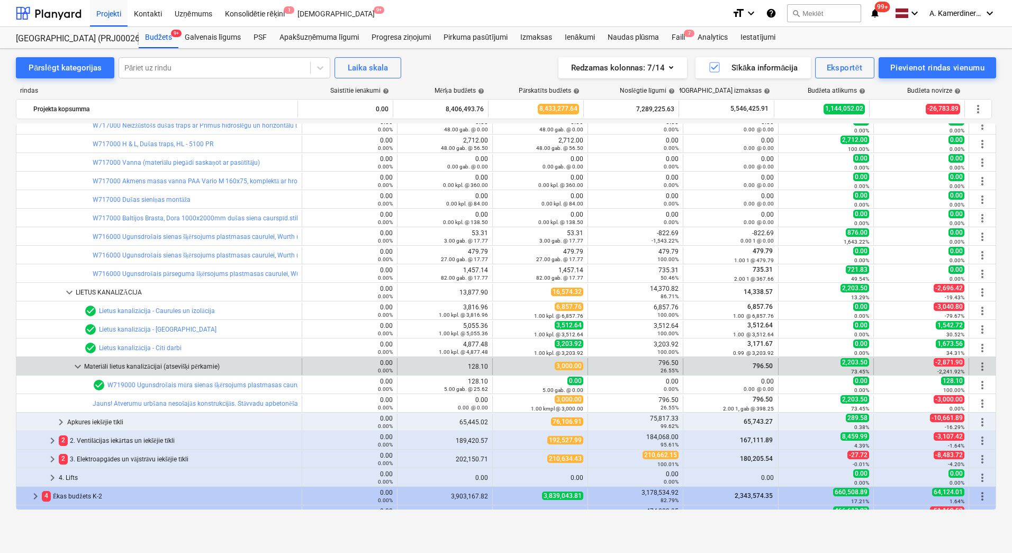
click at [106, 369] on div "Materiāli lietus kanalizācijai (atsevišķi pērkamie)" at bounding box center [190, 366] width 213 height 17
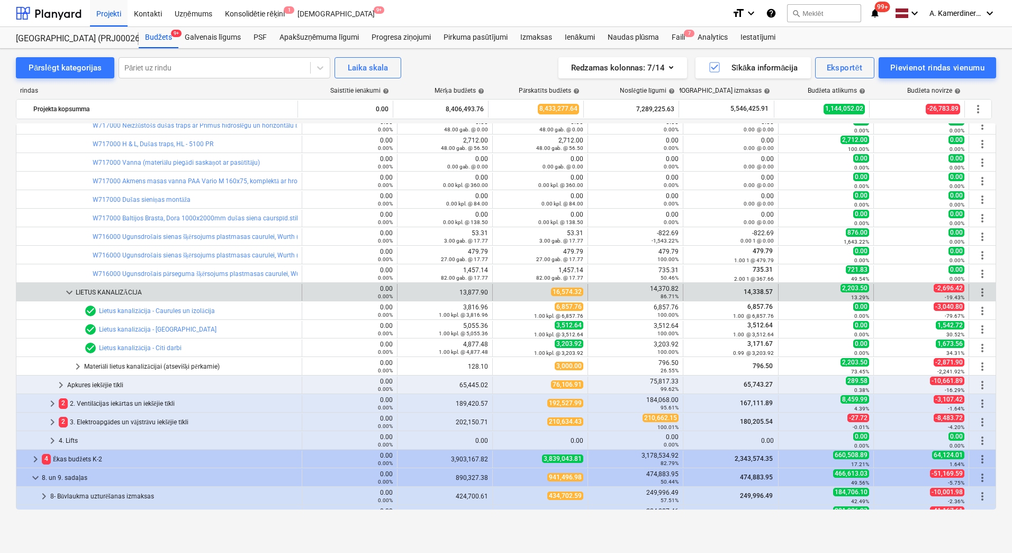
click at [109, 293] on div "LIETUS KANALIZĀCIJA" at bounding box center [187, 292] width 222 height 17
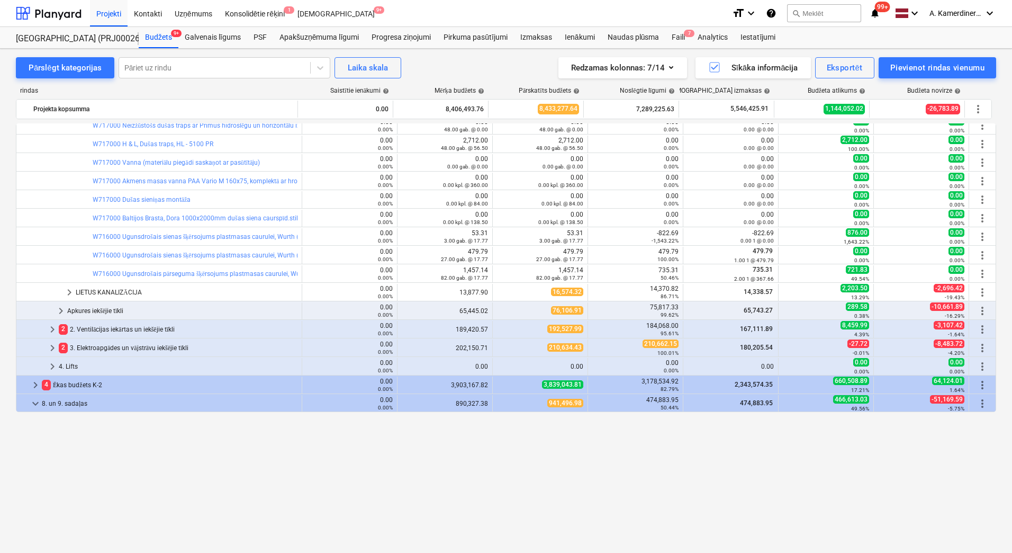
scroll to position [477, 0]
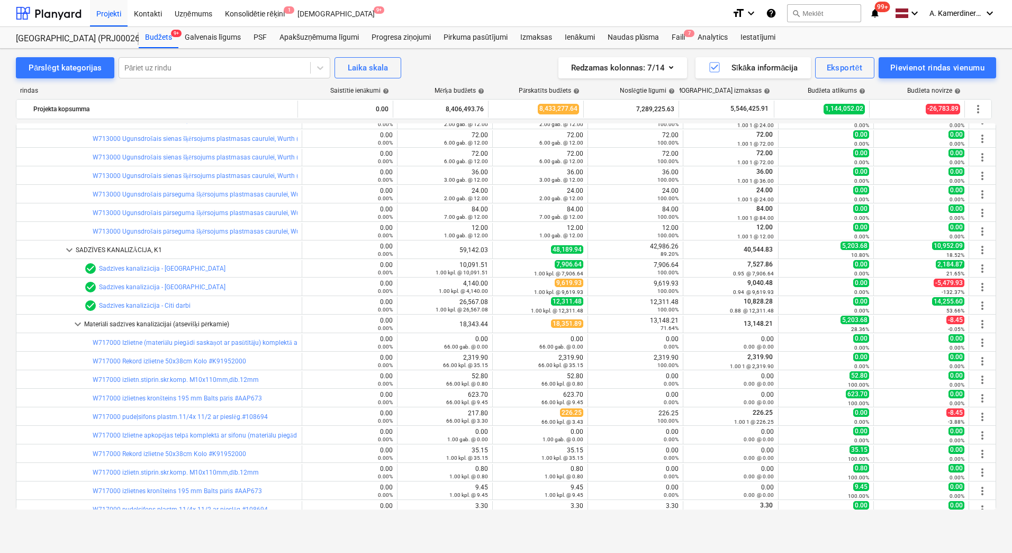
click at [110, 324] on div "Materiāli sadzīves kanalizācijai (atsevišķi pērkamie)" at bounding box center [190, 324] width 213 height 17
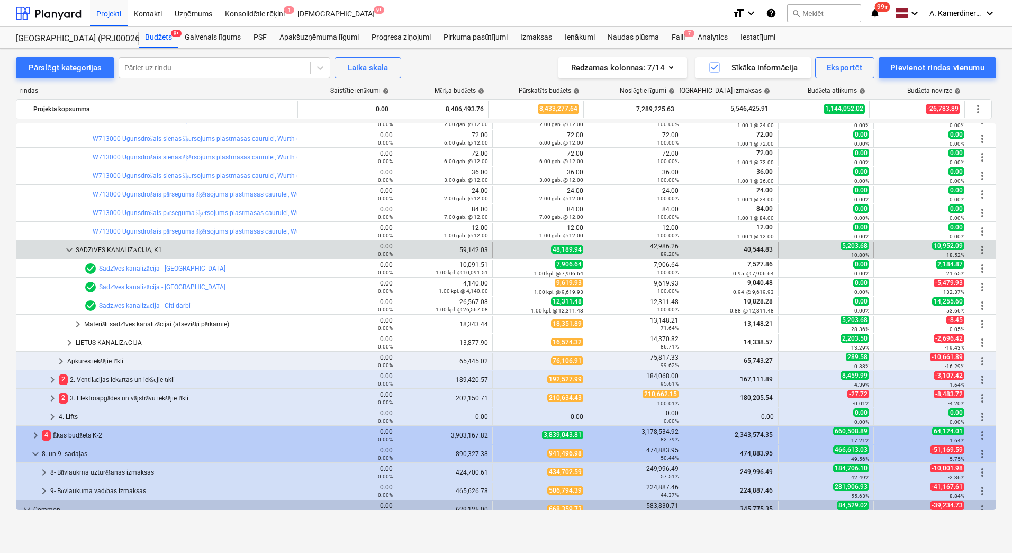
click at [108, 250] on div "SADZĪVES KANALIZĀCIJA, K1" at bounding box center [187, 249] width 222 height 17
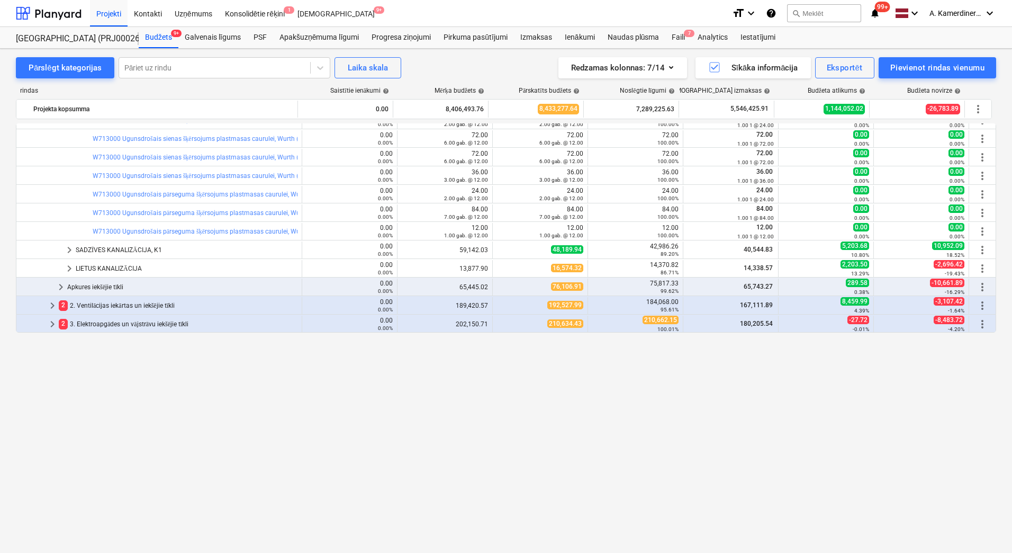
scroll to position [212, 0]
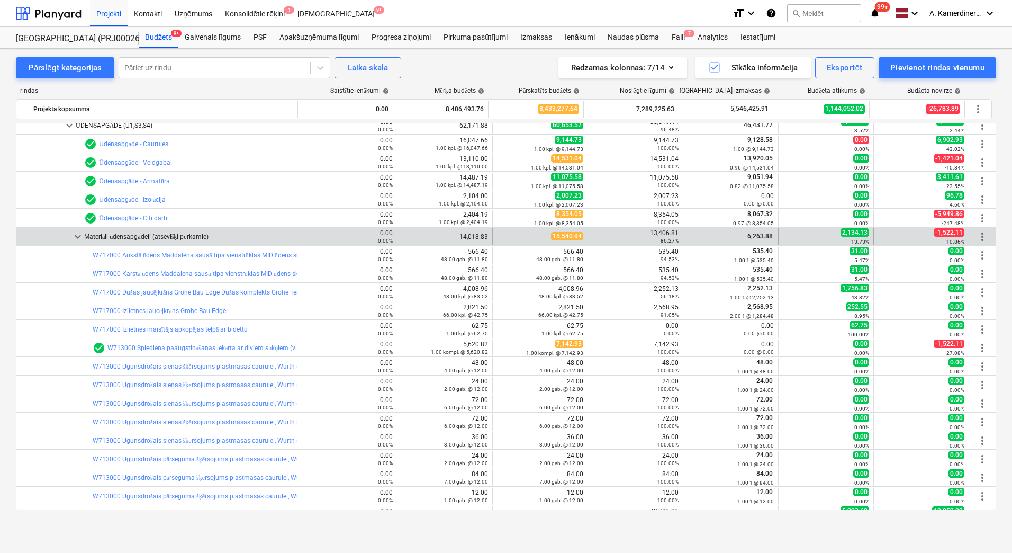
click at [108, 238] on div "Materiāli ūdensapgādeii (atsevišķi pērkamie)" at bounding box center [190, 236] width 213 height 17
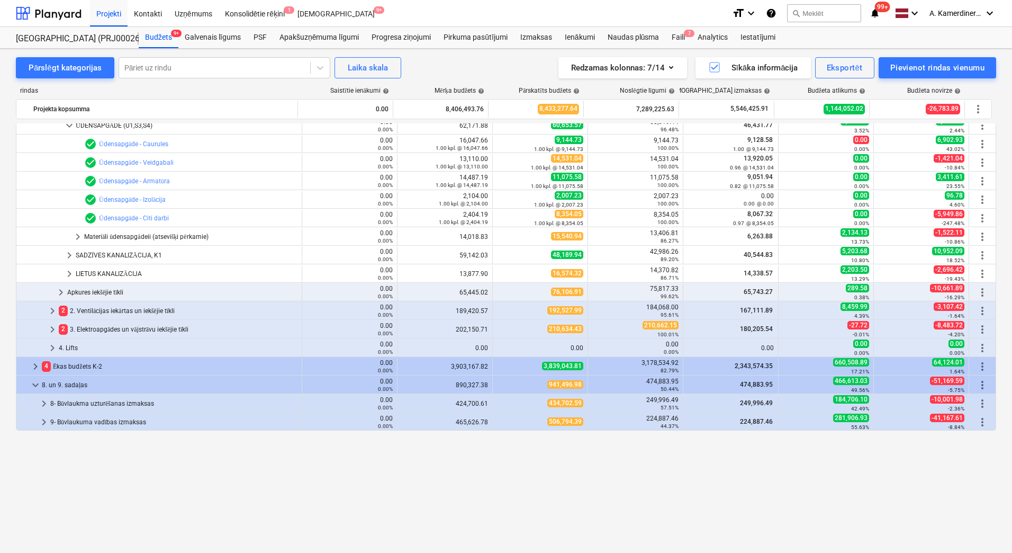
scroll to position [53, 0]
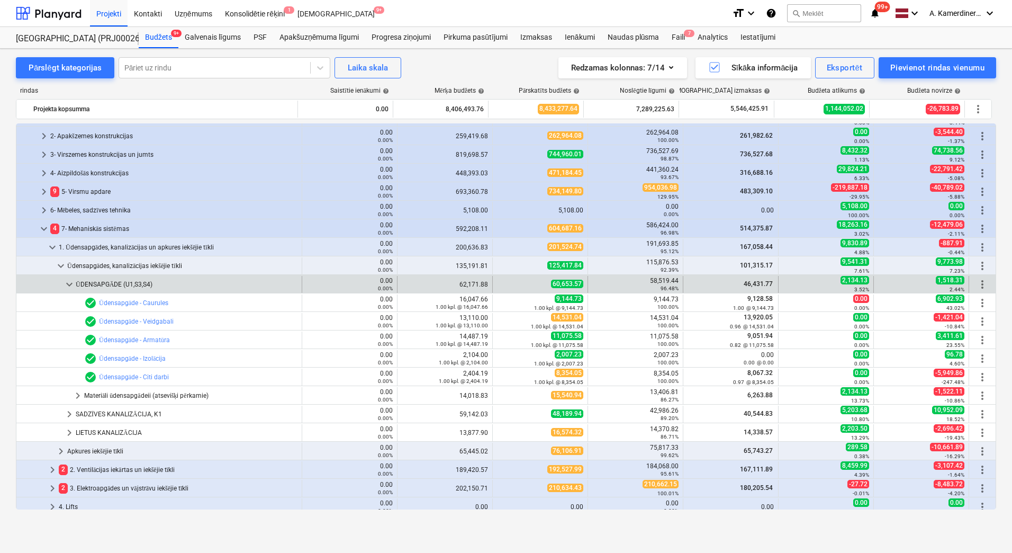
click at [107, 282] on div "ŪDENSAPGĀDE (U1,S3,S4)" at bounding box center [187, 284] width 222 height 17
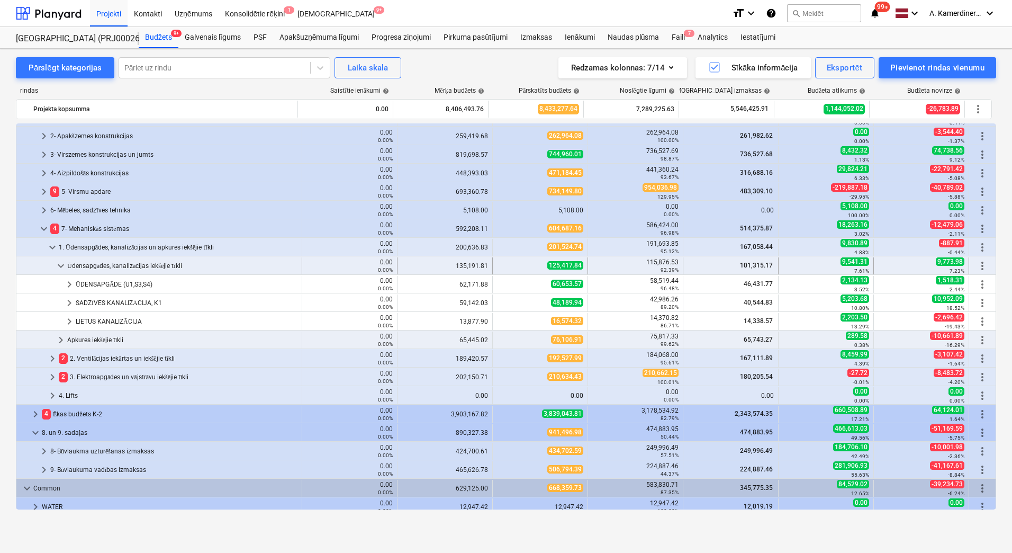
click at [103, 264] on div "Ūdensapgādes, kanalizācijas iekšējie tīkli" at bounding box center [182, 265] width 230 height 17
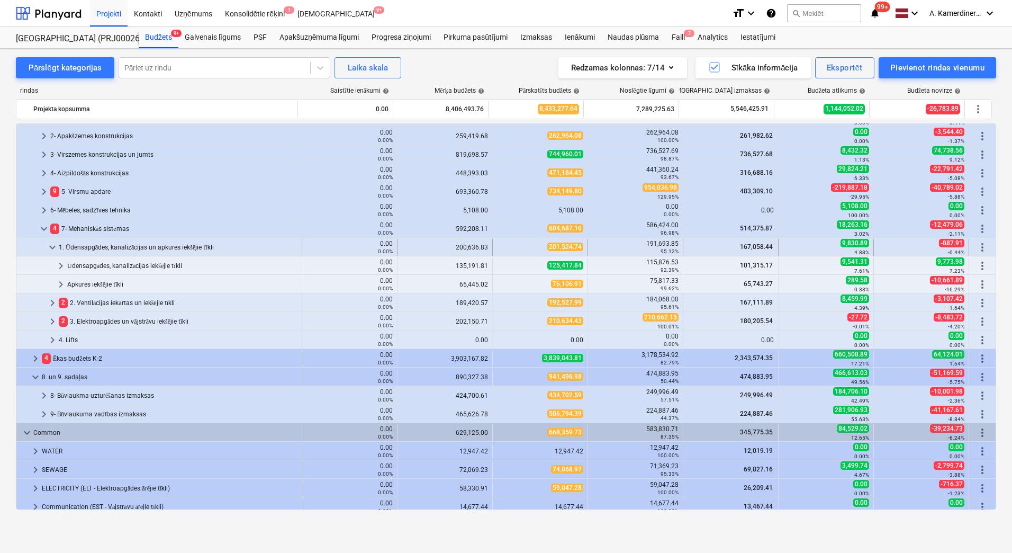
click at [103, 247] on div "1. Ūdensapgādes, kanalizācijas un apkures iekšējie tīkli" at bounding box center [178, 247] width 239 height 17
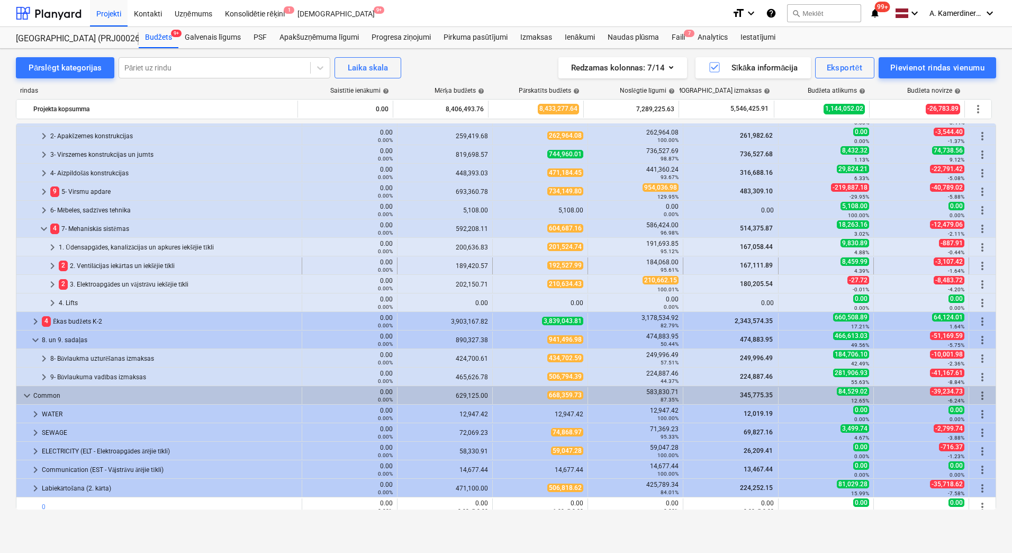
click at [104, 266] on div "2 2. Ventilācijas iekārtas un iekšējie tīkli" at bounding box center [178, 265] width 239 height 17
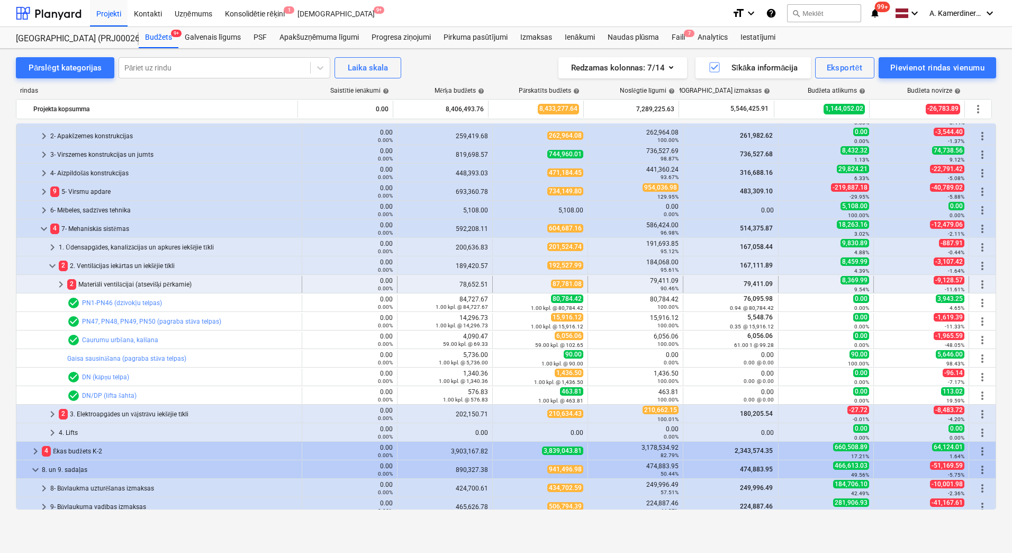
click at [105, 281] on div "2 Materiāli ventilācijai (atsevišķi pērkamie)" at bounding box center [182, 284] width 230 height 17
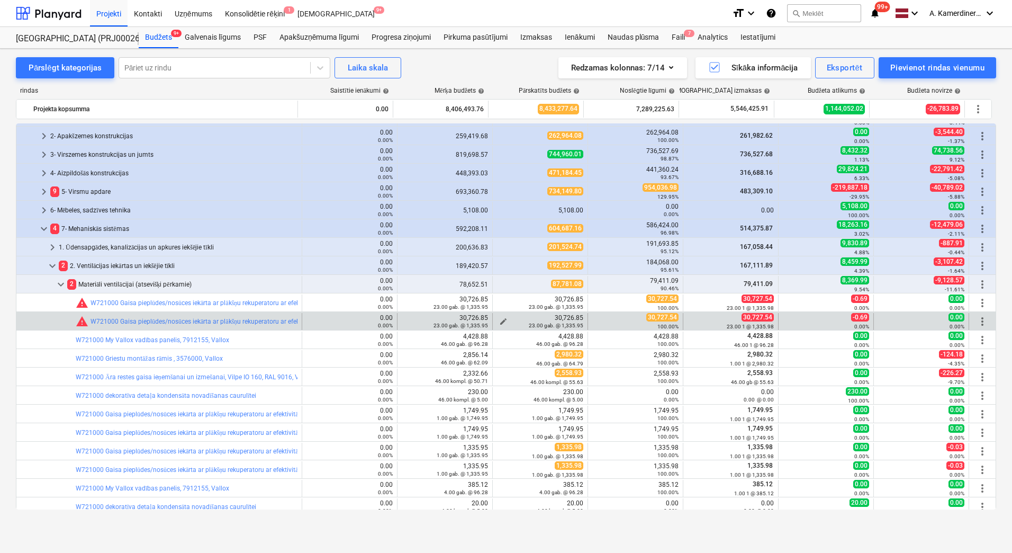
click at [499, 319] on span "edit" at bounding box center [503, 321] width 8 height 8
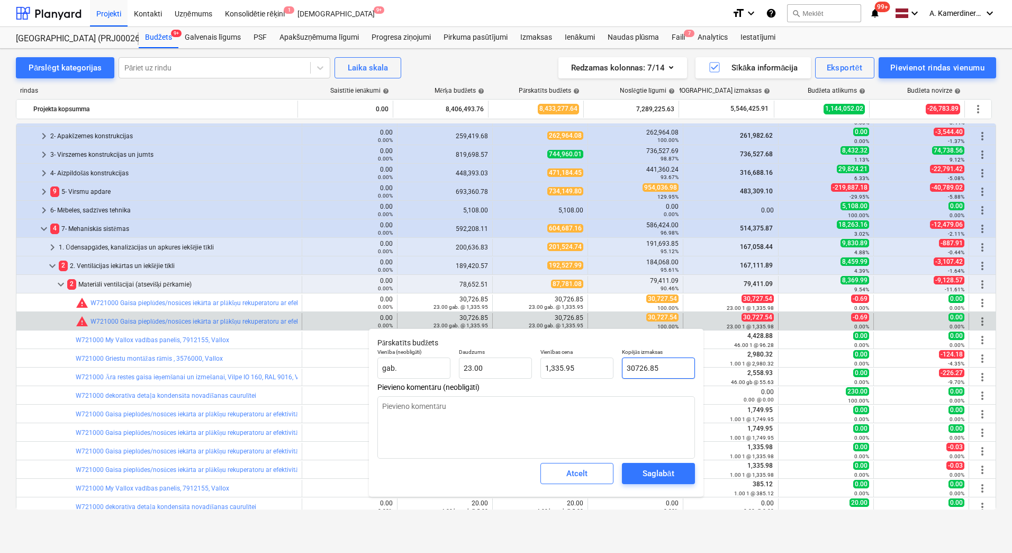
drag, startPoint x: 673, startPoint y: 370, endPoint x: 643, endPoint y: 370, distance: 29.1
click at [643, 370] on input "30726.85" at bounding box center [658, 367] width 73 height 21
click at [670, 481] on button "Saglabāt" at bounding box center [658, 473] width 73 height 21
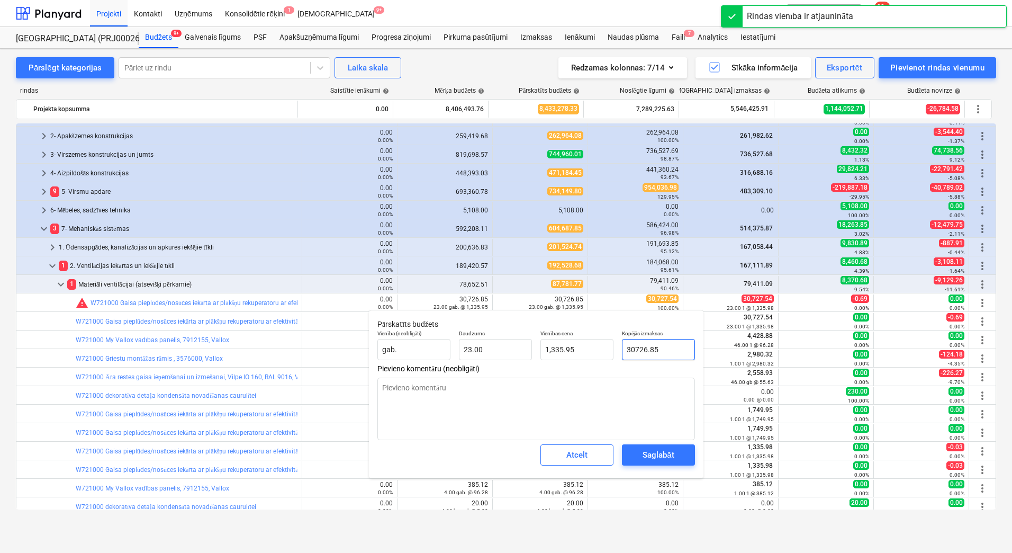
drag, startPoint x: 665, startPoint y: 351, endPoint x: 645, endPoint y: 350, distance: 19.6
click at [645, 350] on input "30726.85" at bounding box center [658, 349] width 73 height 21
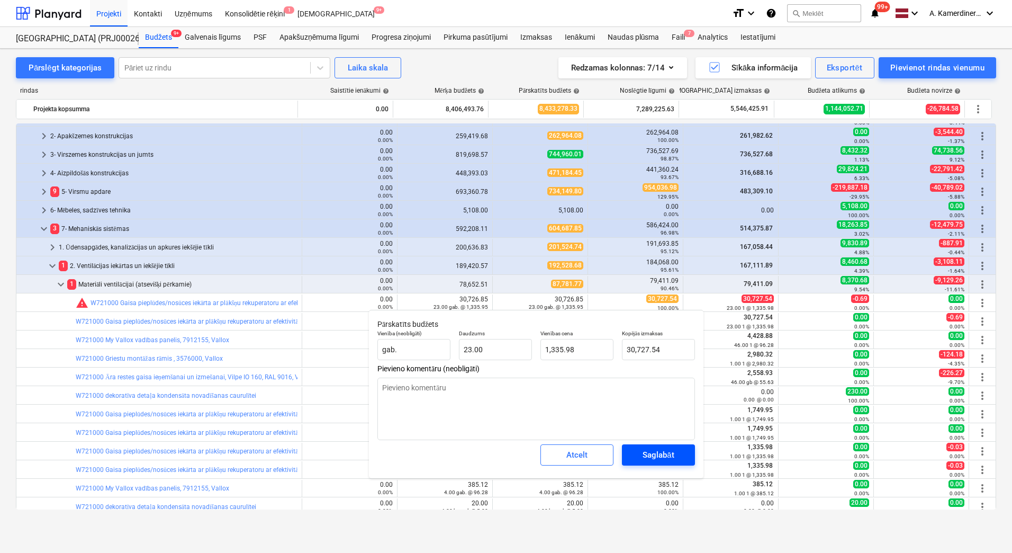
click at [677, 449] on span "Saglabāt" at bounding box center [659, 455] width 48 height 14
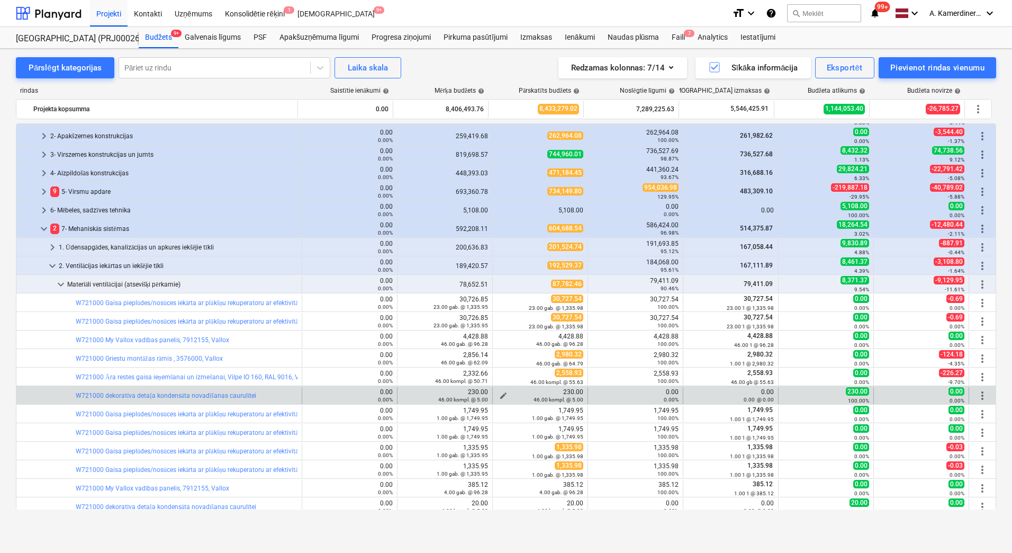
click at [501, 392] on span "edit" at bounding box center [503, 395] width 8 height 8
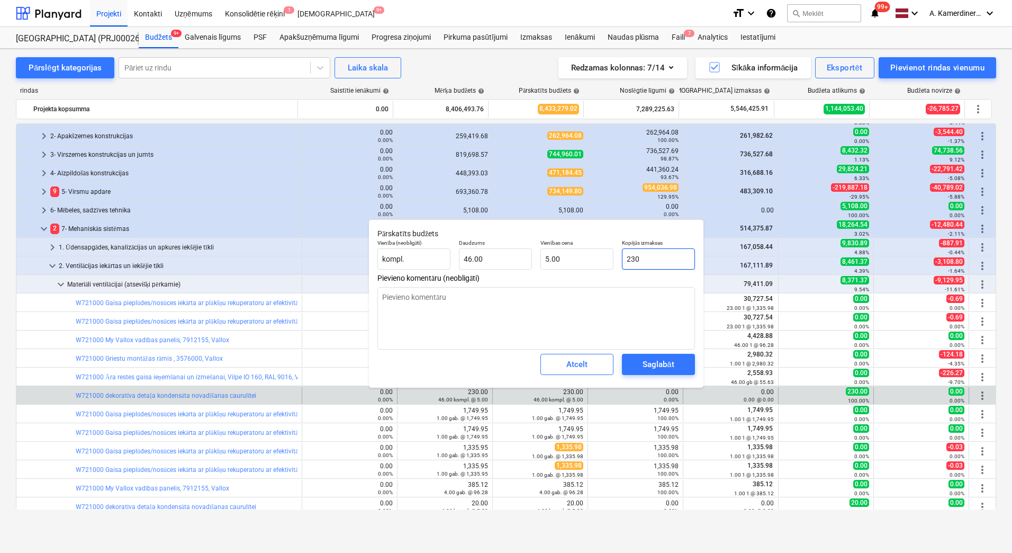
drag, startPoint x: 654, startPoint y: 259, endPoint x: 631, endPoint y: 259, distance: 22.8
click at [631, 259] on input "230" at bounding box center [658, 258] width 73 height 21
click at [658, 361] on div "Saglabāt" at bounding box center [658, 364] width 31 height 14
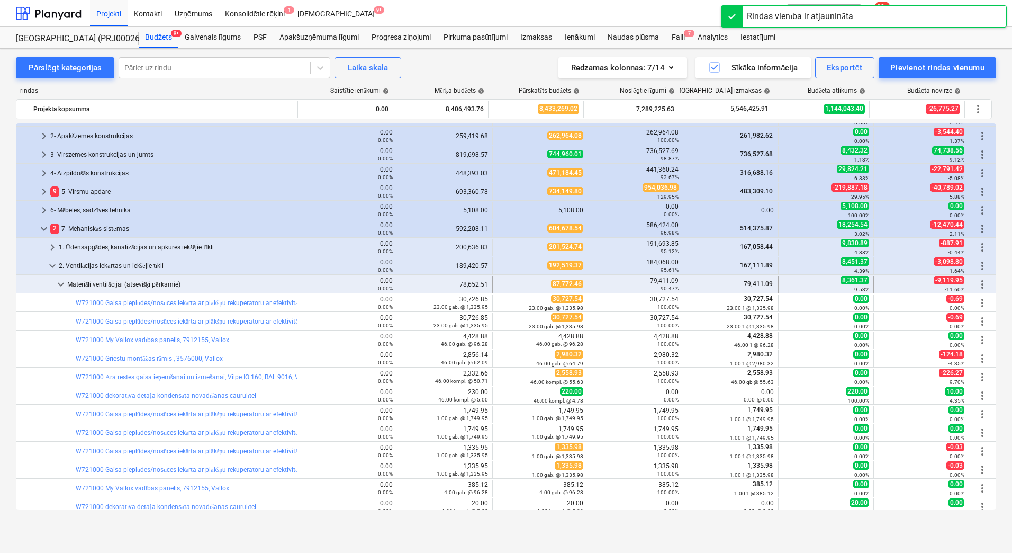
click at [90, 285] on div "Materiāli ventilācijai (atsevišķi pērkamie)" at bounding box center [182, 284] width 230 height 17
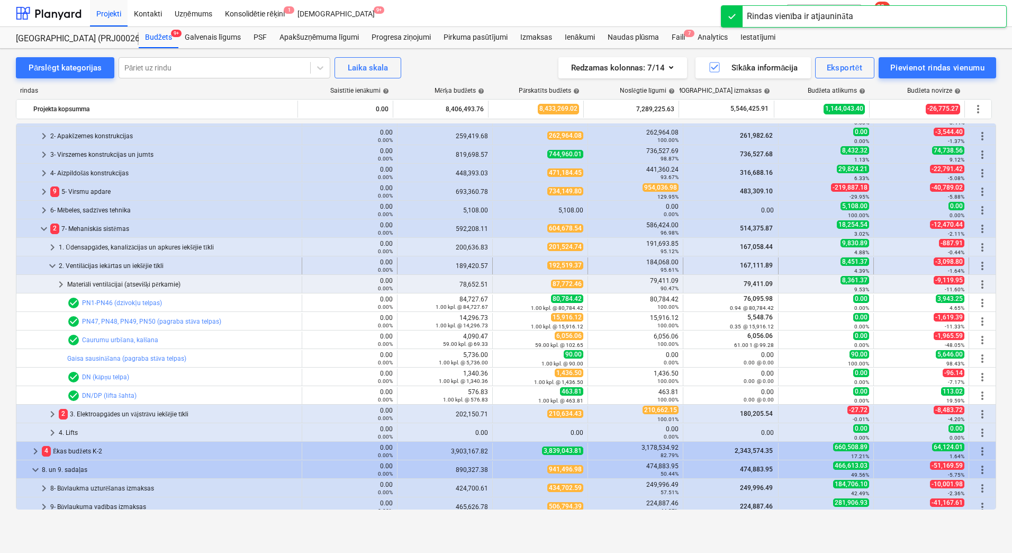
click at [90, 264] on div "2. Ventilācijas iekārtas un iekšējie tīkli" at bounding box center [178, 265] width 239 height 17
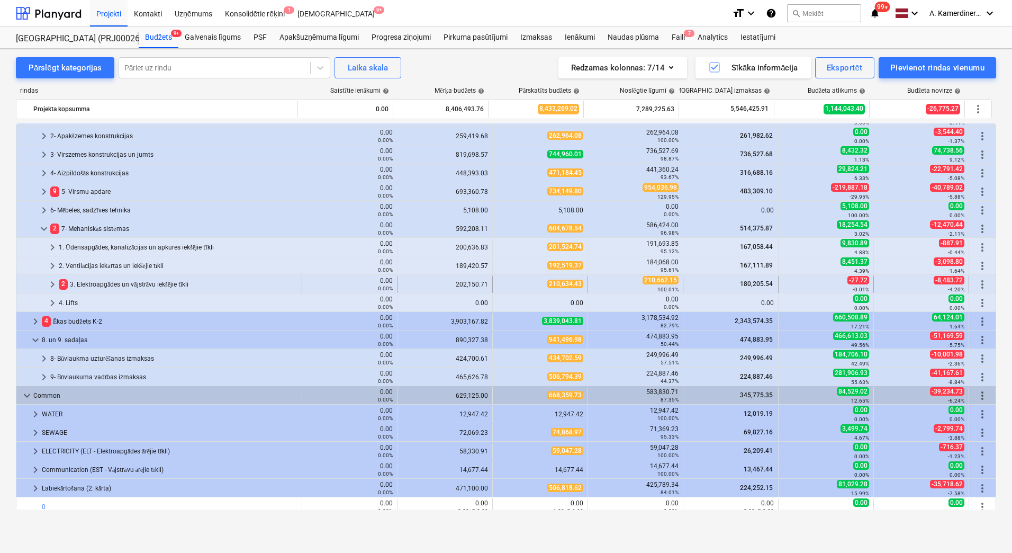
click at [93, 282] on div "2 3. Elektroapgādes un vājstrāvu iekšējie tīkli" at bounding box center [178, 284] width 239 height 17
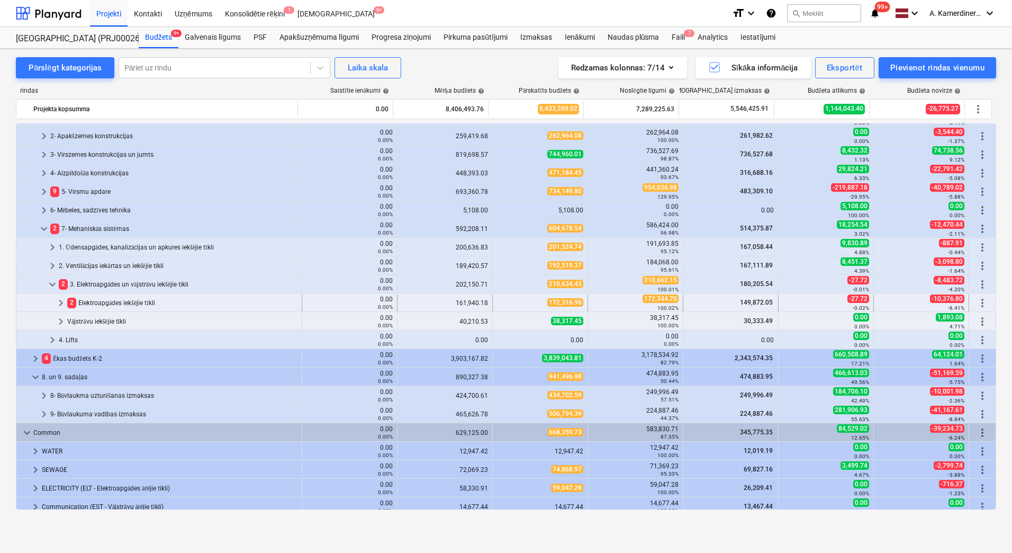
click at [96, 301] on div "2 Elektroapgādes iekšējie tīkli" at bounding box center [182, 302] width 230 height 17
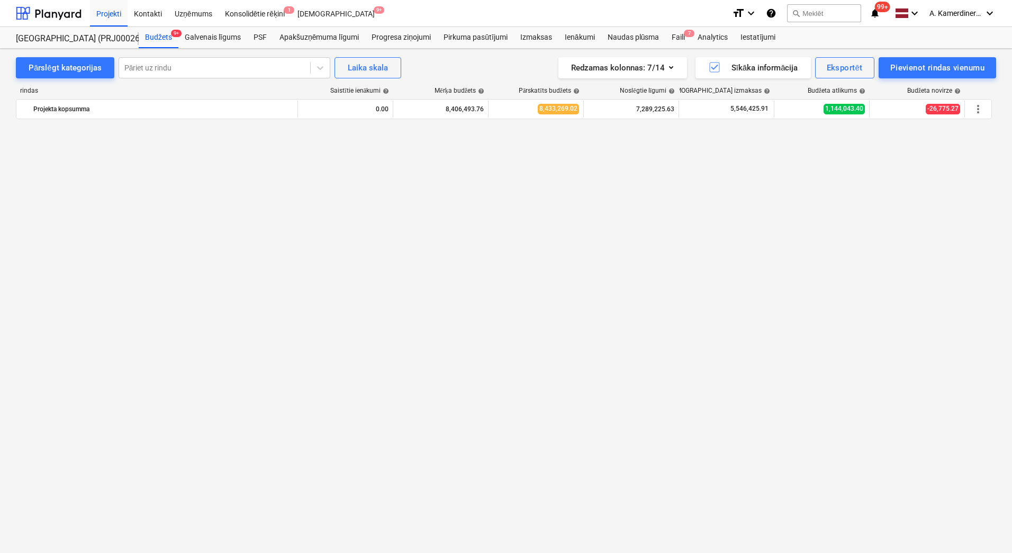
scroll to position [212, 0]
click div "1 INSTALĀCIJAS MATERIĀLI"
click div "1 INSTALĀCIJAS MATERIĀLI - atsevišķi pērkamie"
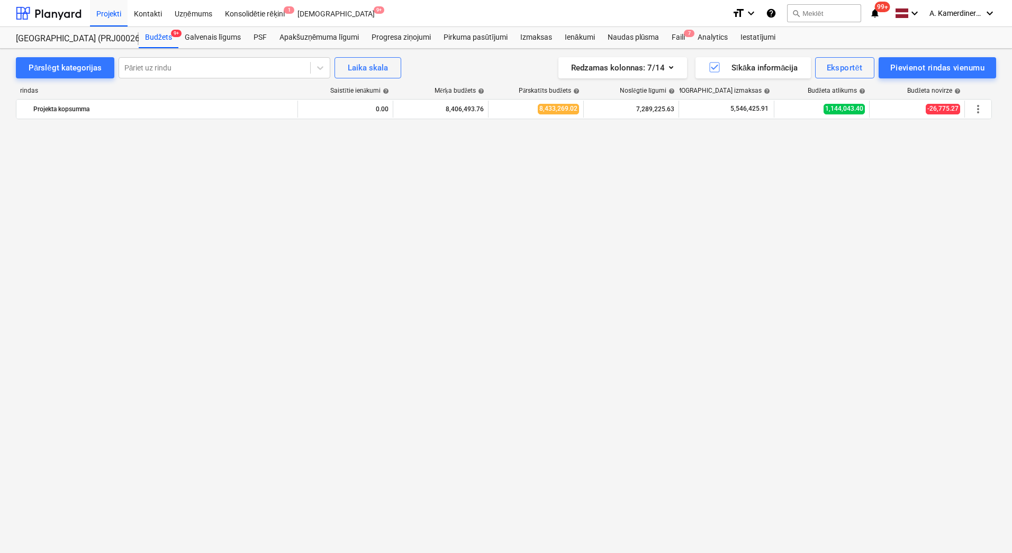
scroll to position [530, 0]
click span "edit"
drag, startPoint x: 680, startPoint y: 223, endPoint x: 620, endPoint y: 221, distance: 59.9
click div "Kopējās izmaksas 8190.66"
click span "Saglabāt"
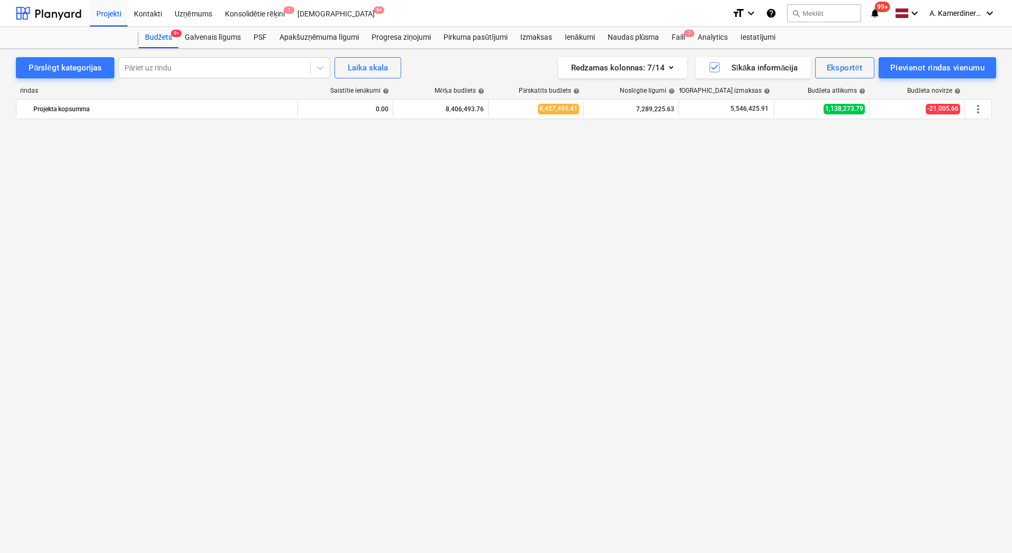
click button "edit"
click div "Kopējās izmaksas 2421.05"
click div "Saglabāt"
click div "INSTALĀCIJAS MATERIĀLI - atsevišķi pērkamie"
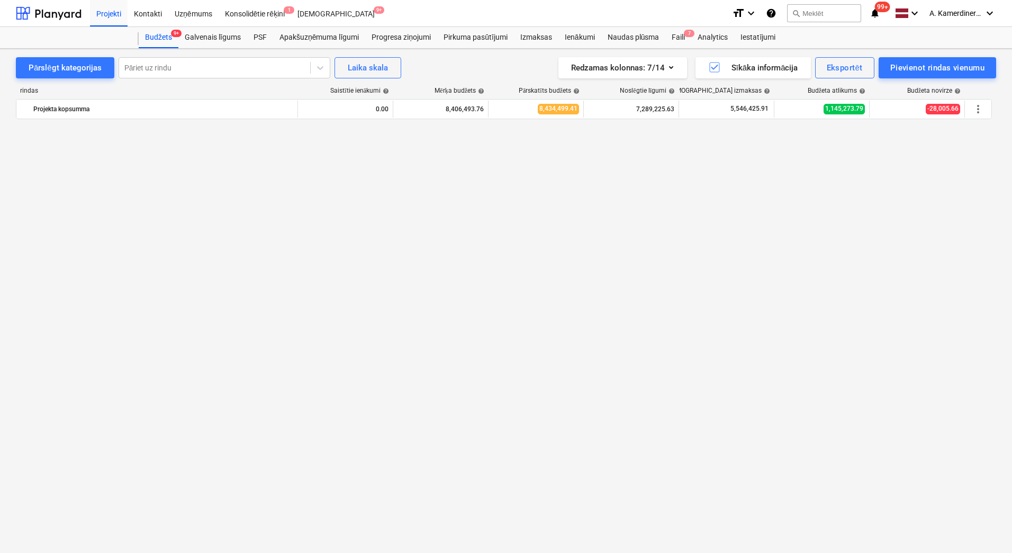
scroll to position [159, 0]
click div "1 Elektroapgādes iekšējie tīkli"
click div "1 3. Elektroapgādes un vājstrāvu iekšējie tīkli"
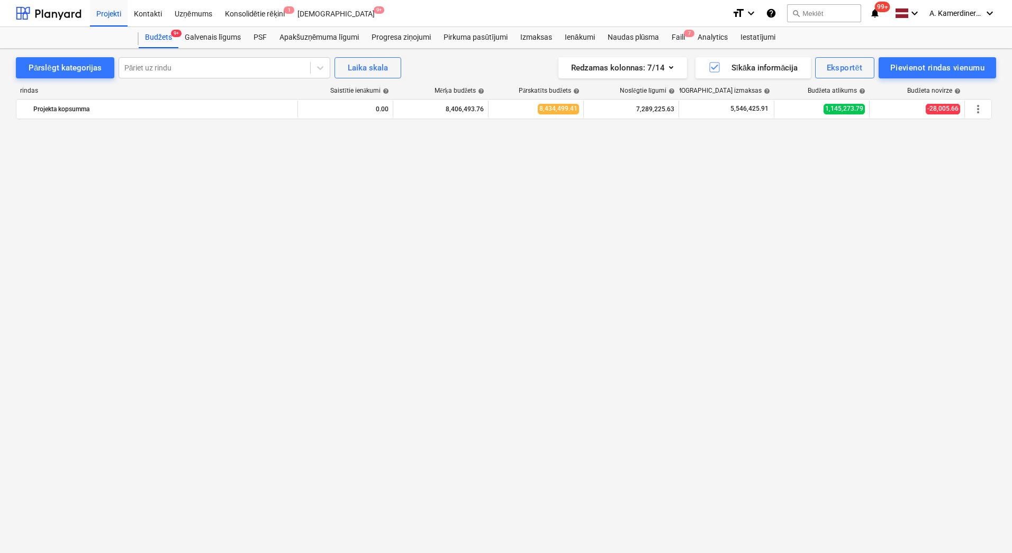
click div "1. Ūdensapgādes, kanalizācijas un apkures iekšējie tīkli"
click div "Apkures iekšējie tīkli"
click div "Materiāli radiatoru apkure (atsevišķi pērkamie)"
click span "edit"
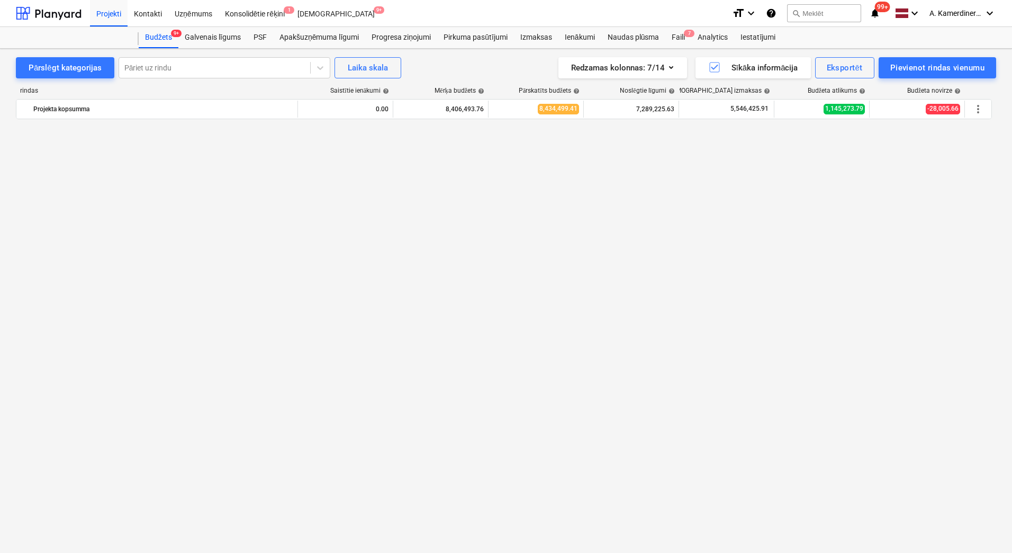
drag, startPoint x: 665, startPoint y: 359, endPoint x: 616, endPoint y: 358, distance: 49.2
click div "Vienība (neobligāti) gab. Daudzums 46.00 Vienības cena 82.50 Kopējās izmaksas 3…"
click span "Saglabāt"
click span "keyboard_arrow_down"
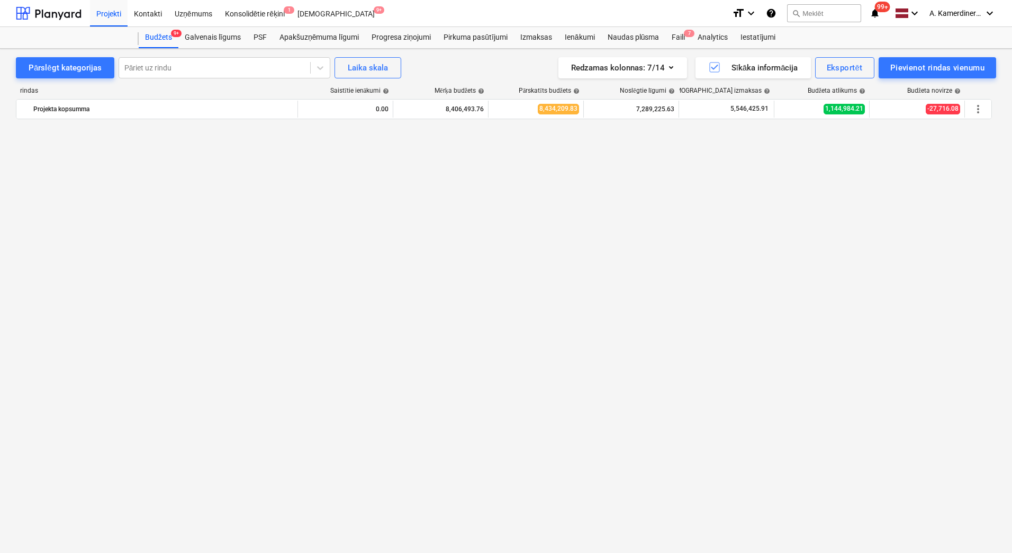
click div "Apkures iekšējie tīkli"
click div "Ūdensapgādes, kanalizācijas iekšējie tīkli"
click div "ŪDENSAPGĀDE (U1,S3,S4)"
click div "Materiāli ūdensapgādeii (atsevišķi pērkamie)"
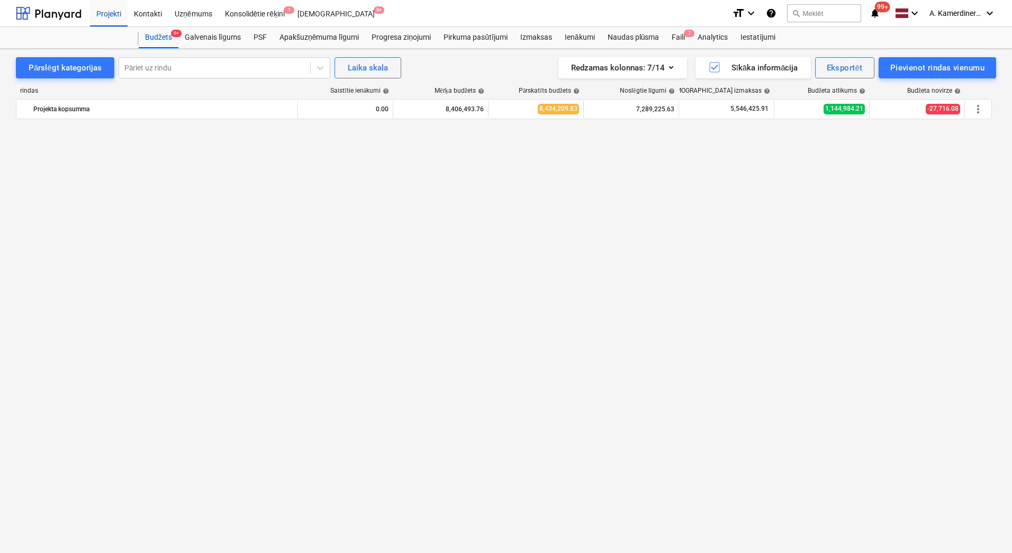
click div "Materiāli ūdensapgādeii (atsevišķi pērkamie)"
click div "SADZĪVES KANALIZĀCIJA, K1"
click div "Materiāli sadzīves kanalizācijai (atsevišķi pērkamie)"
click span "edit"
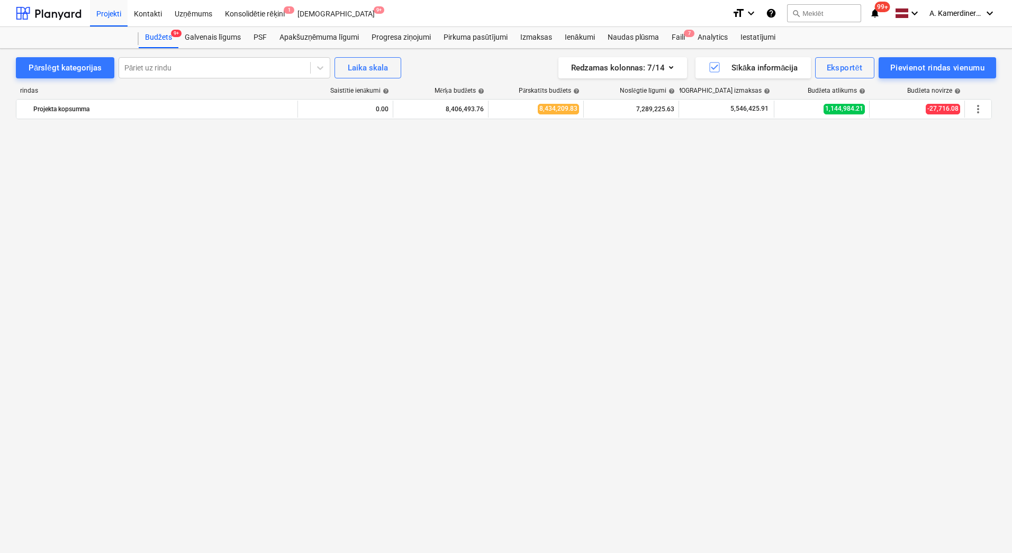
drag, startPoint x: 669, startPoint y: 355, endPoint x: 632, endPoint y: 355, distance: 37.1
click input "2712"
click span "Saglabāt"
click div "Materiāli sadzīves kanalizācijai (atsevišķi pērkamie)"
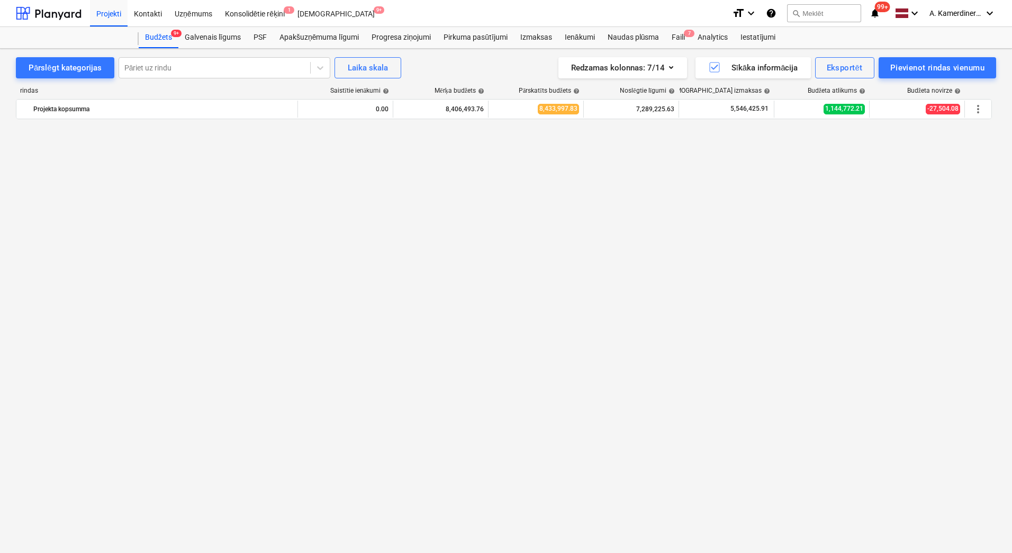
scroll to position [265, 0]
click div "SADZĪVES KANALIZĀCIJA, K1"
click div "ŪDENSAPGĀDE (U1,S3,S4)"
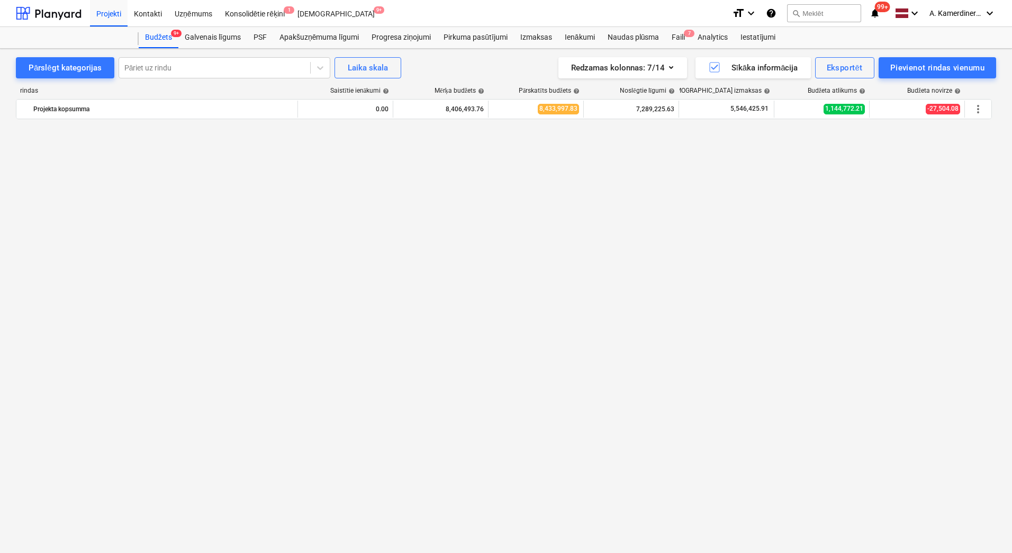
click div "SADZĪVES KANALIZĀCIJA, K1"
click div "Materiāli sadzīves kanalizācijai (atsevišķi pērkamie)"
click span "edit"
drag, startPoint x: 669, startPoint y: 273, endPoint x: 610, endPoint y: 267, distance: 59.1
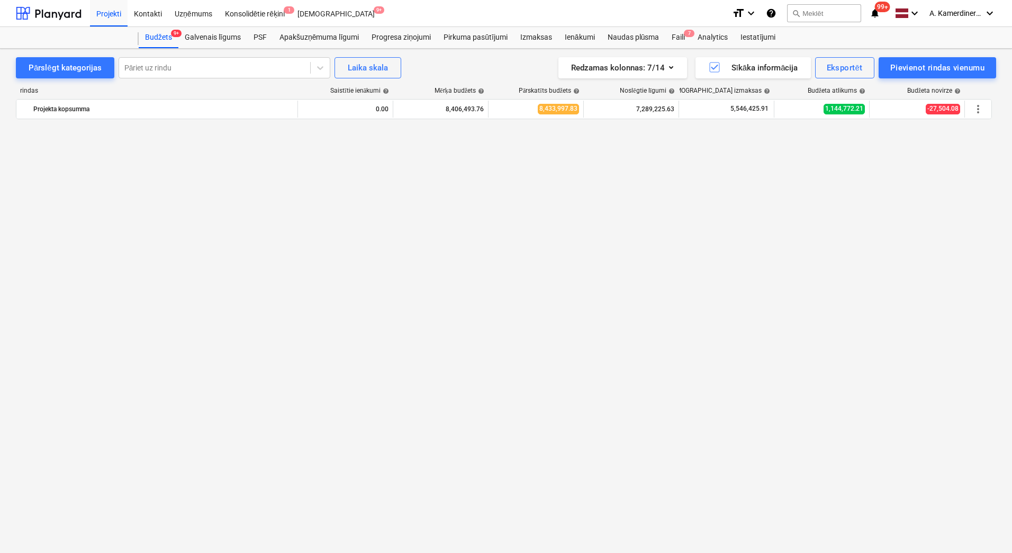
click div "Vienība (neobligāti) gab. Daudzums 48.00 Vienības cena 52.08 Kopējās izmaksas 2…"
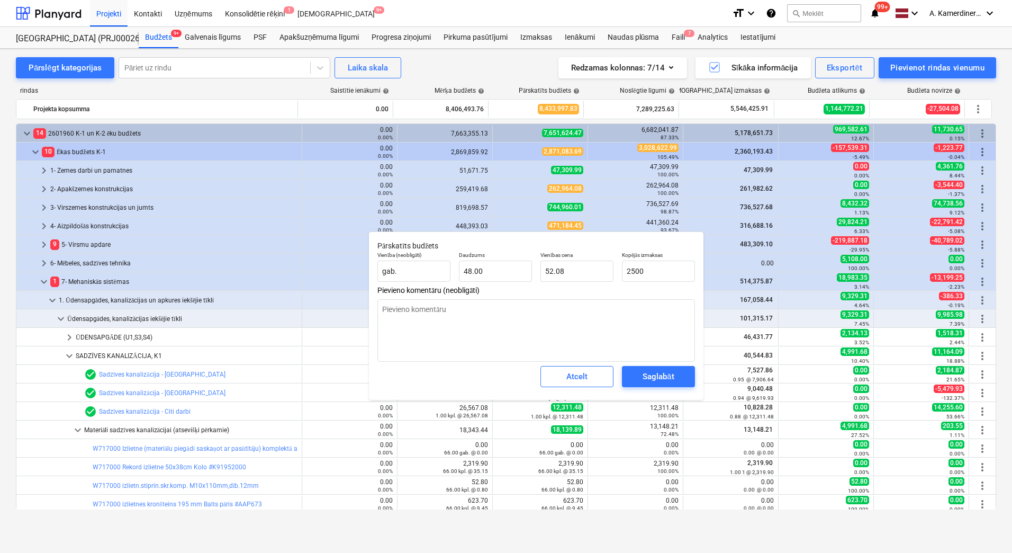
scroll to position [318, 0]
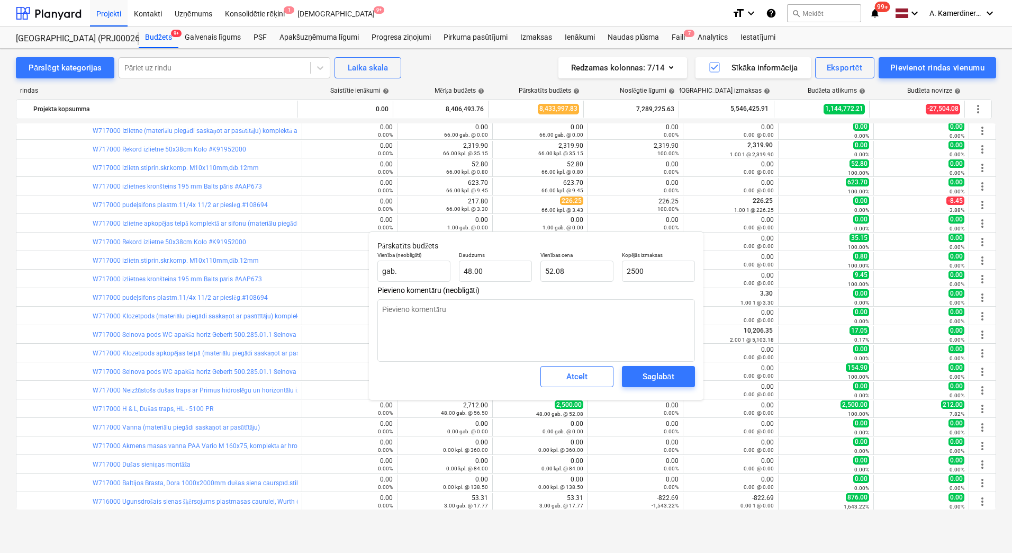
type textarea "x"
type input "1"
type input "0.02"
type textarea "x"
type input "16"
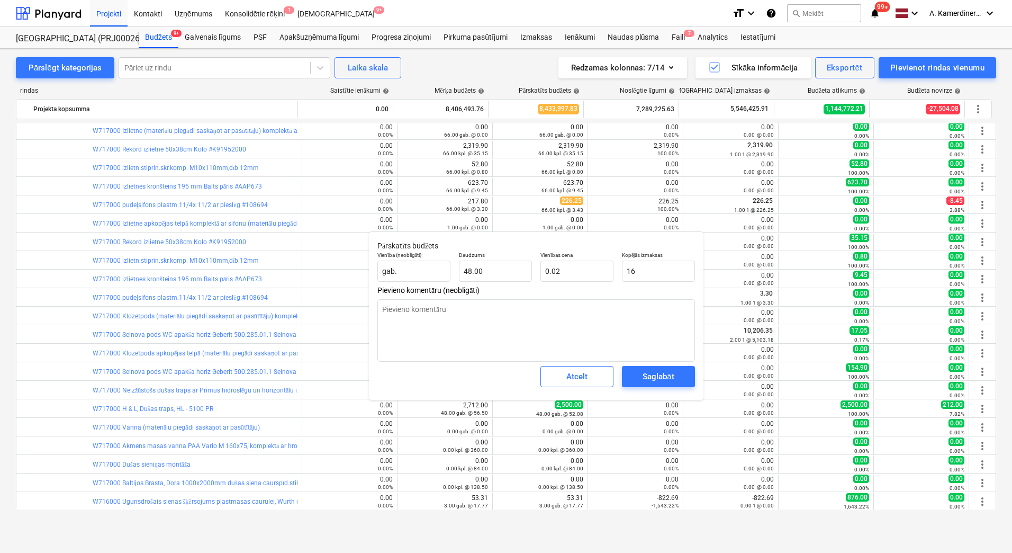
type input "0.33"
type textarea "x"
type input "165"
type input "3.44"
type textarea "x"
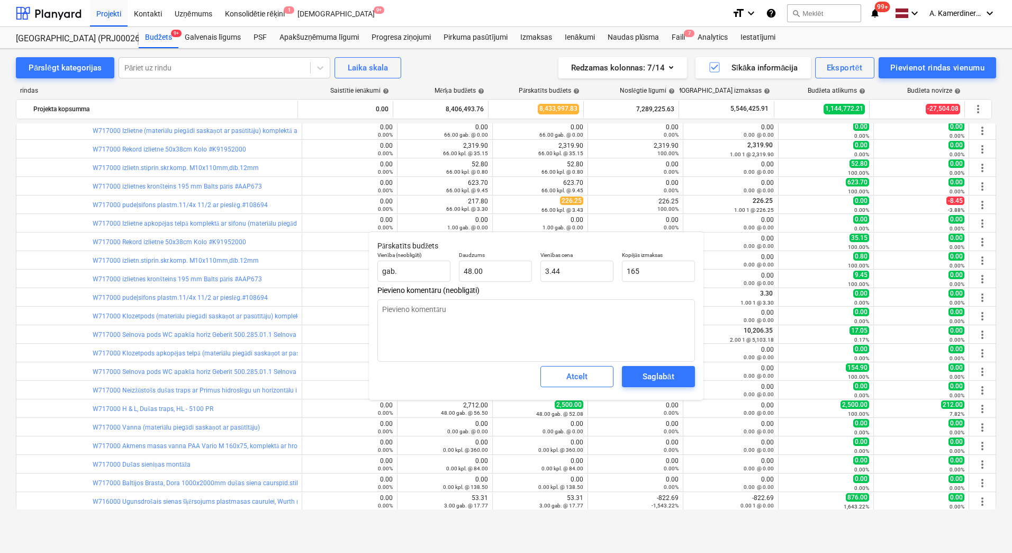
type input "1650"
type input "34.38"
type input "1650"
type textarea "x"
type input "1,650.00"
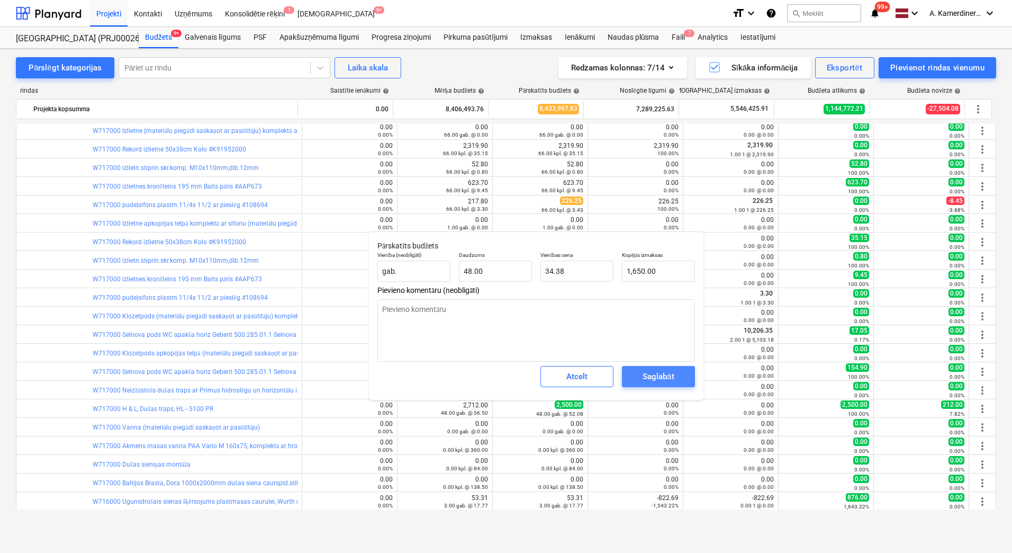
click at [665, 378] on div "Saglabāt" at bounding box center [658, 377] width 31 height 14
type textarea "x"
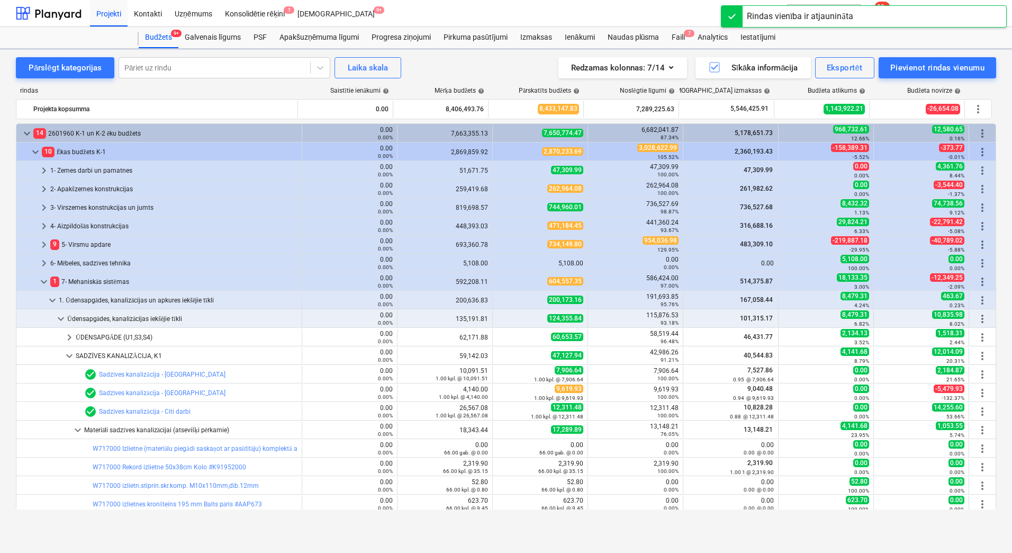
scroll to position [241, 0]
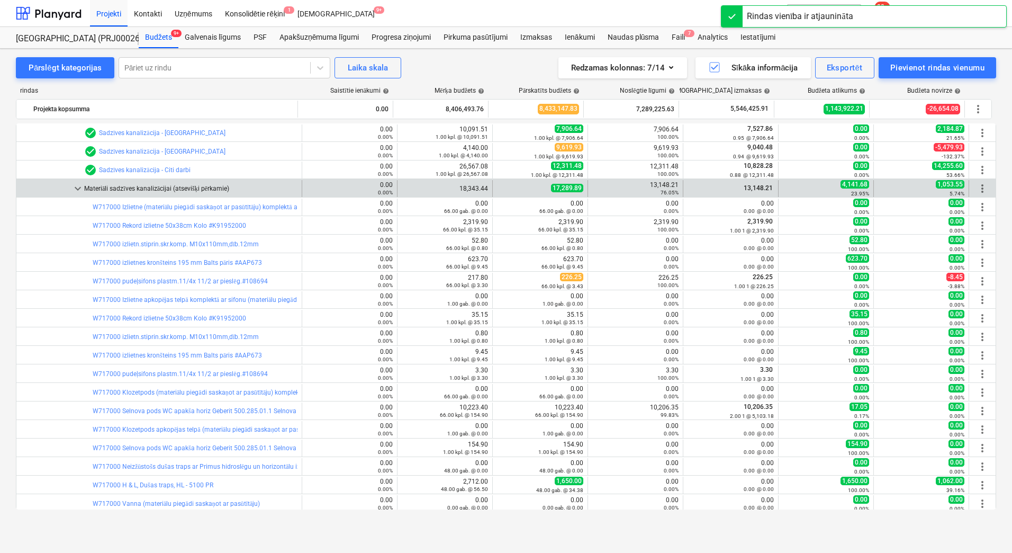
click at [76, 190] on span "keyboard_arrow_down" at bounding box center [77, 188] width 13 height 13
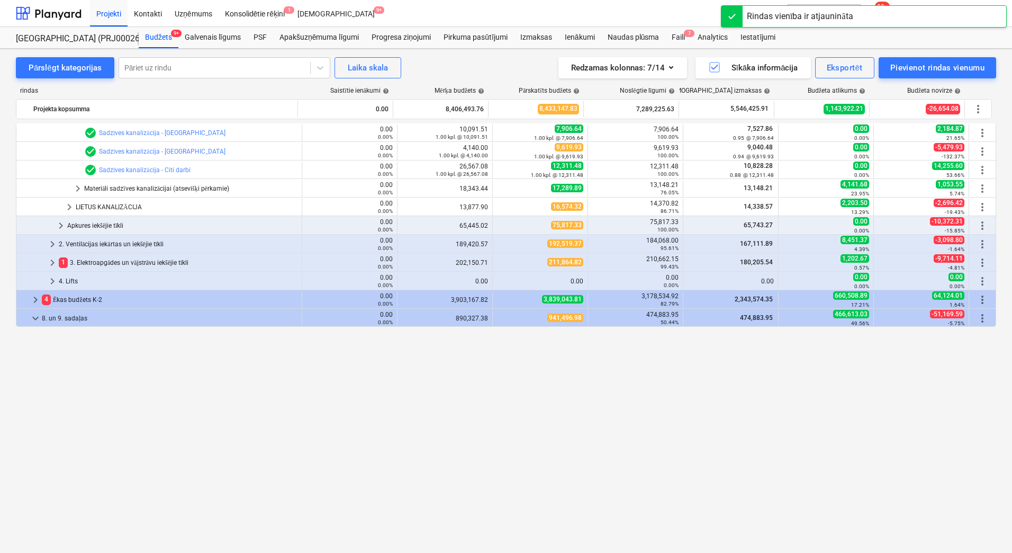
scroll to position [30, 0]
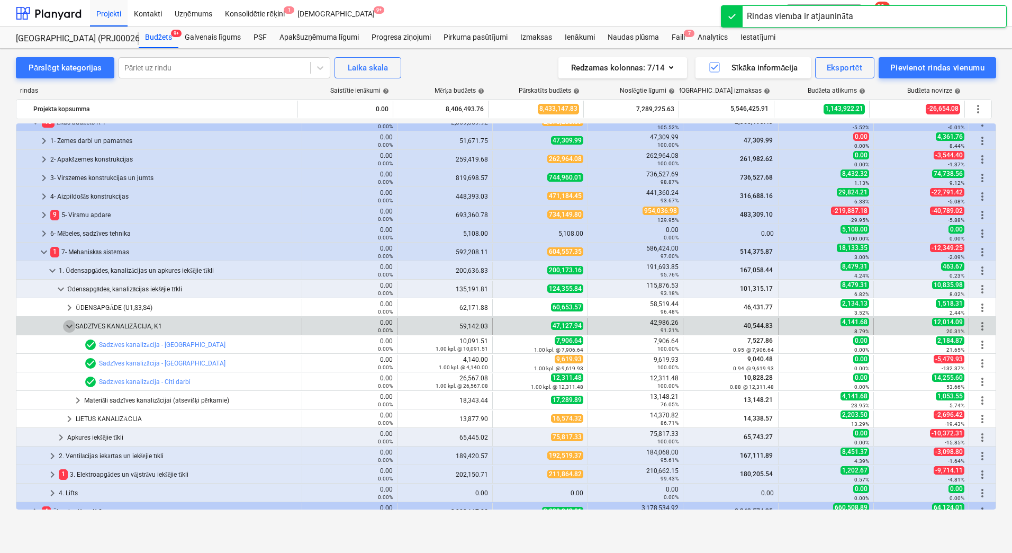
click at [69, 326] on span "keyboard_arrow_down" at bounding box center [69, 326] width 13 height 13
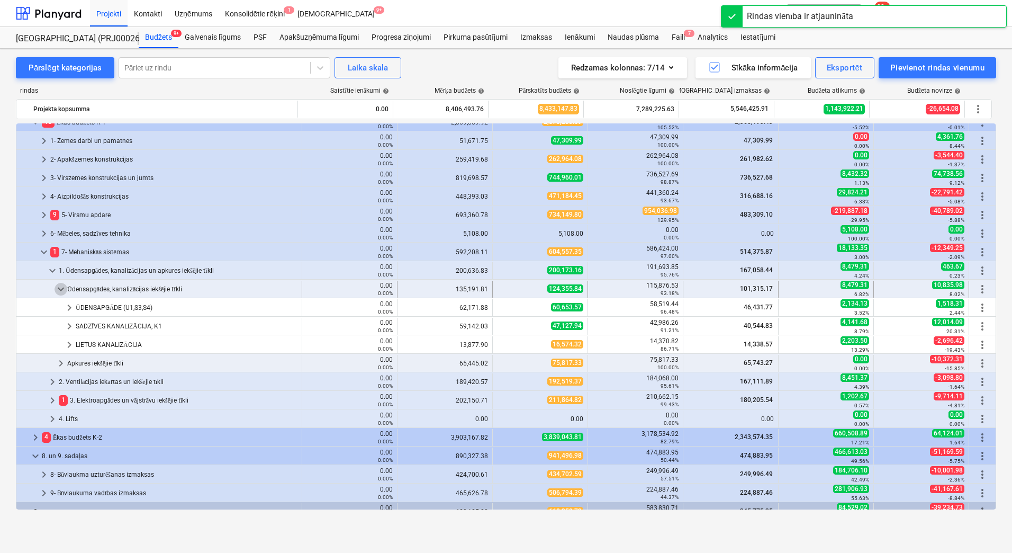
click at [62, 292] on span "keyboard_arrow_down" at bounding box center [61, 289] width 13 height 13
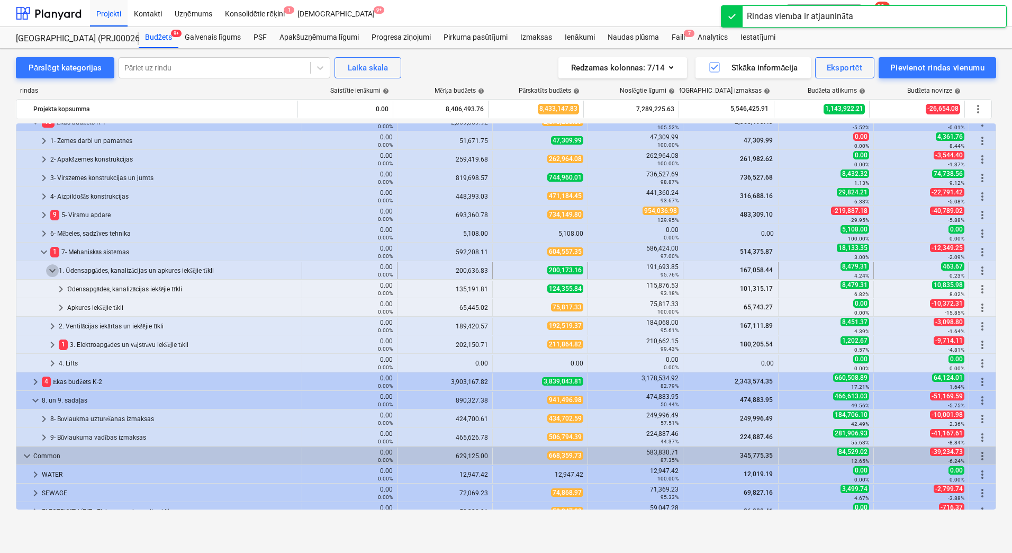
click at [48, 269] on span "keyboard_arrow_down" at bounding box center [52, 270] width 13 height 13
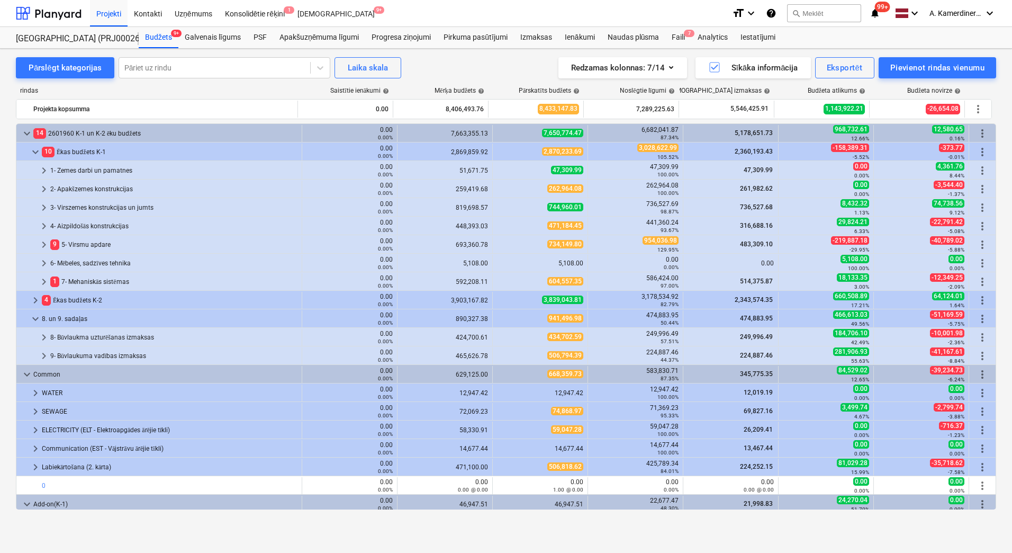
scroll to position [53, 0]
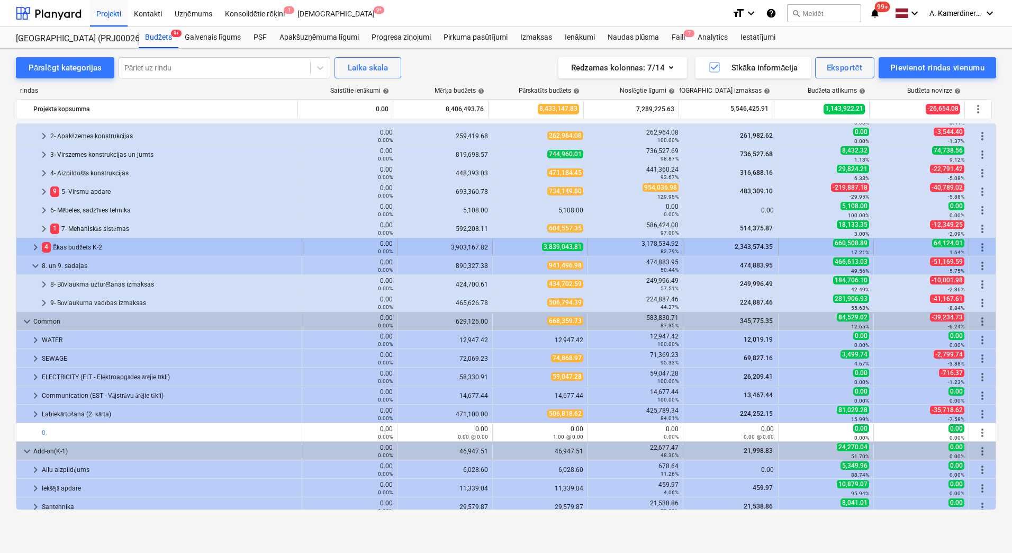
click at [63, 243] on div "4 Ēkas budžets K-2" at bounding box center [170, 247] width 256 height 17
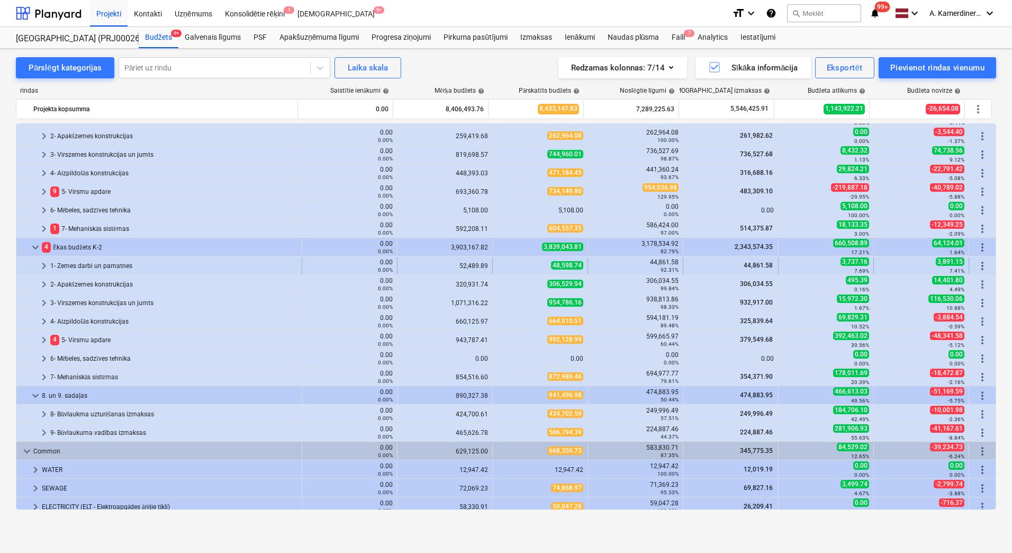
click at [107, 261] on div "1- Zemes darbi un pamatnes" at bounding box center [173, 265] width 247 height 17
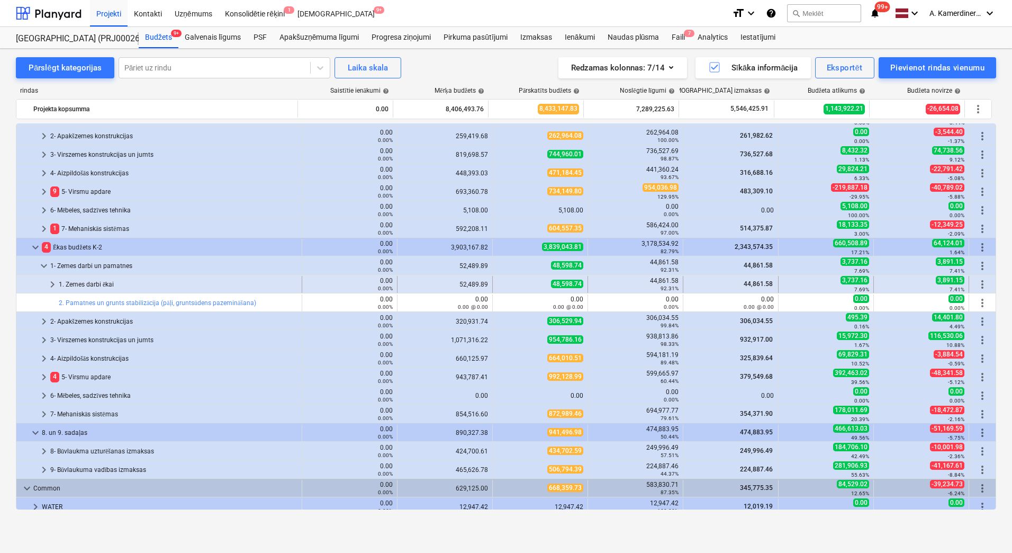
click at [95, 276] on div "1. Zemes darbi ēkai" at bounding box center [178, 284] width 239 height 17
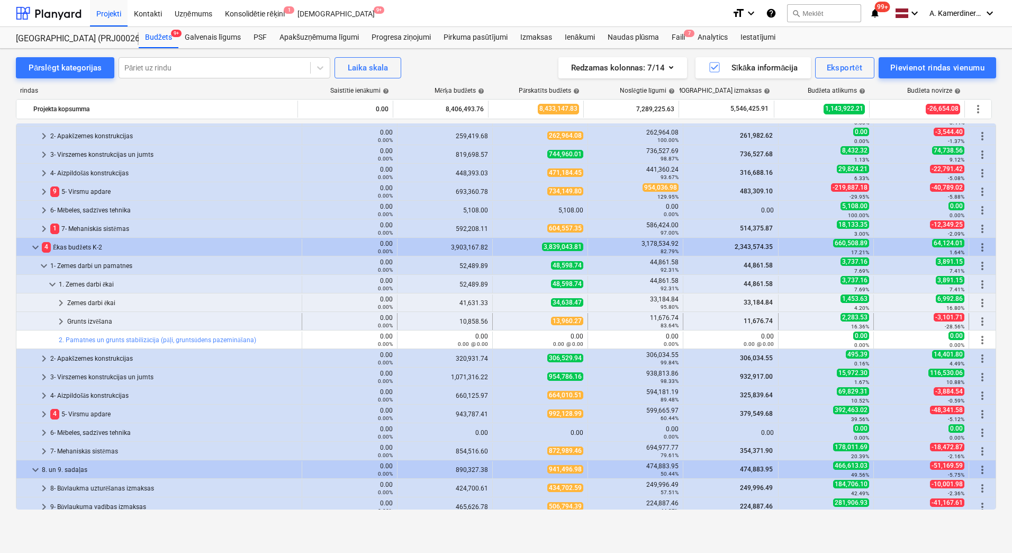
click at [79, 322] on div "Grunts izvēšana" at bounding box center [182, 321] width 230 height 17
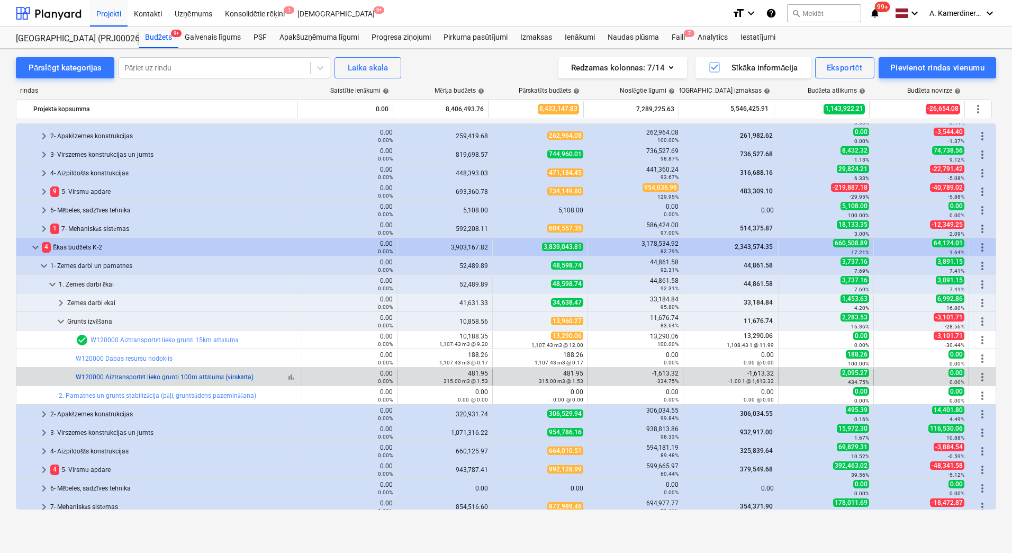
click at [177, 375] on link "W120000 Aiztransportēt lieko grunti 100m attālumā (virskārta)" at bounding box center [165, 376] width 178 height 7
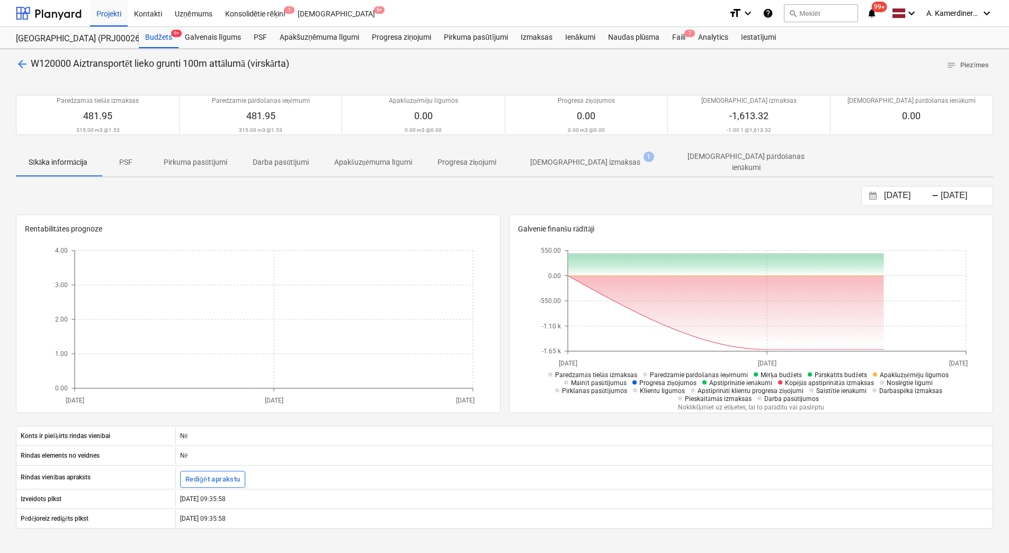
click at [604, 159] on p "[DEMOGRAPHIC_DATA] izmaksas" at bounding box center [585, 162] width 110 height 11
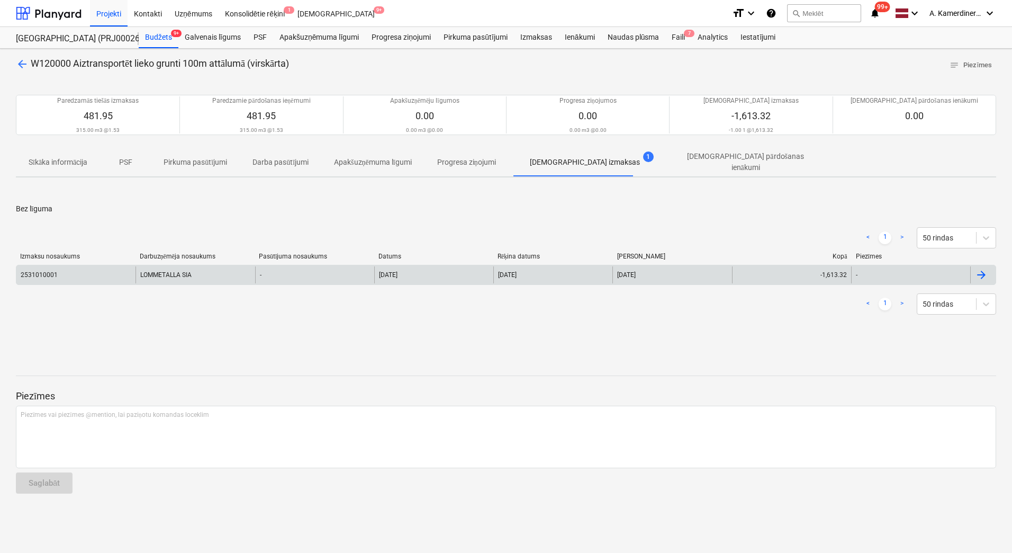
click at [184, 272] on div "LOMMETALLA SIA" at bounding box center [195, 274] width 119 height 17
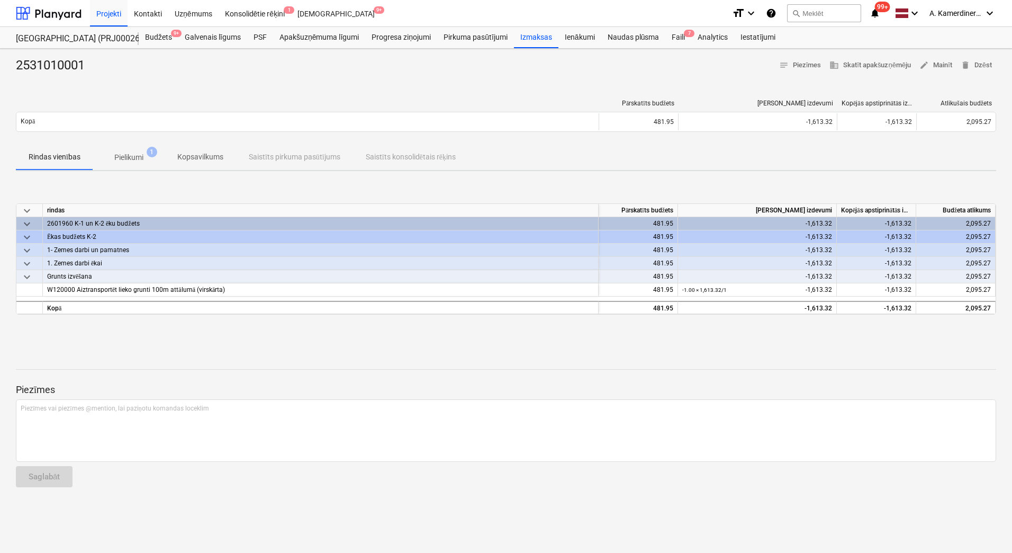
click at [139, 151] on span "Pielikumi 1" at bounding box center [128, 157] width 71 height 19
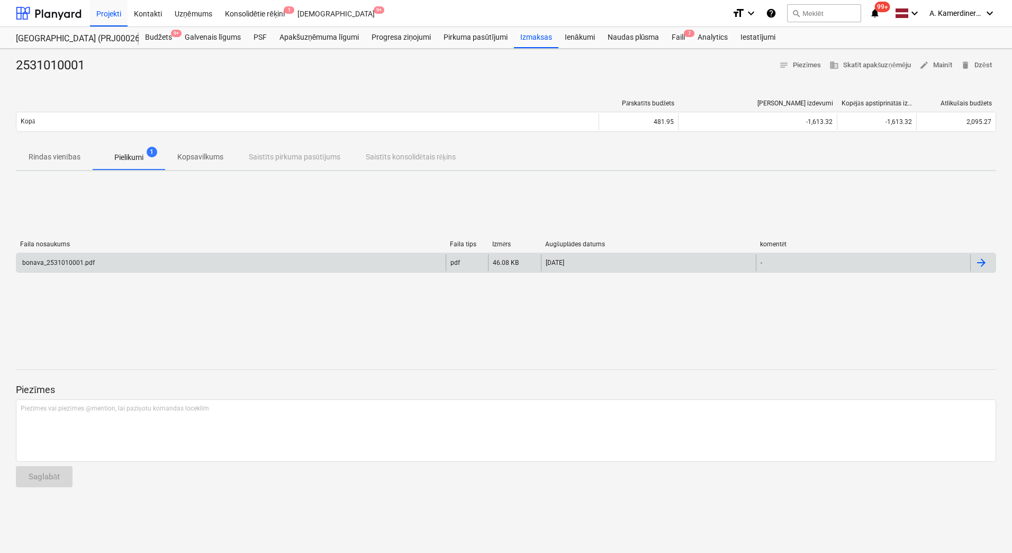
click at [117, 267] on div "bonava_2531010001.pdf" at bounding box center [230, 262] width 429 height 17
